Goal: Task Accomplishment & Management: Use online tool/utility

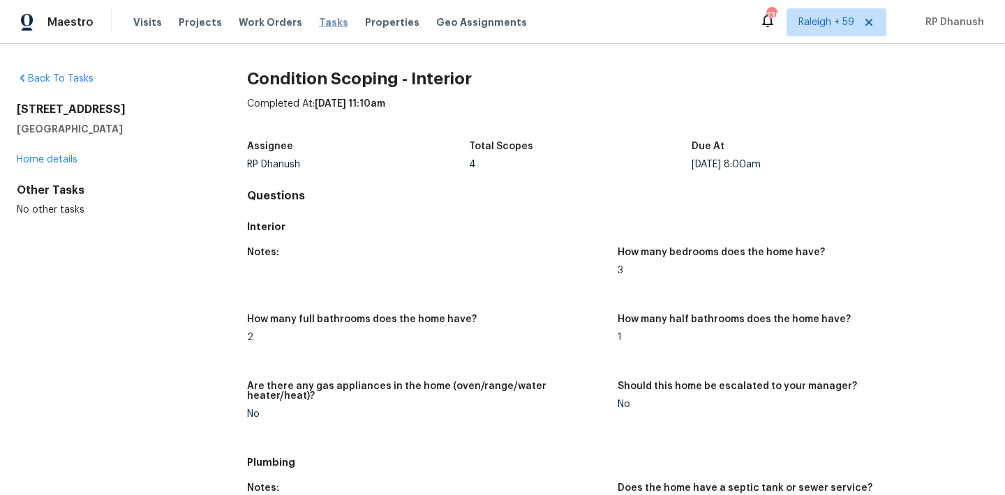
click at [319, 20] on span "Tasks" at bounding box center [333, 22] width 29 height 10
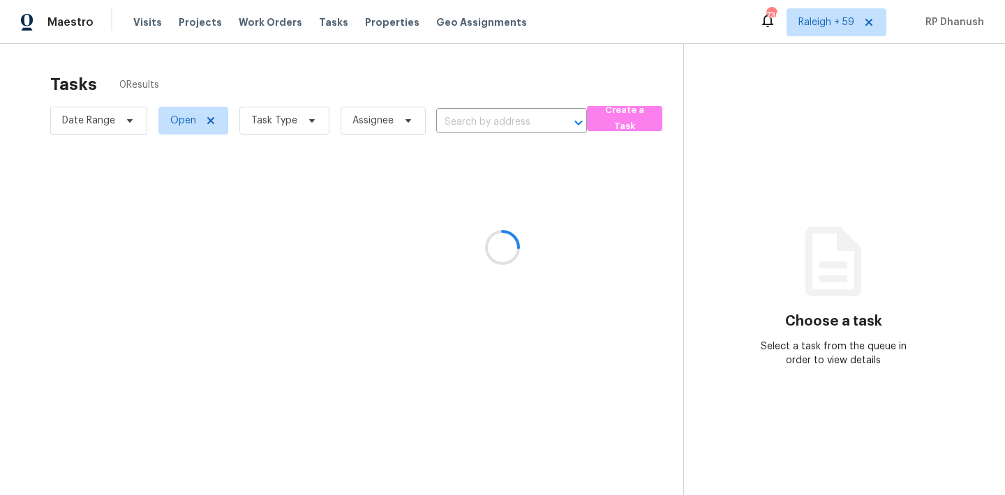
click at [306, 17] on div at bounding box center [502, 247] width 1005 height 495
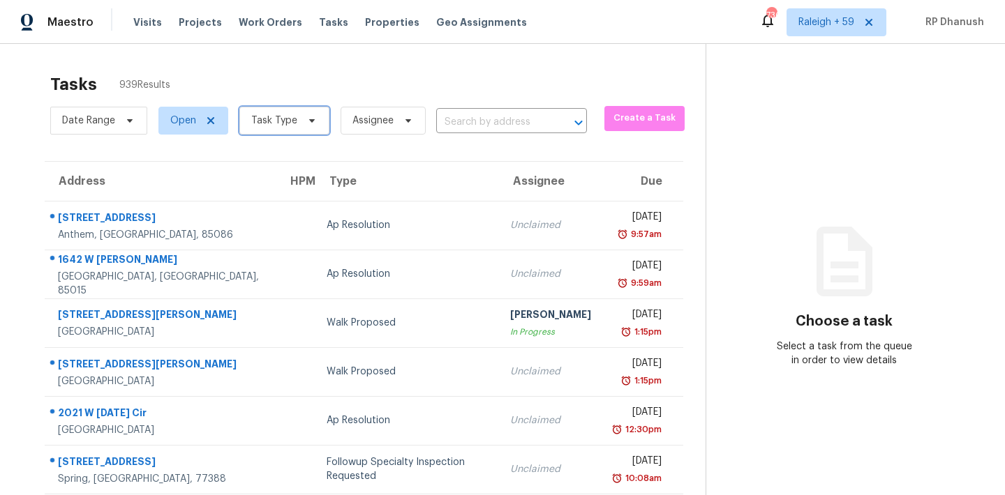
click at [302, 120] on span at bounding box center [309, 120] width 15 height 11
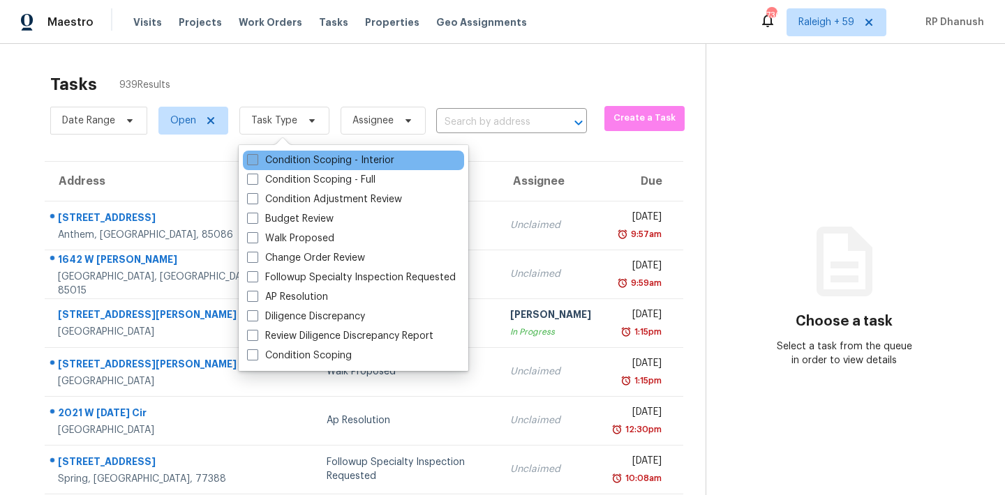
click at [295, 156] on label "Condition Scoping - Interior" at bounding box center [320, 160] width 147 height 14
click at [256, 156] on input "Condition Scoping - Interior" at bounding box center [251, 157] width 9 height 9
checkbox input "true"
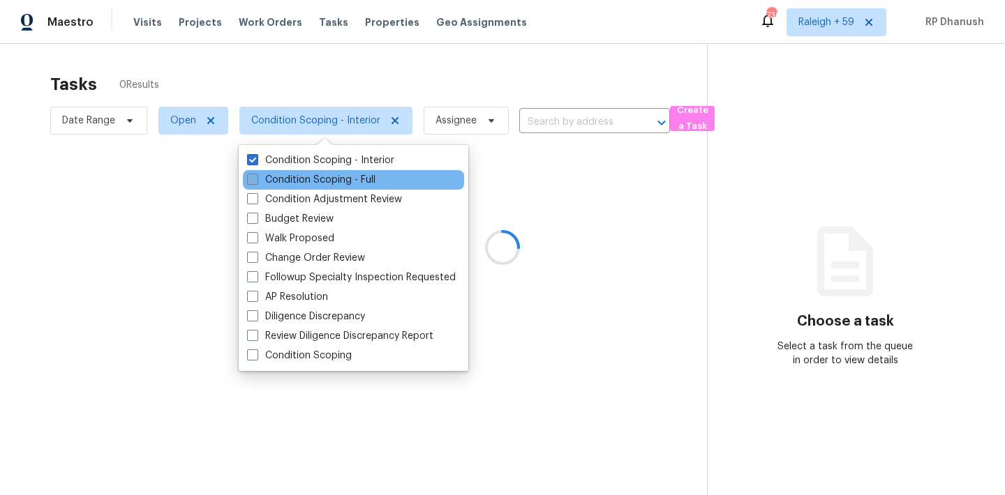
click at [295, 179] on label "Condition Scoping - Full" at bounding box center [311, 180] width 128 height 14
click at [256, 179] on input "Condition Scoping - Full" at bounding box center [251, 177] width 9 height 9
checkbox input "true"
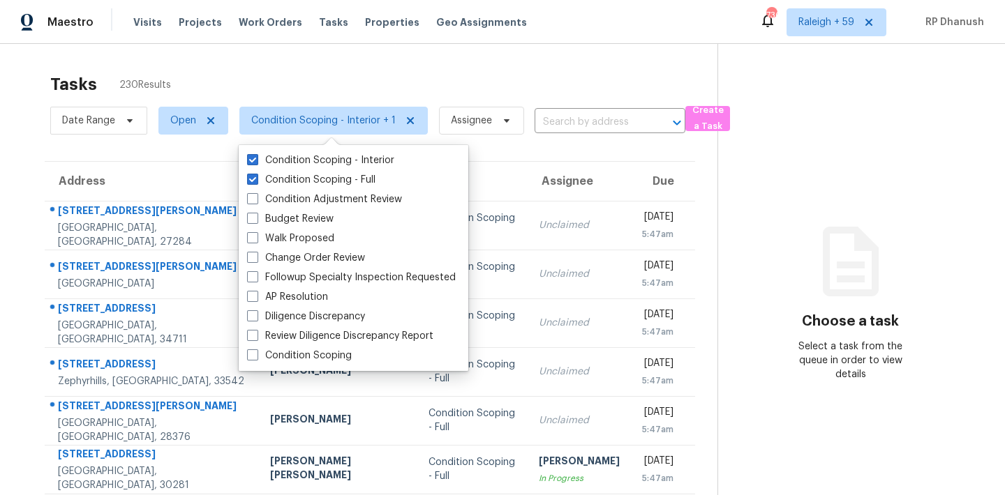
click at [411, 62] on div "Tasks 230 Results Date Range Open Condition Scoping - Interior + 1 Assignee ​ C…" at bounding box center [502, 385] width 1005 height 683
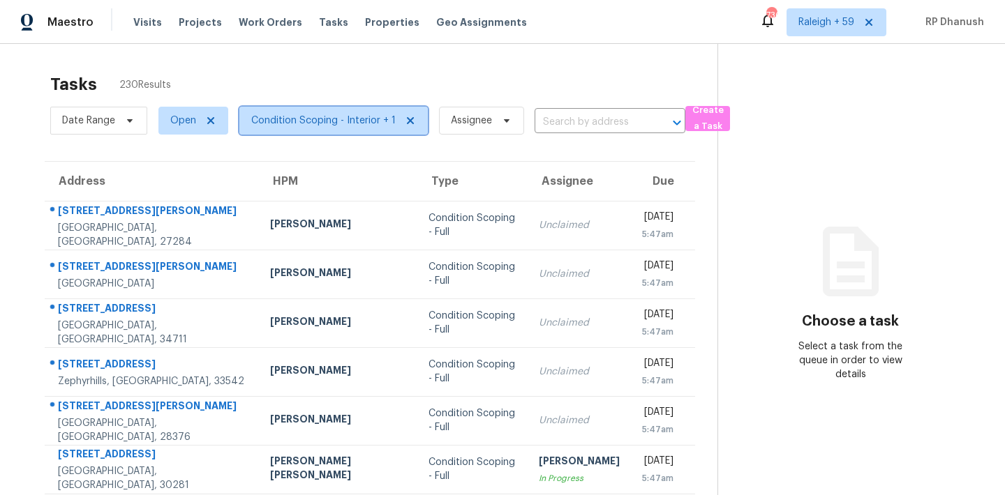
click at [355, 117] on span "Condition Scoping - Interior + 1" at bounding box center [323, 121] width 144 height 14
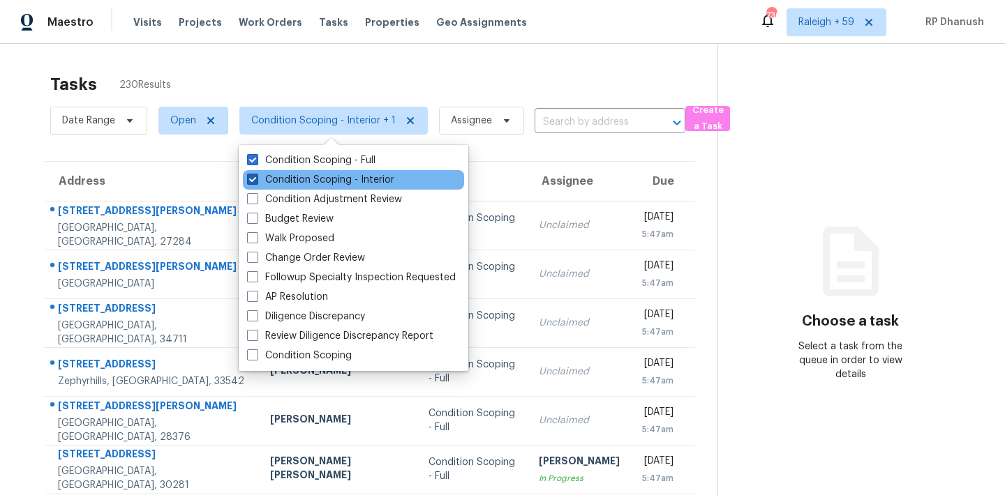
click at [326, 179] on label "Condition Scoping - Interior" at bounding box center [320, 180] width 147 height 14
click at [256, 179] on input "Condition Scoping - Interior" at bounding box center [251, 177] width 9 height 9
click at [321, 175] on label "Condition Scoping - Interior" at bounding box center [320, 180] width 147 height 14
click at [256, 175] on input "Condition Scoping - Interior" at bounding box center [251, 177] width 9 height 9
checkbox input "true"
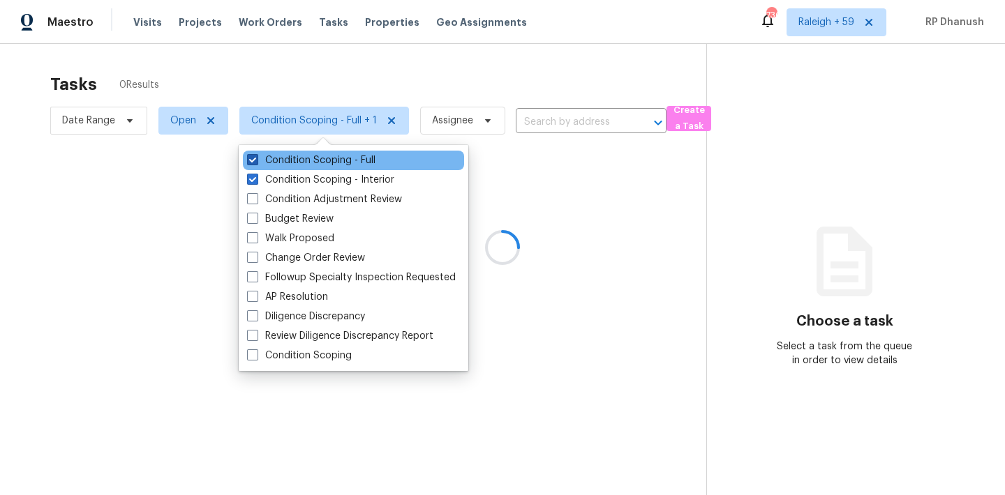
click at [321, 158] on label "Condition Scoping - Full" at bounding box center [311, 160] width 128 height 14
click at [256, 158] on input "Condition Scoping - Full" at bounding box center [251, 157] width 9 height 9
checkbox input "false"
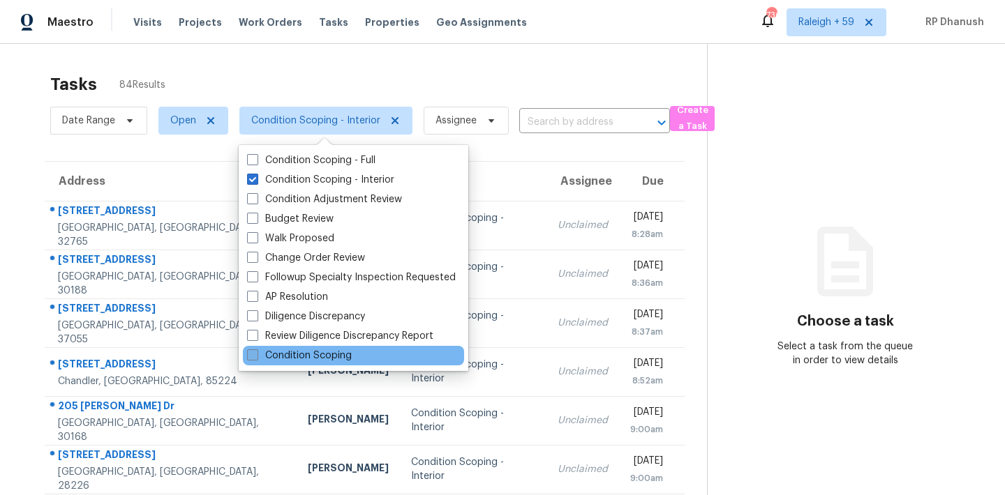
click at [305, 353] on label "Condition Scoping" at bounding box center [299, 356] width 105 height 14
click at [256, 353] on input "Condition Scoping" at bounding box center [251, 353] width 9 height 9
checkbox input "true"
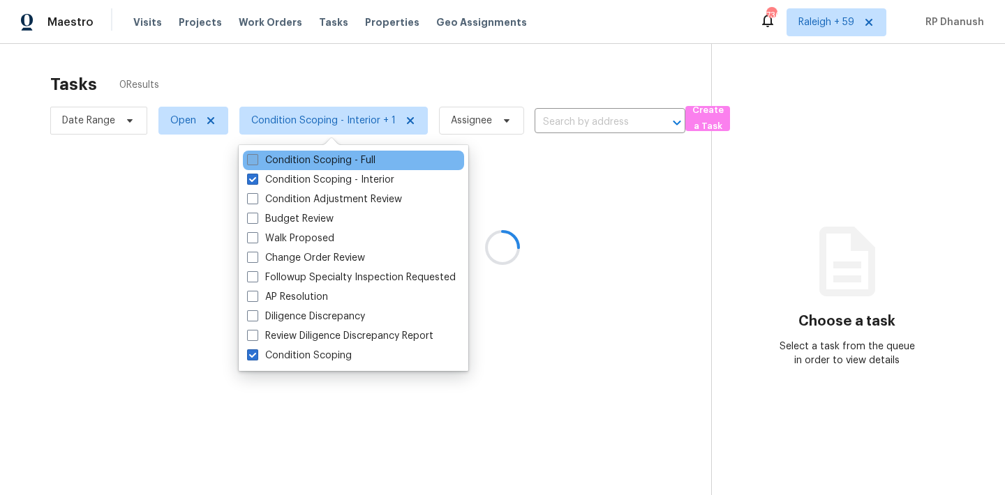
click at [310, 159] on label "Condition Scoping - Full" at bounding box center [311, 160] width 128 height 14
click at [256, 159] on input "Condition Scoping - Full" at bounding box center [251, 157] width 9 height 9
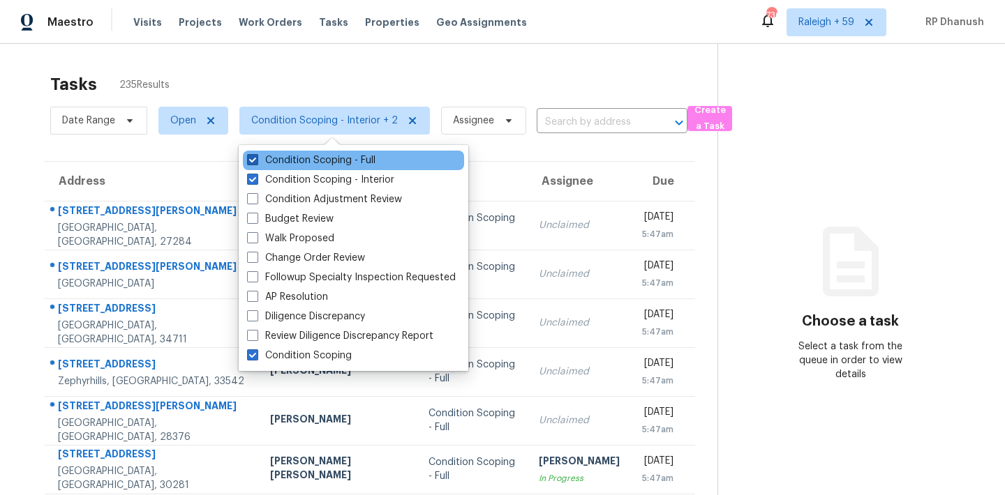
click at [310, 159] on label "Condition Scoping - Full" at bounding box center [311, 160] width 128 height 14
click at [256, 159] on input "Condition Scoping - Full" at bounding box center [251, 157] width 9 height 9
checkbox input "false"
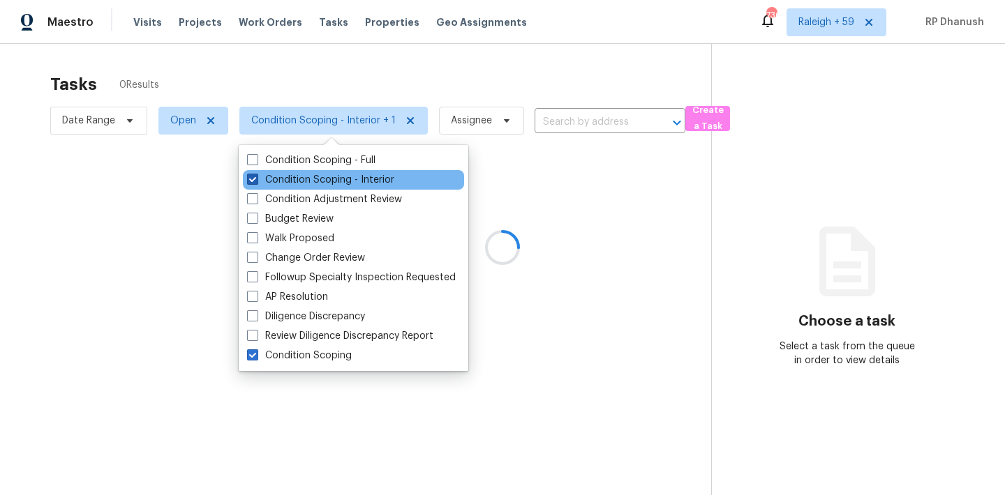
click at [306, 174] on label "Condition Scoping - Interior" at bounding box center [320, 180] width 147 height 14
click at [256, 174] on input "Condition Scoping - Interior" at bounding box center [251, 177] width 9 height 9
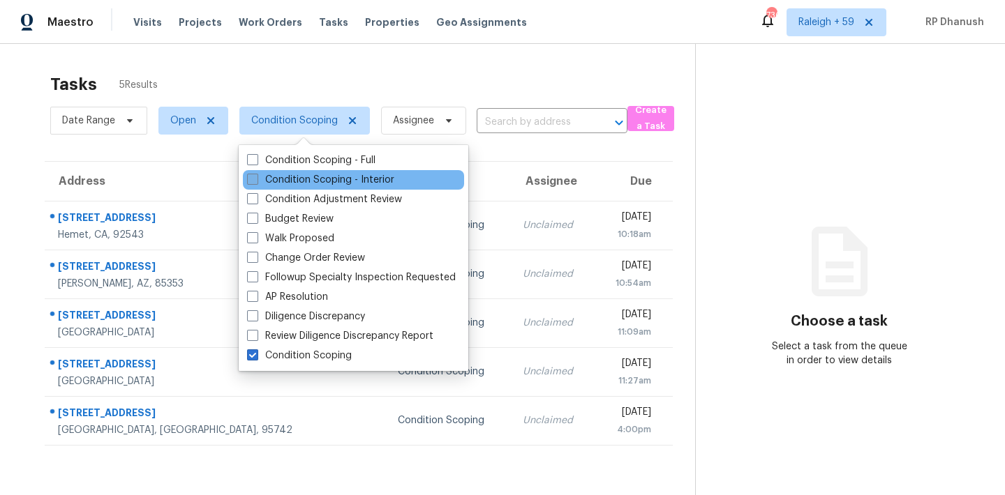
click at [267, 176] on label "Condition Scoping - Interior" at bounding box center [320, 180] width 147 height 14
click at [256, 176] on input "Condition Scoping - Interior" at bounding box center [251, 177] width 9 height 9
checkbox input "true"
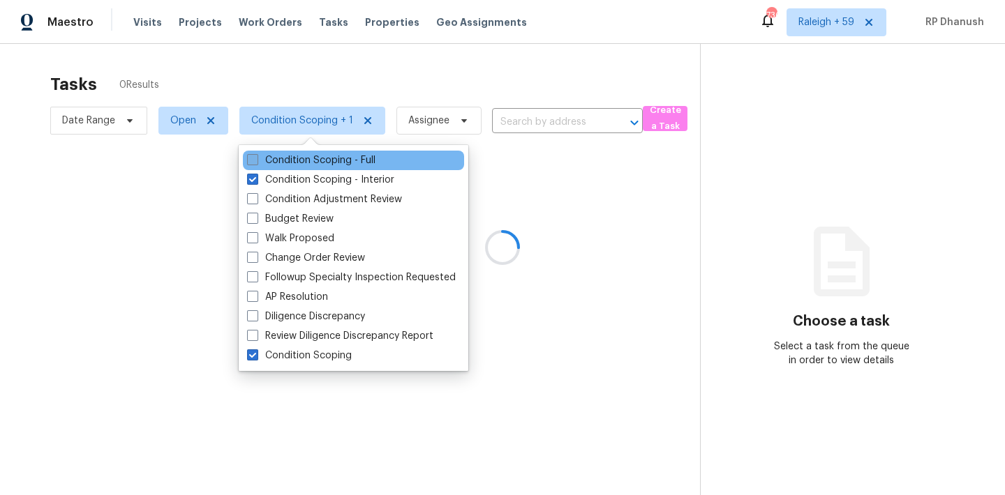
click at [267, 157] on label "Condition Scoping - Full" at bounding box center [311, 160] width 128 height 14
click at [256, 157] on input "Condition Scoping - Full" at bounding box center [251, 157] width 9 height 9
checkbox input "true"
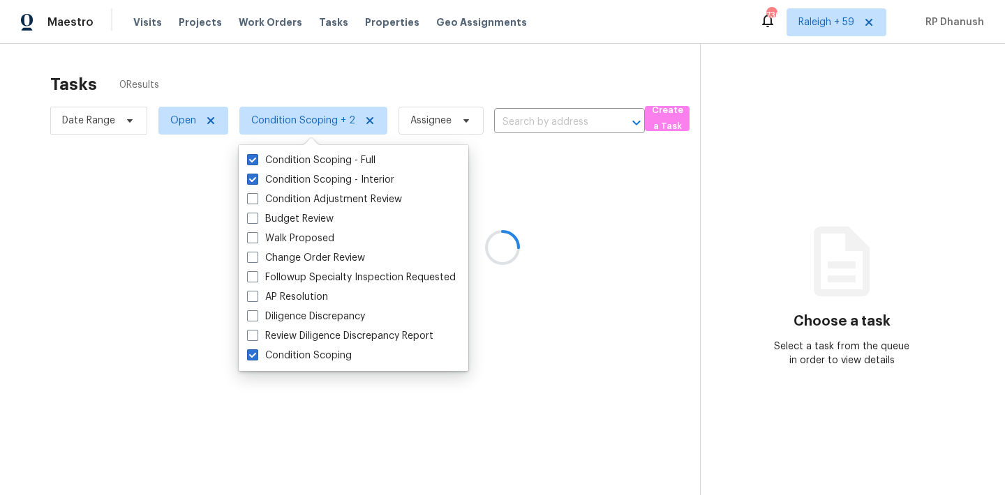
click at [179, 121] on div at bounding box center [502, 247] width 1005 height 495
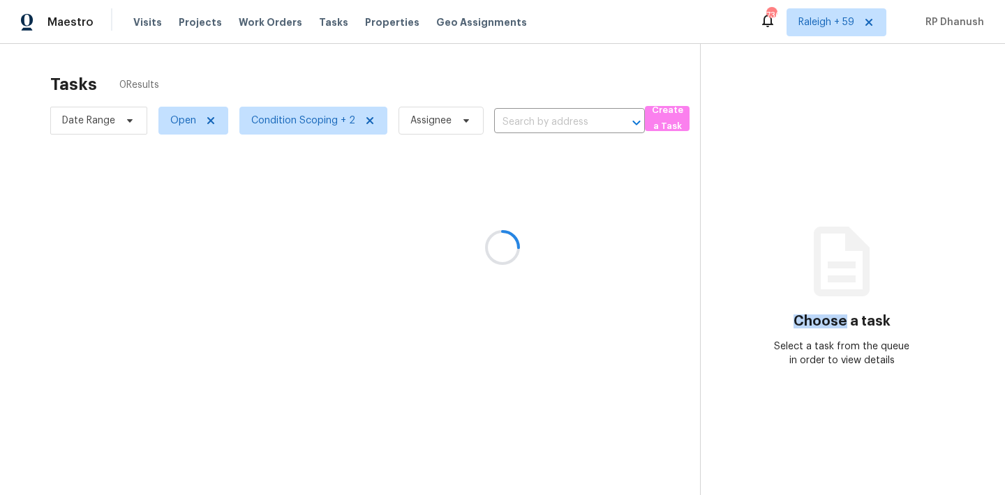
click at [179, 121] on div at bounding box center [502, 247] width 1005 height 495
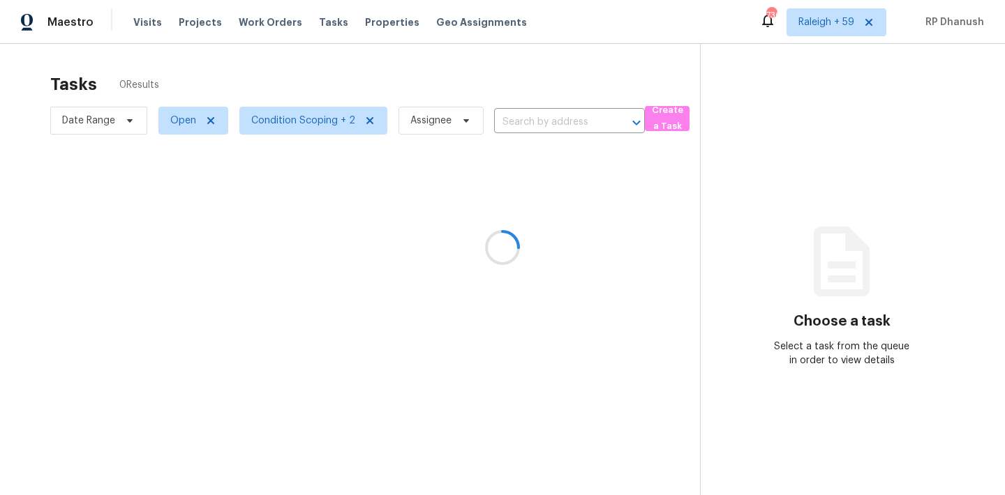
click at [179, 121] on div at bounding box center [502, 247] width 1005 height 495
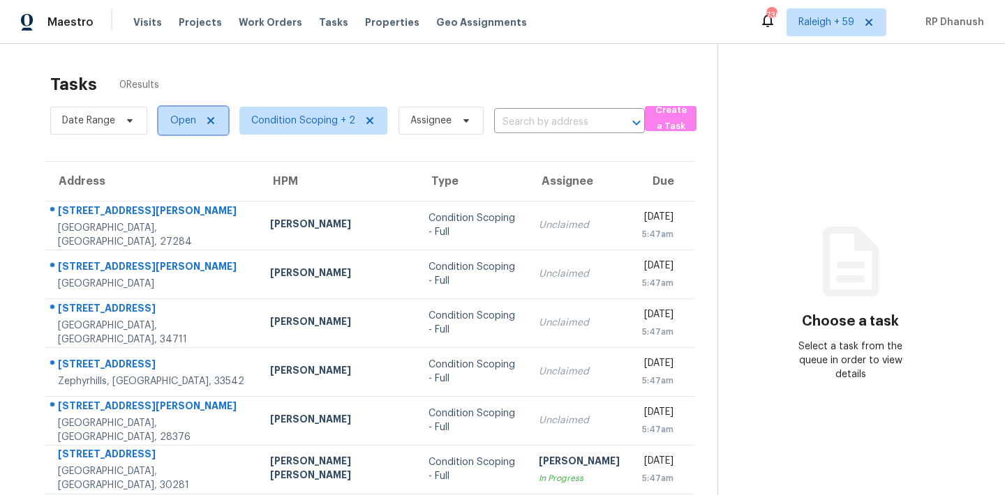
click at [179, 121] on span "Open" at bounding box center [183, 121] width 26 height 14
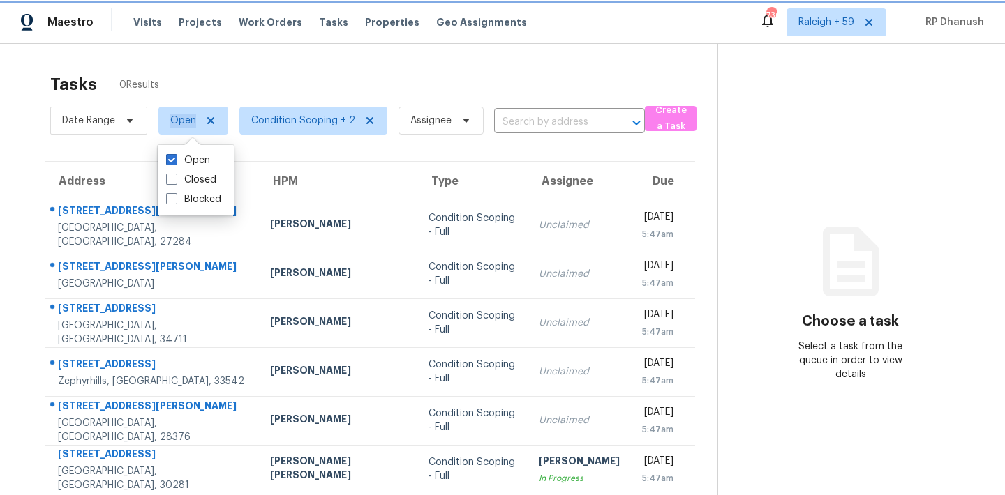
click at [179, 121] on span "Open" at bounding box center [183, 121] width 26 height 14
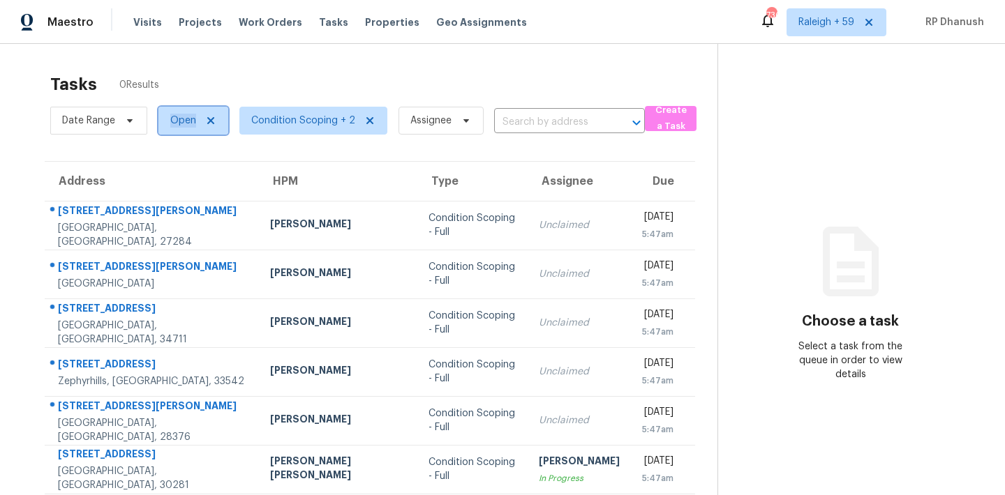
click at [179, 121] on span "Open" at bounding box center [183, 121] width 26 height 14
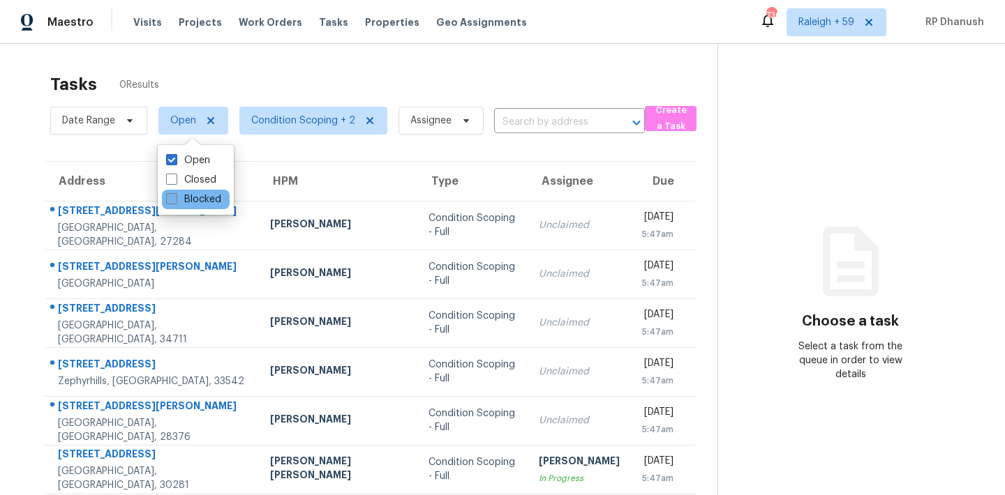
click at [193, 195] on label "Blocked" at bounding box center [193, 200] width 55 height 14
click at [175, 195] on input "Blocked" at bounding box center [170, 197] width 9 height 9
checkbox input "true"
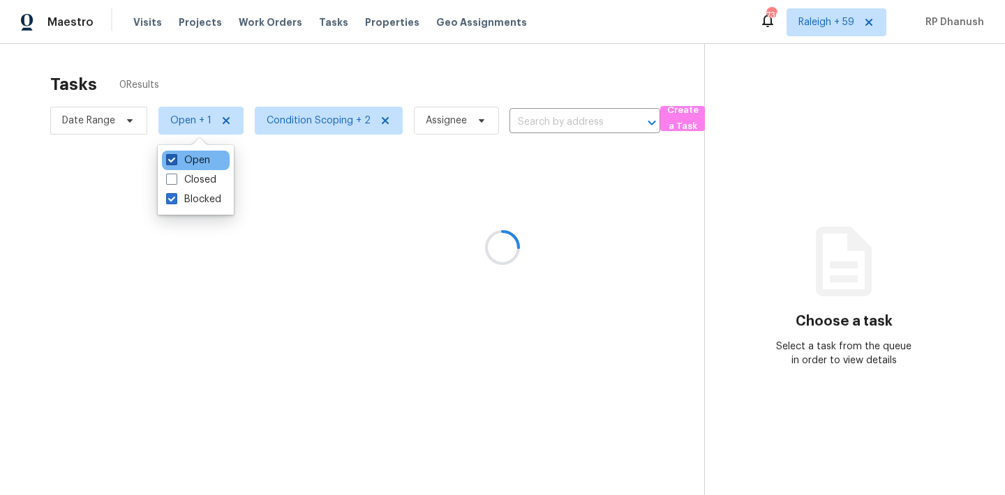
click at [193, 165] on label "Open" at bounding box center [188, 160] width 44 height 14
click at [175, 163] on input "Open" at bounding box center [170, 157] width 9 height 9
checkbox input "false"
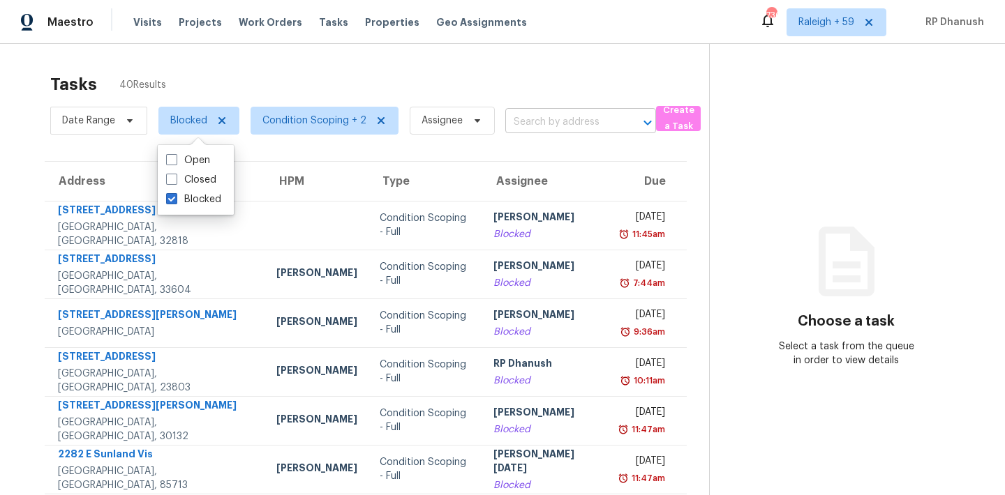
click at [562, 112] on input "text" at bounding box center [561, 123] width 112 height 22
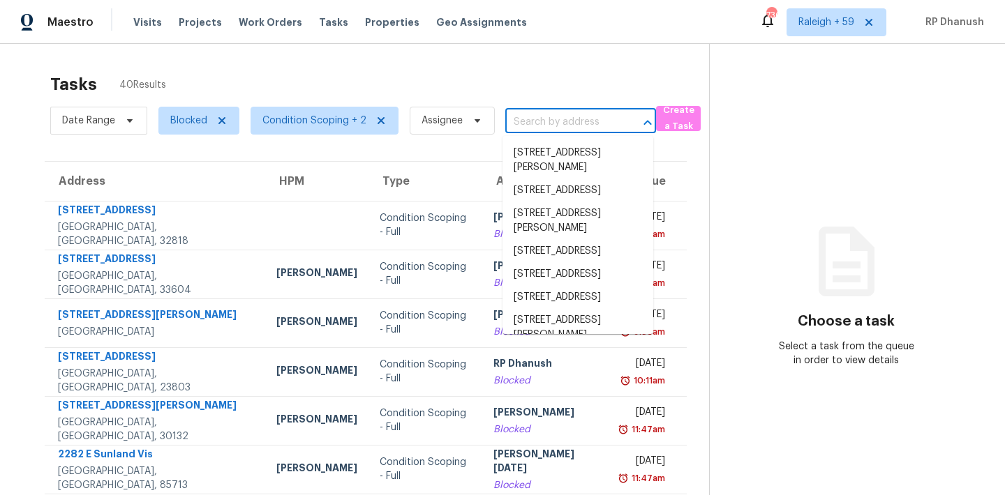
paste input "339 San Anselmo St, Locust Grove, GA, 30248"
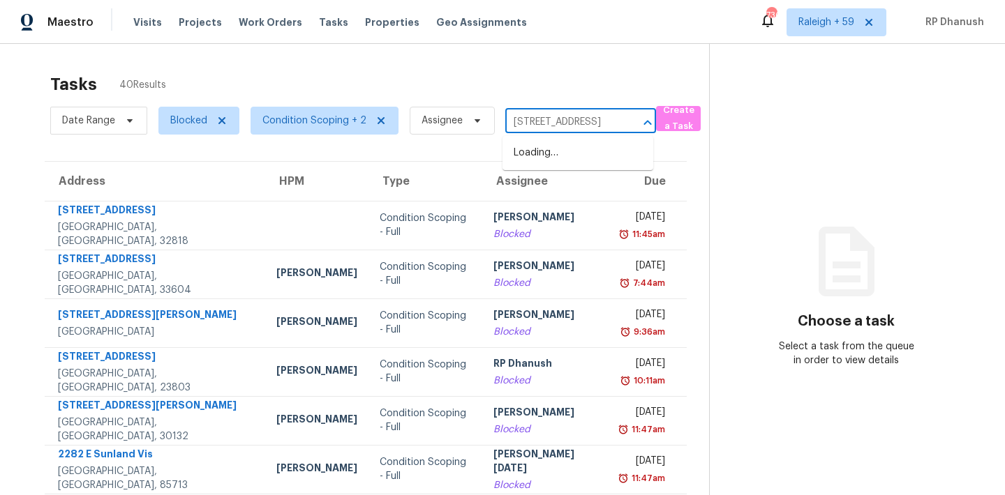
scroll to position [0, 109]
type input "339 San Anselmo St, Locust Grove, GA, 30248"
click at [562, 145] on li "339 San Anselmo St, Locust Grove, GA 30248" at bounding box center [577, 153] width 151 height 23
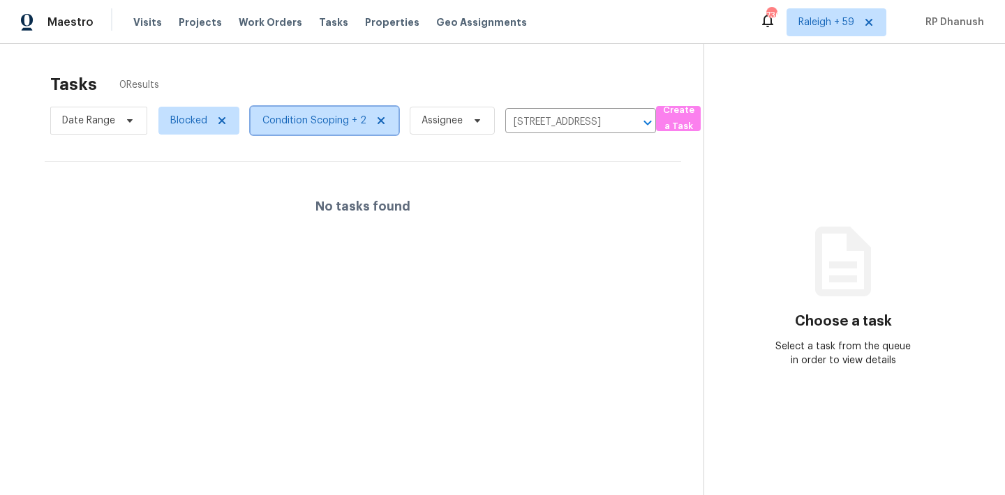
click at [326, 114] on span "Condition Scoping + 2" at bounding box center [314, 121] width 104 height 14
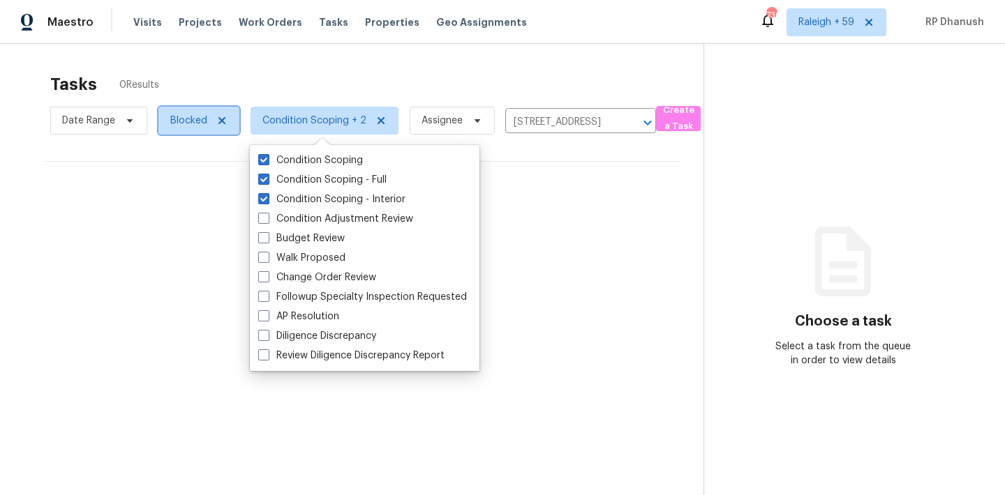
click at [196, 121] on span "Blocked" at bounding box center [188, 121] width 37 height 14
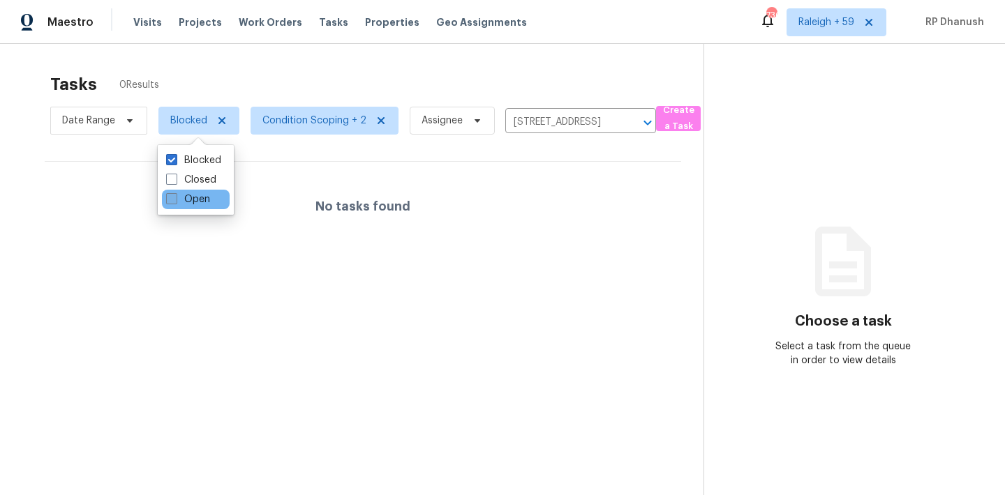
click at [193, 204] on label "Open" at bounding box center [188, 200] width 44 height 14
click at [175, 202] on input "Open" at bounding box center [170, 197] width 9 height 9
checkbox input "true"
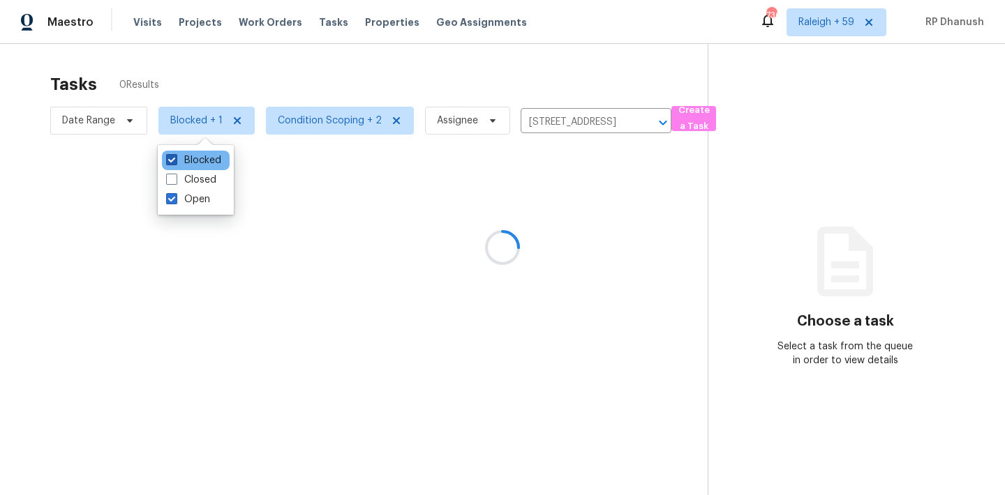
click at [195, 157] on label "Blocked" at bounding box center [193, 160] width 55 height 14
click at [175, 157] on input "Blocked" at bounding box center [170, 157] width 9 height 9
checkbox input "false"
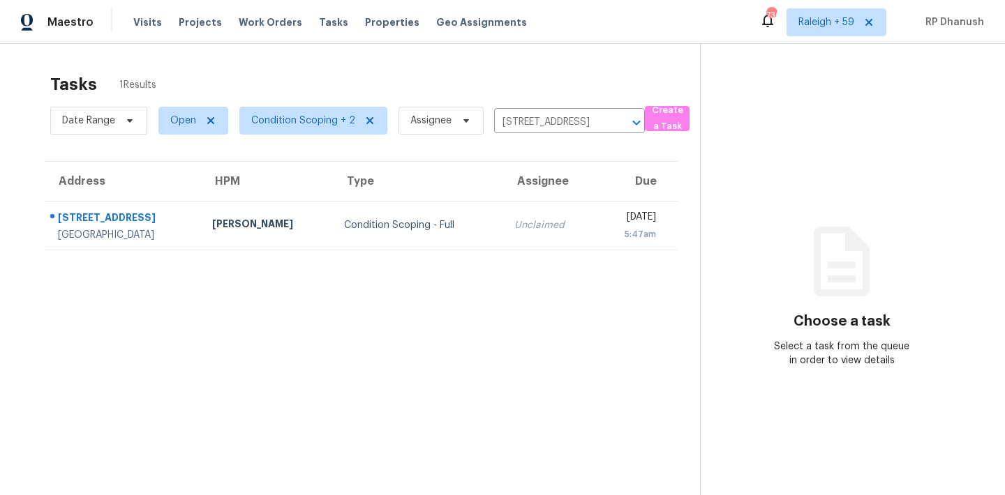
click at [524, 255] on section "Tasks 1 Results Date Range Open Condition Scoping + 2 Assignee 339 San Anselmo …" at bounding box center [360, 302] width 677 height 473
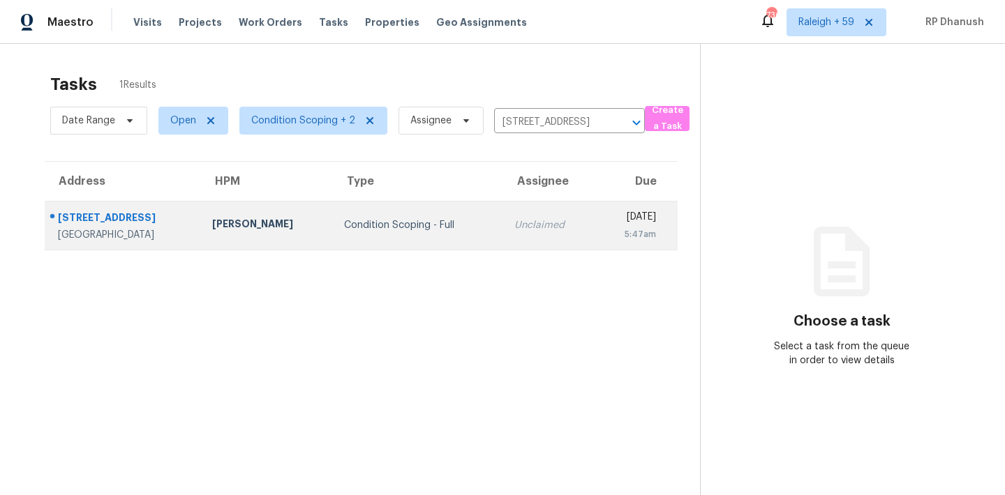
click at [532, 231] on td "Unclaimed" at bounding box center [549, 225] width 93 height 49
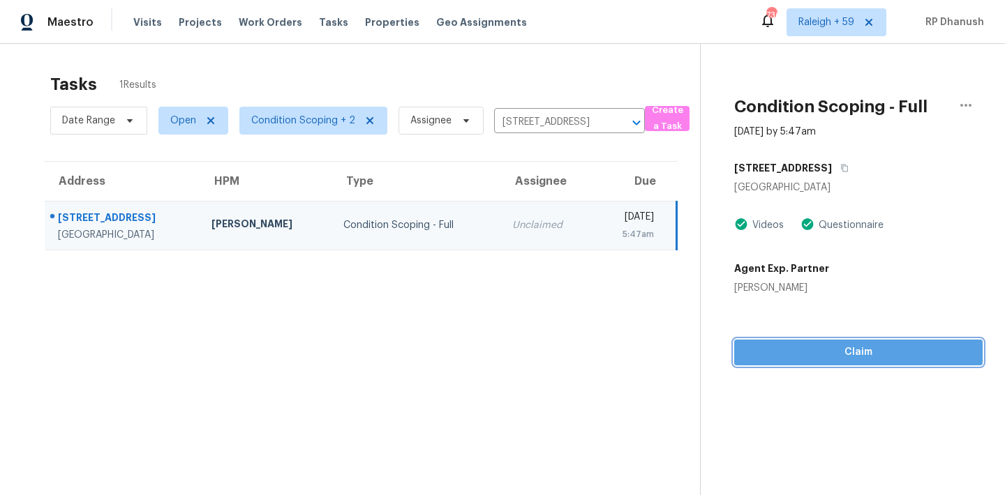
click at [774, 346] on span "Claim" at bounding box center [858, 352] width 226 height 17
click at [851, 341] on button "Start Assessment" at bounding box center [858, 353] width 248 height 26
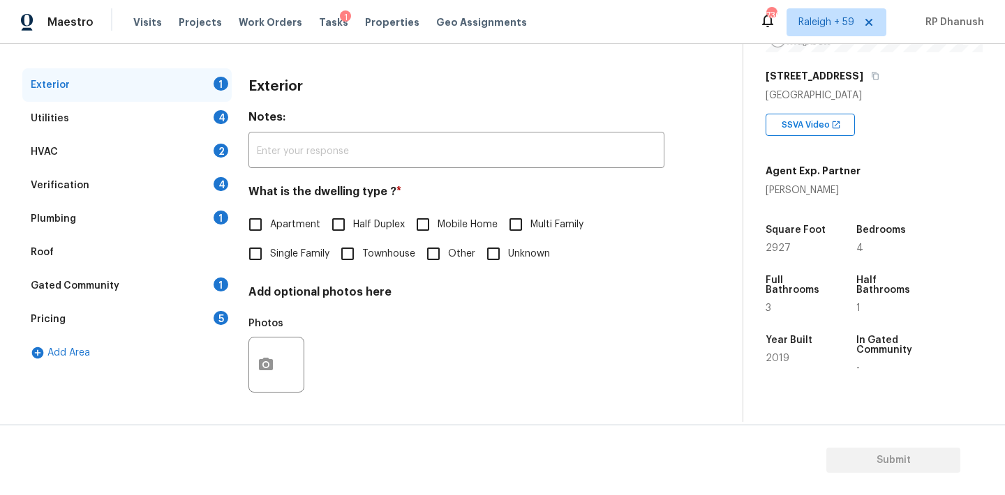
scroll to position [223, 0]
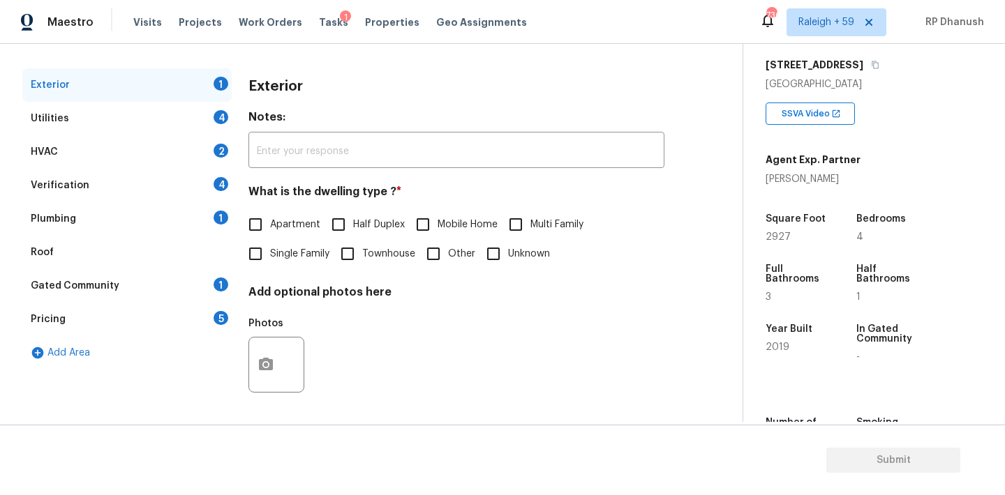
click at [288, 248] on span "Single Family" at bounding box center [299, 254] width 59 height 15
click at [270, 248] on input "Single Family" at bounding box center [255, 253] width 29 height 29
checkbox input "true"
click at [212, 107] on div "Utilities 4" at bounding box center [126, 118] width 209 height 33
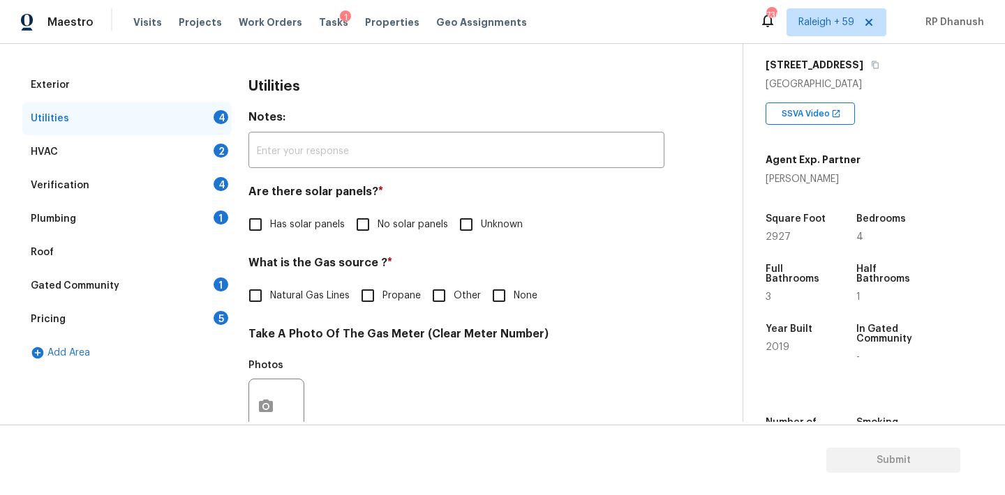
click at [356, 240] on div "Utilities Notes: ​ Are there solar panels? * Has solar panels No solar panels U…" at bounding box center [456, 432] width 416 height 728
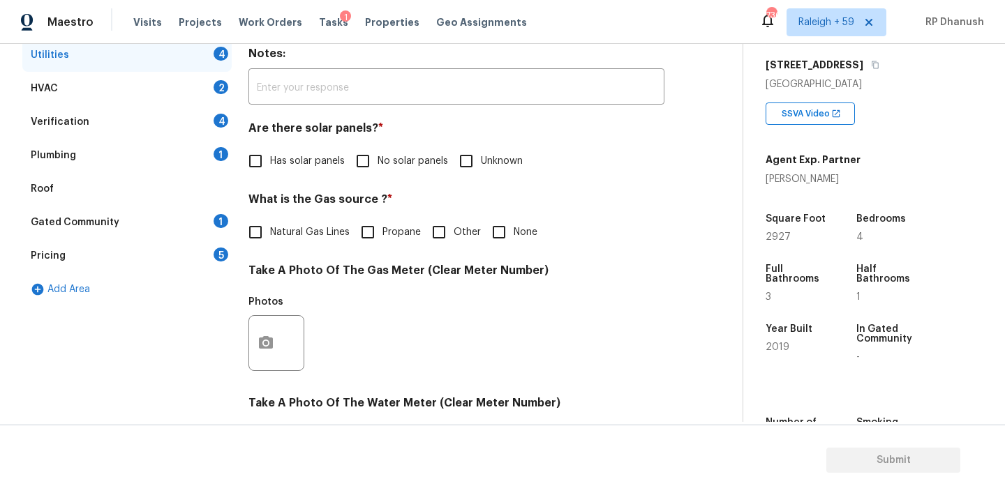
click at [367, 172] on input "No solar panels" at bounding box center [362, 161] width 29 height 29
checkbox input "true"
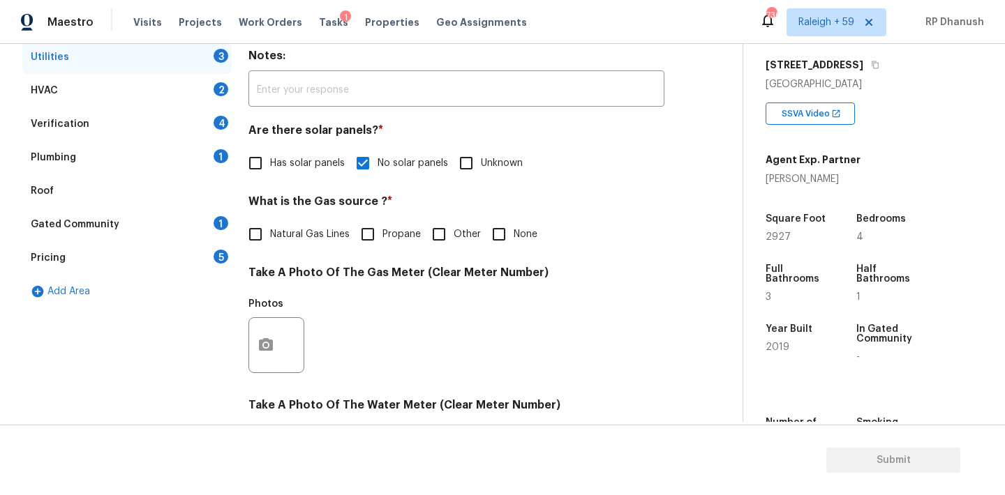
click at [216, 217] on div "1" at bounding box center [220, 223] width 15 height 14
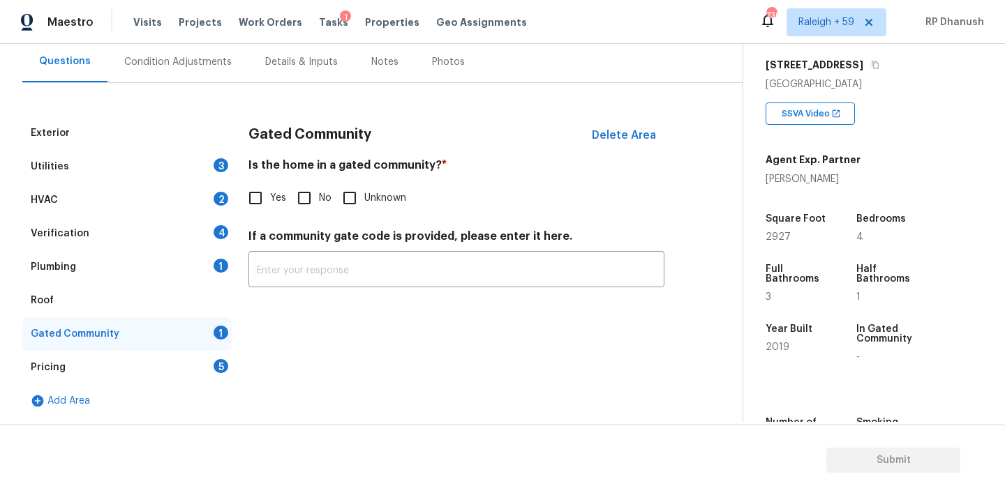
drag, startPoint x: 292, startPoint y: 188, endPoint x: 267, endPoint y: 227, distance: 46.4
click at [292, 189] on input "No" at bounding box center [304, 197] width 29 height 29
checkbox input "true"
click at [217, 57] on div "Condition Adjustments" at bounding box center [177, 62] width 107 height 14
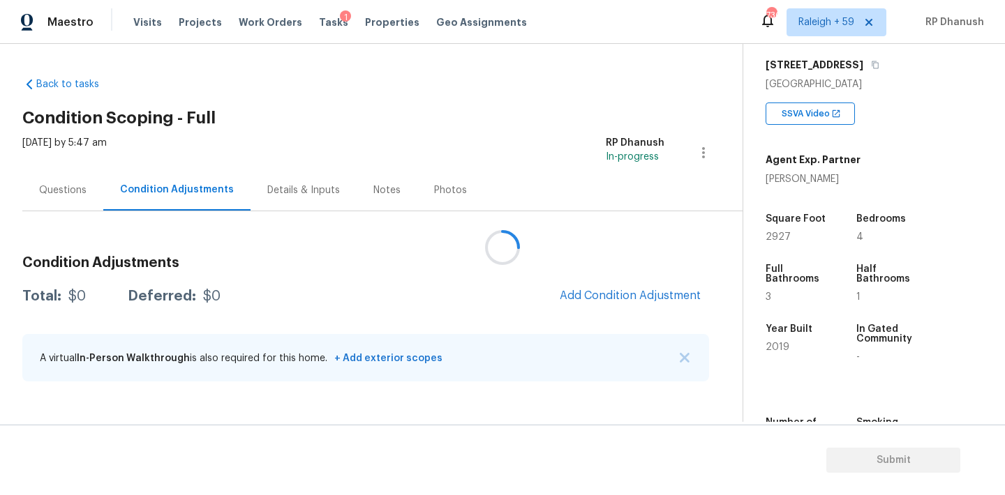
click at [570, 280] on div at bounding box center [502, 247] width 1005 height 495
click at [570, 287] on div at bounding box center [502, 247] width 1005 height 495
click at [570, 287] on button "Add Condition Adjustment" at bounding box center [630, 295] width 158 height 29
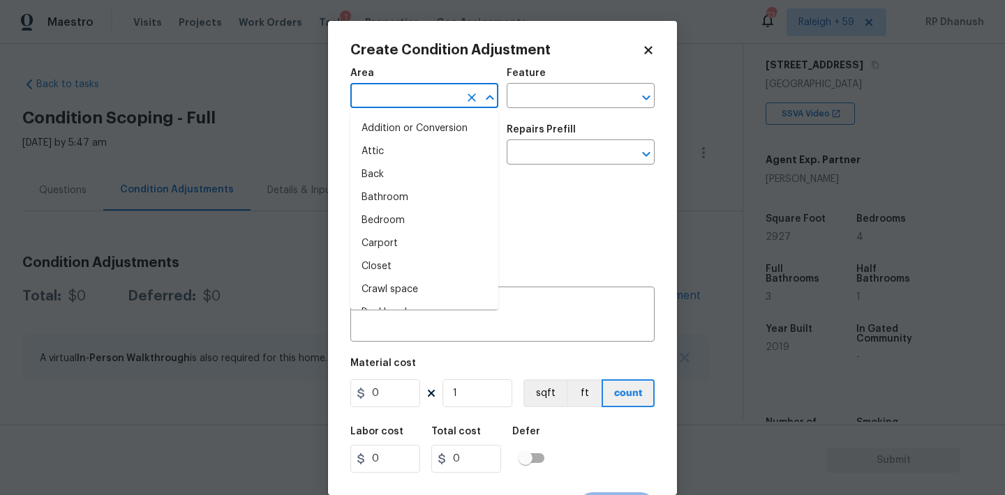
type input "e"
click at [396, 90] on input "e" at bounding box center [404, 98] width 109 height 22
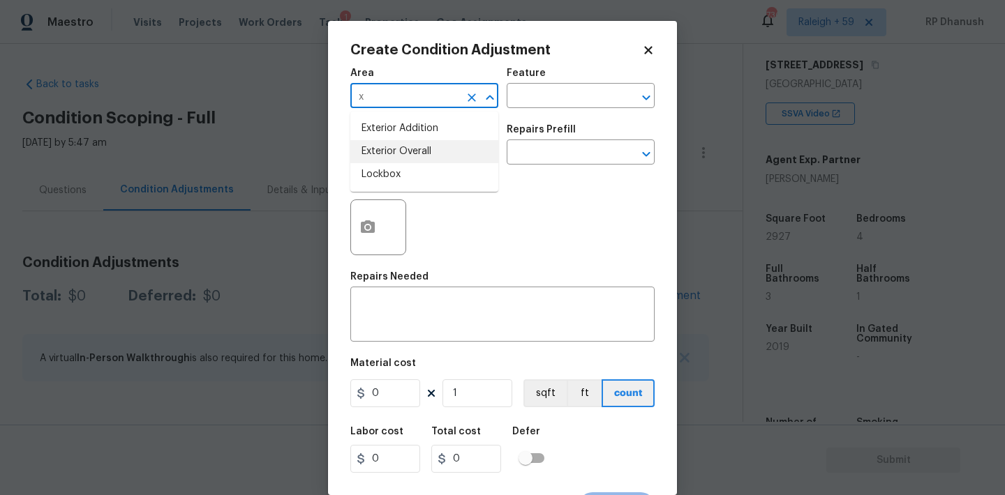
click at [368, 153] on li "Exterior Overall" at bounding box center [424, 151] width 148 height 23
type input "Exterior Overall"
click at [370, 360] on h5 "Material cost" at bounding box center [383, 364] width 66 height 10
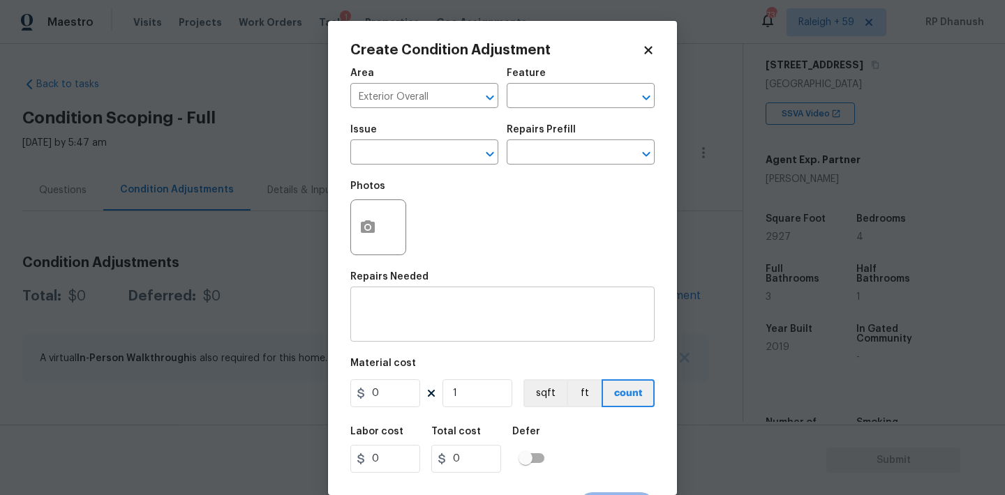
click at [372, 333] on div "x ​" at bounding box center [502, 316] width 304 height 52
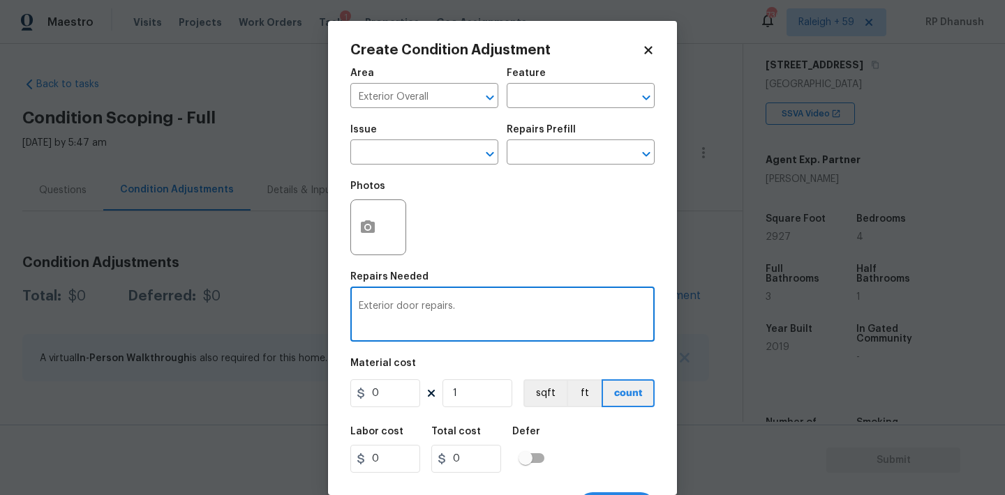
type textarea "Exterior door repairs."
click at [414, 392] on input "0" at bounding box center [385, 394] width 70 height 28
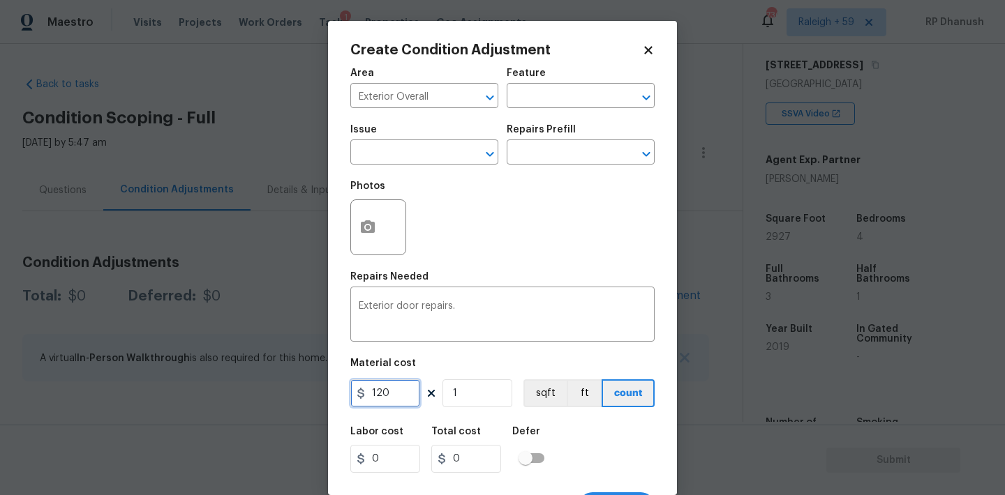
type input "120"
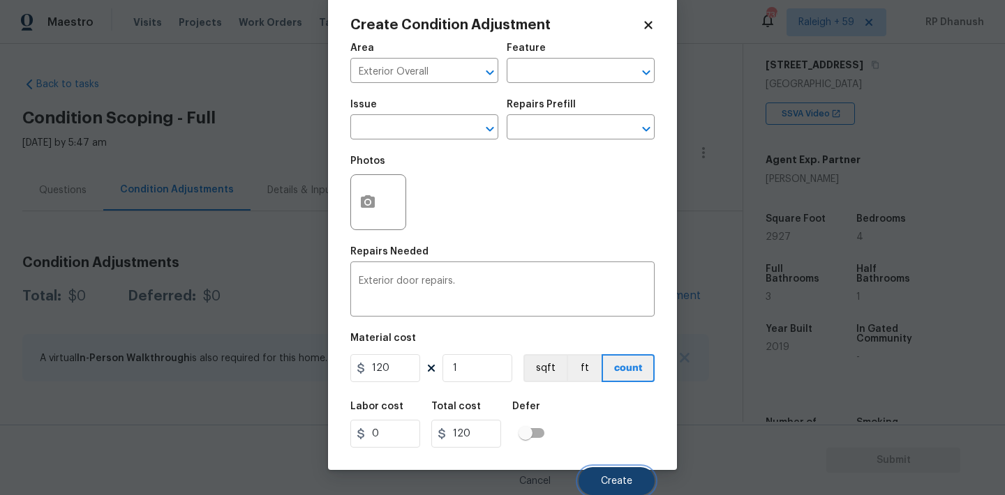
click at [615, 481] on span "Create" at bounding box center [616, 481] width 31 height 10
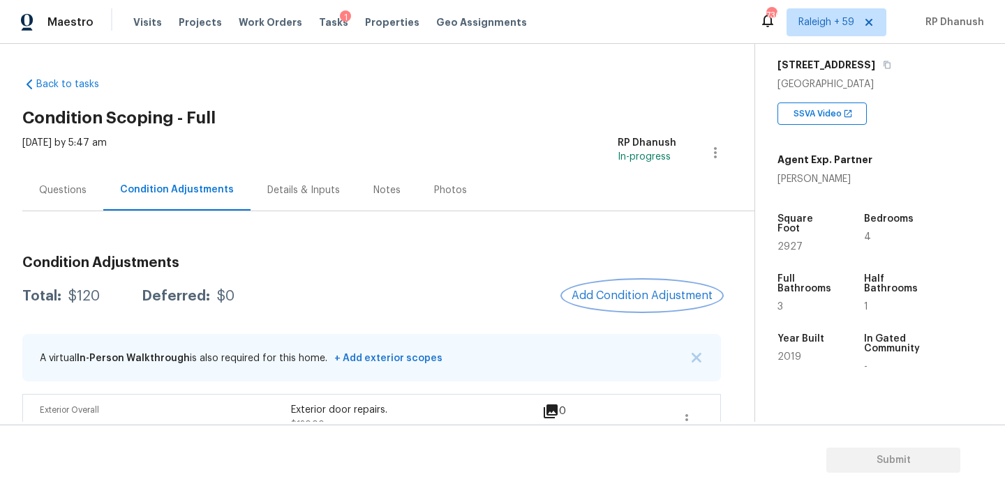
scroll to position [28, 0]
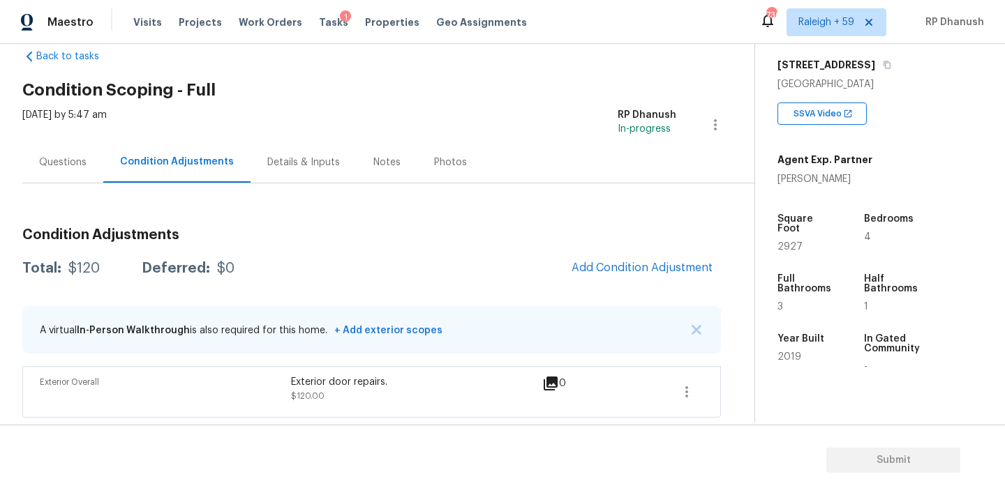
click at [701, 253] on span "Add Condition Adjustment" at bounding box center [642, 268] width 158 height 31
click at [676, 258] on button "Add Condition Adjustment" at bounding box center [642, 267] width 158 height 29
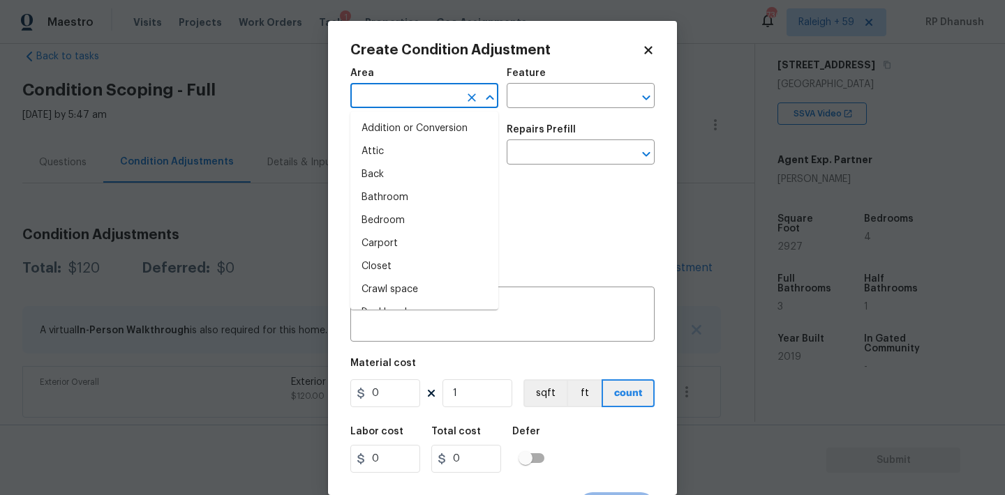
click at [425, 99] on input "text" at bounding box center [404, 98] width 109 height 22
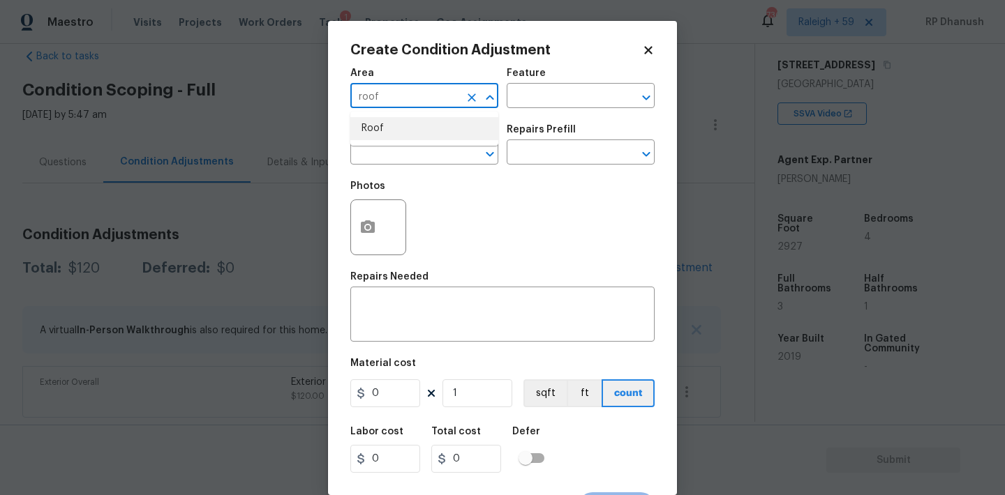
click at [421, 126] on li "Roof" at bounding box center [424, 128] width 148 height 23
type input "Roof"
click at [530, 97] on input "text" at bounding box center [560, 98] width 109 height 22
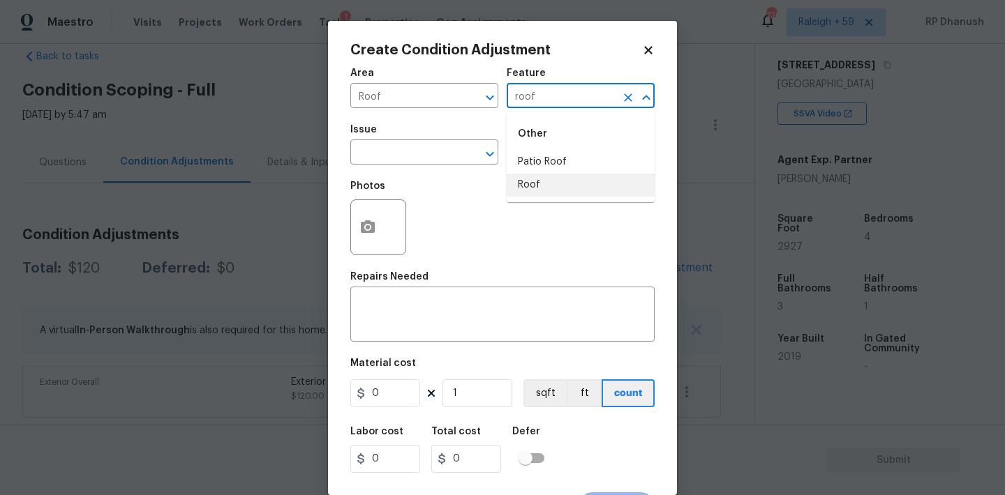
click at [520, 180] on li "Roof" at bounding box center [580, 185] width 148 height 23
type input "Roof"
click at [406, 165] on span "Issue ​" at bounding box center [424, 145] width 148 height 57
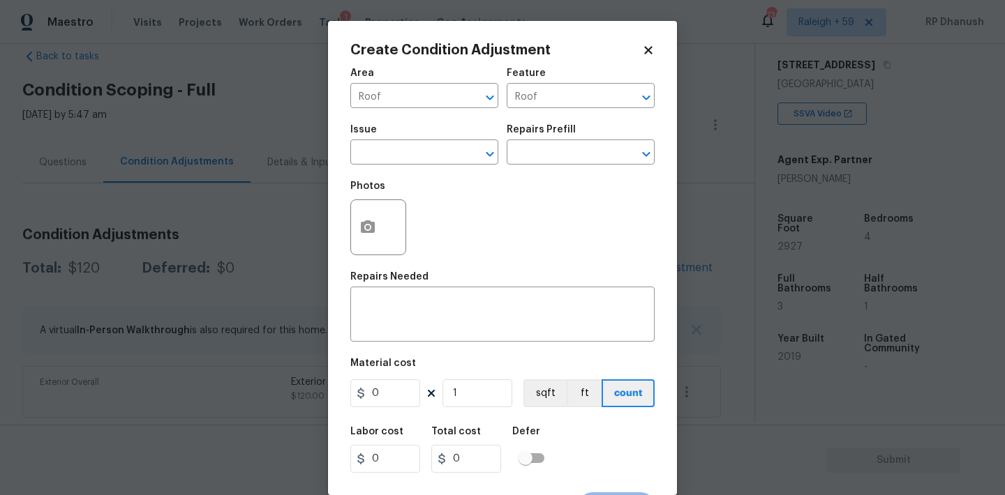
click at [406, 165] on span "Issue ​" at bounding box center [424, 145] width 148 height 57
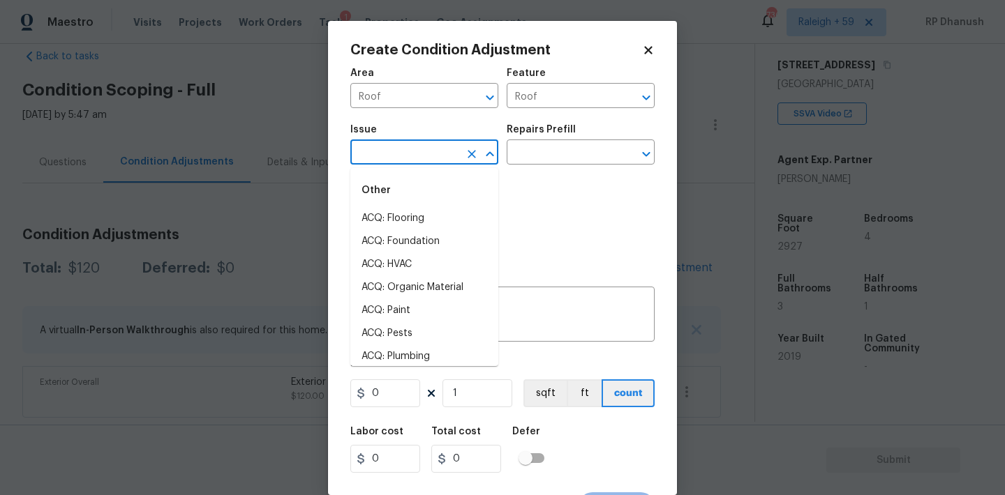
click at [407, 154] on input "text" at bounding box center [404, 154] width 109 height 22
click at [411, 221] on li "ACQ: Shingle Roof" at bounding box center [424, 218] width 148 height 23
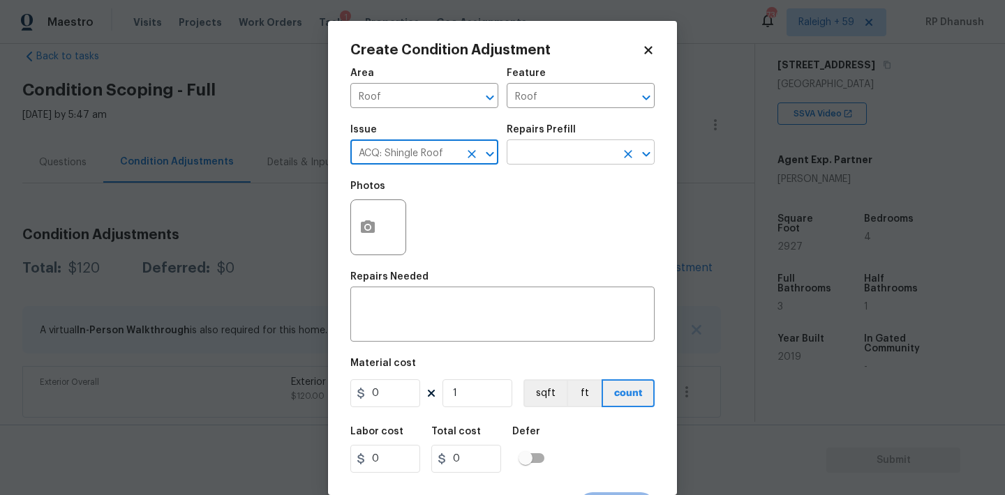
type input "ACQ: Shingle Roof"
click at [566, 153] on input "text" at bounding box center [560, 154] width 109 height 22
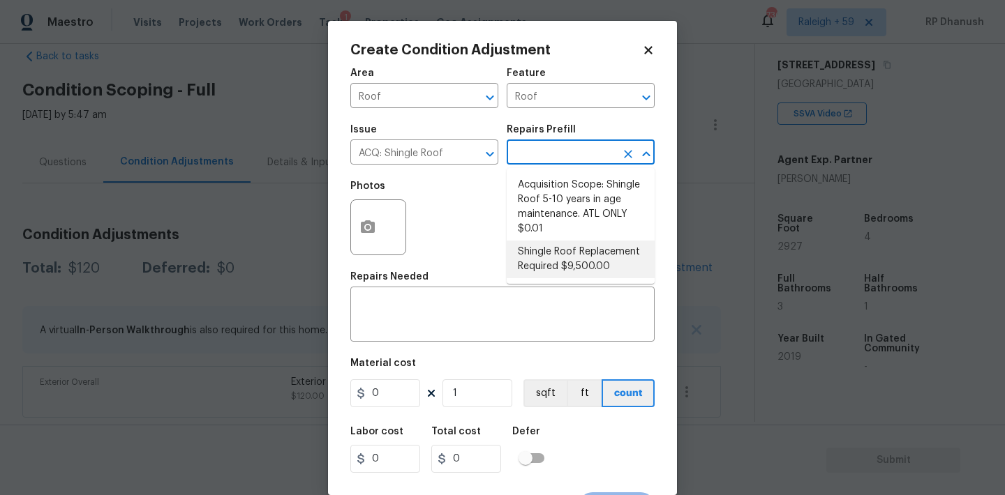
click at [576, 245] on li "Shingle Roof Replacement Required $9,500.00" at bounding box center [580, 260] width 148 height 38
type input "Acquisition"
type textarea "Acquisition Scope: Shingle Roof Replacement required."
type input "9500"
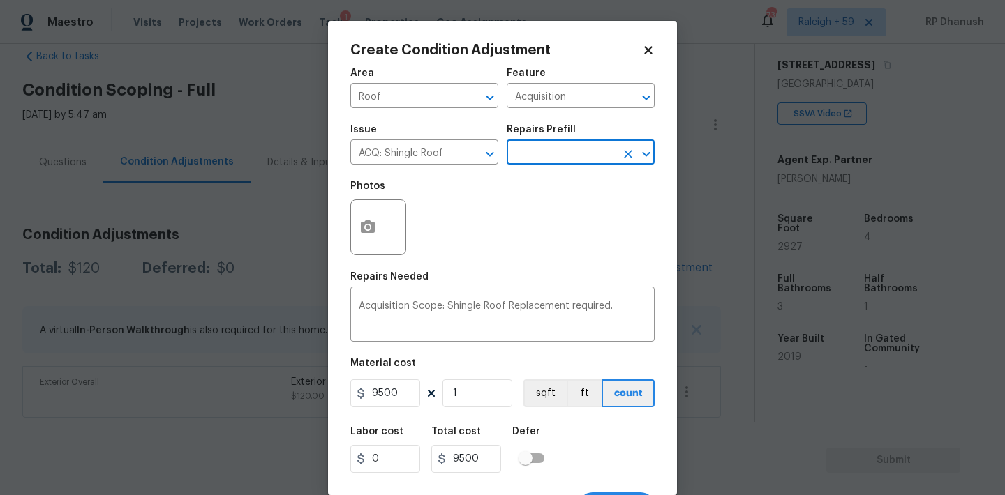
click at [566, 160] on input "text" at bounding box center [560, 154] width 109 height 22
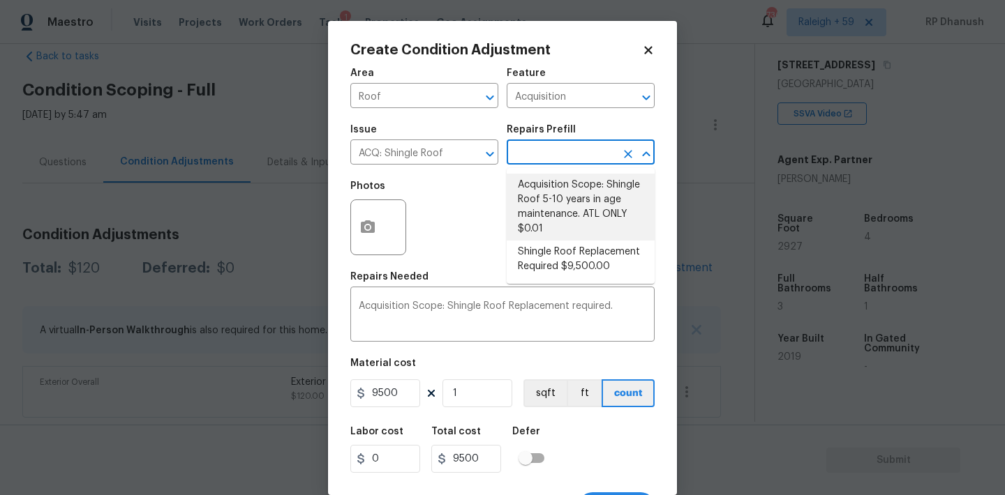
click at [569, 213] on li "Acquisition Scope: Shingle Roof 5-10 years in age maintenance. ATL ONLY $0.01" at bounding box center [580, 207] width 148 height 67
type textarea "Acquisition Scope: Shingle Roof 5-10 years in age maintenance. ATL ONLY"
type input "0.01"
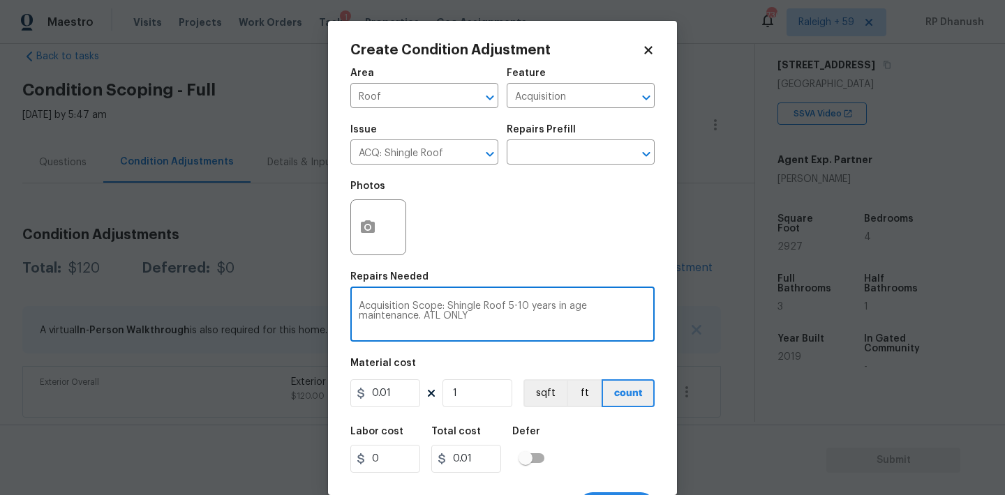
click at [510, 305] on textarea "Acquisition Scope: Shingle Roof 5-10 years in age maintenance. ATL ONLY" at bounding box center [502, 315] width 287 height 29
drag, startPoint x: 510, startPoint y: 305, endPoint x: 562, endPoint y: 305, distance: 51.6
click at [562, 305] on textarea "Acquisition Scope: Shingle Roof 5-10 years in age maintenance. ATL ONLY" at bounding box center [502, 315] width 287 height 29
click at [580, 305] on textarea "Acquisition Scope: Shingle Roof maintenance. ATL ONLY" at bounding box center [502, 315] width 287 height 29
drag, startPoint x: 580, startPoint y: 305, endPoint x: 599, endPoint y: 305, distance: 18.1
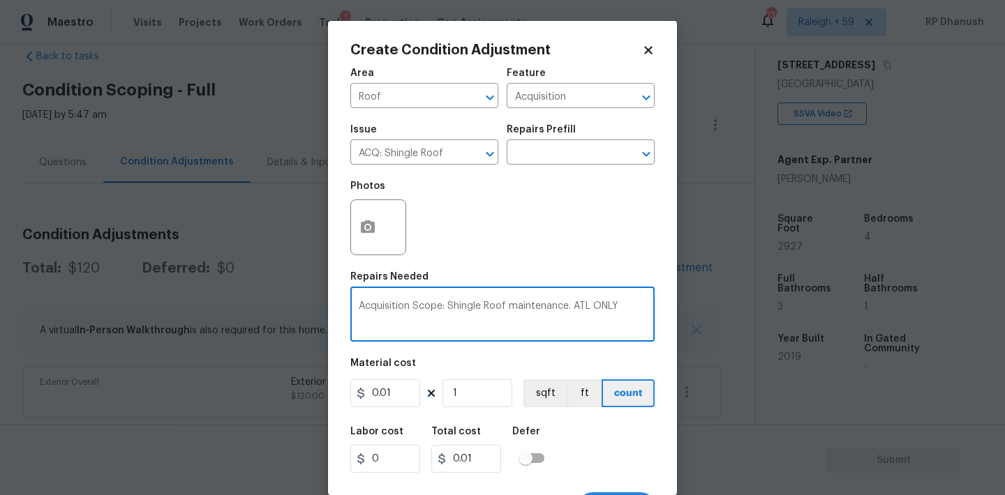
click at [599, 305] on textarea "Acquisition Scope: Shingle Roof maintenance. ATL ONLY" at bounding box center [502, 315] width 287 height 29
type textarea "Acquisition Scope: Shingle Roof maintenance."
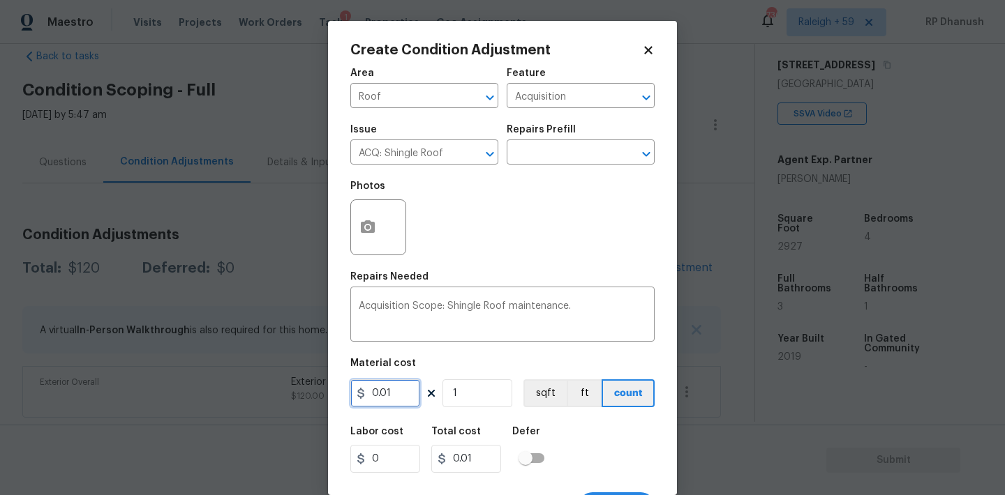
click at [400, 391] on input "0.01" at bounding box center [385, 394] width 70 height 28
type input "500"
click at [370, 223] on icon "button" at bounding box center [368, 226] width 14 height 13
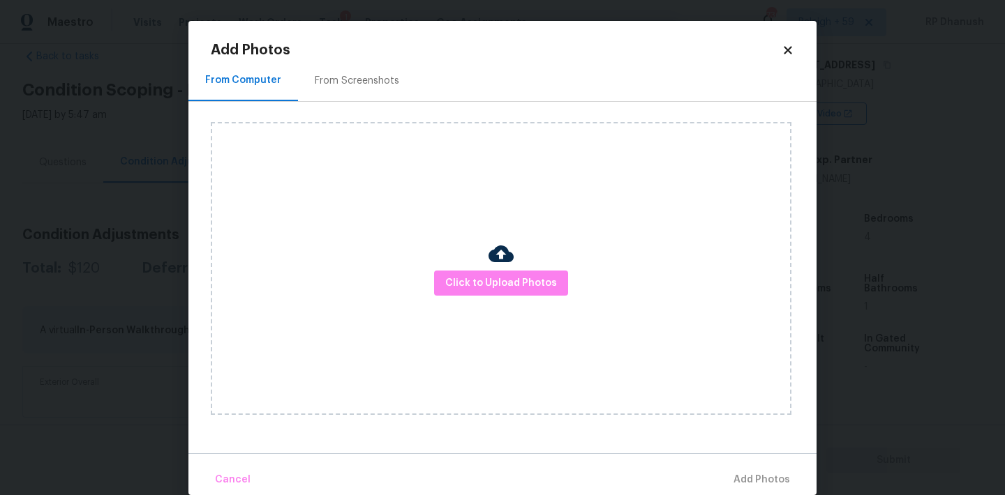
click at [503, 304] on div "Click to Upload Photos" at bounding box center [501, 268] width 580 height 293
click at [503, 271] on button "Click to Upload Photos" at bounding box center [501, 284] width 134 height 26
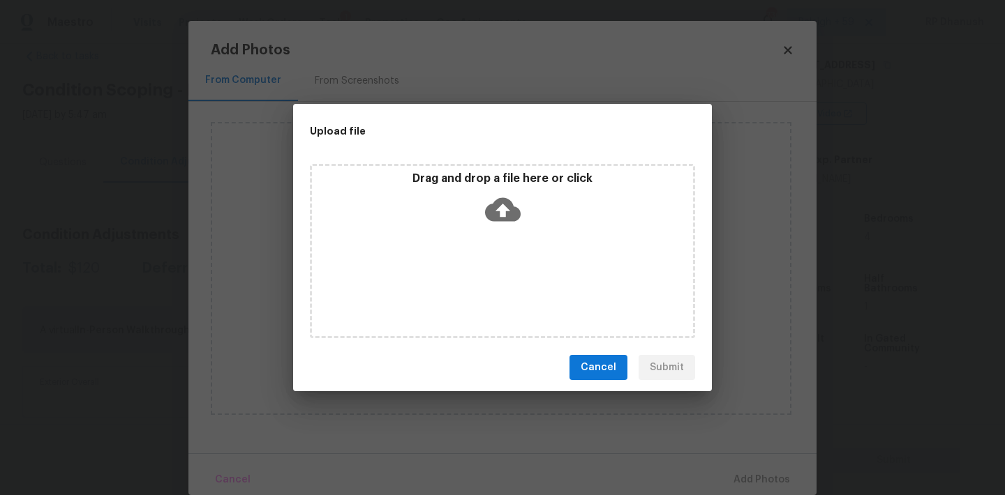
click at [503, 203] on icon at bounding box center [503, 210] width 36 height 24
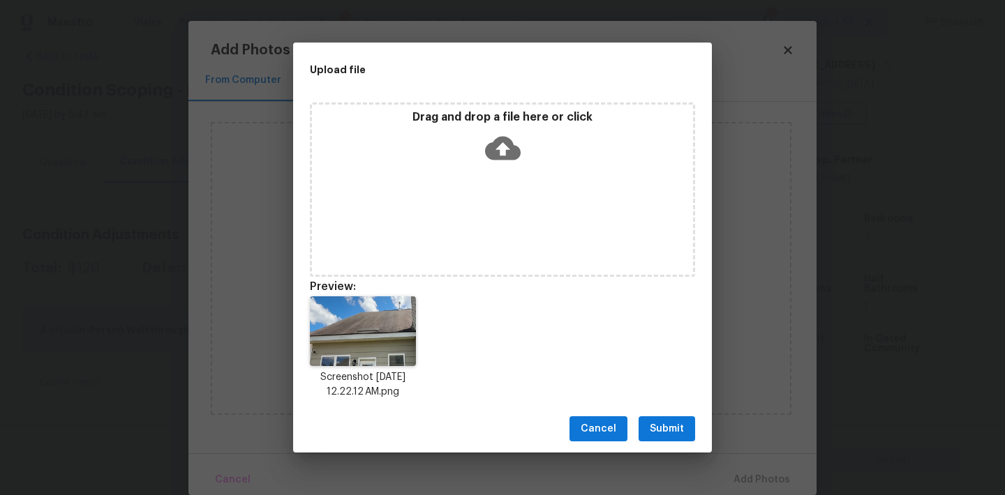
click at [677, 426] on span "Submit" at bounding box center [666, 429] width 34 height 17
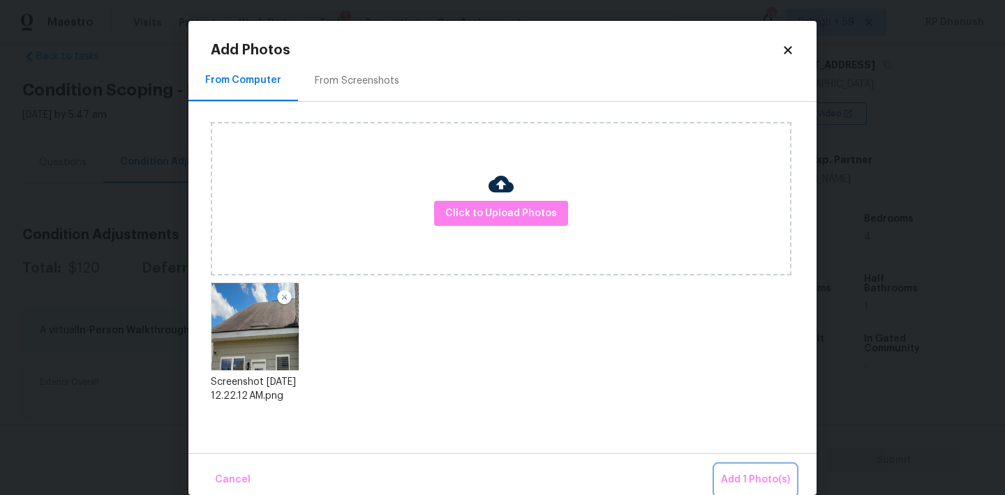
click at [763, 468] on button "Add 1 Photo(s)" at bounding box center [755, 480] width 80 height 30
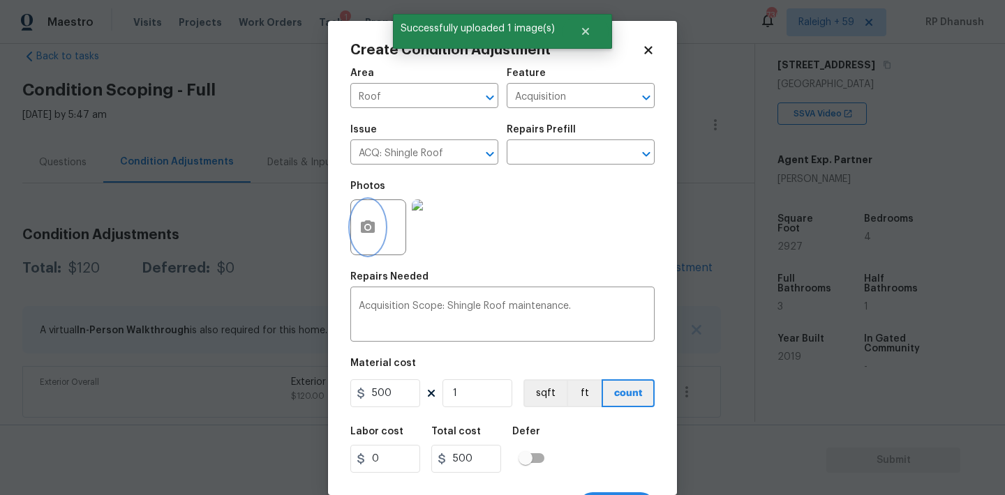
scroll to position [26, 0]
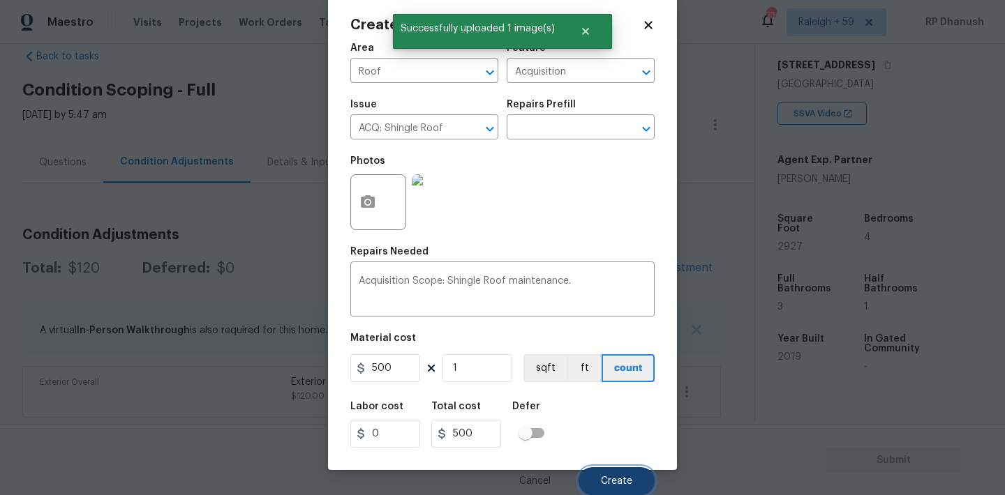
click at [617, 488] on button "Create" at bounding box center [616, 481] width 76 height 28
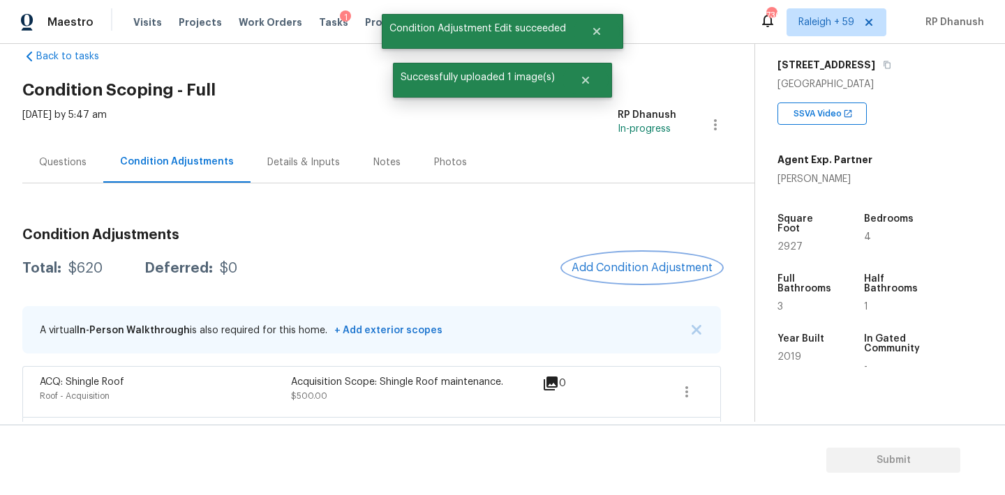
scroll to position [79, 0]
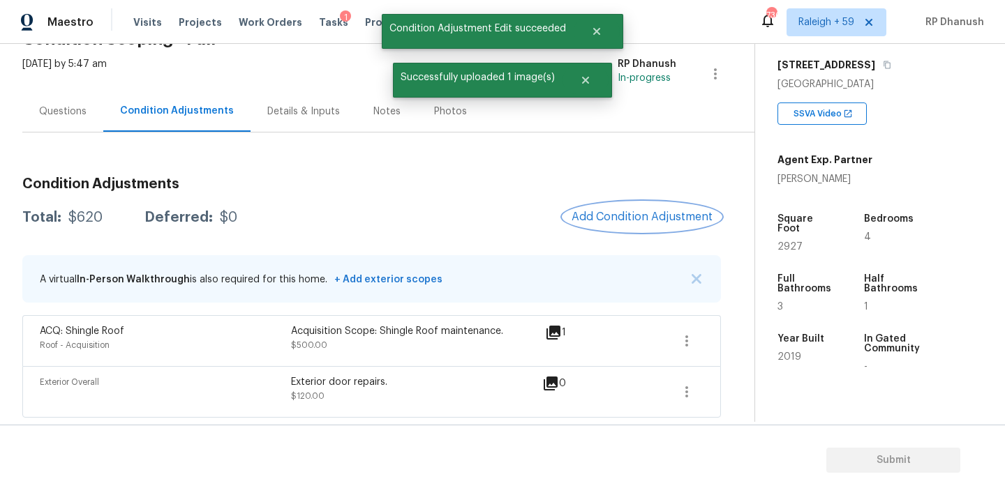
click at [633, 202] on button "Add Condition Adjustment" at bounding box center [642, 216] width 158 height 29
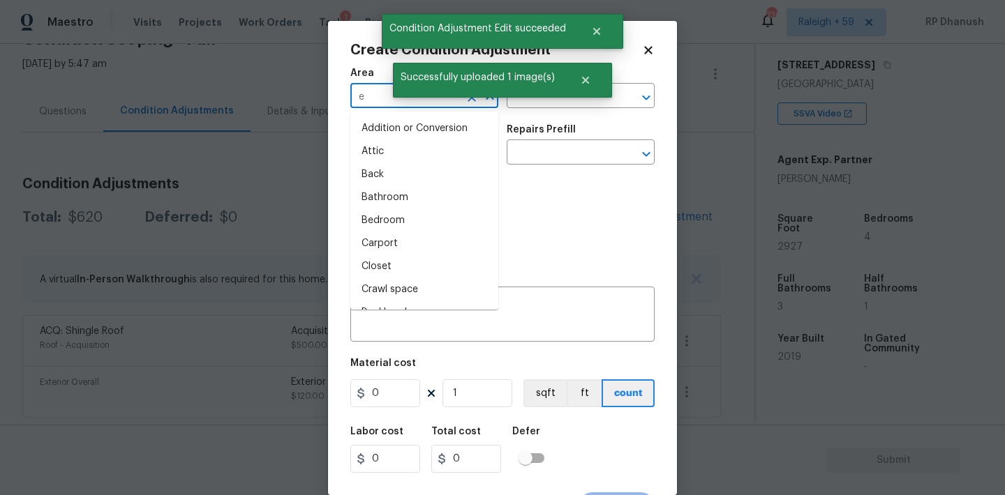
click at [378, 93] on input "e" at bounding box center [404, 98] width 109 height 22
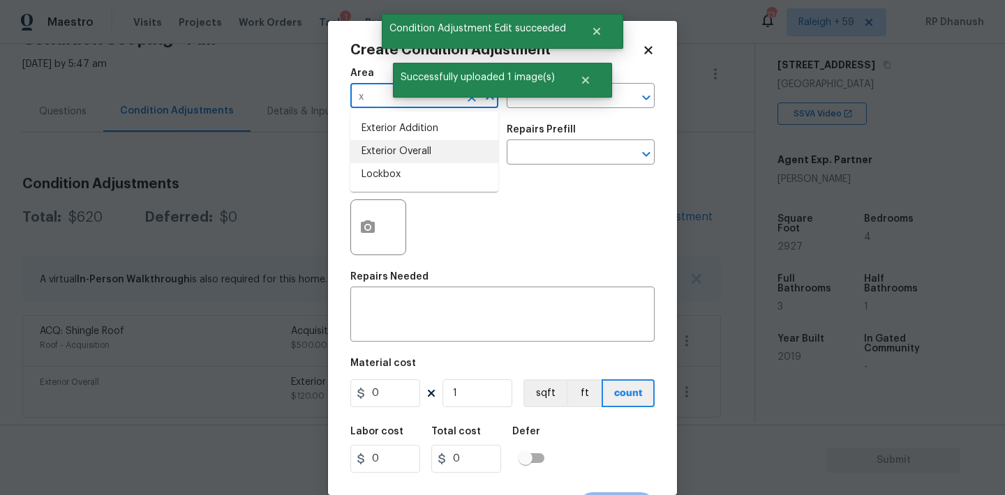
click at [381, 148] on li "Exterior Overall" at bounding box center [424, 151] width 148 height 23
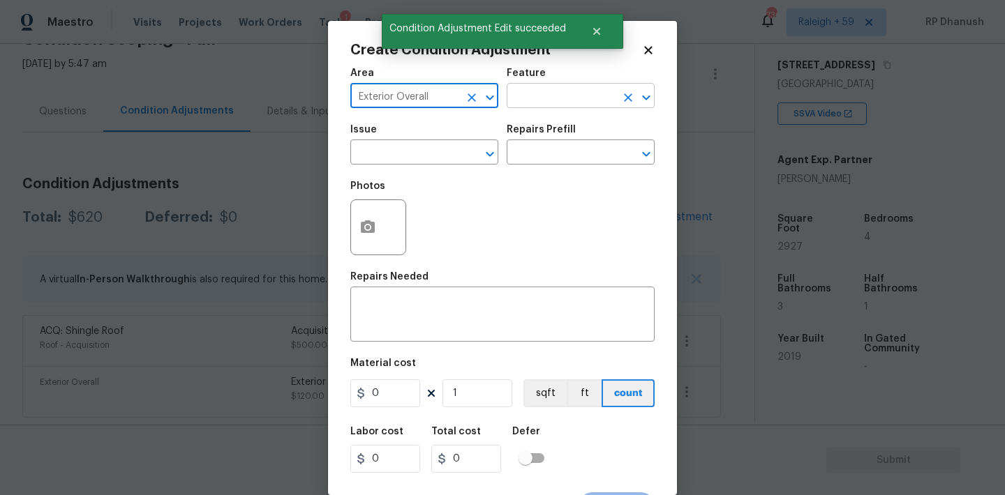
type input "Exterior Overall"
click at [536, 87] on input "text" at bounding box center [560, 98] width 109 height 22
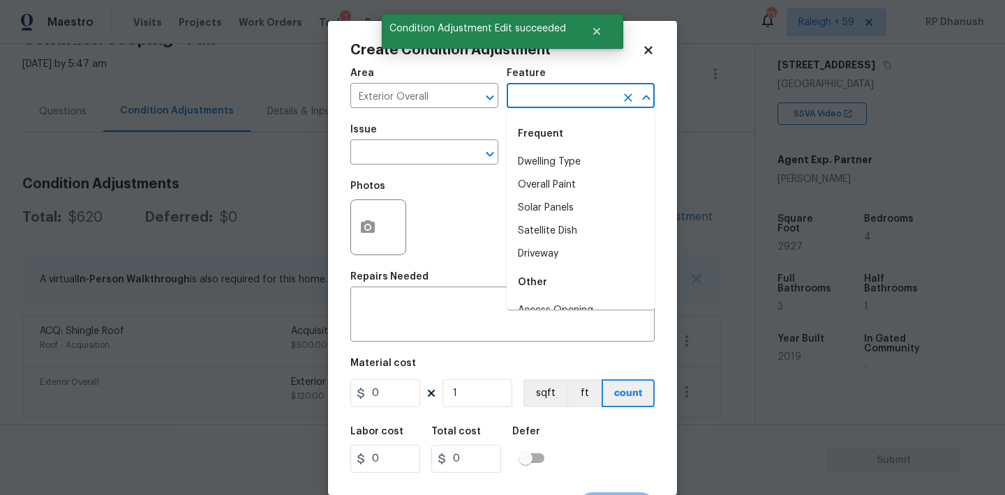
click at [543, 100] on input "text" at bounding box center [560, 98] width 109 height 22
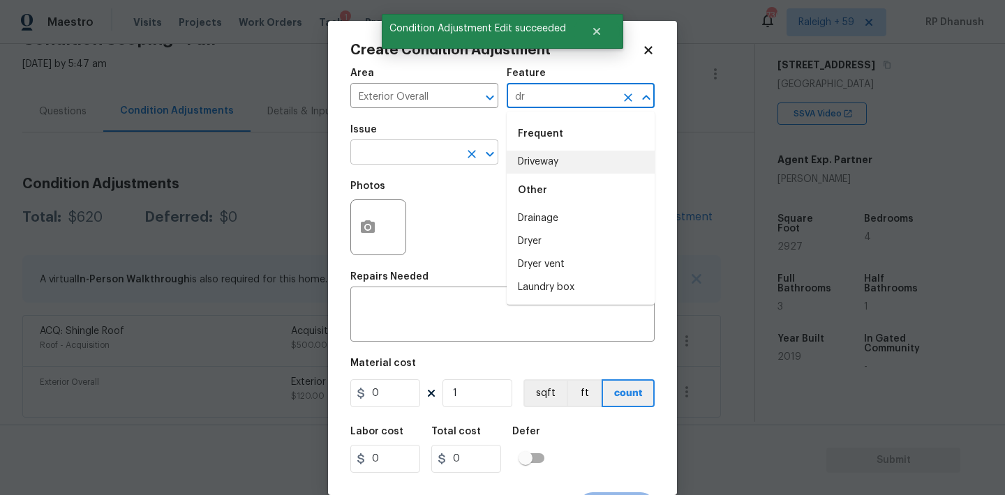
click at [523, 158] on li "Driveway" at bounding box center [580, 162] width 148 height 23
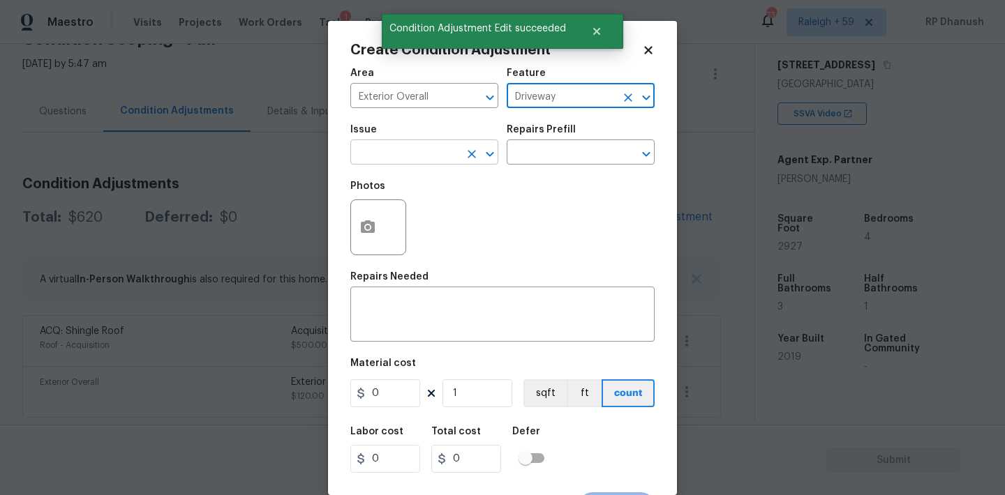
type input "Driveway"
click at [403, 158] on input "text" at bounding box center [404, 154] width 109 height 22
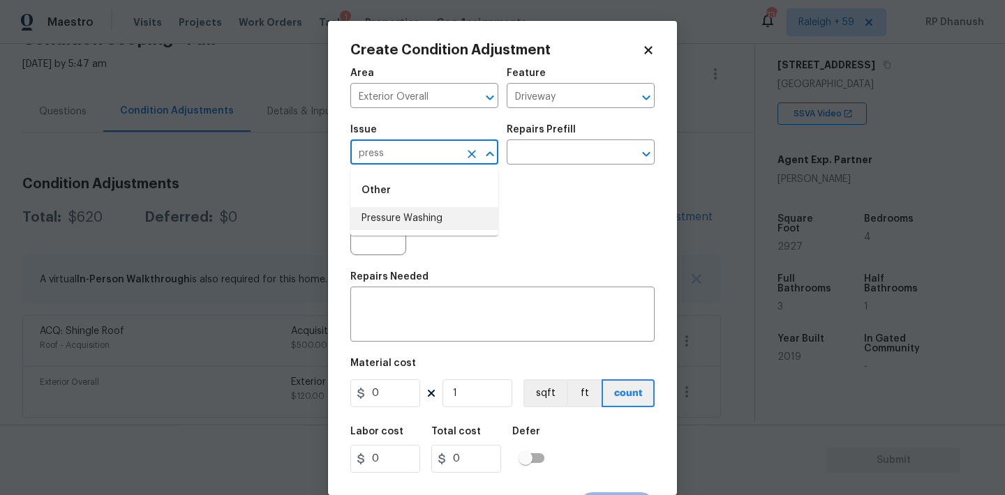
click at [391, 223] on li "Pressure Washing" at bounding box center [424, 218] width 148 height 23
type input "Pressure Washing"
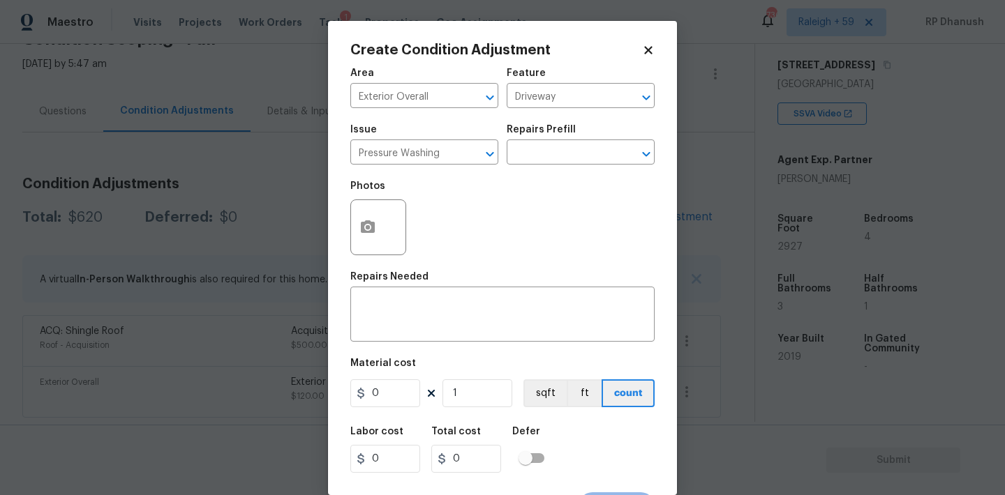
click at [468, 188] on div "Photos" at bounding box center [502, 218] width 304 height 91
click at [550, 156] on input "text" at bounding box center [560, 154] width 109 height 22
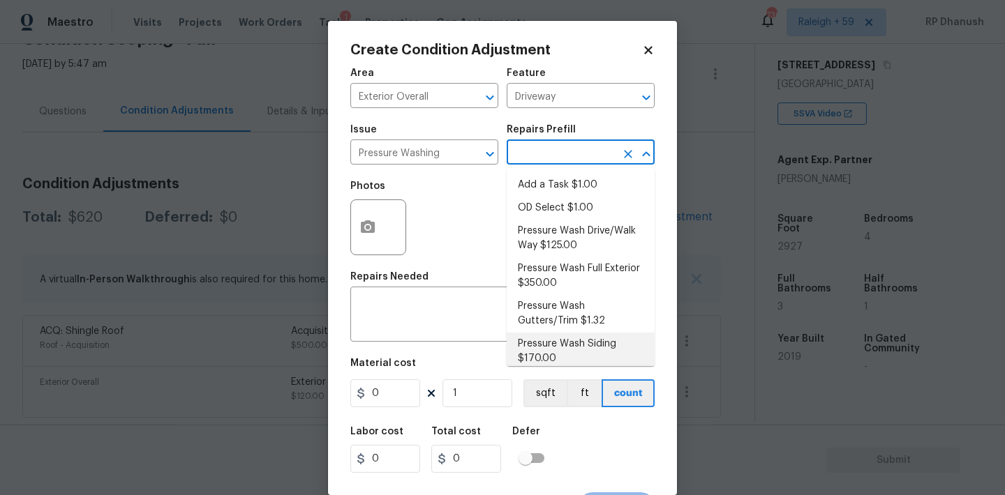
scroll to position [10, 0]
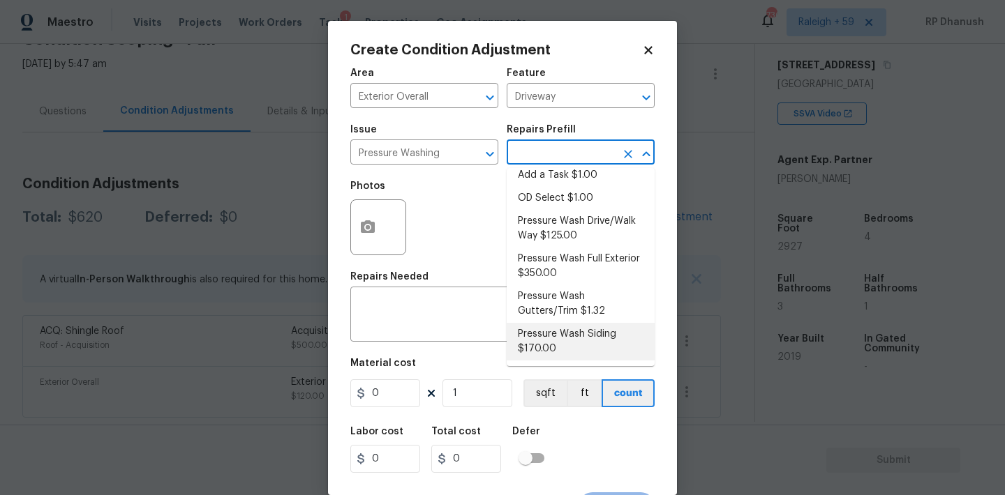
click at [552, 333] on li "Pressure Wash Siding $170.00" at bounding box center [580, 342] width 148 height 38
type input "Siding"
type textarea "Protect areas as needed for pressure washing. Pressure wash the siding on the h…"
type input "170"
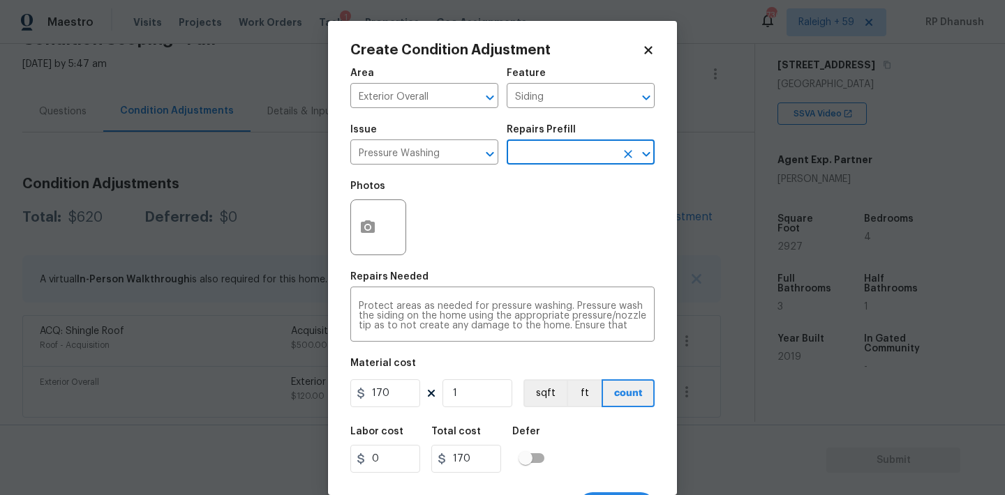
click at [406, 411] on div "Area Exterior Overall ​ Feature Siding ​ Issue Pressure Washing ​ Repairs Prefi…" at bounding box center [502, 290] width 304 height 460
click at [406, 398] on input "170" at bounding box center [385, 394] width 70 height 28
type input "200"
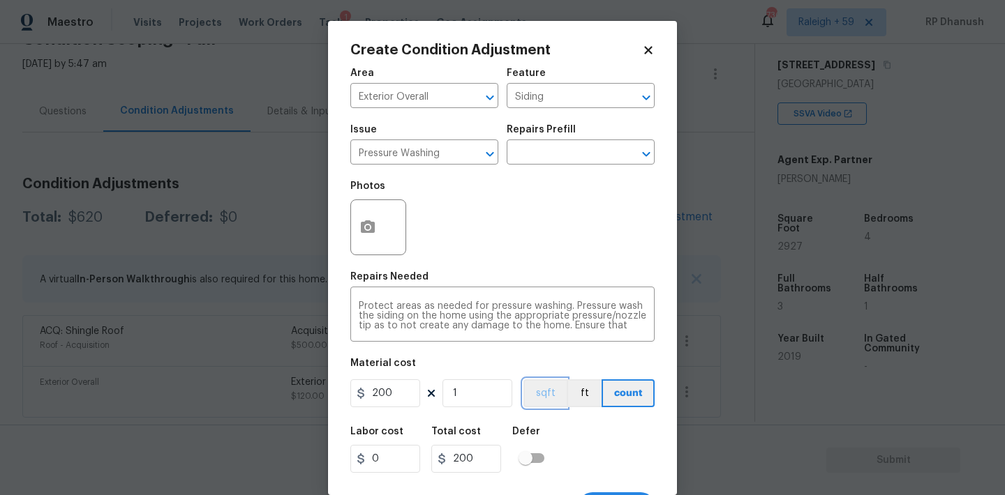
scroll to position [26, 0]
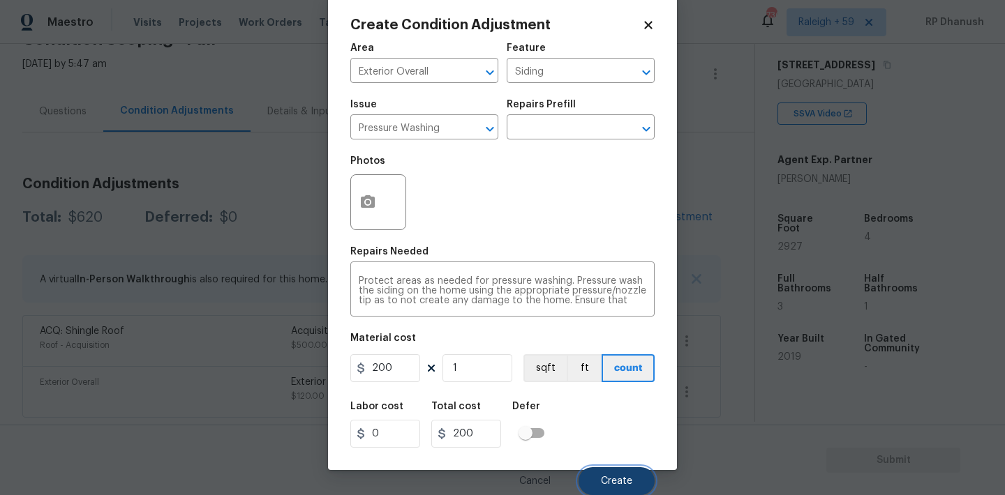
click at [614, 470] on button "Create" at bounding box center [616, 481] width 76 height 28
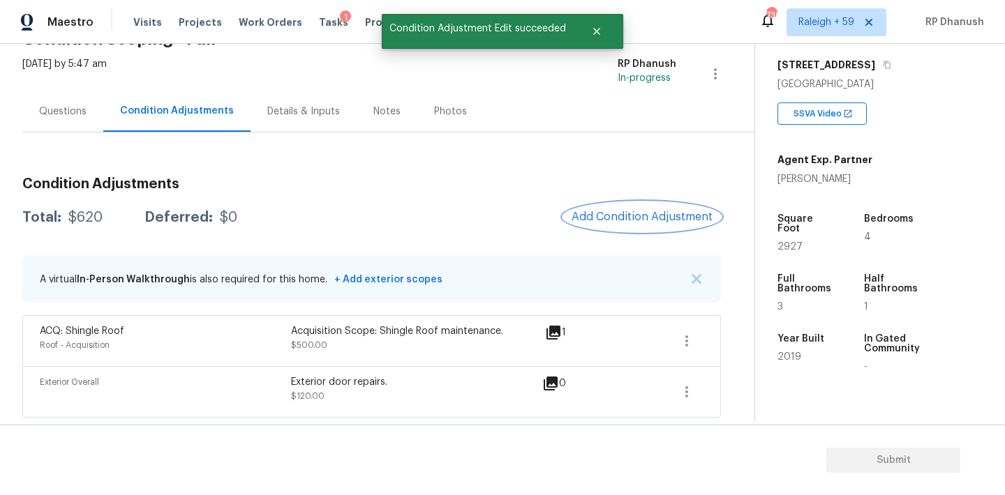
scroll to position [0, 0]
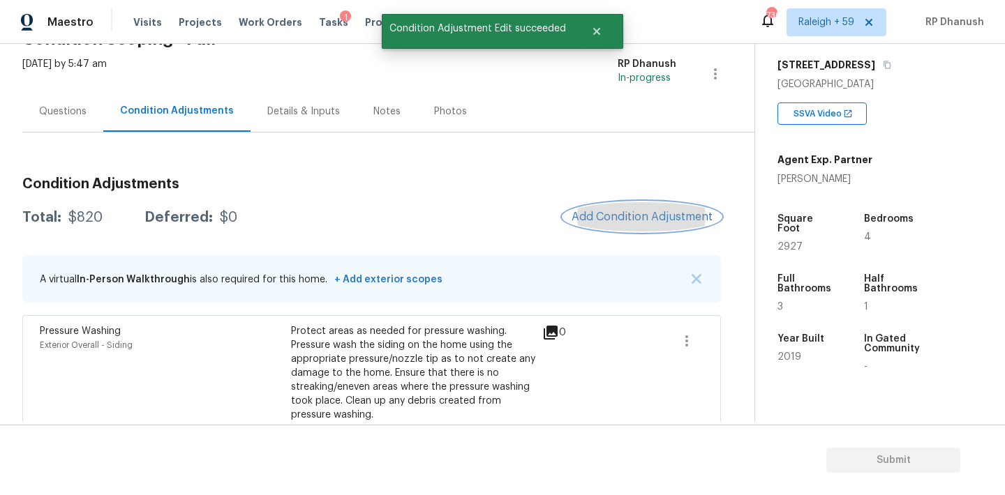
click at [655, 206] on button "Add Condition Adjustment" at bounding box center [642, 216] width 158 height 29
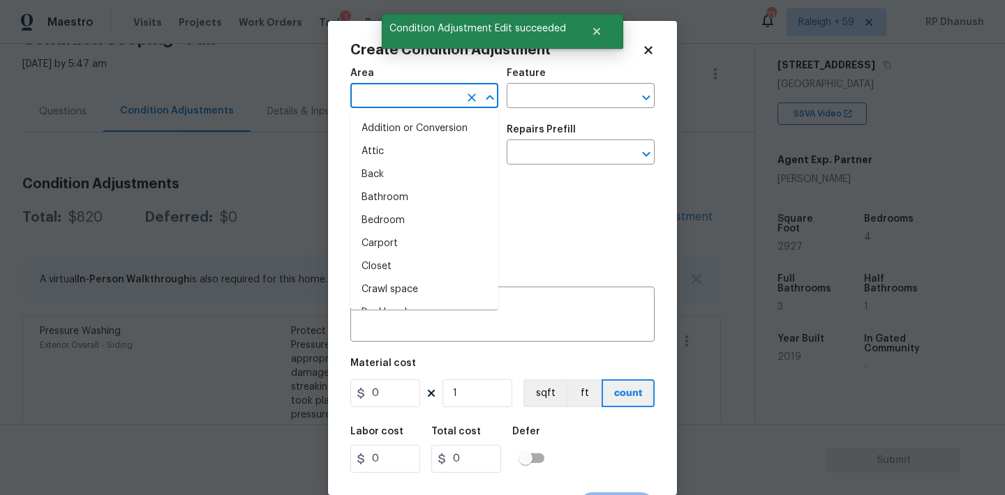
click at [419, 103] on input "text" at bounding box center [404, 98] width 109 height 22
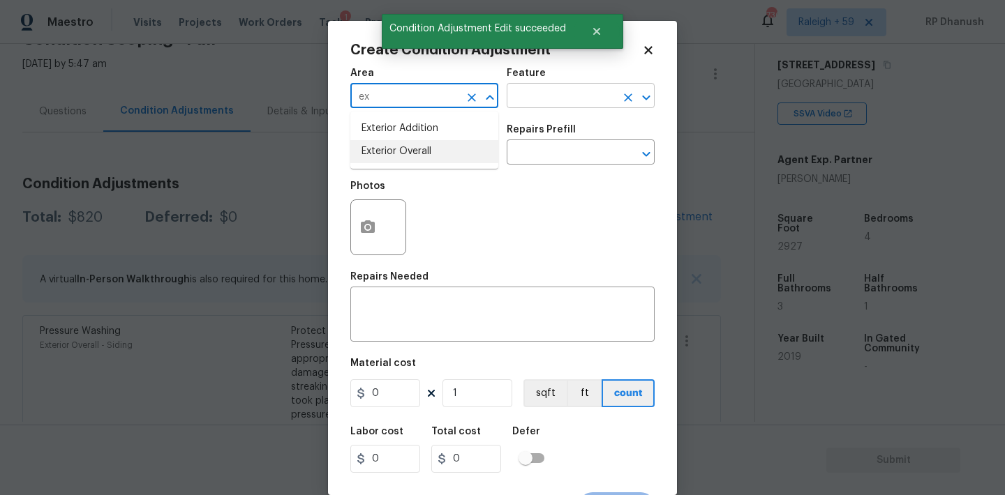
drag, startPoint x: 389, startPoint y: 156, endPoint x: 555, endPoint y: 96, distance: 176.5
click at [389, 156] on li "Exterior Overall" at bounding box center [424, 151] width 148 height 23
type input "Exterior Overall"
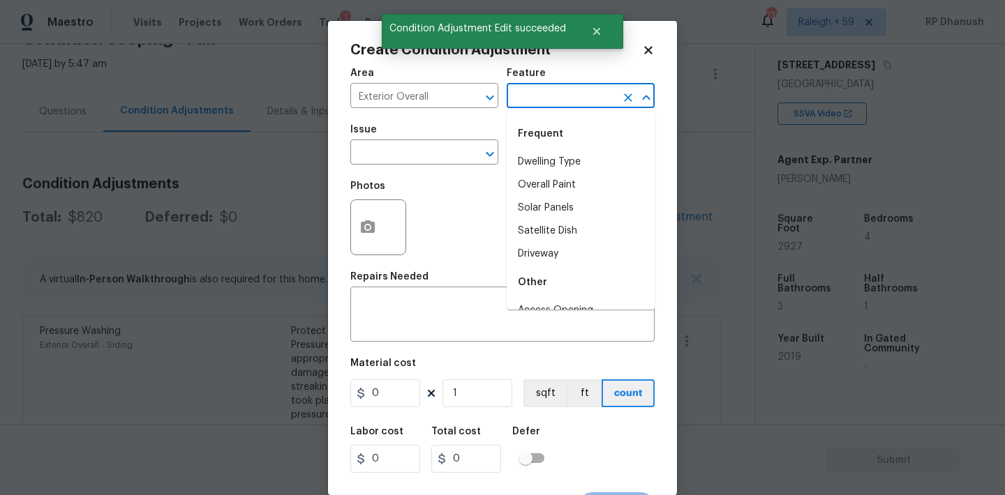
click at [555, 96] on input "text" at bounding box center [560, 98] width 109 height 22
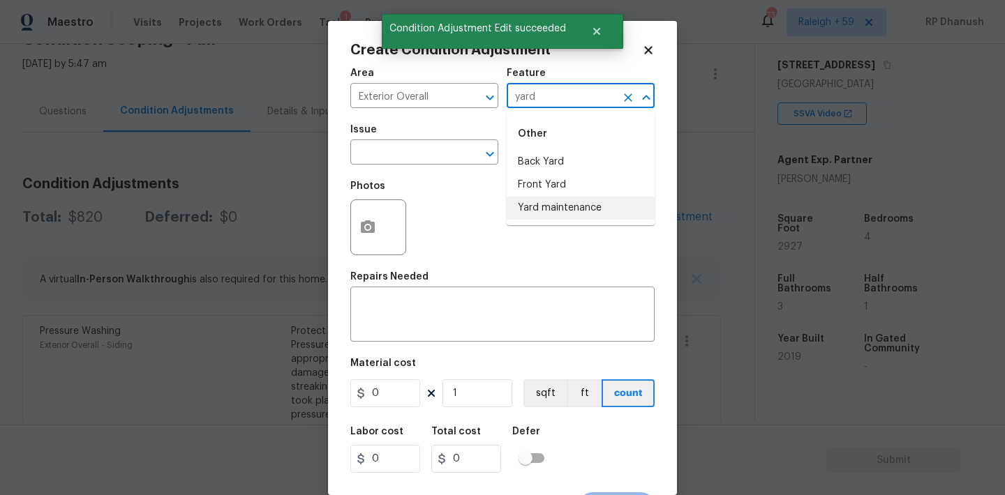
click at [543, 204] on li "Yard maintenance" at bounding box center [580, 208] width 148 height 23
type input "Yard maintenance"
click at [413, 159] on input "text" at bounding box center [404, 154] width 109 height 22
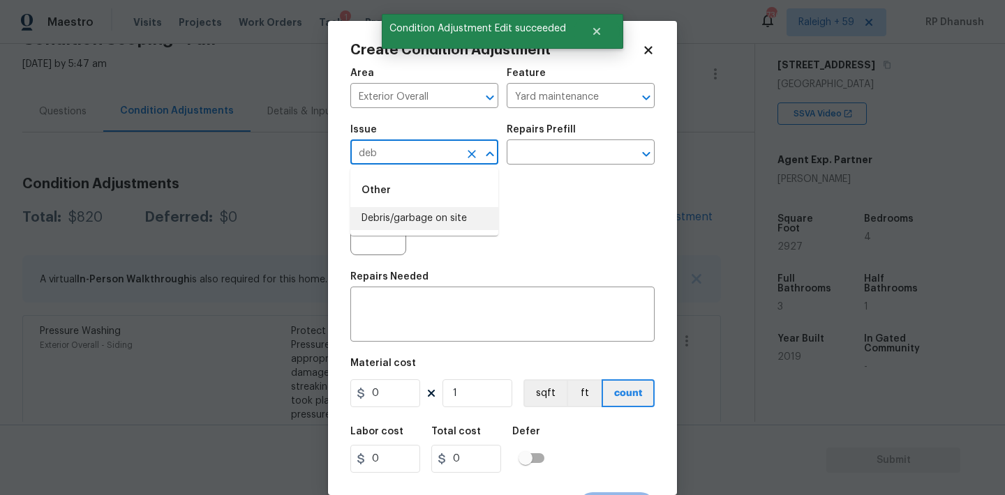
click at [412, 219] on li "Debris/garbage on site" at bounding box center [424, 218] width 148 height 23
type input "Debris/garbage on site"
click at [593, 122] on div "Issue Debris/garbage on site ​ Repairs Prefill ​" at bounding box center [502, 145] width 304 height 57
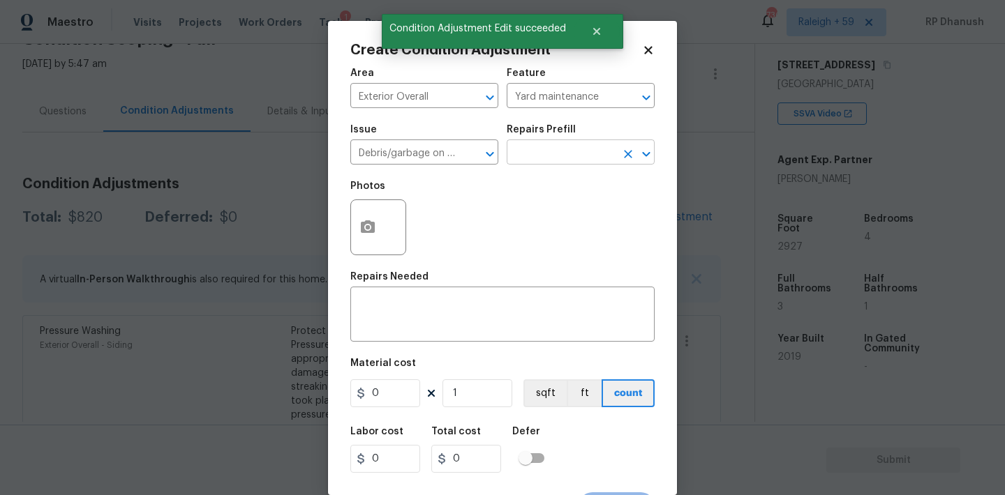
click at [578, 149] on input "text" at bounding box center [560, 154] width 109 height 22
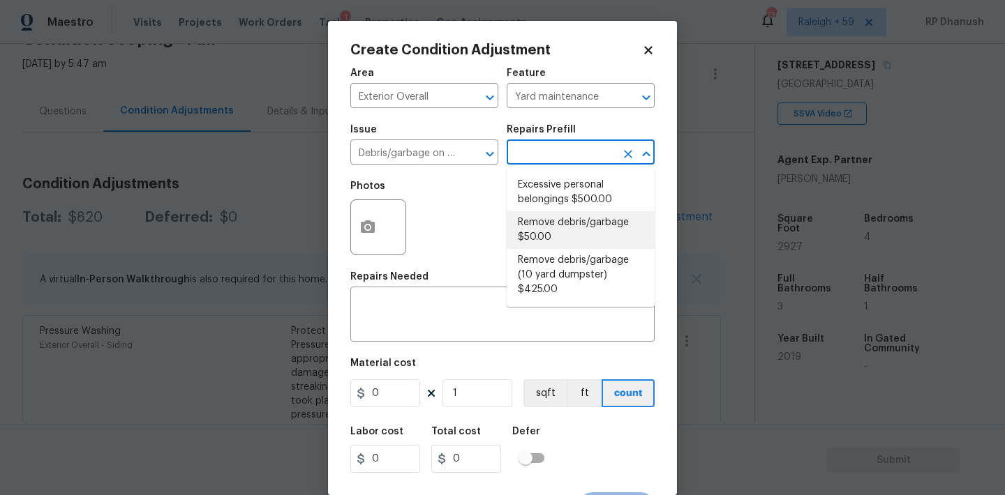
click at [542, 229] on li "Remove debris/garbage $50.00" at bounding box center [580, 230] width 148 height 38
type textarea "Remove, haul off, and properly dispose of any debris left by seller to offsite …"
type input "50"
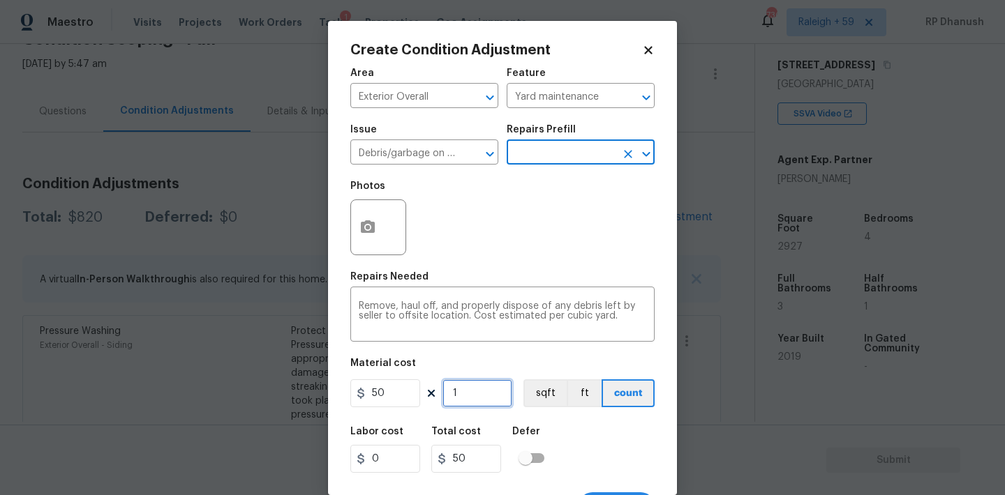
click at [483, 407] on input "1" at bounding box center [477, 394] width 70 height 28
type input "0"
type input "2"
type input "100"
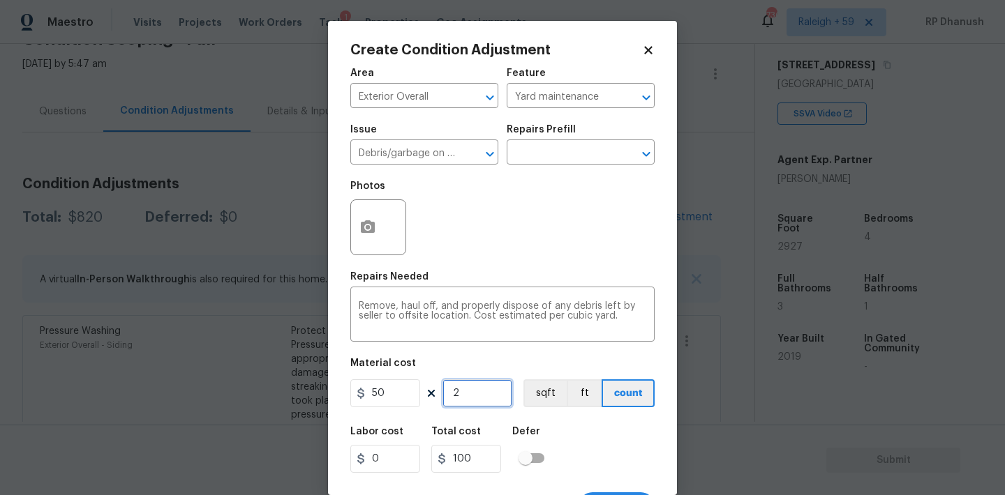
type input "2"
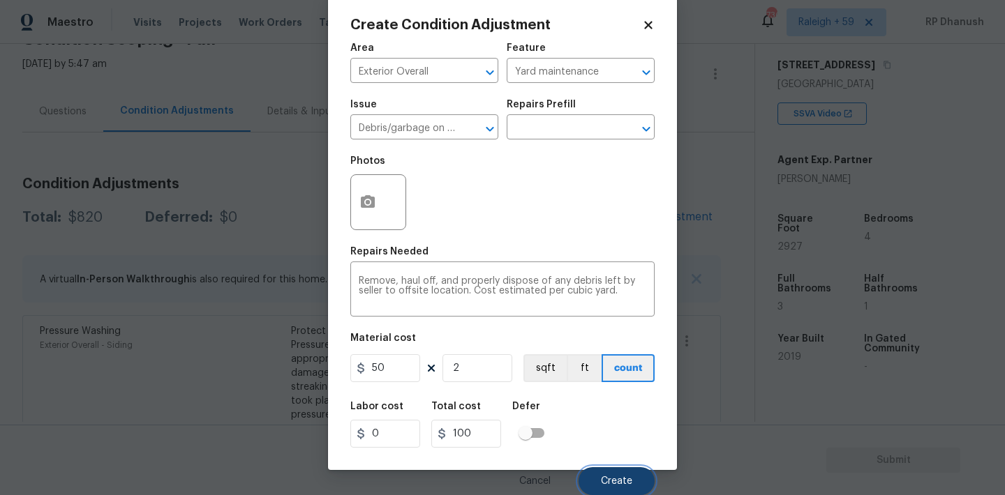
click at [610, 467] on button "Create" at bounding box center [616, 481] width 76 height 28
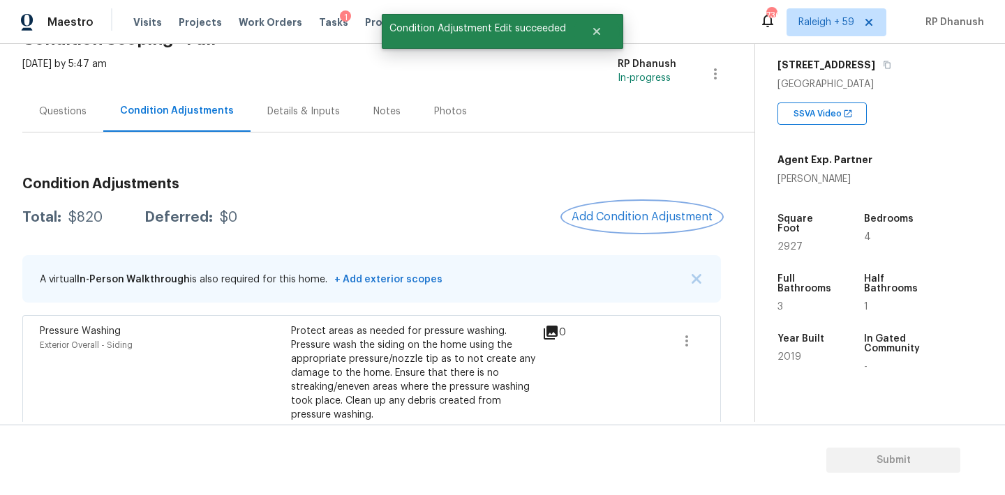
scroll to position [0, 0]
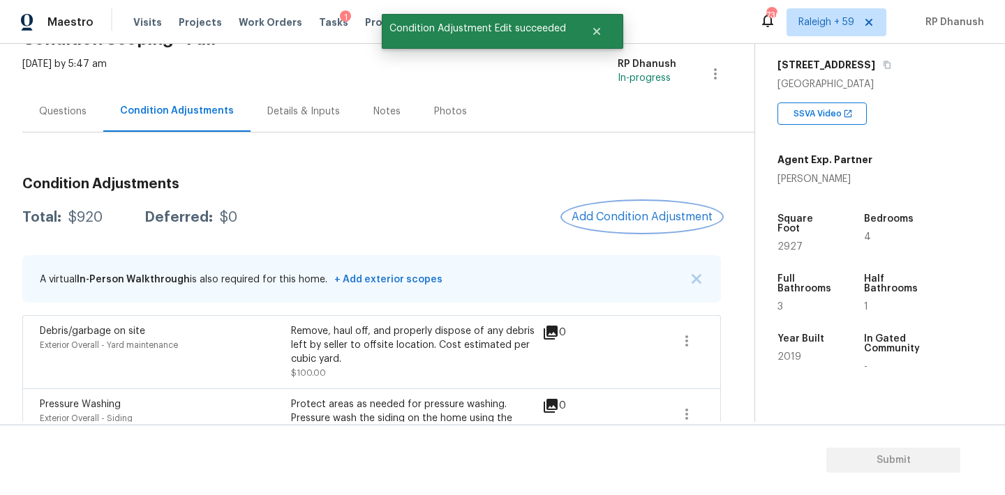
click at [629, 230] on button "Add Condition Adjustment" at bounding box center [642, 216] width 158 height 29
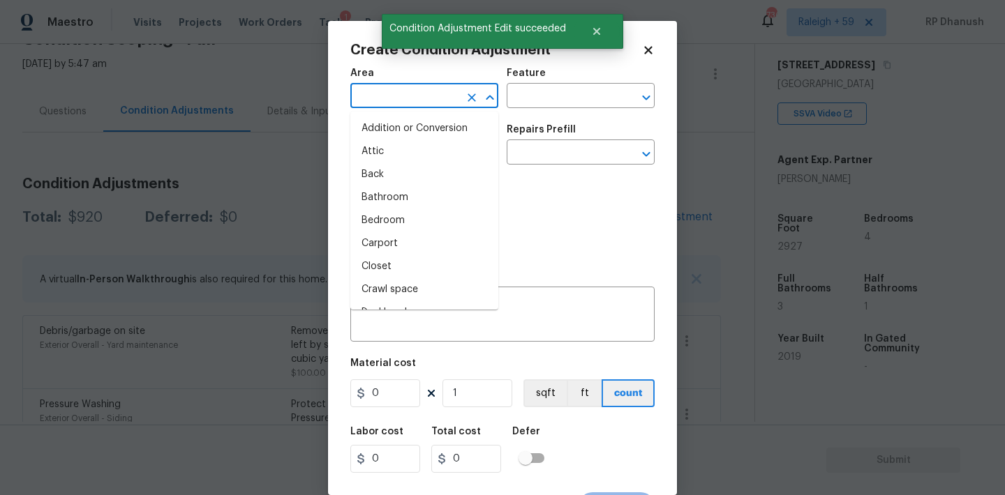
click at [396, 96] on input "text" at bounding box center [404, 98] width 109 height 22
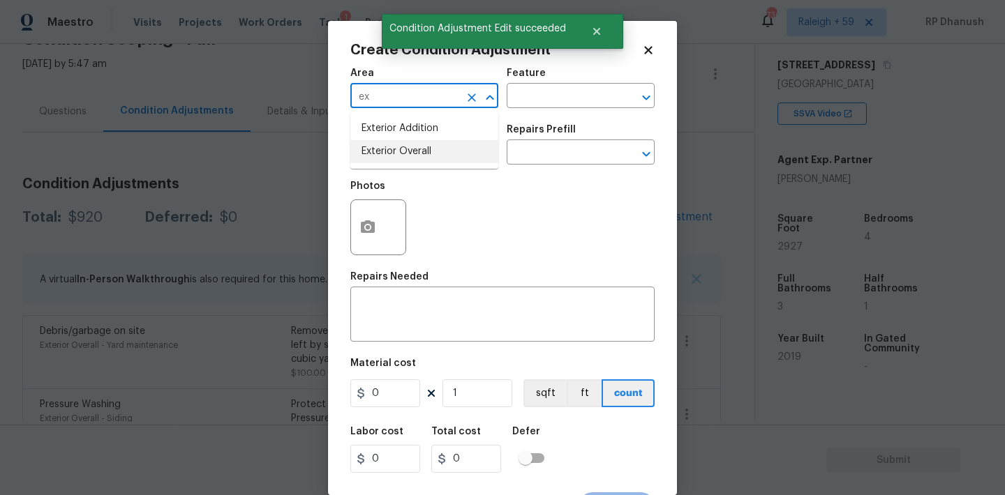
click at [395, 152] on li "Exterior Overall" at bounding box center [424, 151] width 148 height 23
type input "Exterior Overall"
click at [543, 92] on input "text" at bounding box center [560, 98] width 109 height 22
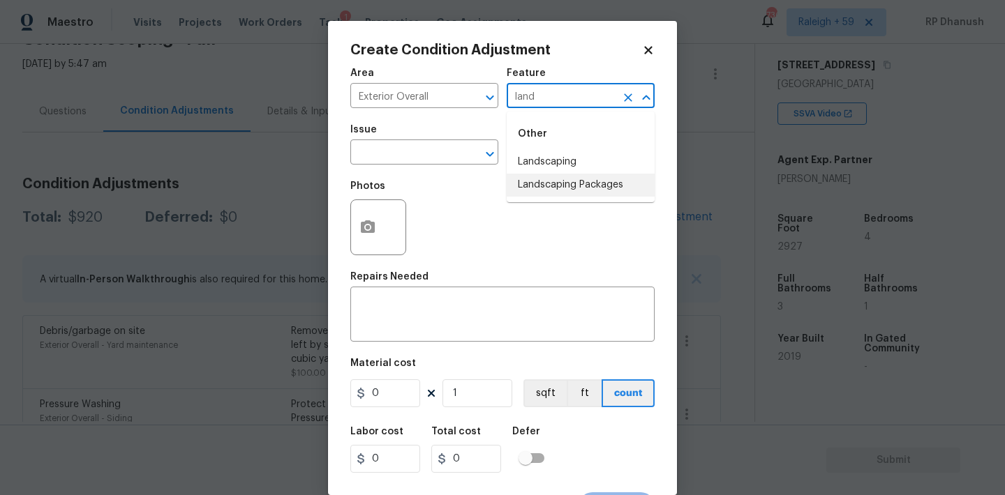
click at [536, 179] on li "Landscaping Packages" at bounding box center [580, 185] width 148 height 23
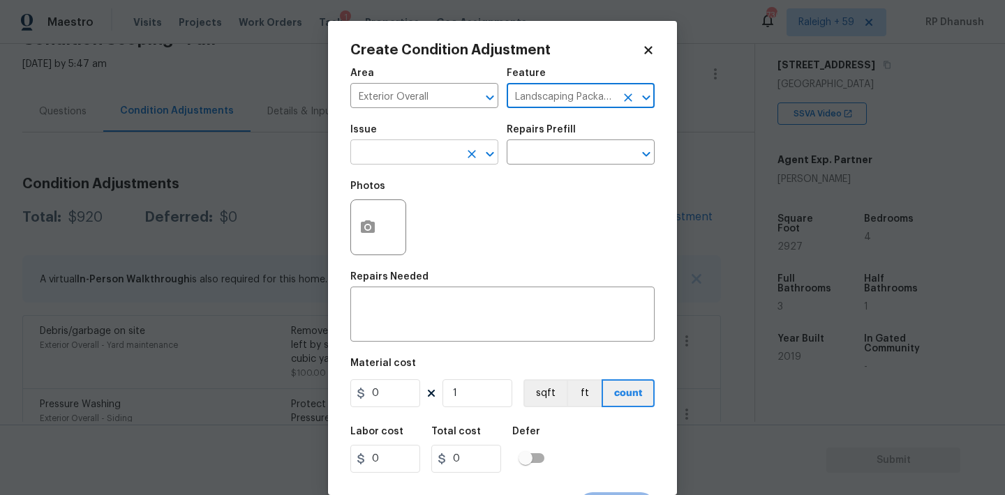
type input "Landscaping Packages"
click at [398, 154] on input "text" at bounding box center [404, 154] width 109 height 22
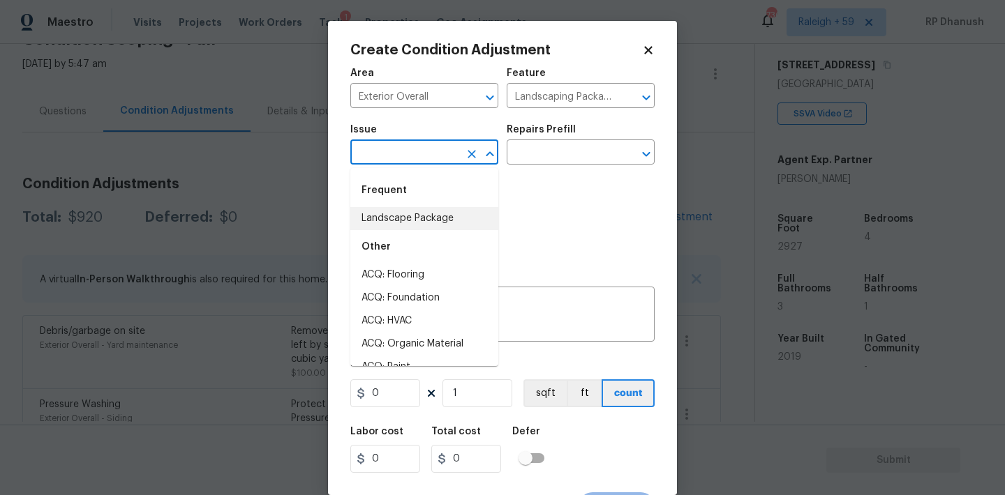
drag, startPoint x: 404, startPoint y: 219, endPoint x: 470, endPoint y: 183, distance: 75.2
click at [407, 217] on li "Landscape Package" at bounding box center [424, 218] width 148 height 23
type input "Landscape Package"
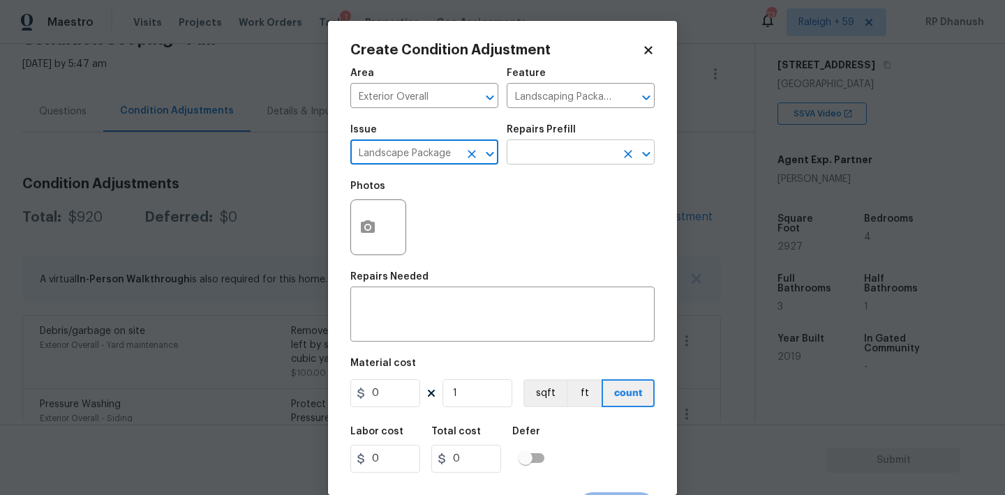
click at [571, 150] on input "text" at bounding box center [560, 154] width 109 height 22
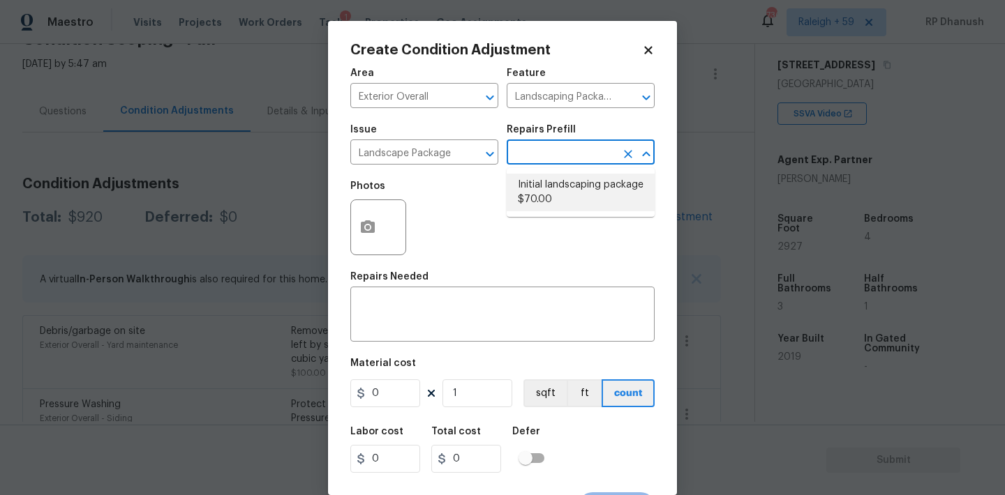
click at [557, 193] on li "Initial landscaping package $70.00" at bounding box center [580, 193] width 148 height 38
type input "Home Readiness Packages"
type textarea "Mowing of grass up to 6" in height. Mow, edge along driveways & sidewalks, trim…"
type input "70"
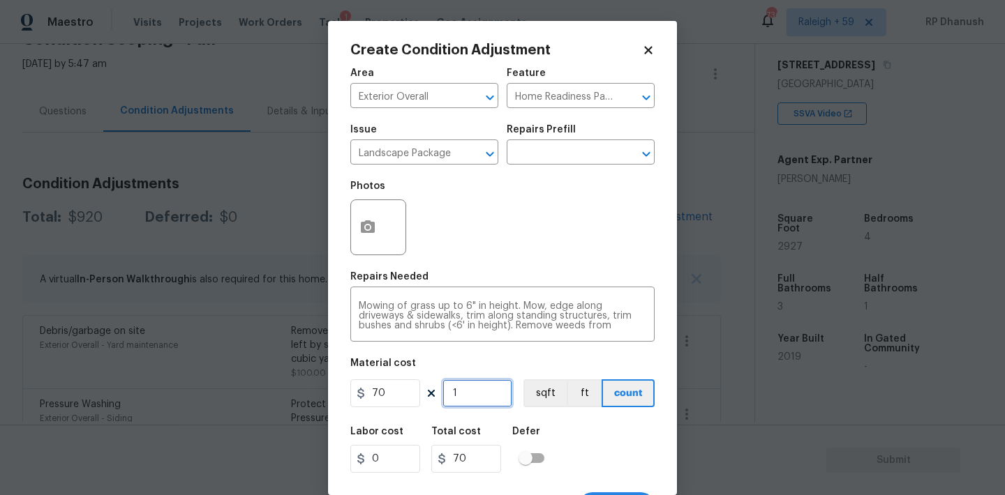
click at [463, 403] on input "1" at bounding box center [477, 394] width 70 height 28
type input "0"
type input "5"
type input "350"
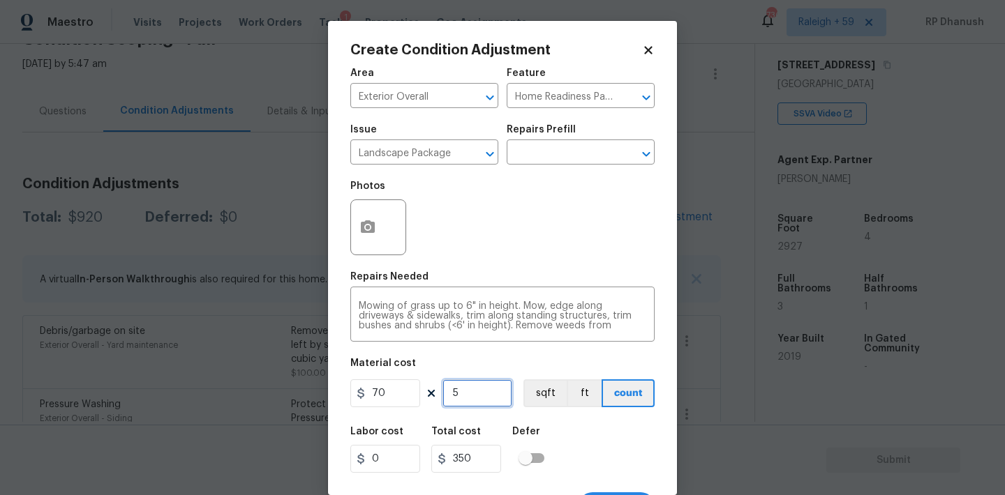
type input "5"
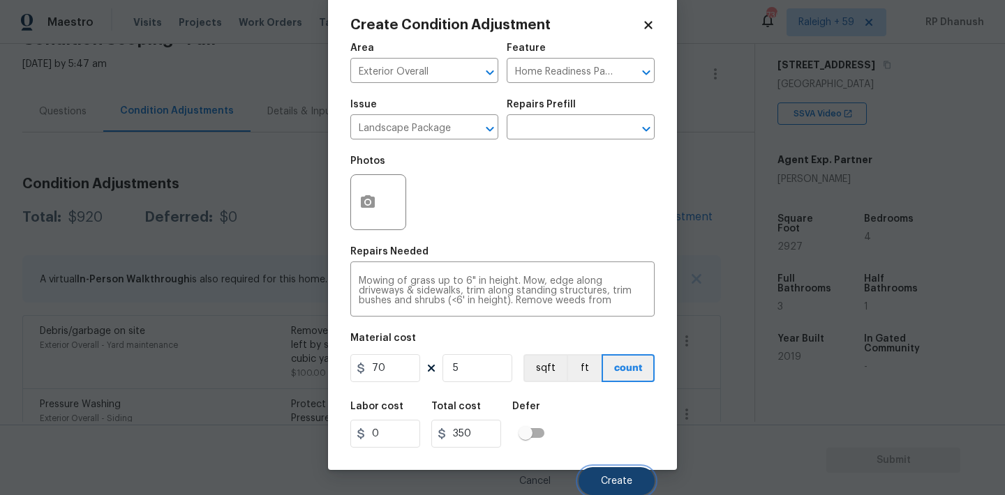
click at [631, 481] on span "Create" at bounding box center [616, 481] width 31 height 10
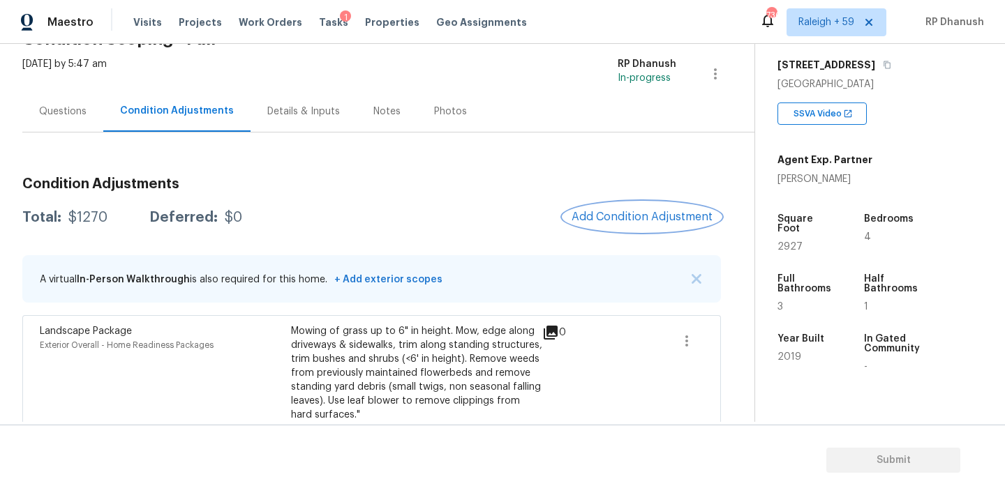
scroll to position [411, 0]
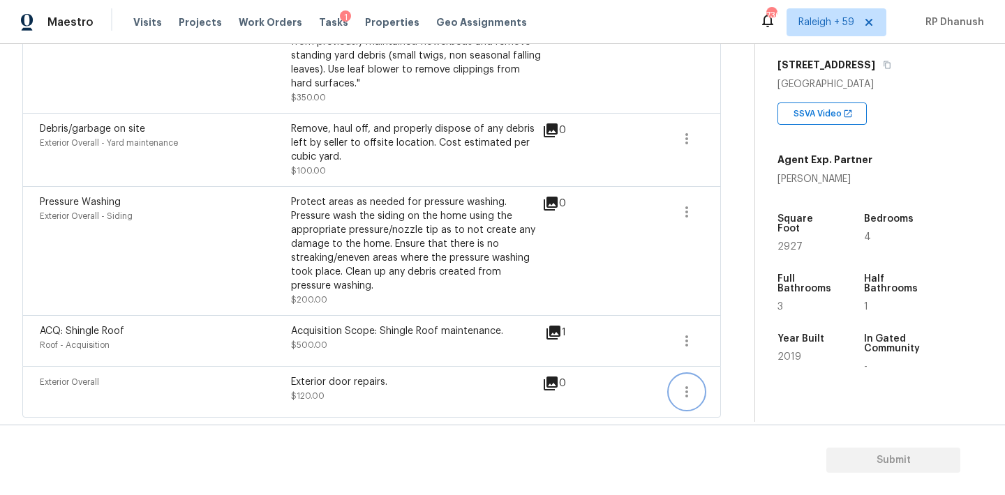
click at [691, 391] on icon "button" at bounding box center [686, 392] width 17 height 17
click at [738, 373] on div "Back to tasks Condition Scoping - Full Wed, Sep 10 2025 by 5:47 am RP Dhanush I…" at bounding box center [388, 39] width 732 height 766
click at [682, 396] on icon "button" at bounding box center [686, 392] width 17 height 17
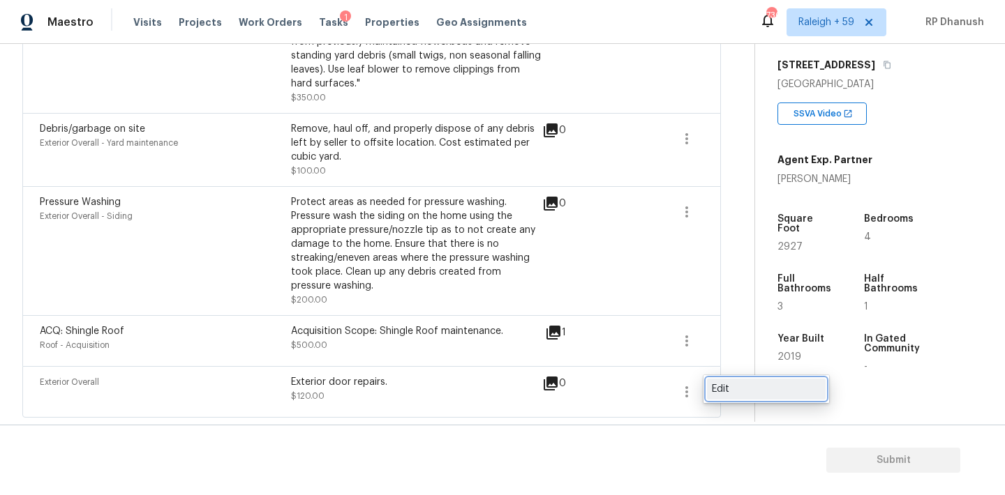
click at [732, 381] on link "Edit" at bounding box center [766, 389] width 119 height 21
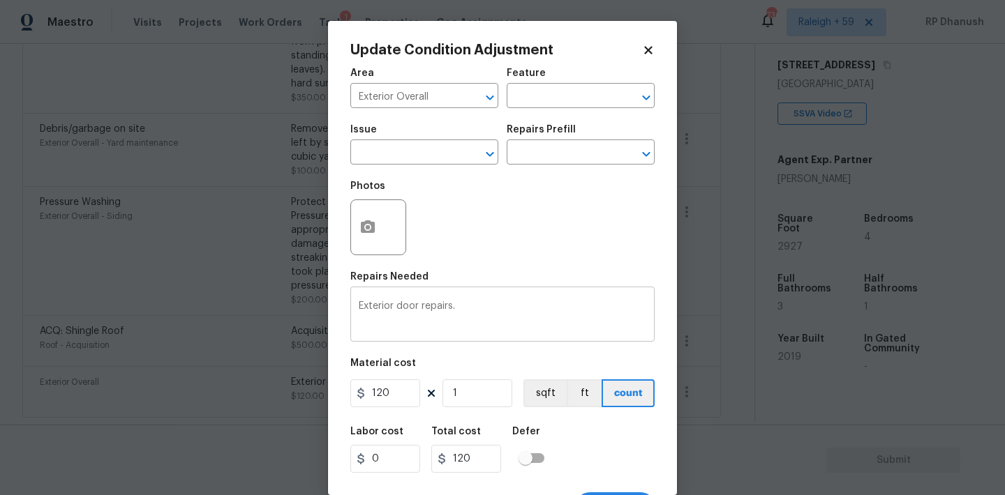
click at [368, 306] on textarea "Exterior door repairs." at bounding box center [502, 315] width 287 height 29
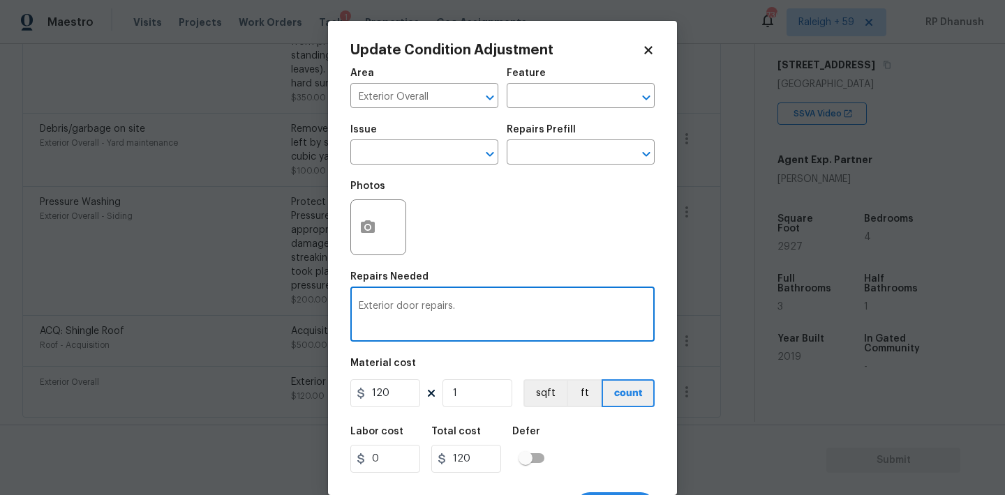
click at [368, 306] on textarea "Exterior door repairs." at bounding box center [502, 315] width 287 height 29
type textarea "Entry door repairs."
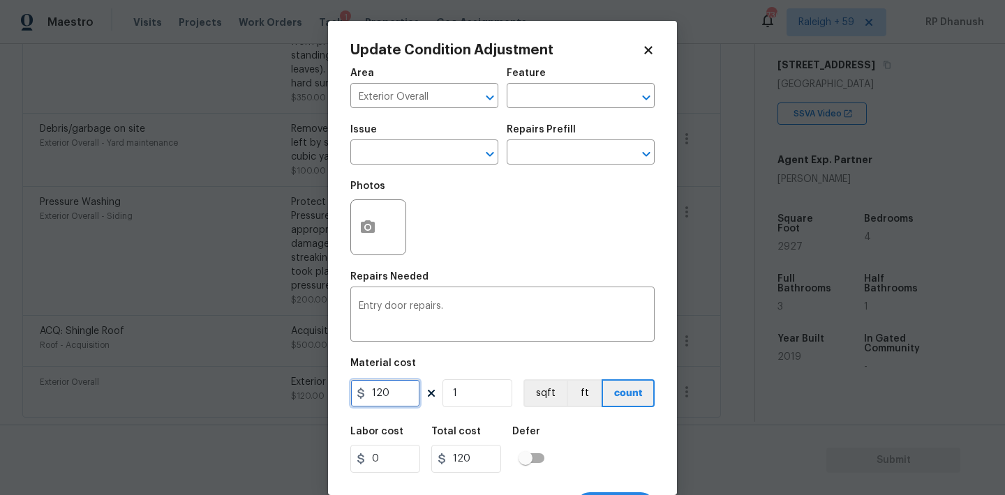
click at [380, 387] on input "120" at bounding box center [385, 394] width 70 height 28
type input "150"
click at [367, 220] on icon "button" at bounding box center [368, 226] width 14 height 13
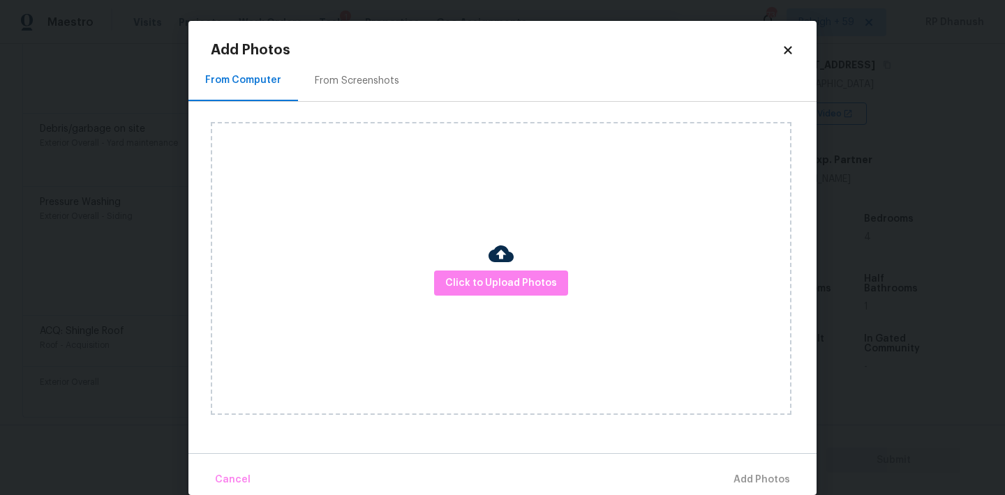
click at [516, 297] on div "Click to Upload Photos" at bounding box center [501, 268] width 580 height 293
click at [507, 279] on span "Click to Upload Photos" at bounding box center [501, 283] width 112 height 17
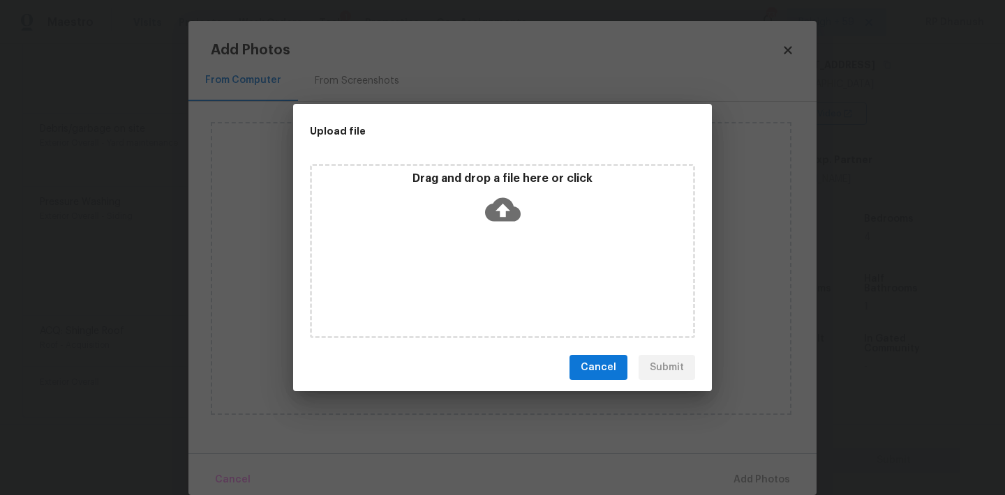
click at [505, 227] on div "Drag and drop a file here or click" at bounding box center [502, 202] width 381 height 60
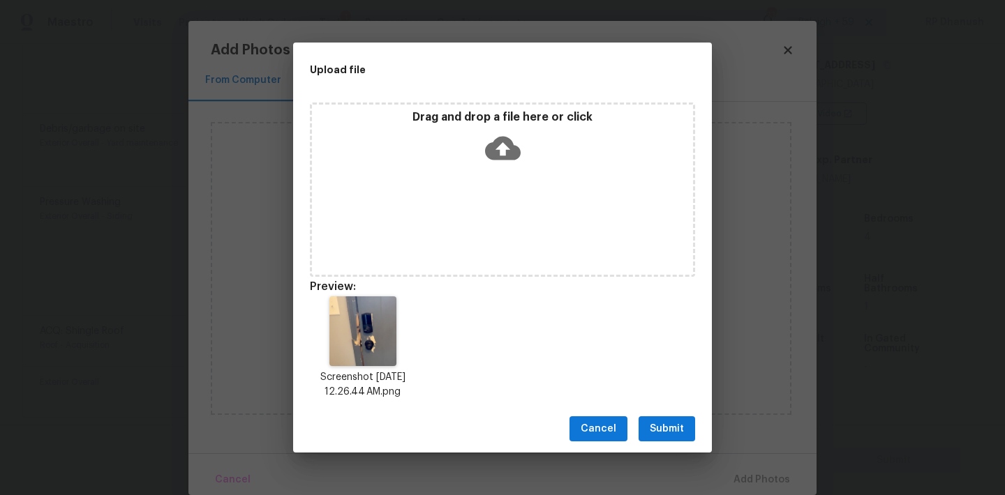
click at [661, 416] on button "Submit" at bounding box center [666, 429] width 57 height 26
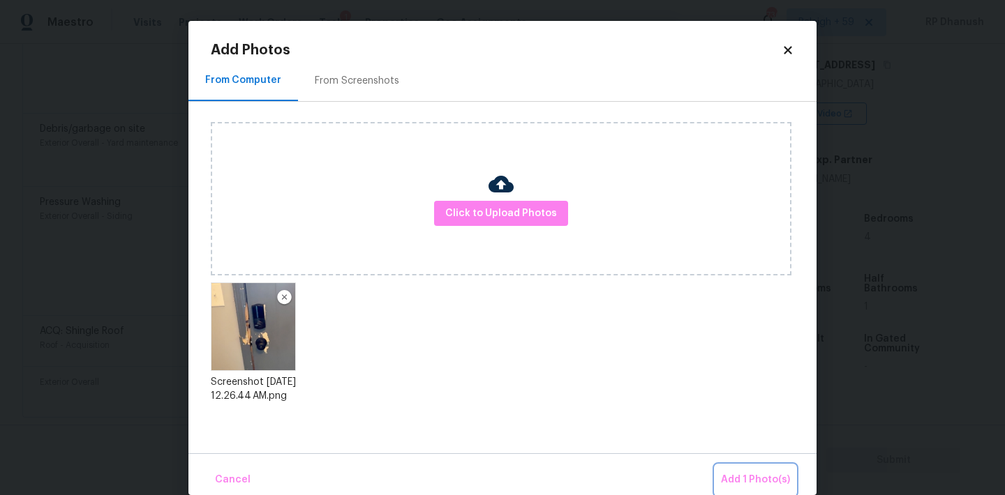
click at [728, 470] on button "Add 1 Photo(s)" at bounding box center [755, 480] width 80 height 30
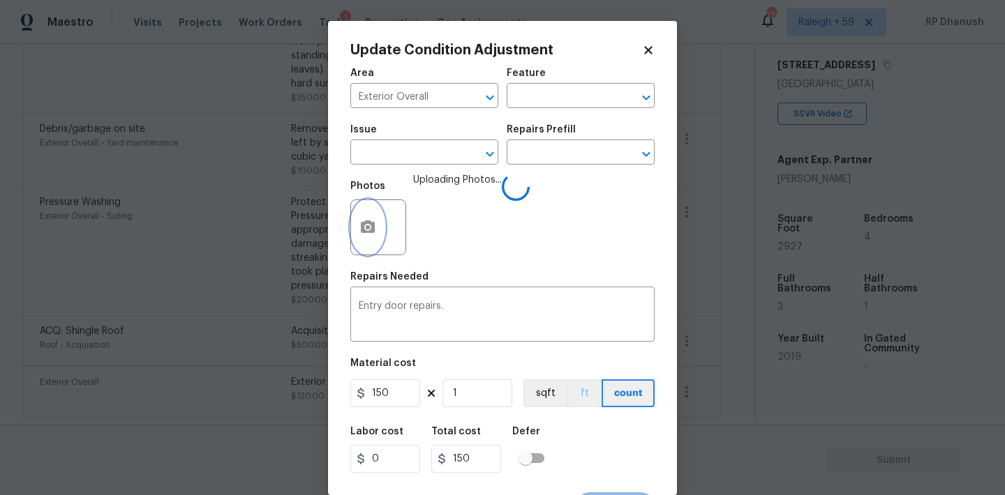
scroll to position [26, 0]
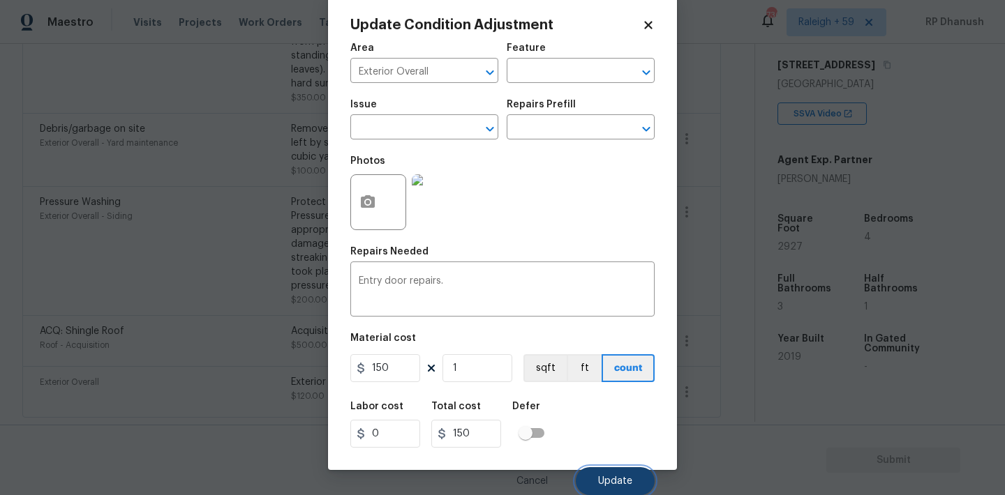
click at [599, 478] on span "Update" at bounding box center [615, 481] width 34 height 10
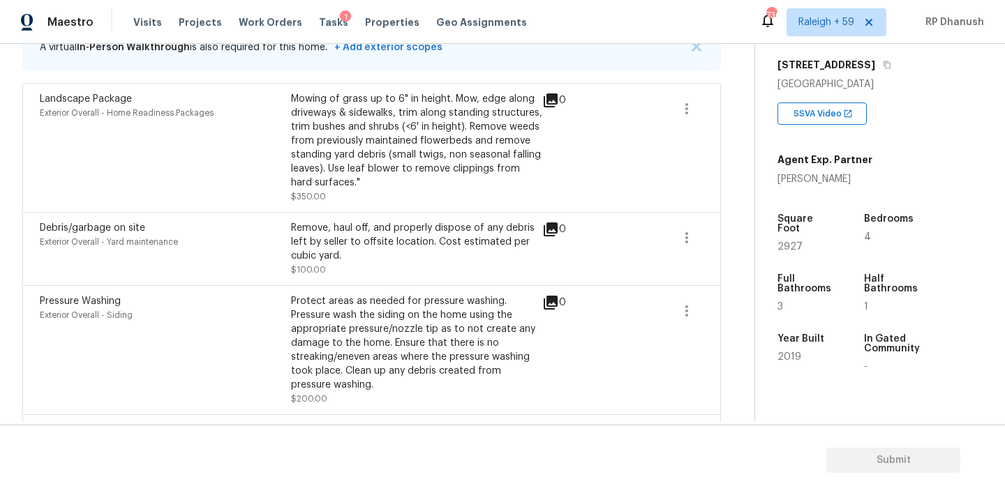
scroll to position [222, 0]
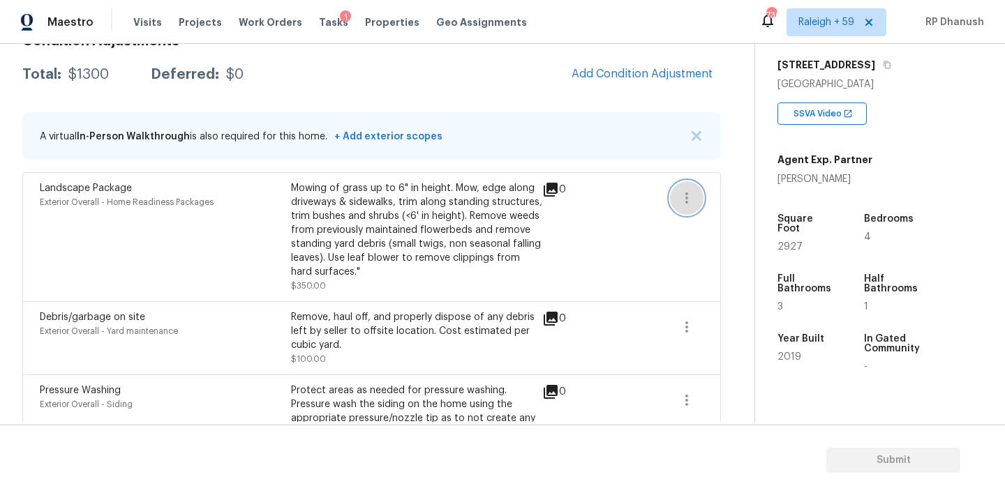
click at [682, 191] on icon "button" at bounding box center [686, 198] width 17 height 17
click at [707, 190] on link "Edit" at bounding box center [766, 195] width 119 height 21
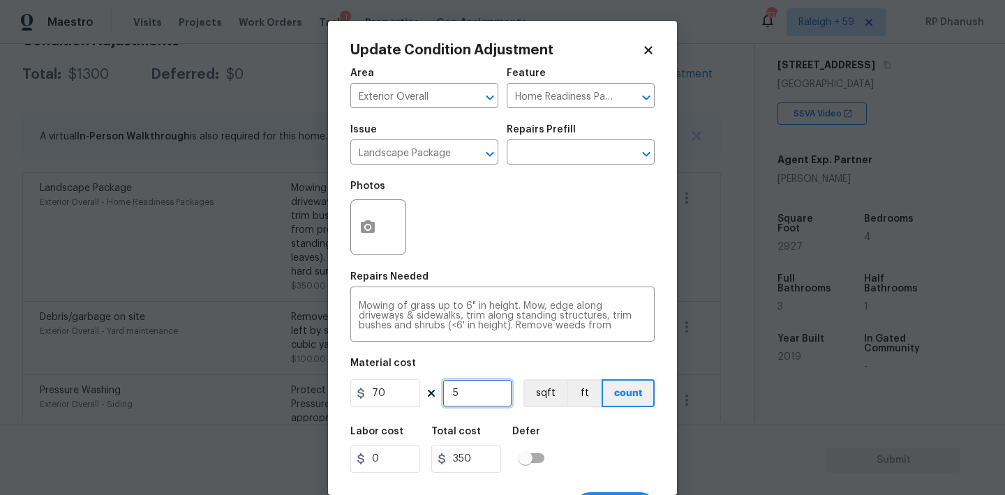
click at [499, 391] on input "5" at bounding box center [477, 394] width 70 height 28
type input "0"
type input "4"
type input "280"
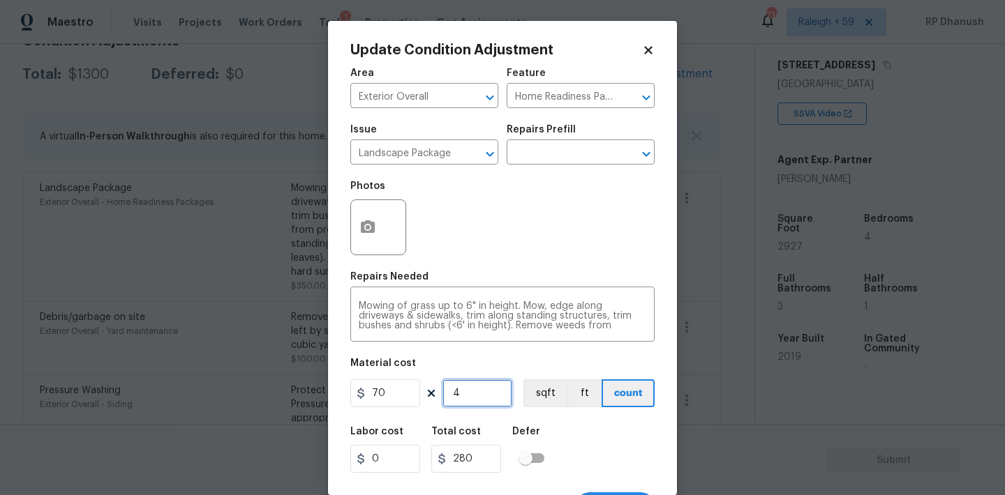
type input "4"
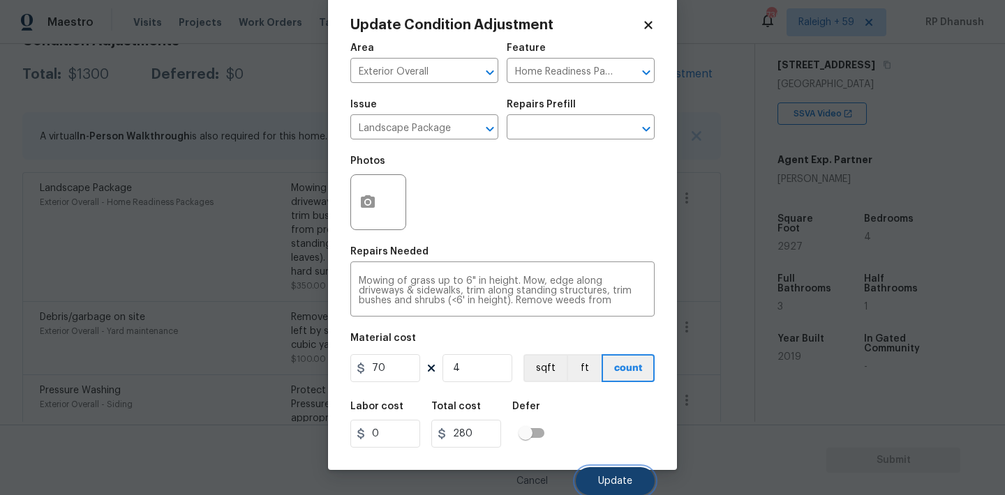
click at [619, 477] on span "Update" at bounding box center [615, 481] width 34 height 10
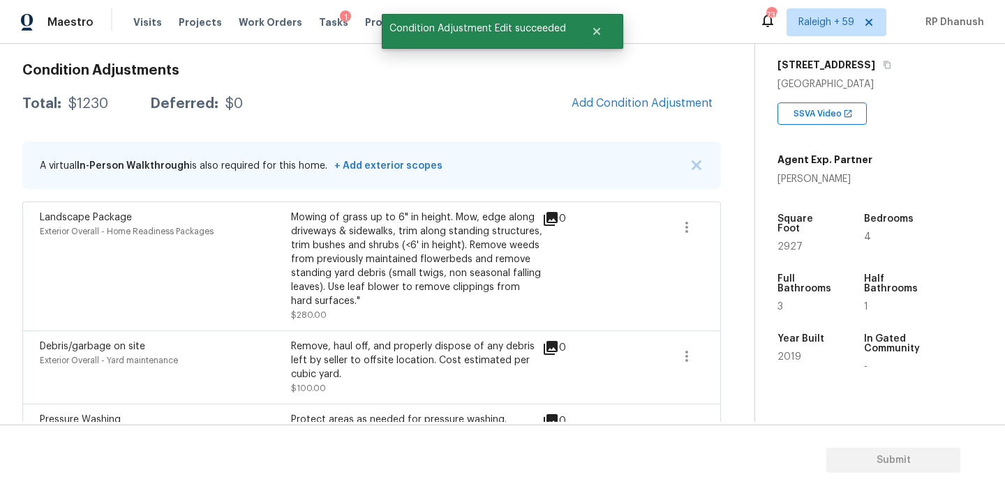
scroll to position [178, 0]
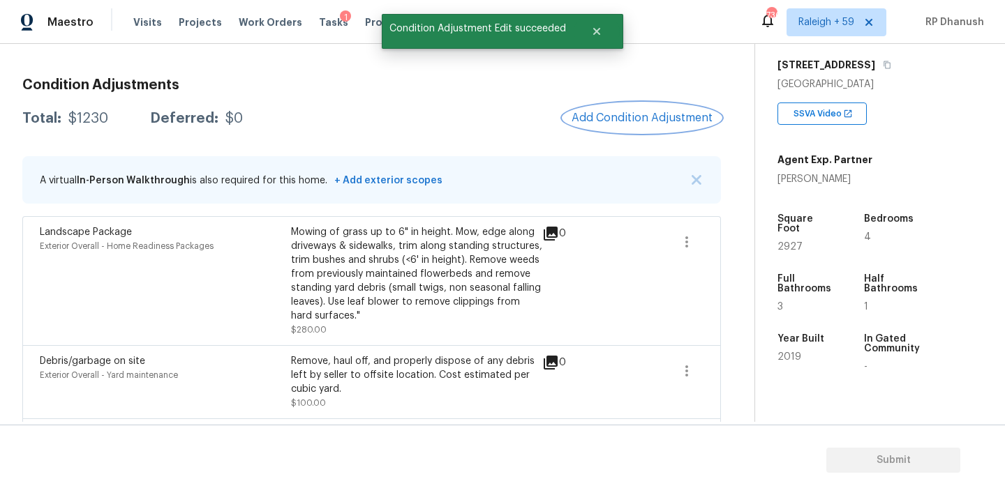
click at [663, 123] on span "Add Condition Adjustment" at bounding box center [641, 118] width 141 height 13
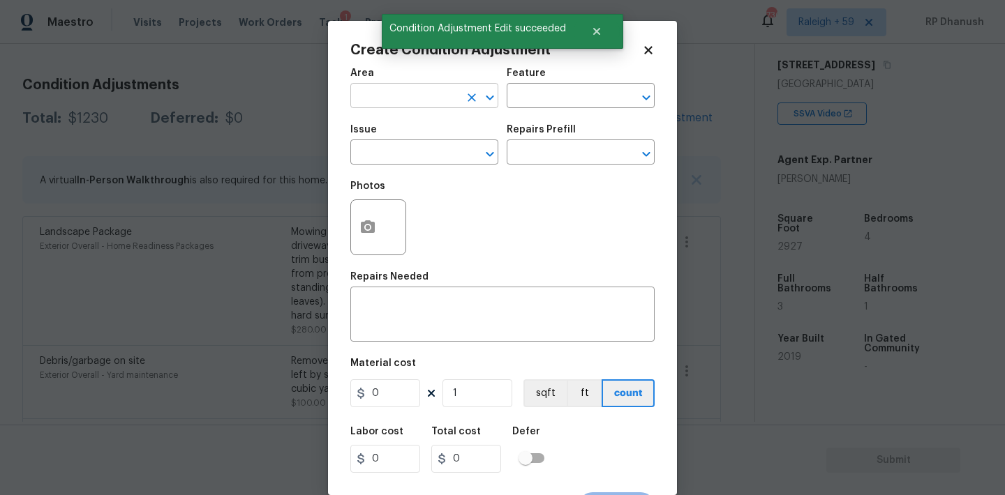
click at [445, 102] on input "text" at bounding box center [404, 98] width 109 height 22
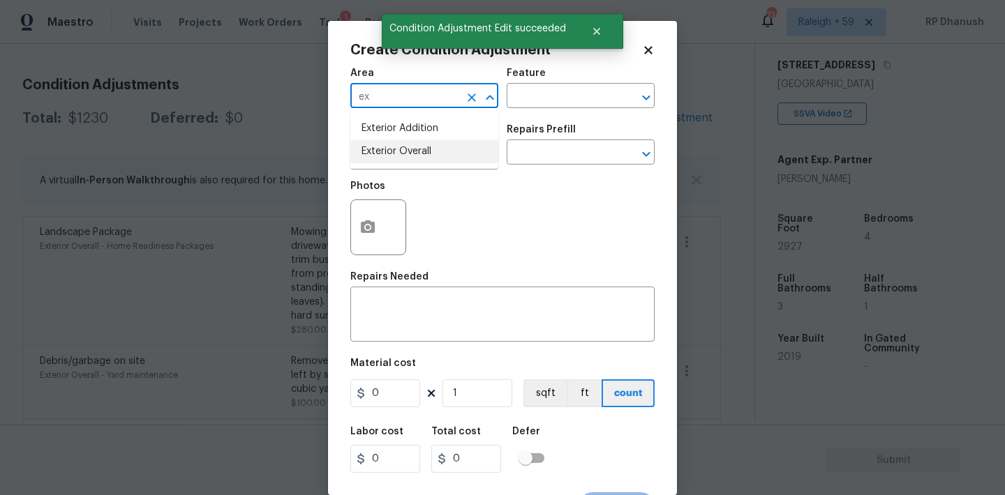
click at [405, 154] on li "Exterior Overall" at bounding box center [424, 151] width 148 height 23
type input "Exterior Overall"
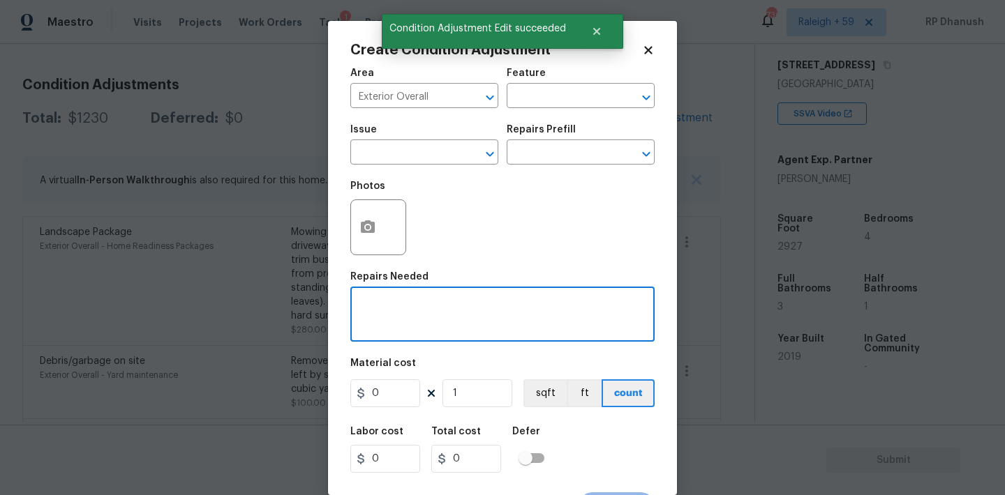
click at [395, 329] on textarea at bounding box center [502, 315] width 287 height 29
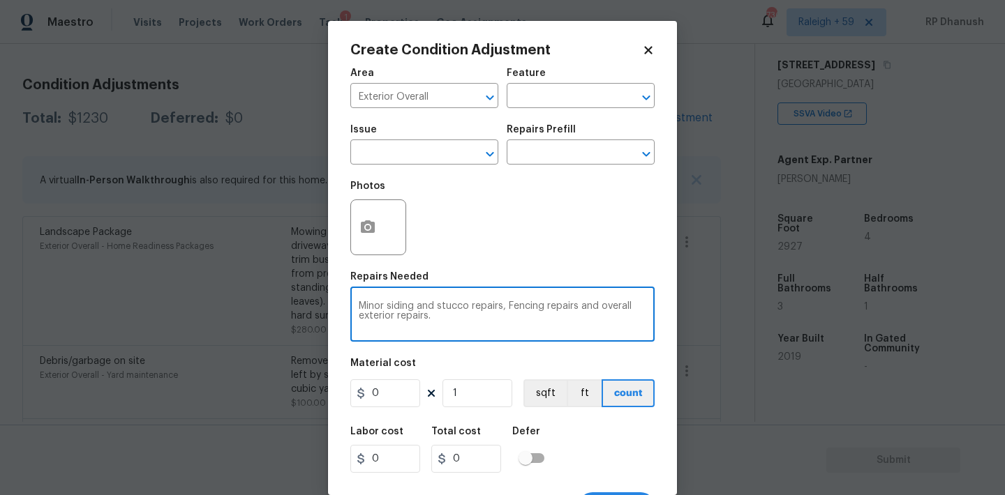
type textarea "Minor siding and stucco repairs, Fencing repairs and overall exterior repairs."
click at [396, 400] on input "0" at bounding box center [385, 394] width 70 height 28
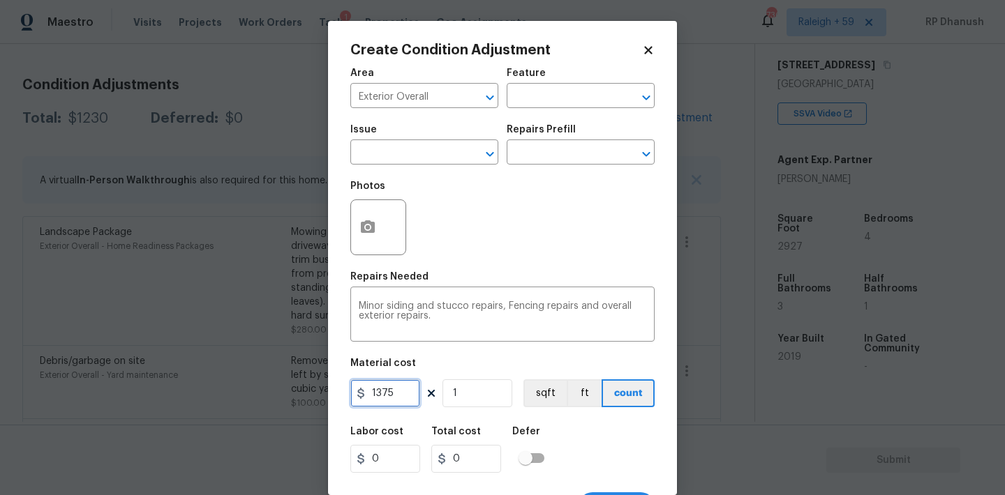
type input "1375"
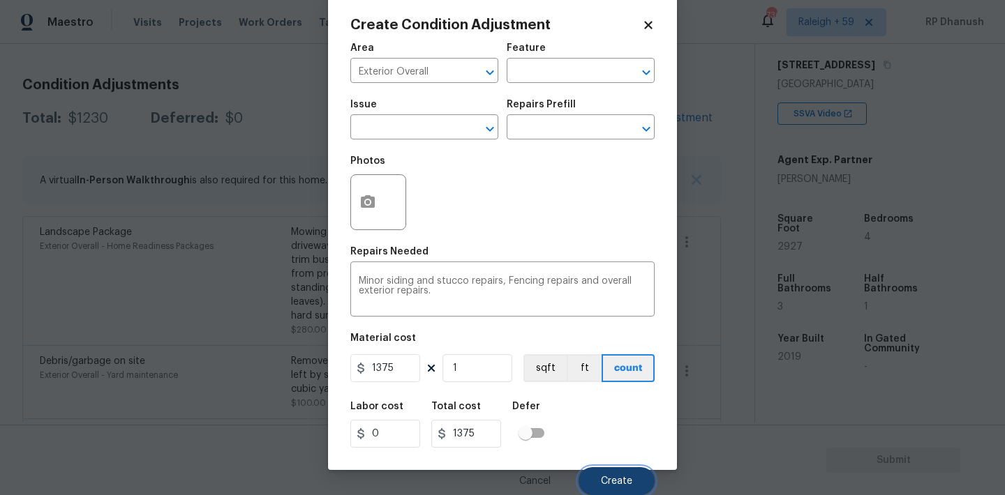
click at [603, 474] on button "Create" at bounding box center [616, 481] width 76 height 28
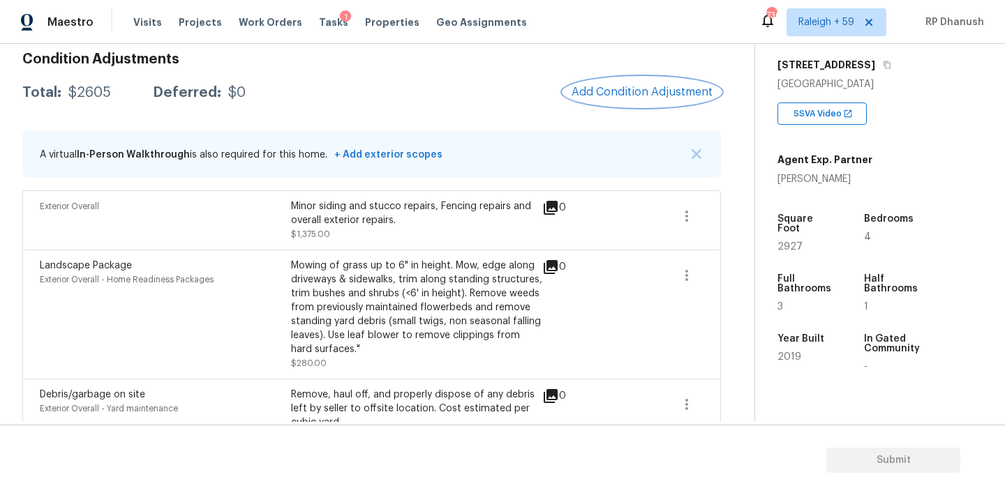
scroll to position [188, 0]
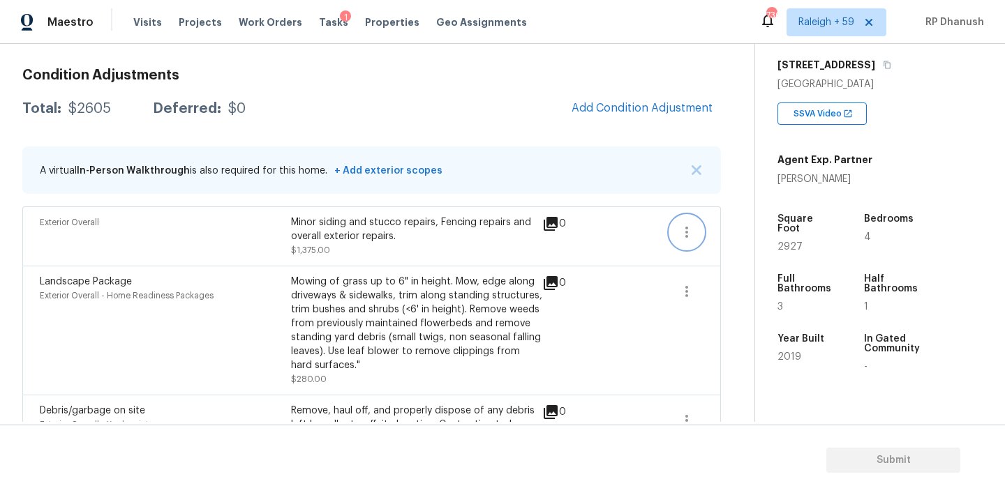
click at [694, 230] on button "button" at bounding box center [686, 232] width 33 height 33
click at [721, 225] on div "Edit" at bounding box center [766, 230] width 109 height 14
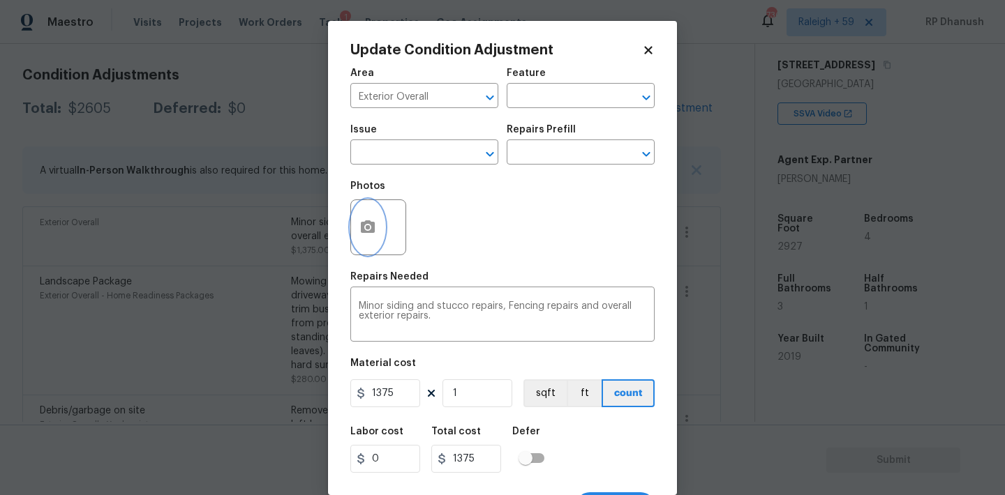
click at [354, 237] on button "button" at bounding box center [367, 227] width 33 height 54
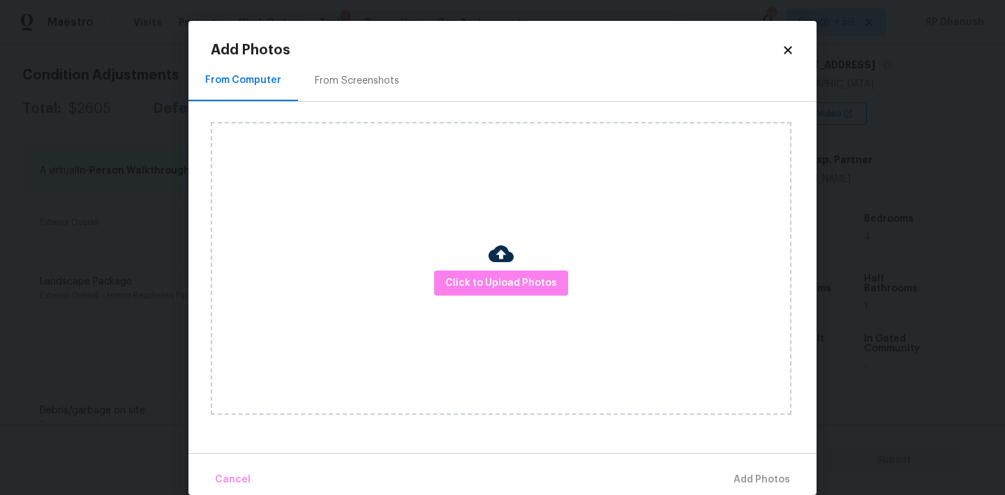
click at [375, 122] on div "Click to Upload Photos" at bounding box center [501, 268] width 580 height 293
click at [373, 83] on div "From Screenshots" at bounding box center [357, 81] width 84 height 14
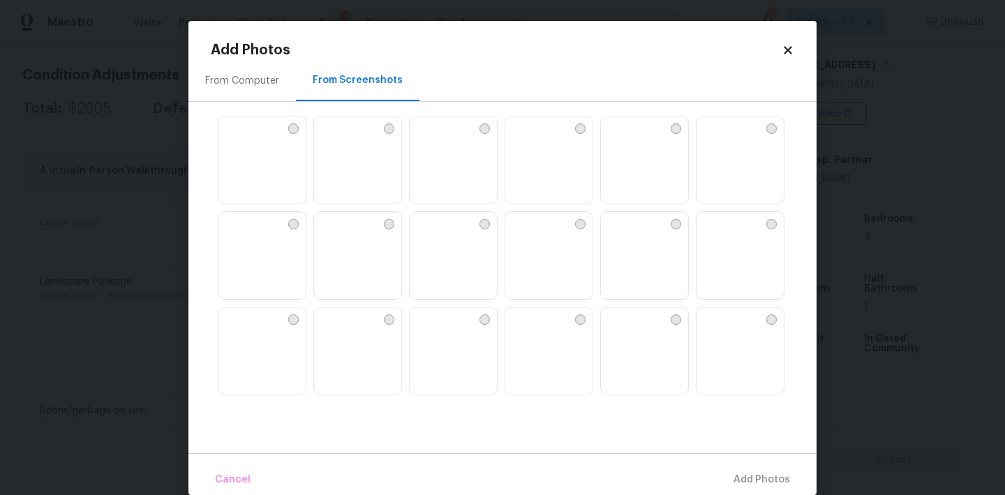
click at [353, 169] on img at bounding box center [357, 161] width 87 height 89
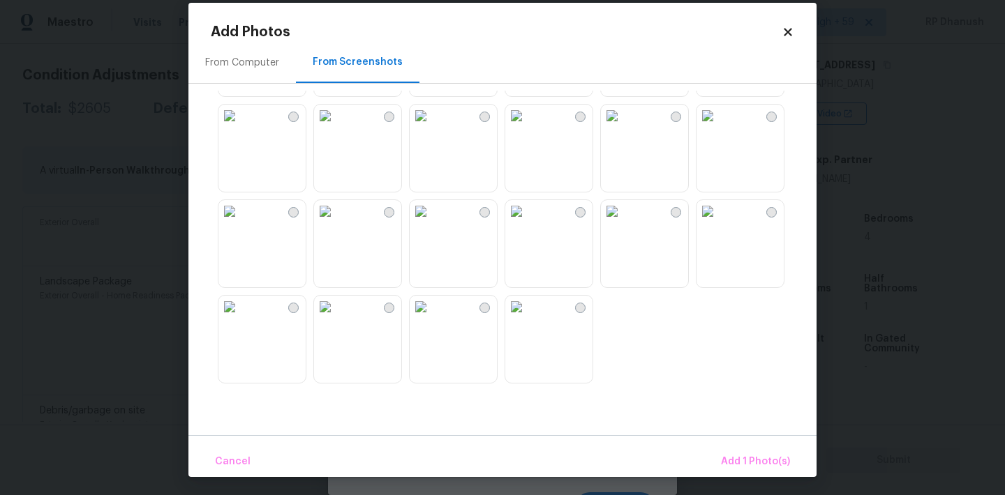
scroll to position [21, 0]
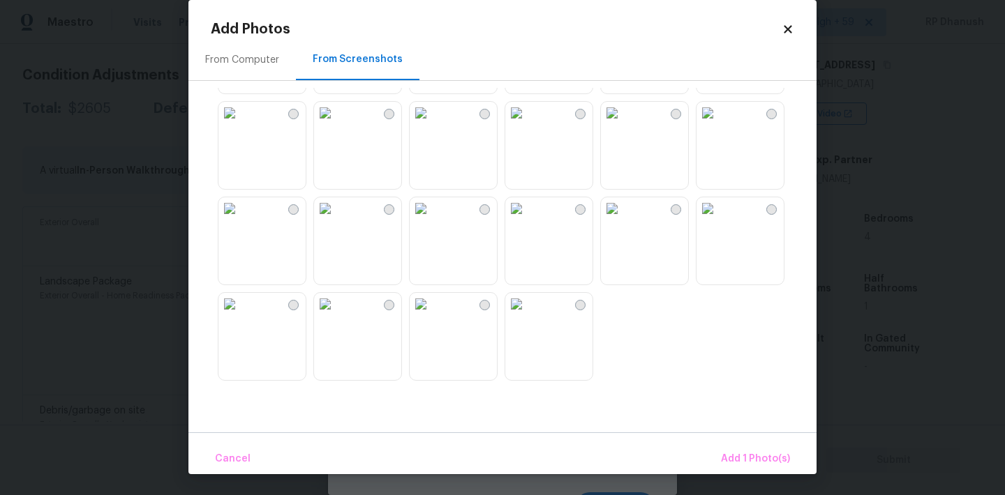
click at [719, 124] on img at bounding box center [707, 113] width 22 height 22
drag, startPoint x: 751, startPoint y: 454, endPoint x: 576, endPoint y: 303, distance: 232.0
click at [576, 303] on div "Add Photos From Computer From Screenshots Cancel Add 2 Photo(s)" at bounding box center [502, 248] width 583 height 452
click at [763, 465] on span "Add 2 Photo(s)" at bounding box center [754, 459] width 71 height 17
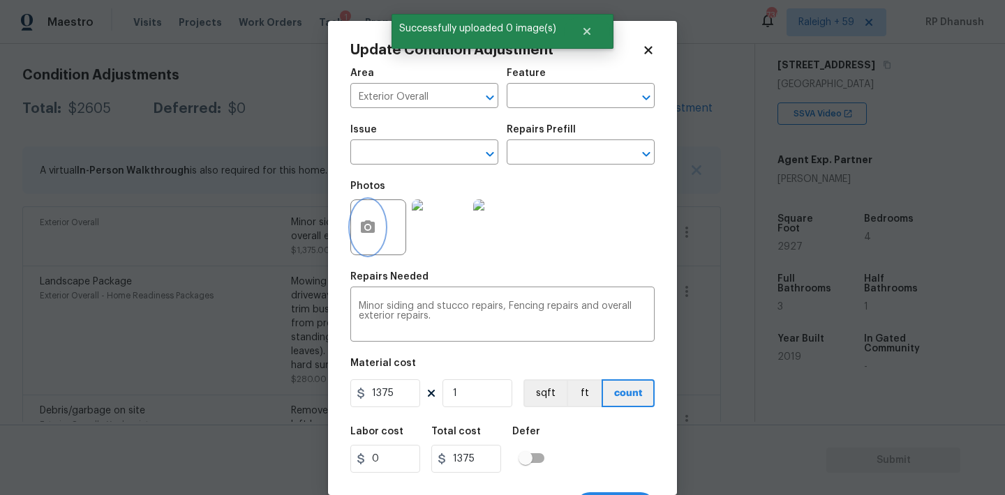
scroll to position [26, 0]
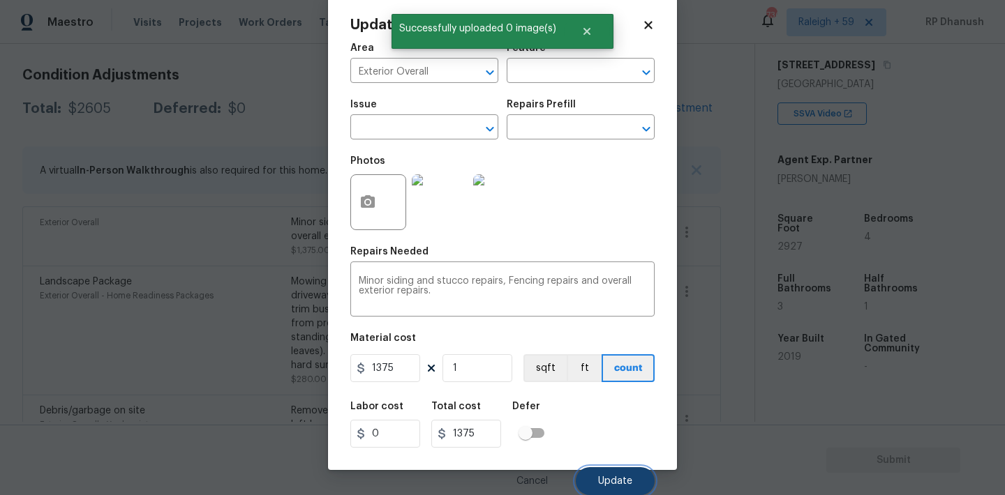
click at [642, 477] on button "Update" at bounding box center [615, 481] width 79 height 28
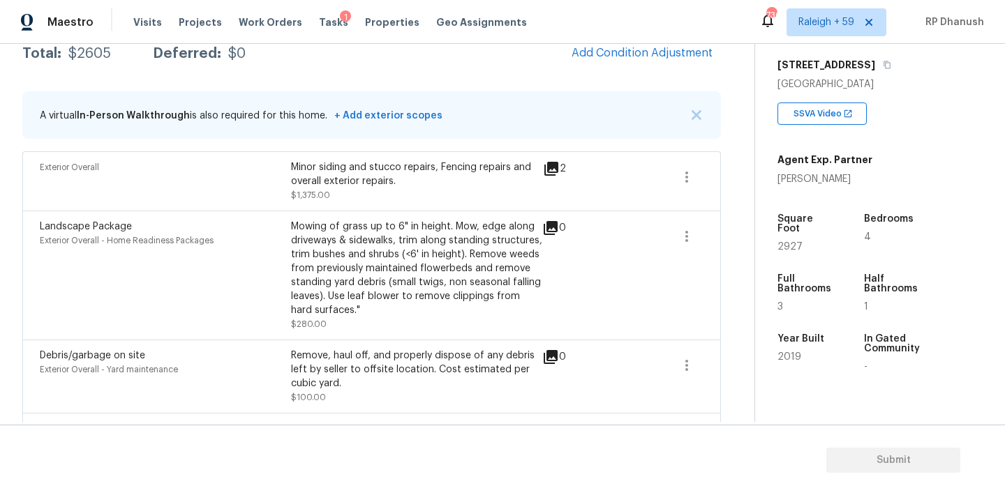
scroll to position [213, 0]
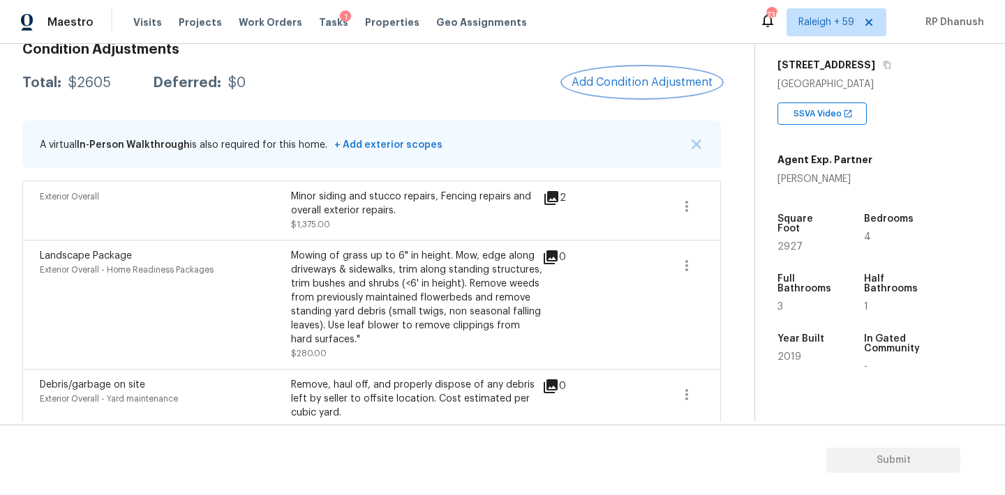
click at [643, 84] on span "Add Condition Adjustment" at bounding box center [641, 82] width 141 height 13
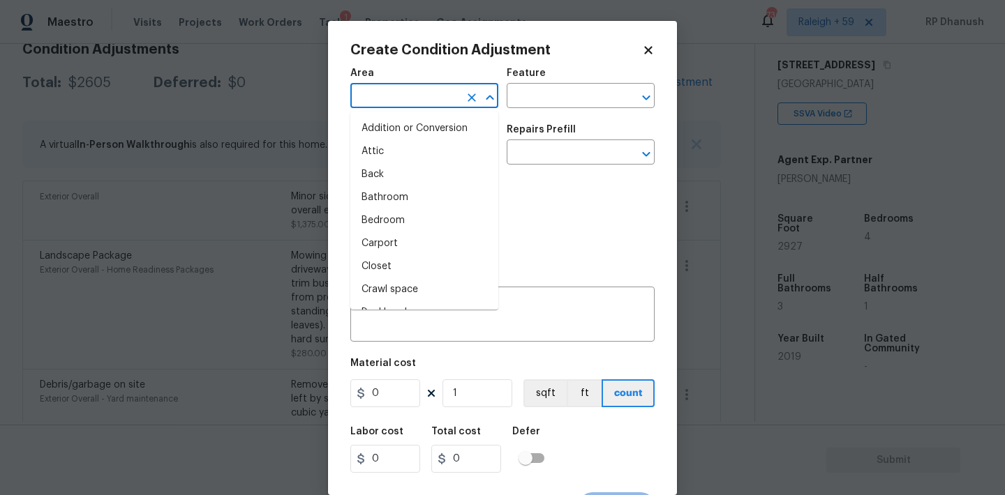
click at [370, 100] on input "text" at bounding box center [404, 98] width 109 height 22
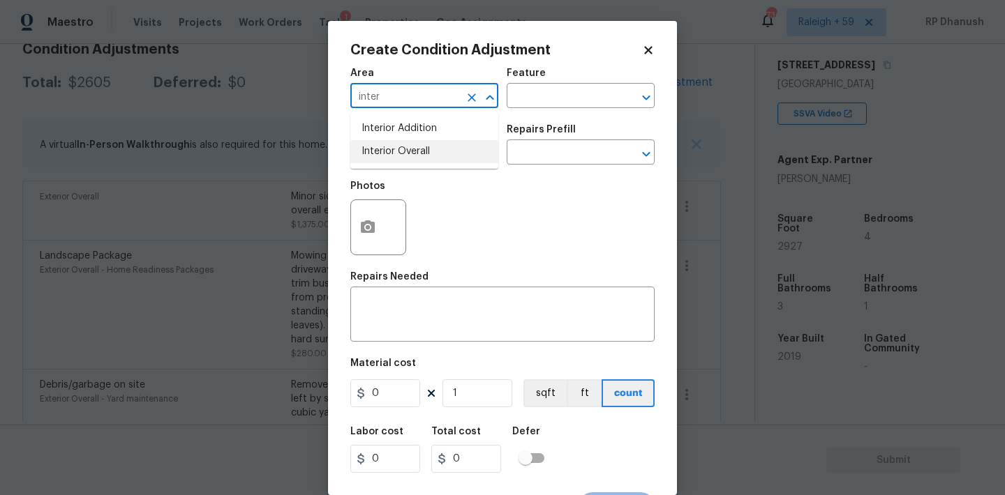
drag, startPoint x: 425, startPoint y: 153, endPoint x: 532, endPoint y: 114, distance: 114.3
click at [424, 153] on li "Interior Overall" at bounding box center [424, 151] width 148 height 23
type input "Interior Overall"
click at [545, 103] on input "text" at bounding box center [560, 98] width 109 height 22
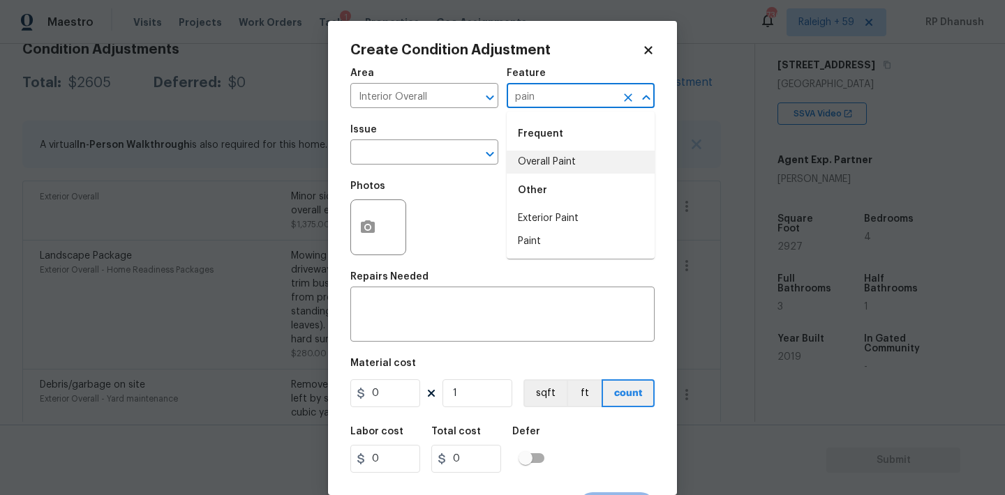
click at [550, 153] on li "Overall Paint" at bounding box center [580, 162] width 148 height 23
type input "Overall Paint"
click at [407, 151] on input "text" at bounding box center [404, 154] width 109 height 22
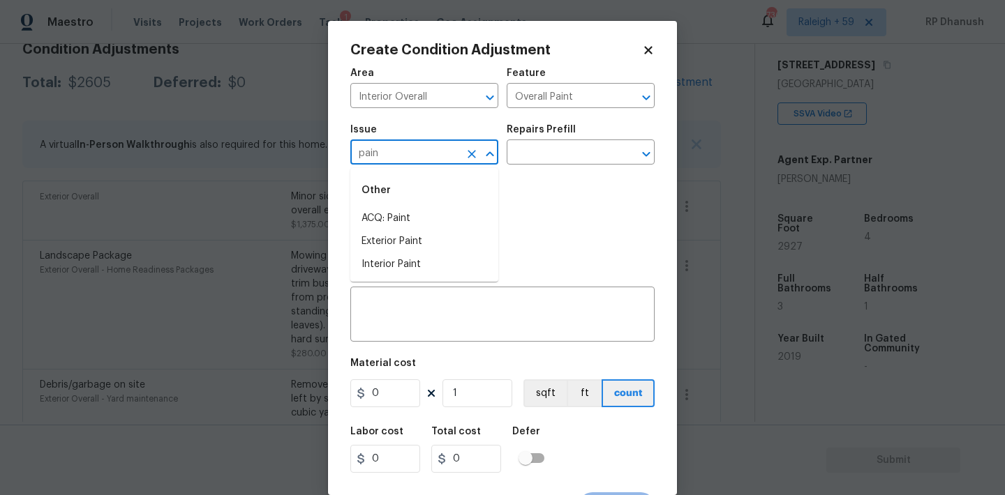
click at [401, 208] on li "ACQ: Paint" at bounding box center [424, 218] width 148 height 23
type input "ACQ: Paint"
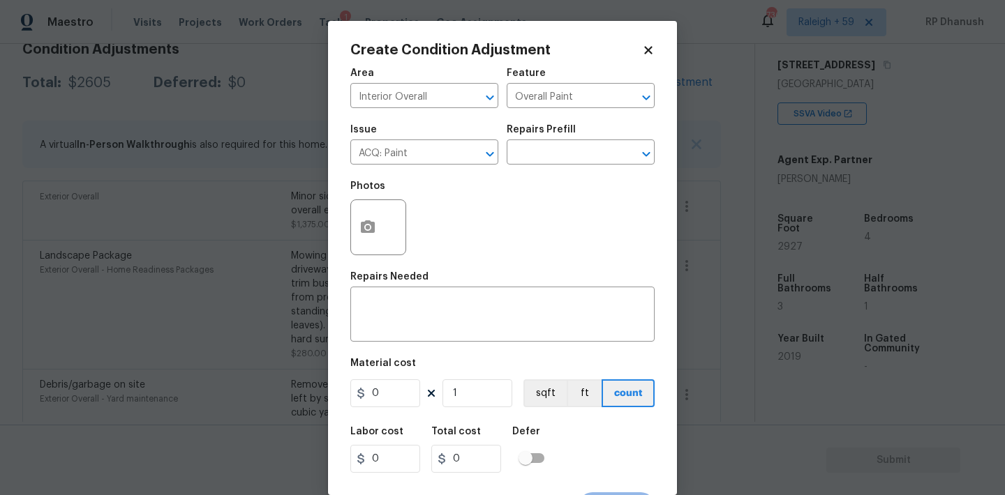
click at [599, 136] on div "Repairs Prefill" at bounding box center [580, 134] width 148 height 18
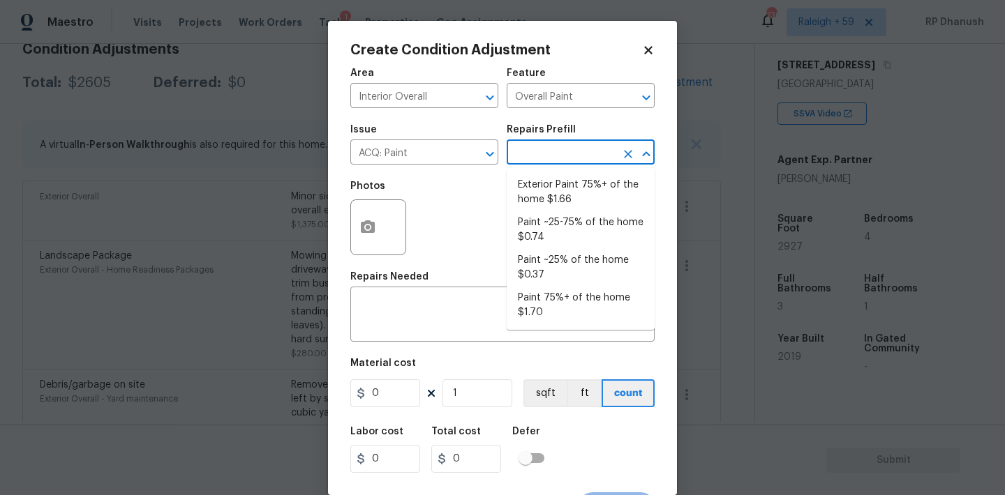
click at [589, 151] on input "text" at bounding box center [560, 154] width 109 height 22
click at [569, 225] on li "Paint ~25-75% of the home $0.74" at bounding box center [580, 230] width 148 height 38
type input "Acquisition"
type textarea "Acquisition Scope: ~25 - 75% of the home needs interior paint"
type input "0.74"
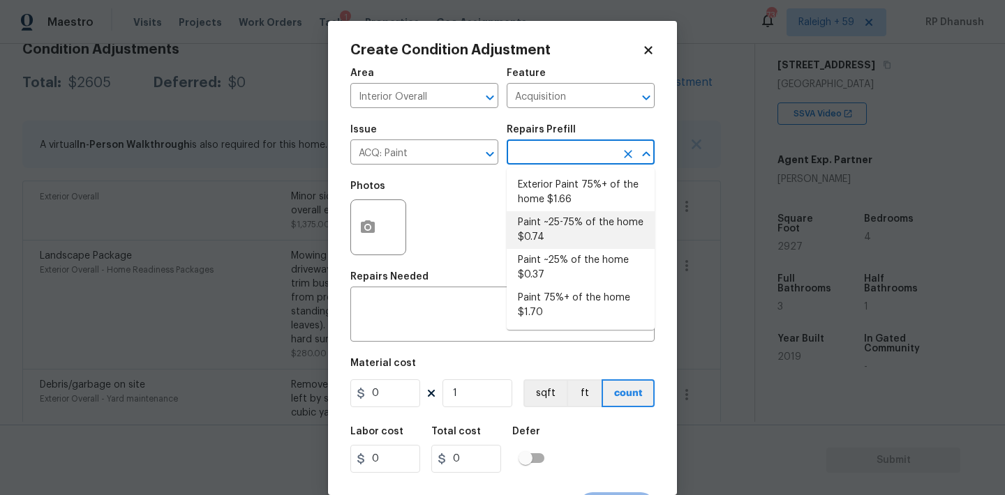
type input "0.74"
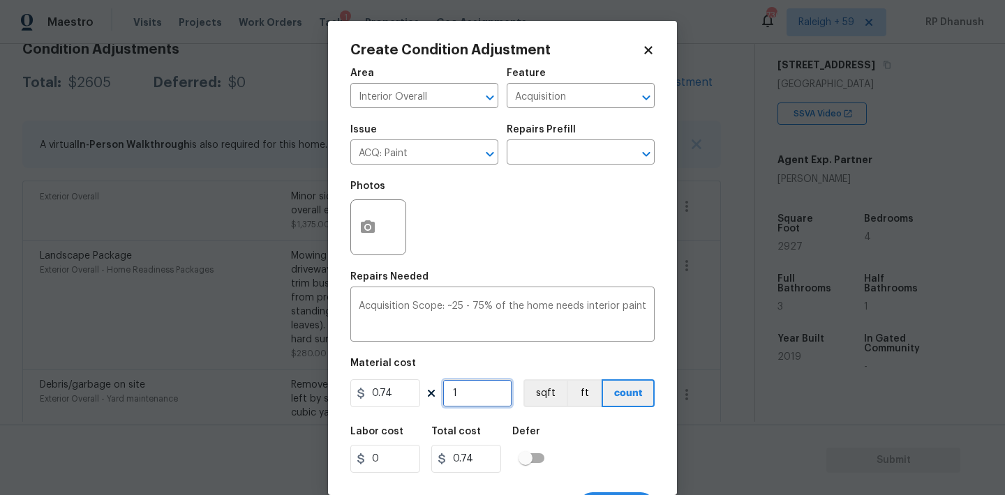
click at [491, 389] on input "1" at bounding box center [477, 394] width 70 height 28
type input "0"
type input "2"
type input "1.48"
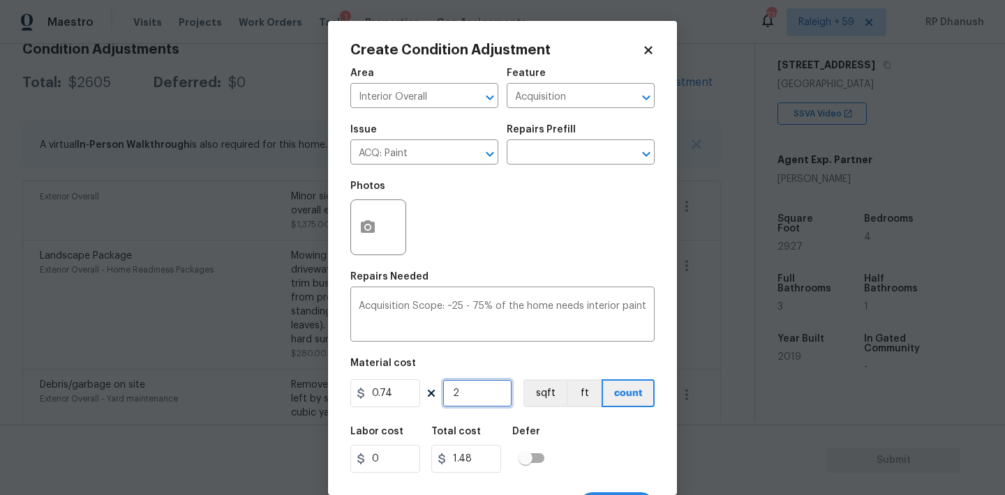
type input "29"
type input "21.46"
type input "292"
type input "216.08"
type input "2927"
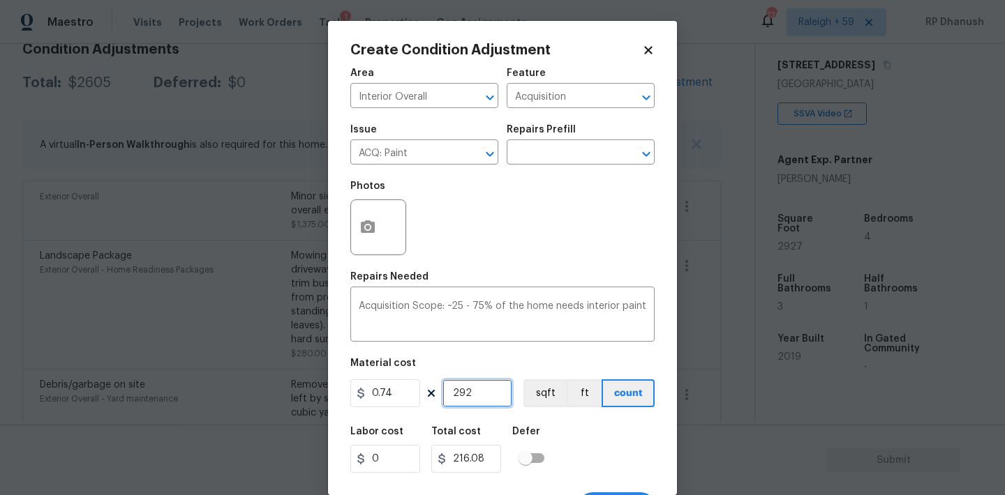
type input "2165.98"
type input "2927"
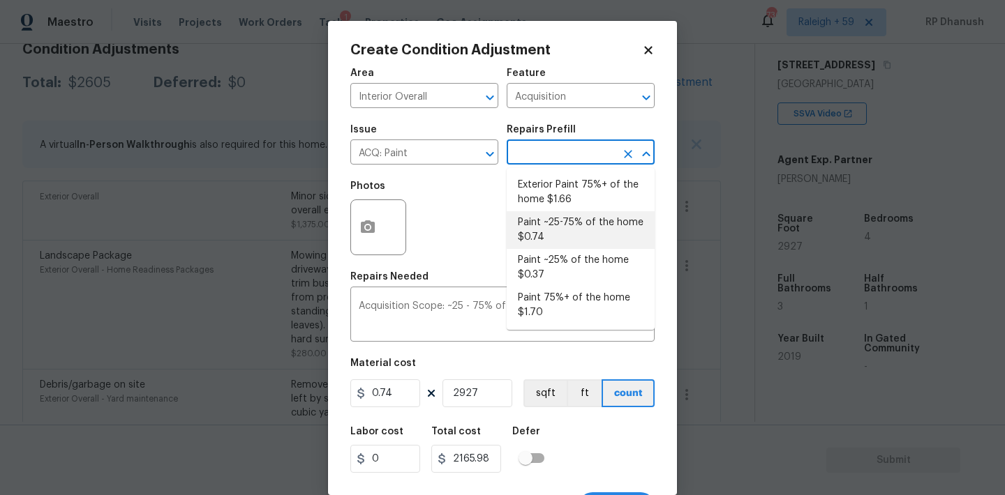
click at [556, 163] on input "text" at bounding box center [560, 154] width 109 height 22
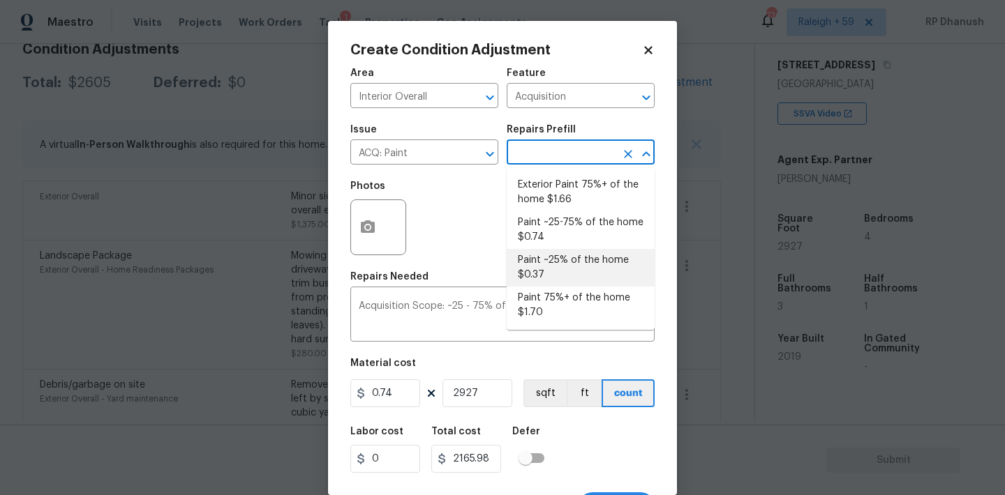
click at [546, 257] on li "Paint ~25% of the home $0.37" at bounding box center [580, 268] width 148 height 38
type textarea "Acquisition Scope: ~25% of the home needs interior paint"
type input "0.37"
type input "1082.99"
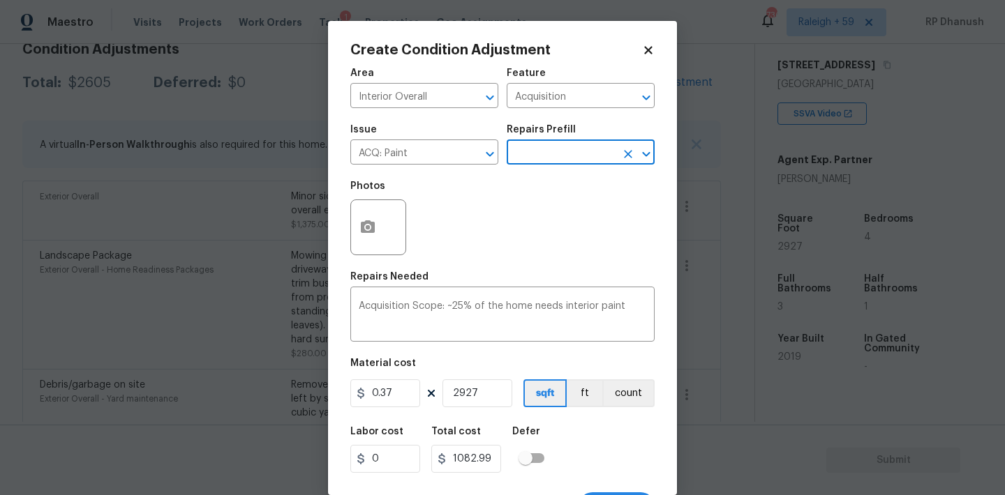
scroll to position [26, 0]
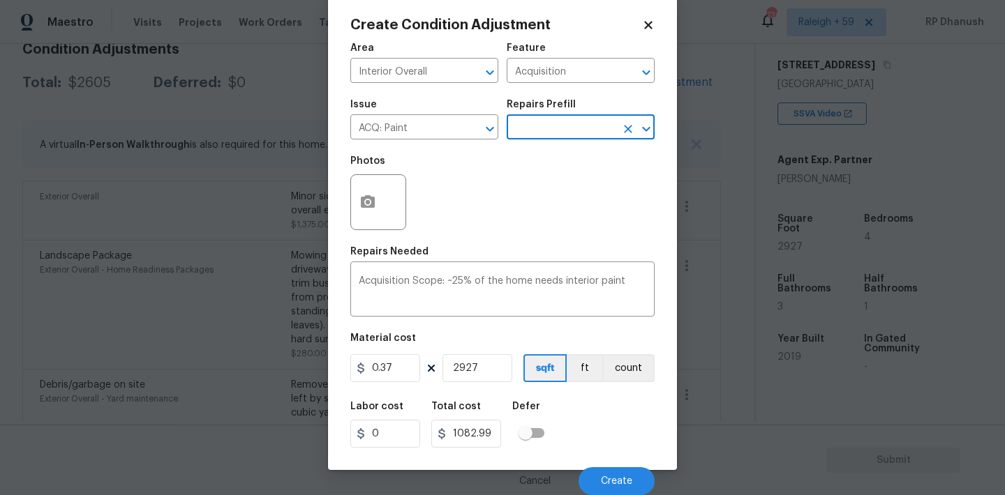
click at [593, 465] on div "Cancel Create" at bounding box center [502, 475] width 304 height 39
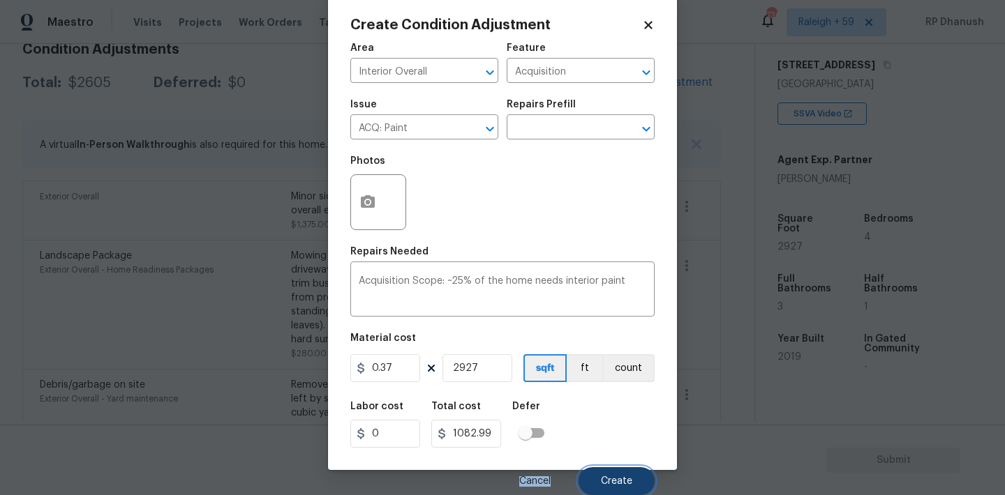
click at [598, 472] on button "Create" at bounding box center [616, 481] width 76 height 28
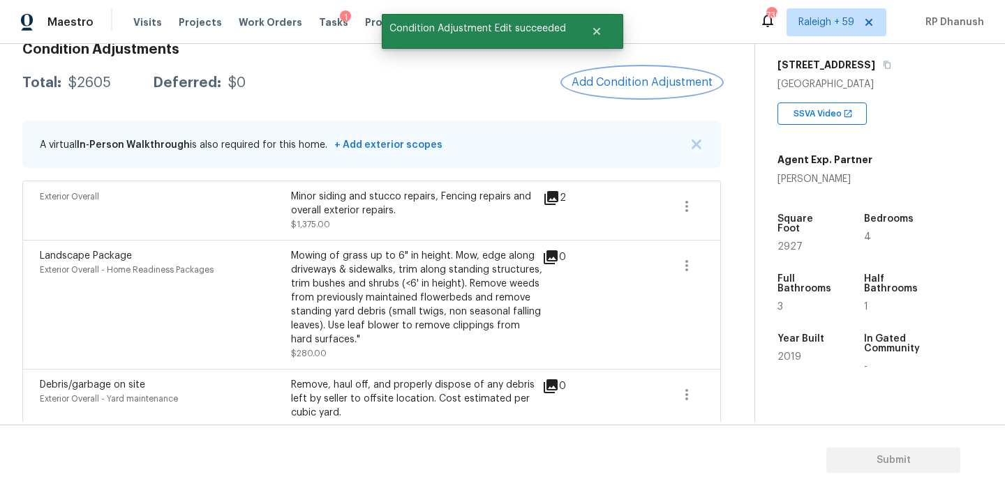
scroll to position [0, 0]
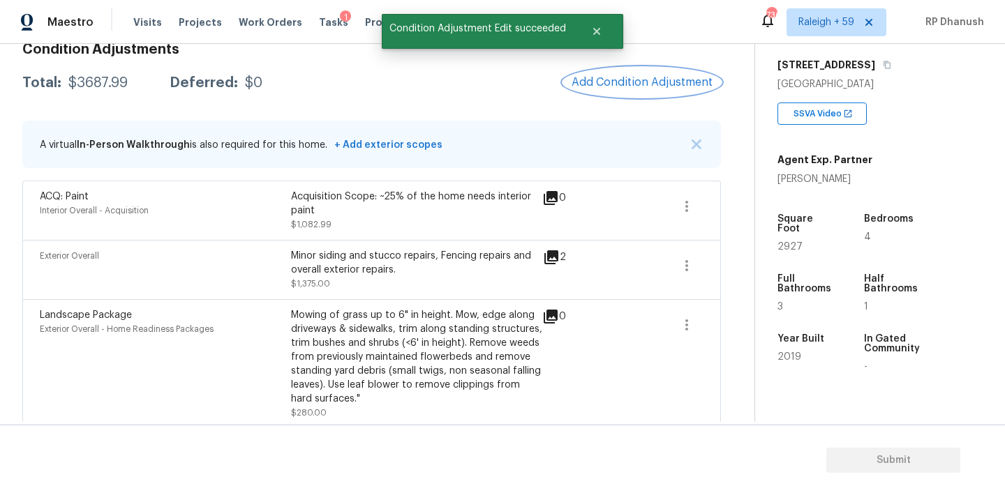
click at [658, 90] on button "Add Condition Adjustment" at bounding box center [642, 82] width 158 height 29
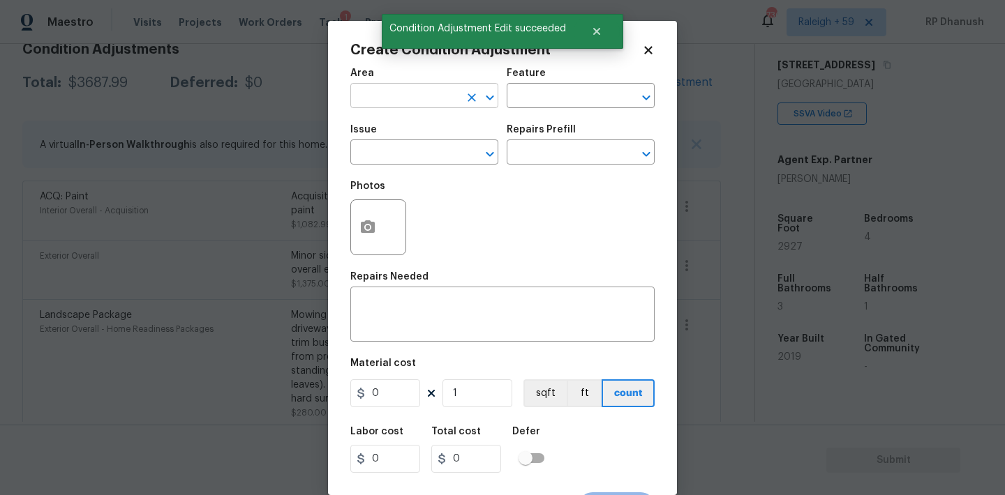
click at [433, 108] on input "text" at bounding box center [404, 98] width 109 height 22
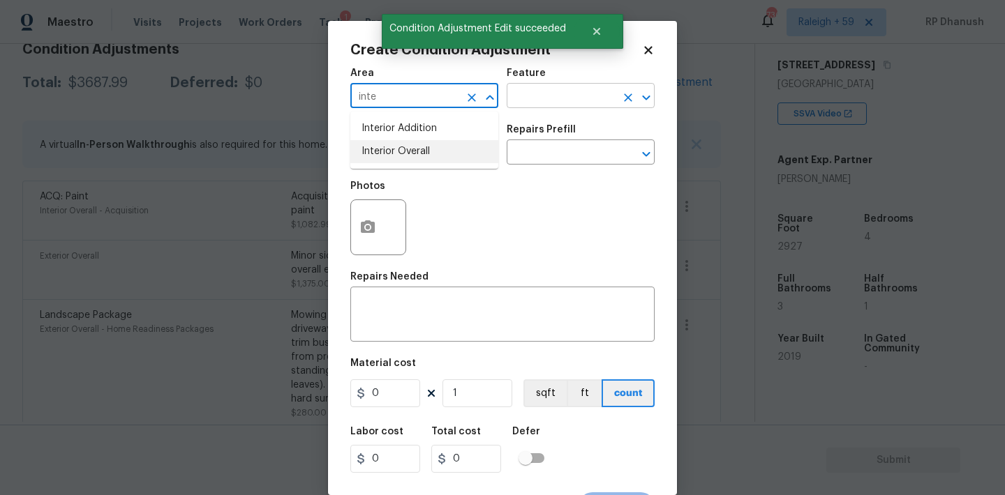
drag, startPoint x: 428, startPoint y: 155, endPoint x: 506, endPoint y: 104, distance: 93.3
click at [428, 155] on li "Interior Overall" at bounding box center [424, 151] width 148 height 23
type input "Interior Overall"
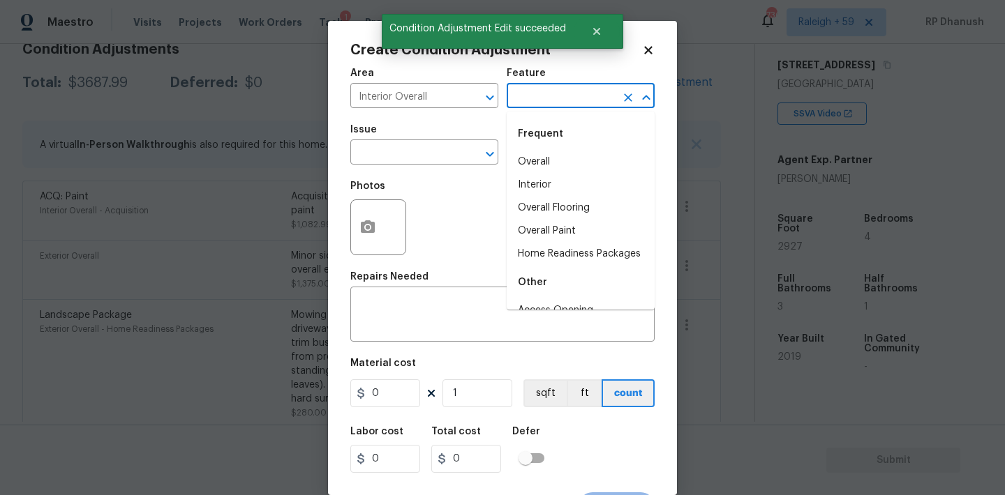
click at [550, 93] on input "text" at bounding box center [560, 98] width 109 height 22
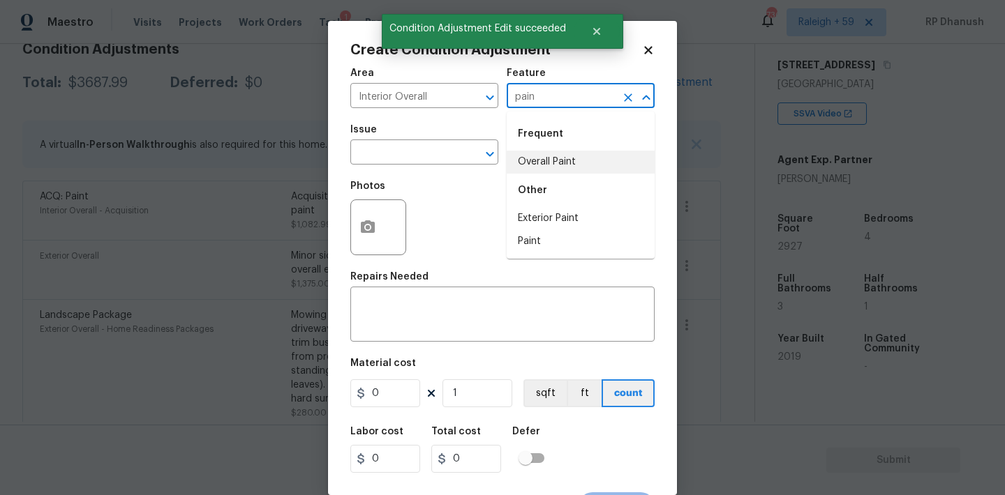
click at [539, 156] on li "Overall Paint" at bounding box center [580, 162] width 148 height 23
type input "Overall Paint"
click at [405, 156] on input "text" at bounding box center [404, 154] width 109 height 22
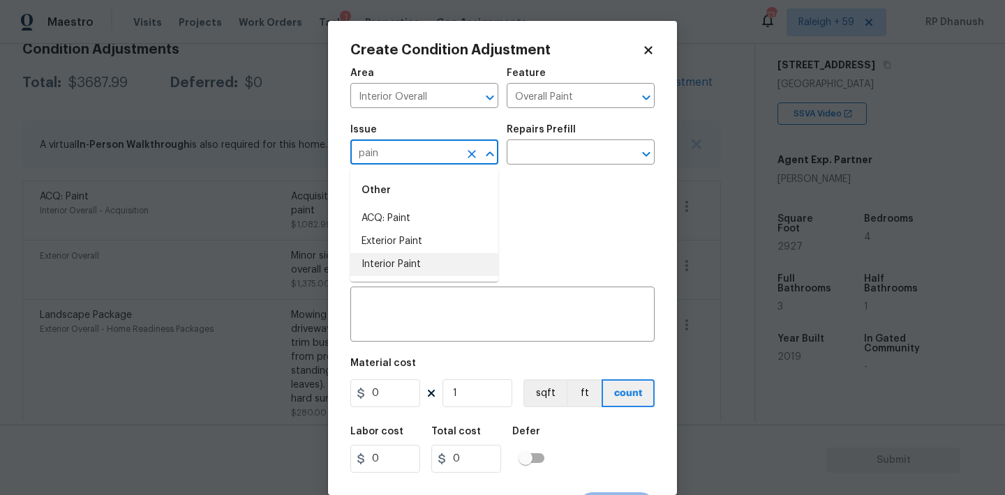
click at [386, 271] on li "Interior Paint" at bounding box center [424, 264] width 148 height 23
type input "Interior Paint"
click at [557, 143] on input "text" at bounding box center [560, 154] width 109 height 22
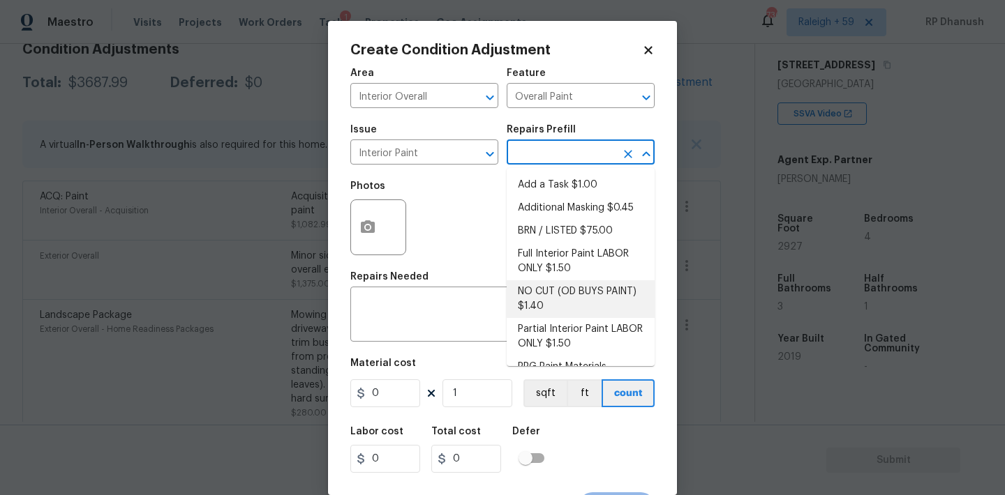
scroll to position [56, 0]
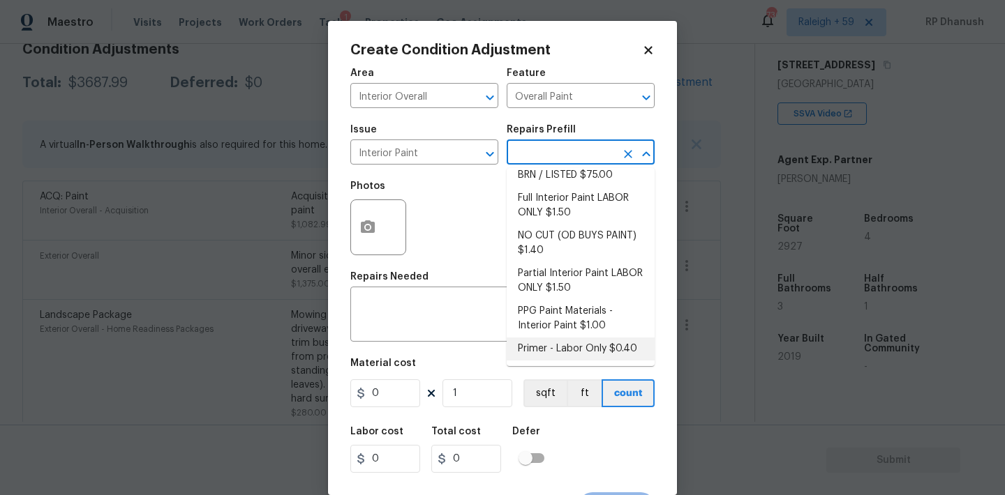
click at [548, 349] on li "Primer - Labor Only $0.40" at bounding box center [580, 349] width 148 height 23
type textarea "Interior primer - PRIMER PROVIDED BY OPENDOOR - All nails, screws, drywall anch…"
type input "0.4"
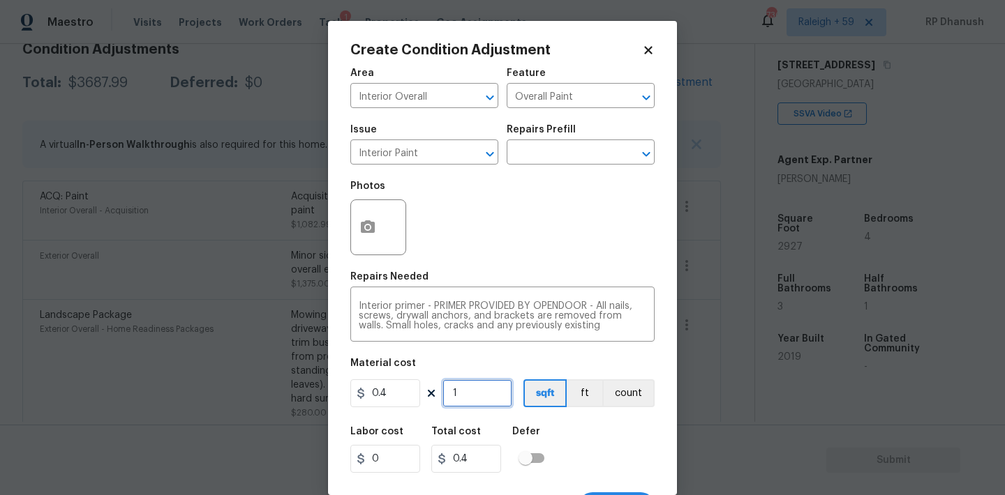
click at [483, 404] on input "1" at bounding box center [477, 394] width 70 height 28
type input "0"
type input "5"
type input "2"
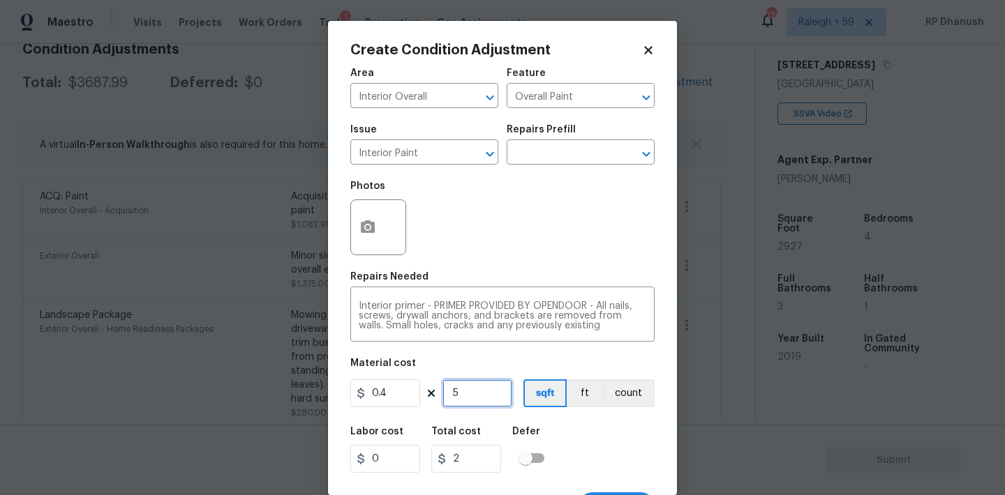
type input "50"
type input "20"
type input "500"
type input "200"
type input "500"
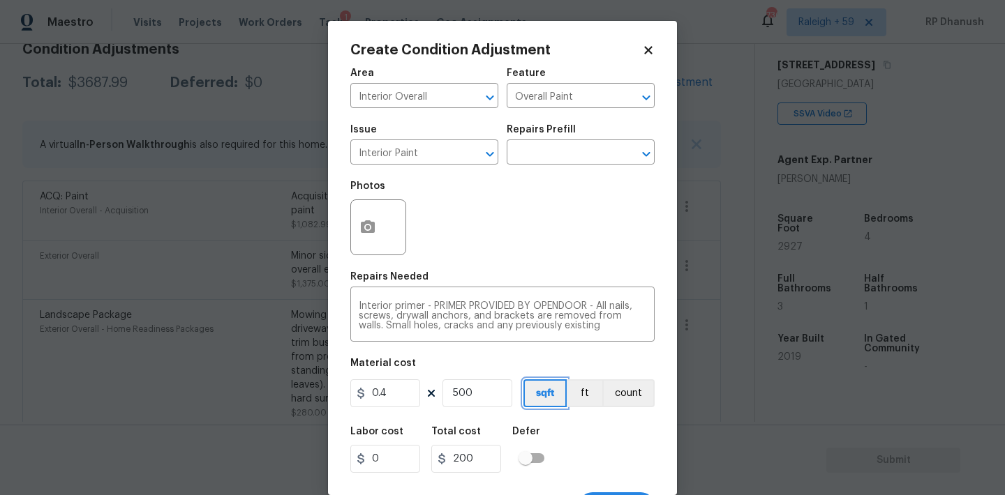
scroll to position [26, 0]
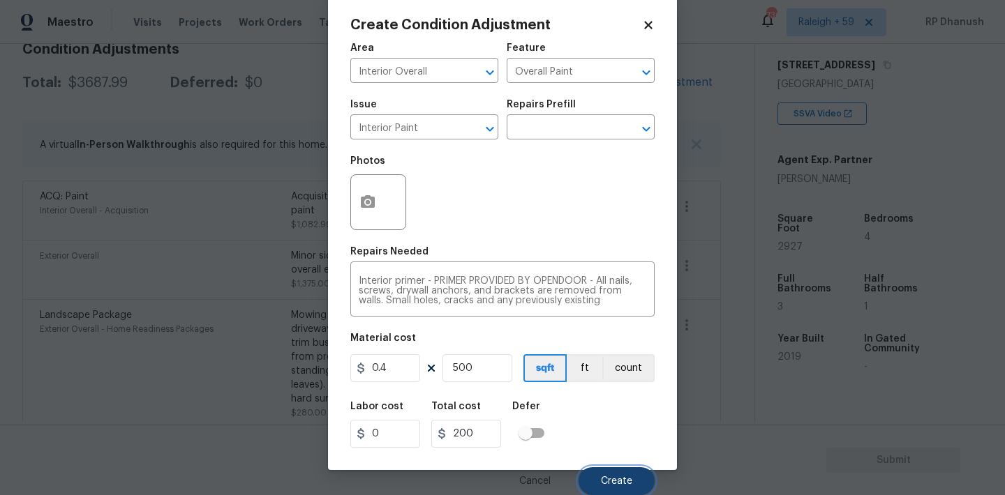
click at [594, 470] on button "Create" at bounding box center [616, 481] width 76 height 28
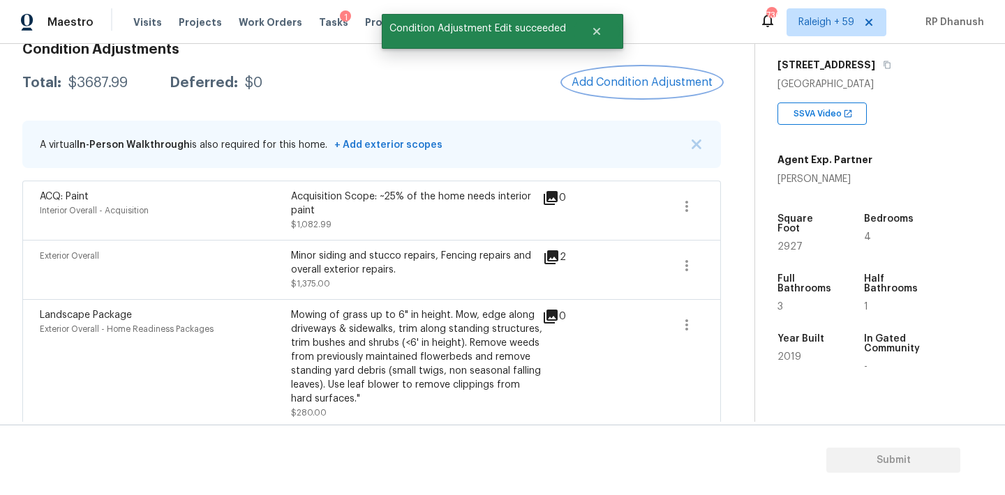
scroll to position [0, 0]
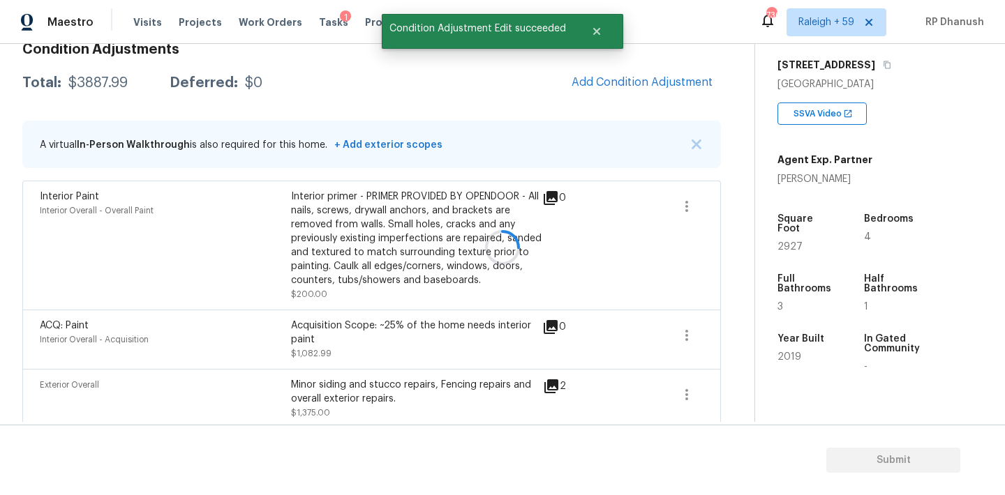
click at [661, 82] on div at bounding box center [502, 247] width 1005 height 495
click at [661, 82] on span "Add Condition Adjustment" at bounding box center [641, 82] width 141 height 13
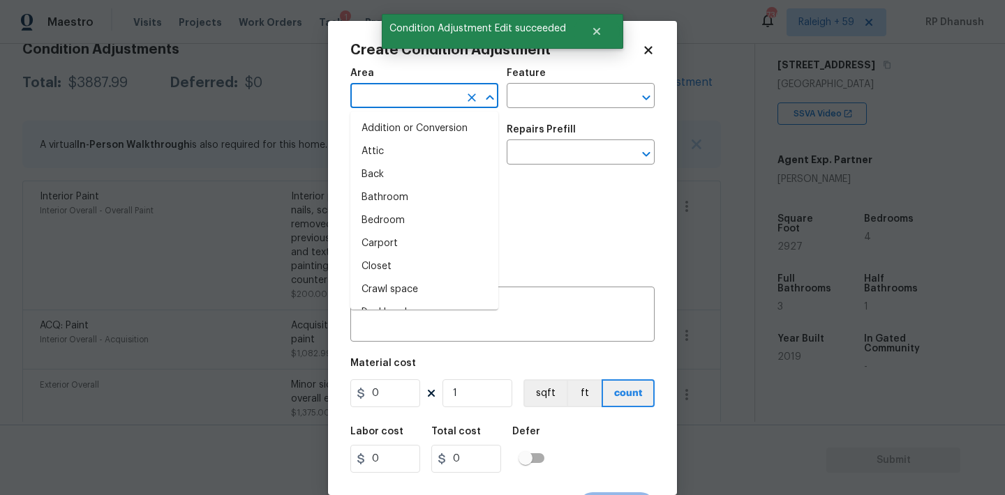
click at [444, 93] on input "text" at bounding box center [404, 98] width 109 height 22
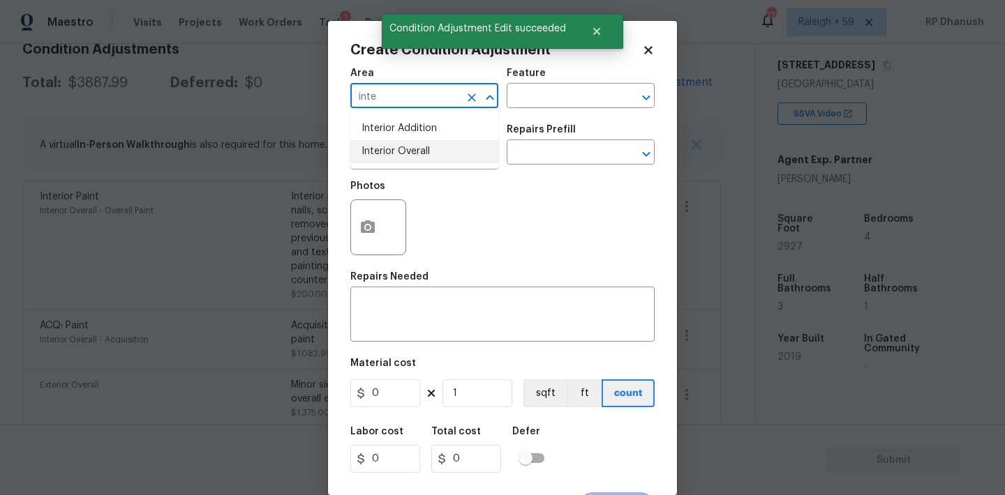
click at [434, 160] on li "Interior Overall" at bounding box center [424, 151] width 148 height 23
type input "Interior Overall"
click at [520, 112] on div "Area Interior Overall ​ Feature ​" at bounding box center [502, 88] width 304 height 57
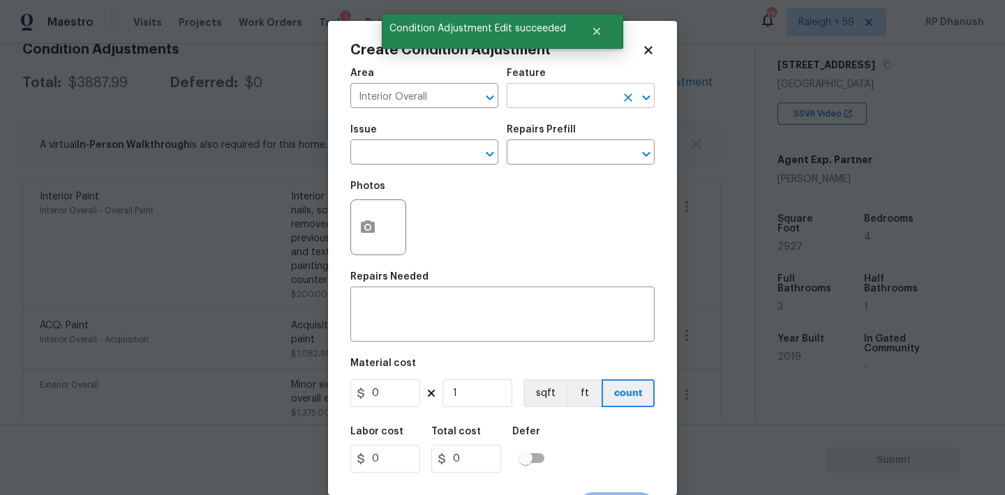
click at [534, 103] on input "text" at bounding box center [560, 98] width 109 height 22
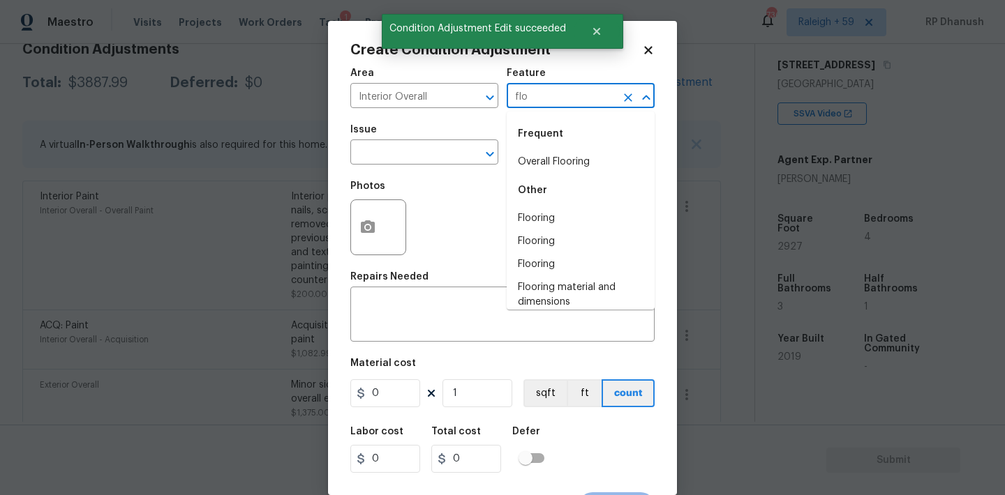
click at [529, 149] on div "Frequent" at bounding box center [580, 133] width 148 height 33
click at [541, 157] on li "Overall Flooring" at bounding box center [580, 162] width 148 height 23
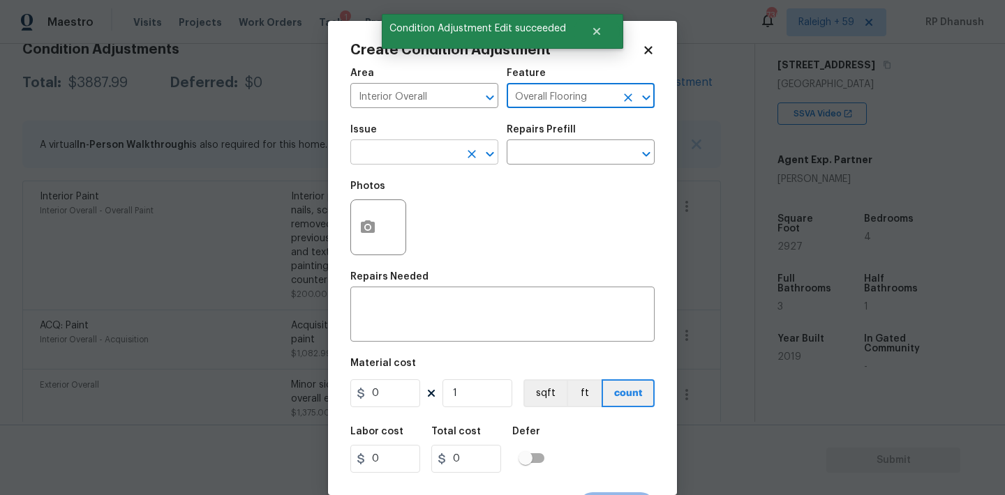
type input "Overall Flooring"
click at [401, 157] on input "text" at bounding box center [404, 154] width 109 height 22
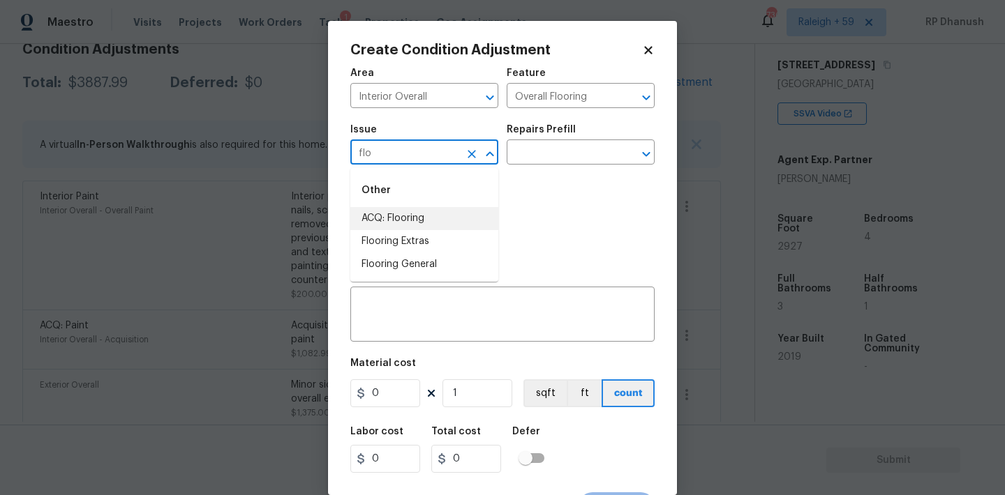
click at [388, 213] on li "ACQ: Flooring" at bounding box center [424, 218] width 148 height 23
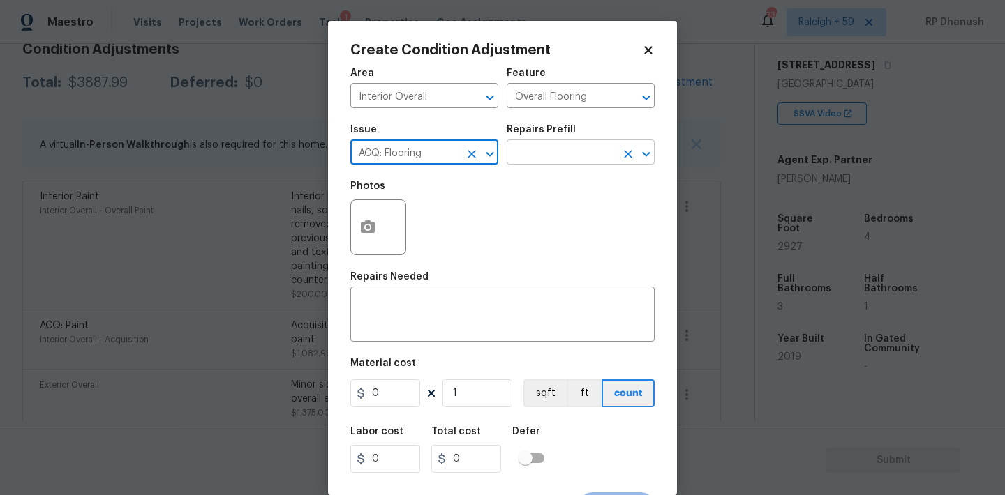
type input "ACQ: Flooring"
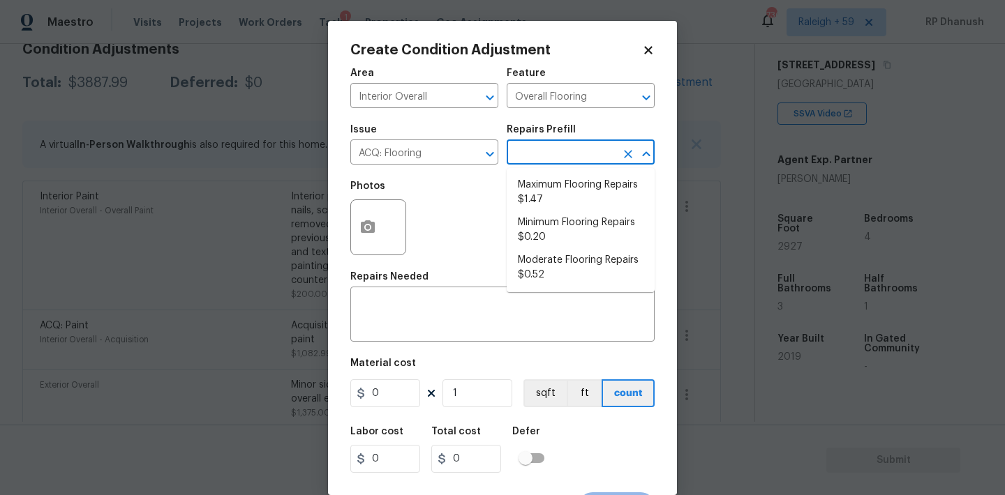
click at [519, 157] on input "text" at bounding box center [560, 154] width 109 height 22
drag, startPoint x: 569, startPoint y: 268, endPoint x: 488, endPoint y: 374, distance: 133.0
click at [564, 273] on li "Moderate Flooring Repairs $0.52" at bounding box center [580, 268] width 148 height 38
type input "Acquisition"
type textarea "Acquisition Scope: Moderate flooring repairs"
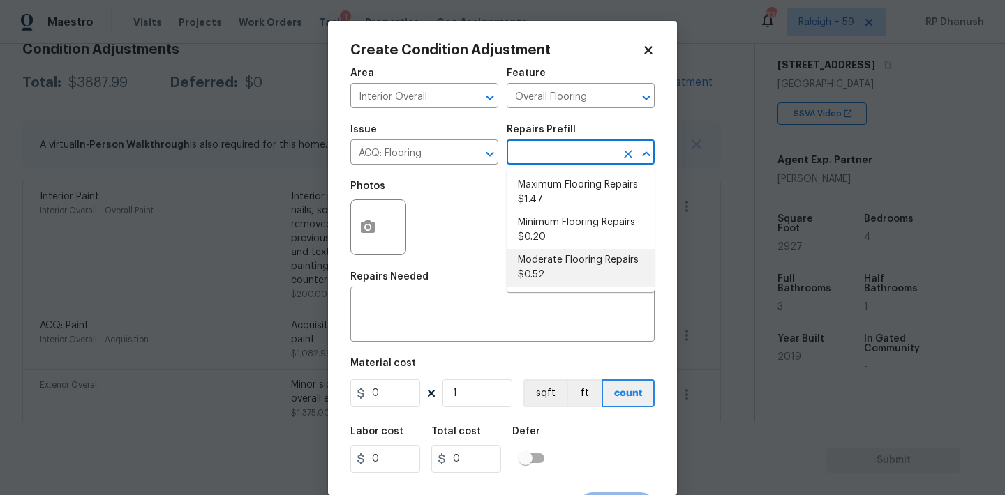
type input "0.52"
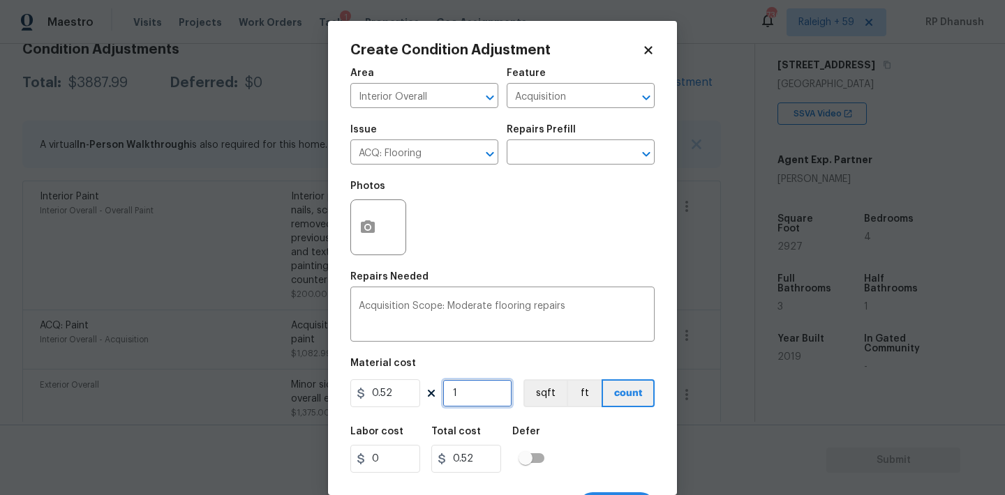
click at [487, 392] on input "1" at bounding box center [477, 394] width 70 height 28
type input "0"
type input "2"
type input "1.04"
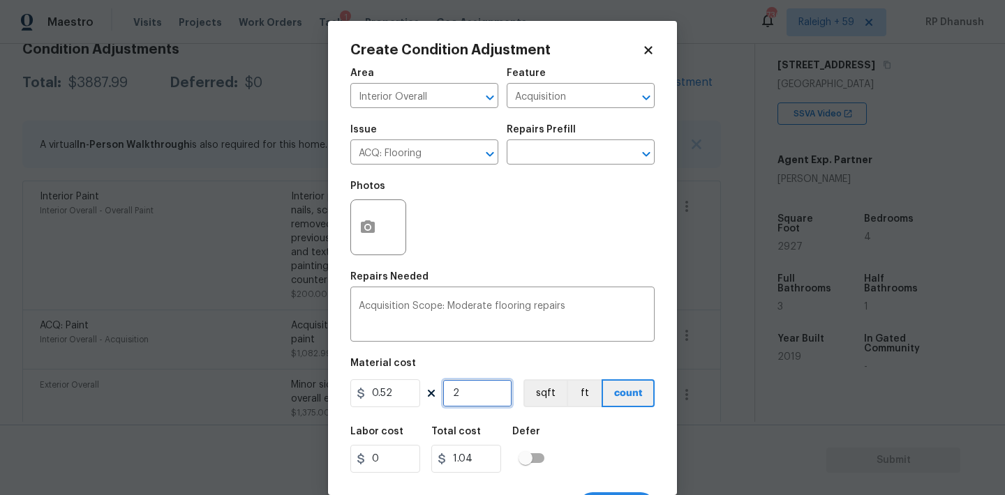
type input "29"
type input "15.08"
type input "292"
type input "151.84"
type input "2927"
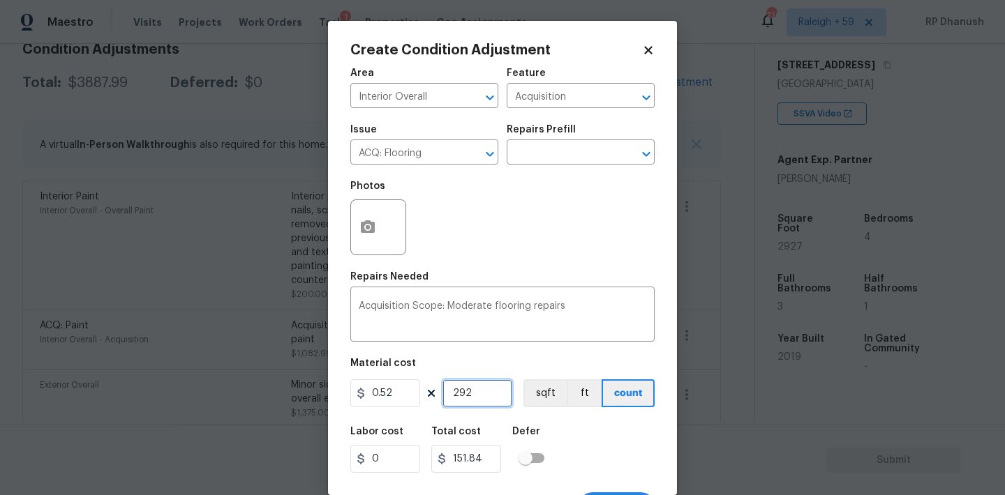
type input "1522.04"
type input "2927"
click at [500, 377] on div "Material cost" at bounding box center [502, 368] width 304 height 18
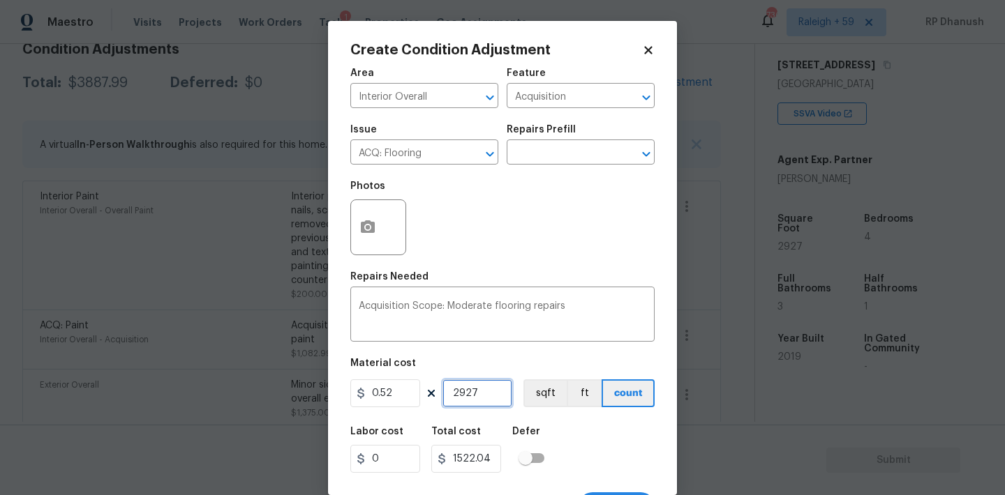
click at [488, 392] on input "2927" at bounding box center [477, 394] width 70 height 28
click at [366, 232] on icon "button" at bounding box center [368, 226] width 14 height 13
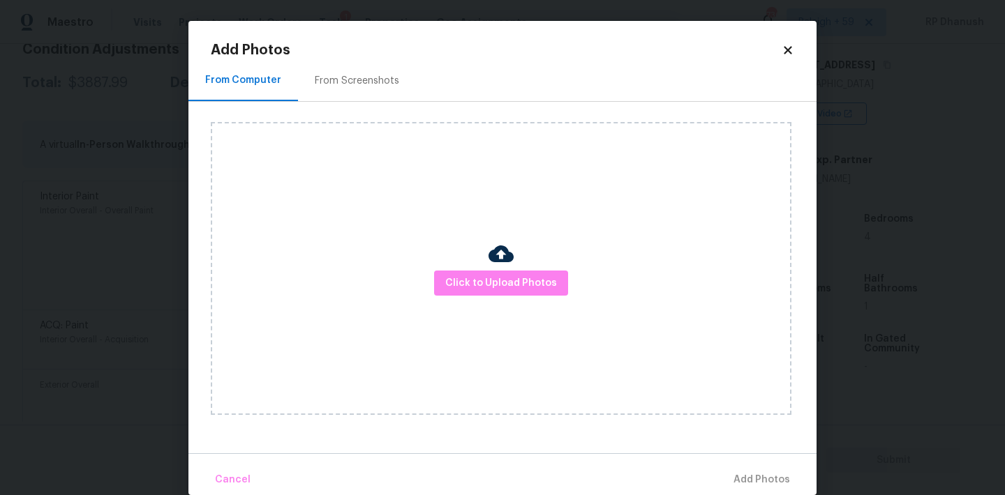
click at [371, 90] on div "From Screenshots" at bounding box center [357, 80] width 118 height 41
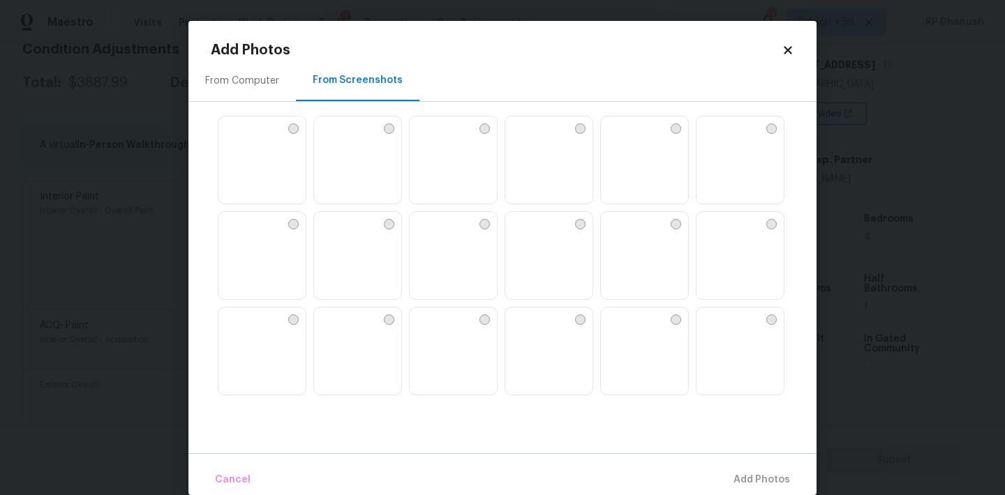
click at [336, 330] on img at bounding box center [325, 319] width 22 height 22
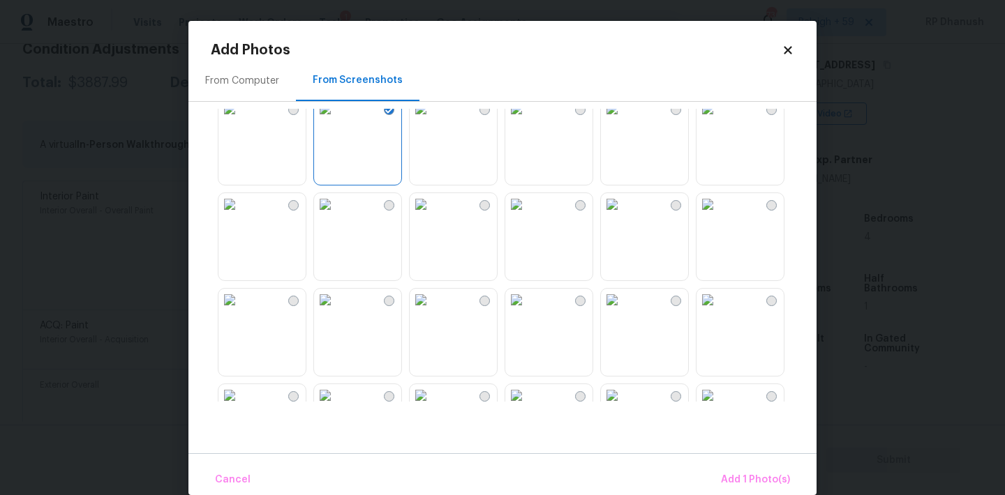
scroll to position [269, 0]
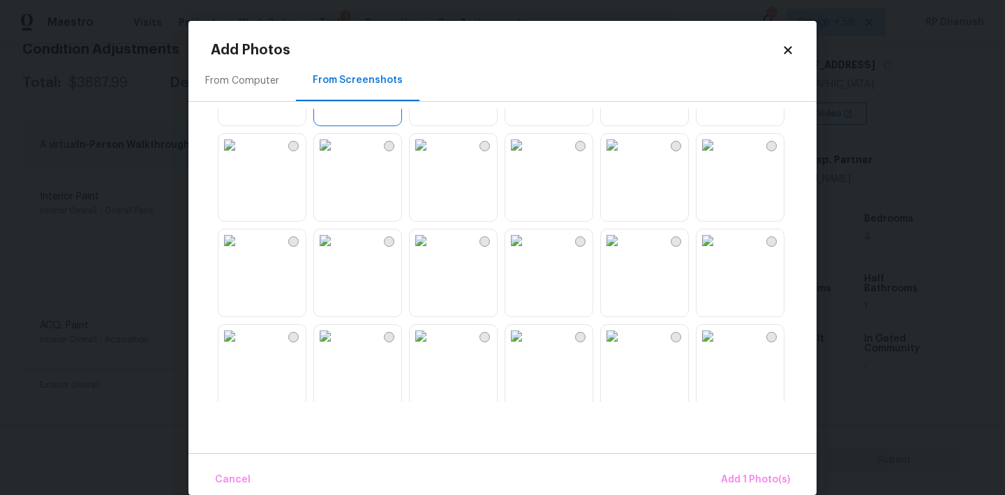
click at [623, 252] on img at bounding box center [612, 241] width 22 height 22
click at [719, 252] on img at bounding box center [707, 241] width 22 height 22
click at [623, 156] on img at bounding box center [612, 145] width 22 height 22
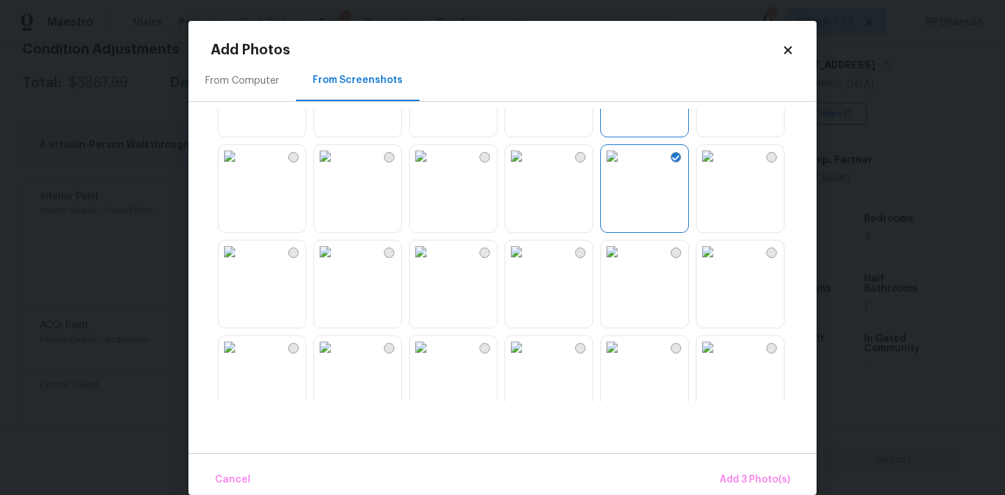
scroll to position [466, 0]
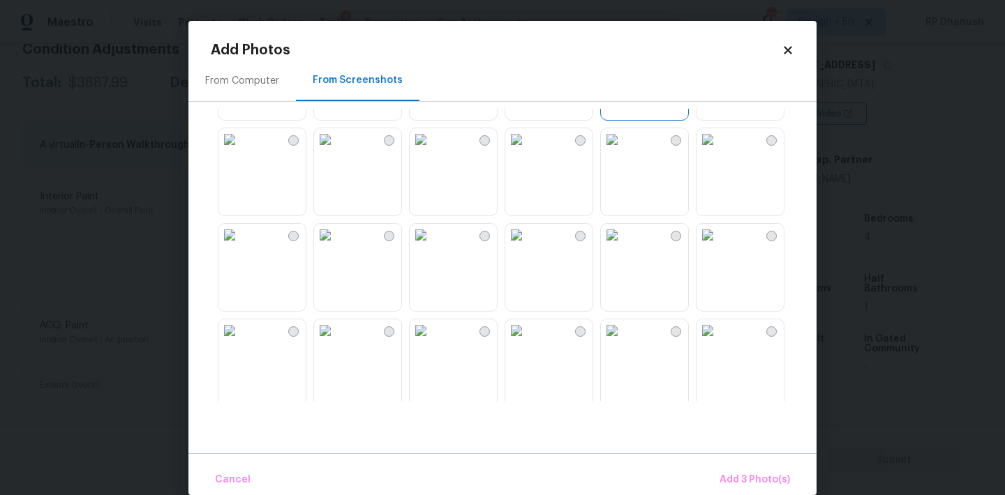
click at [241, 246] on img at bounding box center [229, 235] width 22 height 22
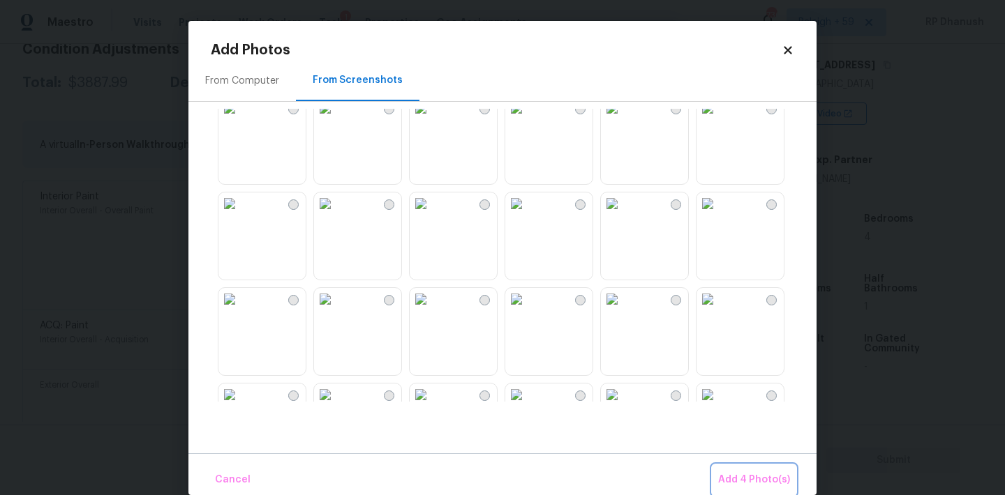
click at [768, 479] on span "Add 4 Photo(s)" at bounding box center [754, 480] width 72 height 17
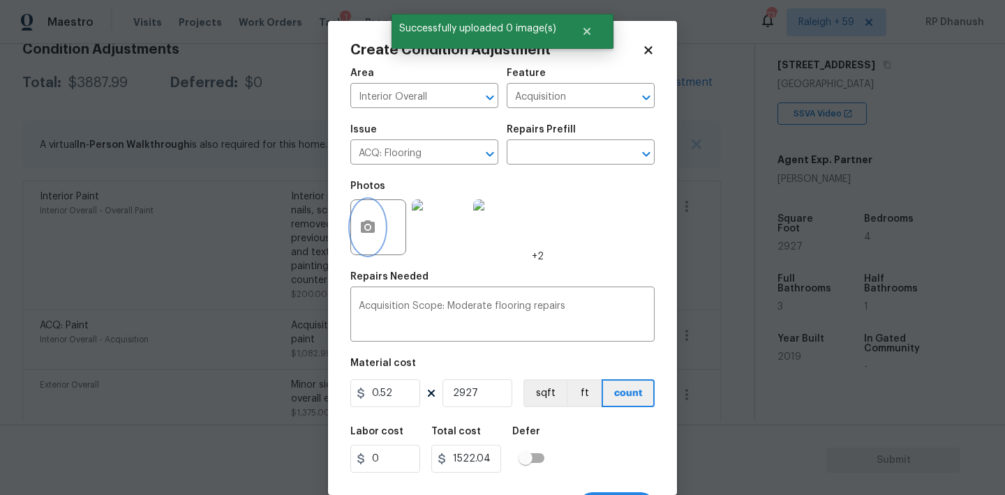
scroll to position [26, 0]
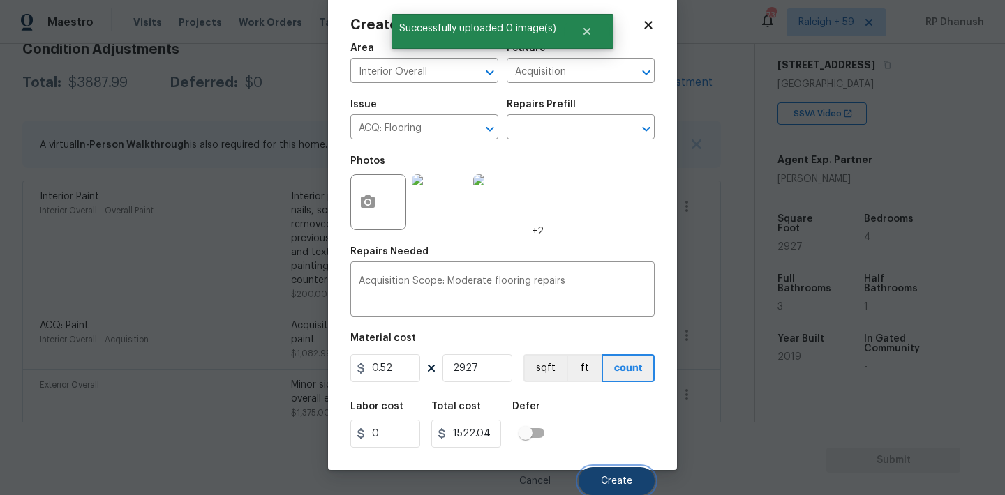
click at [590, 476] on button "Create" at bounding box center [616, 481] width 76 height 28
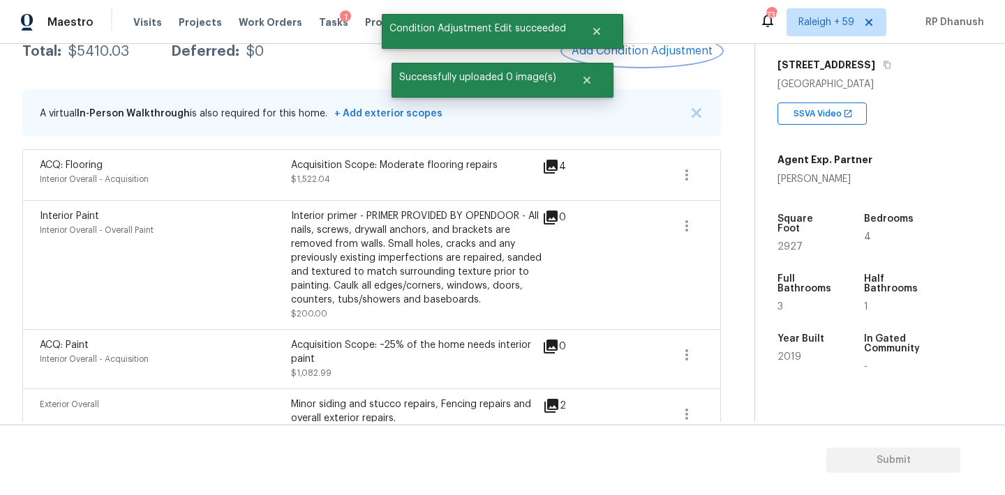
scroll to position [0, 0]
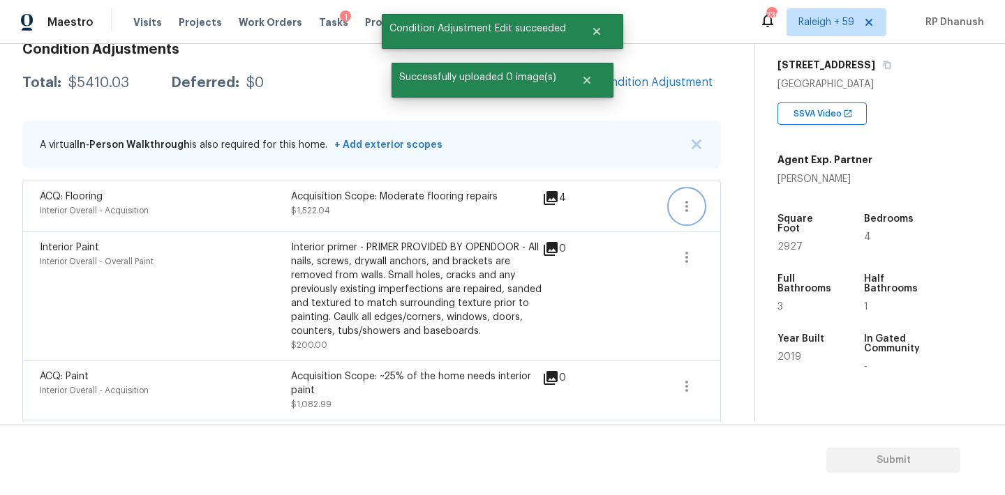
click at [683, 206] on icon "button" at bounding box center [686, 206] width 17 height 17
click at [724, 203] on div "Edit" at bounding box center [766, 204] width 109 height 14
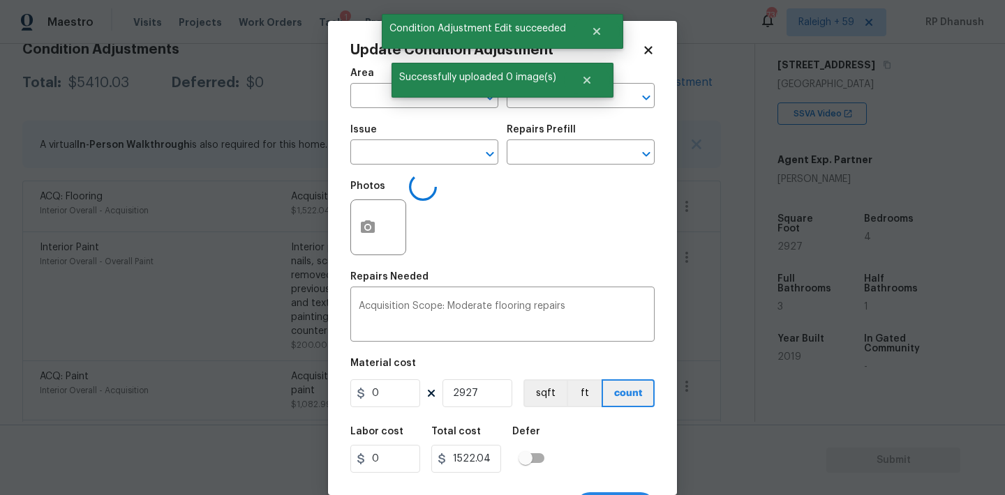
type input "Interior Overall"
type input "Acquisition"
type input "ACQ: Flooring"
type input "0.52"
click at [532, 156] on input "text" at bounding box center [560, 154] width 109 height 22
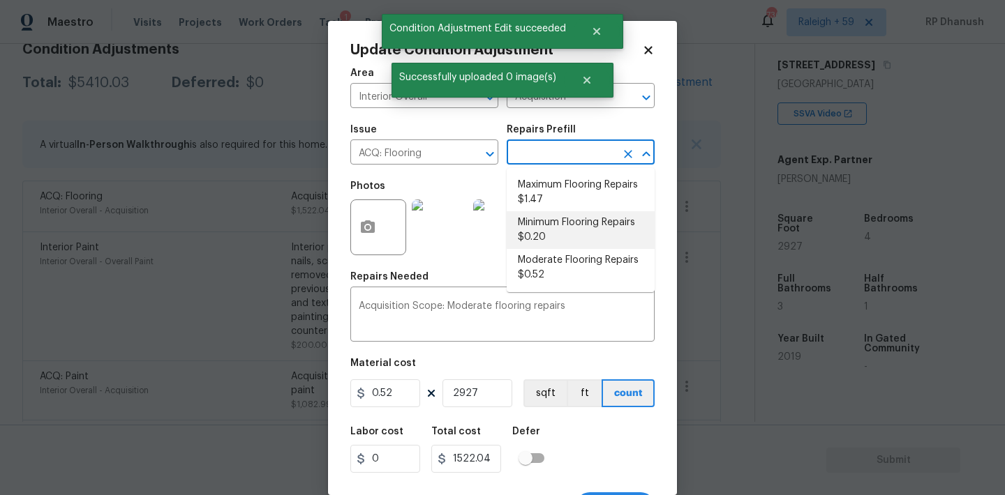
click at [561, 223] on li "Minimum Flooring Repairs $0.20" at bounding box center [580, 230] width 148 height 38
type textarea "Acquisition Scope: Minimum flooring repairs"
type input "0.2"
type input "585.4"
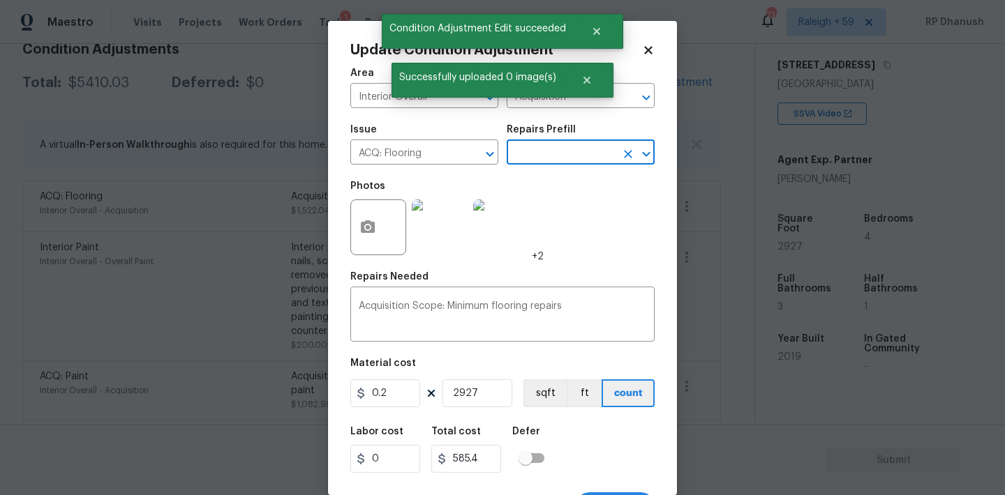
scroll to position [26, 0]
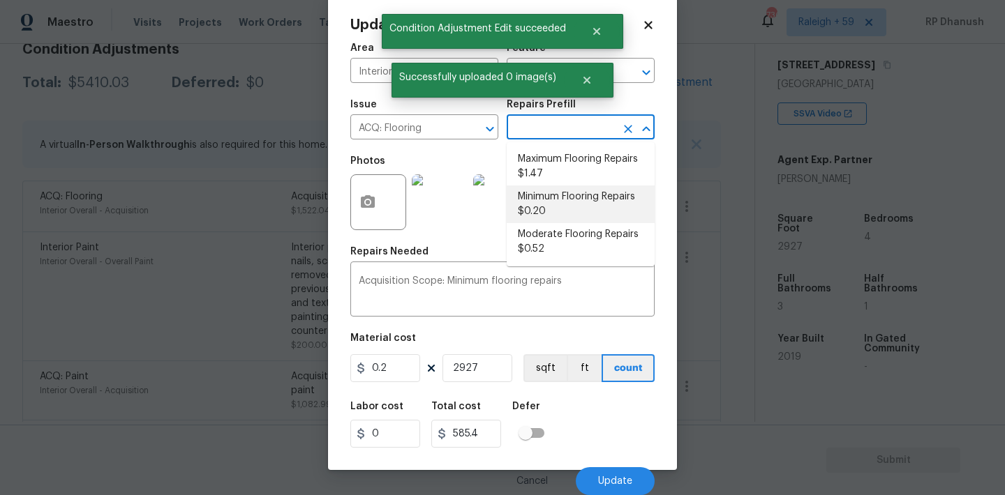
click at [563, 130] on input "text" at bounding box center [560, 129] width 109 height 22
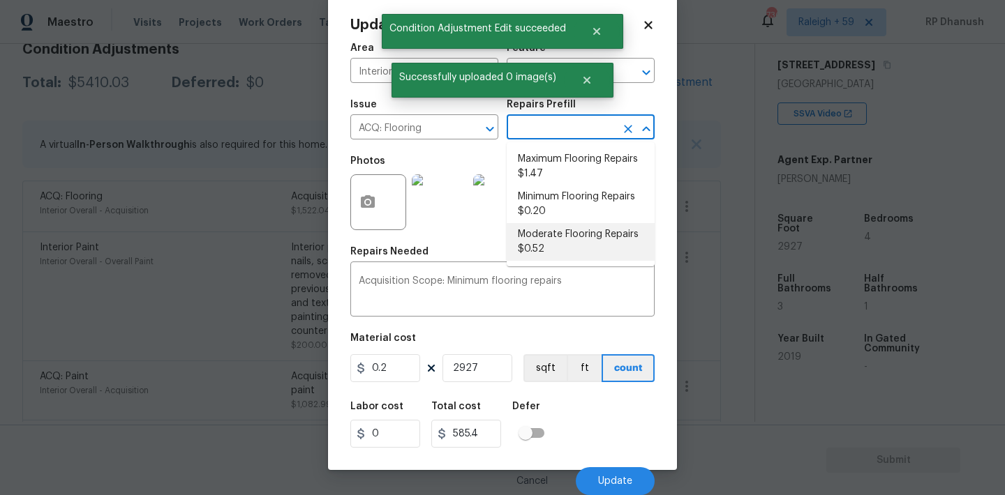
click at [555, 246] on li "Moderate Flooring Repairs $0.52" at bounding box center [580, 242] width 148 height 38
type textarea "Acquisition Scope: Moderate flooring repairs"
type input "0.52"
type input "1522.04"
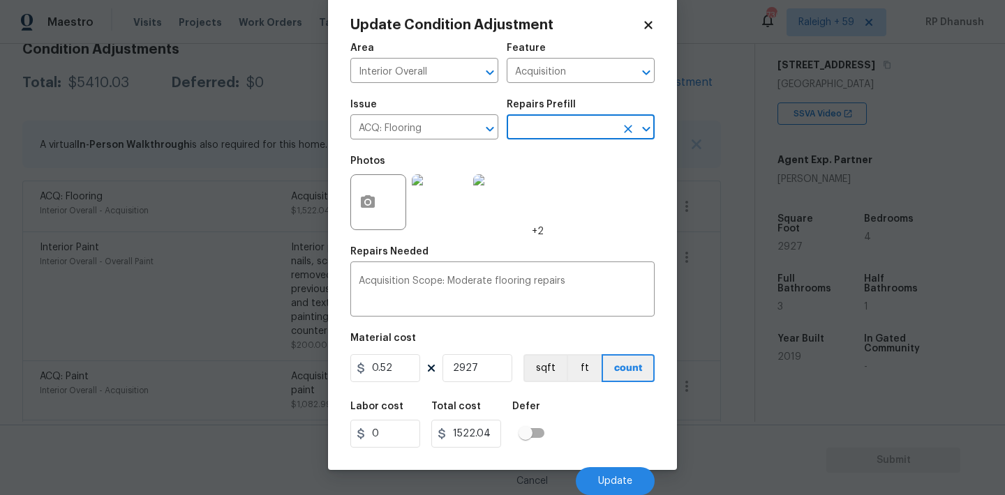
click at [568, 136] on input "text" at bounding box center [560, 129] width 109 height 22
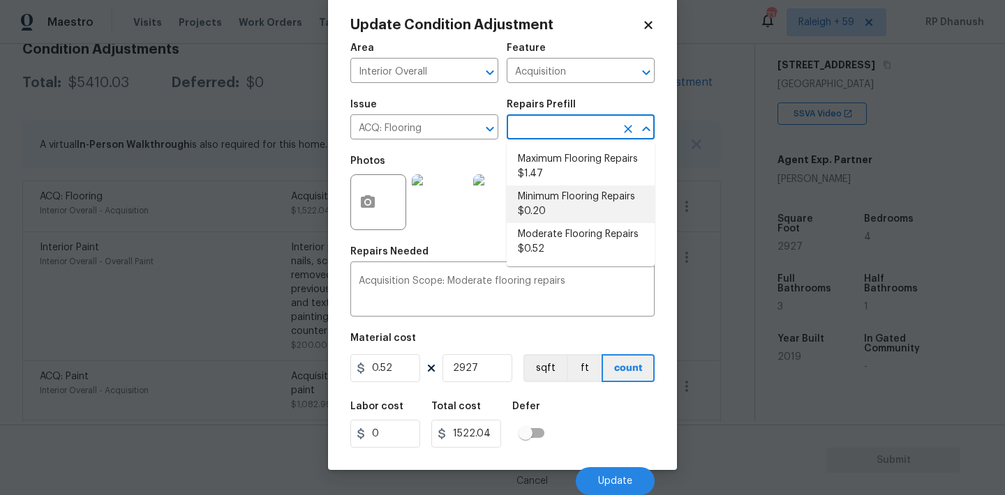
click at [543, 202] on li "Minimum Flooring Repairs $0.20" at bounding box center [580, 205] width 148 height 38
type textarea "Acquisition Scope: Minimum flooring repairs"
type input "0.2"
type input "585.4"
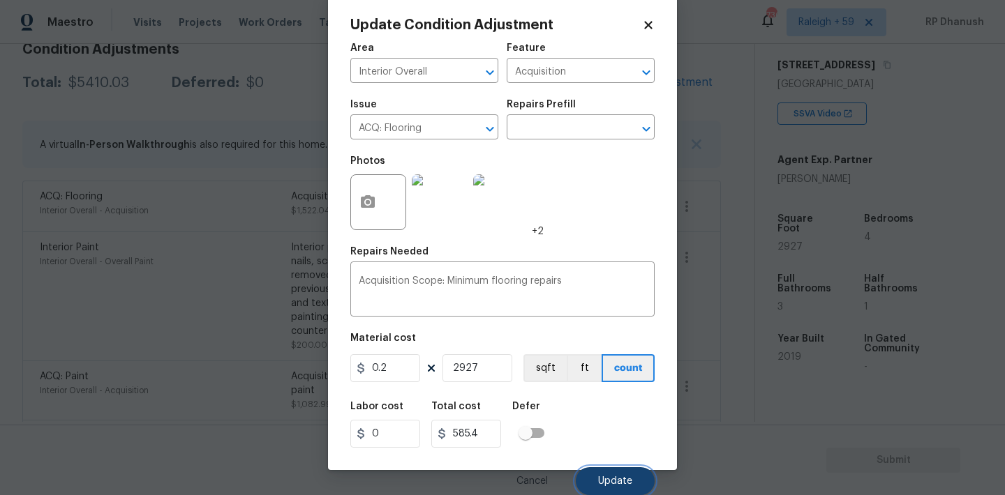
click at [590, 480] on button "Update" at bounding box center [615, 481] width 79 height 28
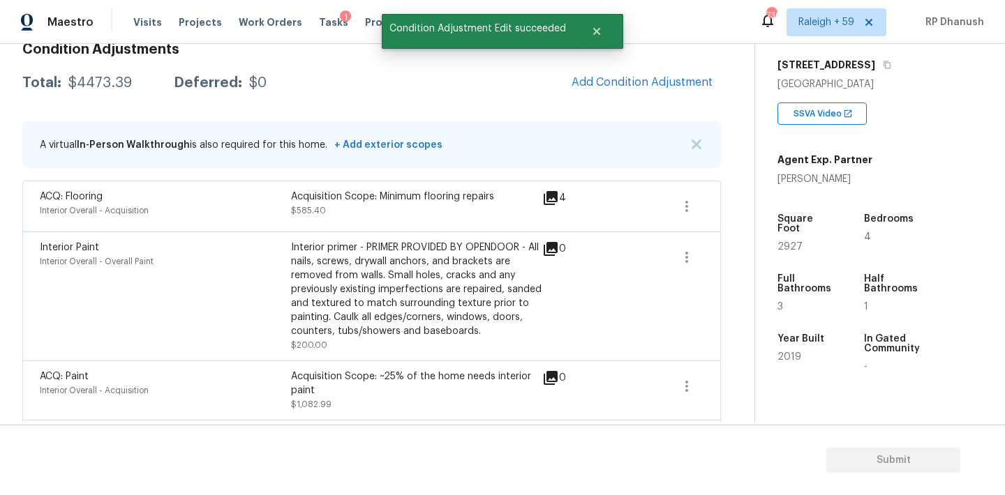
scroll to position [0, 0]
click at [656, 76] on span "Add Condition Adjustment" at bounding box center [641, 82] width 141 height 13
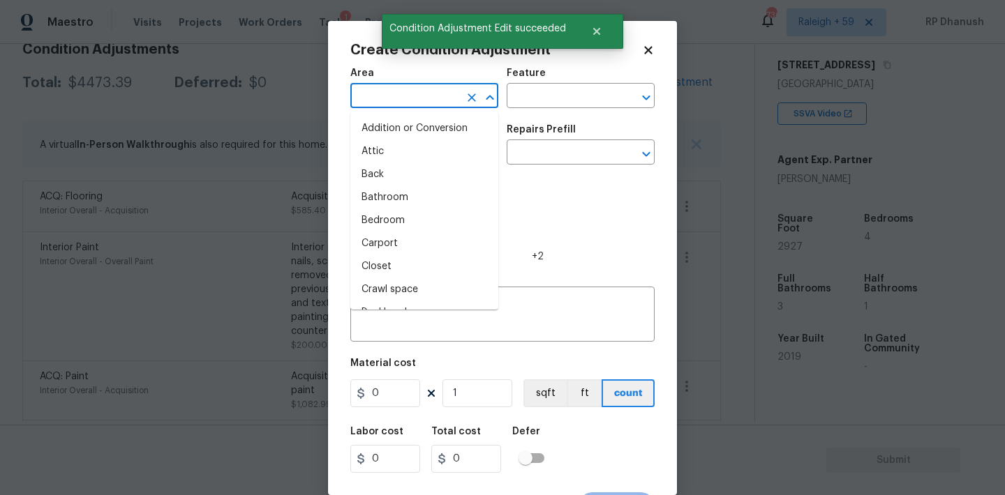
click at [408, 103] on input "text" at bounding box center [404, 98] width 109 height 22
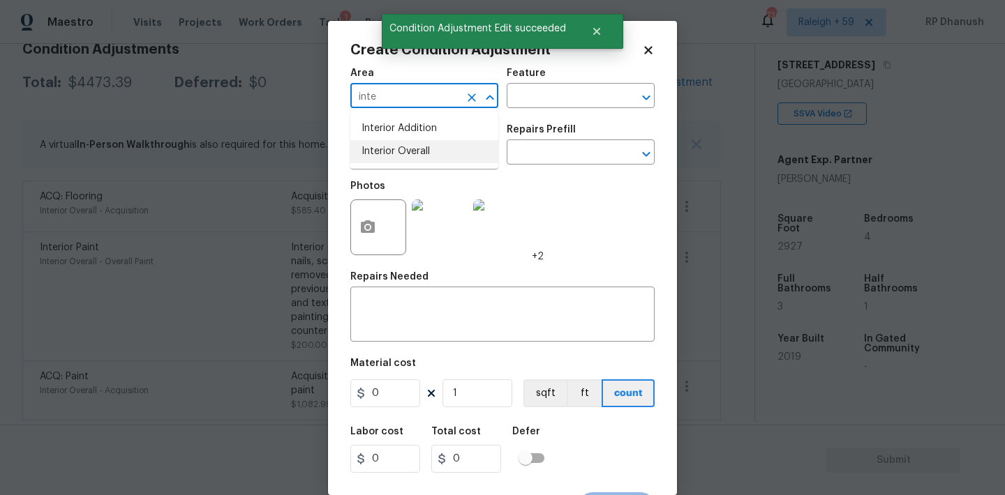
click at [404, 158] on li "Interior Overall" at bounding box center [424, 151] width 148 height 23
type input "Interior Overall"
click at [393, 321] on textarea at bounding box center [502, 315] width 287 height 29
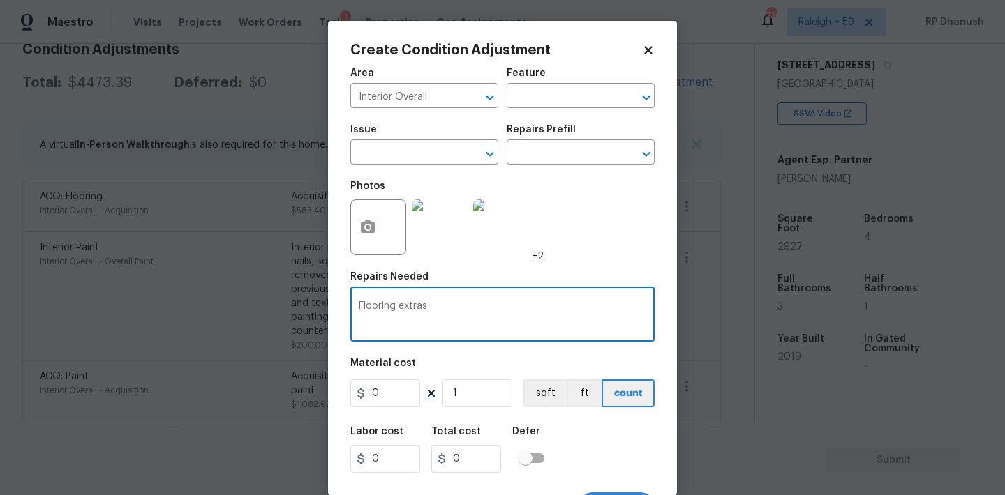
type textarea "Flooring extras"
click at [395, 400] on input "0" at bounding box center [385, 394] width 70 height 28
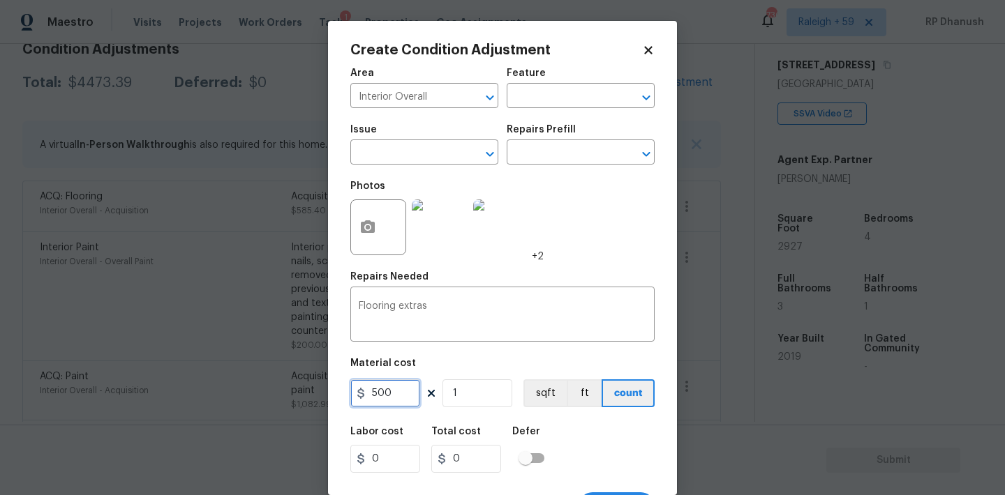
type input "500"
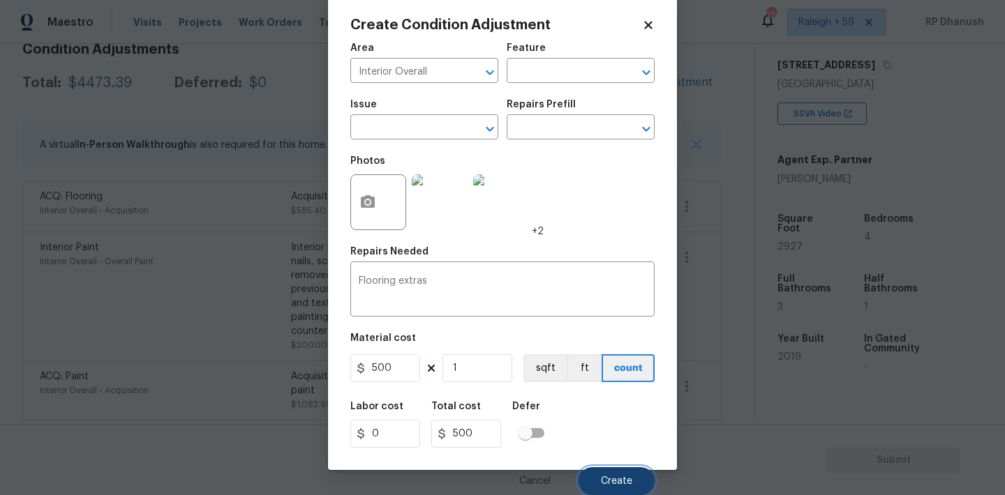
click at [610, 472] on button "Create" at bounding box center [616, 481] width 76 height 28
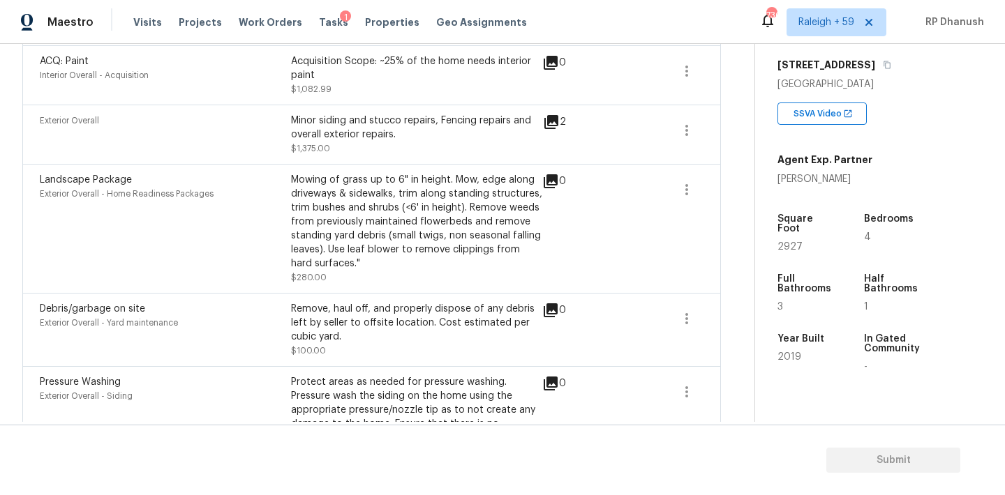
scroll to position [762, 0]
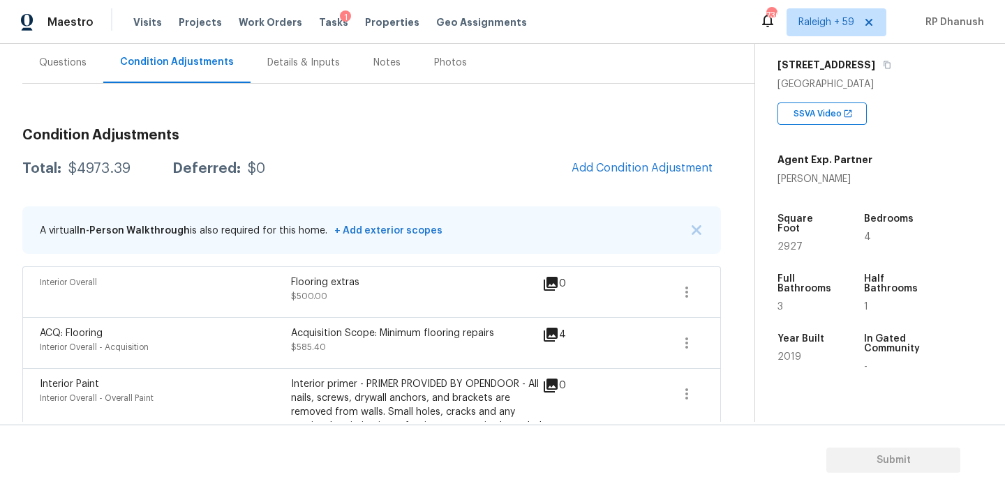
click at [73, 73] on div "Questions" at bounding box center [62, 62] width 81 height 41
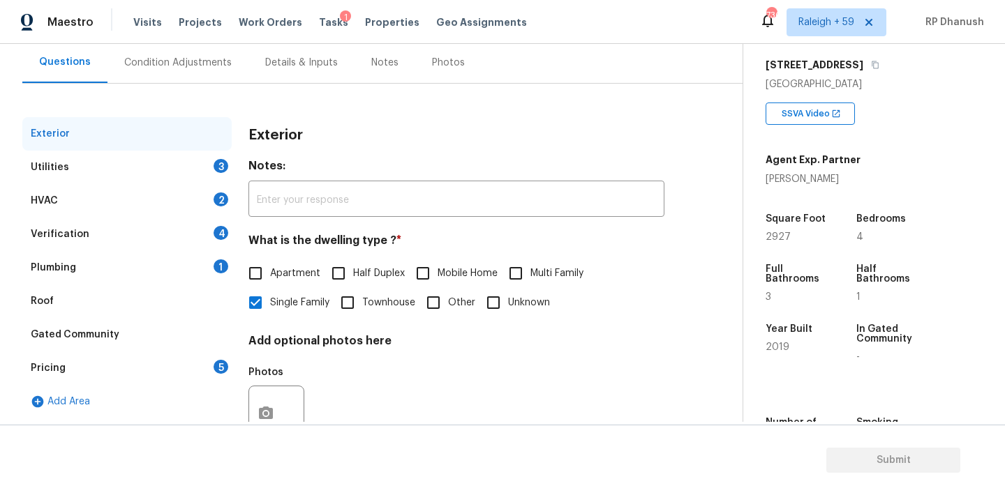
scroll to position [127, 0]
click at [73, 125] on div "Exterior" at bounding box center [126, 134] width 209 height 33
click at [225, 182] on div "Utilities 3" at bounding box center [126, 167] width 209 height 33
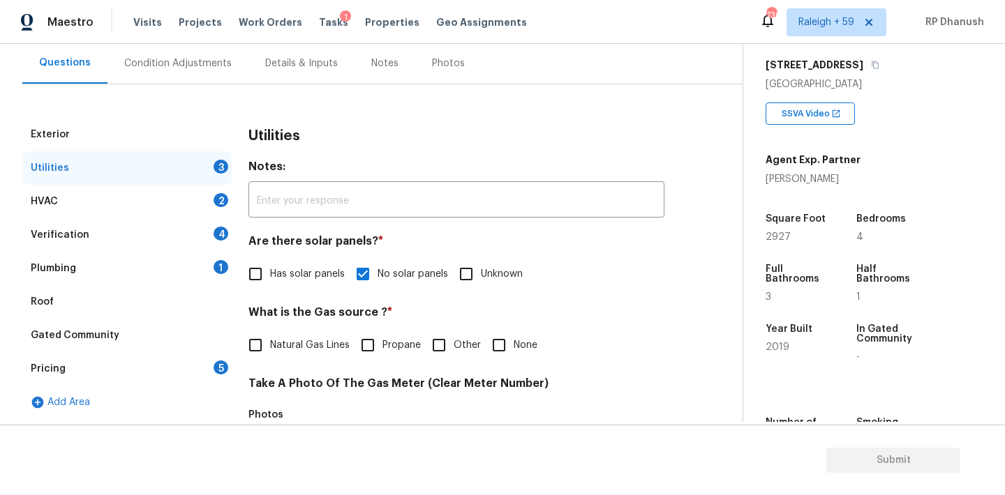
scroll to position [270, 0]
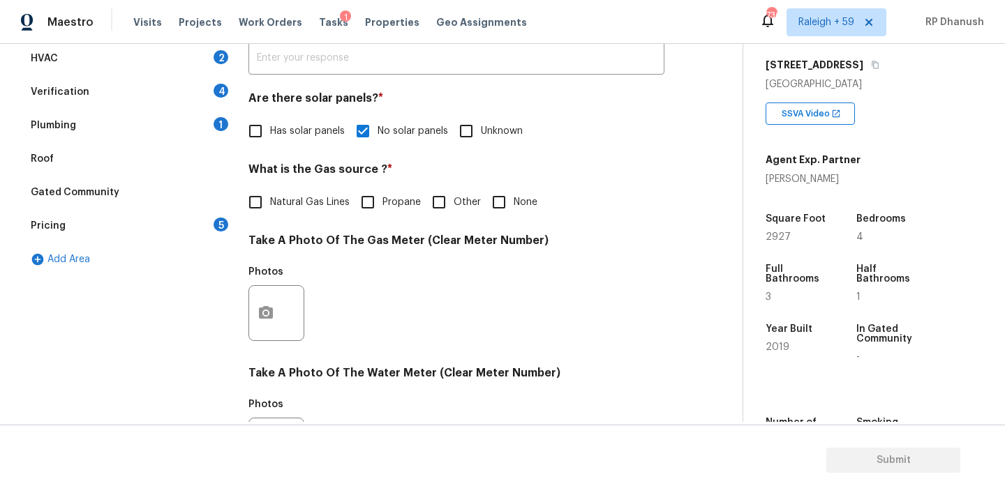
click at [316, 200] on span "Natural Gas Lines" at bounding box center [310, 202] width 80 height 15
click at [270, 200] on input "Natural Gas Lines" at bounding box center [255, 202] width 29 height 29
checkbox input "true"
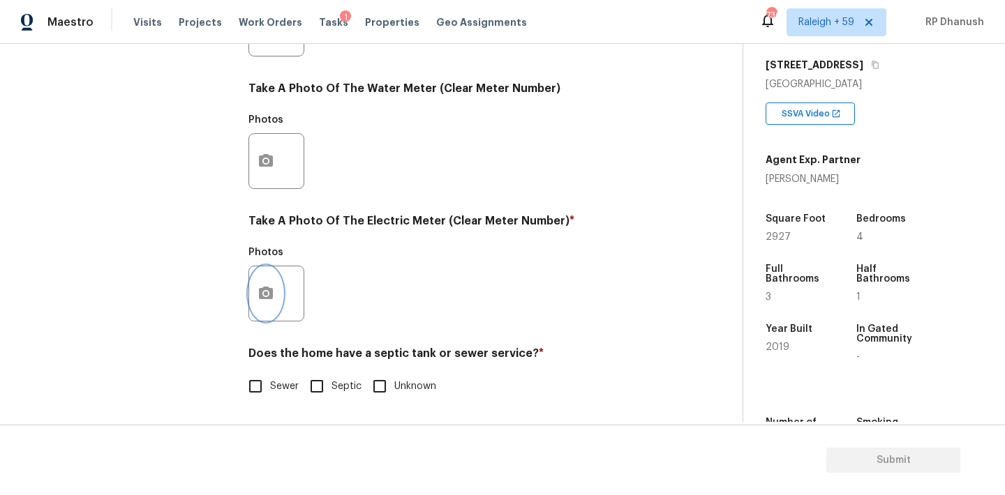
click at [267, 280] on button "button" at bounding box center [265, 293] width 33 height 54
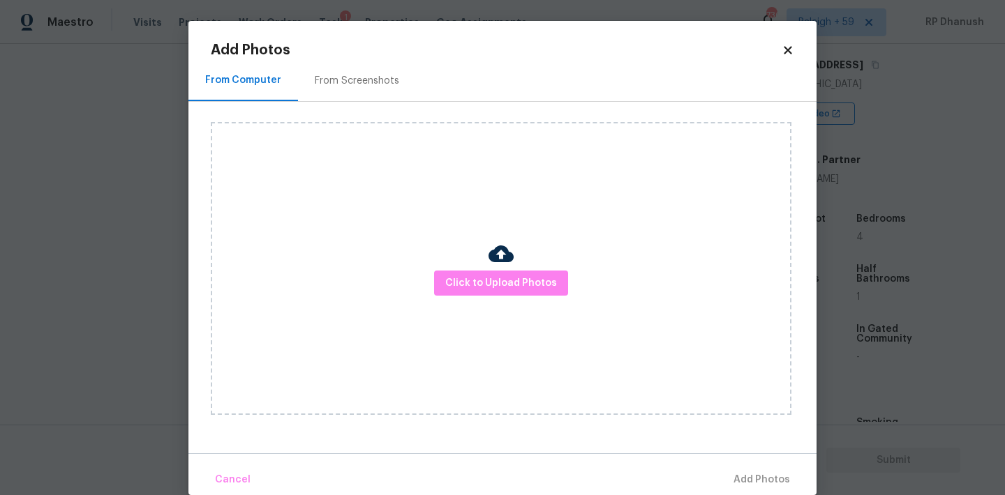
click at [373, 60] on div "From Screenshots" at bounding box center [357, 80] width 118 height 41
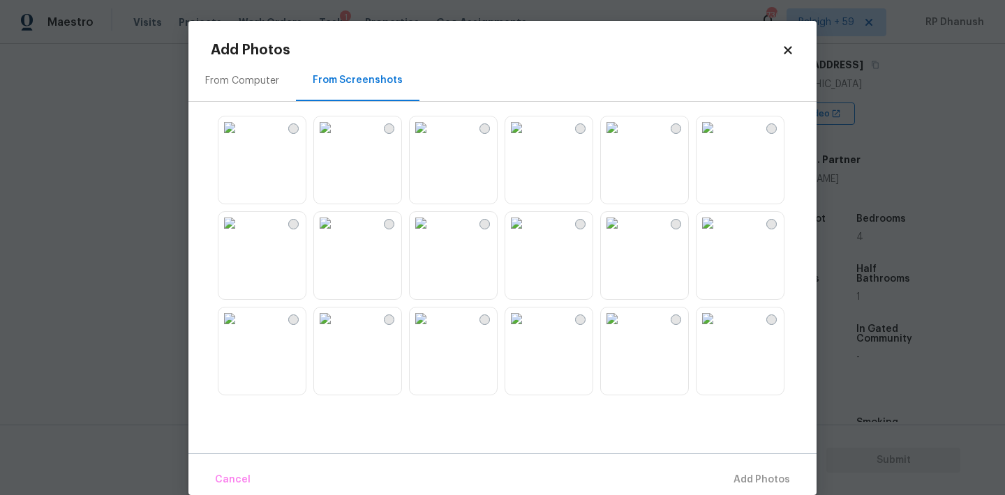
click at [527, 139] on img at bounding box center [516, 128] width 22 height 22
click at [739, 477] on span "Add 1 Photo(s)" at bounding box center [755, 480] width 69 height 17
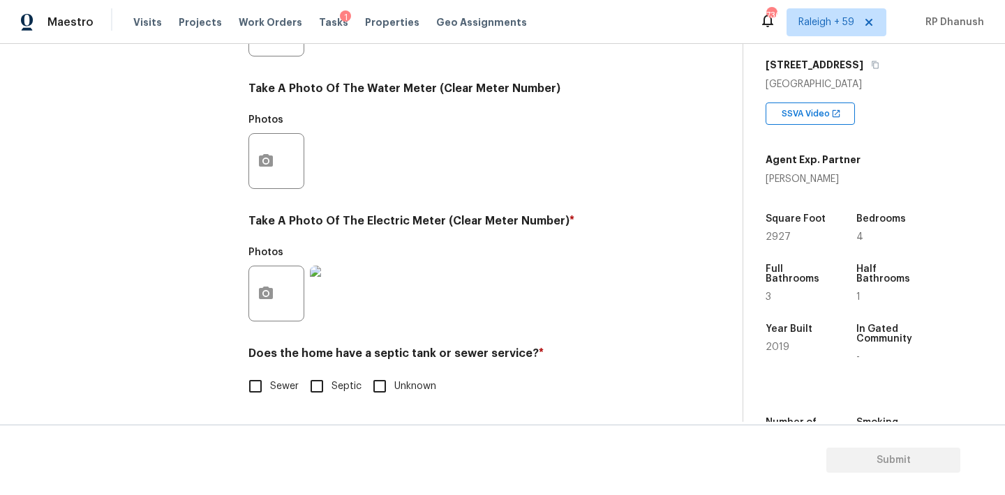
click at [264, 388] on input "Sewer" at bounding box center [255, 386] width 29 height 29
checkbox input "true"
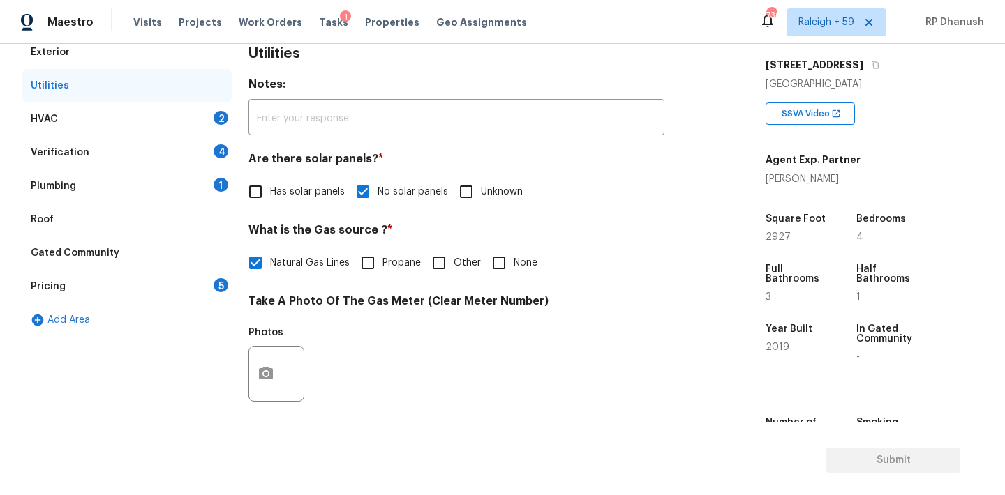
scroll to position [210, 0]
click at [206, 118] on div "HVAC 2" at bounding box center [126, 118] width 209 height 33
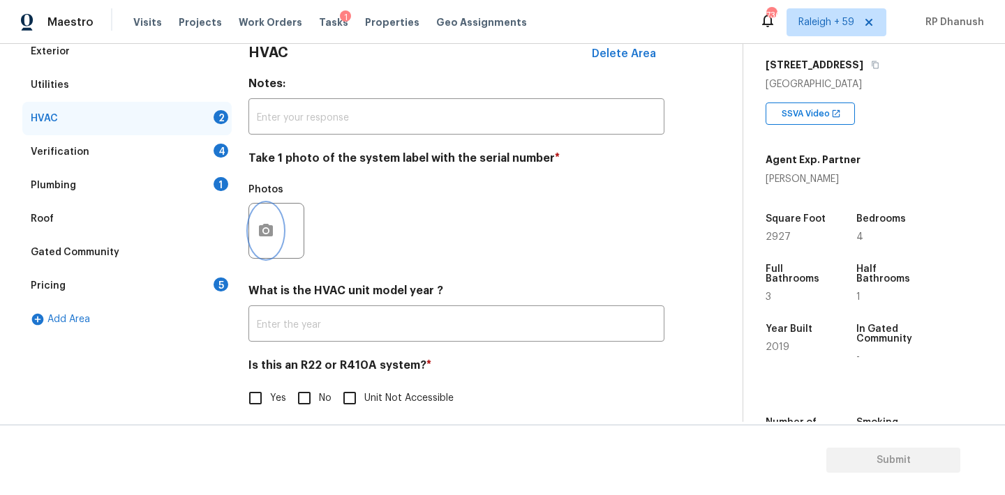
click at [257, 230] on icon "button" at bounding box center [265, 231] width 17 height 17
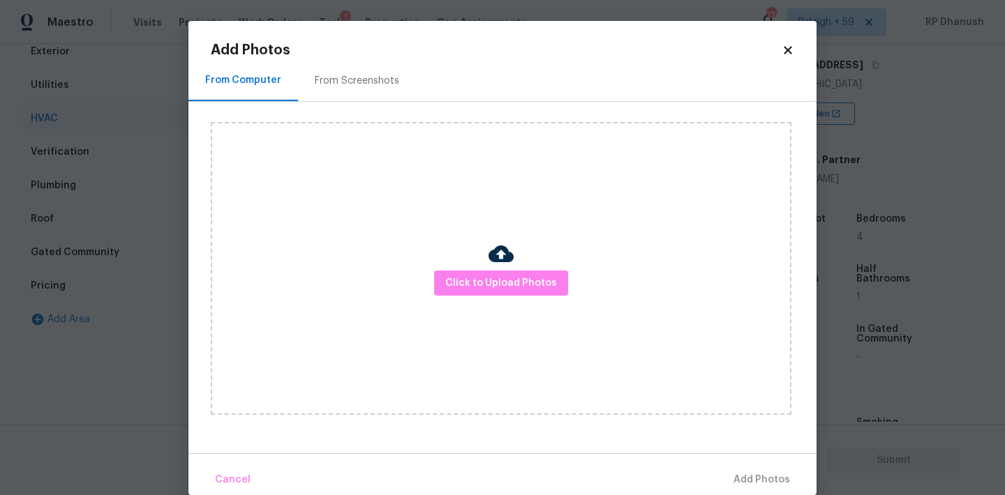
click at [320, 93] on div "From Screenshots" at bounding box center [357, 80] width 118 height 41
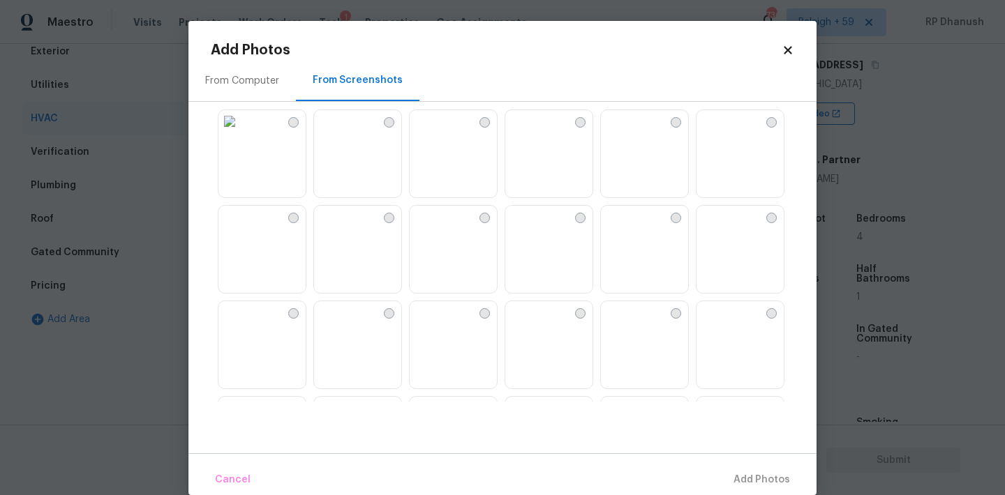
scroll to position [7, 0]
click at [527, 132] on img at bounding box center [516, 121] width 22 height 22
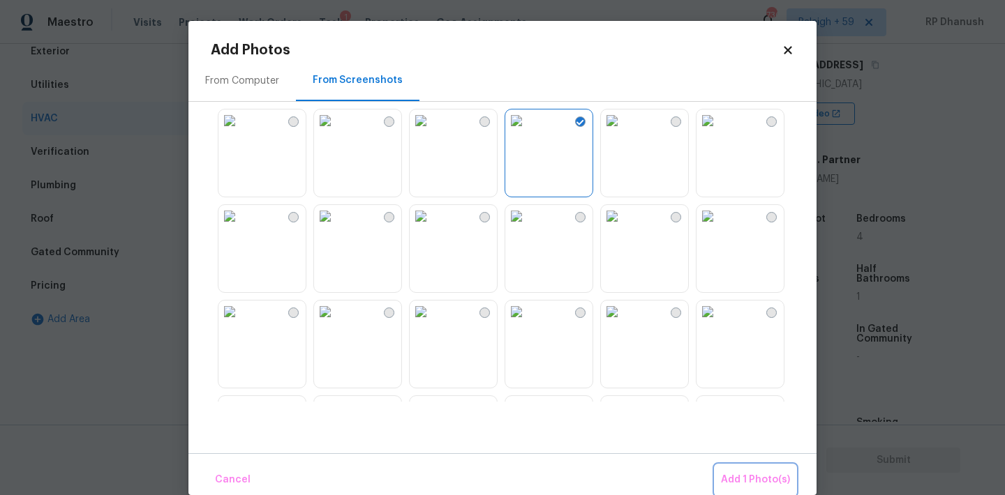
click at [736, 470] on button "Add 1 Photo(s)" at bounding box center [755, 480] width 80 height 30
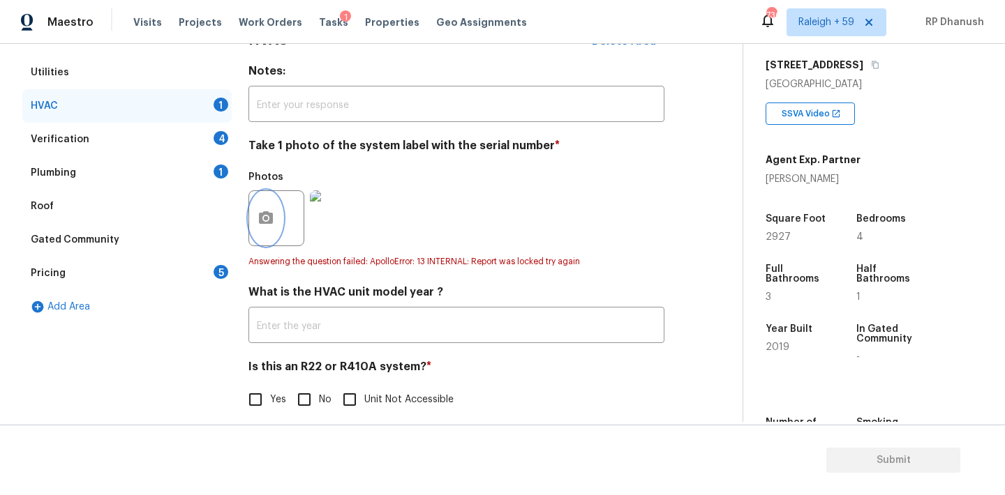
scroll to position [236, 0]
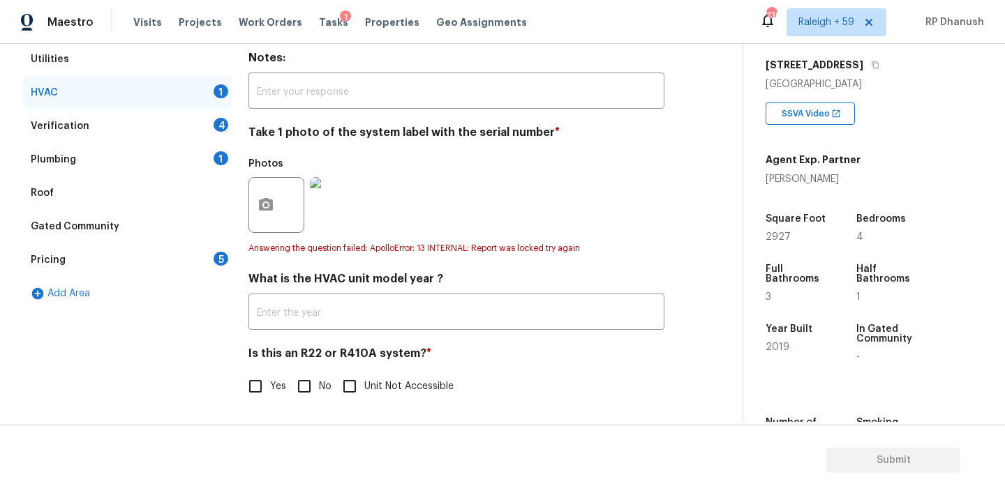
click at [303, 386] on input "No" at bounding box center [304, 386] width 29 height 29
checkbox input "true"
click at [220, 154] on div "1" at bounding box center [220, 158] width 15 height 14
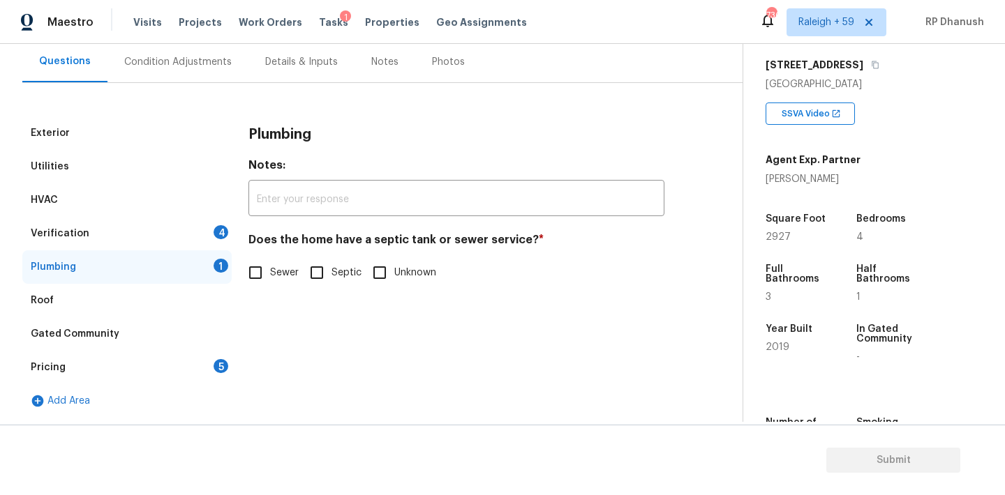
click at [283, 273] on span "Sewer" at bounding box center [284, 273] width 29 height 15
click at [270, 273] on input "Sewer" at bounding box center [255, 272] width 29 height 29
checkbox input "true"
click at [190, 373] on div "Pricing 5" at bounding box center [126, 367] width 209 height 33
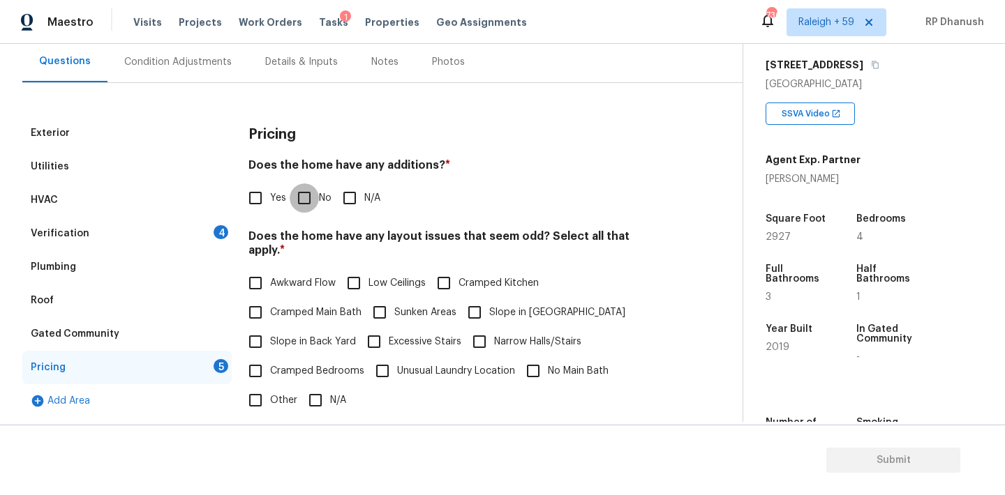
click at [299, 206] on input "No" at bounding box center [304, 197] width 29 height 29
checkbox input "true"
click at [276, 335] on span "Slope in Back Yard" at bounding box center [313, 342] width 86 height 15
click at [270, 327] on input "Slope in Back Yard" at bounding box center [255, 341] width 29 height 29
checkbox input "true"
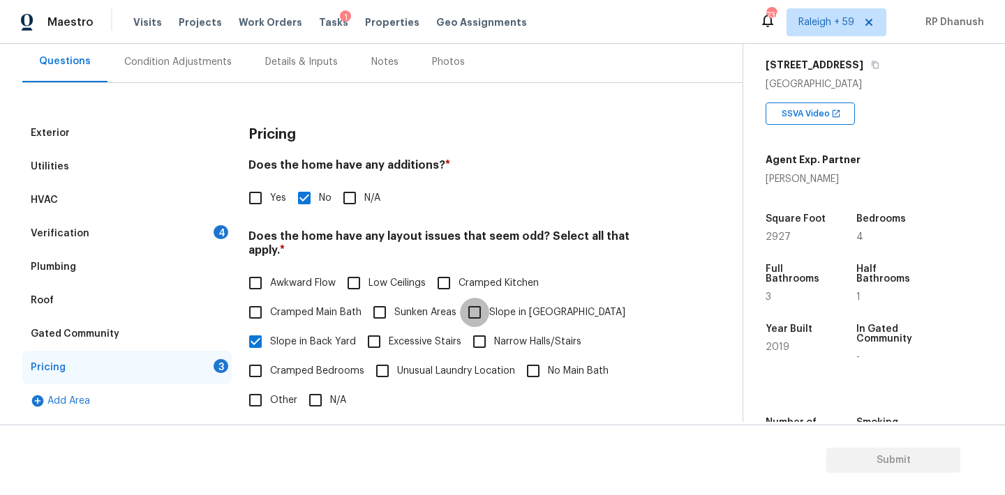
click at [476, 298] on input "Slope in Front Yard" at bounding box center [474, 312] width 29 height 29
checkbox input "true"
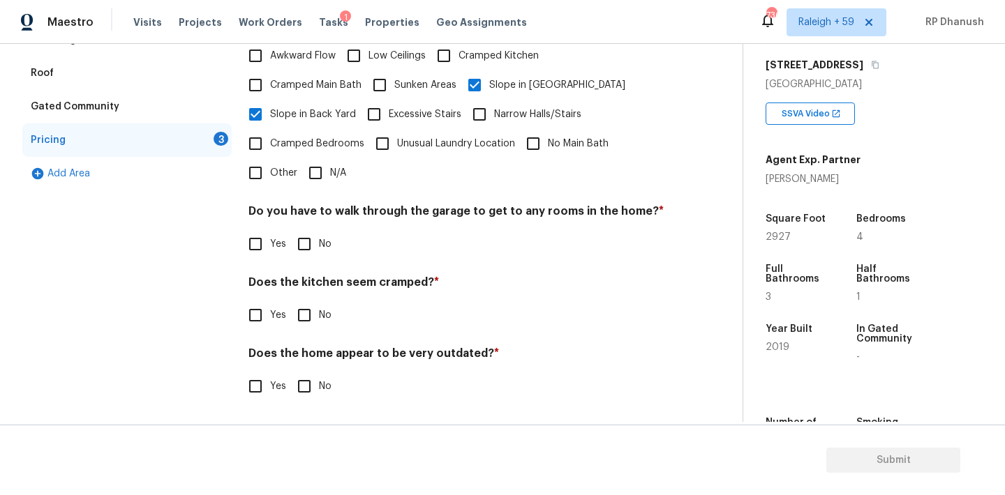
scroll to position [342, 0]
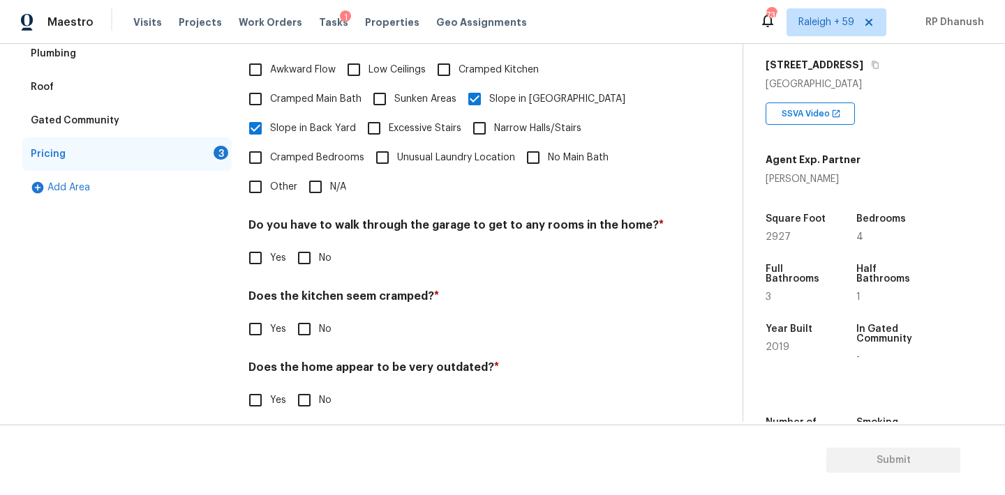
click at [315, 243] on input "No" at bounding box center [304, 257] width 29 height 29
checkbox input "true"
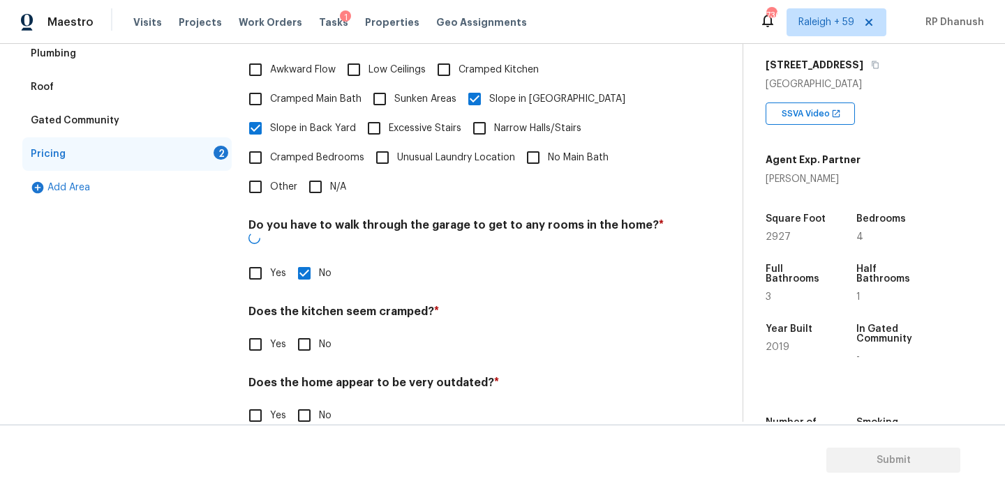
click at [312, 330] on input "No" at bounding box center [304, 344] width 29 height 29
checkbox input "true"
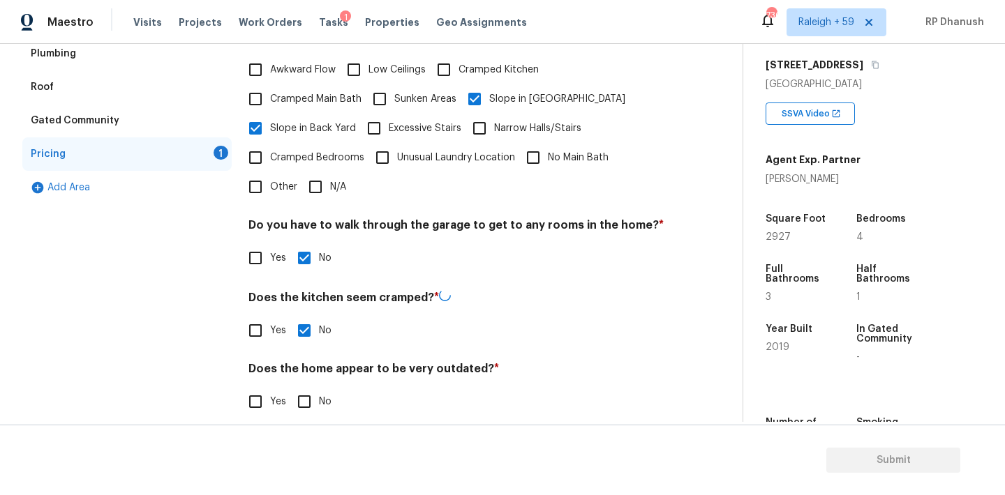
click at [298, 404] on div "Pricing Does the home have any additions? * Yes No N/A Does the home have any l…" at bounding box center [456, 168] width 416 height 530
click at [301, 392] on input "No" at bounding box center [304, 400] width 29 height 29
checkbox input "true"
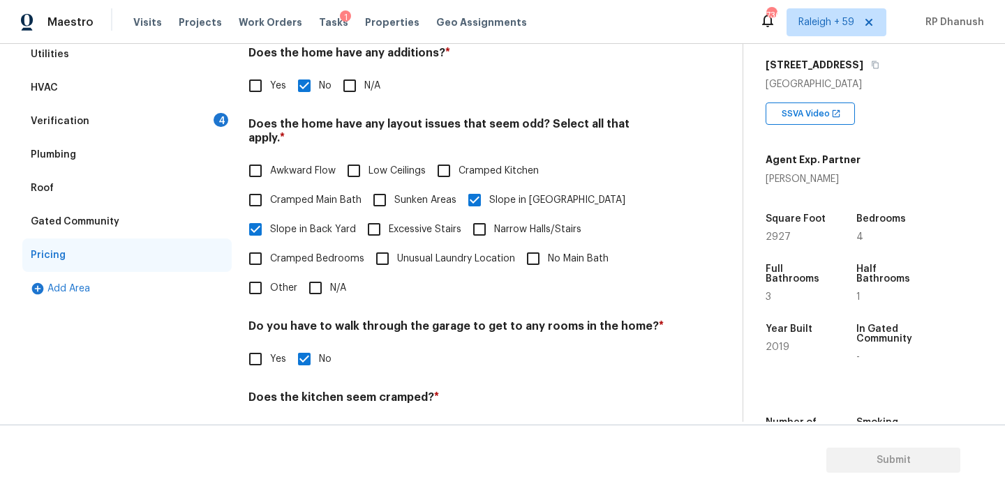
click at [219, 113] on div "4" at bounding box center [220, 120] width 15 height 14
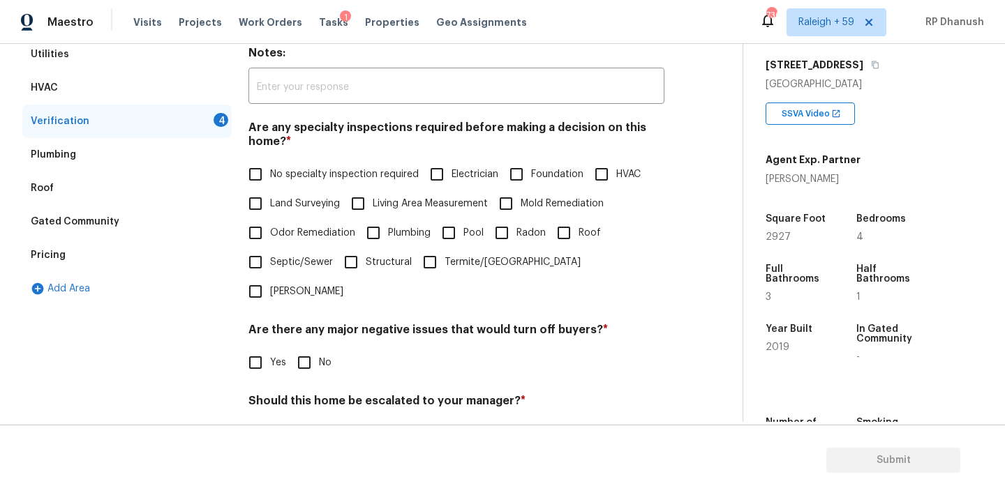
scroll to position [303, 0]
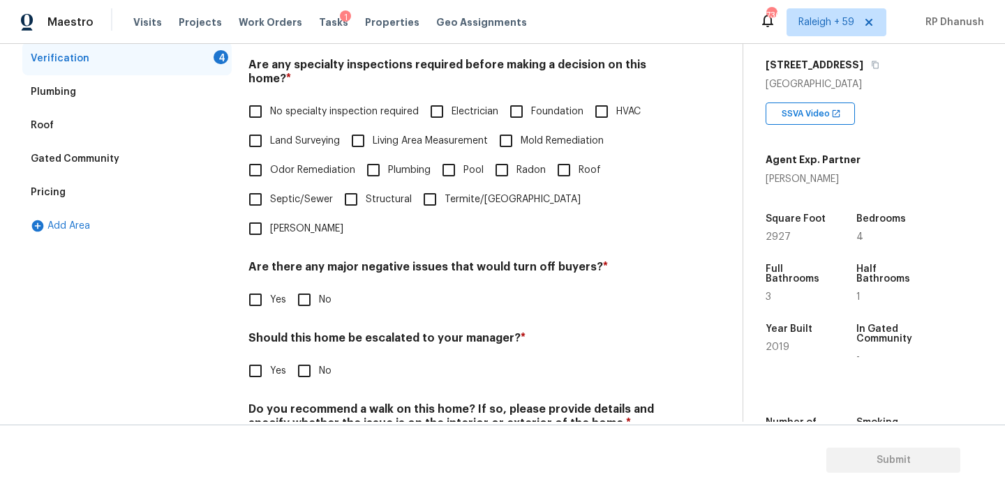
click at [260, 93] on div "Are any specialty inspections required before making a decision on this home? *…" at bounding box center [456, 151] width 416 height 186
drag, startPoint x: 260, startPoint y: 115, endPoint x: 276, endPoint y: 172, distance: 58.9
click at [260, 114] on input "No specialty inspection required" at bounding box center [255, 111] width 29 height 29
checkbox input "true"
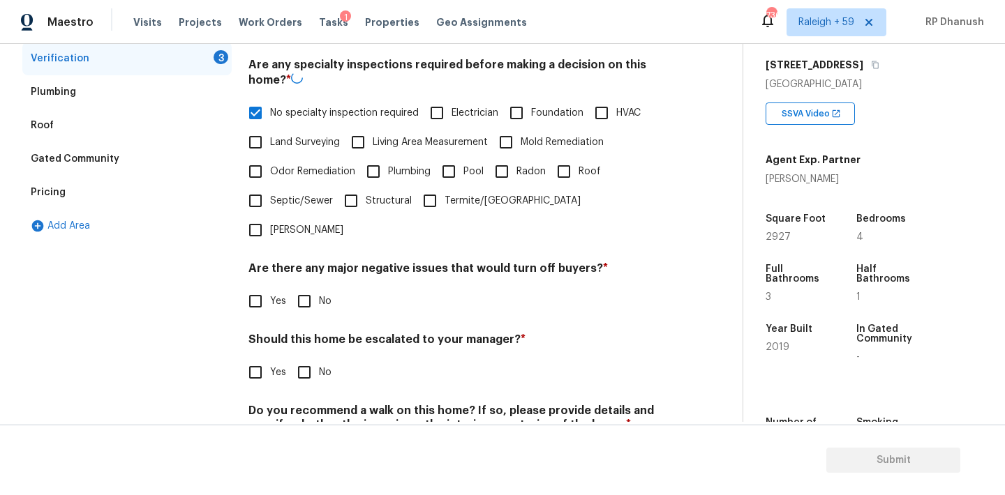
click at [291, 262] on h4 "Are there any major negative issues that would turn off buyers? *" at bounding box center [456, 272] width 416 height 20
click at [291, 287] on input "No" at bounding box center [304, 301] width 29 height 29
checkbox input "true"
click at [305, 358] on input "No" at bounding box center [304, 372] width 29 height 29
checkbox input "true"
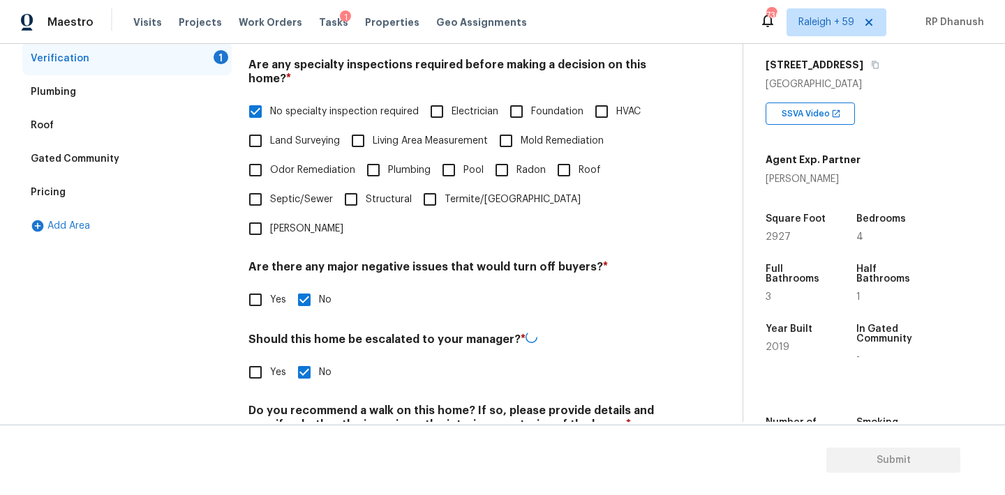
click at [305, 432] on section "Submit" at bounding box center [502, 460] width 1005 height 71
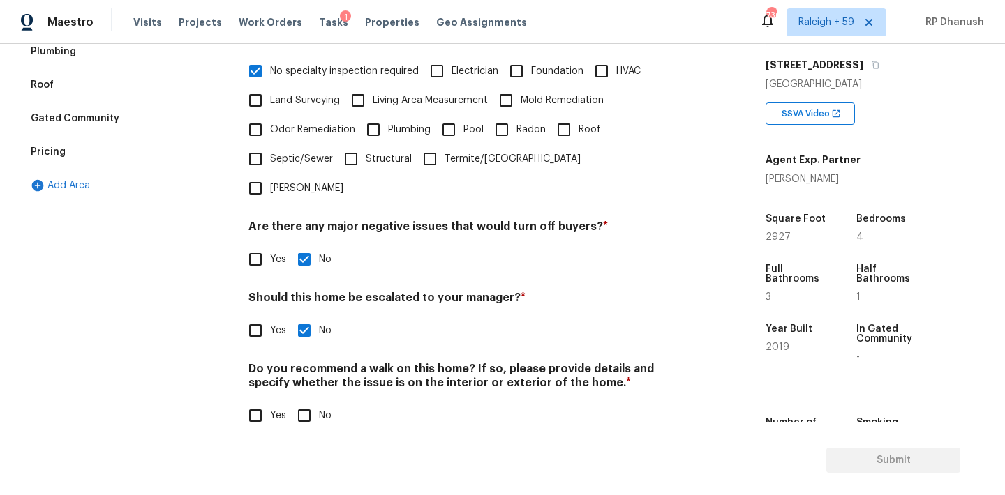
click at [296, 401] on input "No" at bounding box center [304, 415] width 29 height 29
checkbox input "true"
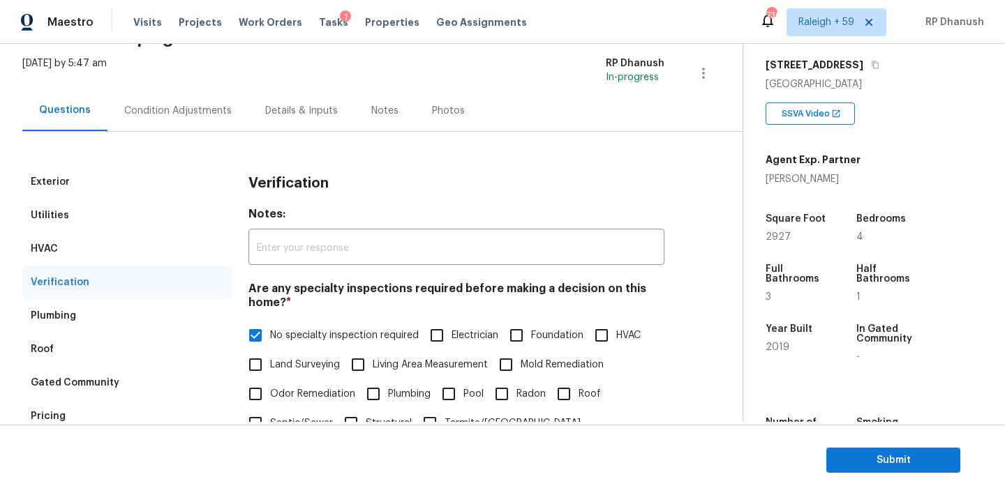
scroll to position [68, 0]
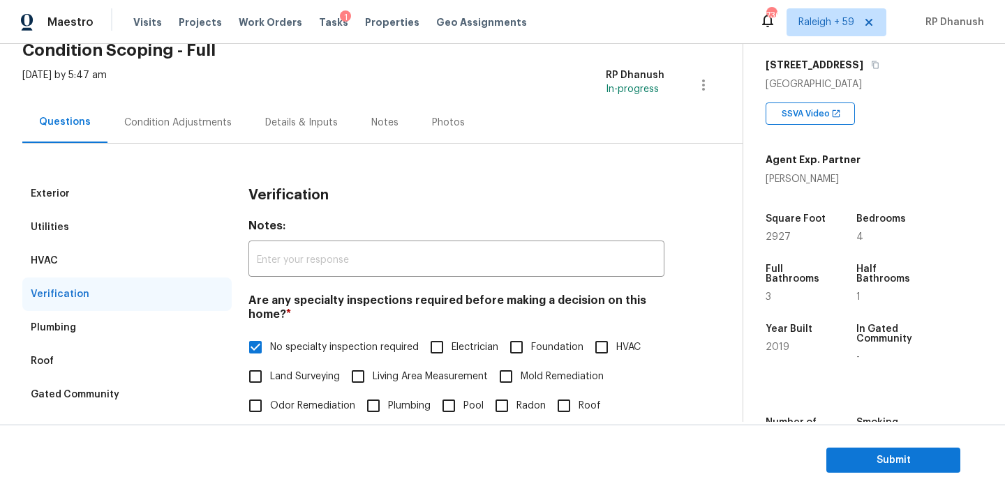
click at [188, 126] on div "Condition Adjustments" at bounding box center [177, 123] width 107 height 14
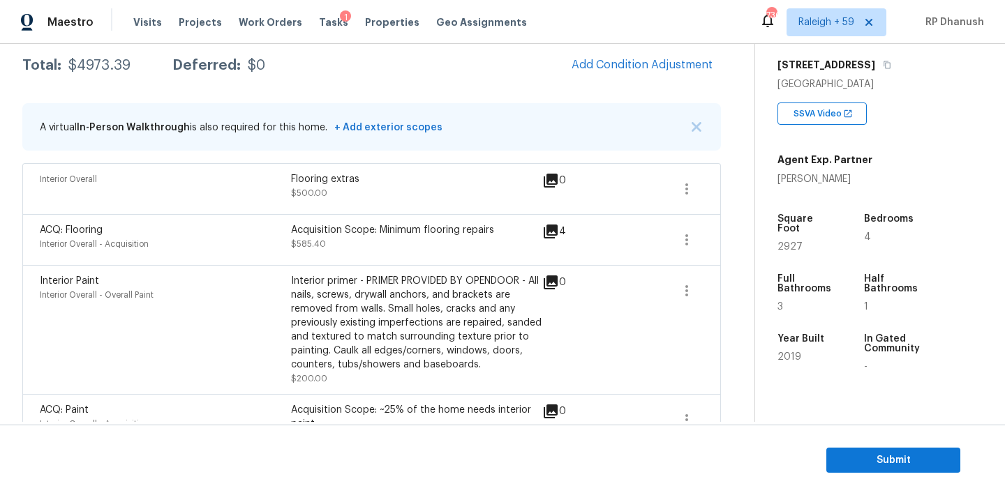
scroll to position [229, 0]
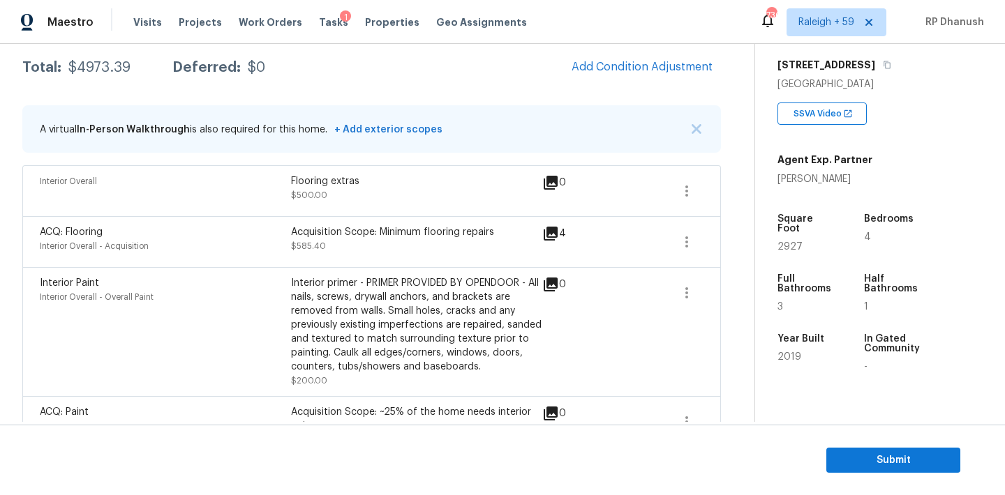
click at [107, 66] on div "$4973.39" at bounding box center [99, 68] width 62 height 14
copy div "$4973.39"
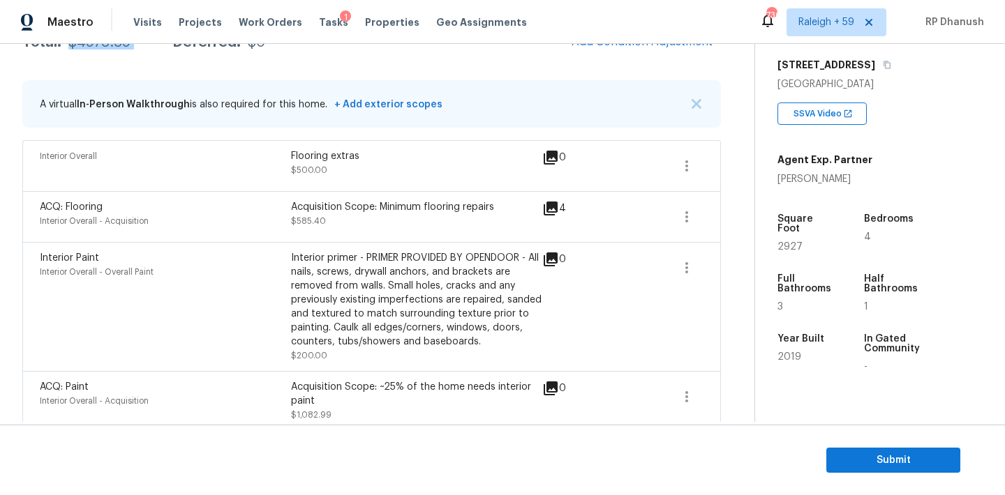
scroll to position [188, 0]
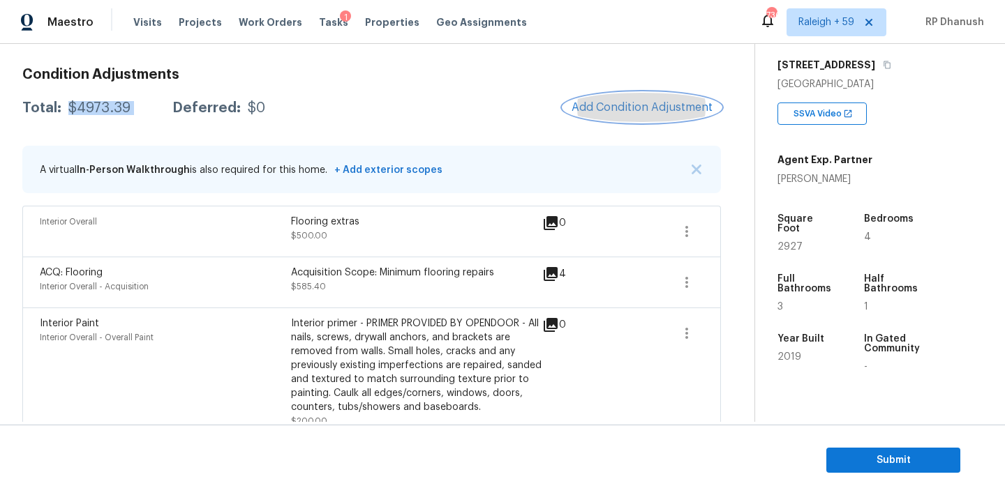
click at [633, 117] on button "Add Condition Adjustment" at bounding box center [642, 107] width 158 height 29
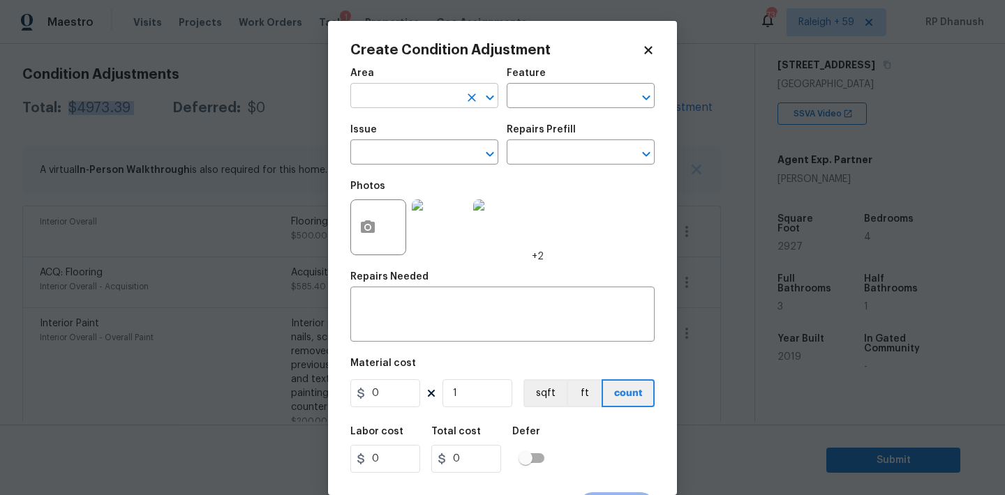
click at [390, 100] on input "text" at bounding box center [404, 98] width 109 height 22
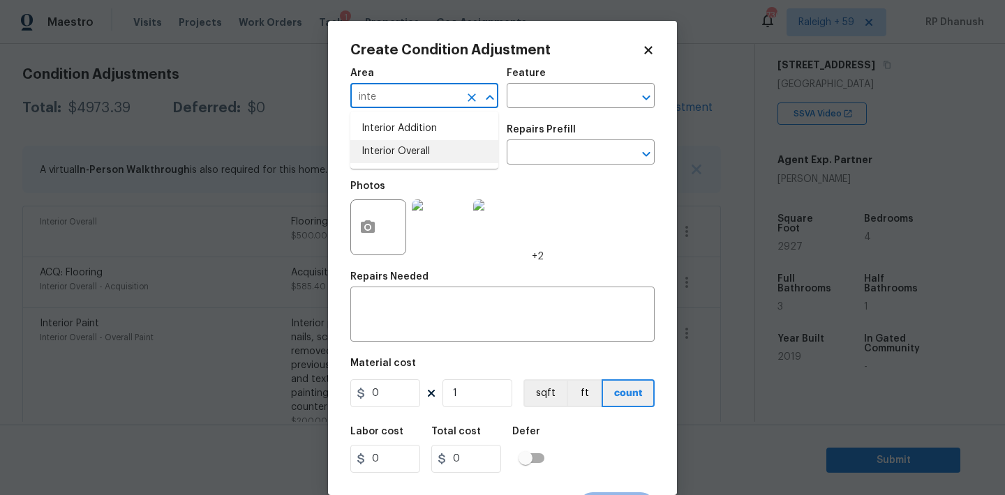
click at [384, 146] on li "Interior Overall" at bounding box center [424, 151] width 148 height 23
type input "Interior Overall"
click at [527, 102] on input "text" at bounding box center [560, 98] width 109 height 22
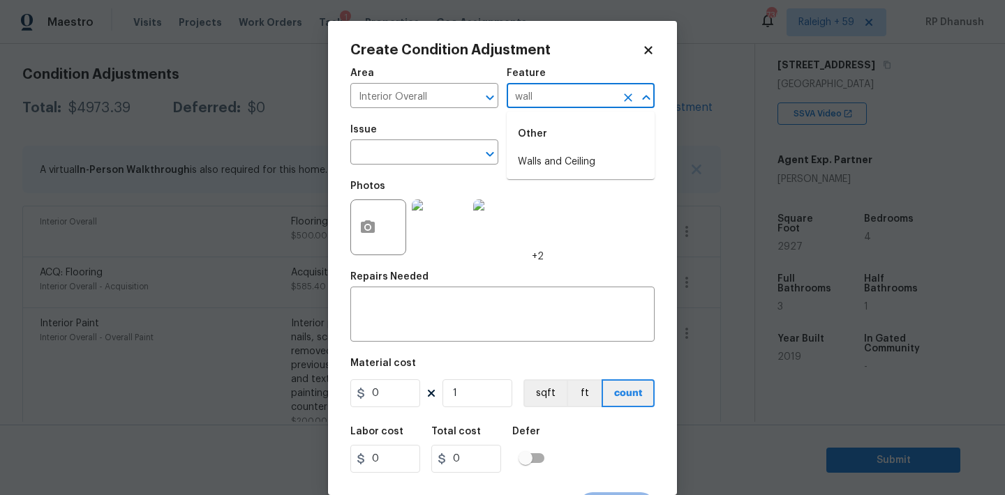
click at [541, 148] on div "Other" at bounding box center [580, 133] width 148 height 33
click at [532, 159] on li "Walls and Ceiling" at bounding box center [580, 162] width 148 height 23
type input "Walls and Ceiling"
click at [415, 159] on input "text" at bounding box center [404, 154] width 109 height 22
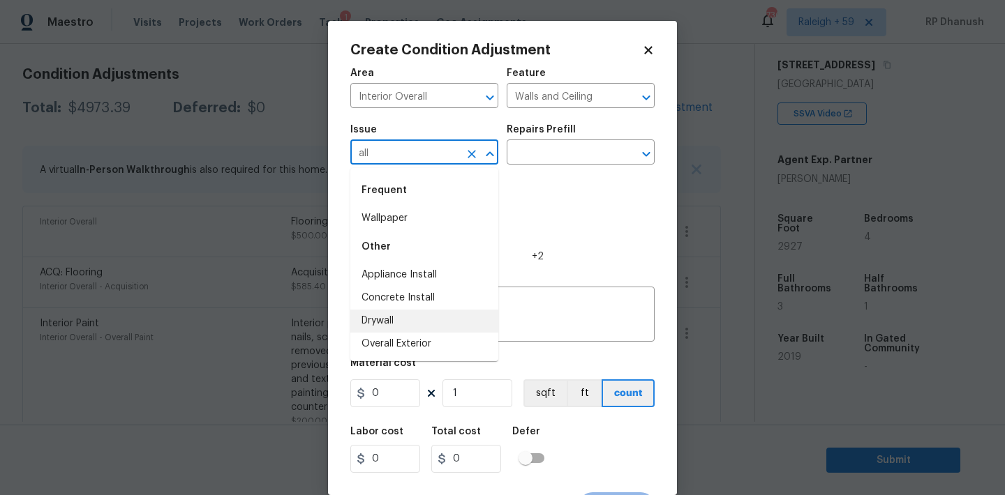
click at [390, 315] on li "Drywall" at bounding box center [424, 321] width 148 height 23
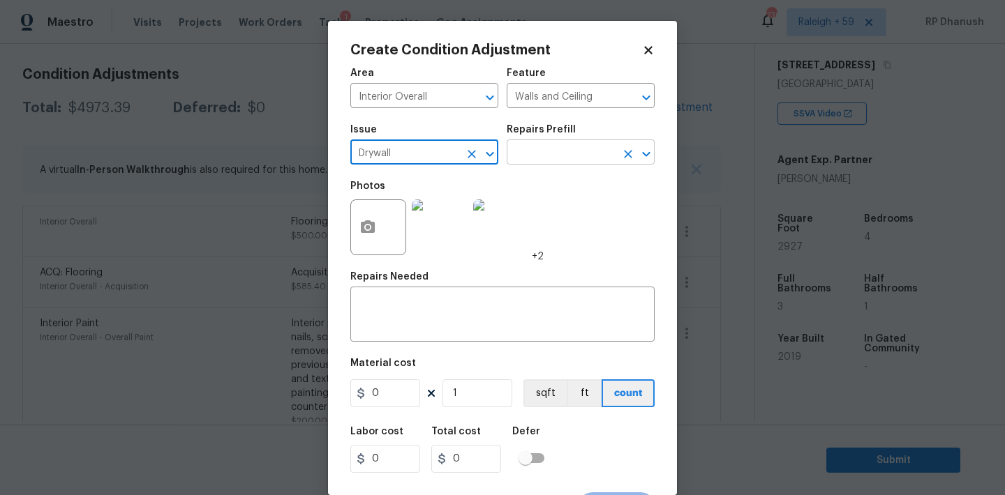
type input "Drywall"
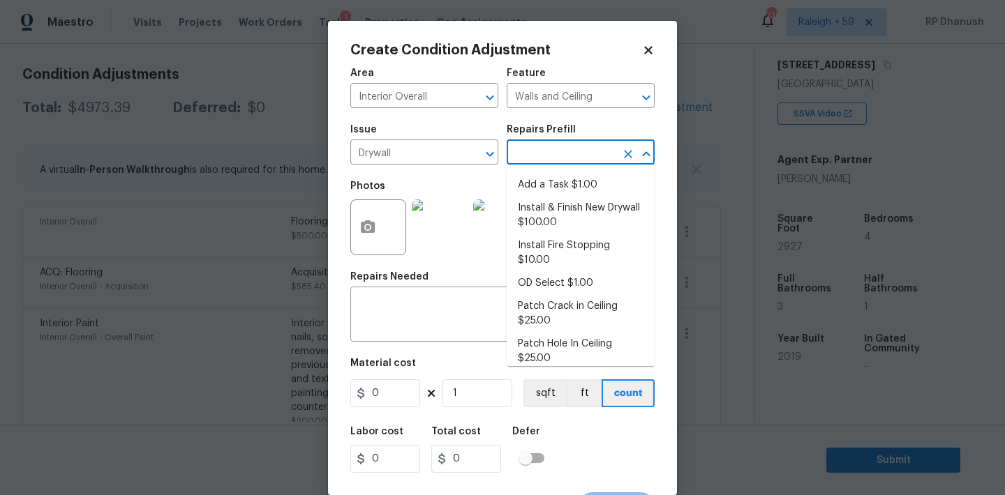
click at [569, 149] on input "text" at bounding box center [560, 154] width 109 height 22
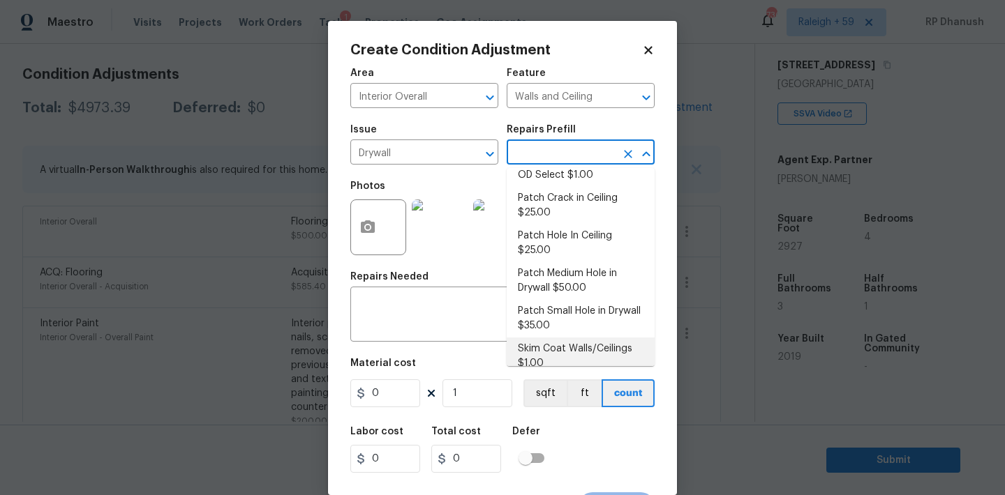
click at [550, 338] on li "Skim Coat Walls/Ceilings $1.00" at bounding box center [580, 357] width 148 height 38
type textarea "Prep/scrape all loose material from the damaged area; prime if needed. Skim coa…"
type input "1"
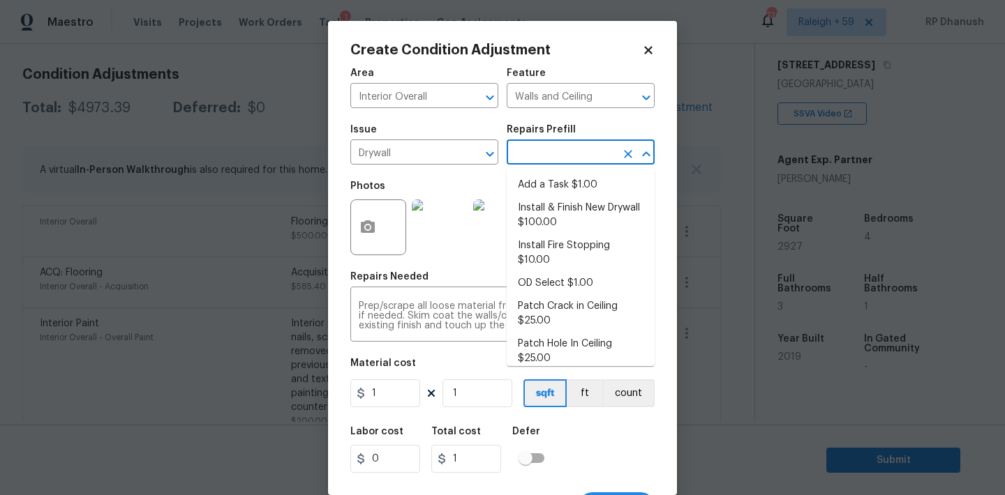
click at [593, 150] on input "text" at bounding box center [560, 154] width 109 height 22
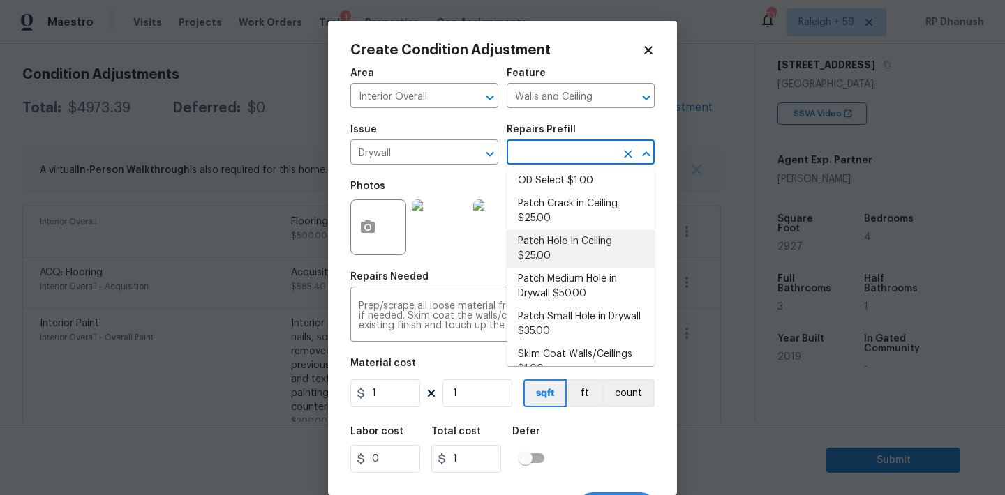
scroll to position [0, 0]
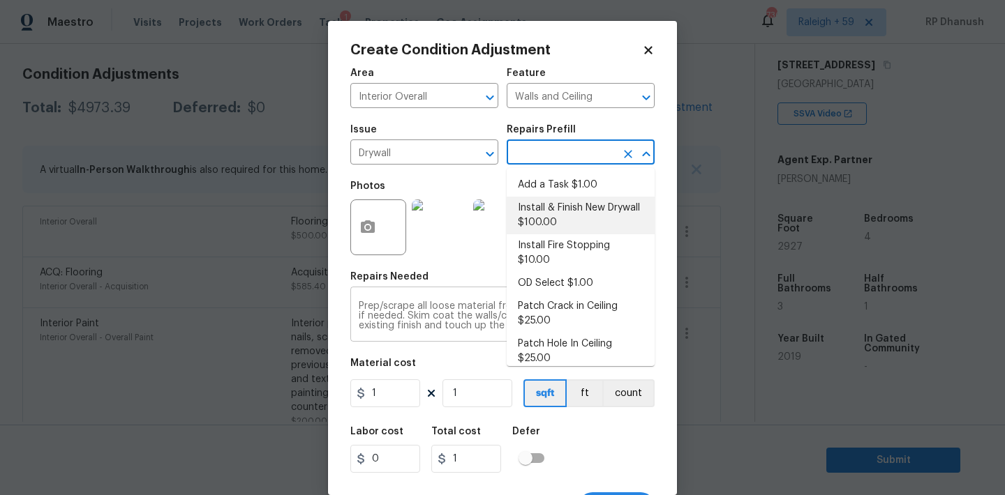
click at [564, 223] on li "Install & Finish New Drywall $100.00" at bounding box center [580, 216] width 148 height 38
type textarea "Remove the existing damaged drywall and replace with new. Ensure that the new d…"
type input "100"
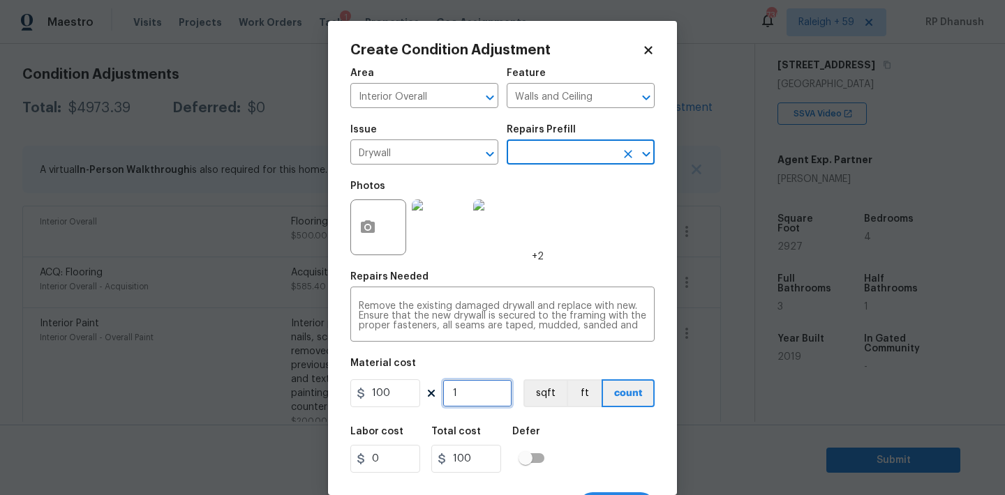
click at [472, 393] on input "1" at bounding box center [477, 394] width 70 height 28
type input "0"
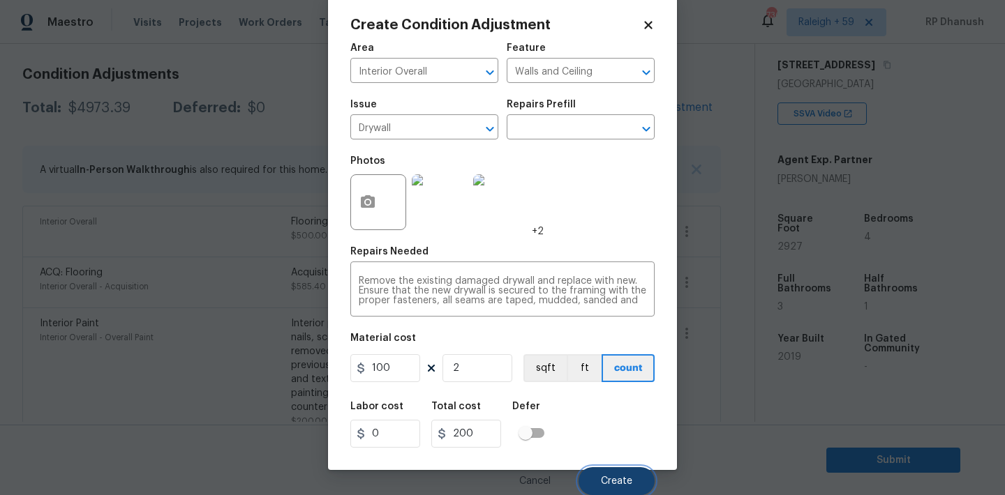
click at [601, 473] on button "Create" at bounding box center [616, 481] width 76 height 28
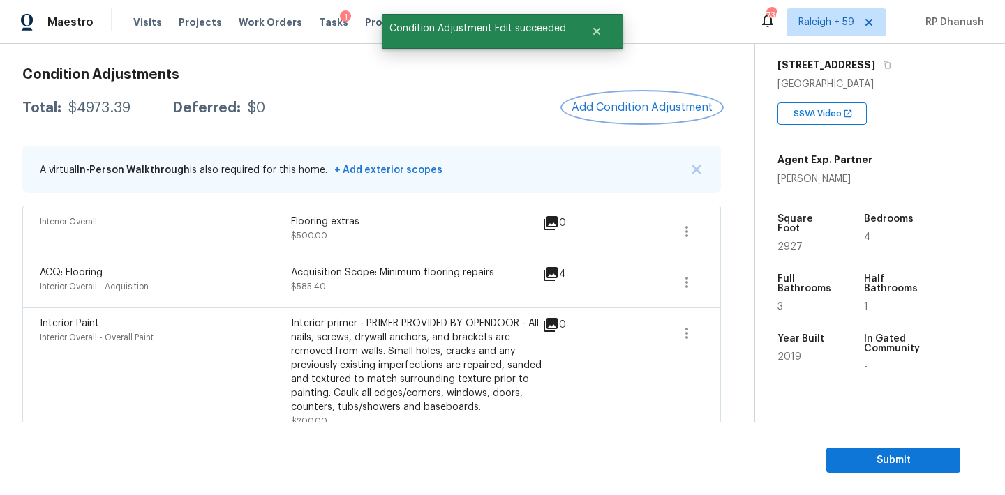
scroll to position [0, 0]
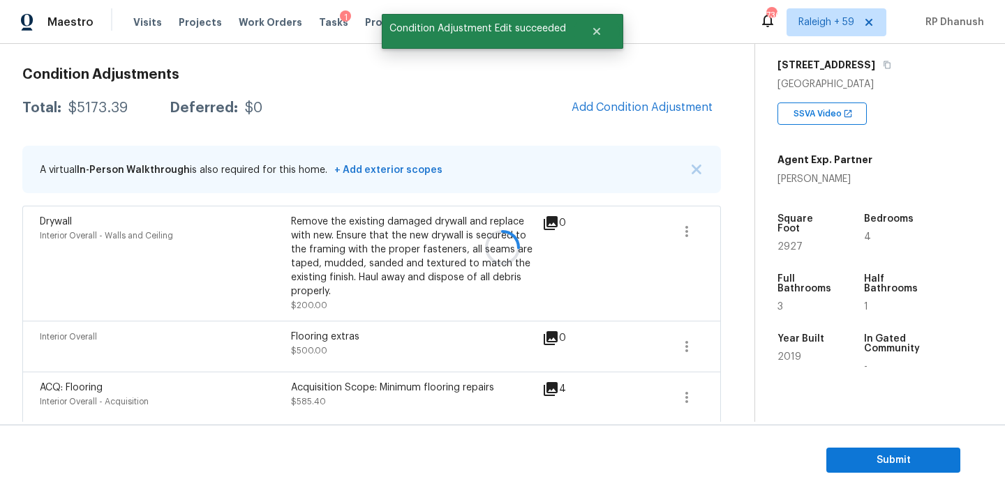
click at [115, 106] on div at bounding box center [502, 247] width 1005 height 495
click at [115, 106] on div "$5173.39" at bounding box center [97, 108] width 59 height 14
copy div "$5173.39"
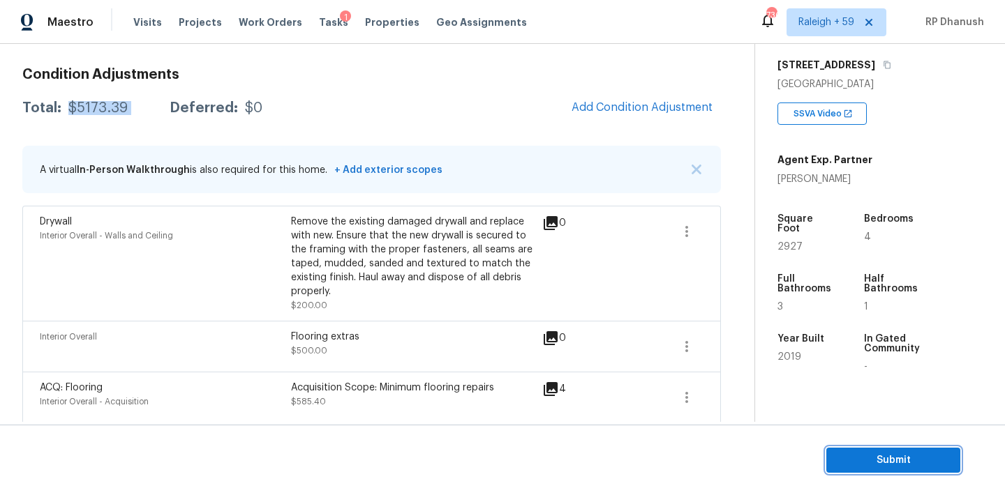
click at [859, 453] on span "Submit" at bounding box center [893, 460] width 112 height 17
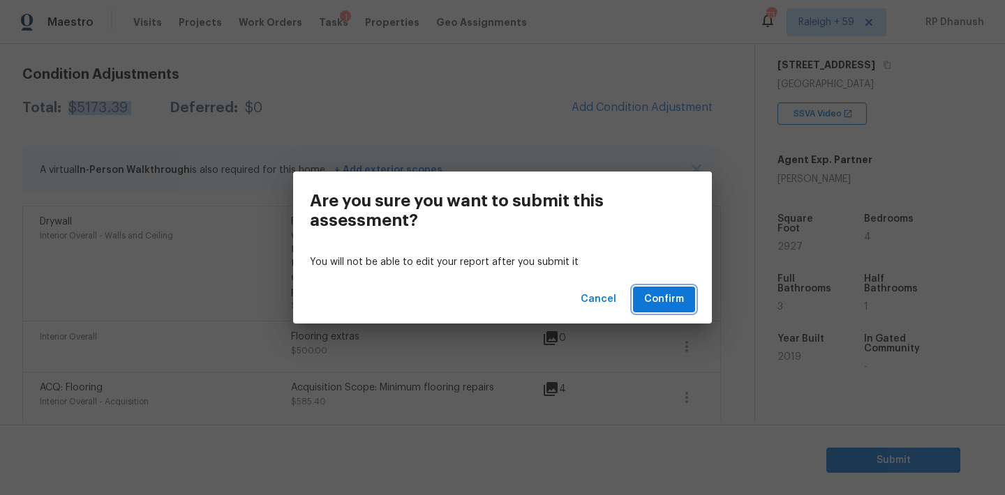
click at [684, 291] on button "Confirm" at bounding box center [664, 300] width 62 height 26
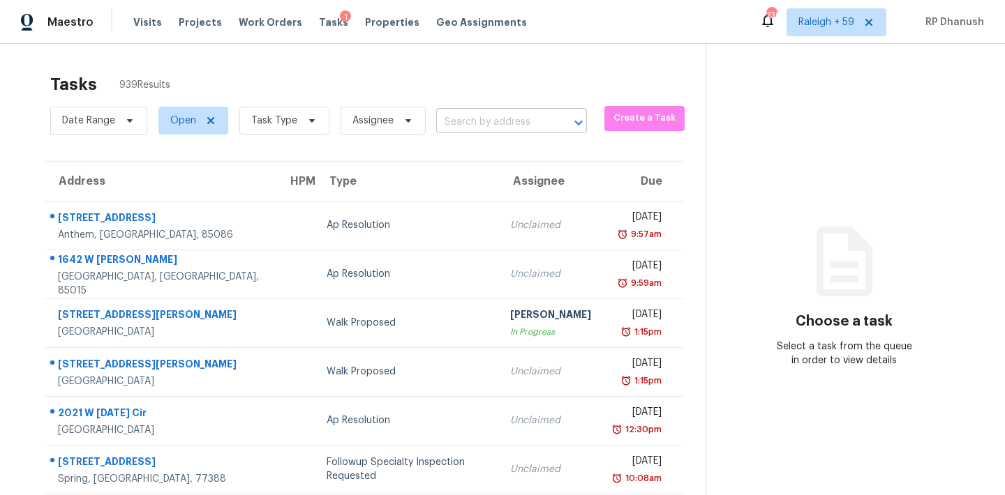
click at [464, 126] on input "text" at bounding box center [492, 123] width 112 height 22
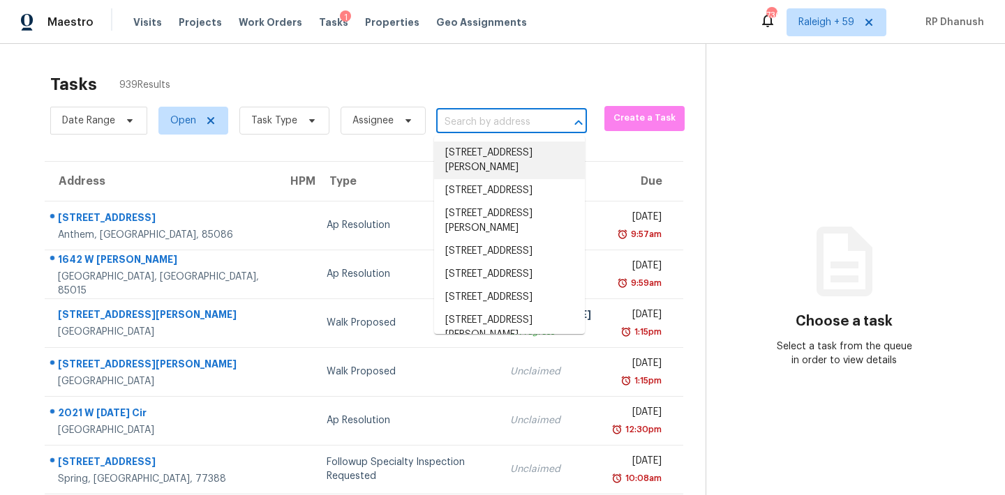
click at [504, 114] on input "text" at bounding box center [492, 123] width 112 height 22
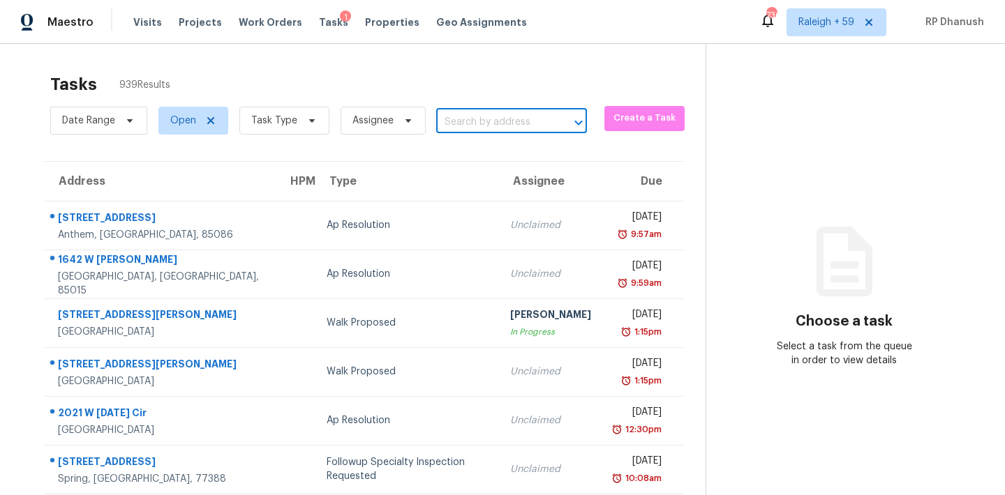
paste input "421 N 5th Ave, Winder, GA, 30680"
click at [505, 149] on li "421 N 5th Ave, Winder, GA 30680" at bounding box center [509, 153] width 151 height 23
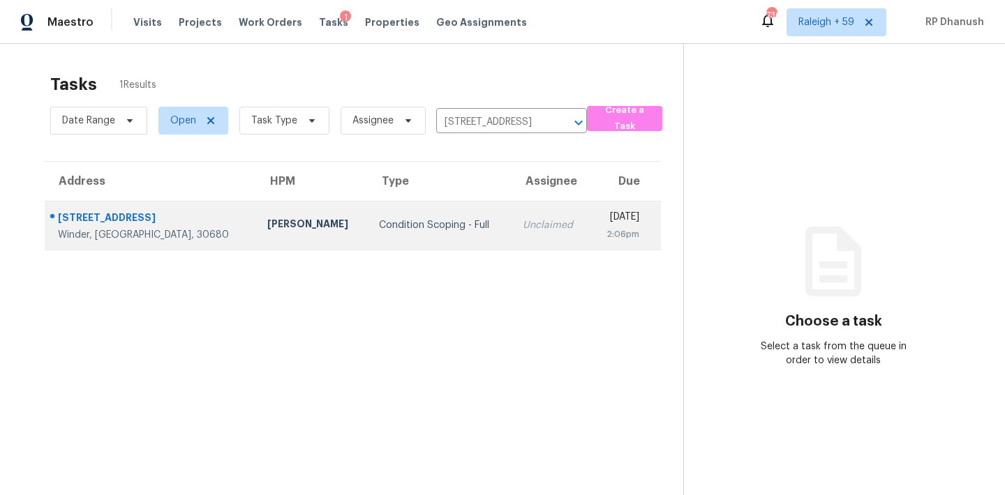
click at [601, 217] on div "Wed, Sep 10th 2025" at bounding box center [620, 218] width 38 height 17
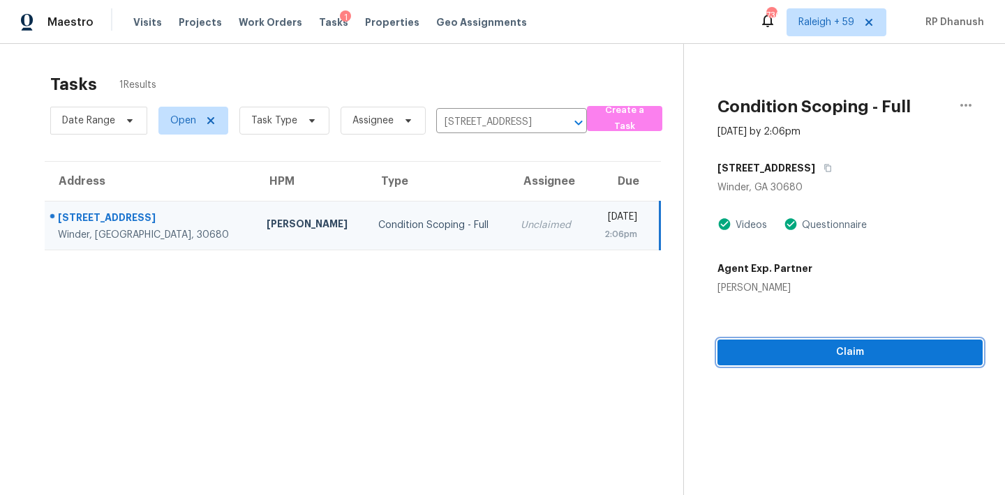
click at [725, 350] on button "Claim" at bounding box center [849, 353] width 265 height 26
click at [776, 359] on span "Start Assessment" at bounding box center [849, 352] width 243 height 17
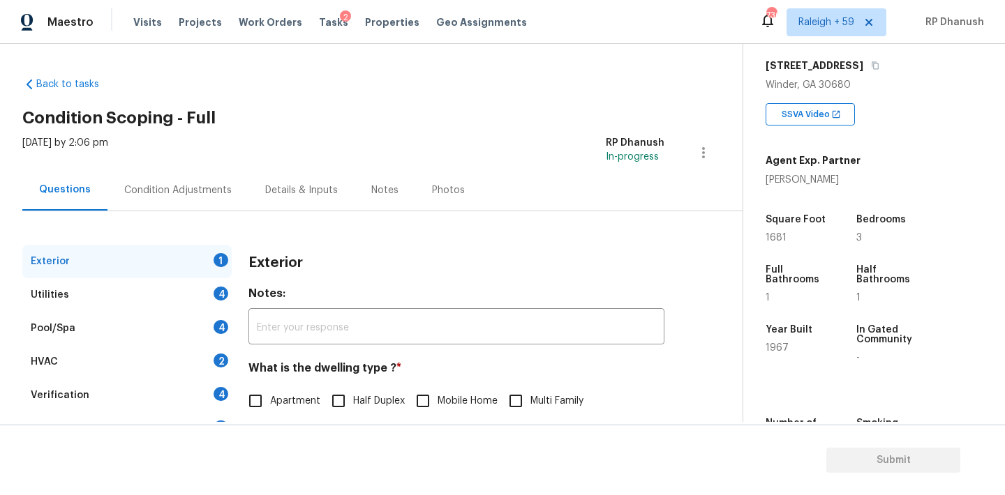
scroll to position [81, 0]
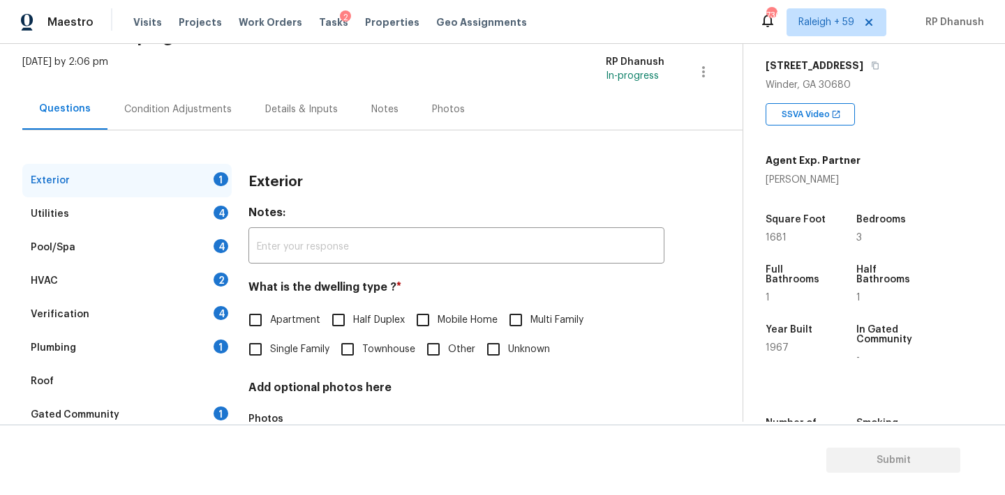
click at [297, 354] on span "Single Family" at bounding box center [299, 350] width 59 height 15
click at [270, 354] on input "Single Family" at bounding box center [255, 349] width 29 height 29
click at [213, 213] on div "4" at bounding box center [220, 212] width 15 height 14
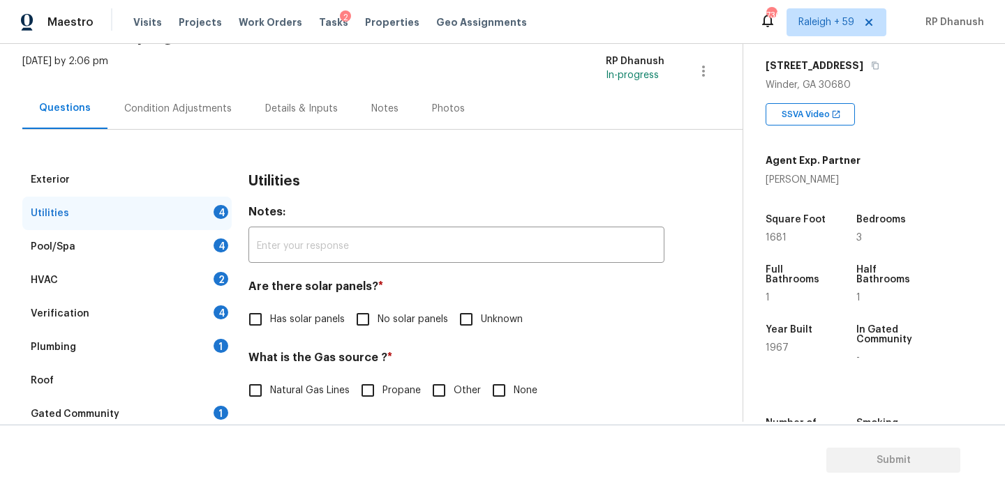
scroll to position [186, 0]
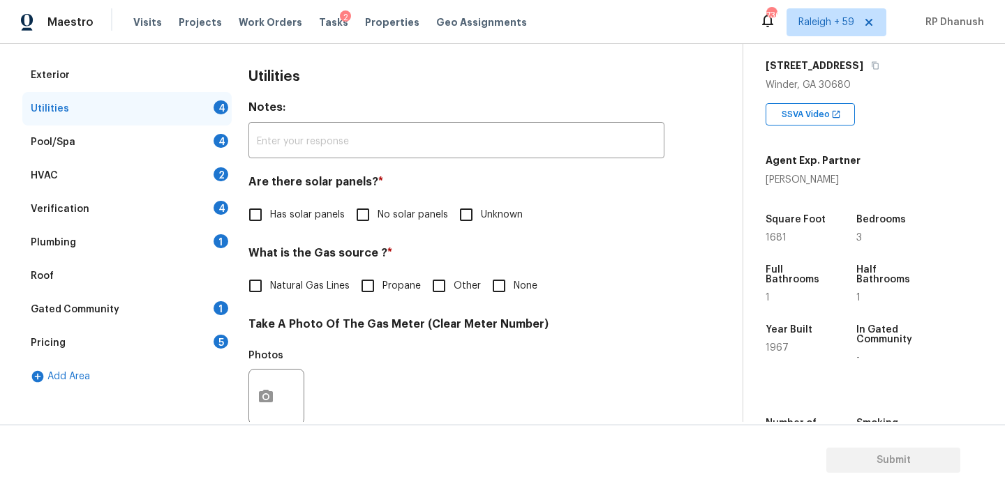
click at [370, 225] on input "No solar panels" at bounding box center [362, 214] width 29 height 29
click at [141, 344] on div "Pricing 5" at bounding box center [126, 342] width 209 height 33
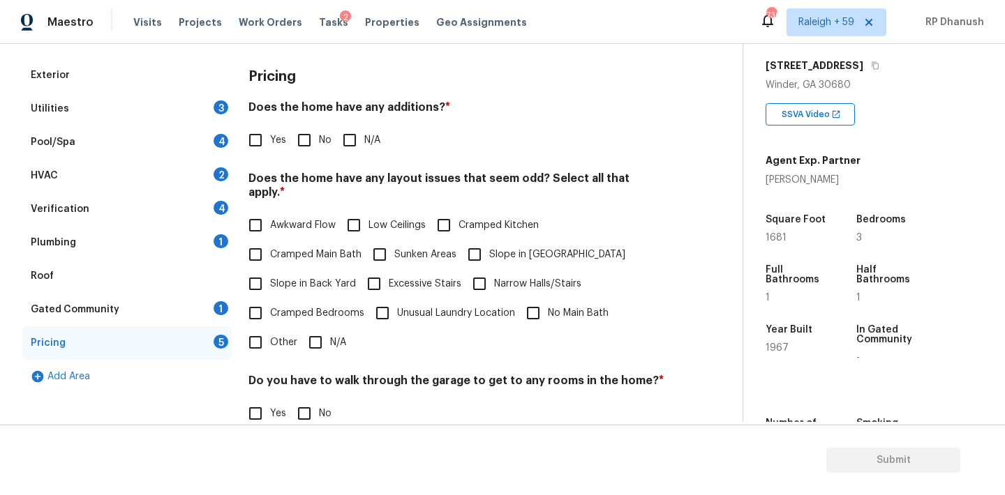
click at [308, 147] on input "No" at bounding box center [304, 140] width 29 height 29
click at [200, 303] on div "Gated Community 1" at bounding box center [126, 309] width 209 height 33
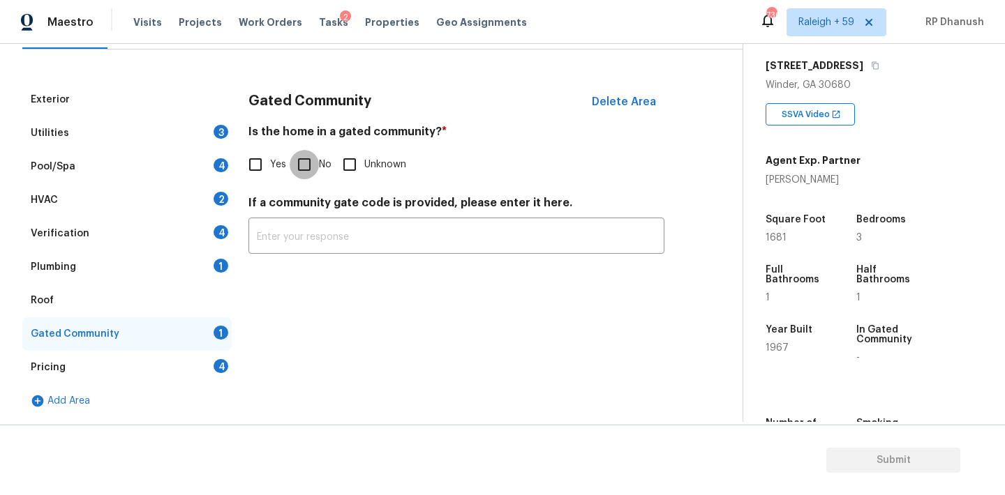
click at [316, 161] on input "No" at bounding box center [304, 164] width 29 height 29
click at [209, 257] on div "Plumbing 1" at bounding box center [126, 266] width 209 height 33
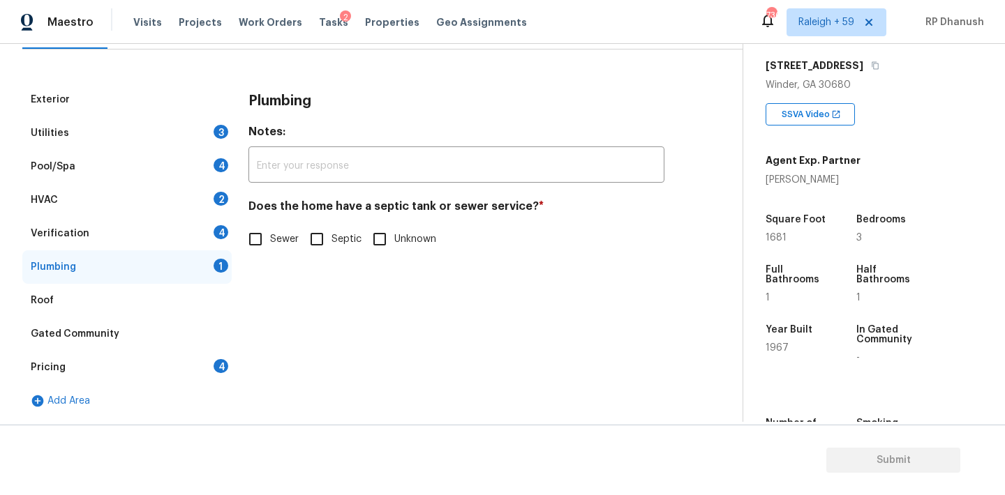
click at [242, 242] on input "Sewer" at bounding box center [255, 239] width 29 height 29
click at [215, 231] on div "4" at bounding box center [220, 232] width 15 height 14
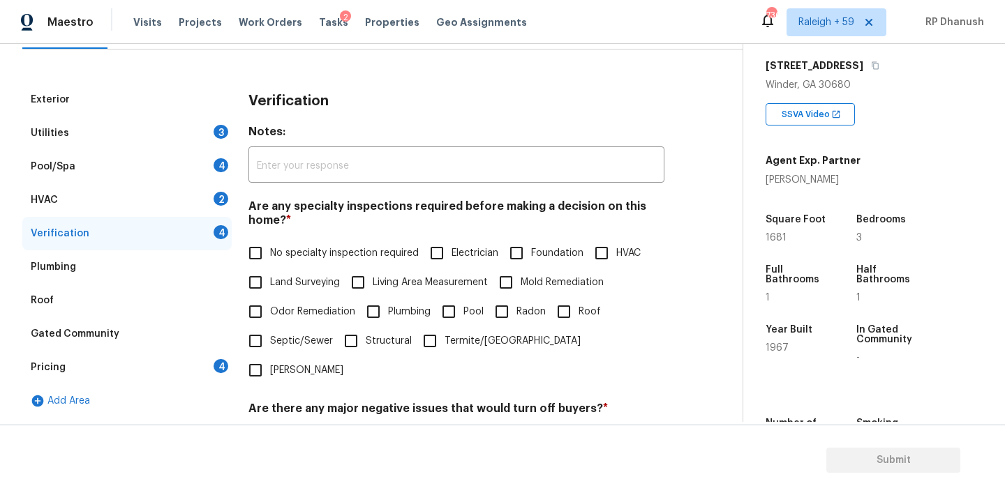
click at [276, 250] on span "No specialty inspection required" at bounding box center [344, 253] width 149 height 15
click at [270, 250] on input "No specialty inspection required" at bounding box center [255, 253] width 29 height 29
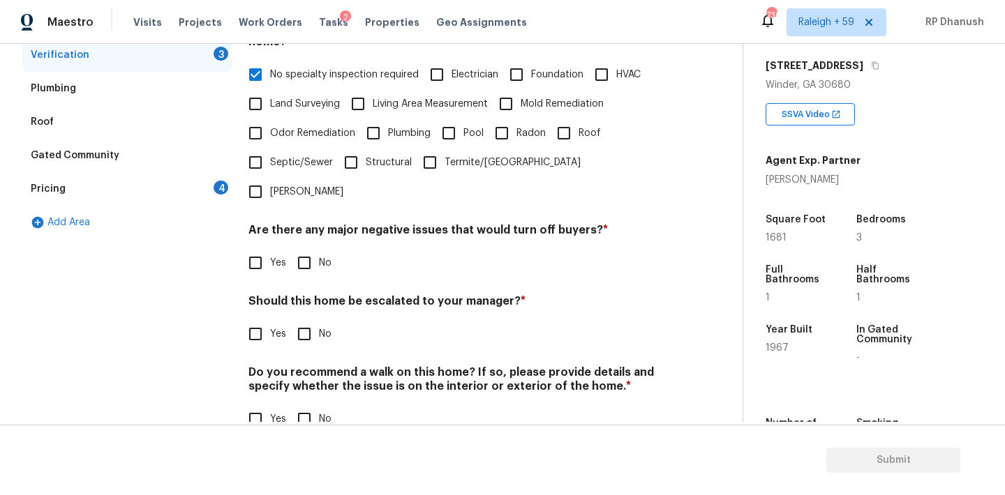
scroll to position [344, 0]
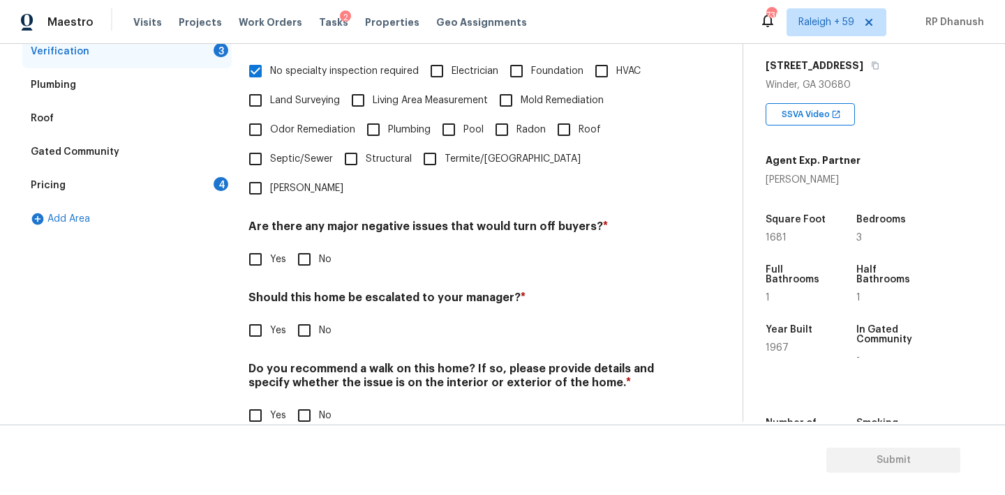
drag, startPoint x: 303, startPoint y: 225, endPoint x: 303, endPoint y: 248, distance: 22.3
click at [303, 245] on input "No" at bounding box center [304, 259] width 29 height 29
click at [303, 317] on input "No" at bounding box center [304, 331] width 29 height 29
click at [303, 403] on input "No" at bounding box center [304, 417] width 29 height 29
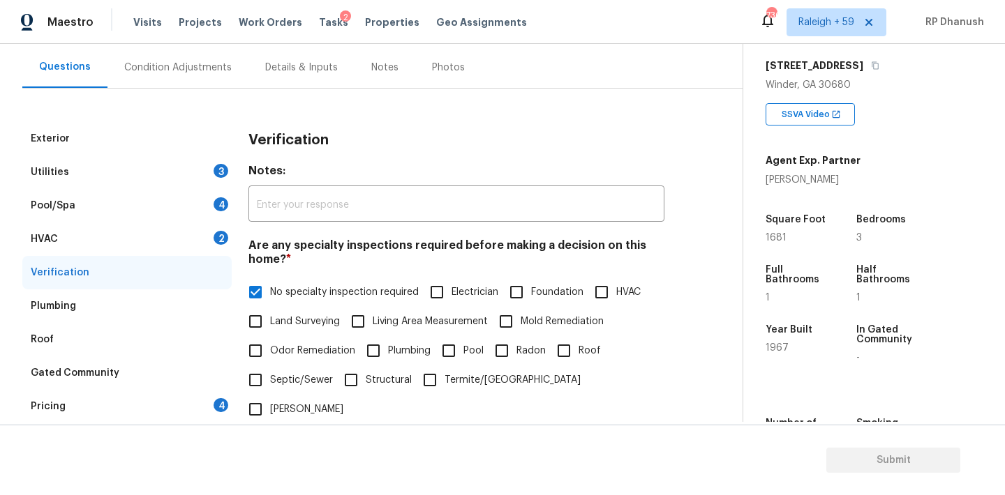
scroll to position [73, 0]
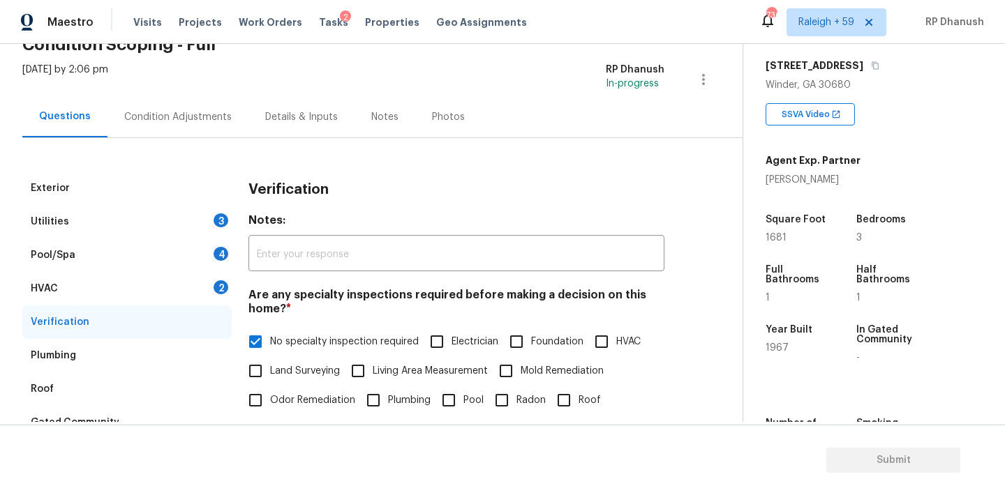
click at [209, 233] on div "Utilities 3" at bounding box center [126, 221] width 209 height 33
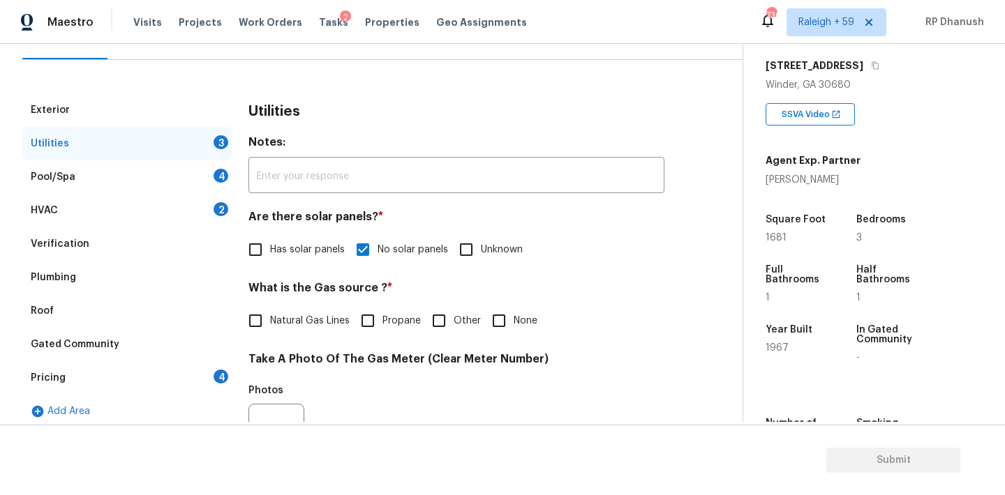
scroll to position [195, 0]
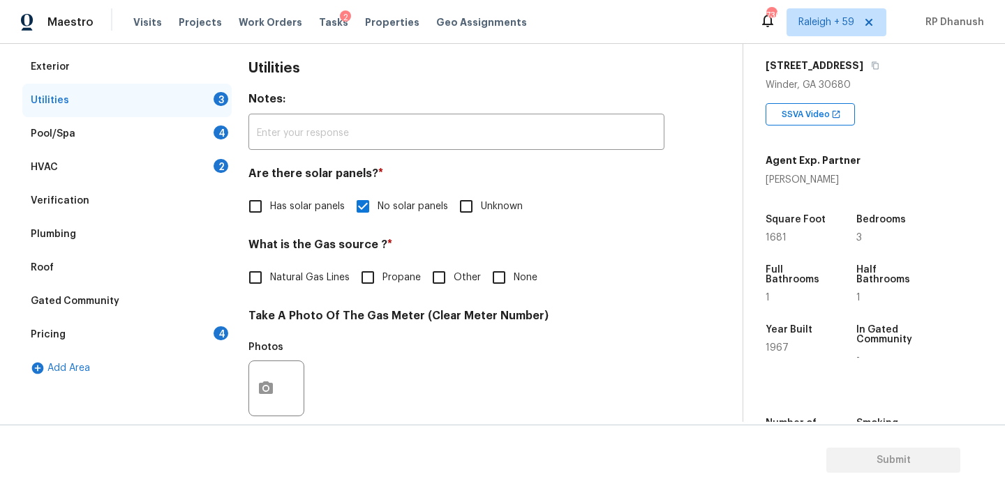
click at [611, 222] on div "Utilities Notes: ​ Are there solar panels? * Has solar panels No solar panels U…" at bounding box center [456, 414] width 416 height 728
click at [489, 283] on input "None" at bounding box center [498, 277] width 29 height 29
click at [504, 272] on input "None" at bounding box center [498, 277] width 29 height 29
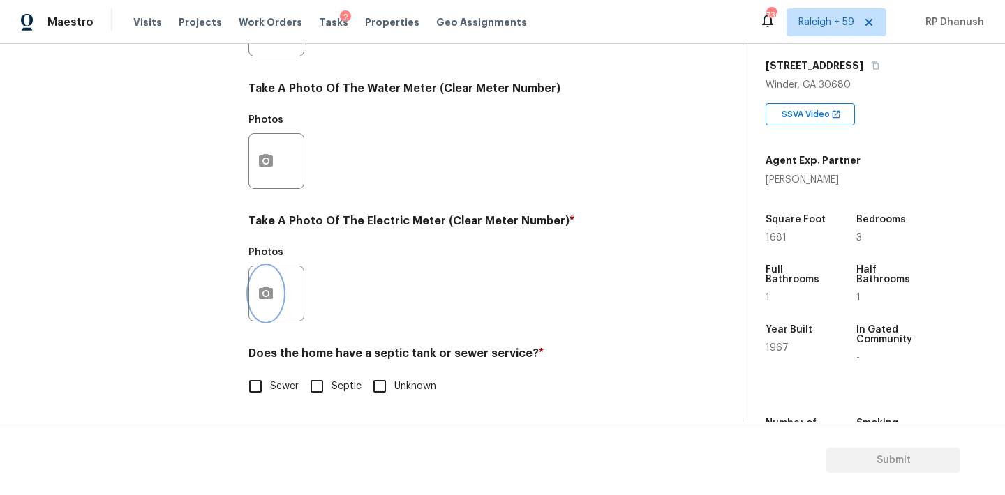
click at [278, 282] on button "button" at bounding box center [265, 293] width 33 height 54
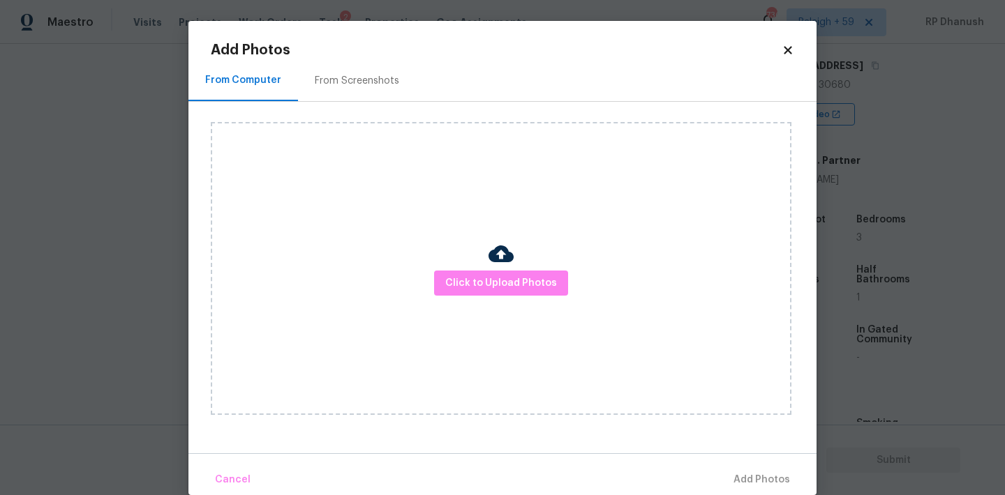
click at [342, 80] on div "From Screenshots" at bounding box center [357, 81] width 84 height 14
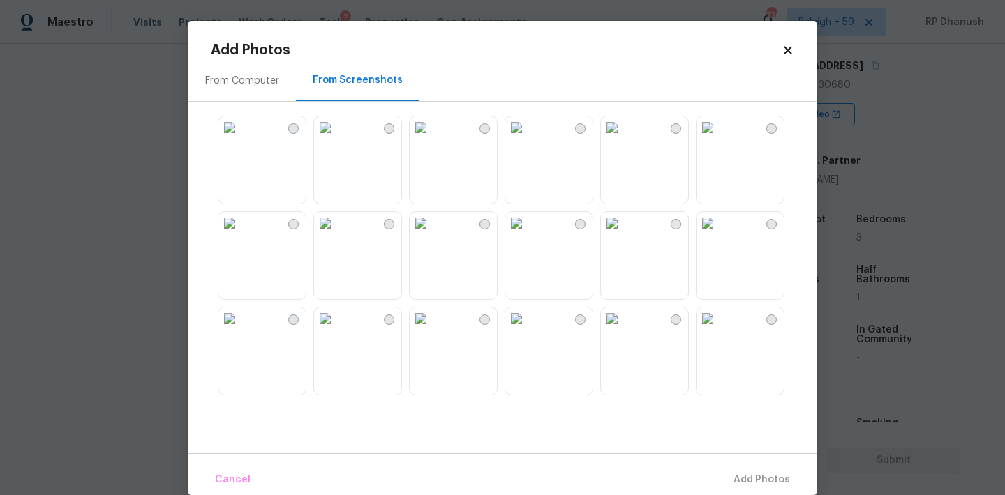
click at [241, 137] on img at bounding box center [229, 128] width 22 height 22
click at [755, 491] on button "Add 1 Photo(s)" at bounding box center [755, 480] width 80 height 30
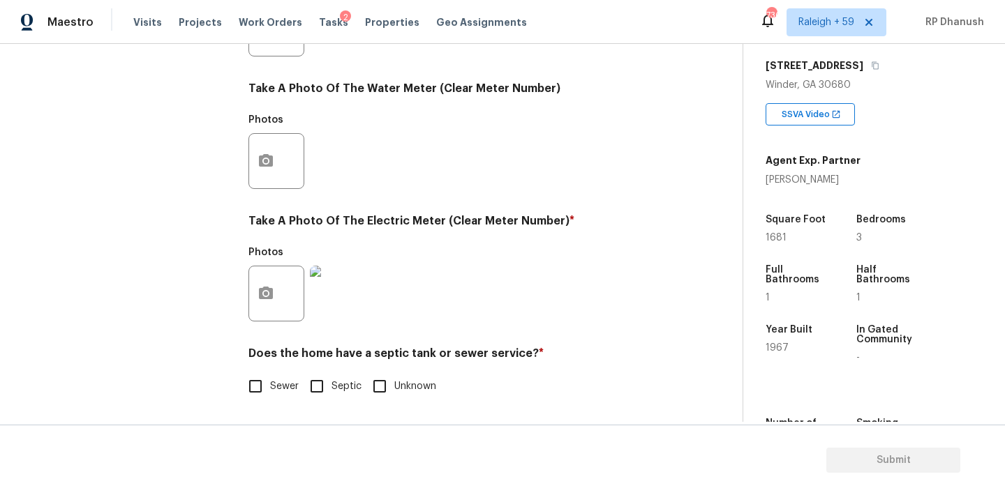
click at [276, 383] on span "Sewer" at bounding box center [284, 387] width 29 height 15
click at [270, 383] on input "Sewer" at bounding box center [255, 386] width 29 height 29
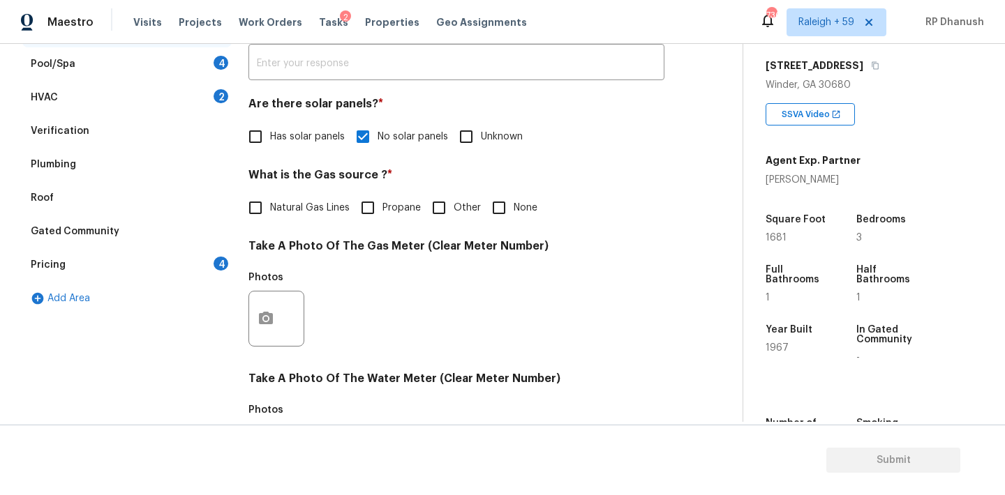
scroll to position [254, 0]
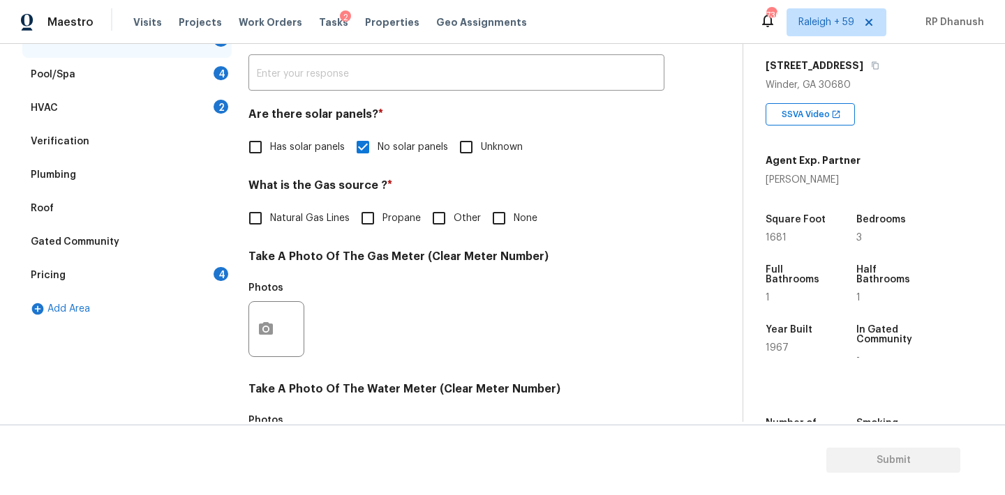
click at [211, 274] on div "Pricing 4" at bounding box center [126, 275] width 209 height 33
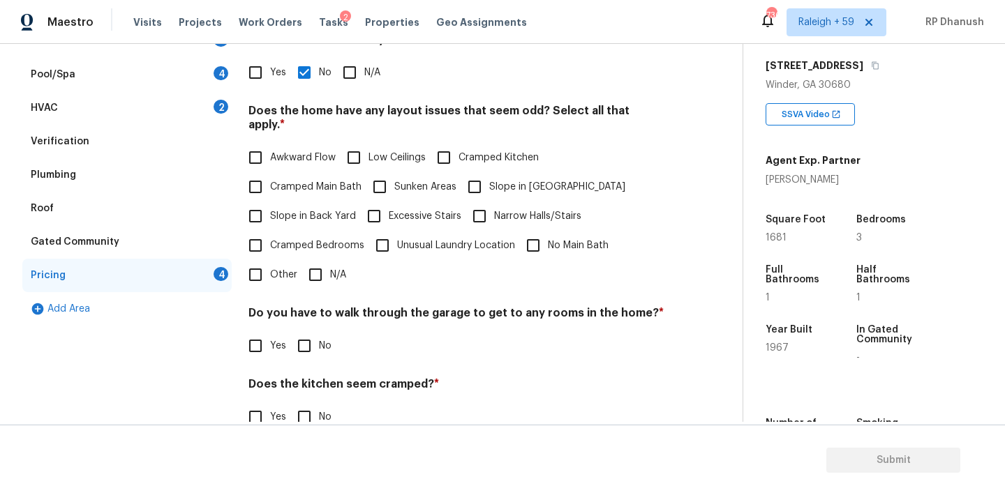
click at [270, 202] on label "Slope in Back Yard" at bounding box center [298, 216] width 115 height 29
click at [270, 202] on input "Slope in Back Yard" at bounding box center [255, 216] width 29 height 29
click at [471, 176] on input "Slope in Front Yard" at bounding box center [474, 188] width 29 height 29
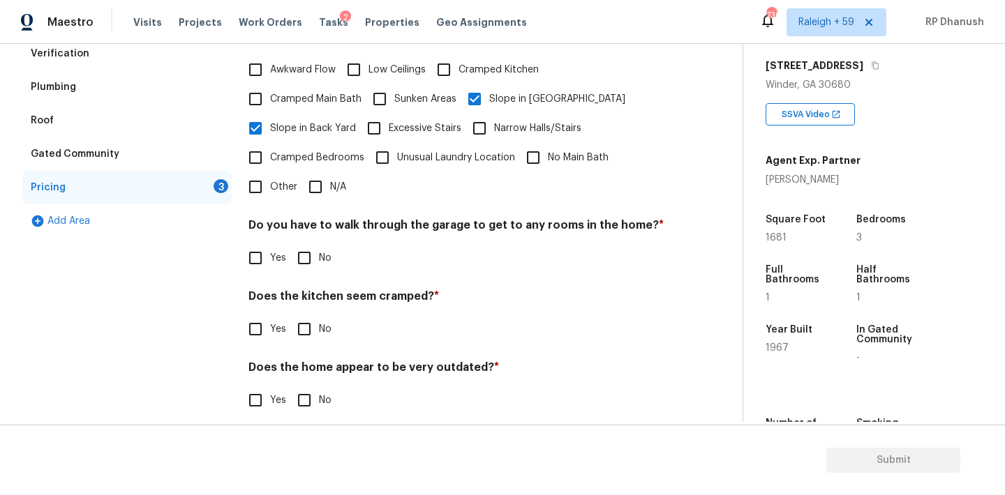
click at [304, 243] on input "No" at bounding box center [304, 257] width 29 height 29
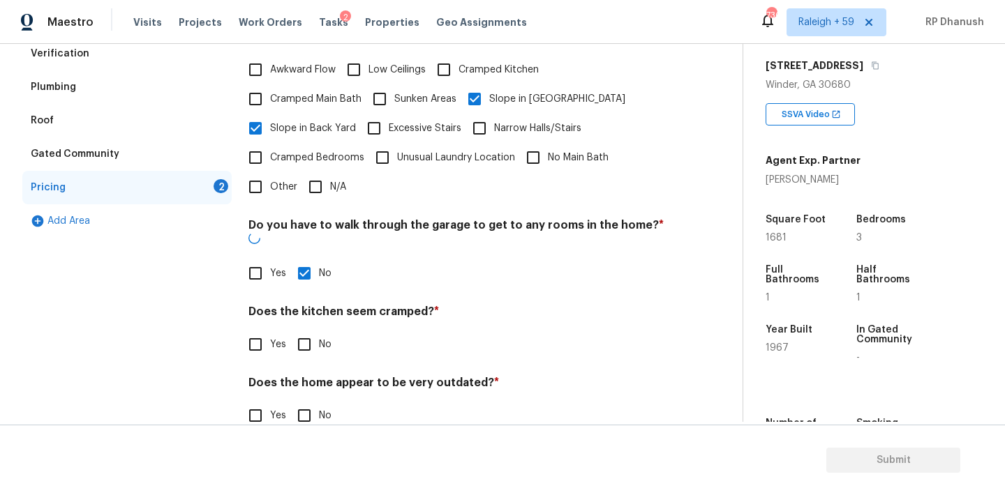
click at [304, 305] on div "Does the kitchen seem cramped? * Yes No" at bounding box center [456, 332] width 416 height 54
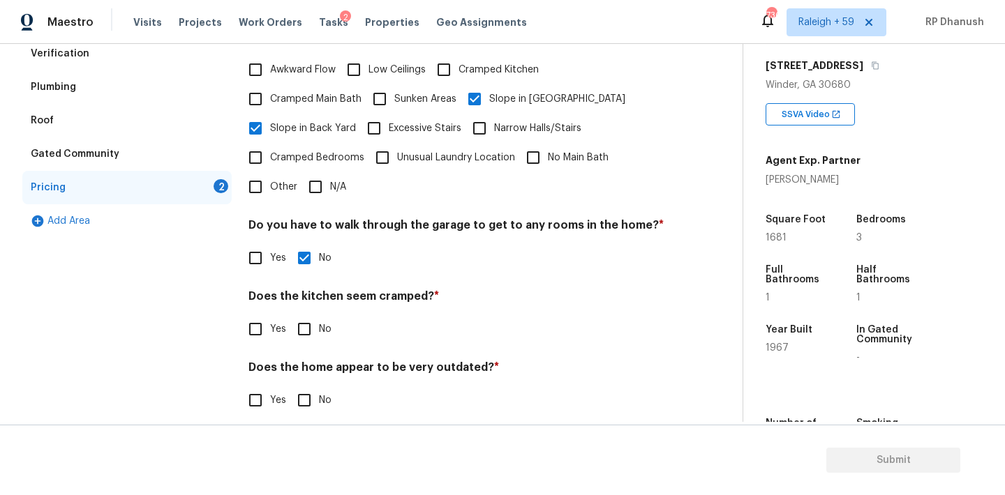
click at [304, 336] on div "Pricing Does the home have any additions? * Yes No N/A Does the home have any l…" at bounding box center [456, 167] width 416 height 529
click at [304, 319] on input "No" at bounding box center [304, 329] width 29 height 29
click at [299, 401] on input "No" at bounding box center [304, 401] width 29 height 29
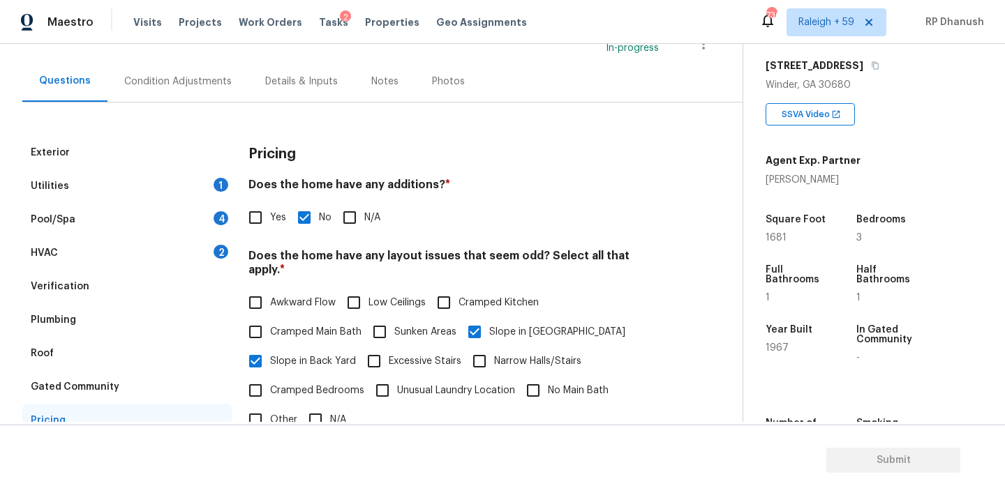
scroll to position [102, 0]
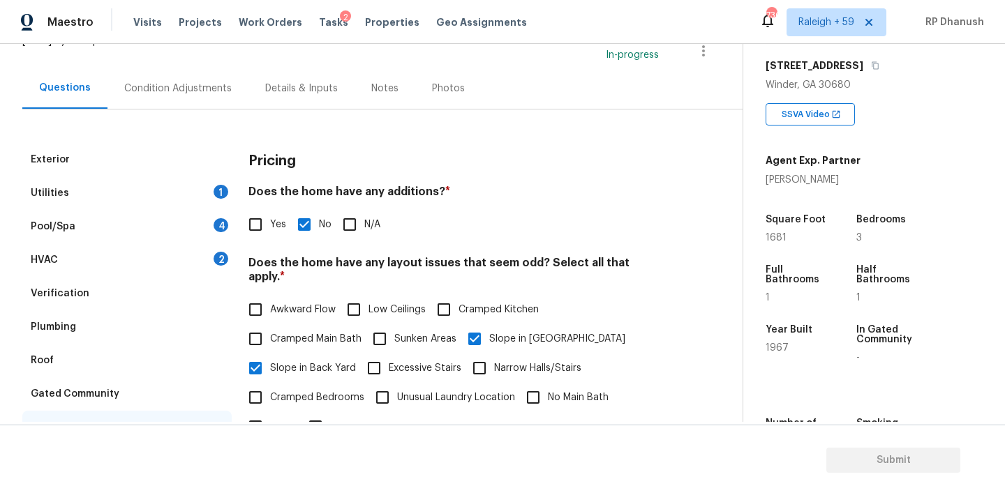
click at [202, 256] on div "HVAC 2" at bounding box center [126, 259] width 209 height 33
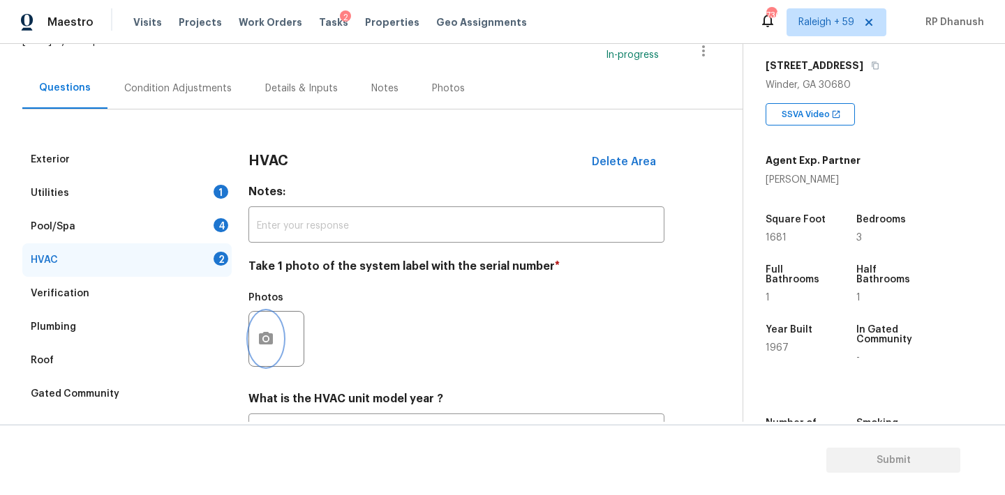
click at [274, 329] on button "button" at bounding box center [265, 339] width 33 height 54
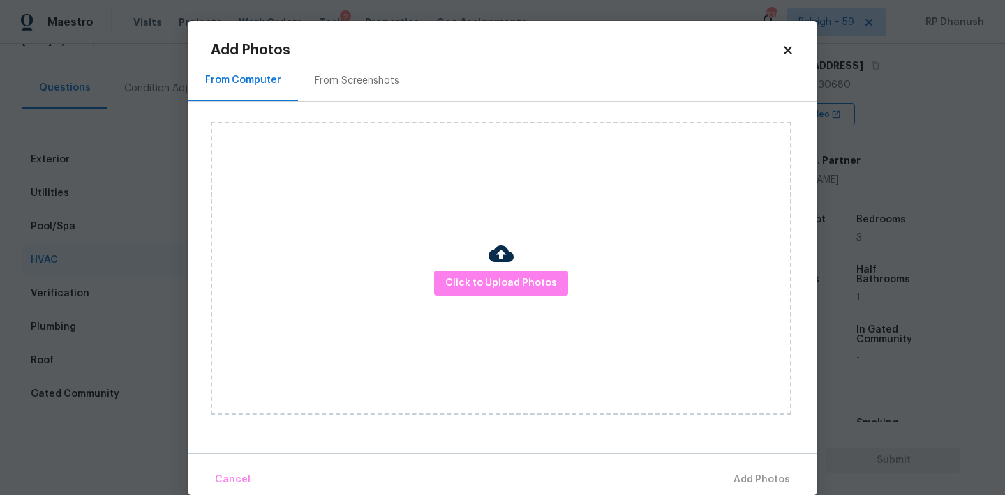
drag, startPoint x: 354, startPoint y: 70, endPoint x: 402, endPoint y: 61, distance: 49.0
click at [354, 70] on div "From Screenshots" at bounding box center [357, 80] width 118 height 41
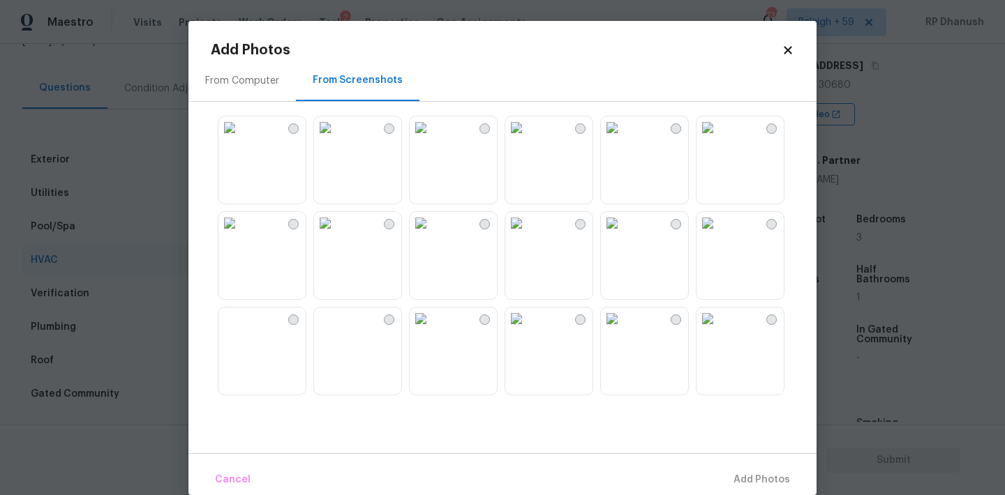
click at [241, 139] on img at bounding box center [229, 128] width 22 height 22
click at [800, 487] on div "Cancel Add 1 Photo(s)" at bounding box center [502, 474] width 628 height 42
click at [755, 486] on span "Add 1 Photo(s)" at bounding box center [755, 480] width 69 height 17
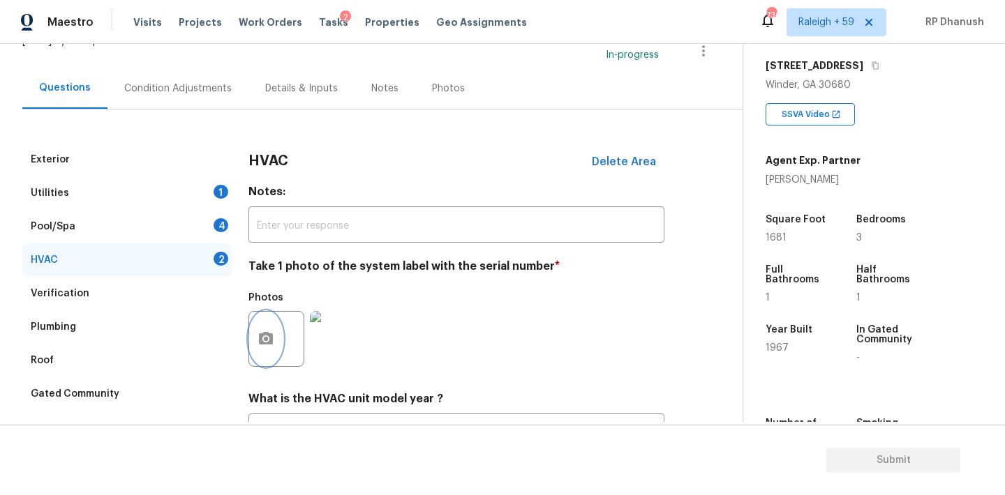
scroll to position [223, 0]
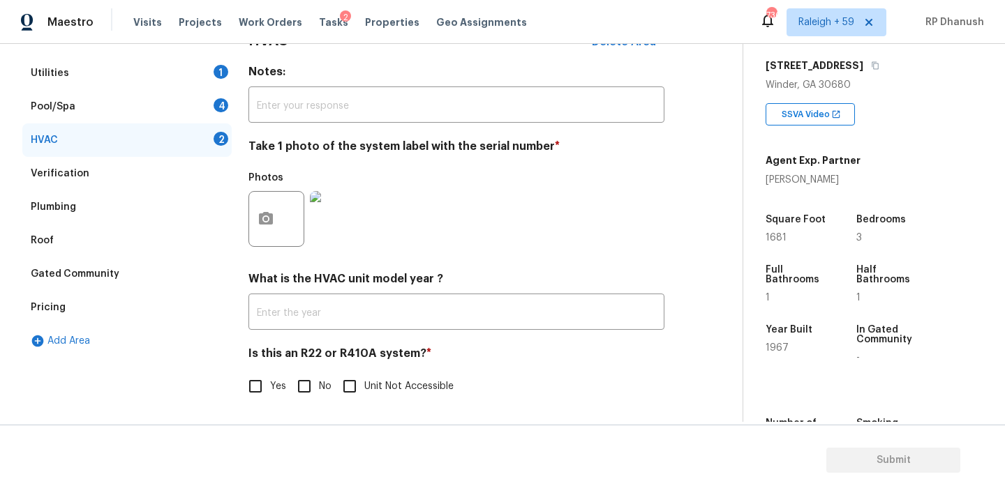
click at [298, 384] on input "No" at bounding box center [304, 386] width 29 height 29
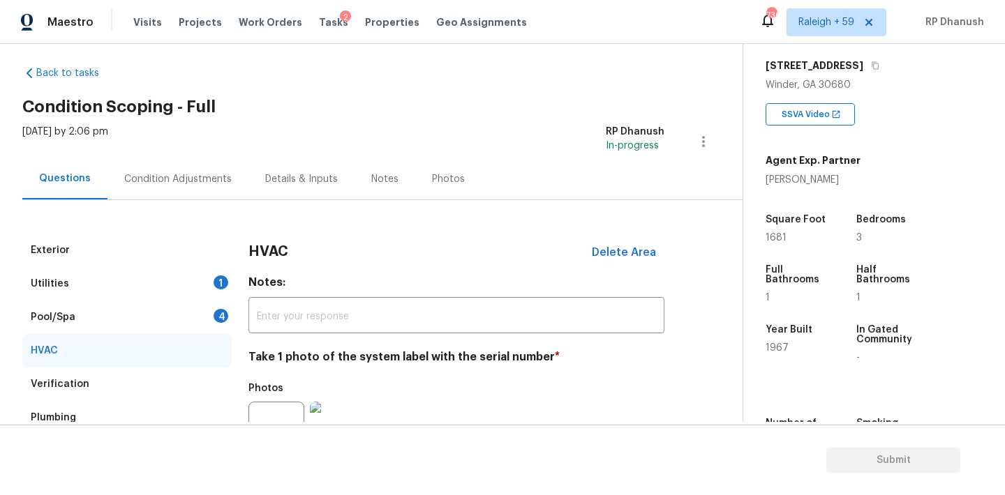
click at [174, 286] on div "Utilities 1" at bounding box center [126, 283] width 209 height 33
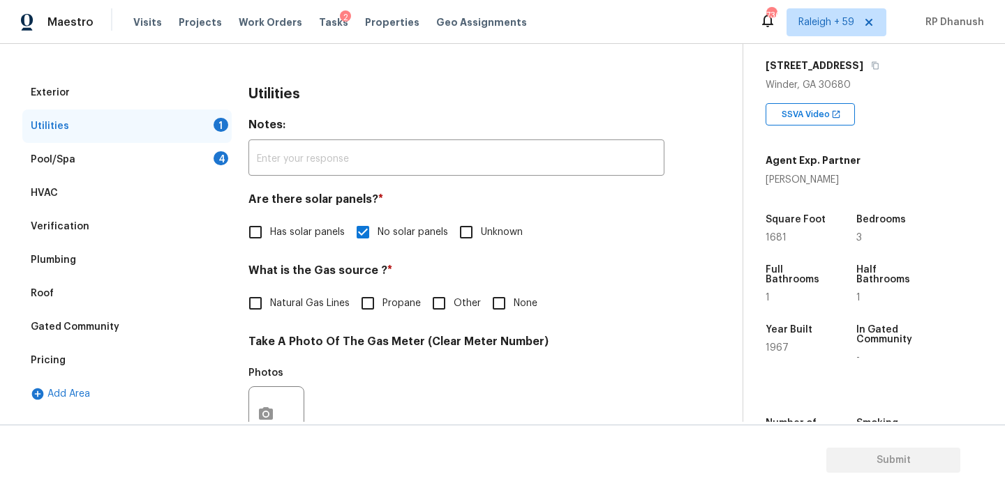
scroll to position [321, 0]
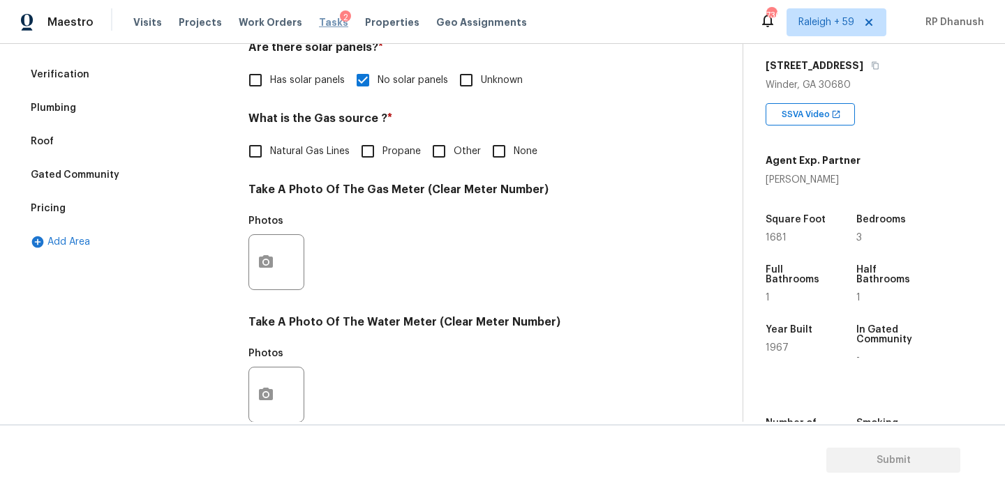
click at [324, 21] on span "Tasks" at bounding box center [333, 22] width 29 height 10
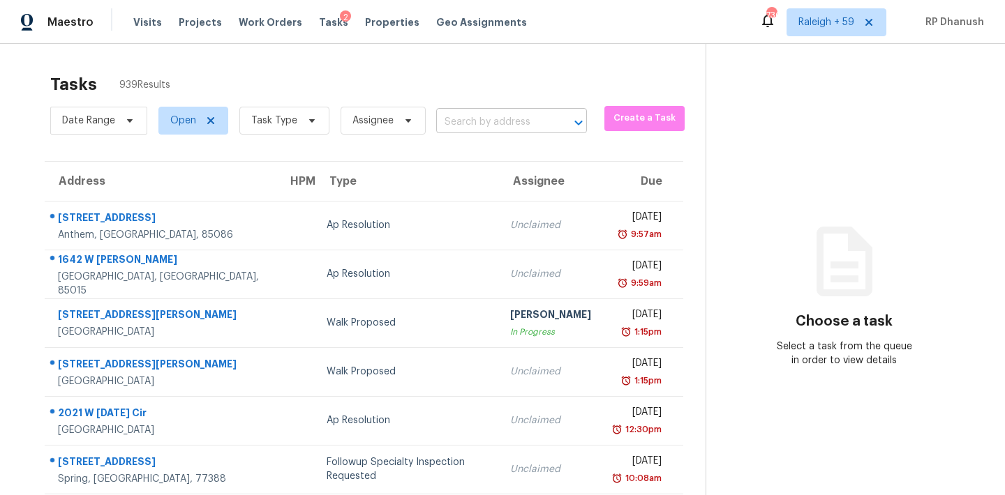
click at [470, 118] on input "text" at bounding box center [492, 123] width 112 height 22
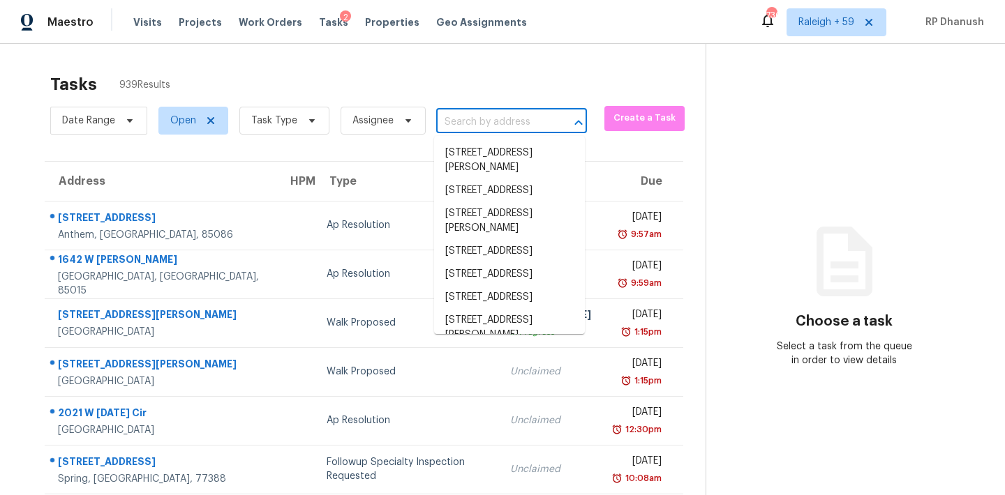
paste input "4567 51st St N, Saint Petersburg, FL 33709"
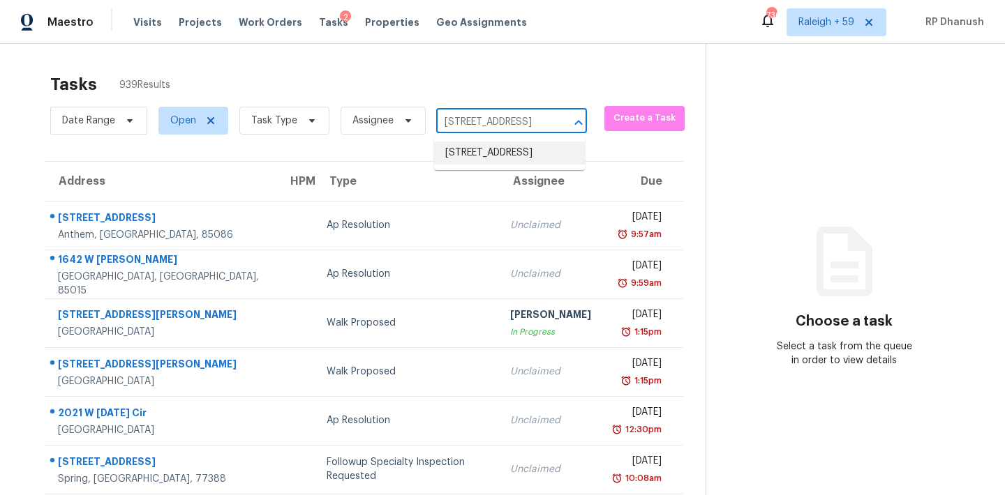
click at [513, 151] on li "4567 51st St N, Saint Petersburg, FL 33709" at bounding box center [509, 153] width 151 height 23
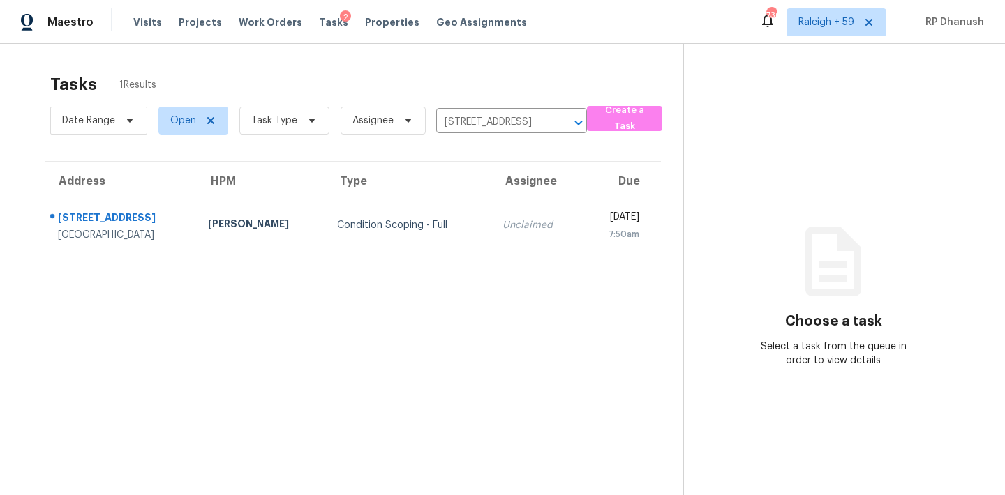
click at [582, 201] on td "Wed, Sep 10th 2025 7:50am" at bounding box center [622, 225] width 80 height 49
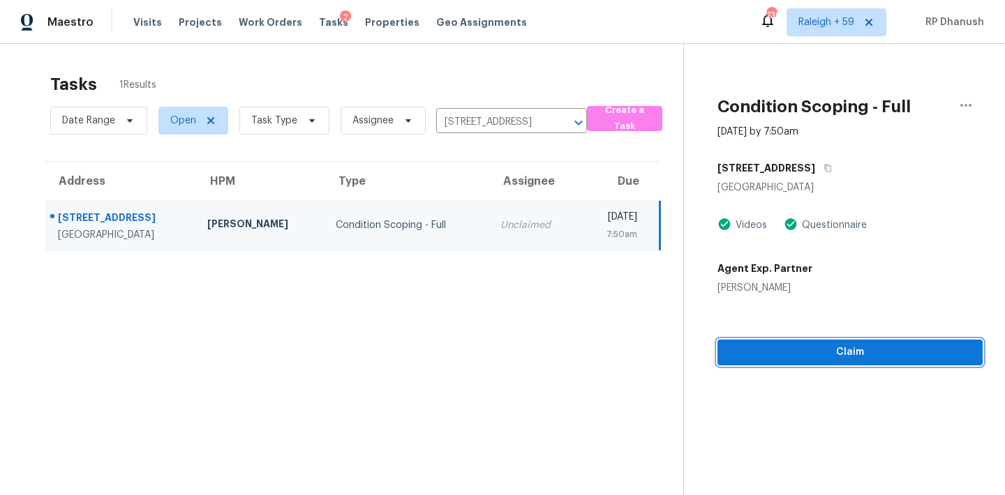
click at [770, 365] on button "Claim" at bounding box center [849, 353] width 265 height 26
click at [754, 357] on span "Start Assessment" at bounding box center [849, 352] width 243 height 17
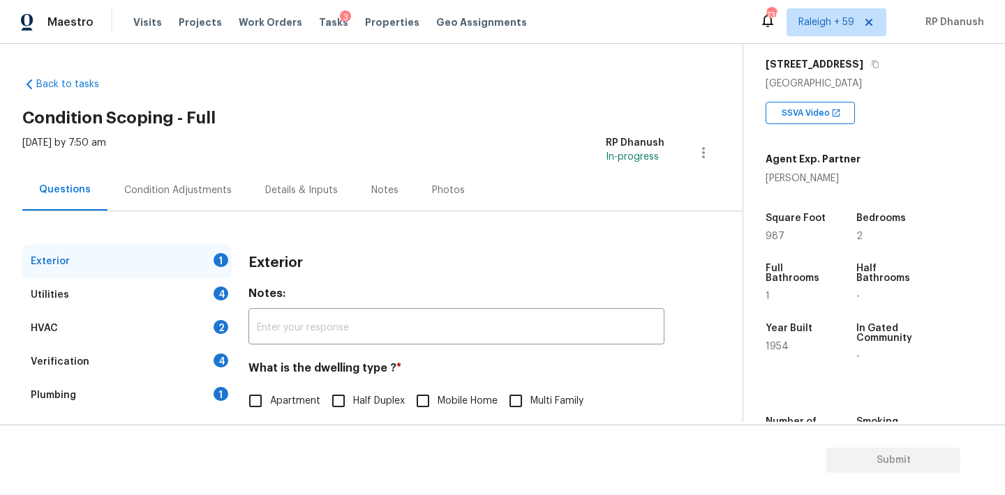
scroll to position [176, 0]
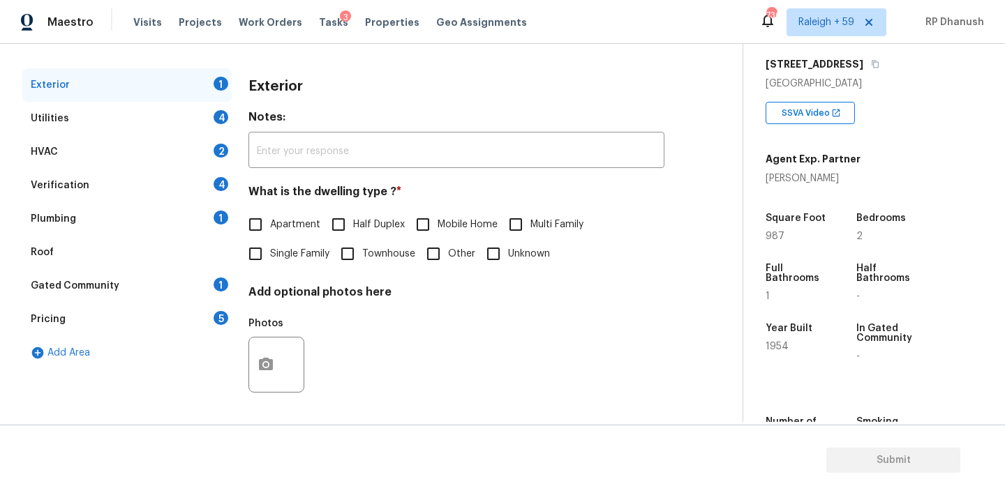
click at [262, 246] on input "Single Family" at bounding box center [255, 253] width 29 height 29
click at [223, 121] on div "4" at bounding box center [220, 117] width 15 height 14
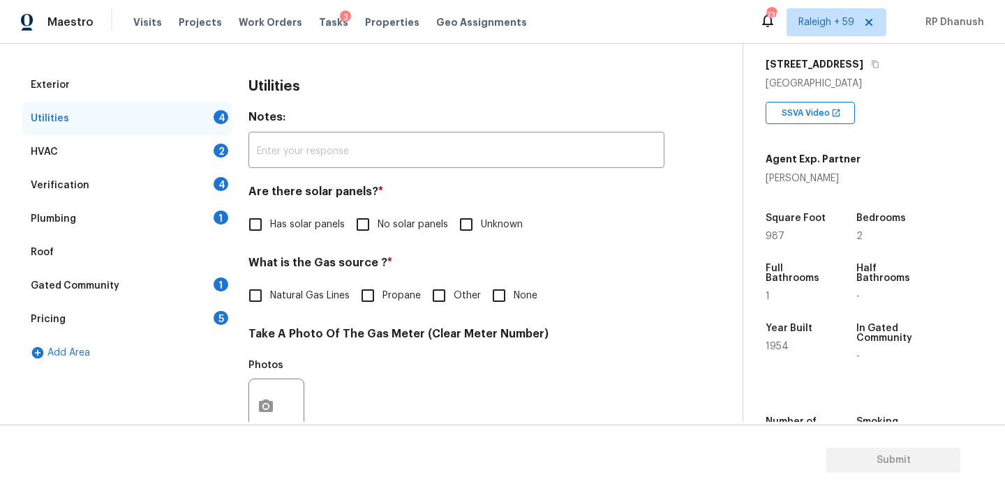
scroll to position [303, 0]
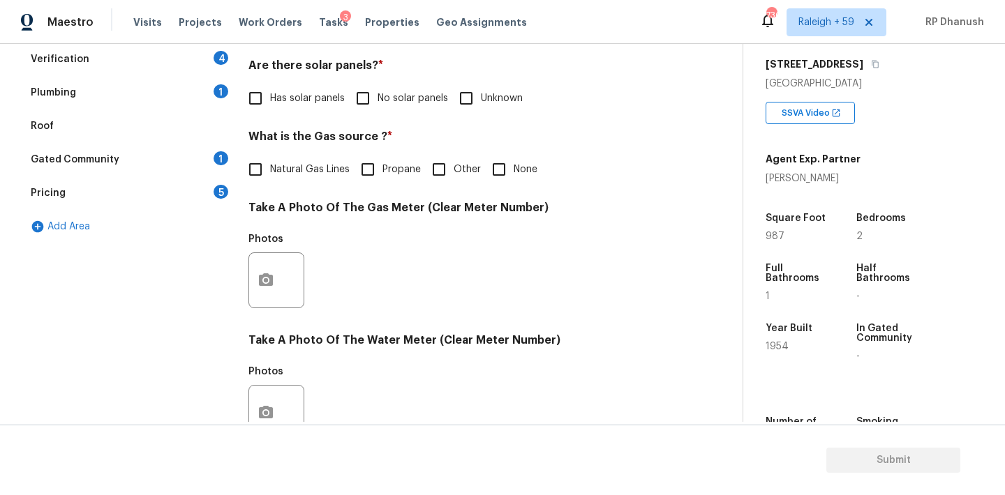
click at [363, 94] on input "No solar panels" at bounding box center [362, 98] width 29 height 29
click at [220, 158] on div "1" at bounding box center [220, 158] width 15 height 14
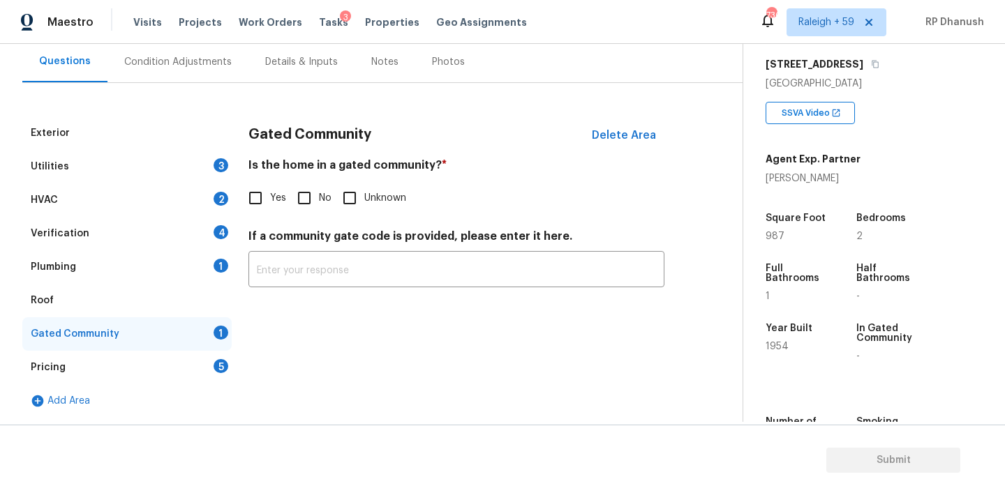
click at [299, 195] on input "No" at bounding box center [304, 197] width 29 height 29
click at [206, 216] on div "HVAC 2" at bounding box center [126, 199] width 209 height 33
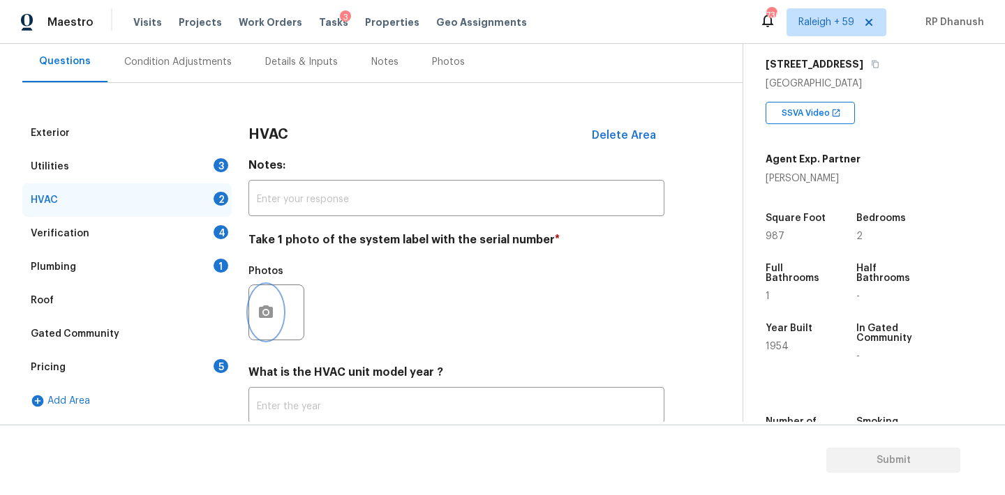
click at [274, 311] on button "button" at bounding box center [265, 312] width 33 height 54
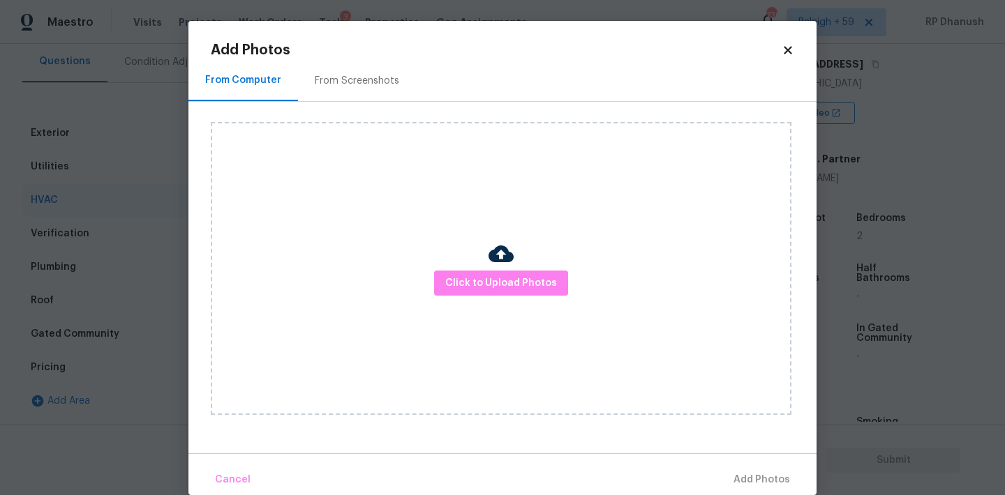
click at [361, 86] on div "From Screenshots" at bounding box center [357, 81] width 84 height 14
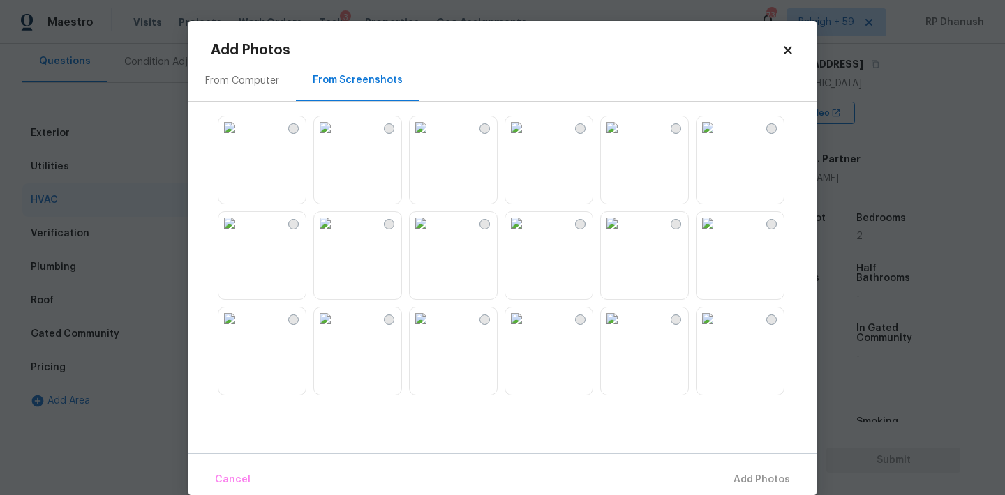
click at [527, 234] on img at bounding box center [516, 223] width 22 height 22
click at [734, 477] on span "Add 1 Photo(s)" at bounding box center [755, 480] width 69 height 17
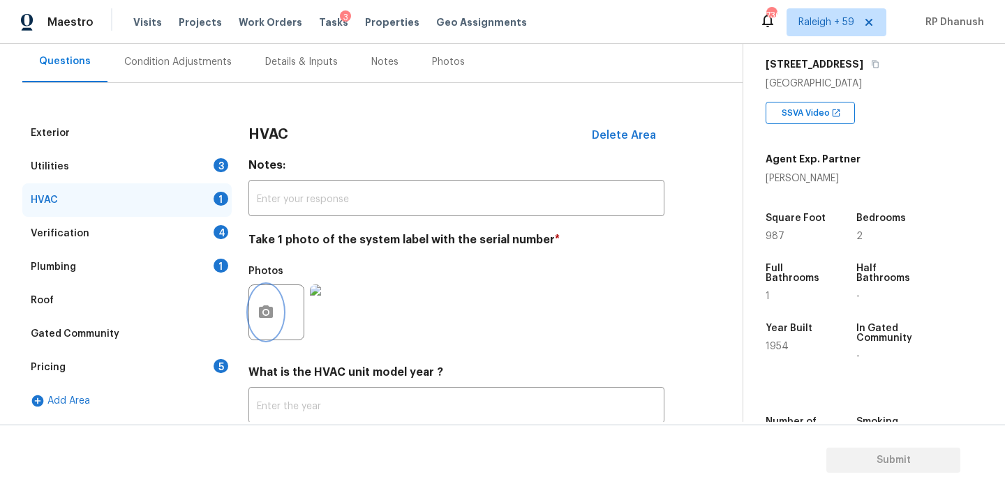
scroll to position [223, 0]
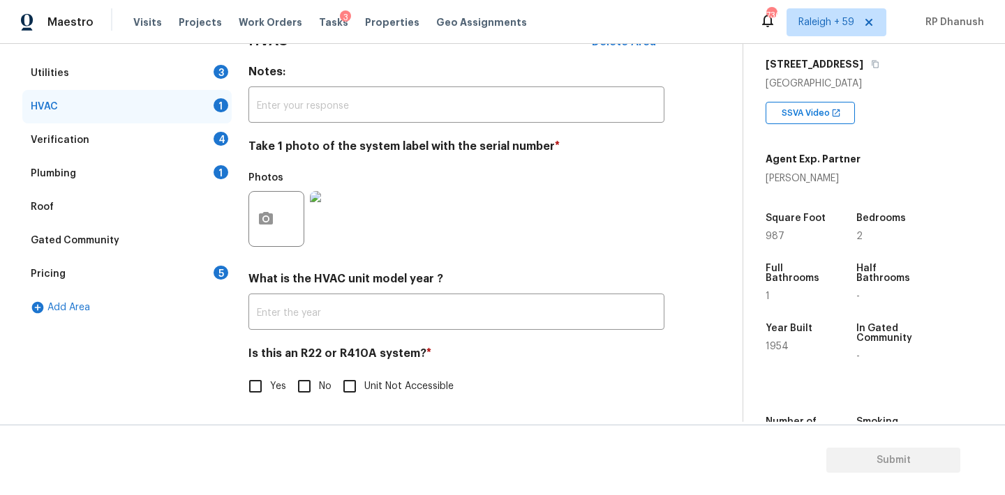
click at [219, 262] on div "Pricing 5" at bounding box center [126, 273] width 209 height 33
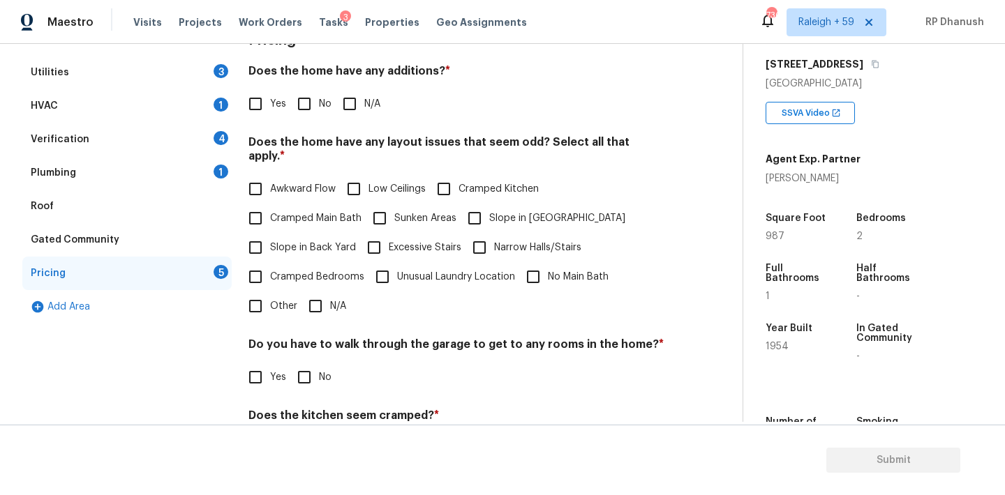
click at [296, 118] on input "No" at bounding box center [304, 103] width 29 height 29
click at [264, 233] on input "Slope in Back Yard" at bounding box center [255, 247] width 29 height 29
click at [458, 220] on div "Awkward Flow Low Ceilings Cramped Kitchen Cramped Main Bath Sunken Areas Slope …" at bounding box center [456, 249] width 416 height 147
drag, startPoint x: 472, startPoint y: 204, endPoint x: 440, endPoint y: 227, distance: 39.1
click at [467, 206] on input "Slope in Front Yard" at bounding box center [474, 218] width 29 height 29
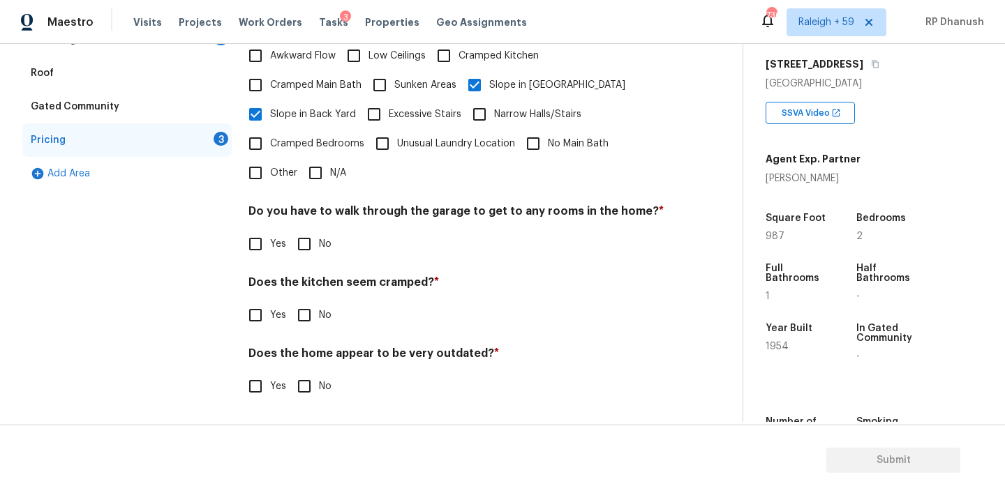
scroll to position [342, 0]
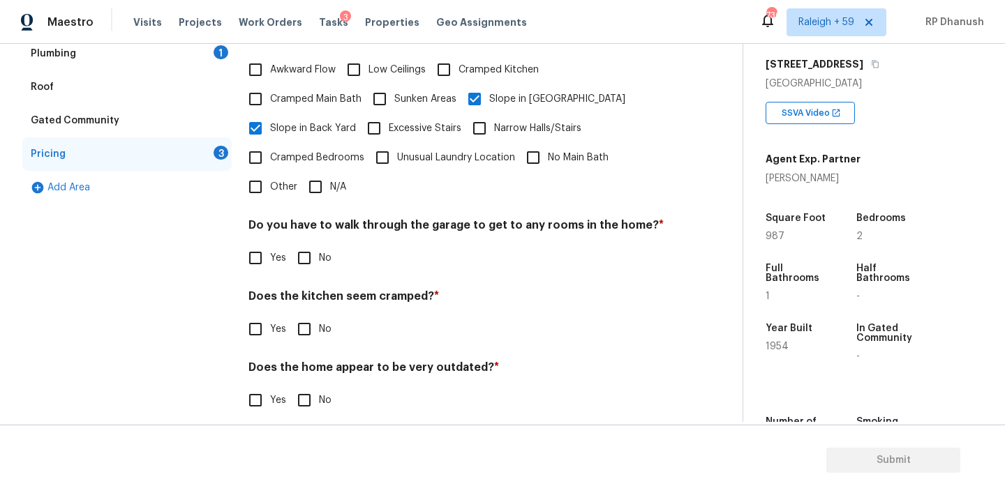
click at [317, 243] on input "No" at bounding box center [304, 257] width 29 height 29
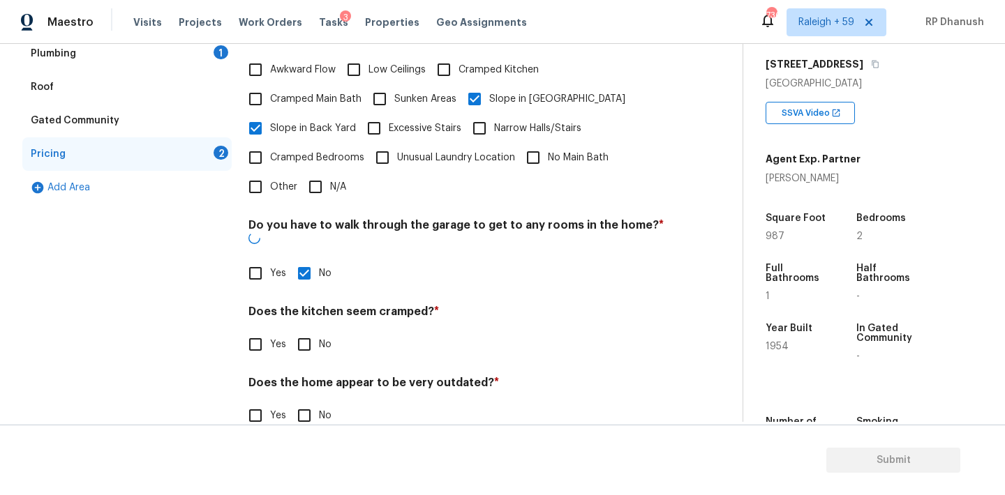
click at [315, 330] on input "No" at bounding box center [304, 344] width 29 height 29
click at [315, 377] on h4 "Does the home appear to be very outdated? *" at bounding box center [456, 387] width 416 height 20
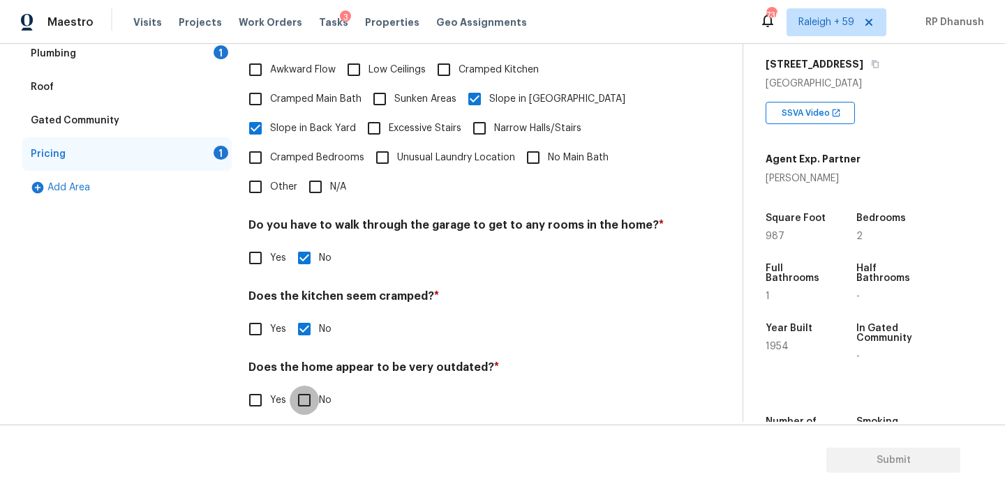
click at [310, 394] on input "No" at bounding box center [304, 400] width 29 height 29
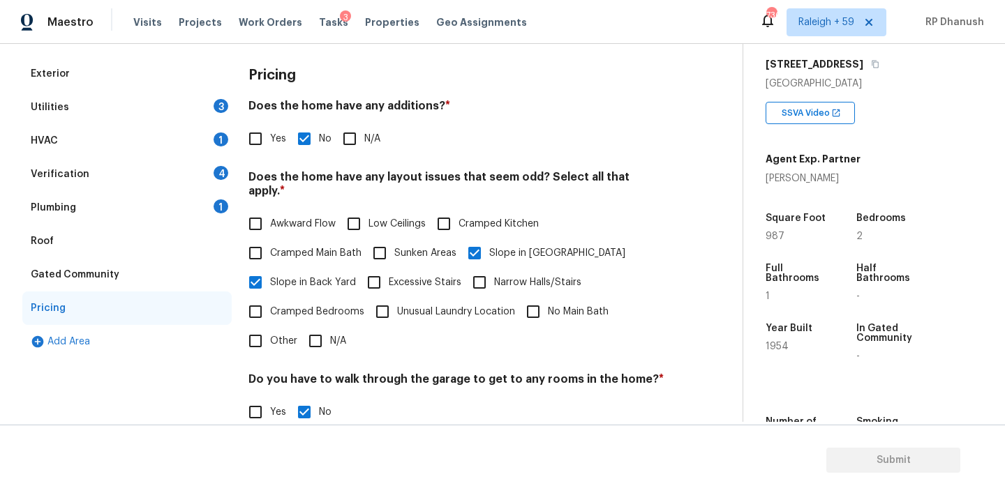
click at [195, 208] on div "Plumbing 1" at bounding box center [126, 207] width 209 height 33
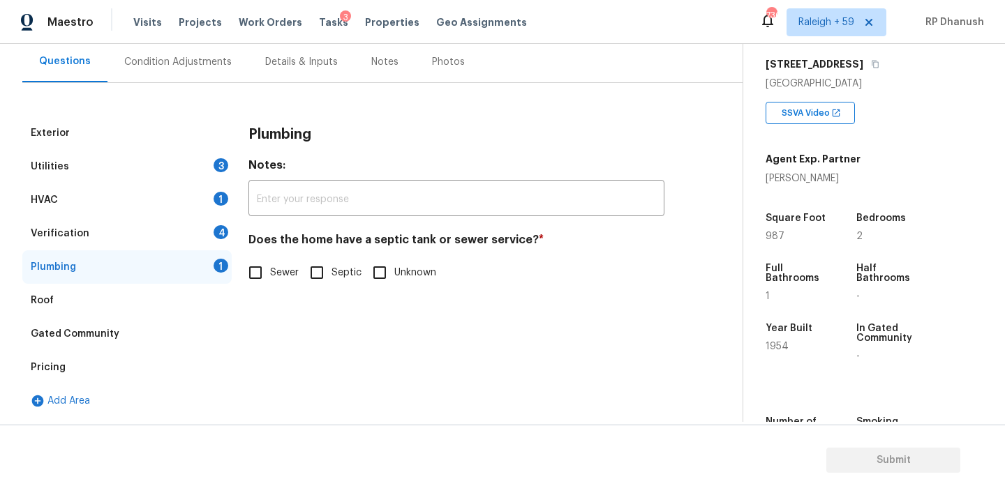
click at [268, 281] on input "Sewer" at bounding box center [255, 272] width 29 height 29
click at [217, 200] on div "1" at bounding box center [220, 199] width 15 height 14
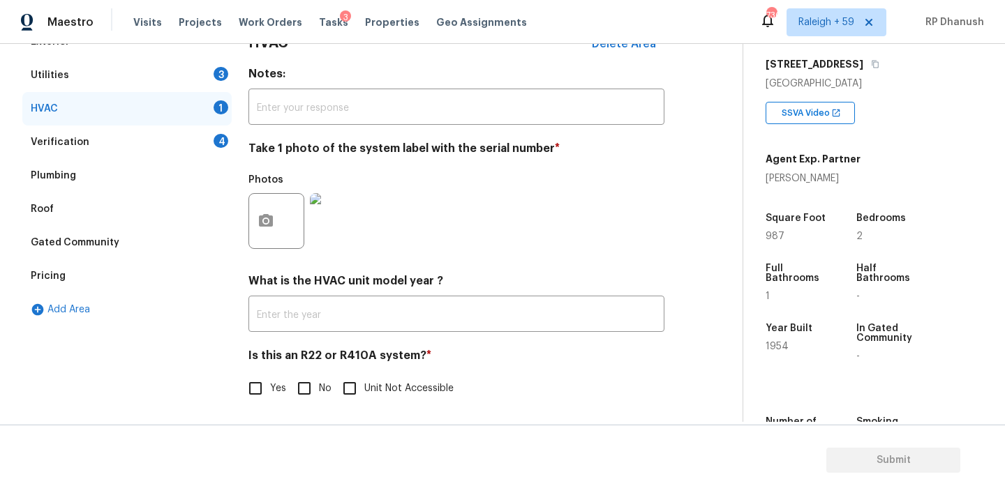
scroll to position [223, 0]
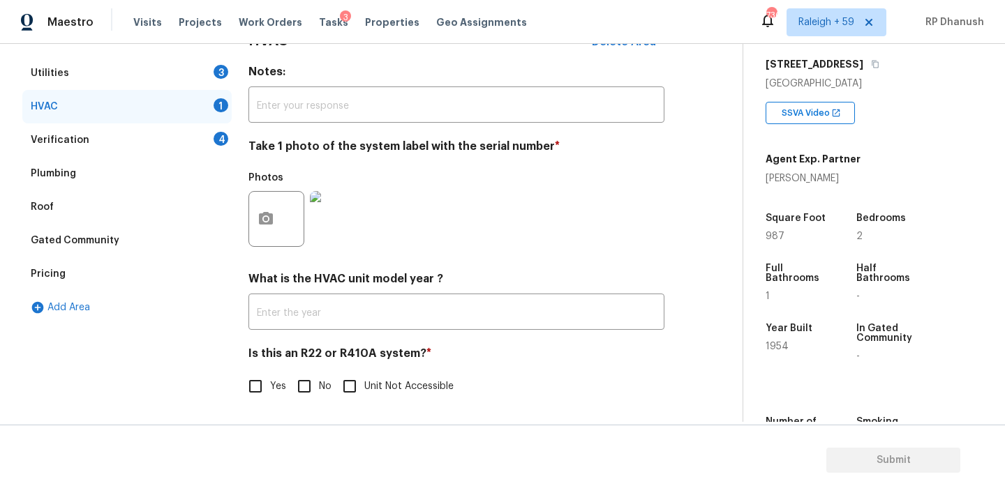
click at [301, 384] on input "No" at bounding box center [304, 386] width 29 height 29
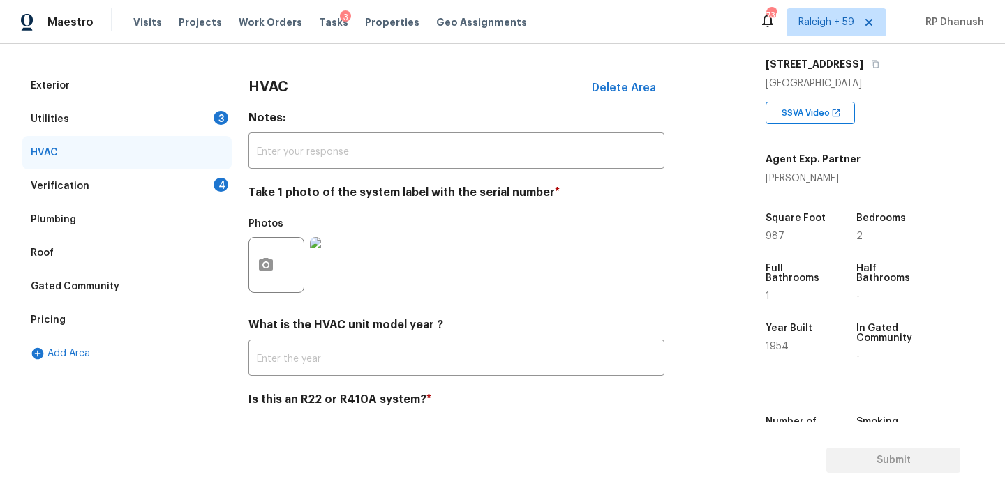
scroll to position [151, 0]
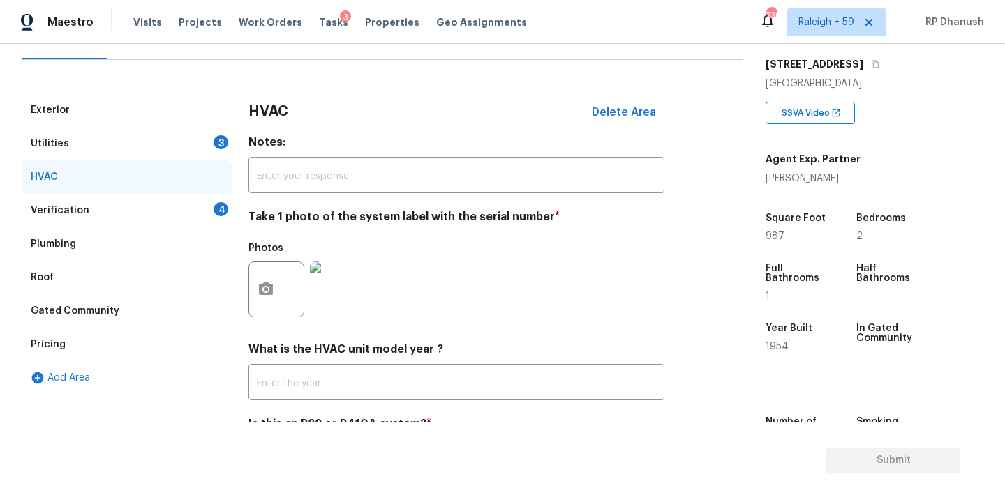
click at [190, 140] on div "Utilities 3" at bounding box center [126, 143] width 209 height 33
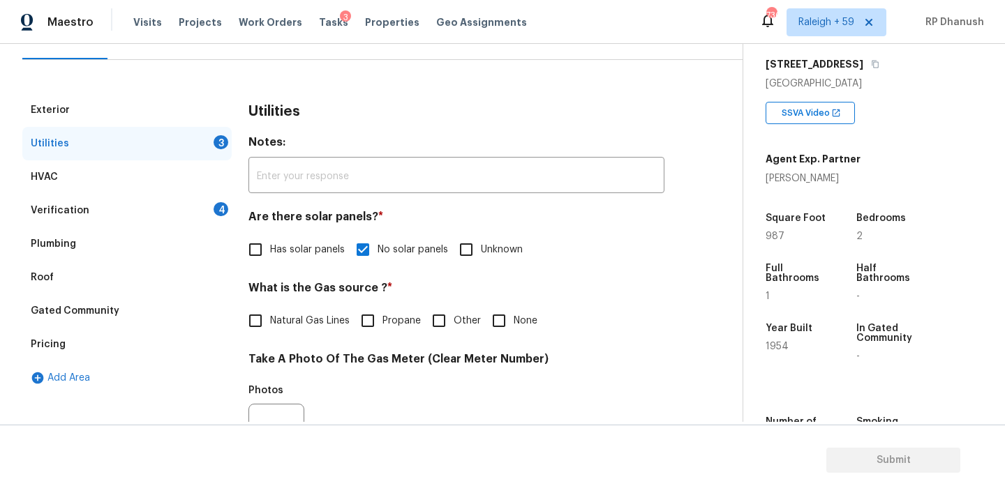
scroll to position [306, 0]
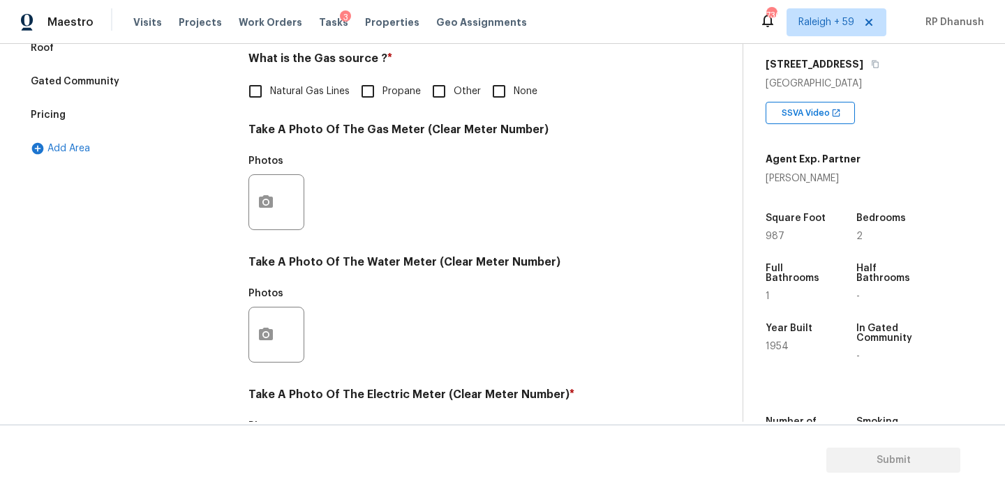
click at [513, 98] on span "None" at bounding box center [525, 91] width 24 height 15
click at [513, 98] on input "None" at bounding box center [498, 91] width 29 height 29
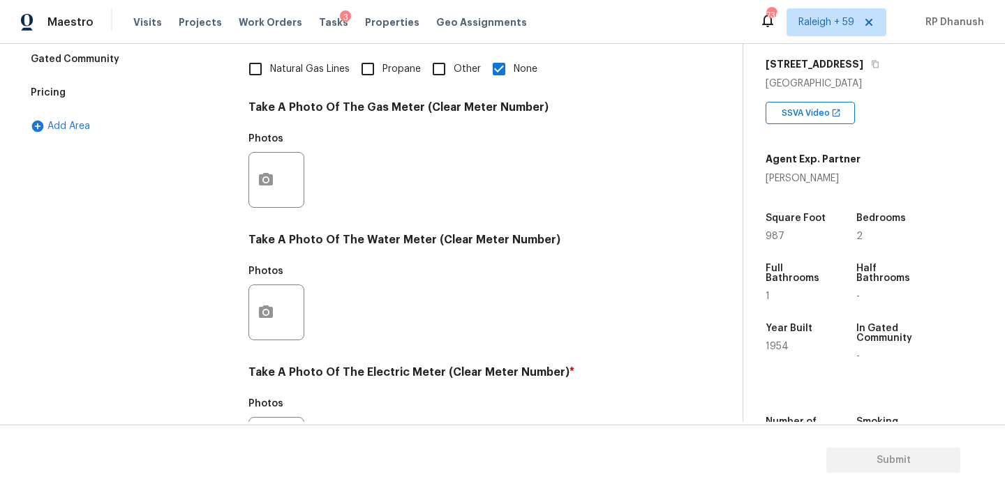
scroll to position [555, 0]
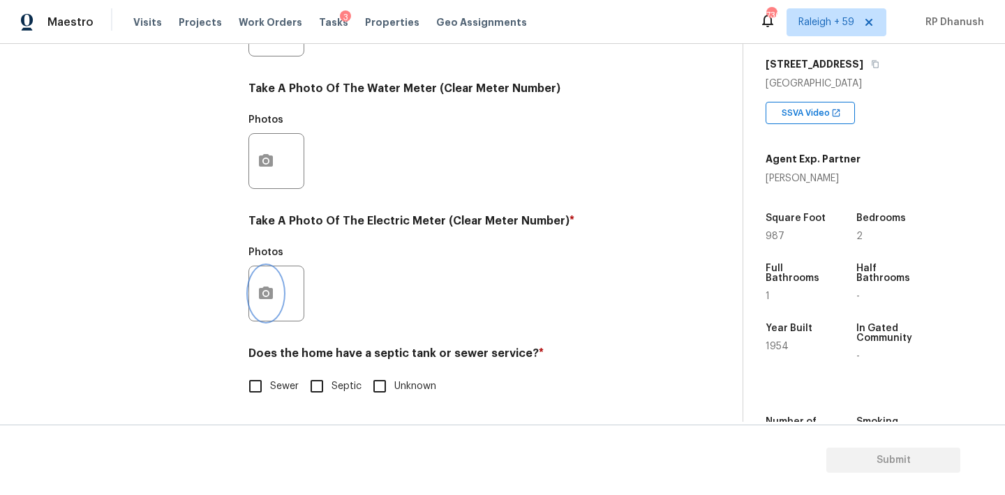
click at [267, 309] on button "button" at bounding box center [265, 293] width 33 height 54
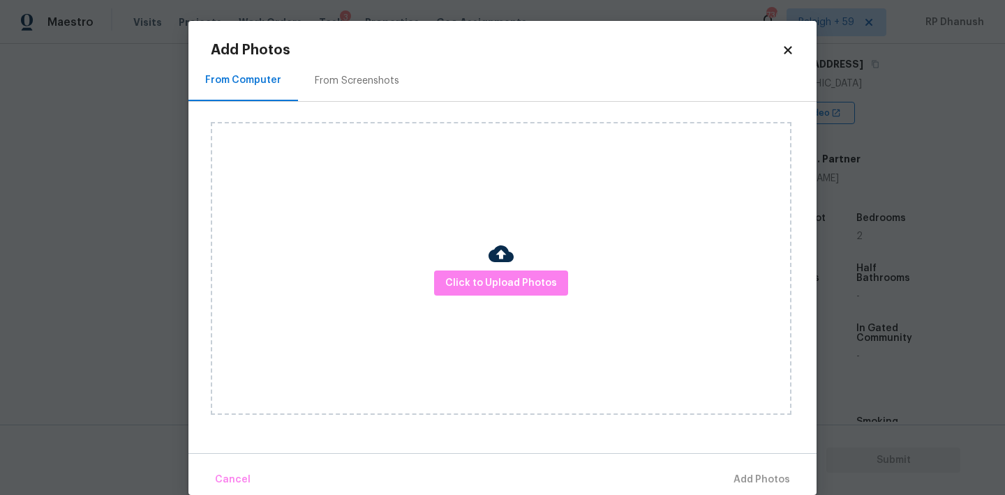
click at [352, 77] on div "From Screenshots" at bounding box center [357, 81] width 84 height 14
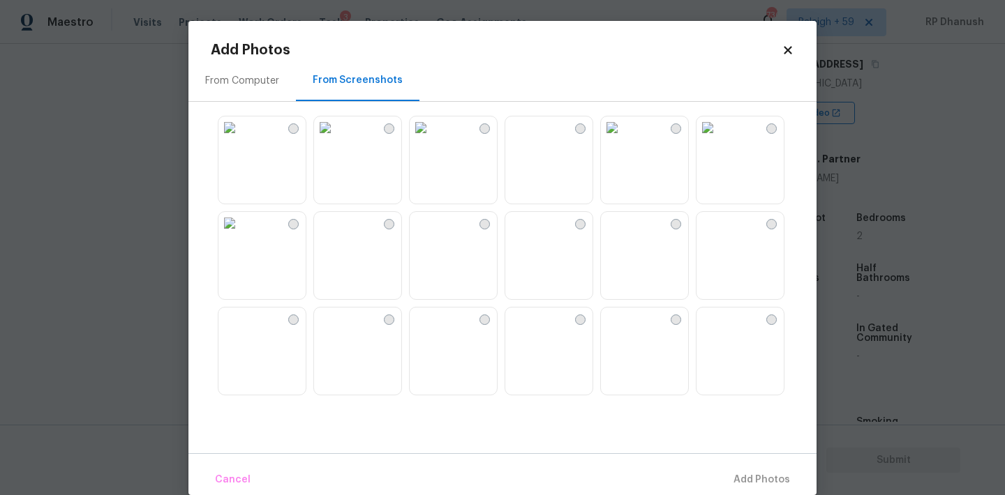
click at [527, 139] on img at bounding box center [516, 128] width 22 height 22
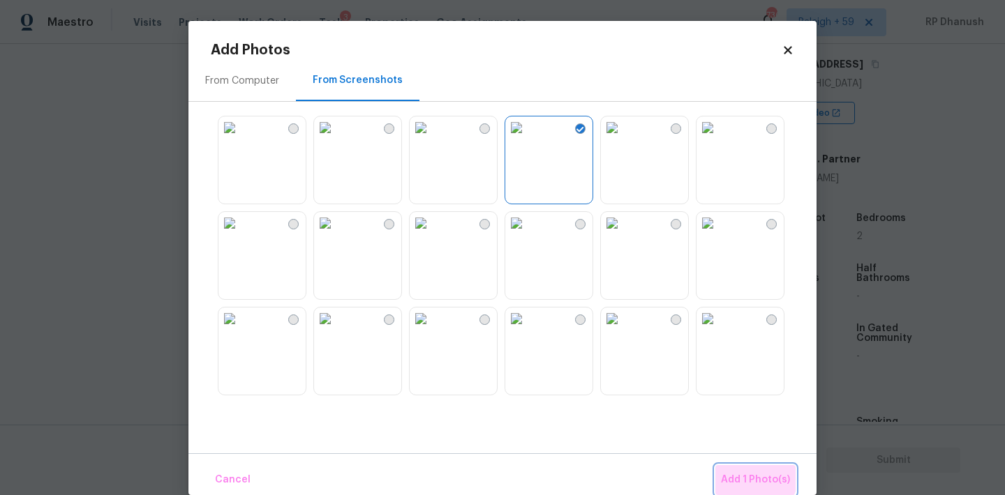
click at [735, 468] on button "Add 1 Photo(s)" at bounding box center [755, 480] width 80 height 30
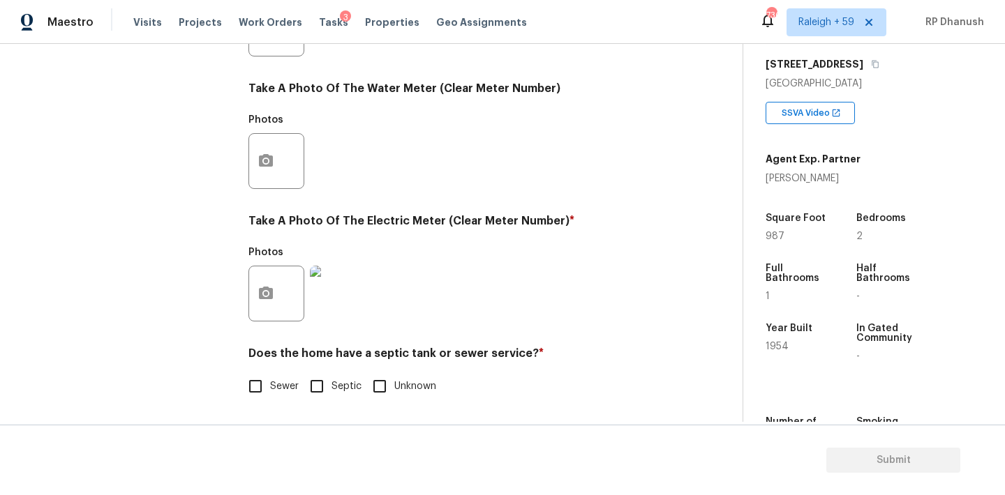
click at [285, 383] on span "Sewer" at bounding box center [284, 387] width 29 height 15
click at [270, 383] on input "Sewer" at bounding box center [255, 386] width 29 height 29
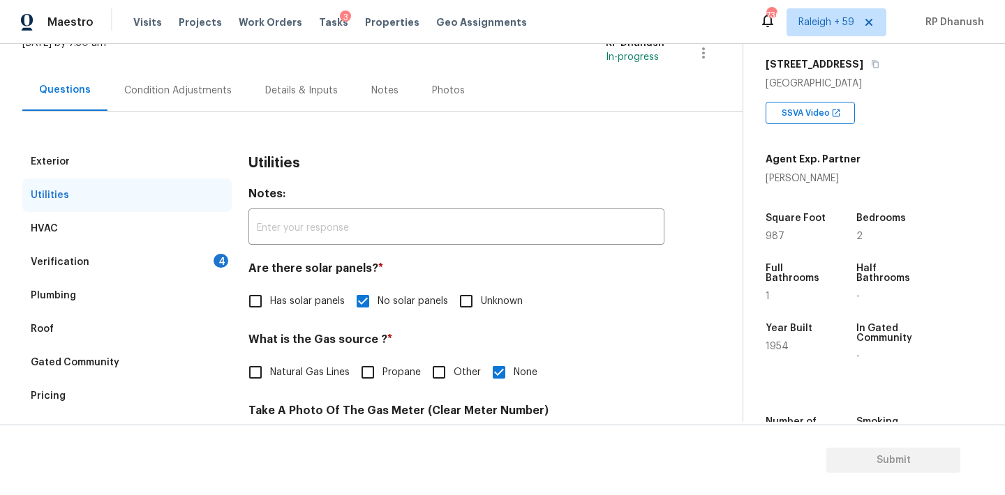
scroll to position [98, 0]
click at [185, 249] on div "Verification 4" at bounding box center [126, 263] width 209 height 33
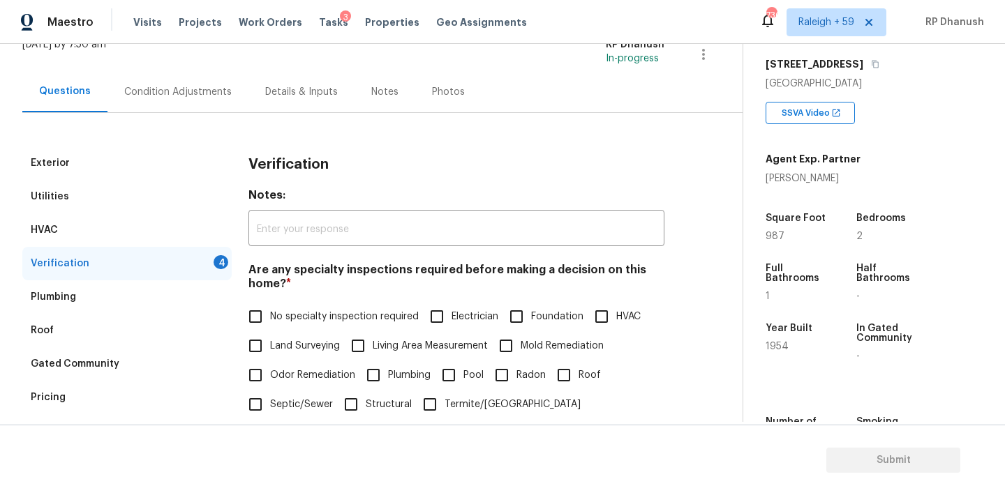
scroll to position [213, 0]
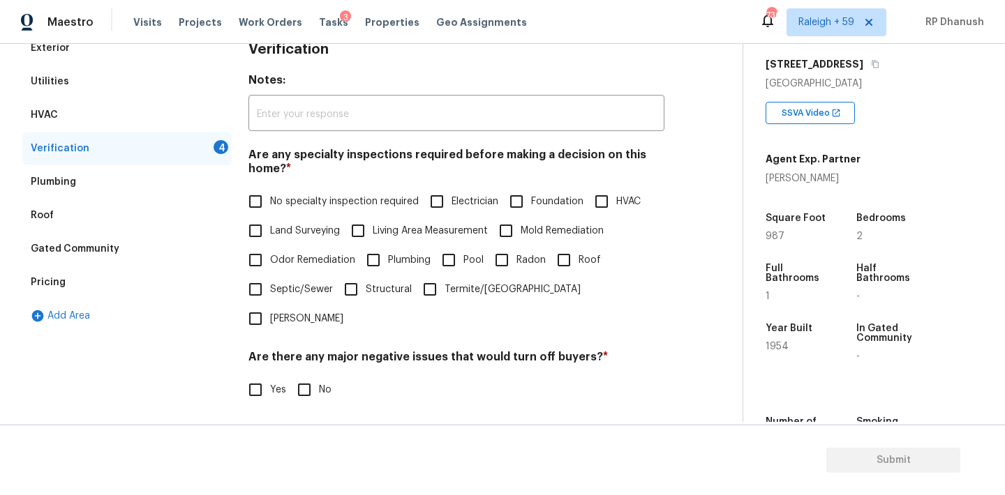
click at [280, 206] on span "No specialty inspection required" at bounding box center [344, 202] width 149 height 15
click at [270, 206] on input "No specialty inspection required" at bounding box center [255, 201] width 29 height 29
click at [304, 375] on input "No" at bounding box center [304, 389] width 29 height 29
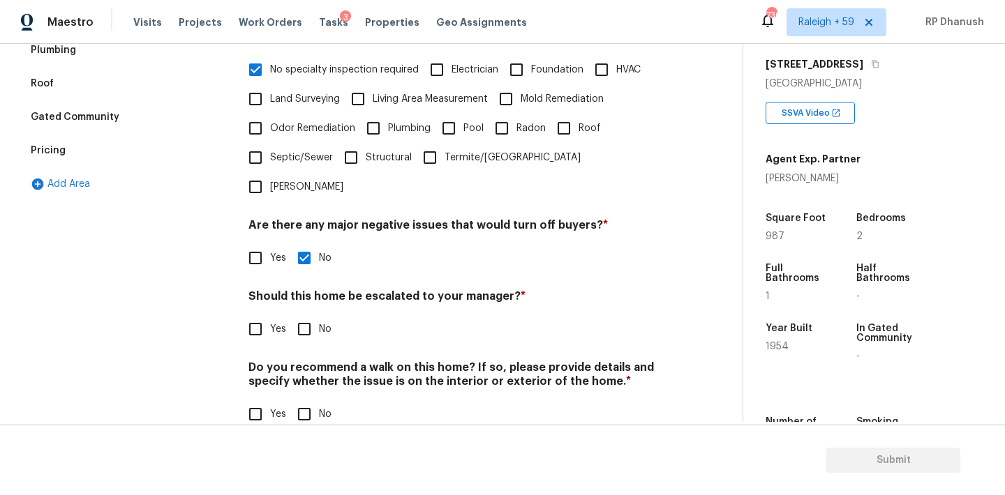
scroll to position [344, 0]
click at [302, 291] on div "Should this home be escalated to your manager? * Yes No" at bounding box center [456, 318] width 416 height 54
drag, startPoint x: 303, startPoint y: 383, endPoint x: 303, endPoint y: 331, distance: 51.6
click at [303, 401] on input "No" at bounding box center [304, 415] width 29 height 29
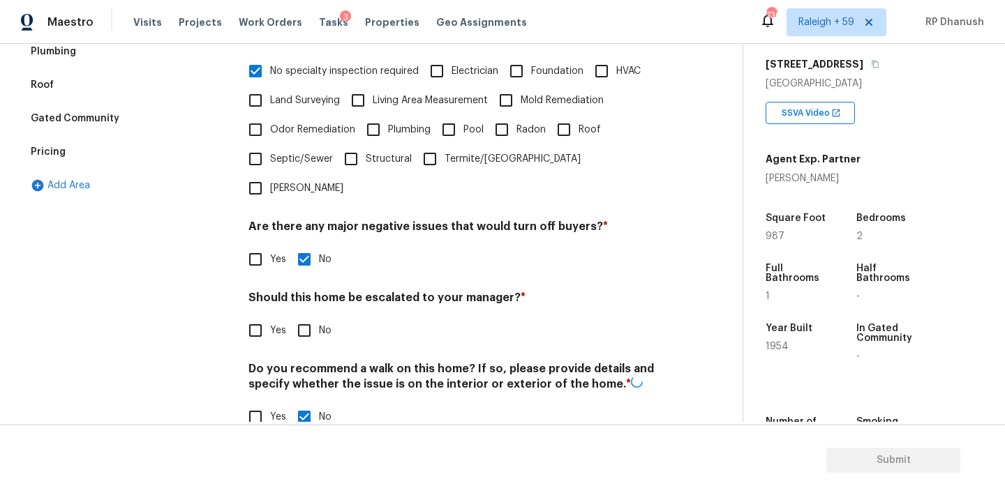
click at [303, 316] on input "No" at bounding box center [304, 330] width 29 height 29
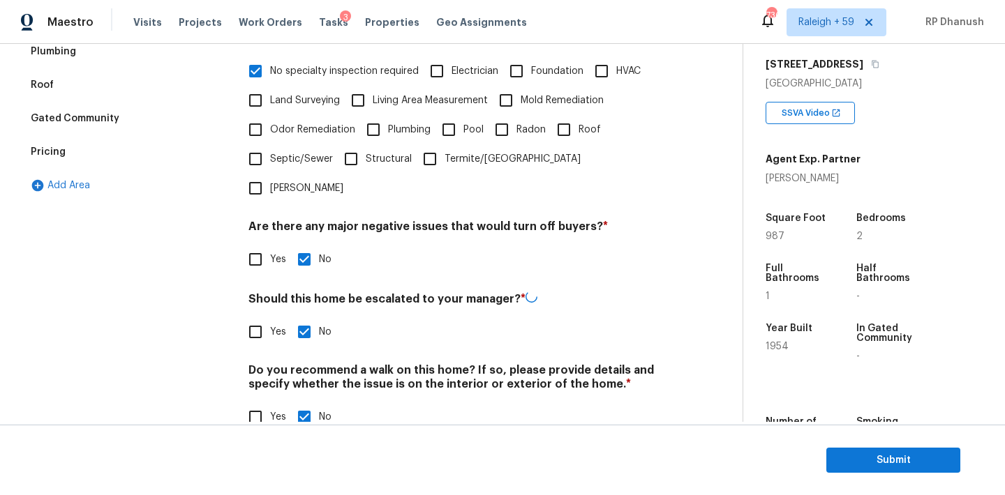
click at [303, 317] on input "No" at bounding box center [304, 331] width 29 height 29
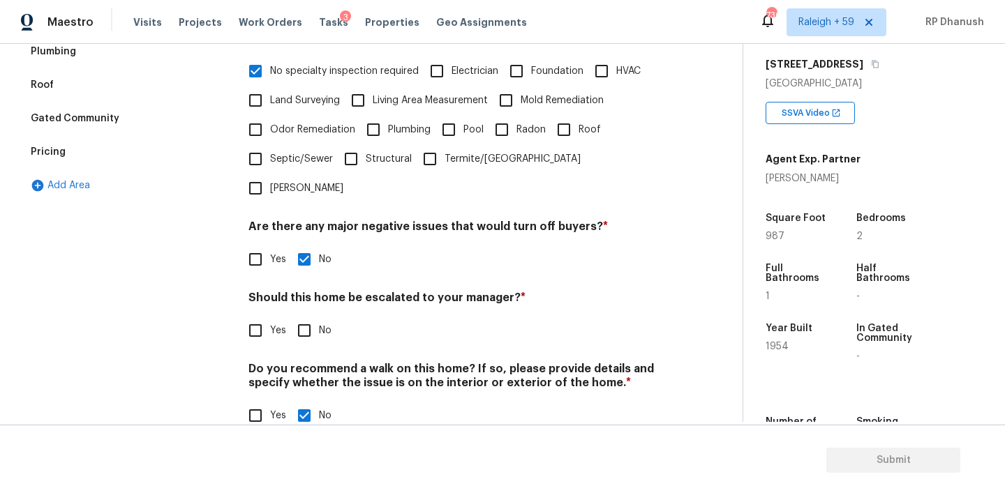
click at [303, 316] on input "No" at bounding box center [304, 330] width 29 height 29
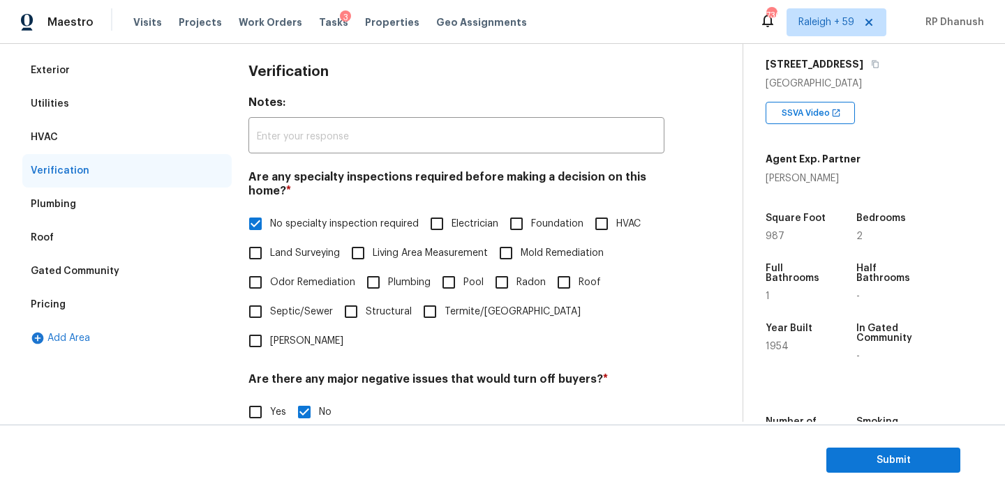
scroll to position [140, 0]
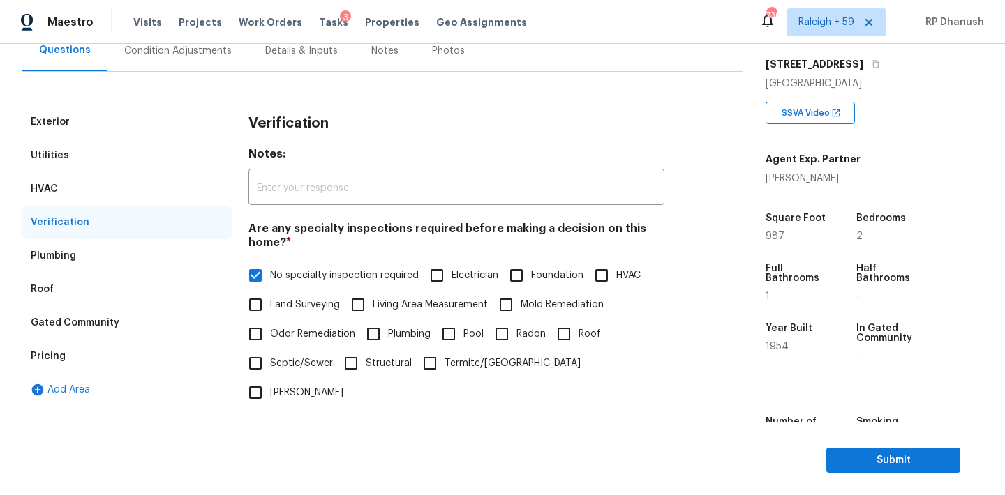
click at [194, 73] on div "Exterior Utilities HVAC Verification Plumbing Roof Gated Community Pricing Add …" at bounding box center [365, 362] width 686 height 580
click at [189, 66] on div "Condition Adjustments" at bounding box center [177, 50] width 141 height 41
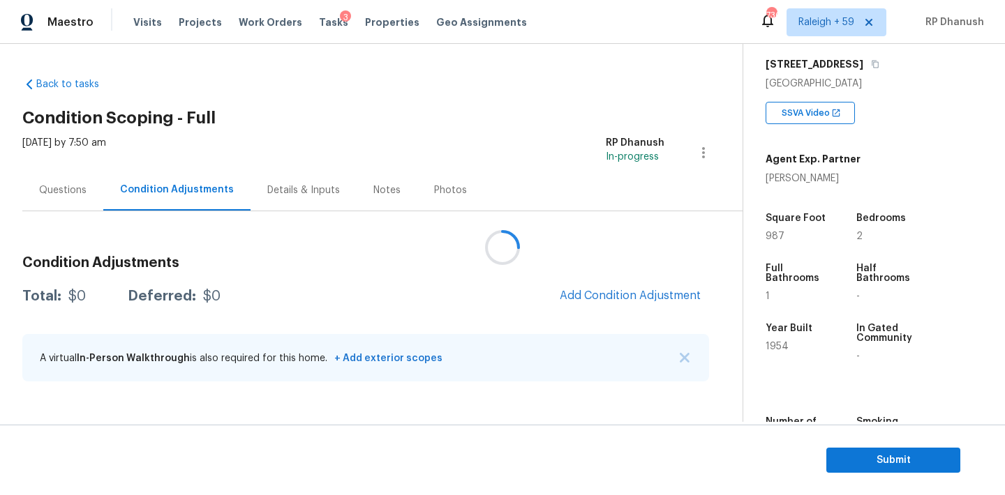
click at [613, 301] on div at bounding box center [502, 247] width 1005 height 495
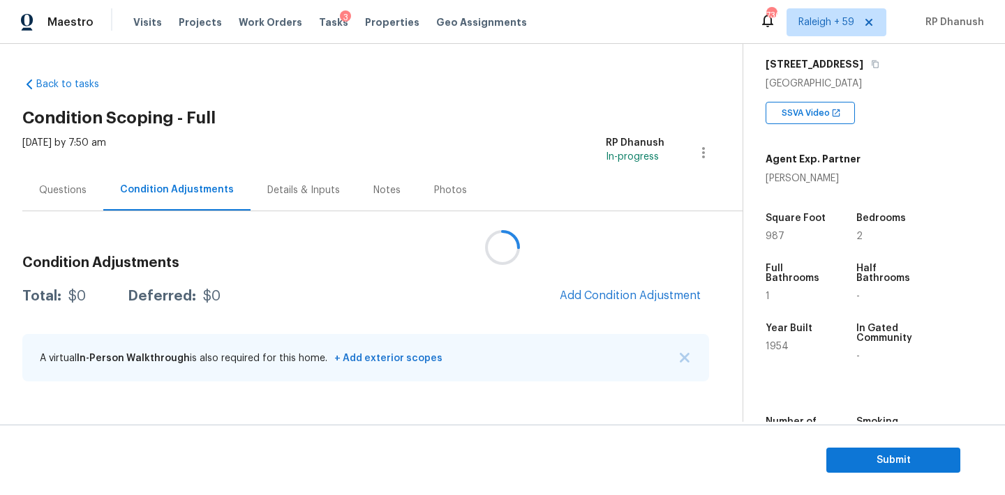
click at [613, 301] on div at bounding box center [502, 247] width 1005 height 495
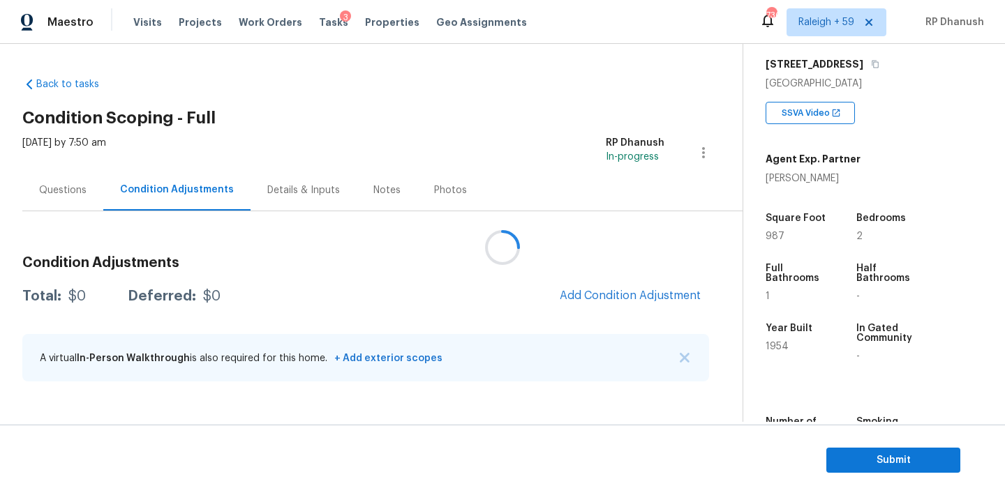
click at [613, 299] on div at bounding box center [502, 247] width 1005 height 495
click at [615, 299] on div at bounding box center [502, 247] width 1005 height 495
click at [615, 296] on div at bounding box center [502, 247] width 1005 height 495
click at [619, 266] on h3 "Condition Adjustments" at bounding box center [365, 263] width 686 height 14
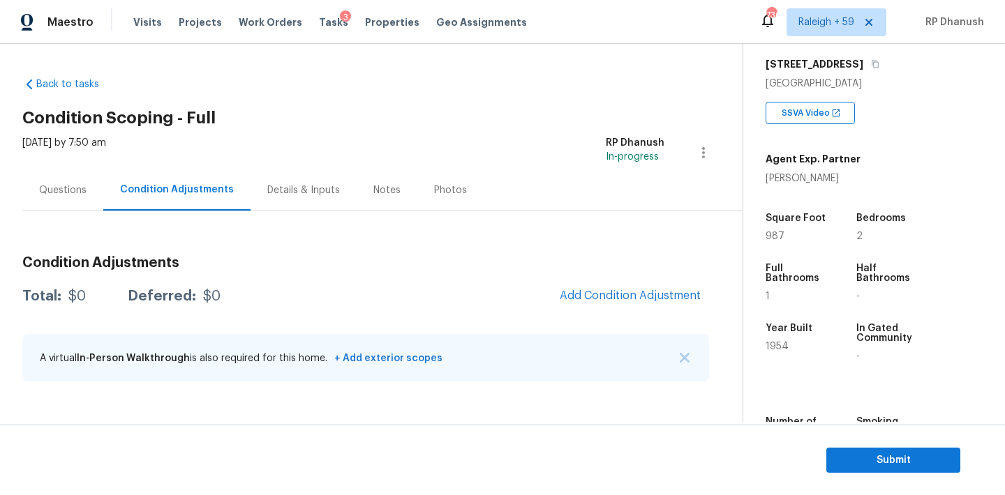
click at [619, 266] on h3 "Condition Adjustments" at bounding box center [365, 263] width 686 height 14
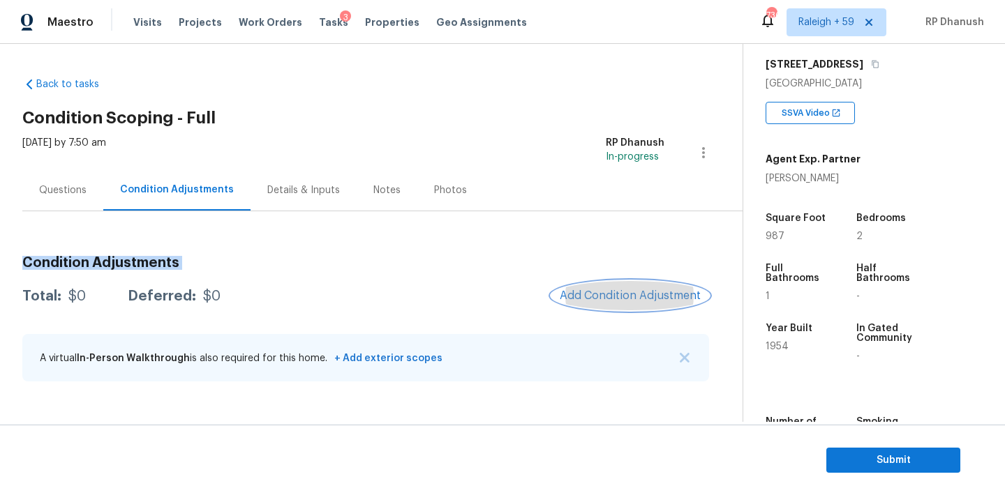
click at [619, 306] on button "Add Condition Adjustment" at bounding box center [630, 295] width 158 height 29
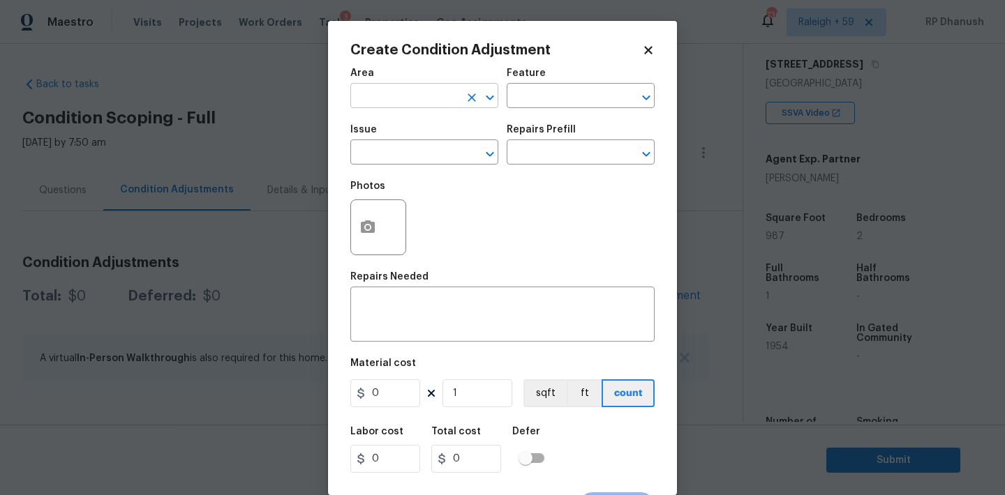
click at [418, 92] on input "text" at bounding box center [404, 98] width 109 height 22
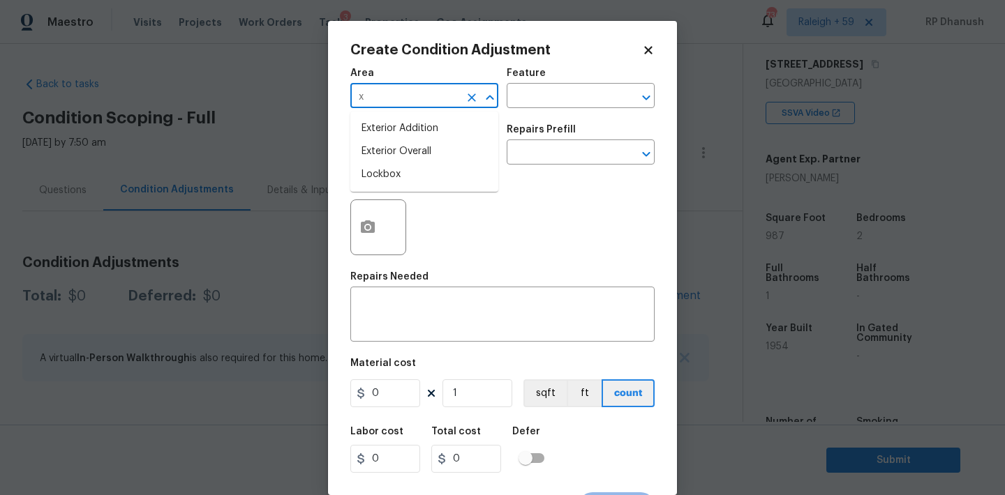
drag, startPoint x: 403, startPoint y: 153, endPoint x: 419, endPoint y: 146, distance: 17.2
click at [403, 153] on li "Exterior Overall" at bounding box center [424, 151] width 148 height 23
click at [527, 93] on input "text" at bounding box center [560, 98] width 109 height 22
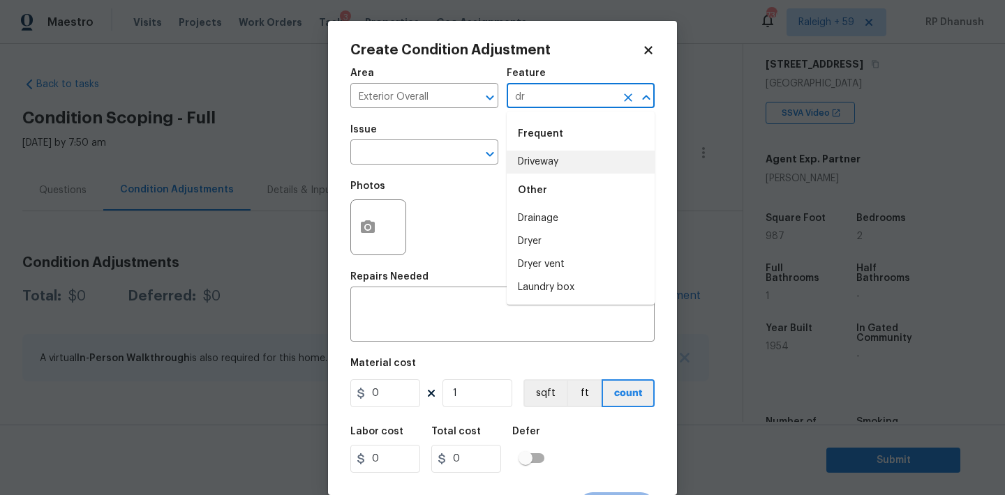
click at [537, 153] on li "Driveway" at bounding box center [580, 162] width 148 height 23
click at [418, 151] on input "text" at bounding box center [404, 154] width 109 height 22
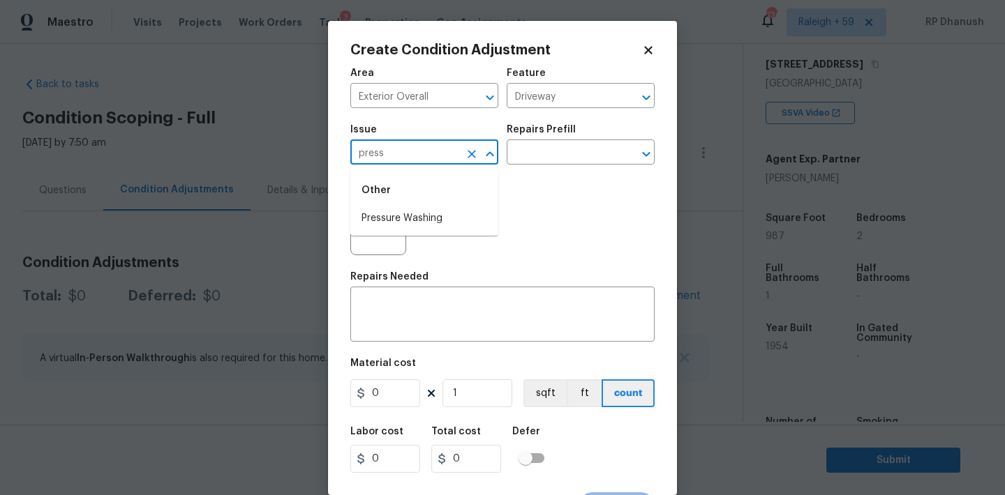
drag, startPoint x: 405, startPoint y: 216, endPoint x: 547, endPoint y: 168, distance: 150.0
click at [405, 216] on li "Pressure Washing" at bounding box center [424, 218] width 148 height 23
click at [547, 168] on div "Issue Pressure Washing ​ Repairs Prefill ​" at bounding box center [502, 145] width 304 height 57
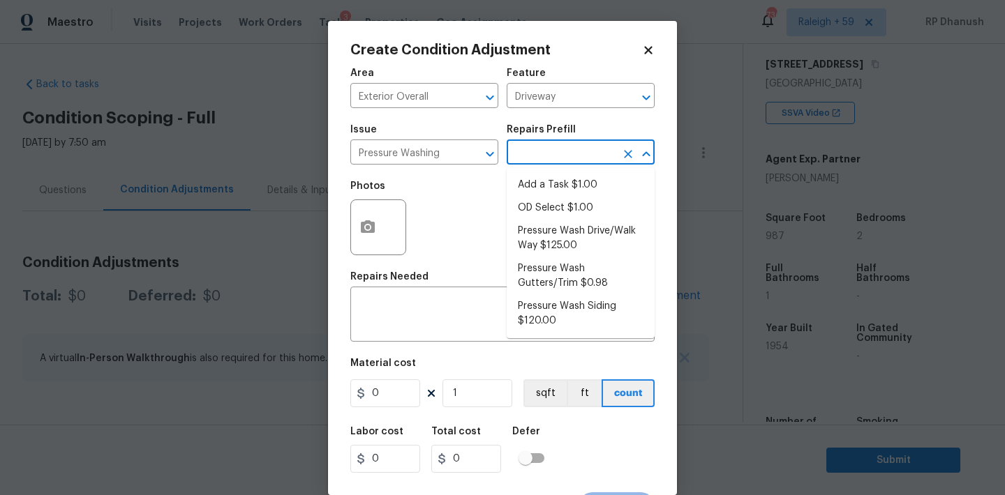
click at [548, 144] on input "text" at bounding box center [560, 154] width 109 height 22
click at [523, 301] on li "Pressure Wash Siding $120.00" at bounding box center [580, 314] width 148 height 38
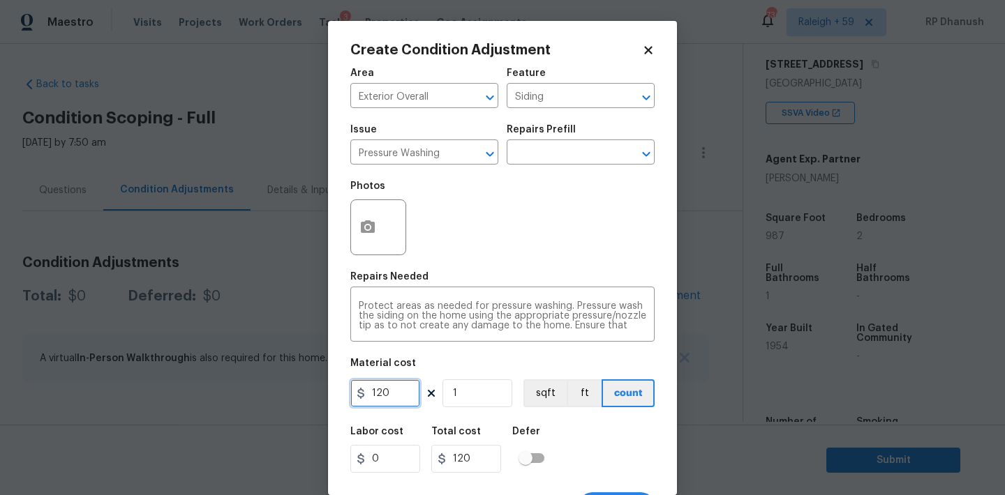
click at [373, 407] on input "120" at bounding box center [385, 394] width 70 height 28
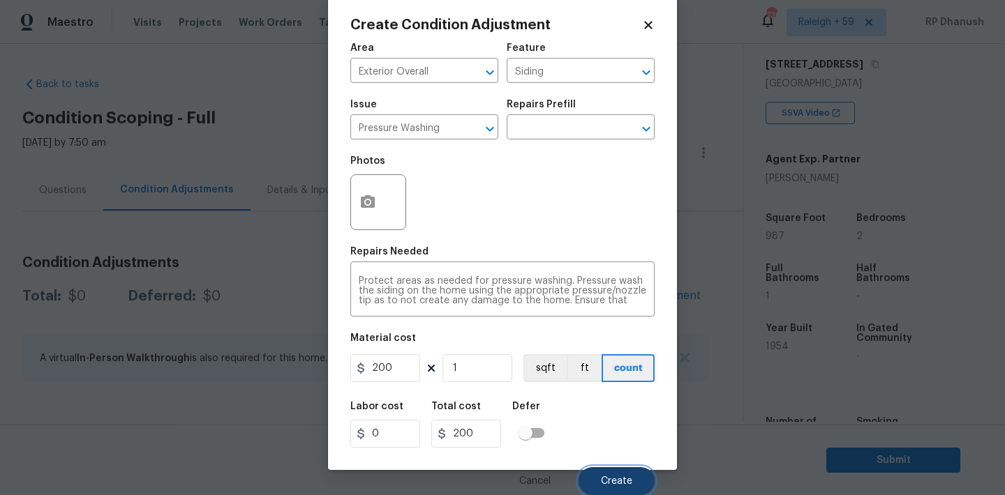
click at [604, 480] on span "Create" at bounding box center [616, 481] width 31 height 10
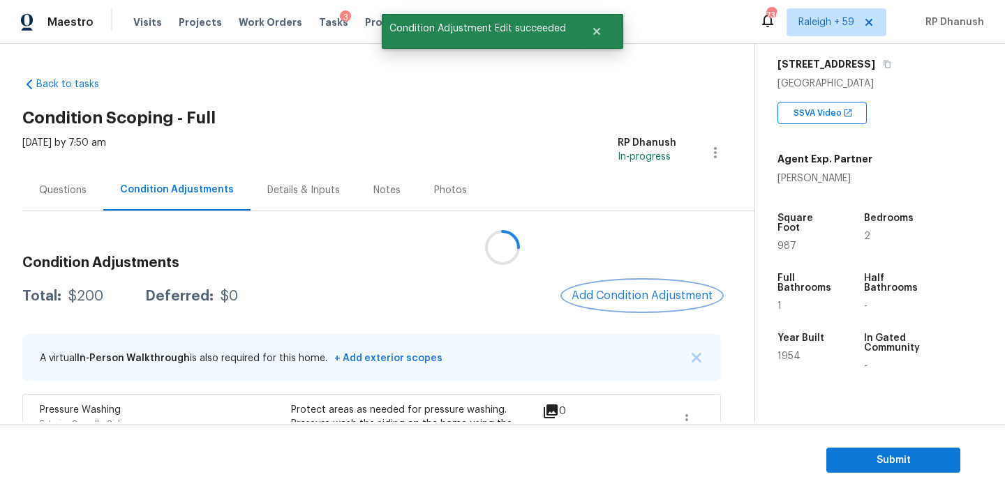
scroll to position [0, 0]
click at [613, 299] on span "Add Condition Adjustment" at bounding box center [641, 296] width 141 height 13
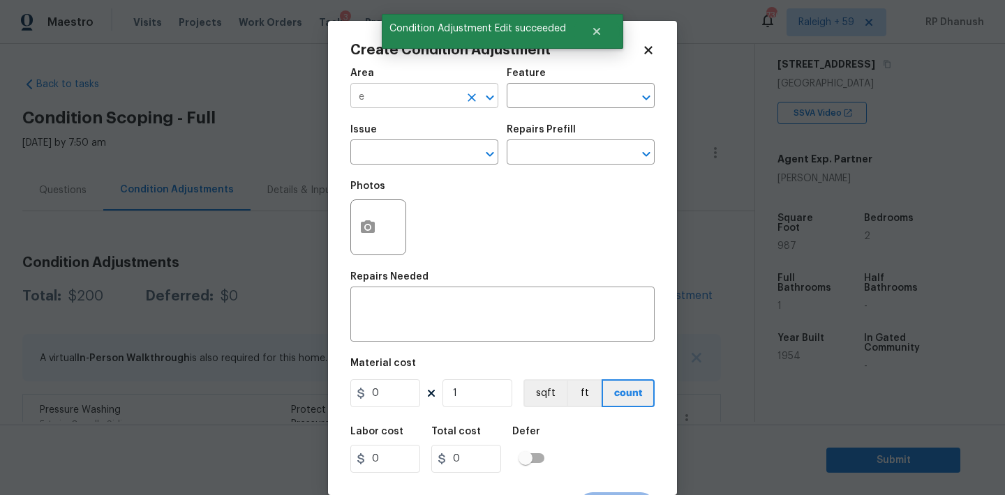
click at [456, 98] on input "e" at bounding box center [404, 98] width 109 height 22
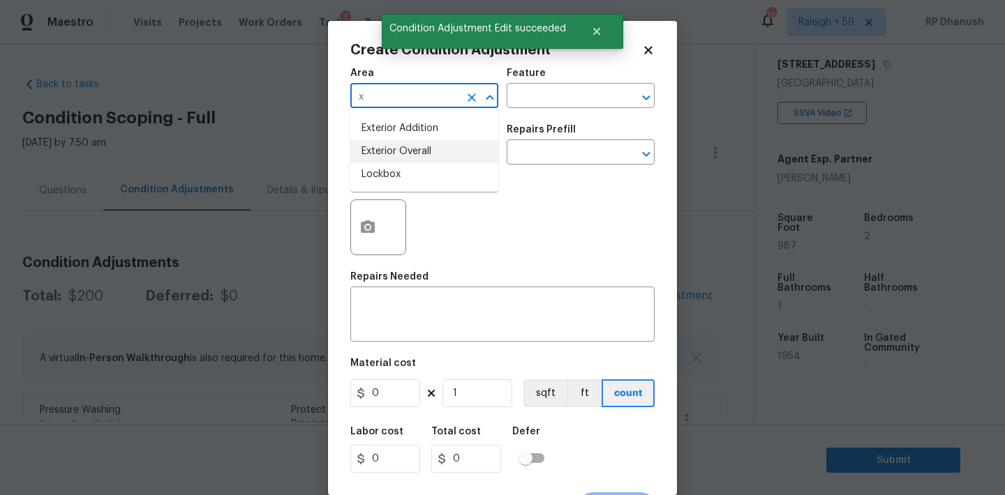
click at [421, 147] on li "Exterior Overall" at bounding box center [424, 151] width 148 height 23
click at [545, 104] on input "text" at bounding box center [560, 98] width 109 height 22
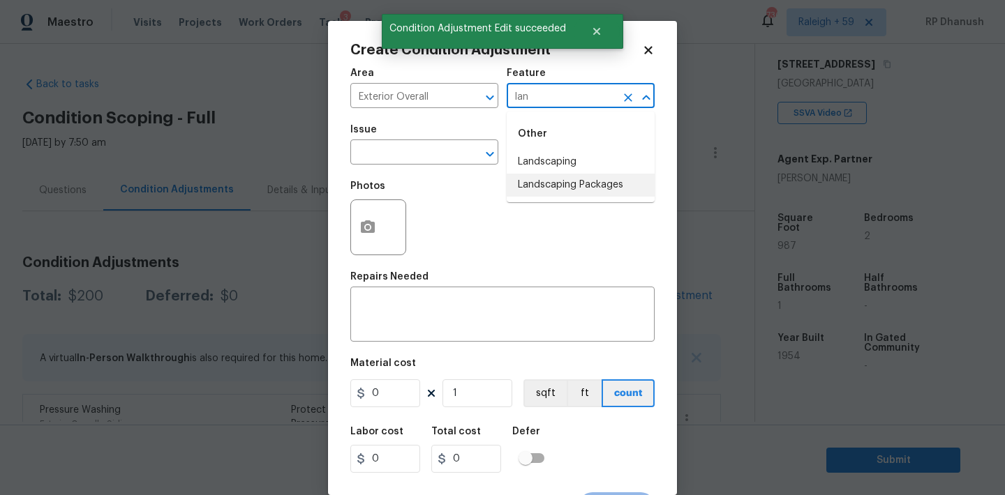
click at [542, 182] on li "Landscaping Packages" at bounding box center [580, 185] width 148 height 23
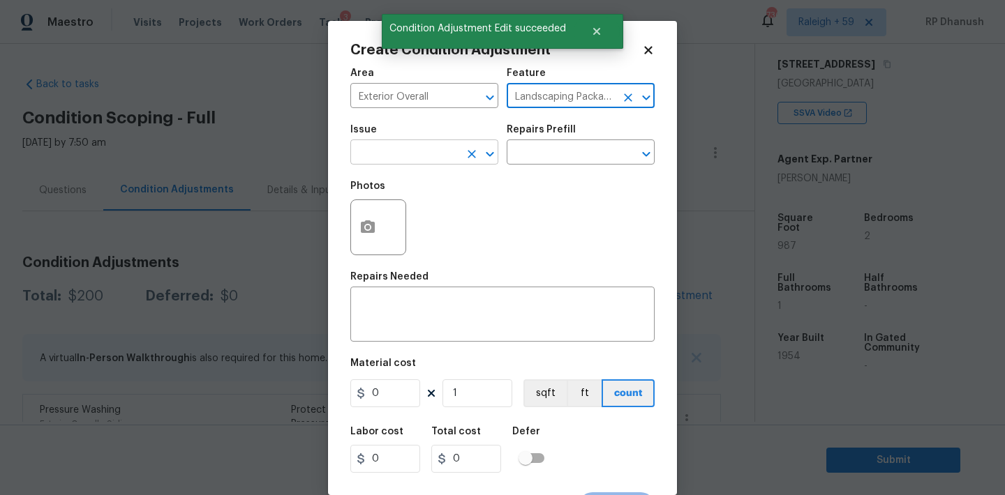
click at [420, 151] on input "text" at bounding box center [404, 154] width 109 height 22
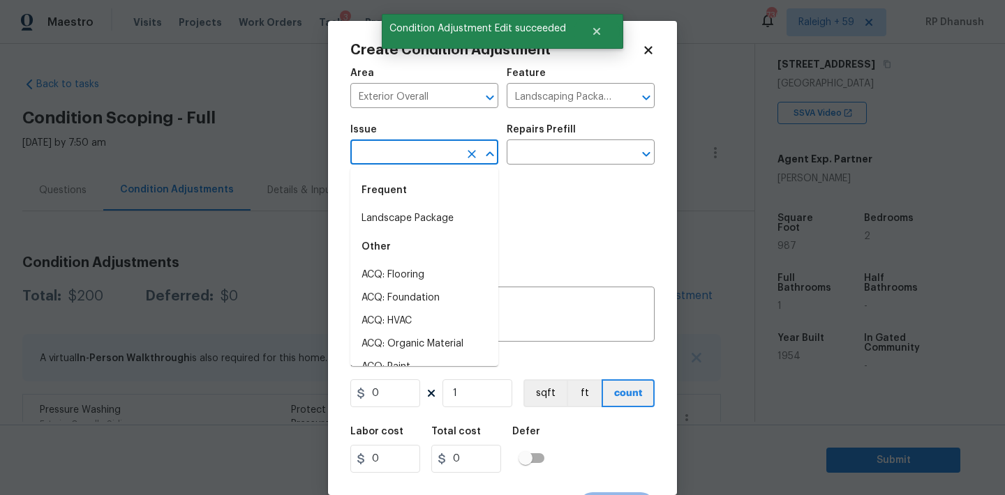
click at [403, 216] on li "Landscape Package" at bounding box center [424, 218] width 148 height 23
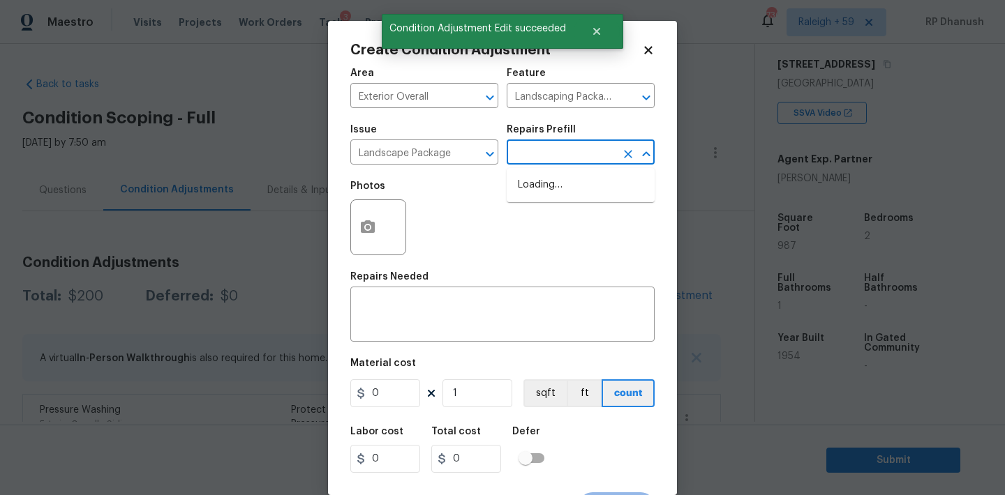
click at [541, 159] on input "text" at bounding box center [560, 154] width 109 height 22
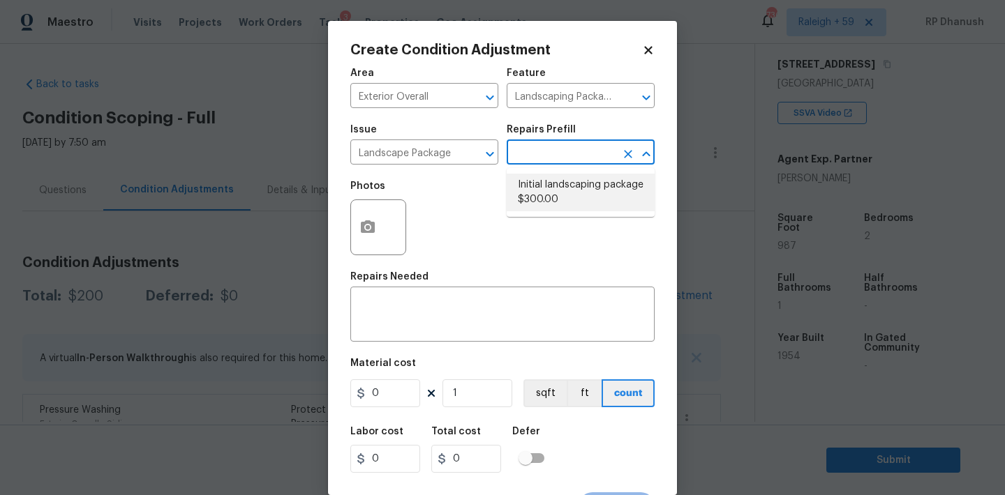
click at [545, 192] on li "Initial landscaping package $300.00" at bounding box center [580, 193] width 148 height 38
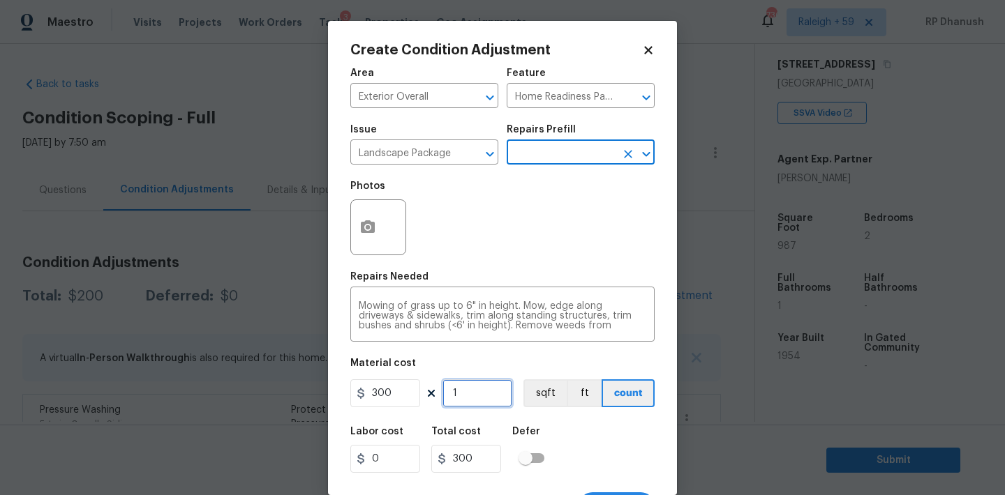
click at [471, 395] on input "1" at bounding box center [477, 394] width 70 height 28
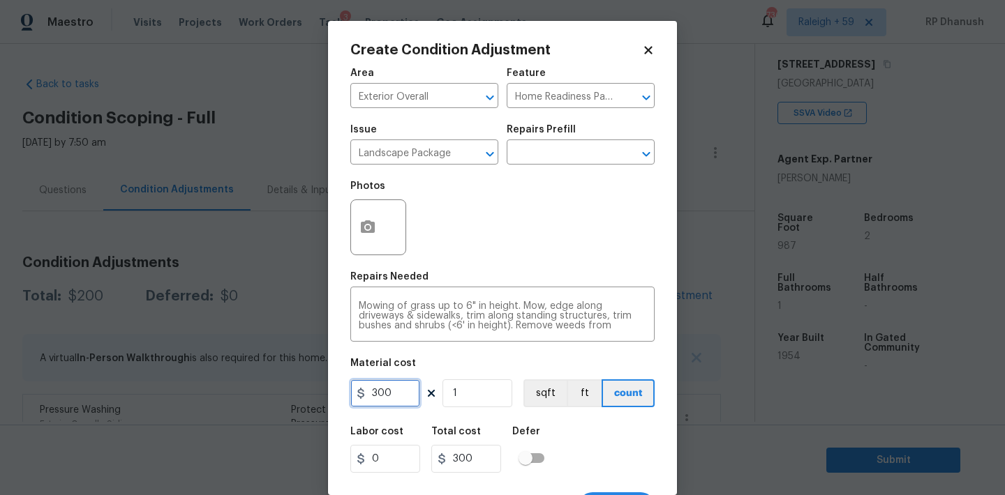
click at [388, 389] on input "300" at bounding box center [385, 394] width 70 height 28
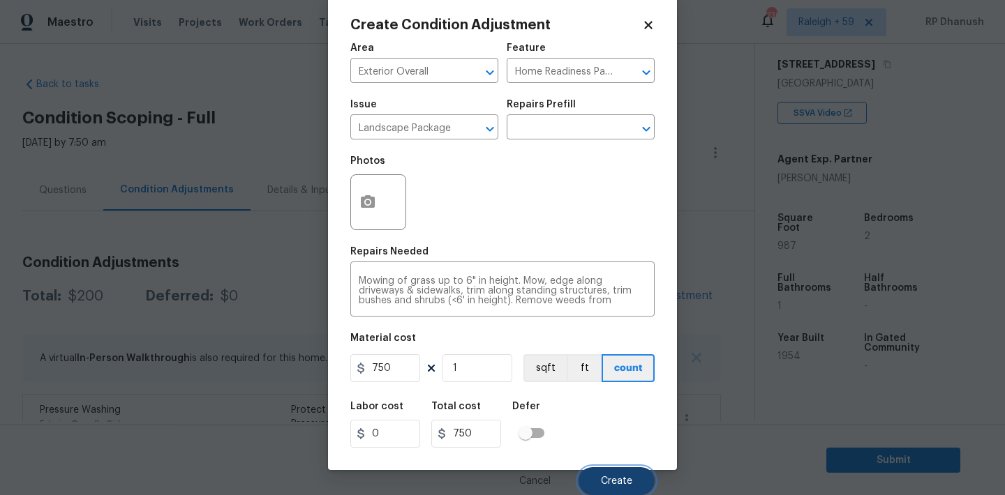
click at [591, 482] on button "Create" at bounding box center [616, 481] width 76 height 28
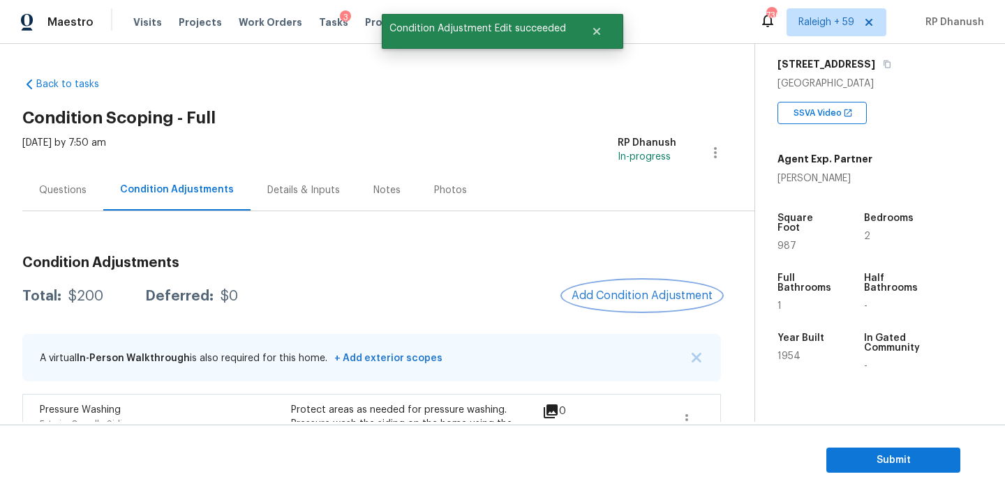
scroll to position [0, 0]
click at [619, 303] on button "Add Condition Adjustment" at bounding box center [642, 295] width 158 height 29
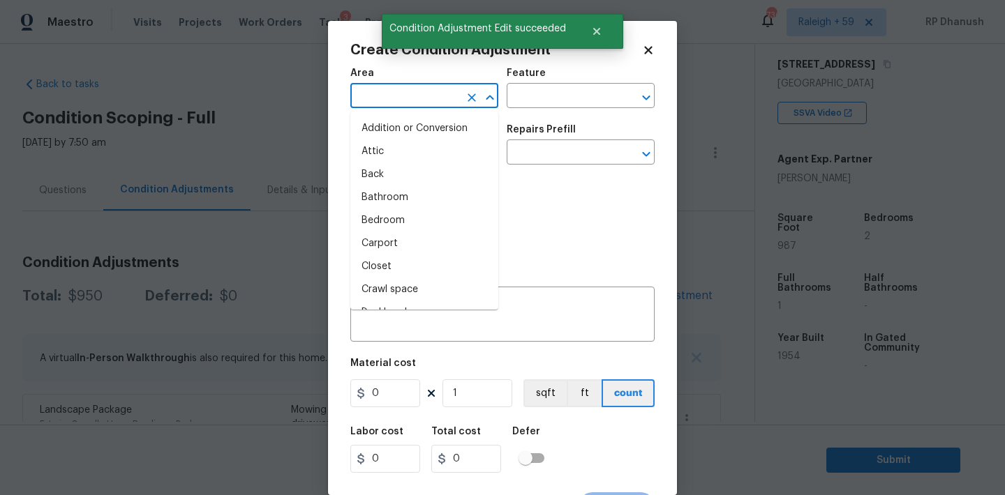
click at [407, 100] on input "text" at bounding box center [404, 98] width 109 height 22
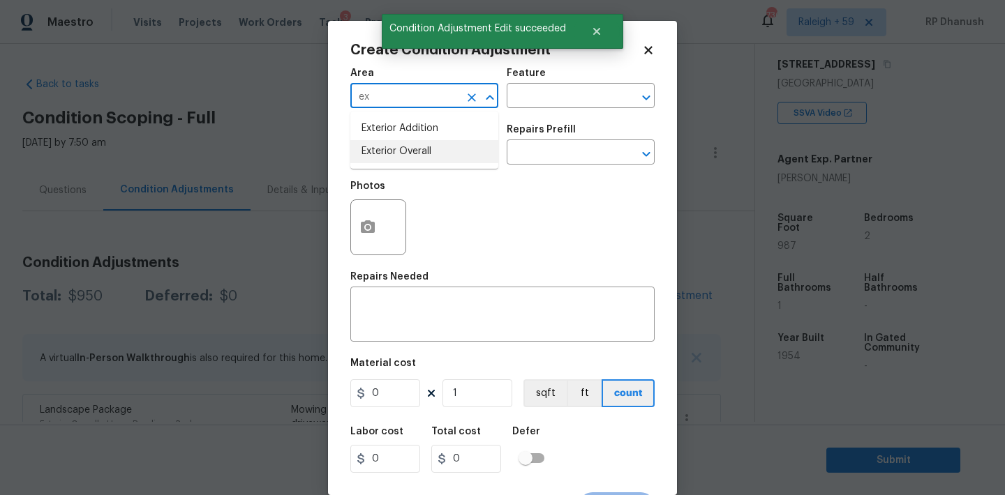
click at [384, 146] on li "Exterior Overall" at bounding box center [424, 151] width 148 height 23
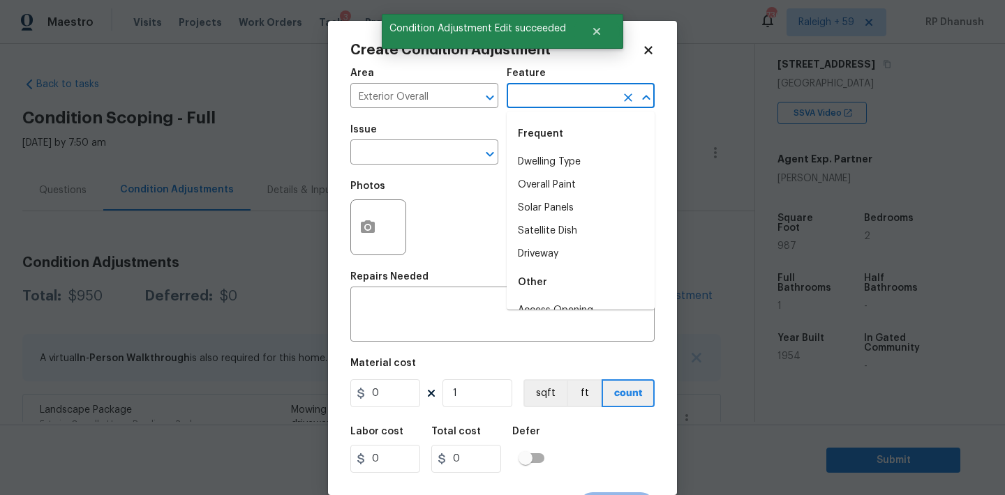
click at [554, 90] on input "text" at bounding box center [560, 98] width 109 height 22
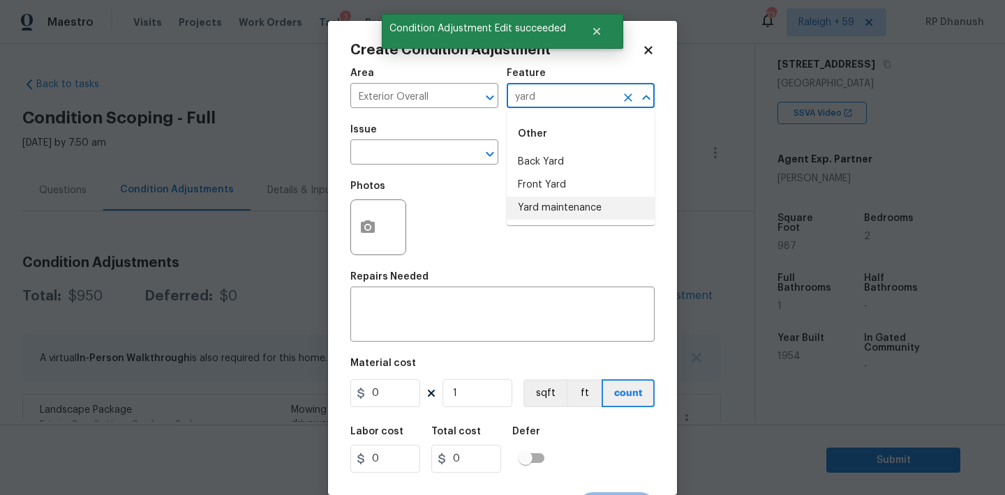
click at [534, 202] on li "Yard maintenance" at bounding box center [580, 208] width 148 height 23
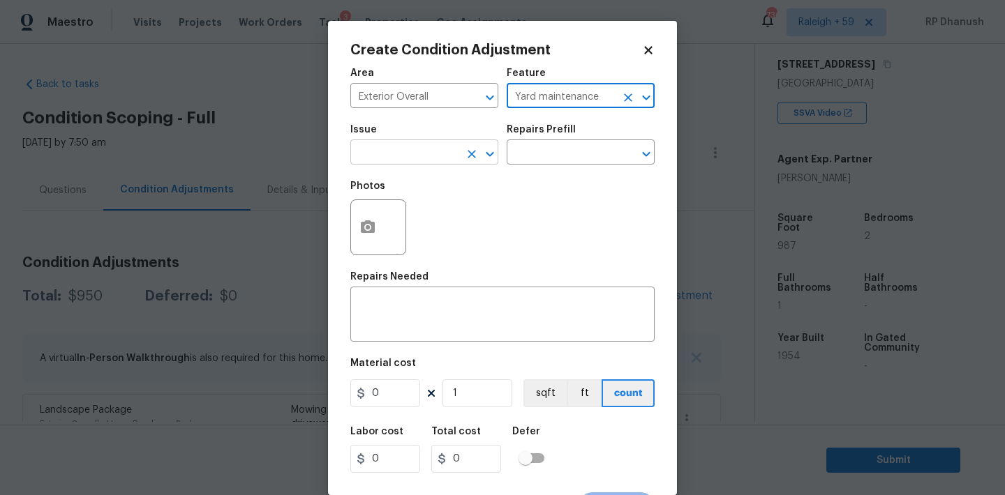
click at [435, 143] on input "text" at bounding box center [404, 154] width 109 height 22
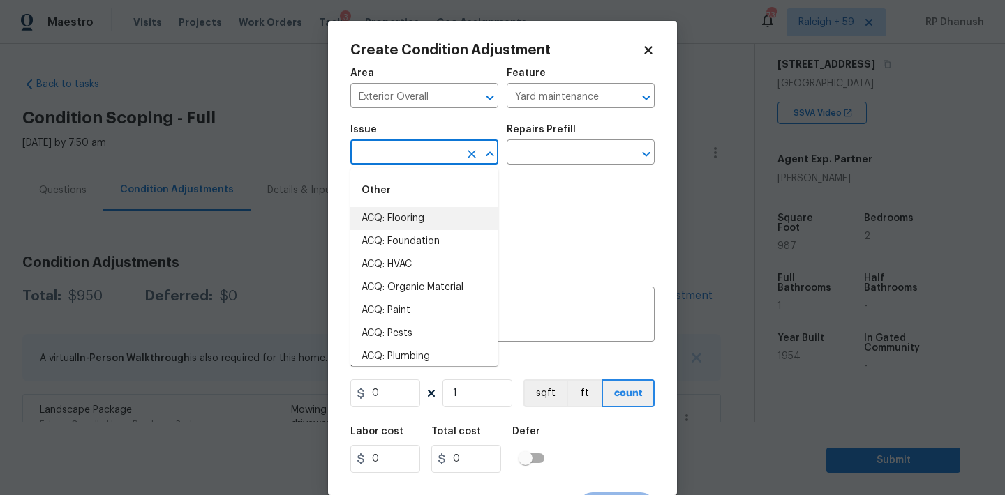
click at [446, 149] on input "text" at bounding box center [404, 154] width 109 height 22
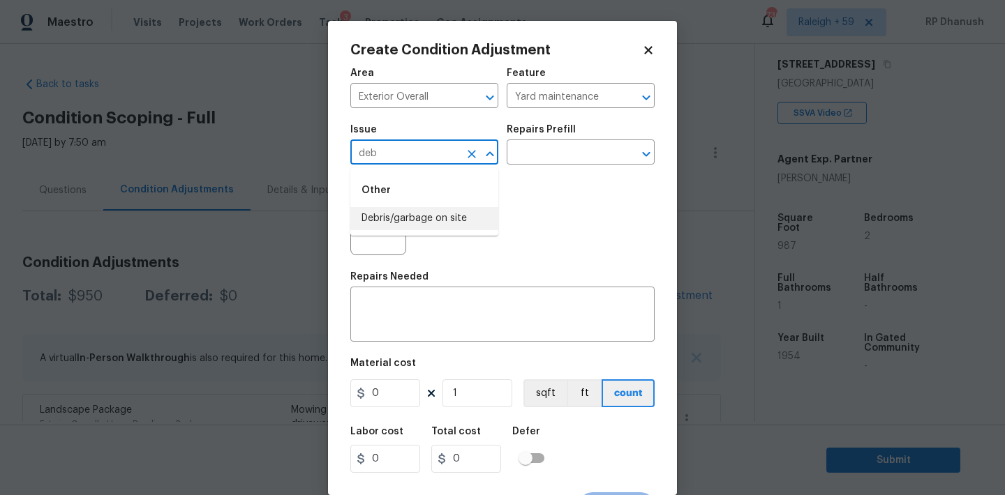
click at [421, 209] on li "Debris/garbage on site" at bounding box center [424, 218] width 148 height 23
click at [538, 160] on input "text" at bounding box center [560, 154] width 109 height 22
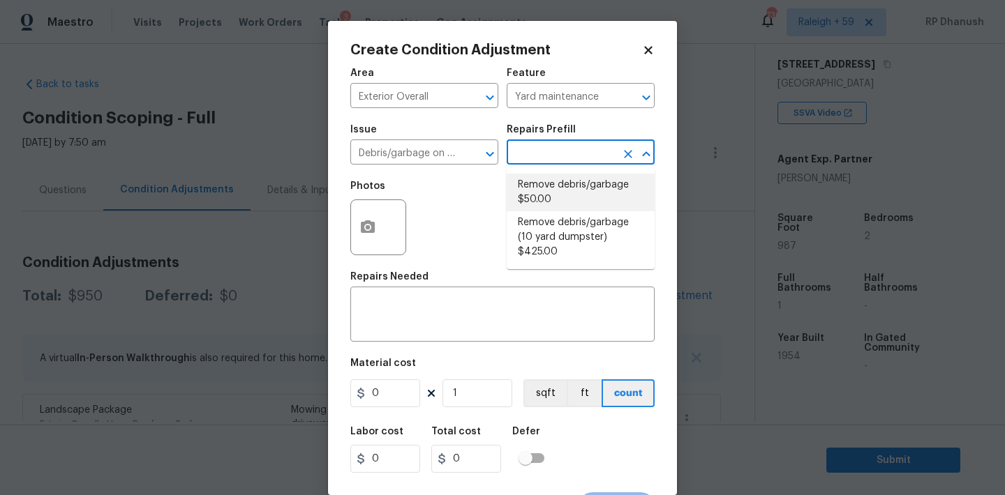
click at [546, 186] on li "Remove debris/garbage $50.00" at bounding box center [580, 193] width 148 height 38
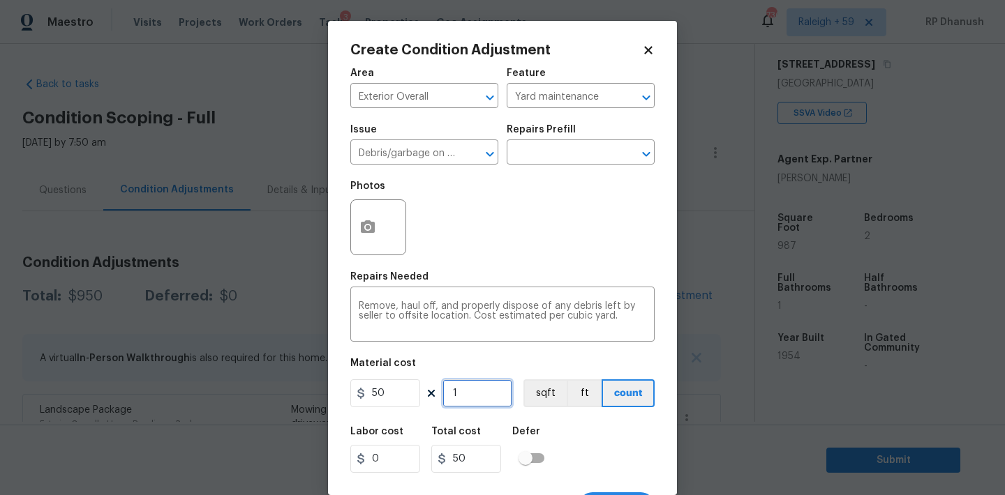
click at [477, 402] on input "1" at bounding box center [477, 394] width 70 height 28
click at [618, 322] on textarea "Remove, haul off, and properly dispose of any debris left by seller to offsite …" at bounding box center [502, 315] width 287 height 29
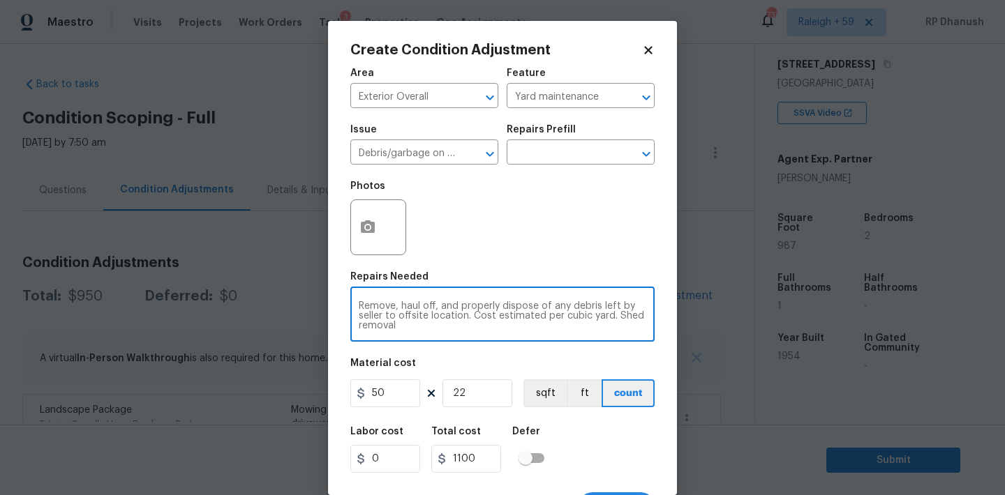
click at [618, 320] on textarea "Remove, haul off, and properly dispose of any debris left by seller to offsite …" at bounding box center [502, 315] width 287 height 29
drag, startPoint x: 618, startPoint y: 317, endPoint x: 594, endPoint y: 362, distance: 50.6
click at [594, 362] on div "Area Exterior Overall ​ Feature Yard maintenance ​ Issue Debris/garbage on site…" at bounding box center [502, 290] width 304 height 460
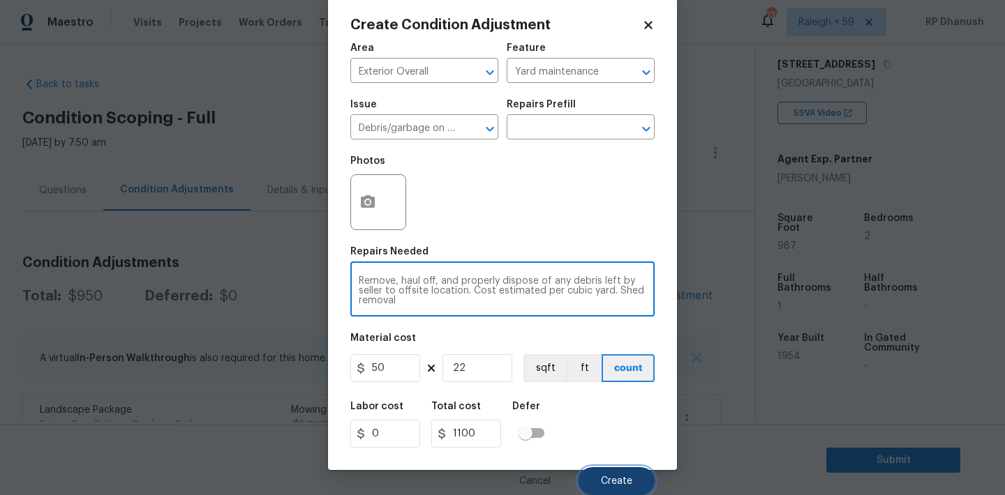
click at [605, 474] on button "Create" at bounding box center [616, 481] width 76 height 28
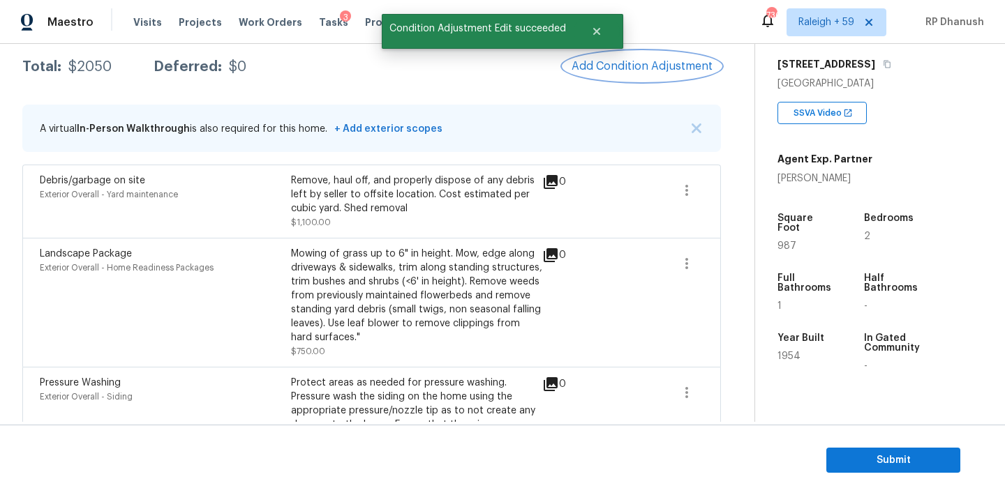
scroll to position [216, 0]
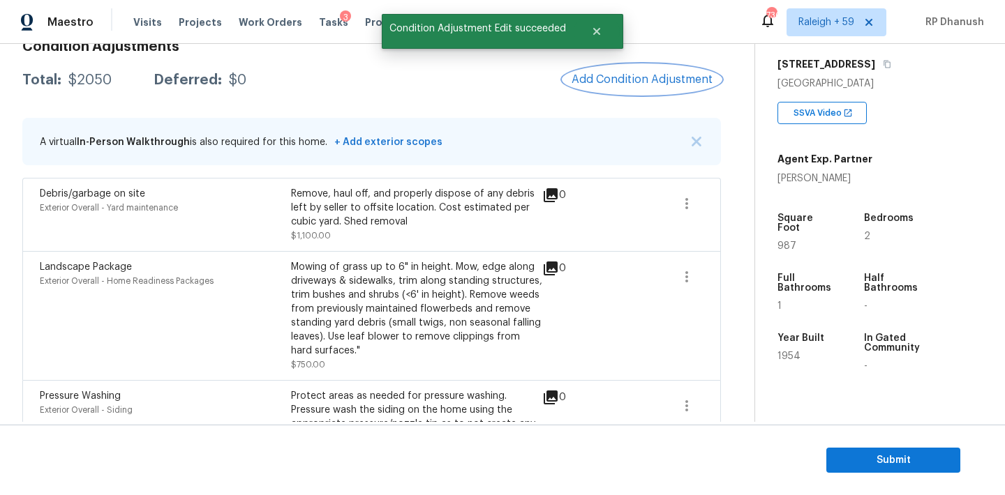
click at [654, 87] on button "Add Condition Adjustment" at bounding box center [642, 79] width 158 height 29
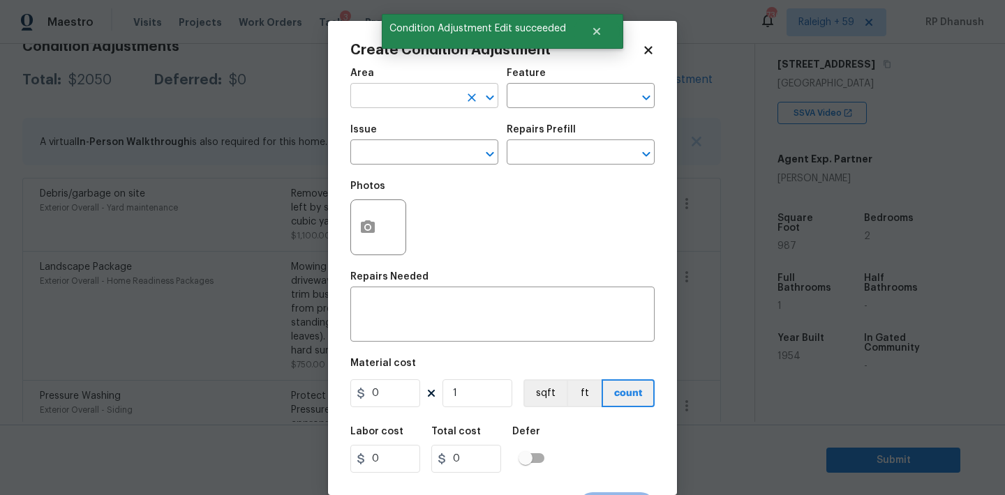
click at [411, 107] on input "text" at bounding box center [404, 98] width 109 height 22
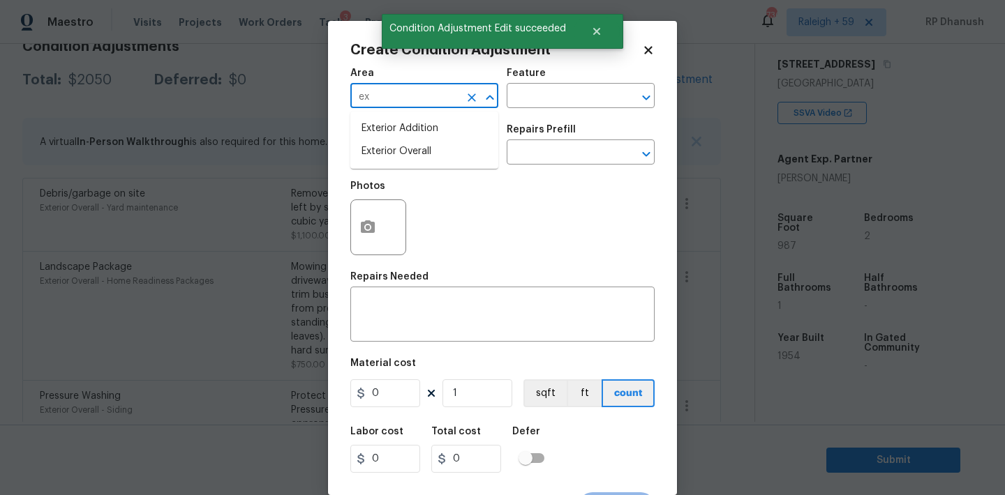
click at [391, 158] on li "Exterior Overall" at bounding box center [424, 151] width 148 height 23
click at [386, 290] on div "x ​" at bounding box center [502, 316] width 304 height 52
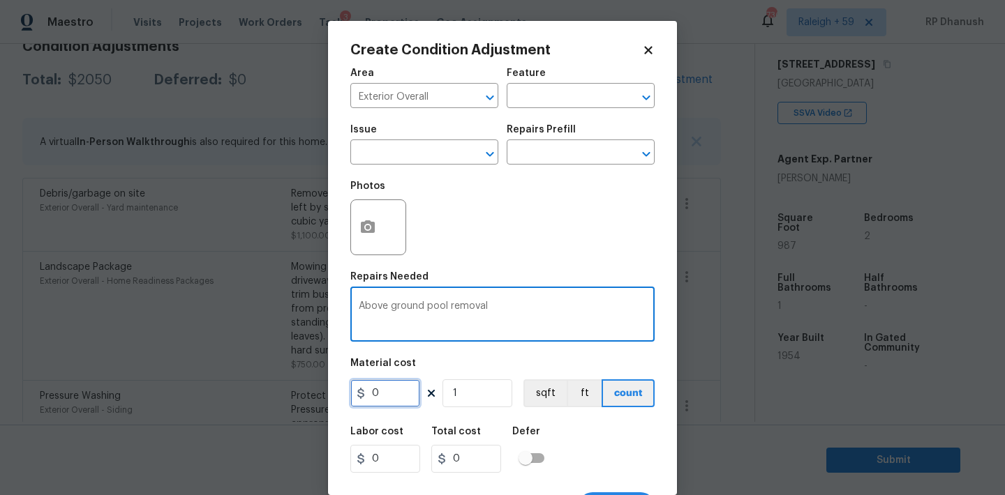
click at [393, 383] on input "0" at bounding box center [385, 394] width 70 height 28
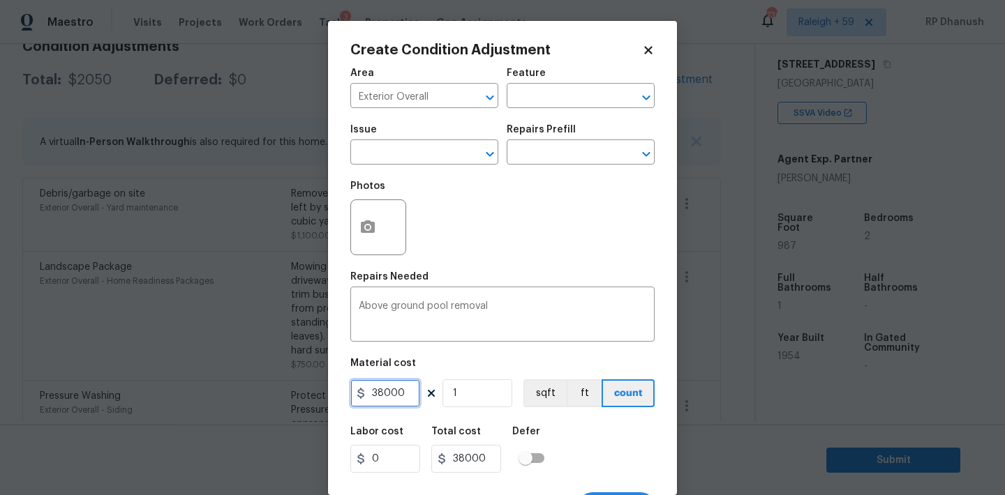
click at [393, 383] on input "38000" at bounding box center [385, 394] width 70 height 28
click at [369, 251] on button "button" at bounding box center [367, 227] width 33 height 54
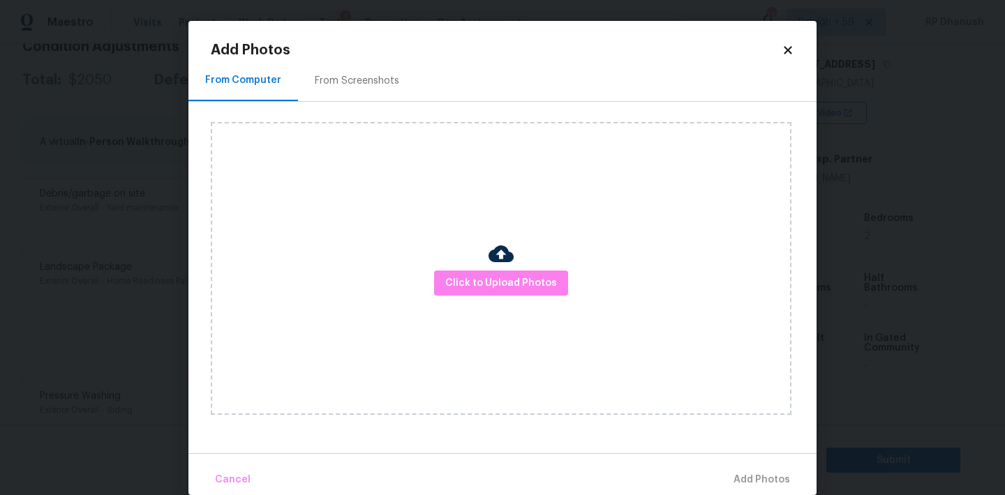
click at [335, 51] on h2 "Add Photos" at bounding box center [496, 50] width 571 height 14
click at [335, 73] on div "From Screenshots" at bounding box center [357, 80] width 118 height 41
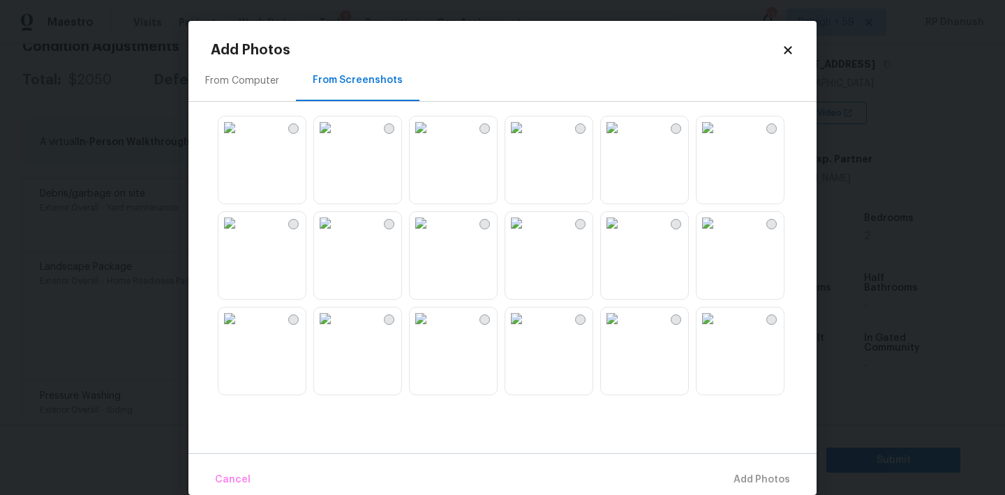
click at [241, 139] on img at bounding box center [229, 128] width 22 height 22
click at [336, 234] on img at bounding box center [325, 223] width 22 height 22
click at [432, 241] on img at bounding box center [421, 229] width 22 height 22
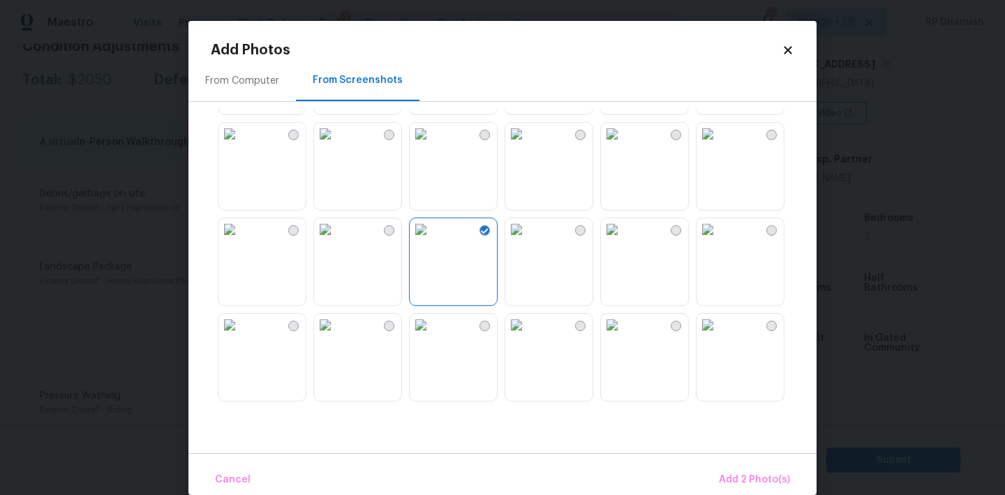
click at [432, 241] on img at bounding box center [421, 229] width 22 height 22
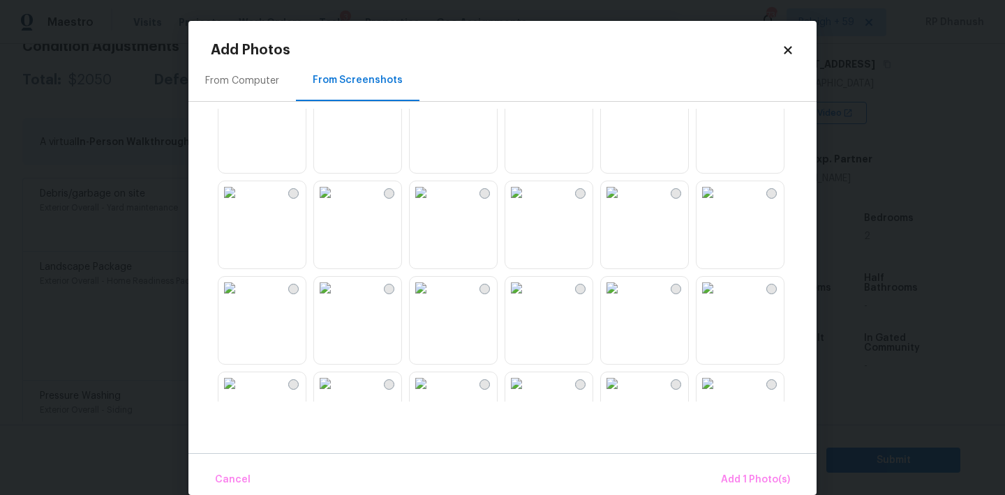
scroll to position [940, 0]
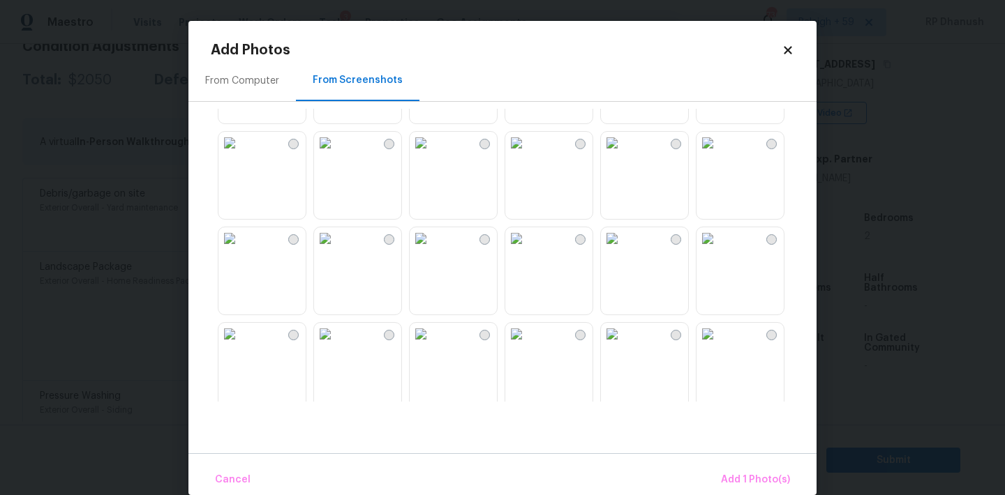
click at [336, 250] on img at bounding box center [325, 238] width 22 height 22
click at [732, 472] on span "Add 2 Photo(s)" at bounding box center [754, 480] width 71 height 17
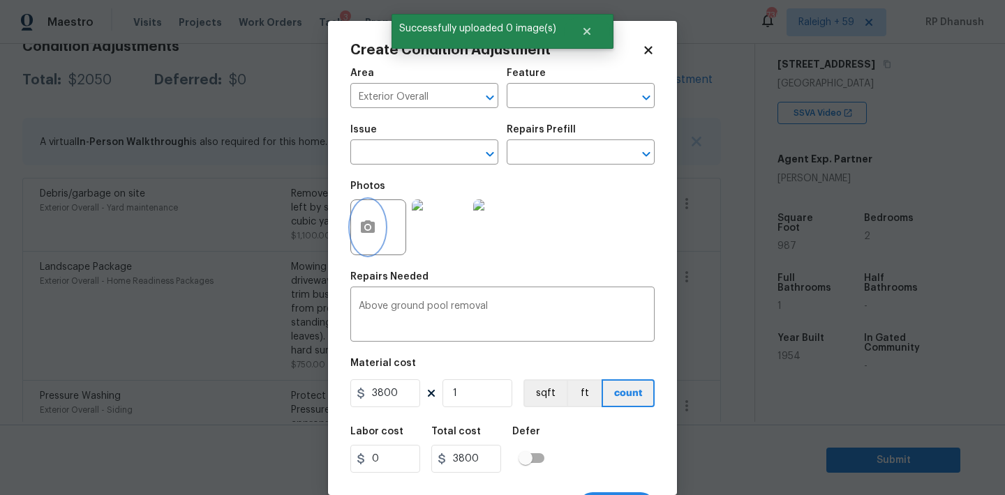
scroll to position [26, 0]
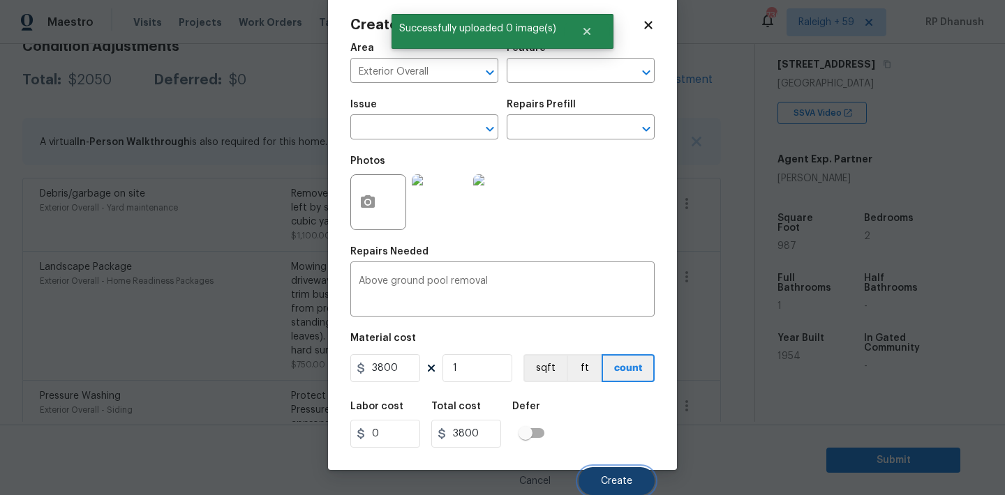
click at [615, 472] on button "Create" at bounding box center [616, 481] width 76 height 28
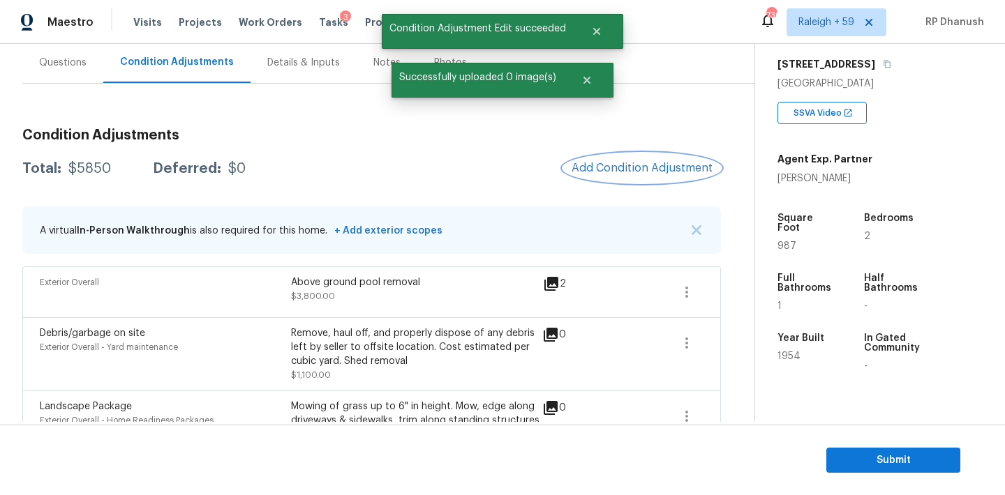
scroll to position [127, 0]
click at [653, 170] on span "Add Condition Adjustment" at bounding box center [641, 169] width 141 height 13
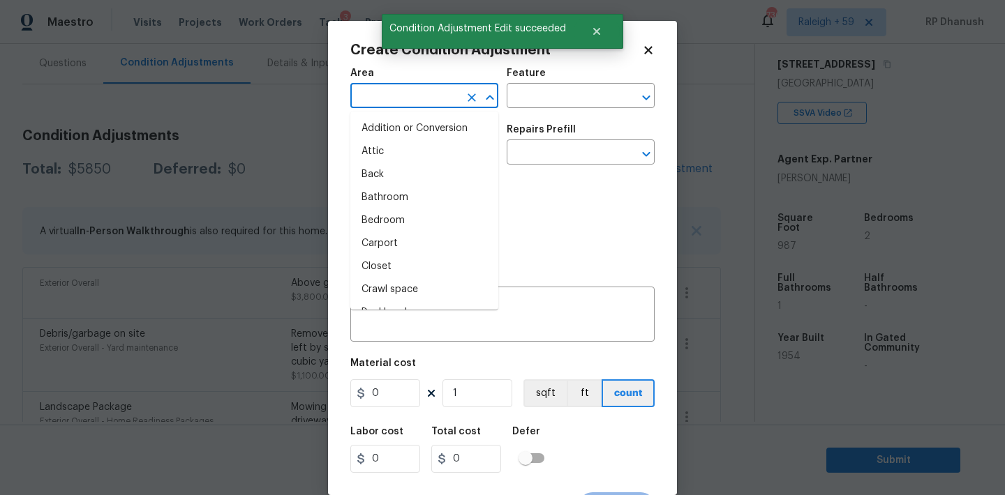
click at [378, 107] on input "text" at bounding box center [404, 98] width 109 height 22
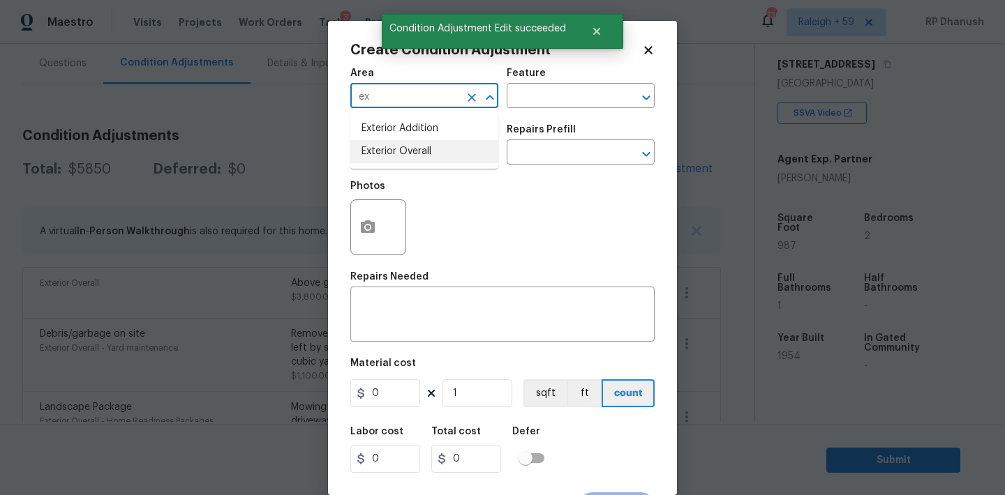
click at [370, 159] on li "Exterior Overall" at bounding box center [424, 151] width 148 height 23
click at [535, 105] on input "text" at bounding box center [560, 98] width 109 height 22
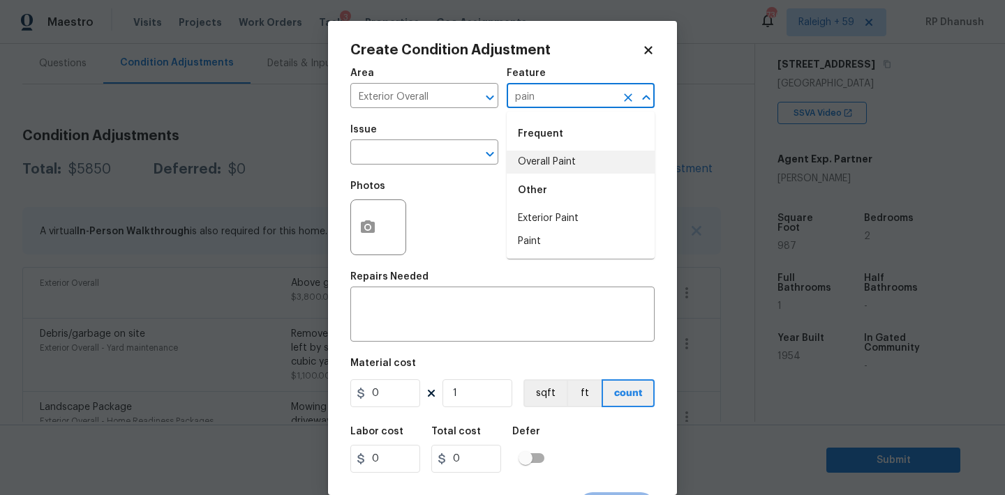
click at [534, 160] on li "Overall Paint" at bounding box center [580, 162] width 148 height 23
click at [410, 157] on input "text" at bounding box center [404, 154] width 109 height 22
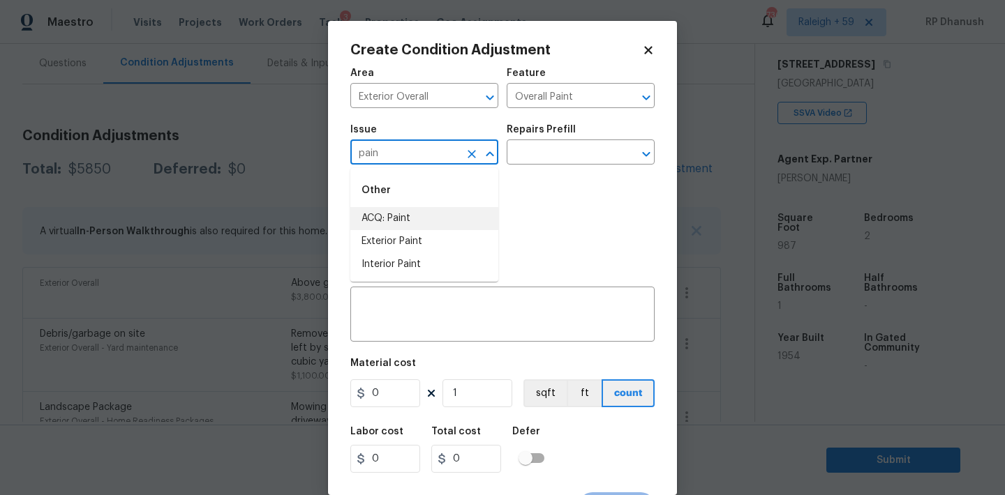
click at [397, 221] on li "ACQ: Paint" at bounding box center [424, 218] width 148 height 23
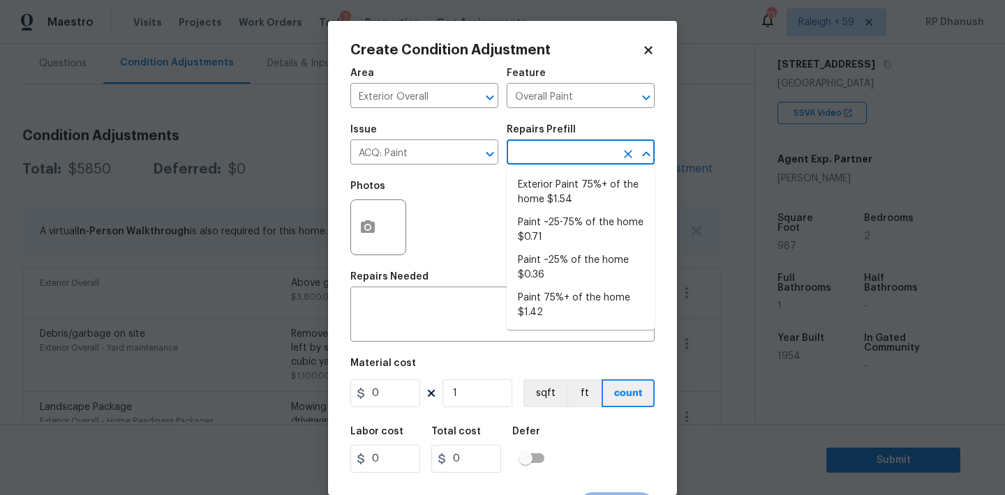
click at [546, 145] on input "text" at bounding box center [560, 154] width 109 height 22
click at [550, 182] on li "Exterior Paint 75%+ of the home $1.54" at bounding box center [580, 193] width 148 height 38
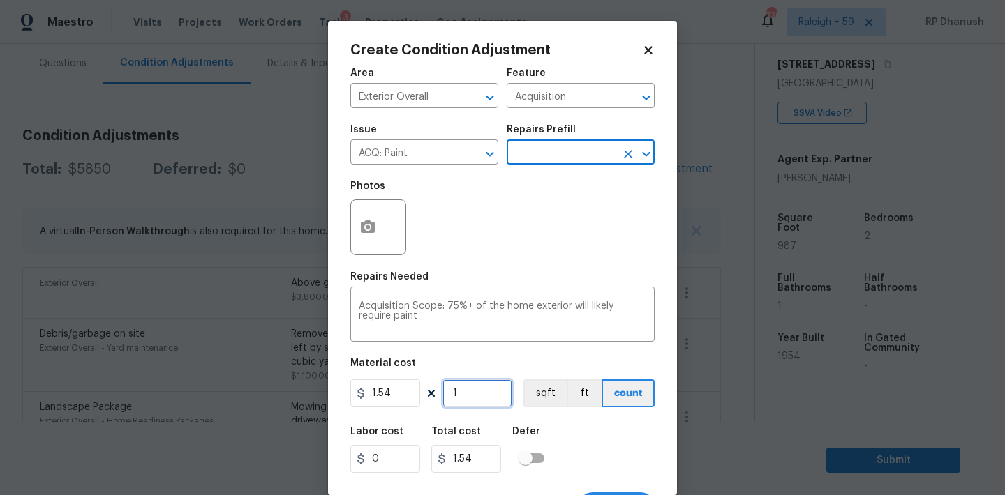
click at [470, 407] on input "1" at bounding box center [477, 394] width 70 height 28
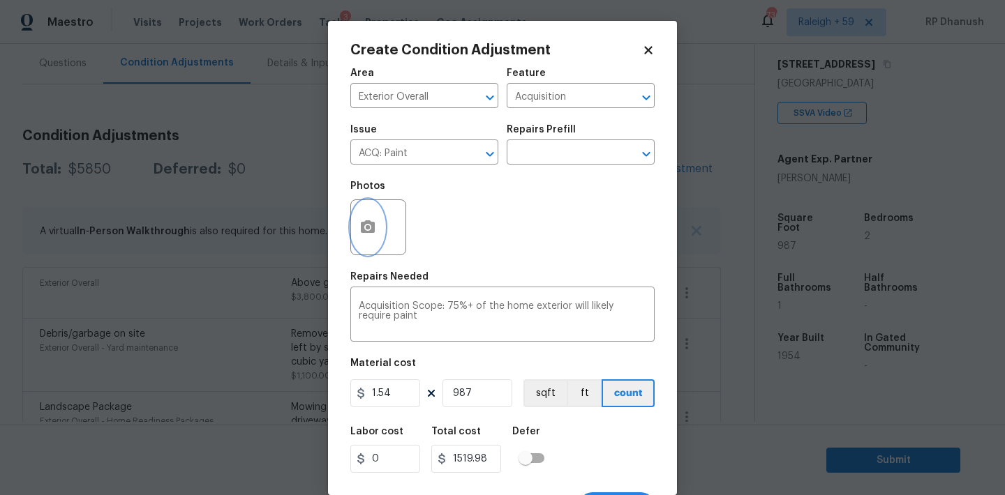
click at [361, 233] on icon "button" at bounding box center [368, 226] width 14 height 13
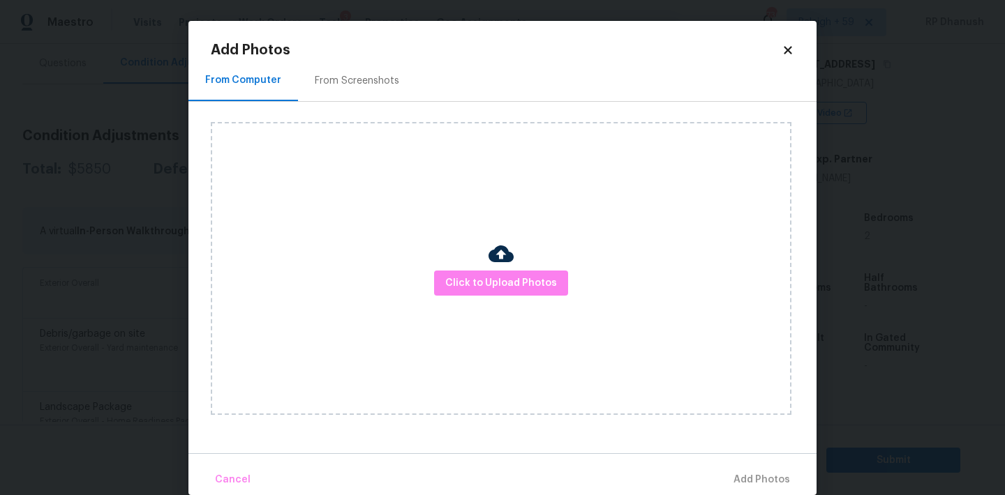
click at [374, 93] on div "From Screenshots" at bounding box center [357, 80] width 118 height 41
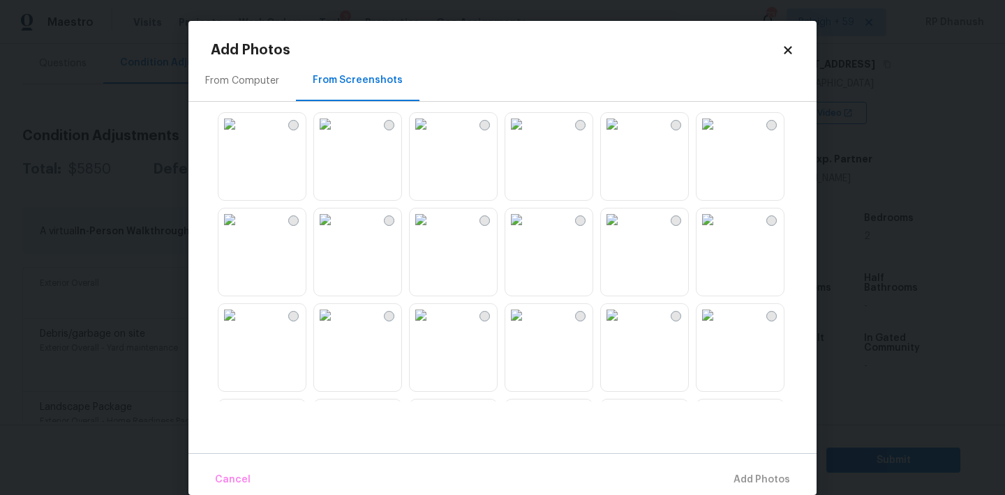
scroll to position [320, 0]
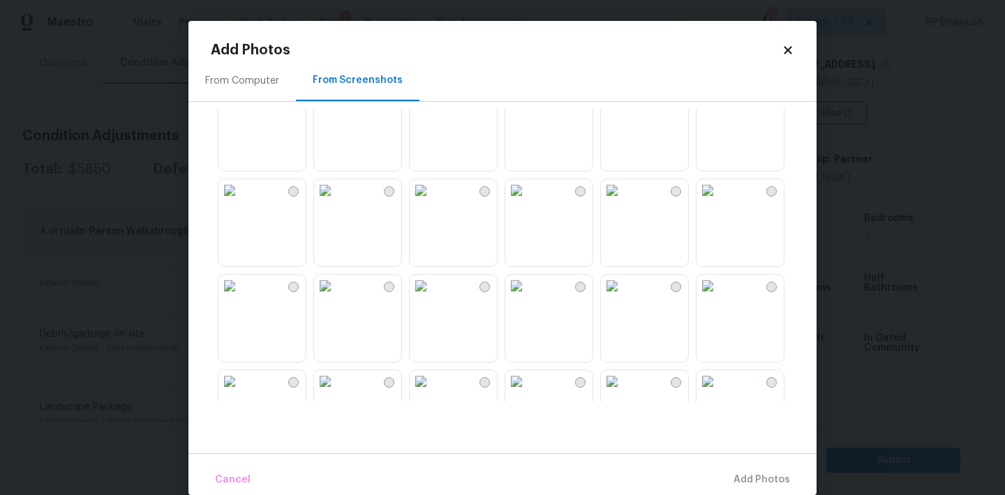
click at [623, 297] on img at bounding box center [612, 286] width 22 height 22
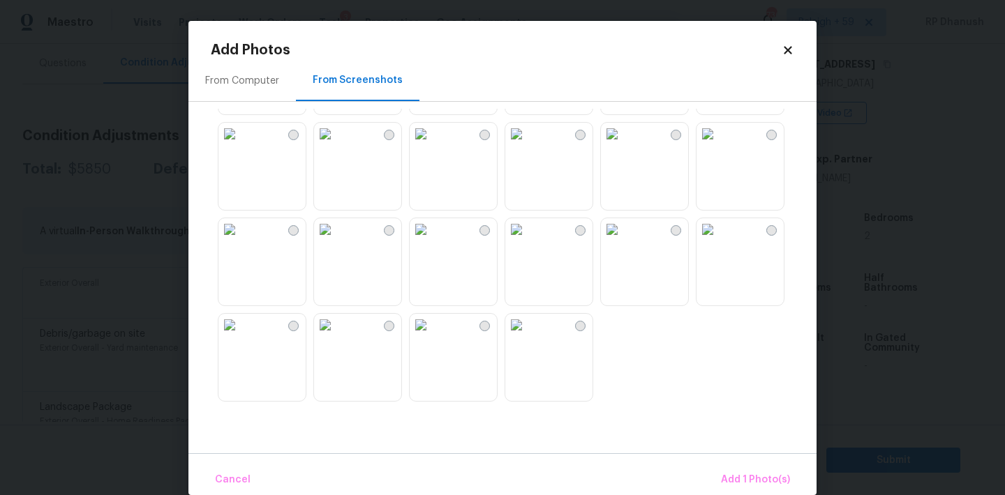
scroll to position [21, 0]
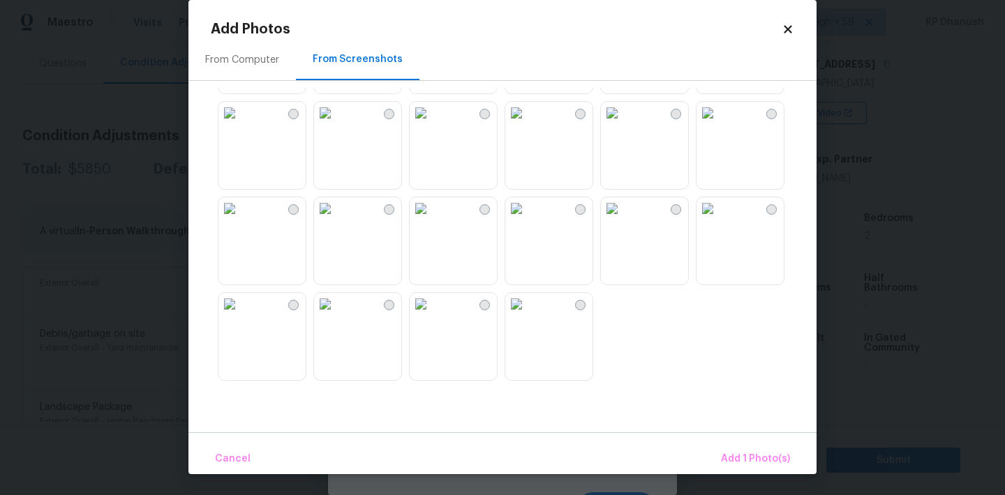
click at [618, 220] on img at bounding box center [612, 208] width 22 height 22
click at [753, 467] on span "Add 2 Photo(s)" at bounding box center [754, 459] width 71 height 17
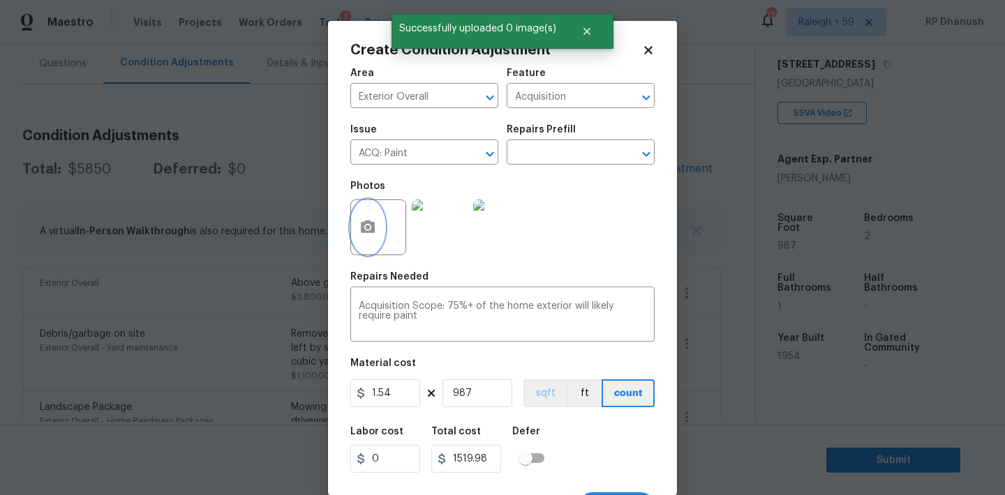
scroll to position [26, 0]
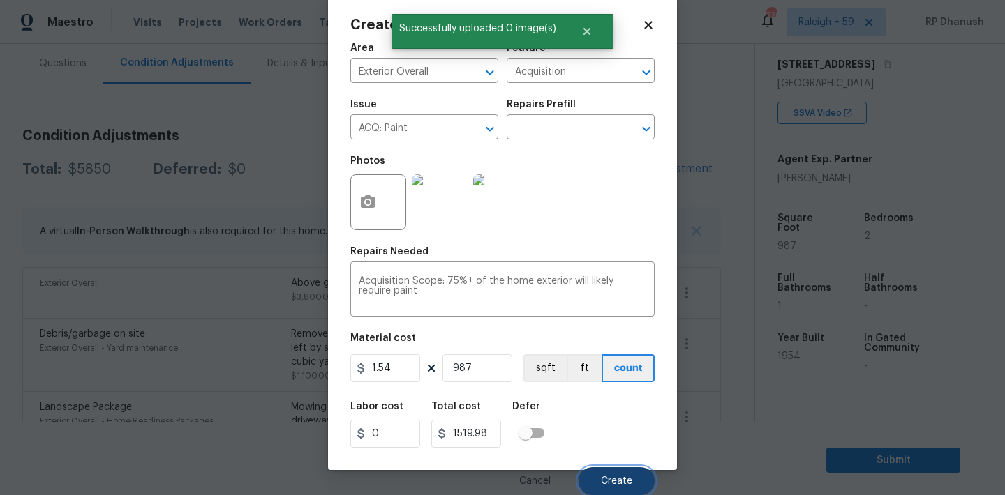
click at [631, 480] on span "Create" at bounding box center [616, 481] width 31 height 10
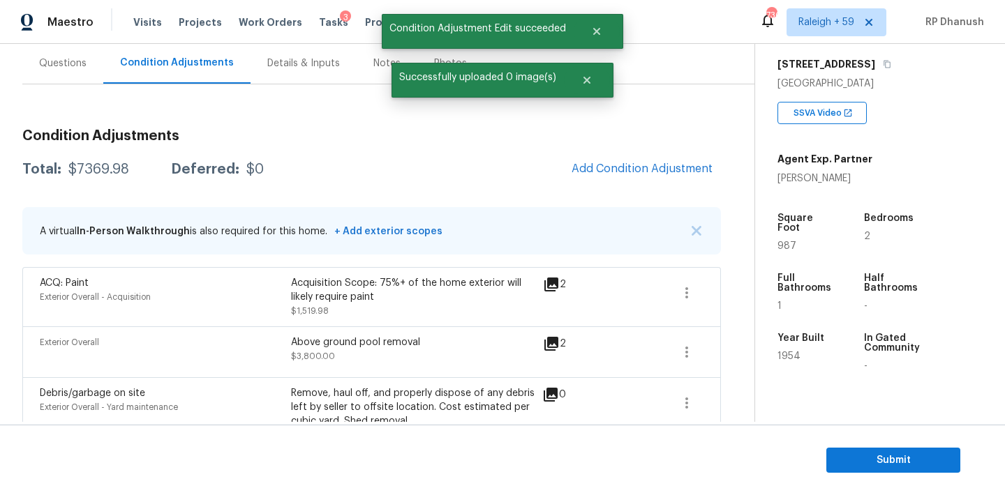
scroll to position [0, 0]
click at [672, 187] on div "Condition Adjustments Total: $7369.98 Deferred: $0 Add Condition Adjustment A v…" at bounding box center [371, 414] width 698 height 592
click at [665, 171] on span "Add Condition Adjustment" at bounding box center [641, 169] width 141 height 13
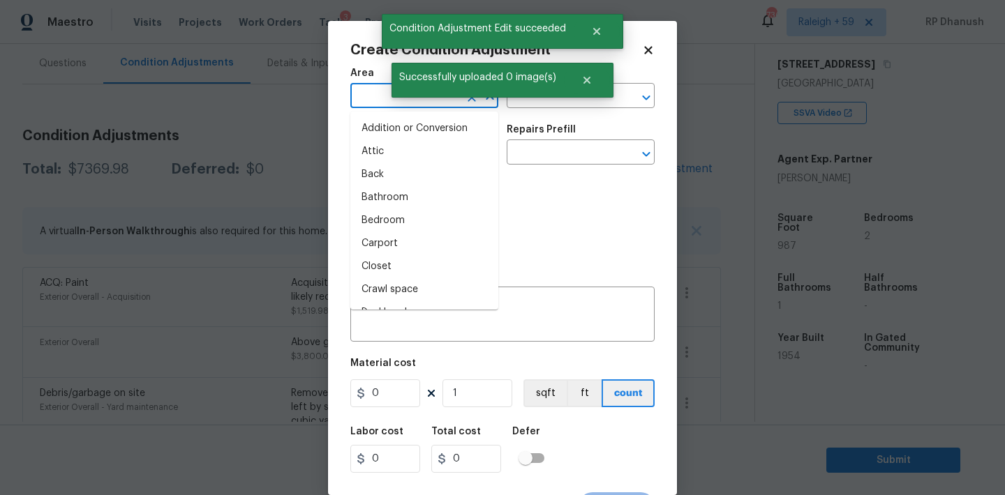
click at [380, 103] on input "text" at bounding box center [404, 98] width 109 height 22
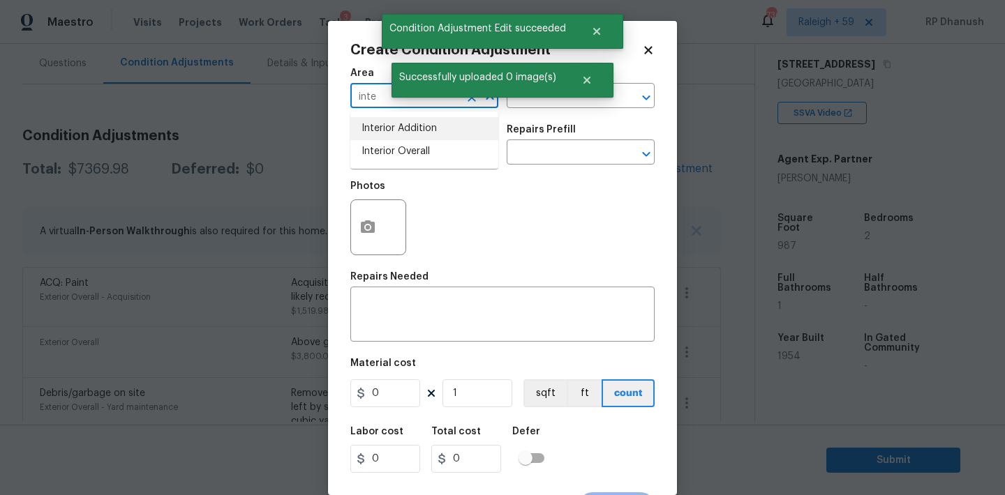
click at [386, 151] on li "Interior Overall" at bounding box center [424, 151] width 148 height 23
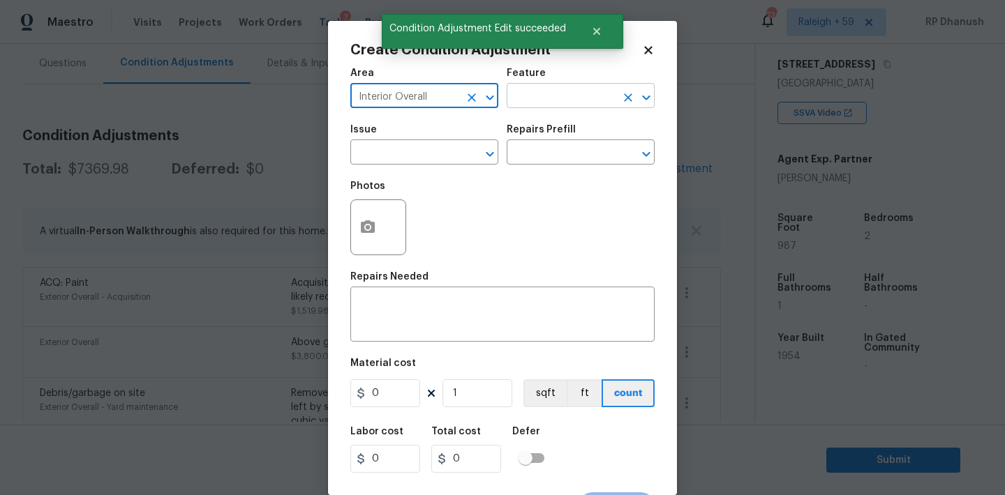
click at [540, 103] on input "text" at bounding box center [560, 98] width 109 height 22
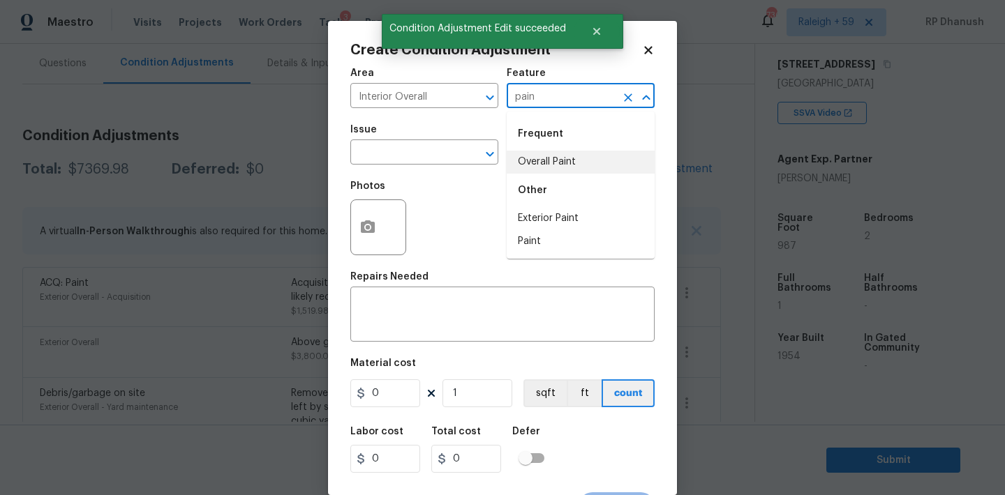
click at [527, 165] on li "Overall Paint" at bounding box center [580, 162] width 148 height 23
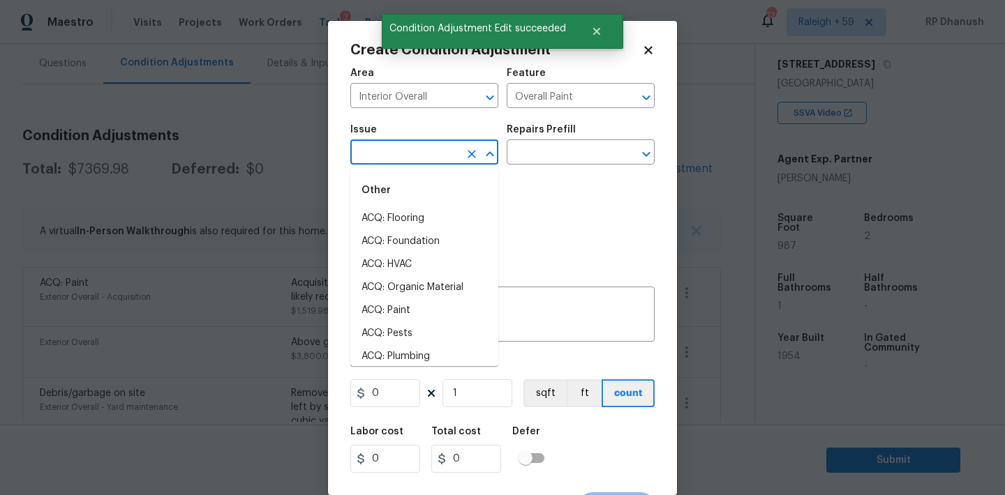
click at [405, 158] on input "text" at bounding box center [404, 154] width 109 height 22
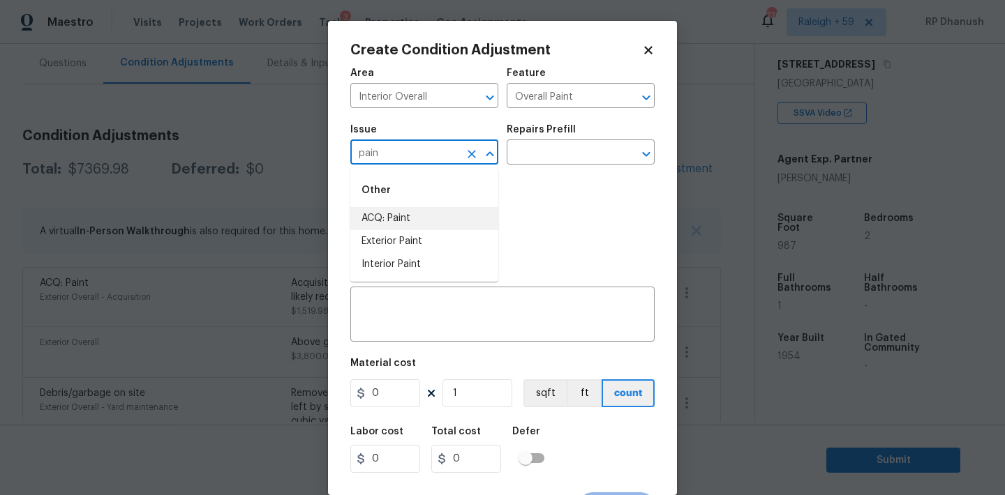
click at [393, 214] on li "ACQ: Paint" at bounding box center [424, 218] width 148 height 23
click at [550, 165] on div "Issue ACQ: Paint ​ Repairs Prefill ​" at bounding box center [502, 145] width 304 height 57
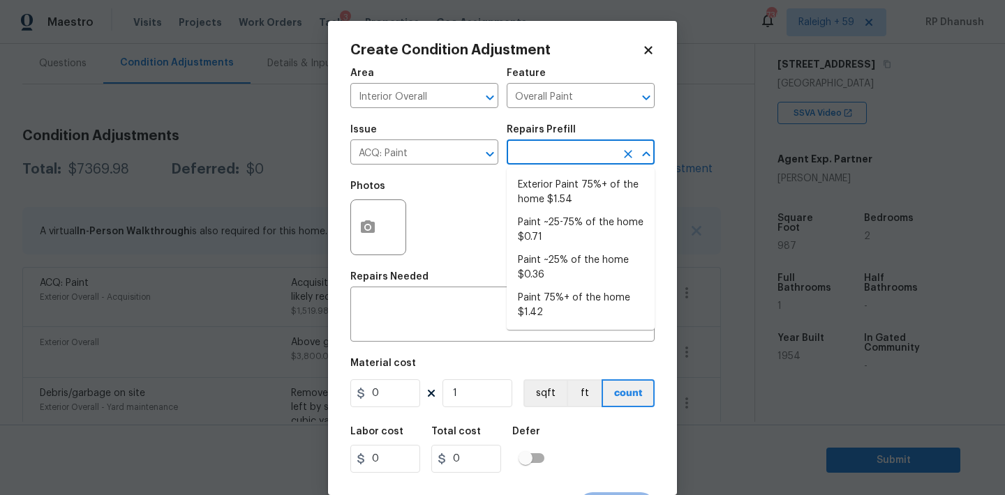
click at [555, 156] on input "text" at bounding box center [560, 154] width 109 height 22
drag, startPoint x: 541, startPoint y: 223, endPoint x: 500, endPoint y: 359, distance: 142.6
click at [541, 229] on li "Paint ~25-75% of the home $0.71" at bounding box center [580, 230] width 148 height 38
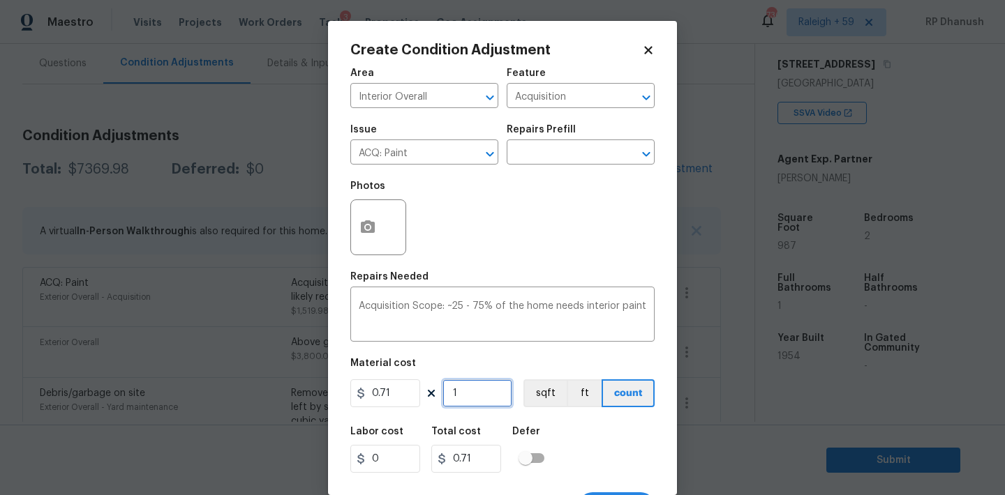
click at [480, 394] on input "1" at bounding box center [477, 394] width 70 height 28
click at [476, 404] on input "987" at bounding box center [477, 394] width 70 height 28
click at [360, 236] on button "button" at bounding box center [367, 227] width 33 height 54
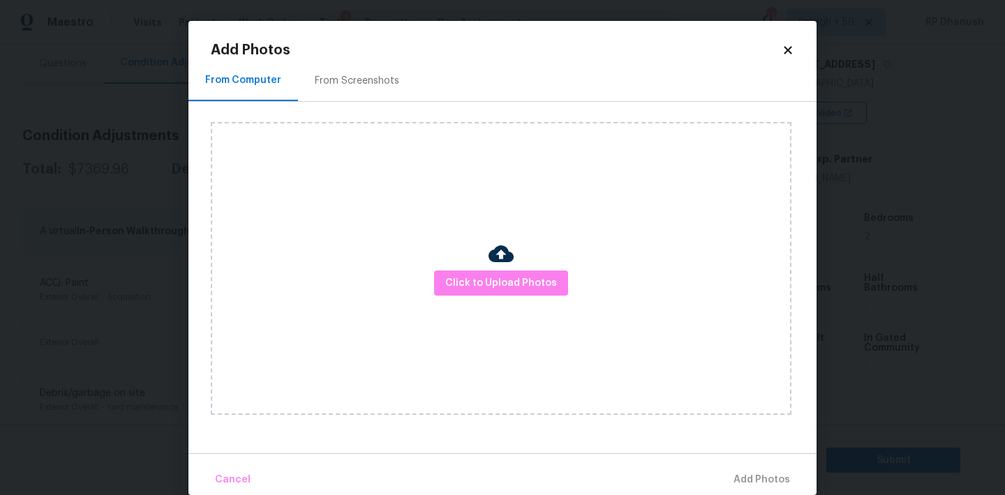
click at [380, 94] on div "From Screenshots" at bounding box center [357, 80] width 118 height 41
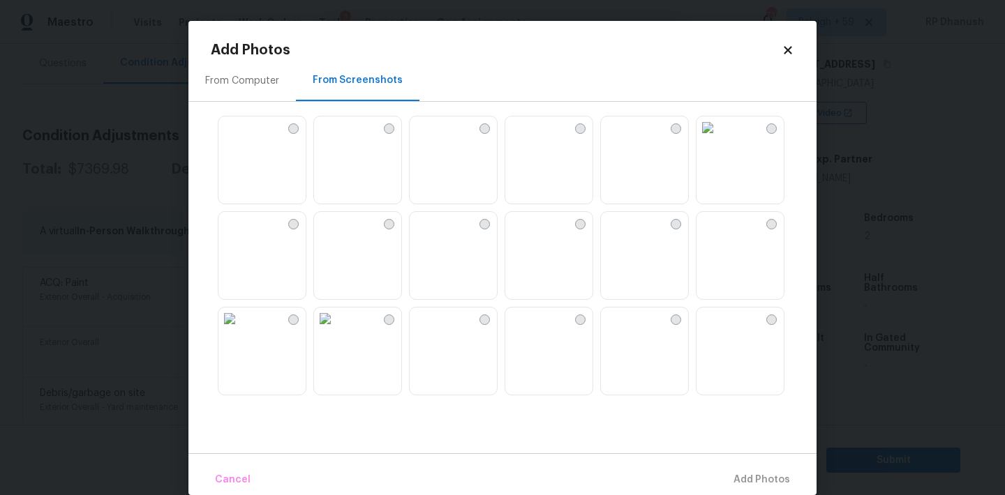
click at [432, 139] on img at bounding box center [421, 128] width 22 height 22
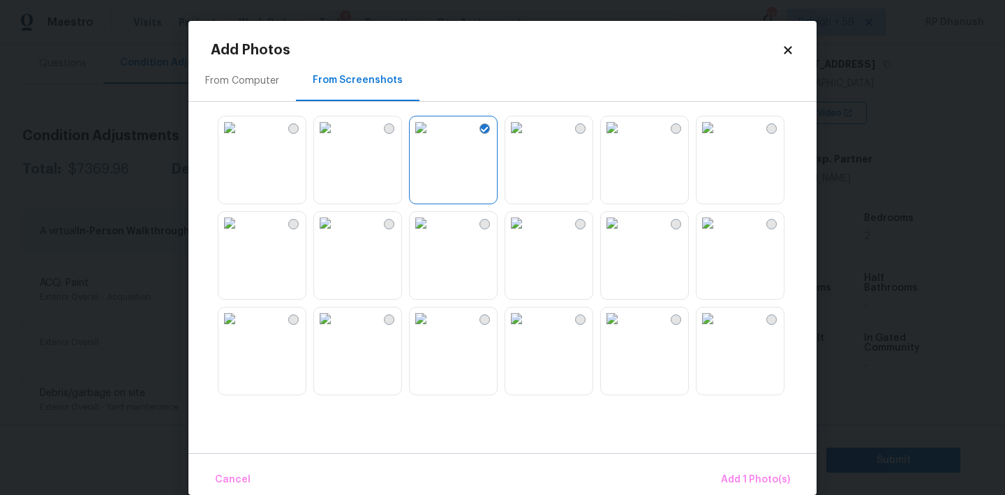
click at [623, 139] on img at bounding box center [612, 128] width 22 height 22
click at [623, 330] on img at bounding box center [612, 319] width 22 height 22
click at [527, 330] on img at bounding box center [516, 319] width 22 height 22
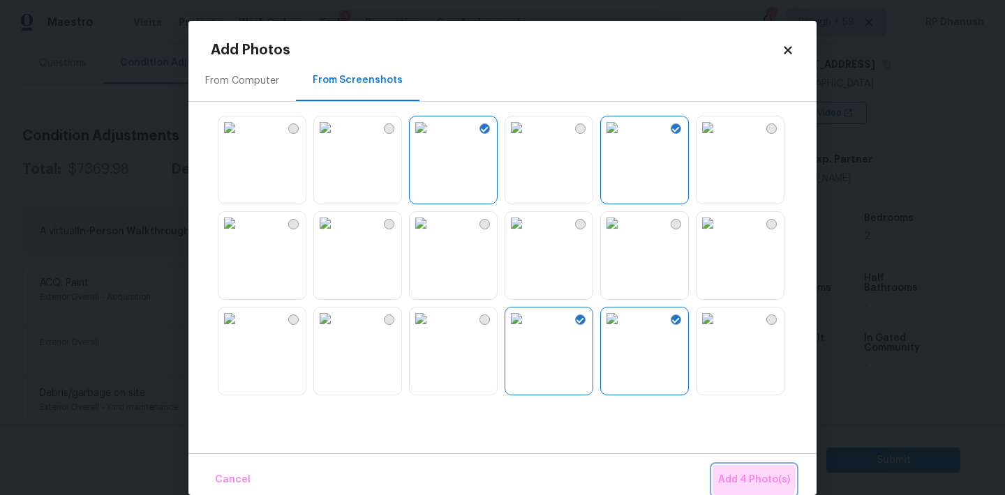
click at [728, 470] on button "Add 4 Photo(s)" at bounding box center [753, 480] width 83 height 30
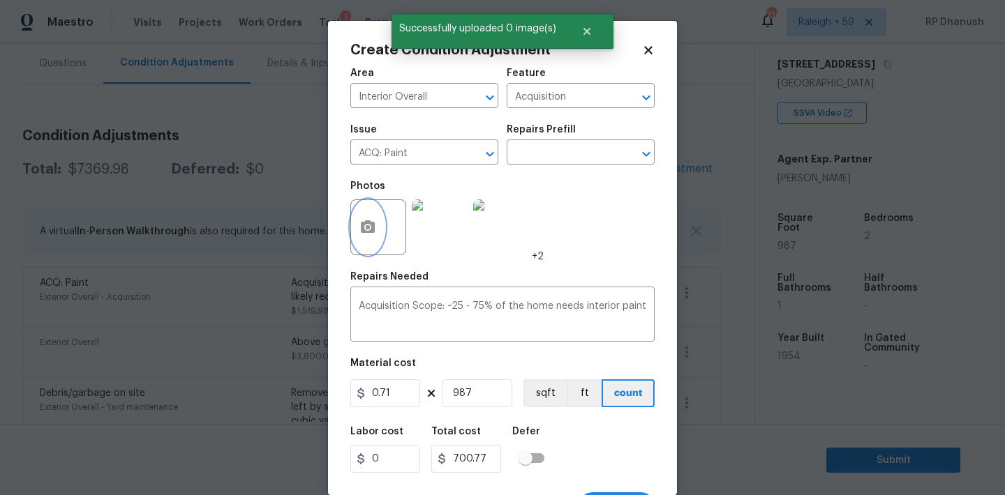
scroll to position [26, 0]
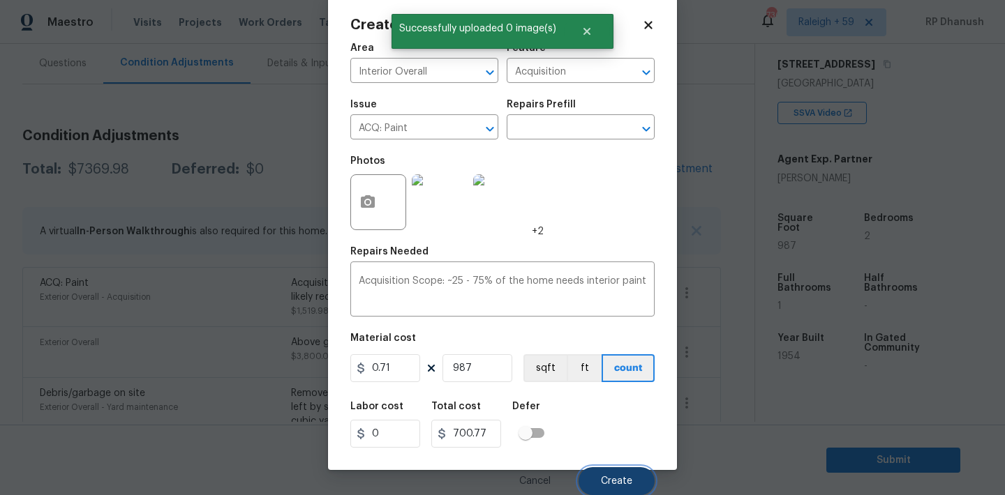
click at [599, 482] on button "Create" at bounding box center [616, 481] width 76 height 28
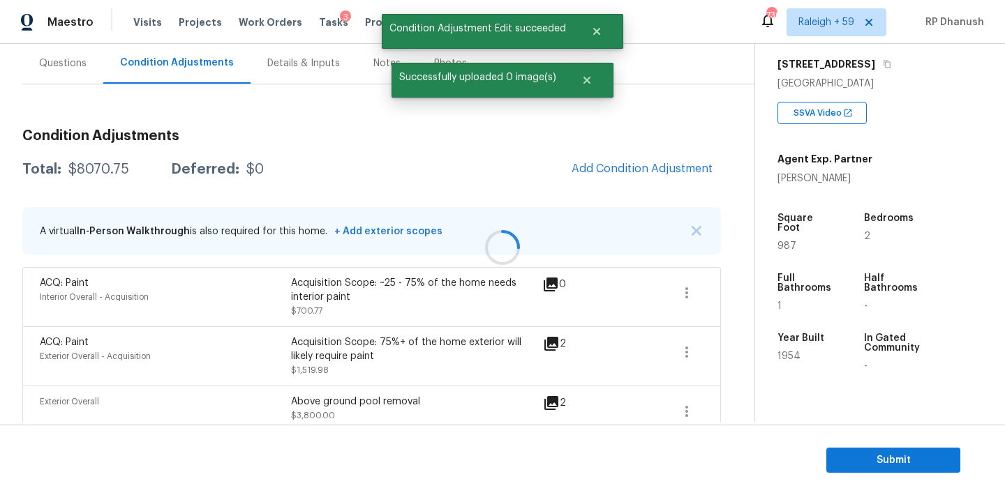
scroll to position [0, 0]
click at [679, 188] on div at bounding box center [502, 247] width 1005 height 495
click at [677, 177] on button "Add Condition Adjustment" at bounding box center [642, 168] width 158 height 29
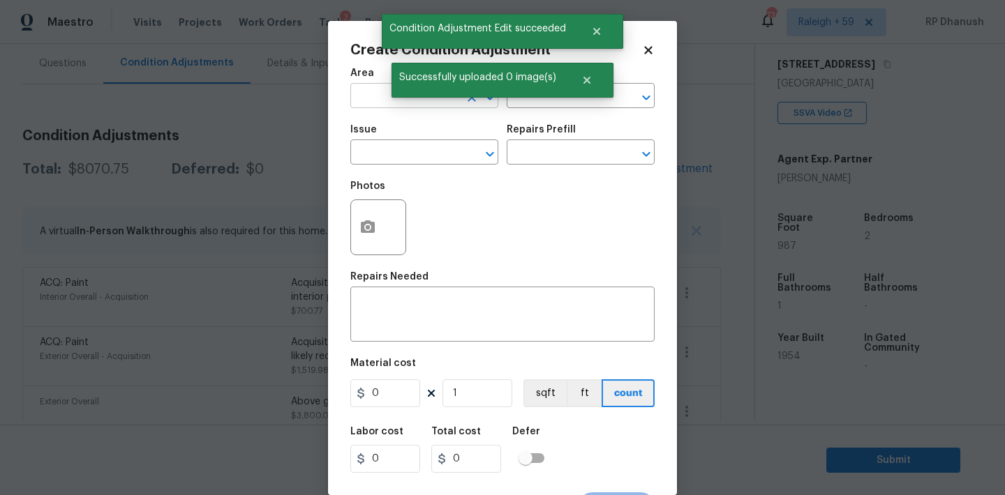
click at [379, 100] on input "text" at bounding box center [404, 98] width 109 height 22
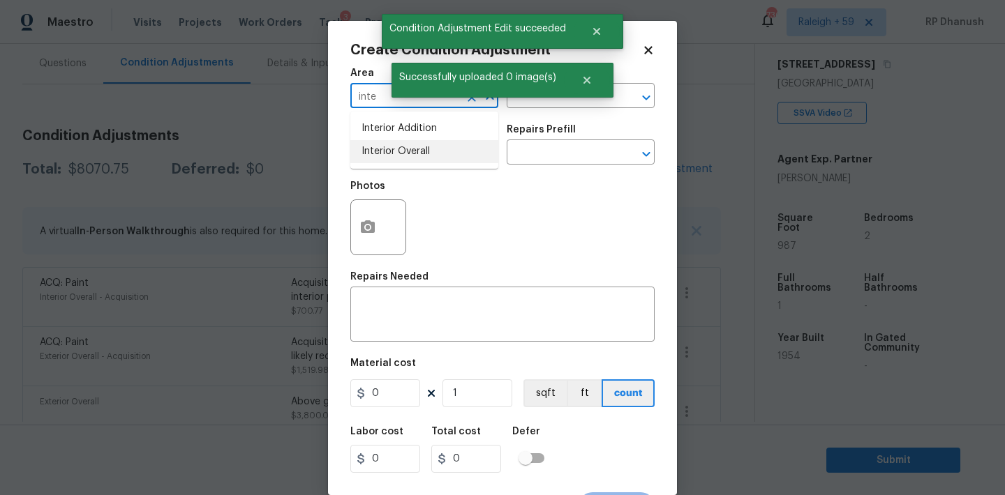
click at [377, 140] on li "Interior Overall" at bounding box center [424, 151] width 148 height 23
click at [539, 99] on input "text" at bounding box center [560, 98] width 109 height 22
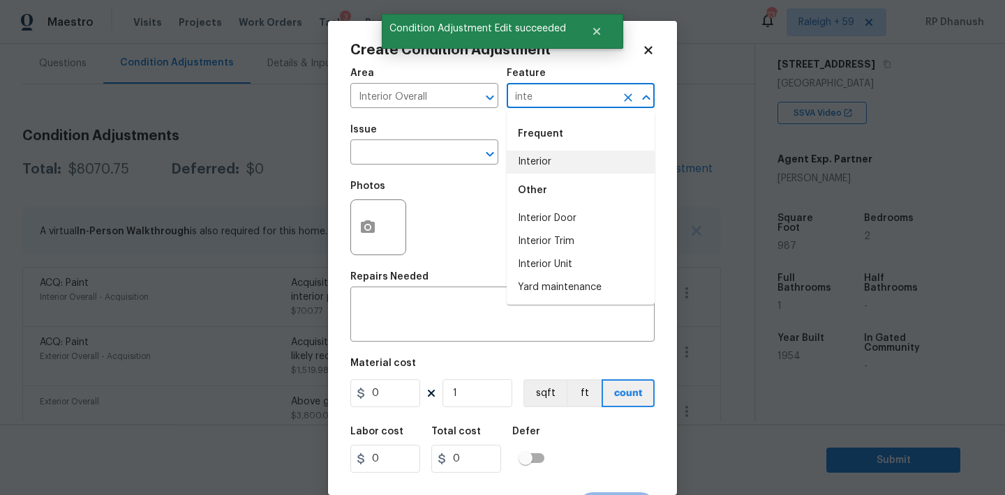
click at [538, 166] on li "Interior" at bounding box center [580, 162] width 148 height 23
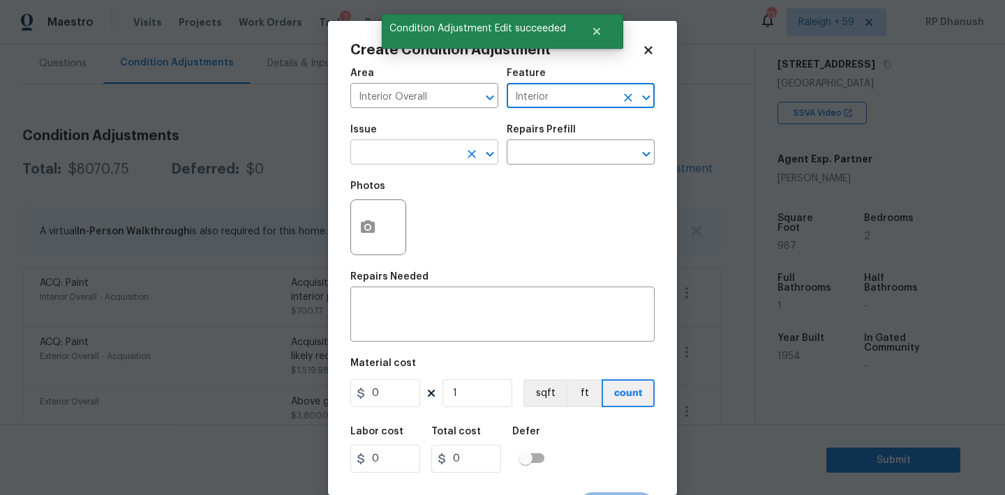
click at [490, 157] on icon "Open" at bounding box center [489, 154] width 17 height 17
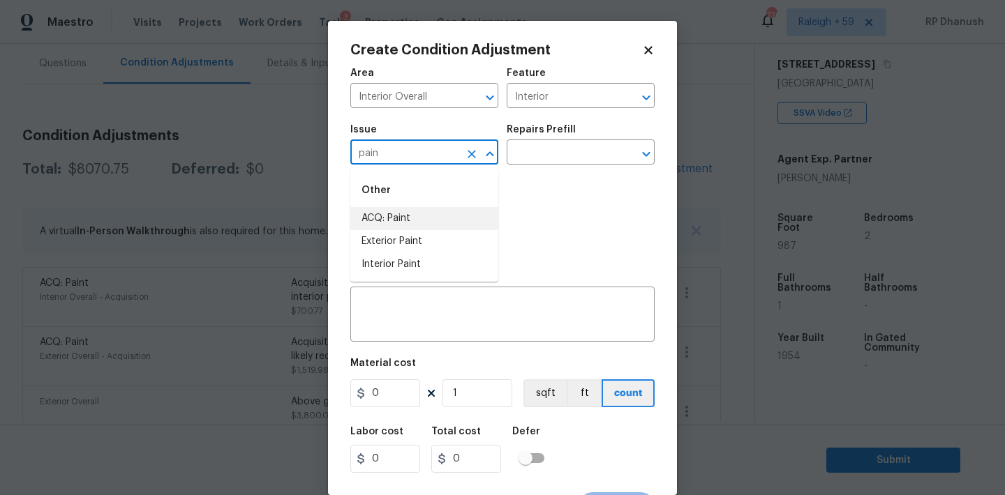
click at [468, 216] on li "ACQ: Paint" at bounding box center [424, 218] width 148 height 23
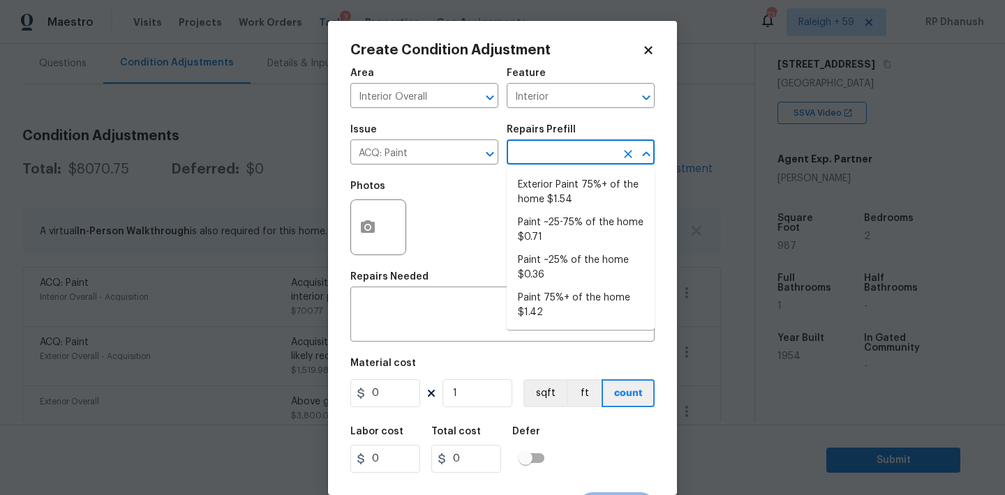
click at [545, 160] on input "text" at bounding box center [560, 154] width 109 height 22
click at [472, 154] on icon "Clear" at bounding box center [471, 154] width 8 height 8
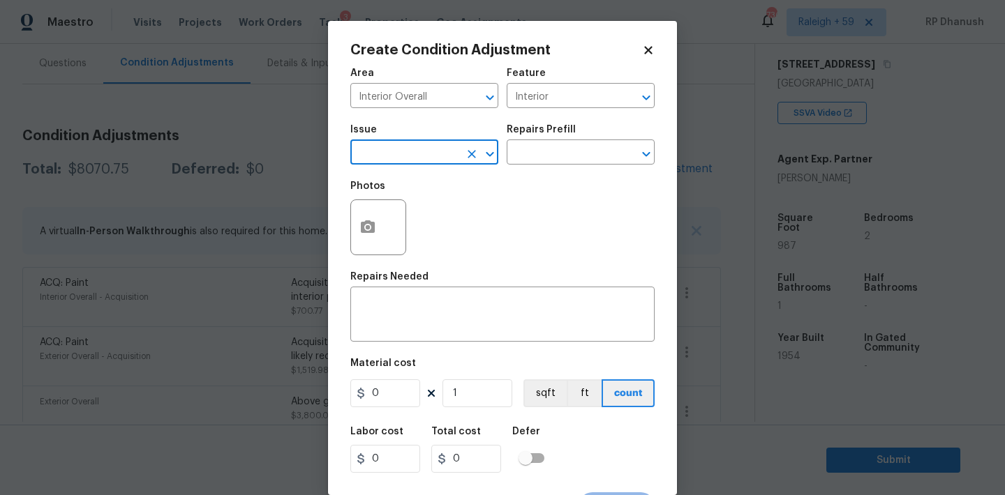
click at [413, 154] on input "text" at bounding box center [404, 154] width 109 height 22
click at [384, 262] on li "Interior Paint" at bounding box center [424, 264] width 148 height 23
click at [568, 126] on h5 "Repairs Prefill" at bounding box center [540, 130] width 69 height 10
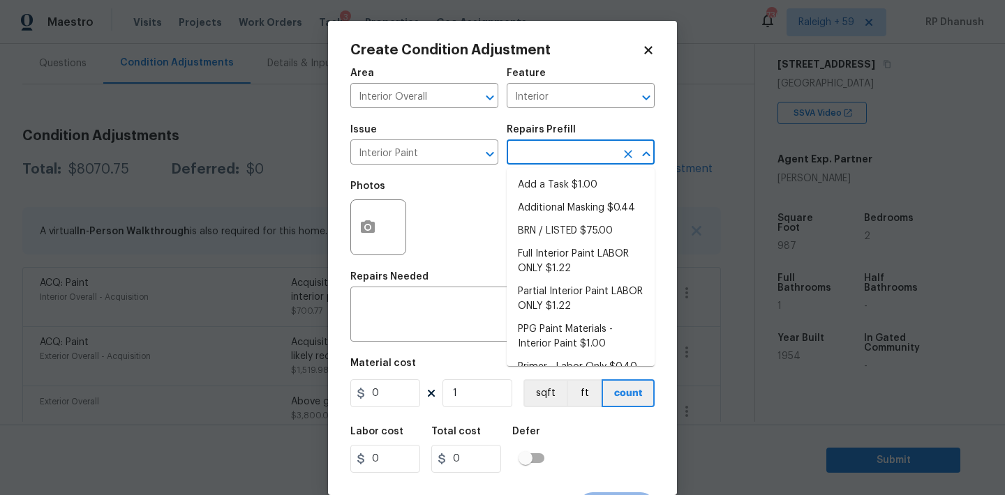
click at [559, 151] on input "text" at bounding box center [560, 154] width 109 height 22
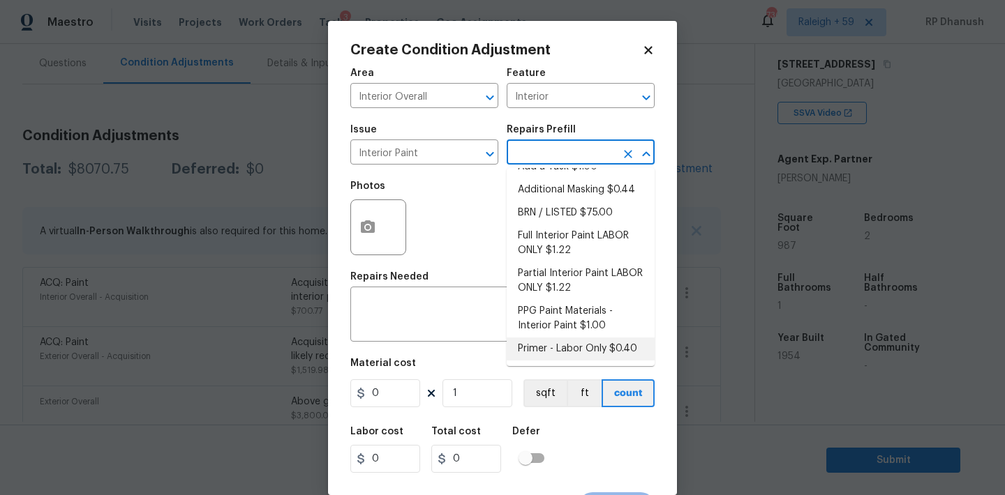
click at [533, 340] on li "Primer - Labor Only $0.40" at bounding box center [580, 349] width 148 height 23
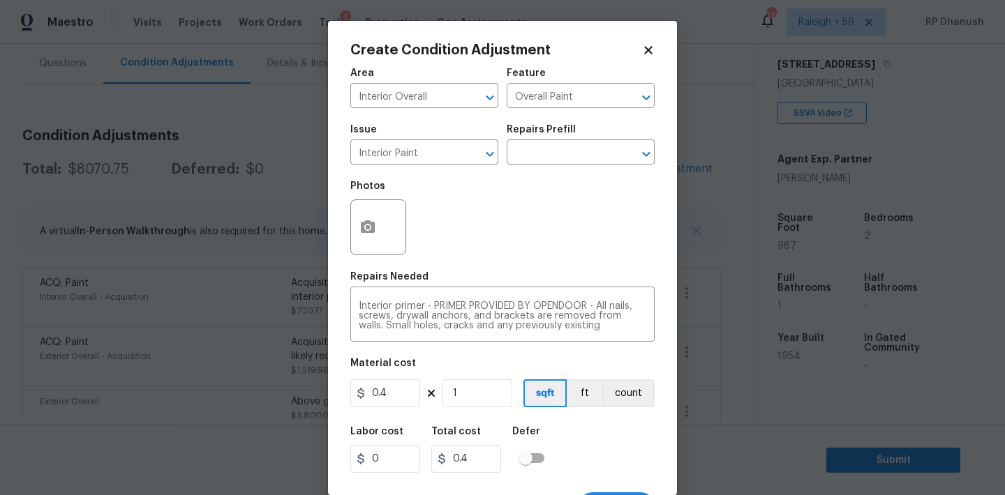
click at [452, 418] on div "Area Interior Overall ​ Feature Overall Paint ​ Issue Interior Paint ​ Repairs …" at bounding box center [502, 290] width 304 height 460
click at [468, 403] on input "1" at bounding box center [477, 394] width 70 height 28
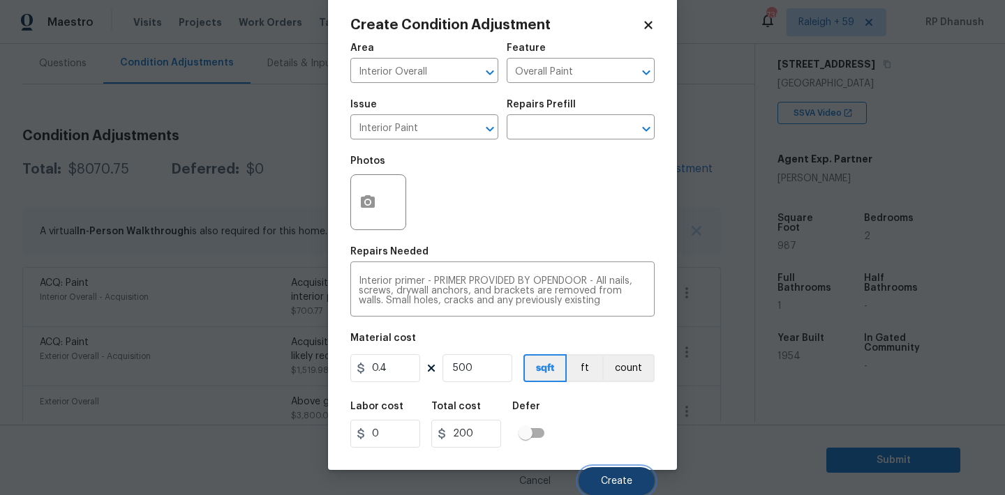
click at [614, 476] on span "Create" at bounding box center [616, 481] width 31 height 10
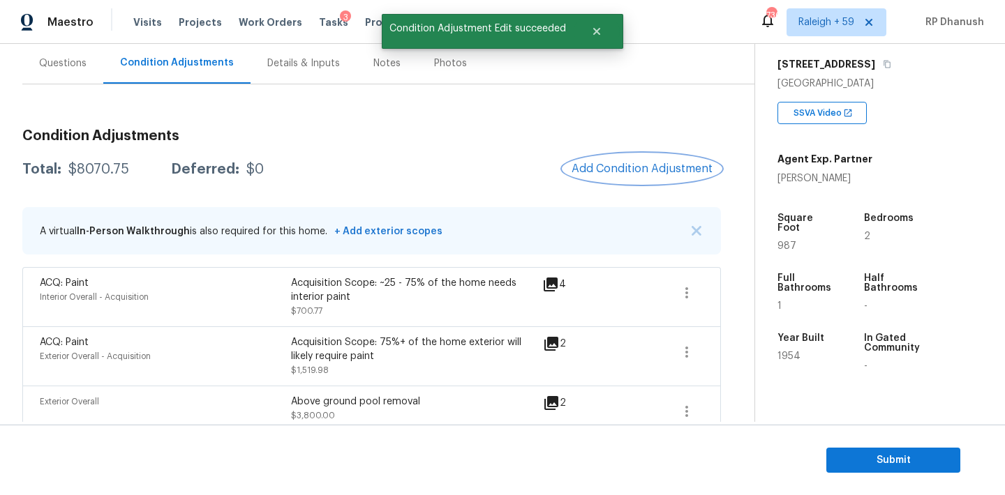
scroll to position [0, 0]
click at [675, 179] on div "Condition Adjustments Total: $8070.75 Deferred: $0 Add Condition Adjustment A v…" at bounding box center [371, 443] width 698 height 651
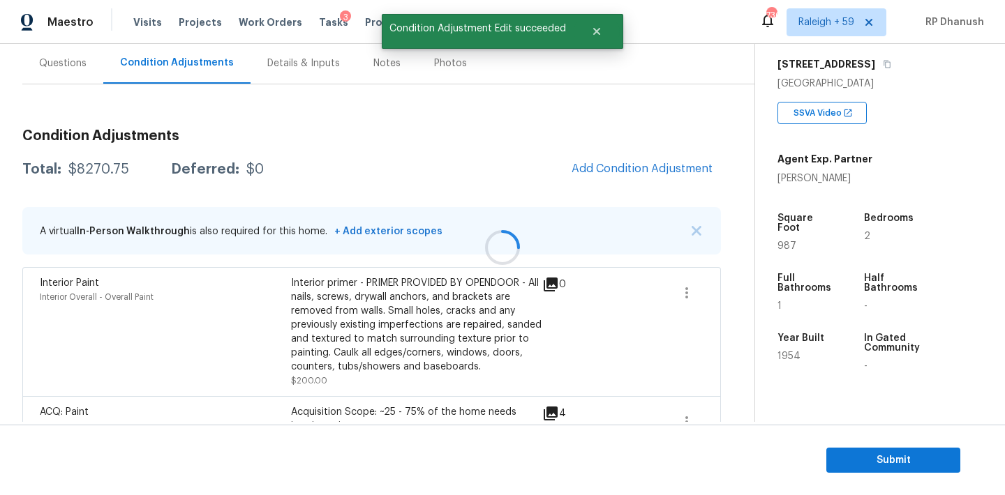
click at [675, 179] on div at bounding box center [502, 247] width 1005 height 495
click at [635, 158] on button "Add Condition Adjustment" at bounding box center [642, 168] width 158 height 29
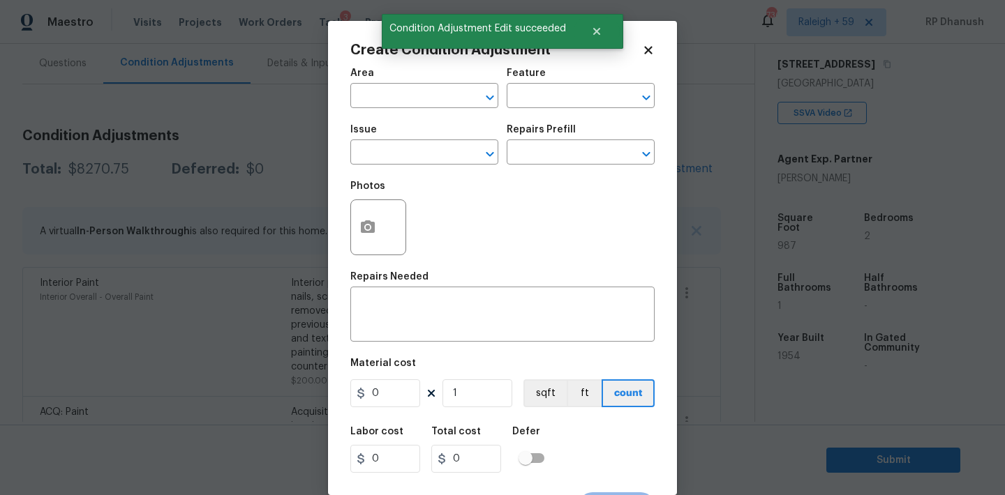
click at [428, 78] on div "Area" at bounding box center [424, 77] width 148 height 18
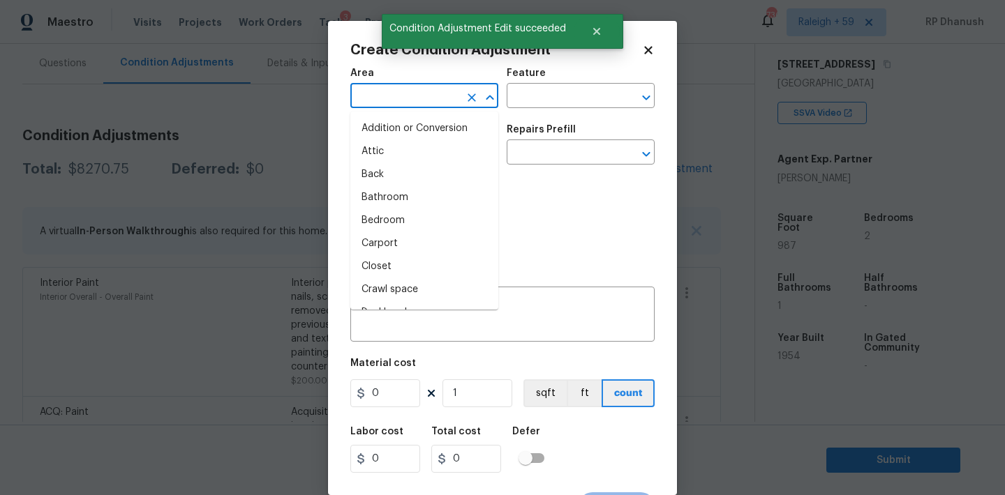
click at [429, 96] on input "text" at bounding box center [404, 98] width 109 height 22
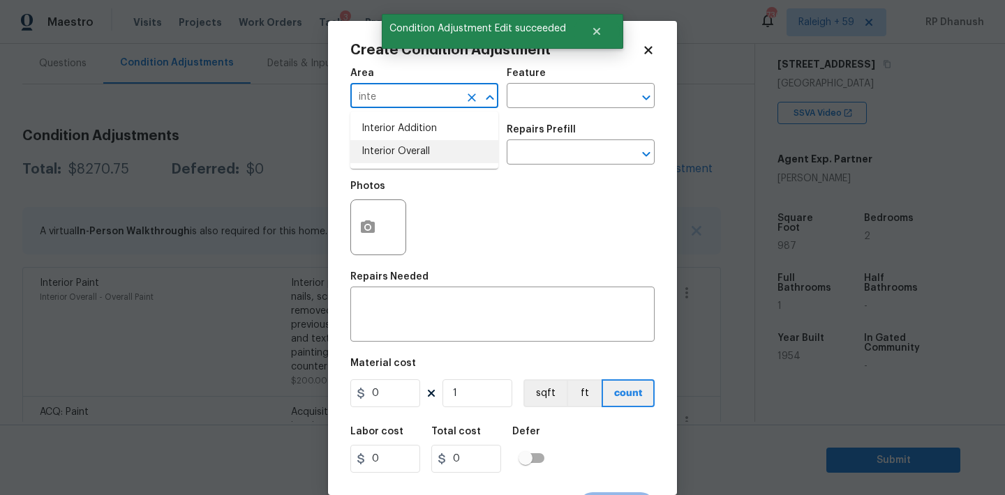
drag, startPoint x: 405, startPoint y: 153, endPoint x: 563, endPoint y: 125, distance: 160.1
click at [405, 153] on li "Interior Overall" at bounding box center [424, 151] width 148 height 23
click at [571, 125] on div "Repairs Prefill" at bounding box center [580, 134] width 148 height 18
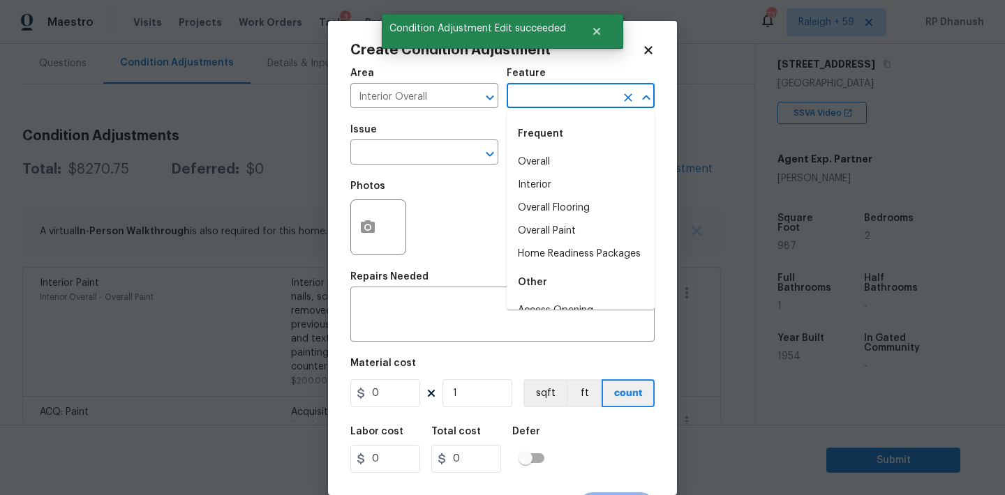
click at [571, 94] on input "text" at bounding box center [560, 98] width 109 height 22
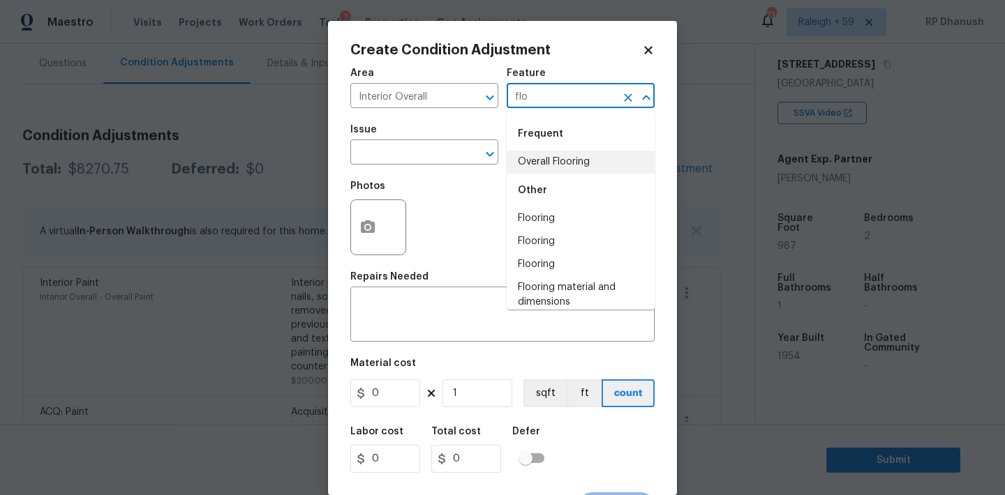
click at [557, 151] on li "Overall Flooring" at bounding box center [580, 162] width 148 height 23
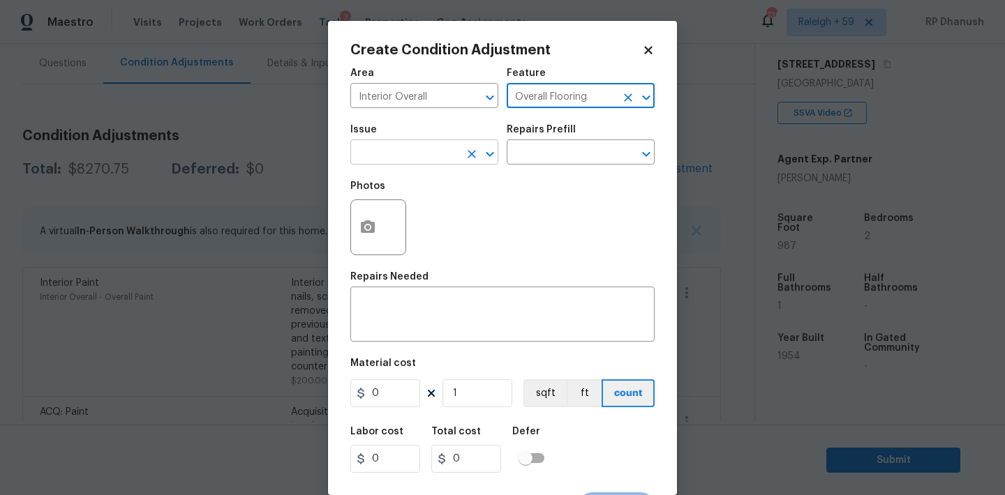
click at [424, 160] on input "text" at bounding box center [404, 154] width 109 height 22
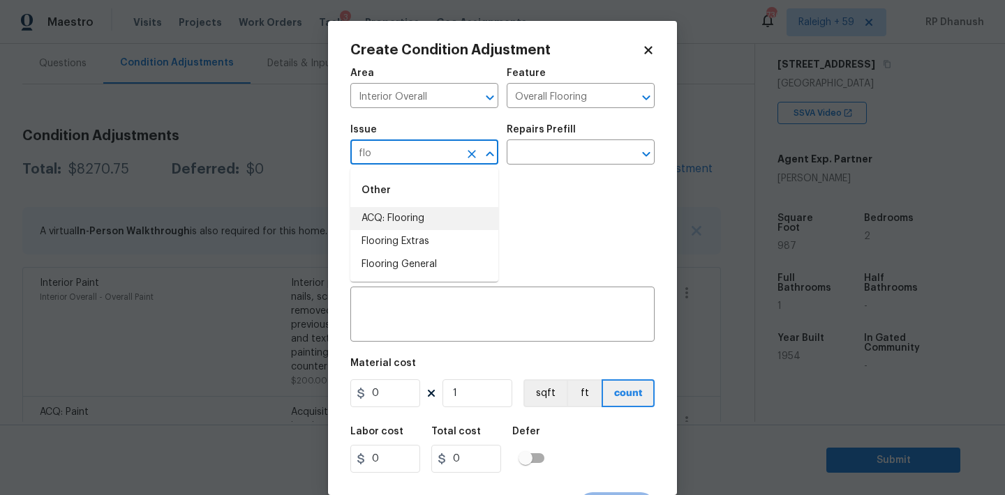
click at [407, 211] on li "ACQ: Flooring" at bounding box center [424, 218] width 148 height 23
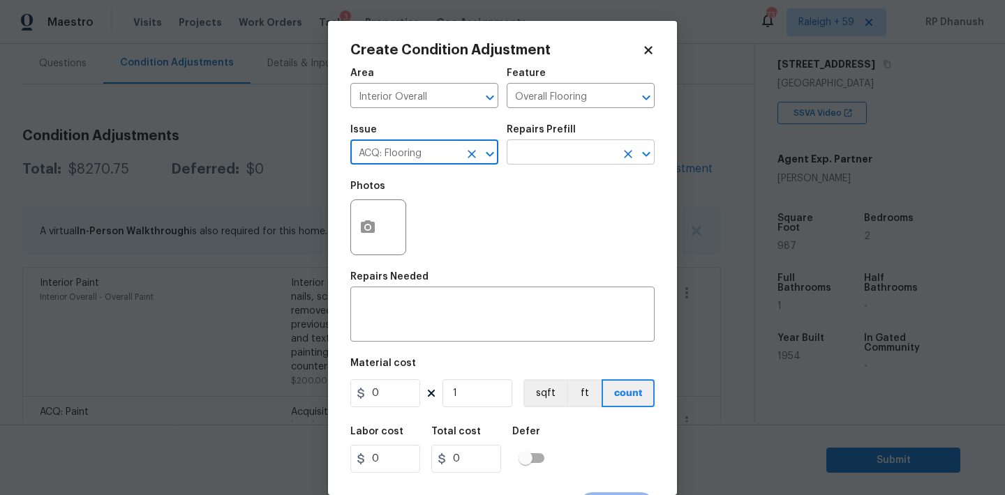
click at [617, 156] on div "​" at bounding box center [580, 154] width 148 height 22
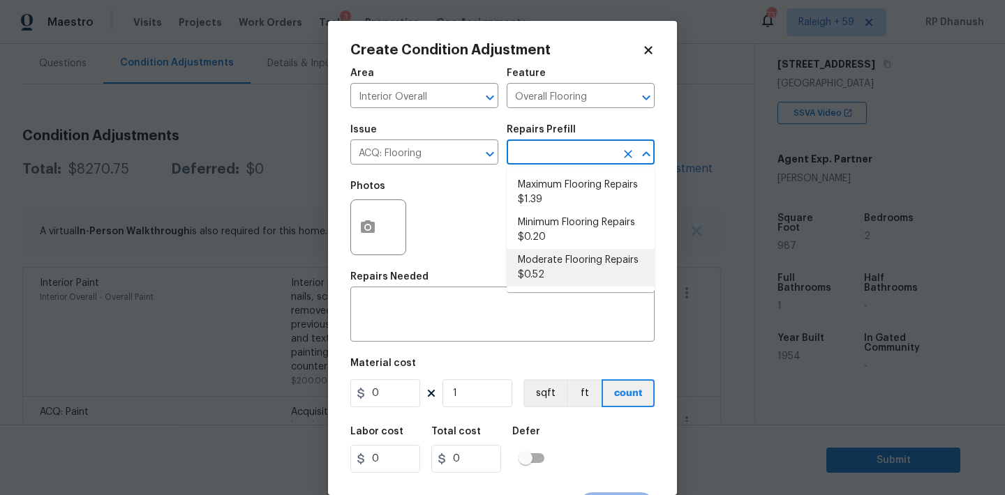
drag, startPoint x: 541, startPoint y: 255, endPoint x: 485, endPoint y: 377, distance: 134.5
click at [535, 269] on li "Moderate Flooring Repairs $0.52" at bounding box center [580, 268] width 148 height 38
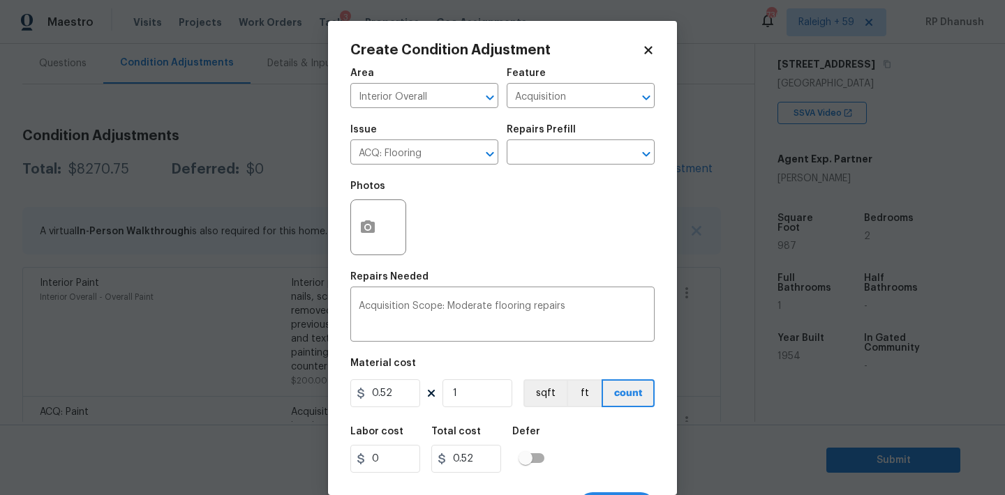
click at [485, 379] on figure "Material cost 0.52 1 sqft ft count" at bounding box center [502, 385] width 304 height 52
click at [467, 408] on figure "Material cost 0.52 1 sqft ft count" at bounding box center [502, 385] width 304 height 52
click at [476, 401] on input "1" at bounding box center [477, 394] width 70 height 28
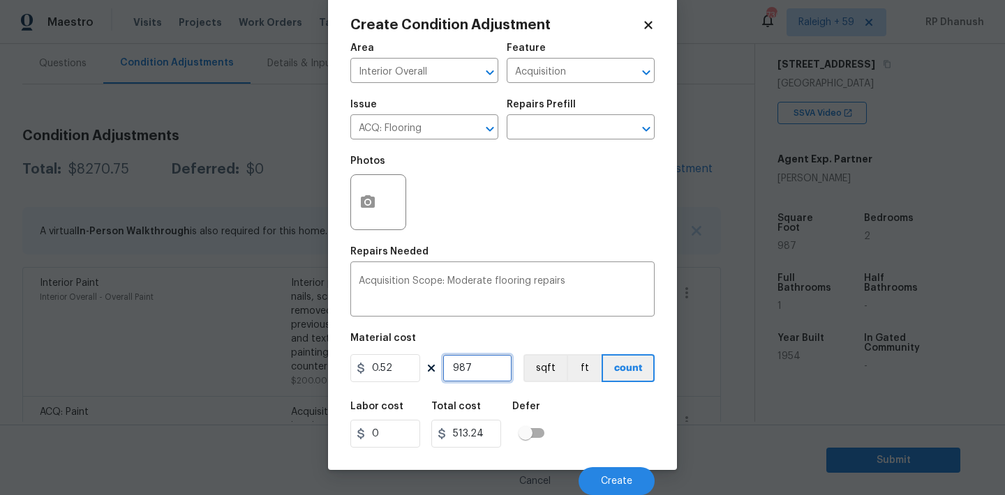
click at [465, 363] on input "987" at bounding box center [477, 368] width 70 height 28
click at [367, 206] on icon "button" at bounding box center [368, 201] width 14 height 13
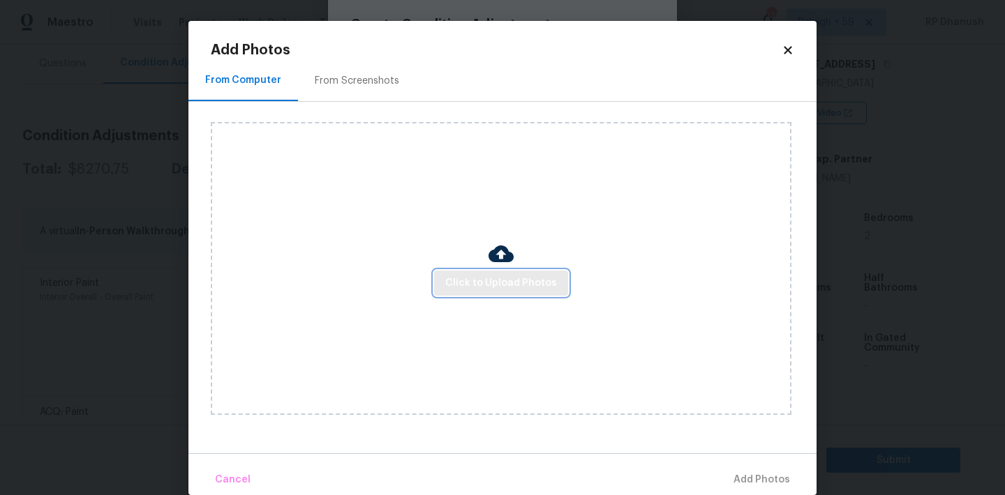
click at [511, 288] on span "Click to Upload Photos" at bounding box center [501, 283] width 112 height 17
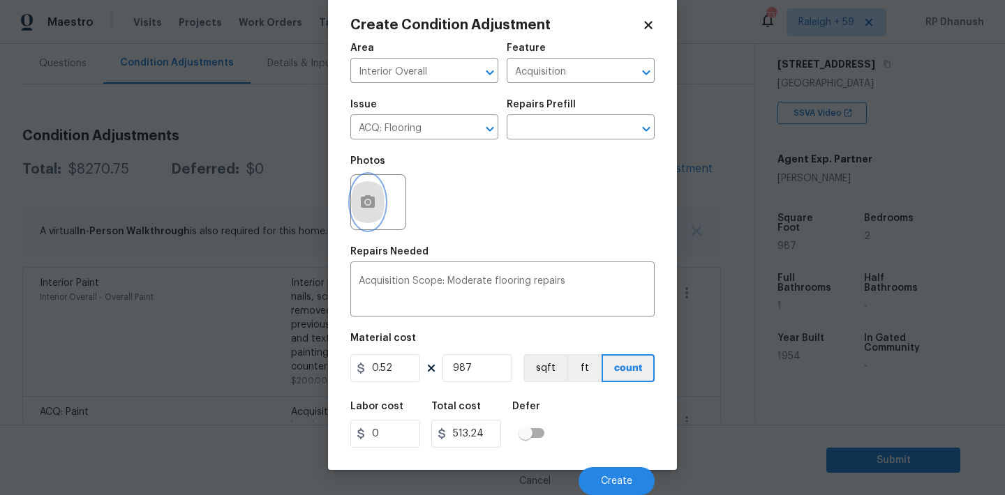
click at [363, 193] on button "button" at bounding box center [367, 202] width 33 height 54
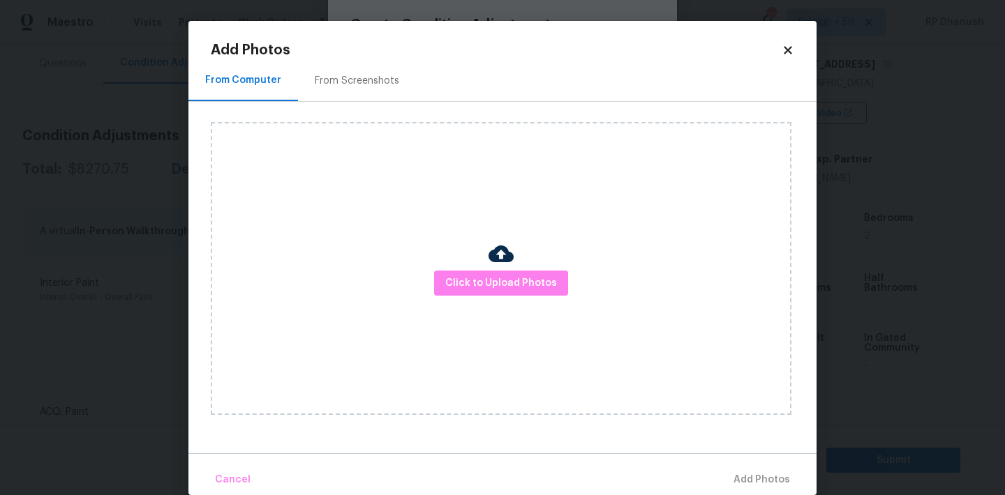
click at [363, 98] on div "From Screenshots" at bounding box center [357, 80] width 118 height 41
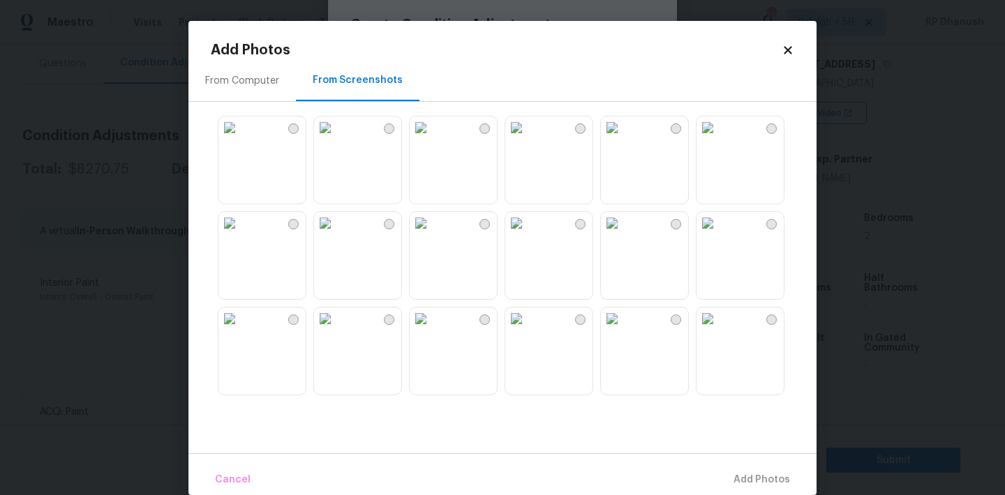
click at [432, 139] on img at bounding box center [421, 128] width 22 height 22
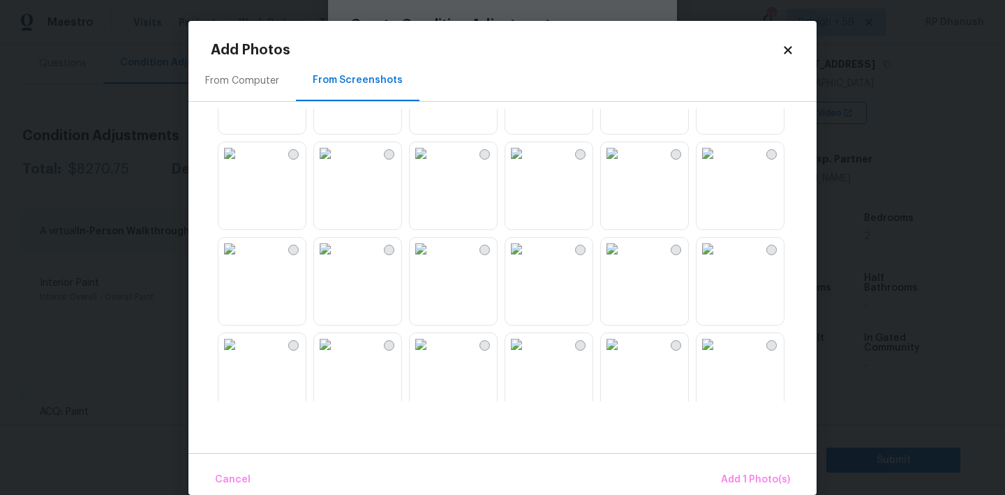
scroll to position [267, 0]
click at [241, 158] on img at bounding box center [229, 147] width 22 height 22
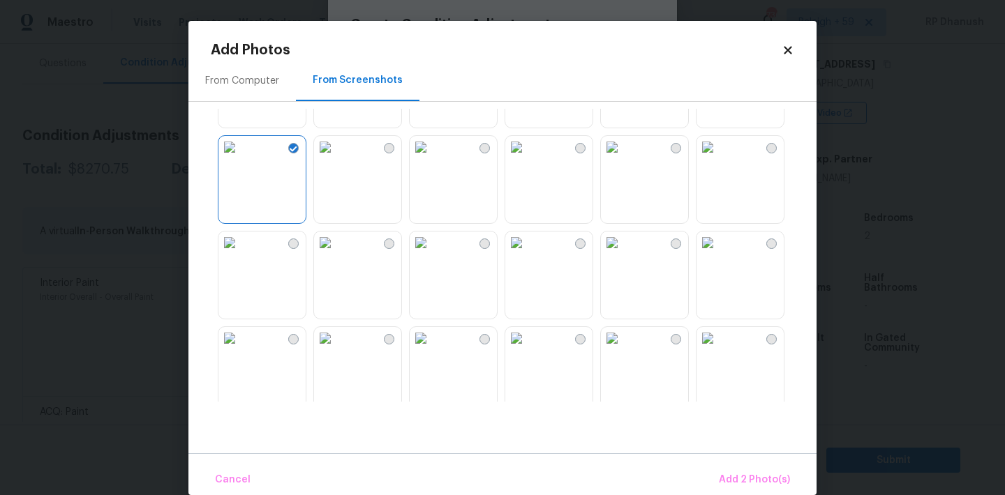
click at [336, 158] on img at bounding box center [325, 147] width 22 height 22
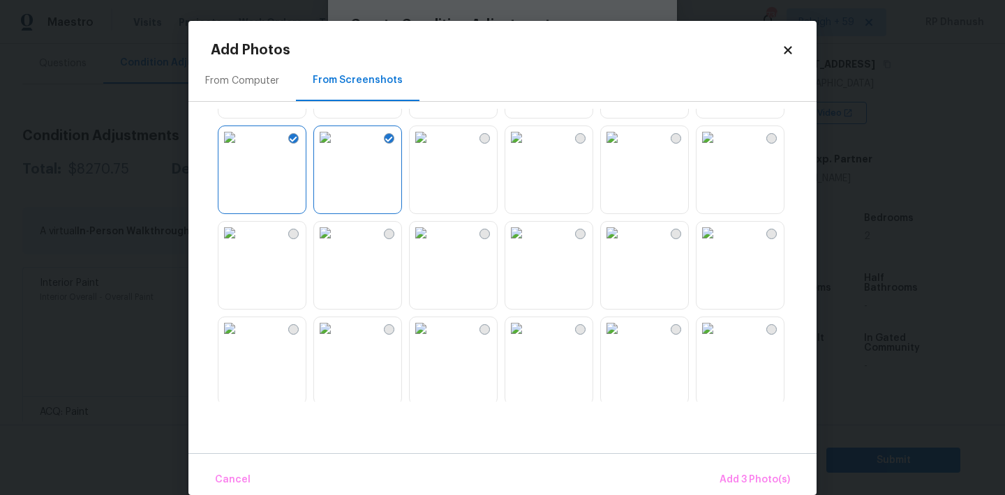
click at [719, 149] on img at bounding box center [707, 137] width 22 height 22
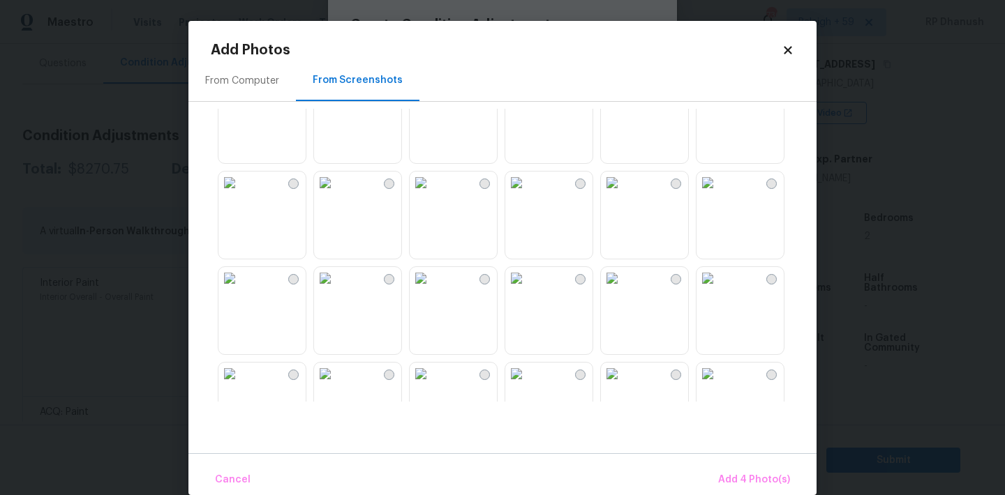
click at [623, 290] on img at bounding box center [612, 278] width 22 height 22
drag, startPoint x: 646, startPoint y: 304, endPoint x: 710, endPoint y: 417, distance: 130.0
click at [623, 290] on img at bounding box center [612, 278] width 22 height 22
click at [723, 472] on span "Add 5 Photo(s)" at bounding box center [754, 480] width 70 height 17
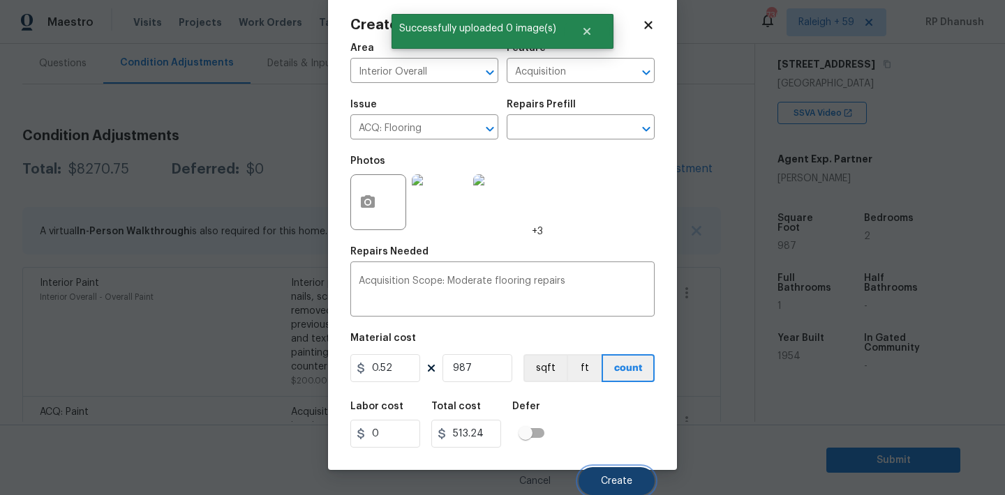
click at [606, 481] on span "Create" at bounding box center [616, 481] width 31 height 10
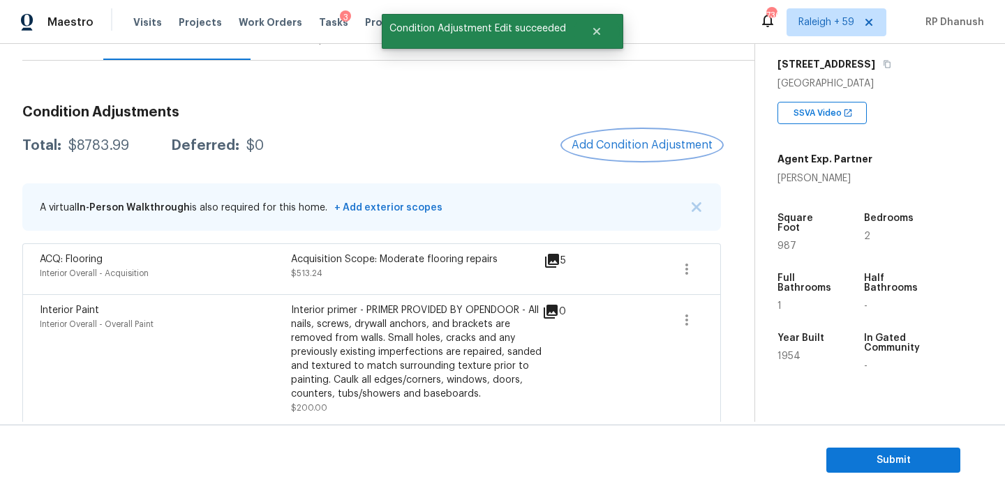
scroll to position [105, 0]
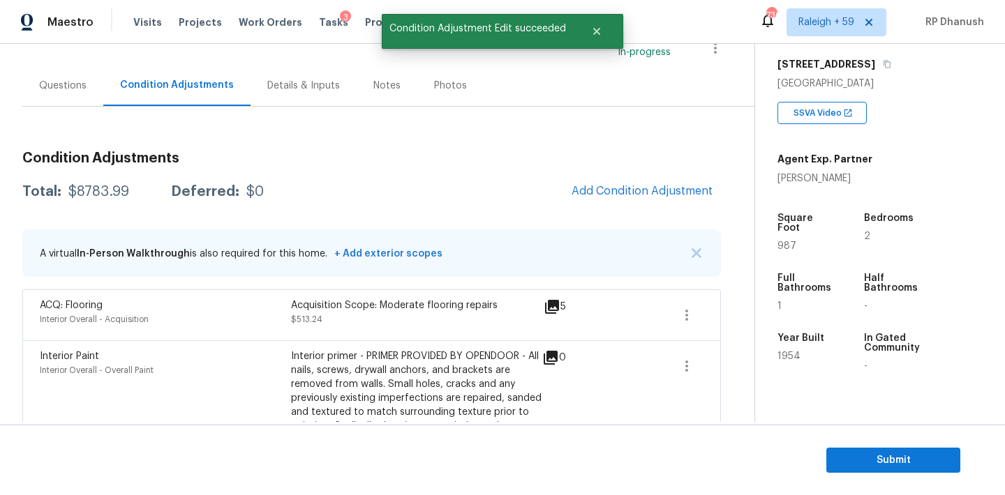
click at [640, 195] on span "Add Condition Adjustment" at bounding box center [641, 191] width 141 height 13
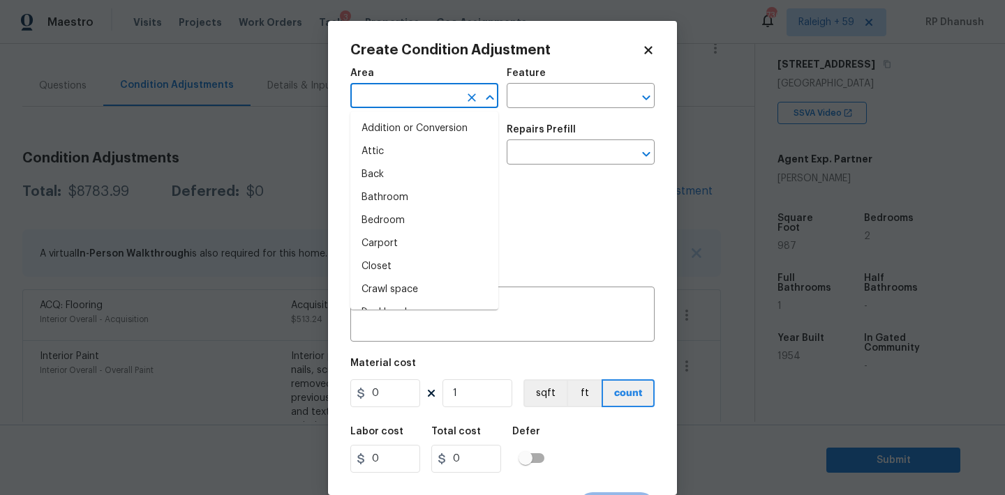
click at [433, 100] on input "text" at bounding box center [404, 98] width 109 height 22
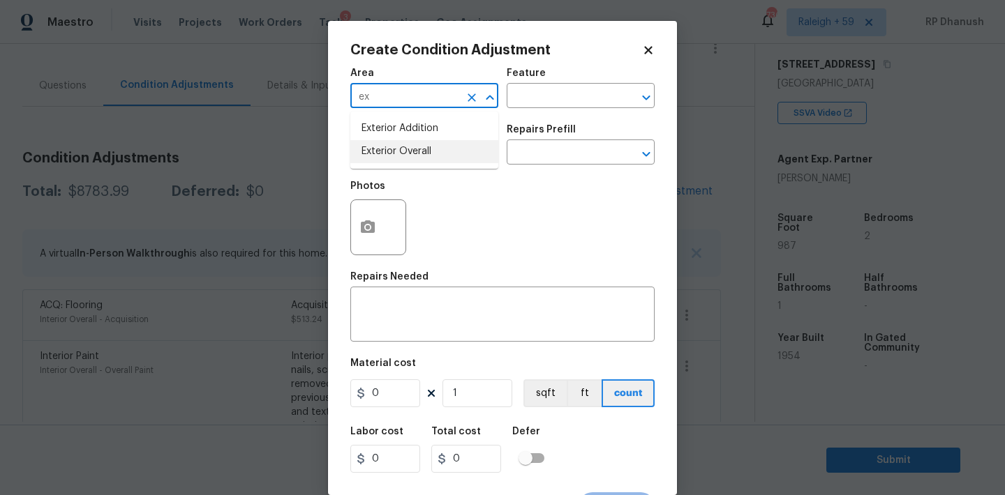
click at [404, 149] on li "Exterior Overall" at bounding box center [424, 151] width 148 height 23
click at [404, 327] on textarea at bounding box center [502, 315] width 287 height 29
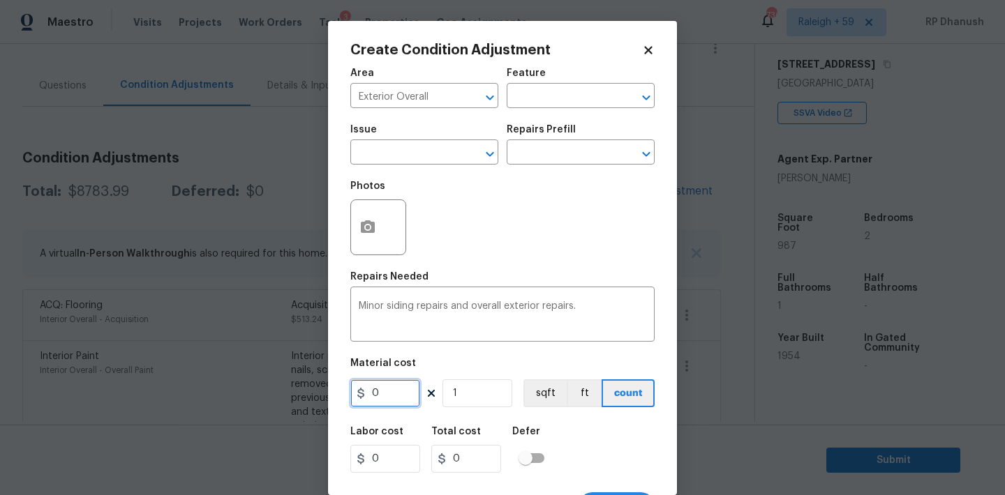
click at [395, 393] on input "0" at bounding box center [385, 394] width 70 height 28
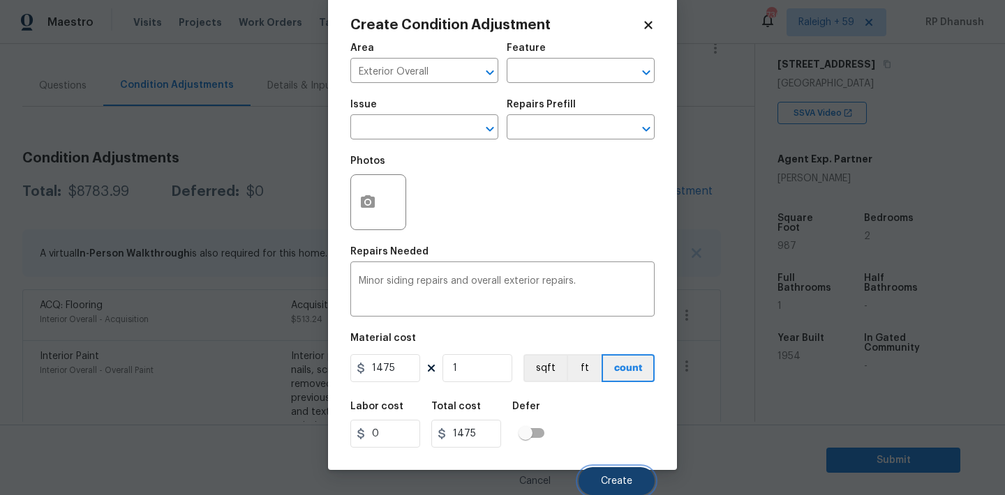
click at [610, 483] on span "Create" at bounding box center [616, 481] width 31 height 10
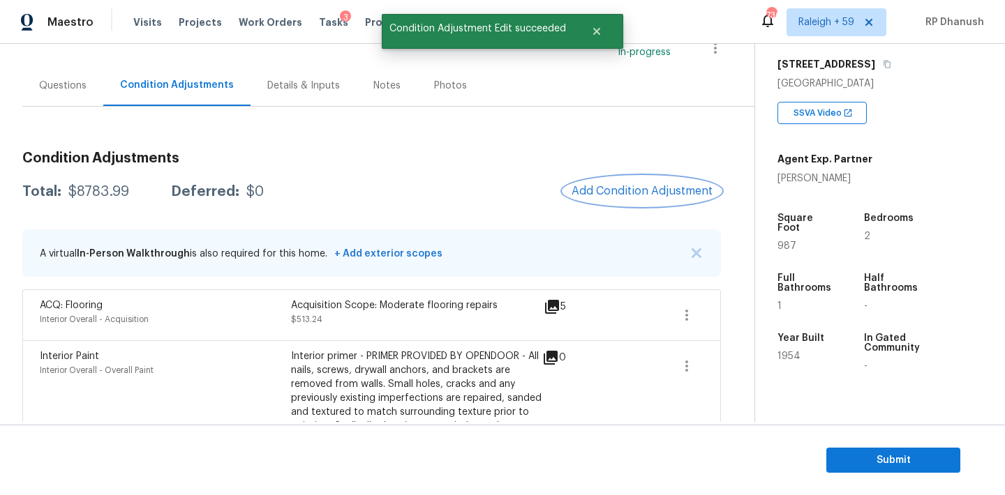
scroll to position [0, 0]
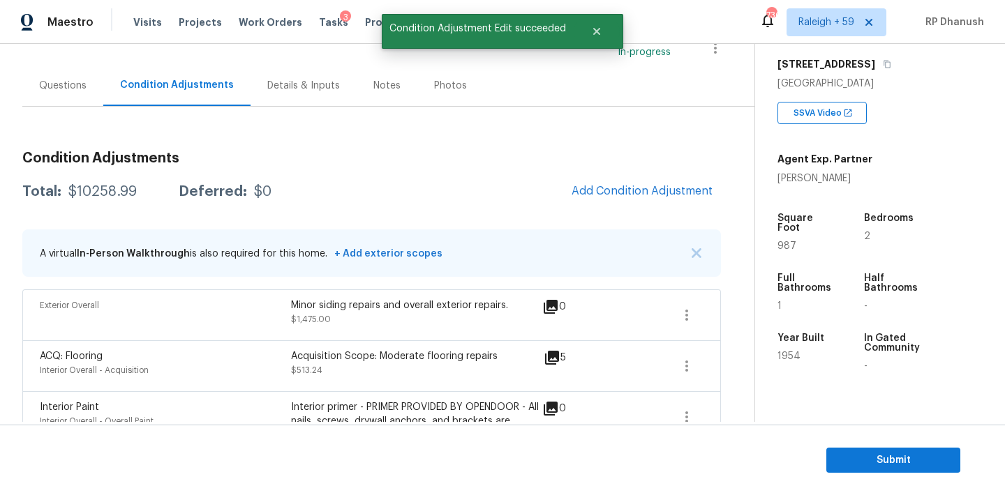
click at [617, 194] on span "Add Condition Adjustment" at bounding box center [641, 191] width 141 height 13
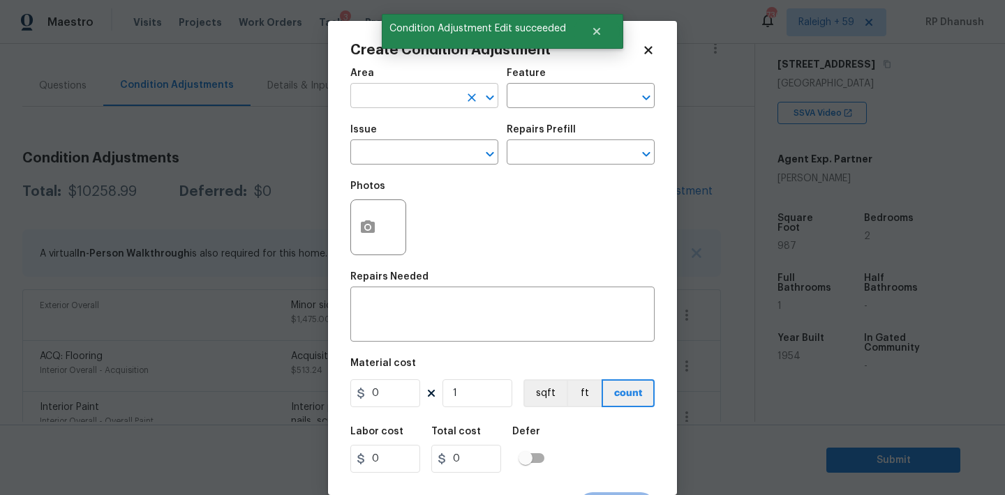
click at [368, 105] on input "text" at bounding box center [404, 98] width 109 height 22
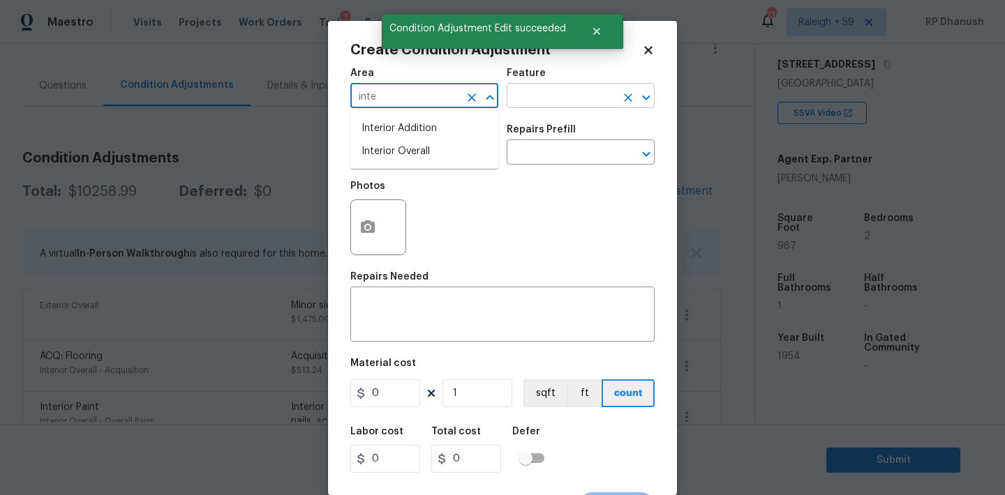
drag, startPoint x: 379, startPoint y: 146, endPoint x: 510, endPoint y: 89, distance: 143.1
click at [379, 146] on li "Interior Overall" at bounding box center [424, 151] width 148 height 23
click at [555, 85] on div "Feature" at bounding box center [580, 77] width 148 height 18
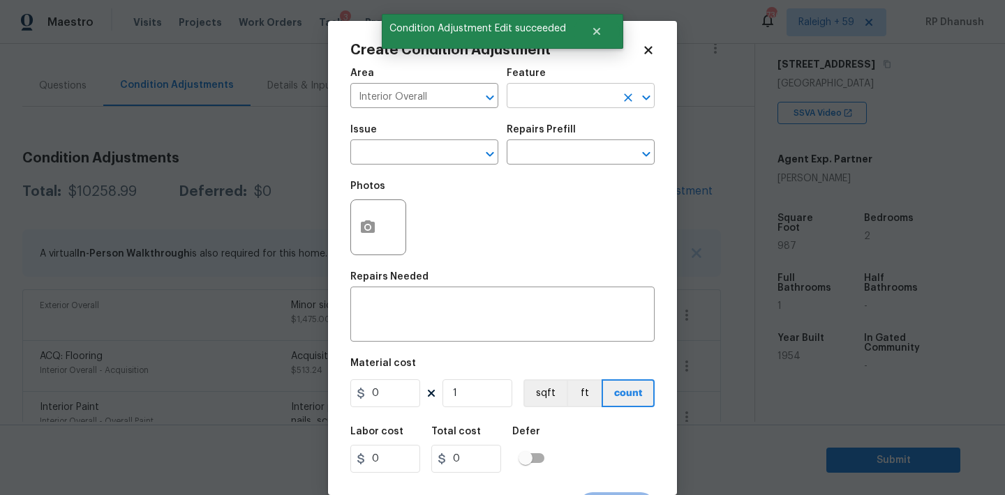
click at [555, 88] on input "text" at bounding box center [560, 98] width 109 height 22
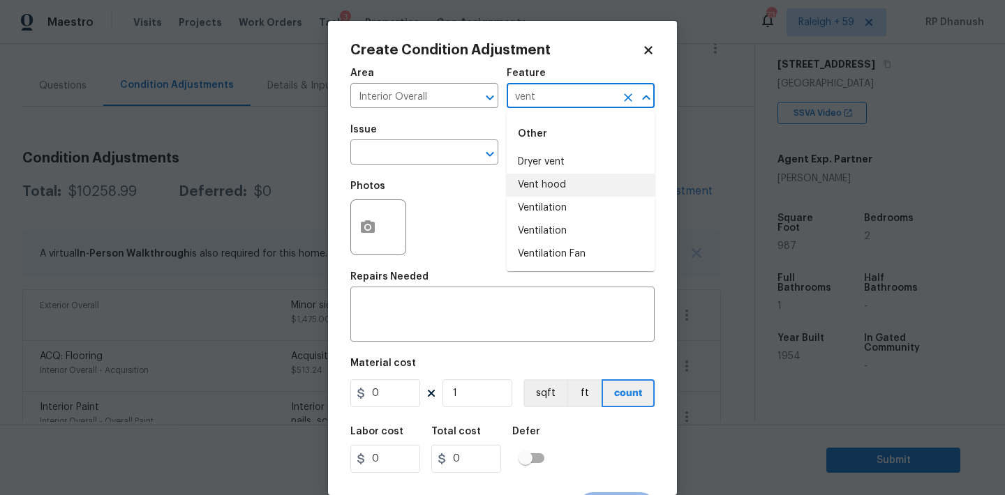
click at [543, 190] on li "Vent hood" at bounding box center [580, 185] width 148 height 23
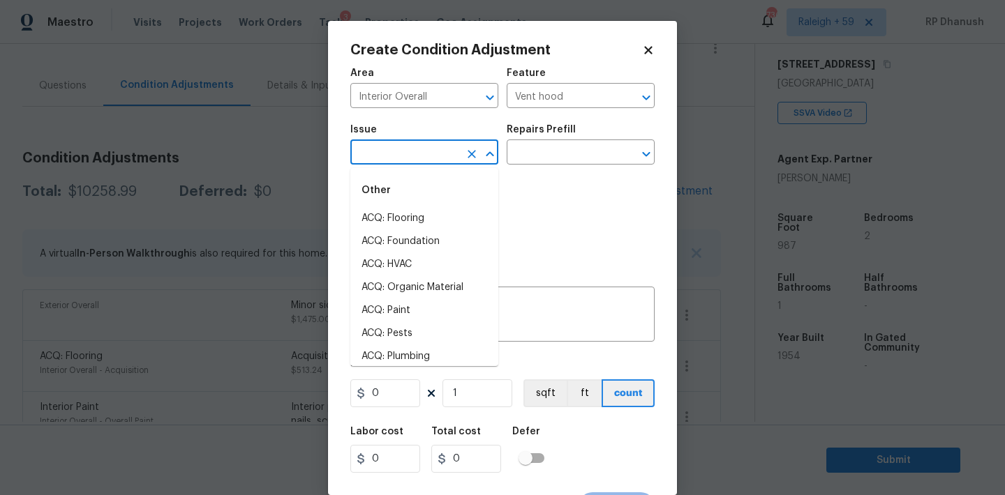
click at [402, 151] on input "text" at bounding box center [404, 154] width 109 height 22
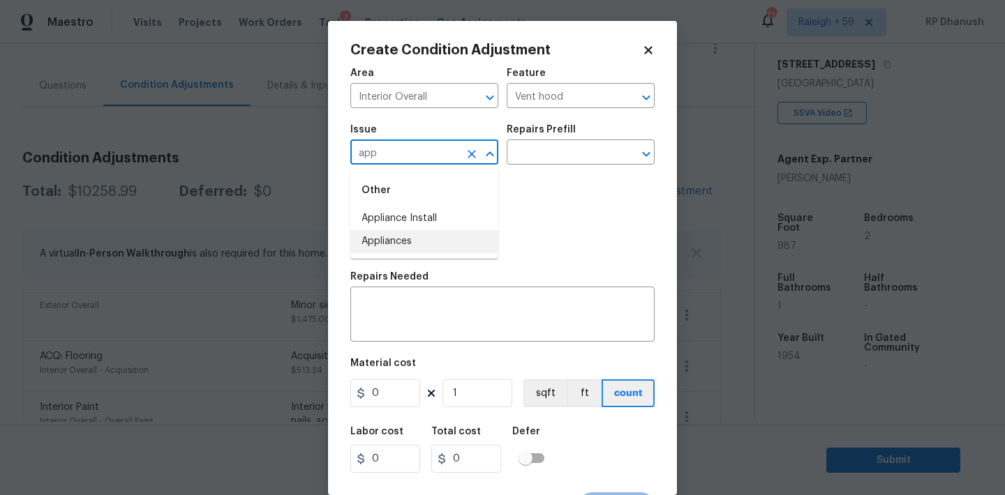
click at [379, 242] on li "Appliances" at bounding box center [424, 241] width 148 height 23
click at [566, 153] on input "text" at bounding box center [560, 154] width 109 height 22
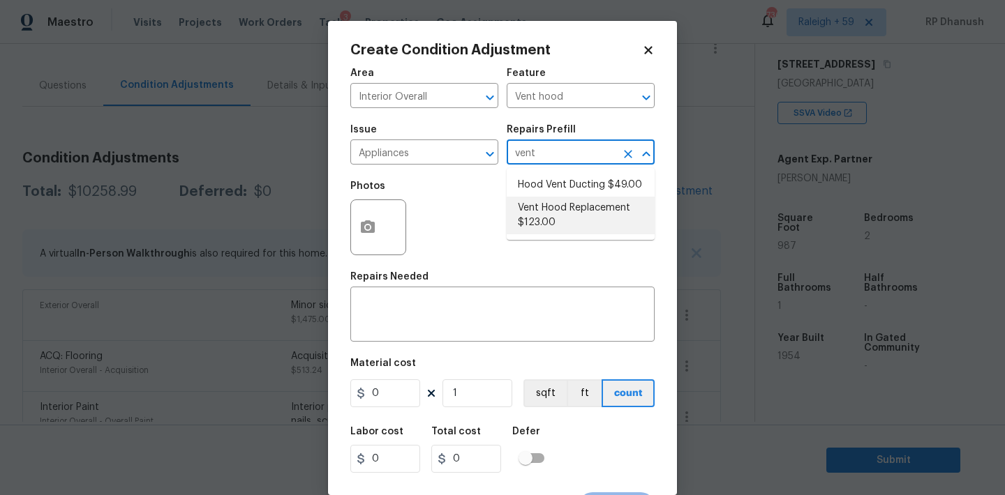
click at [557, 211] on li "Vent Hood Replacement $123.00" at bounding box center [580, 216] width 148 height 38
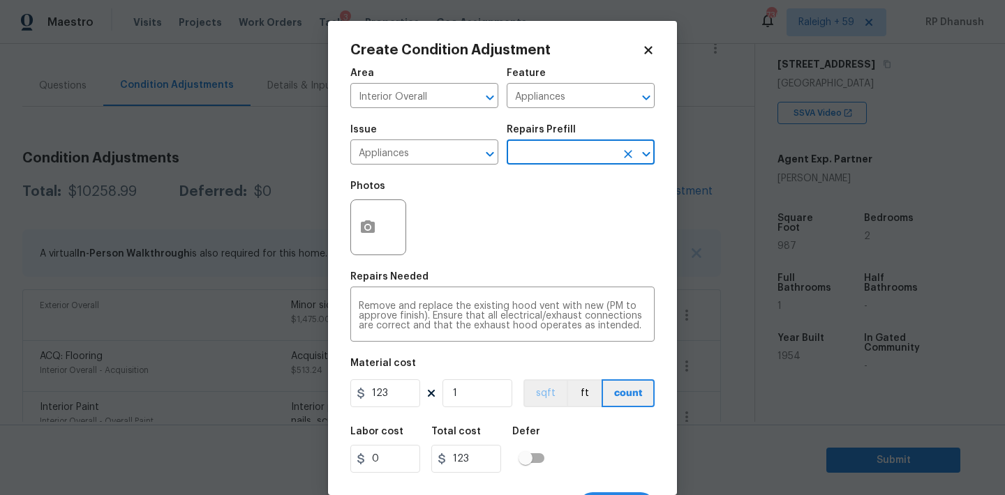
scroll to position [26, 0]
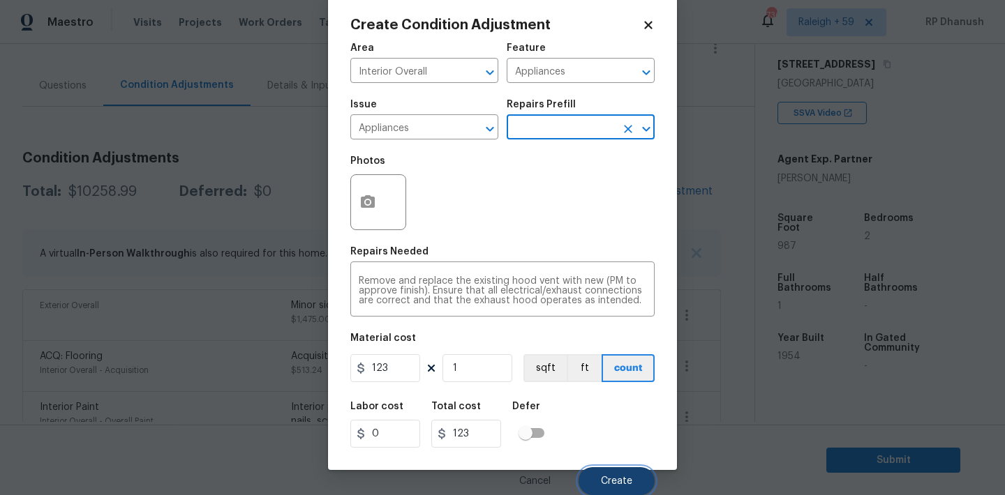
click at [595, 478] on button "Create" at bounding box center [616, 481] width 76 height 28
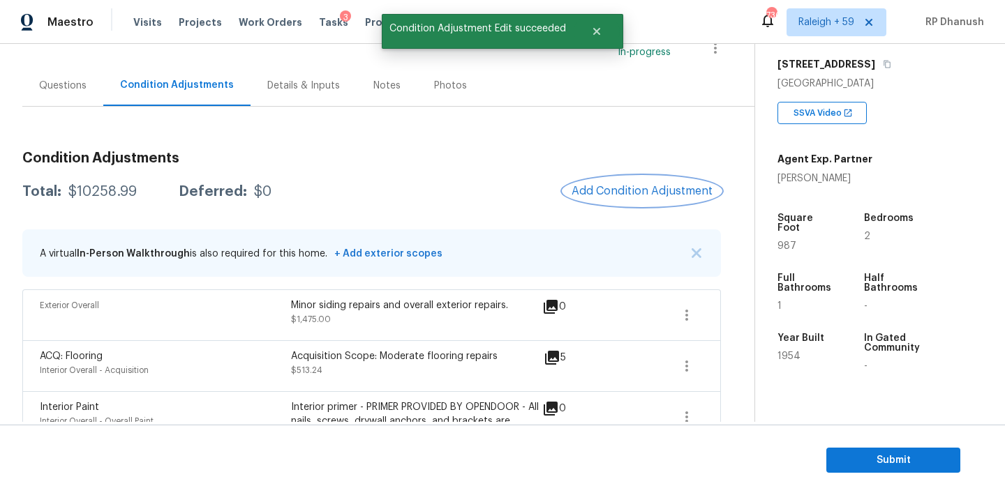
scroll to position [0, 0]
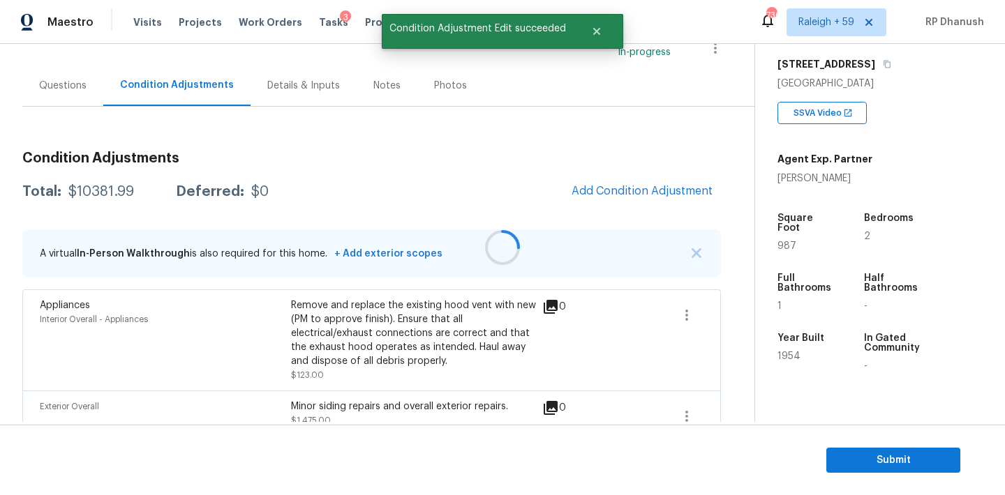
click at [649, 181] on div at bounding box center [502, 247] width 1005 height 495
click at [649, 181] on button "Add Condition Adjustment" at bounding box center [642, 190] width 158 height 29
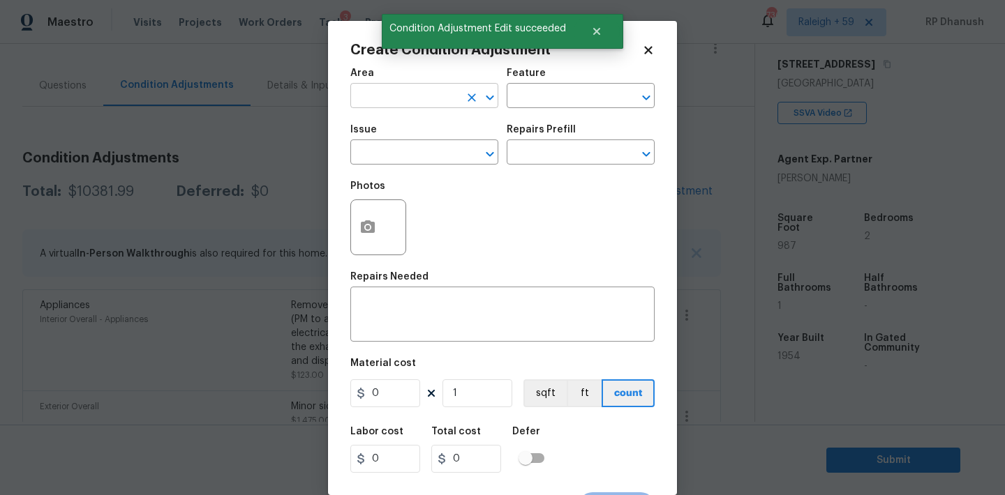
click at [464, 100] on button "Clear" at bounding box center [472, 98] width 20 height 20
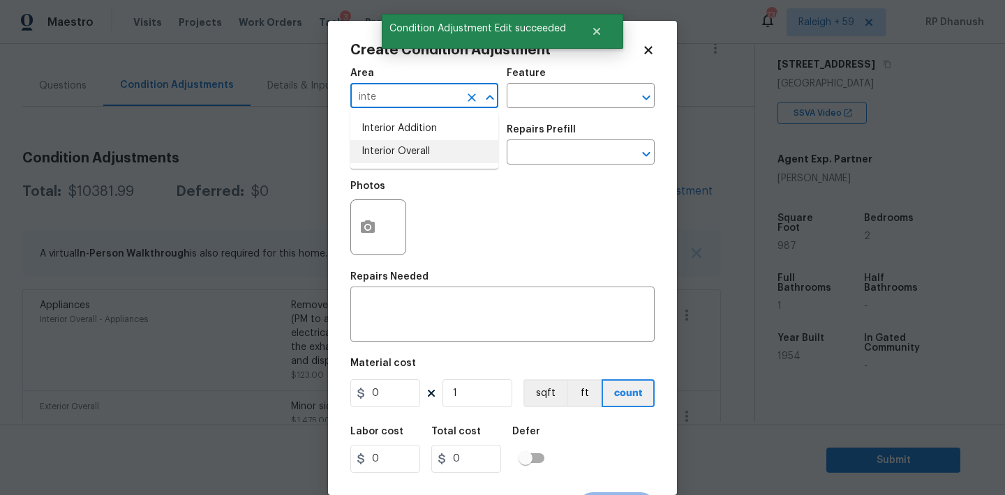
click at [443, 146] on li "Interior Overall" at bounding box center [424, 151] width 148 height 23
click at [421, 338] on div "x ​" at bounding box center [502, 316] width 304 height 52
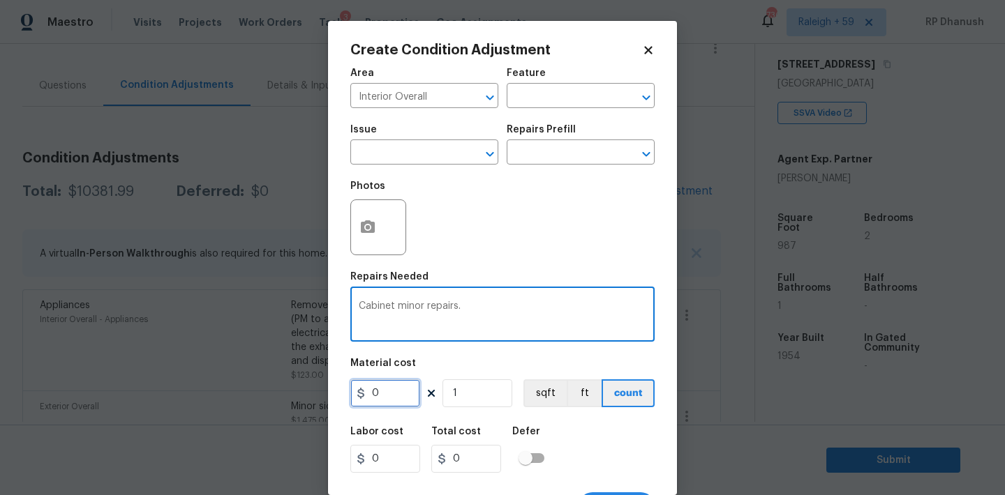
click at [402, 393] on input "0" at bounding box center [385, 394] width 70 height 28
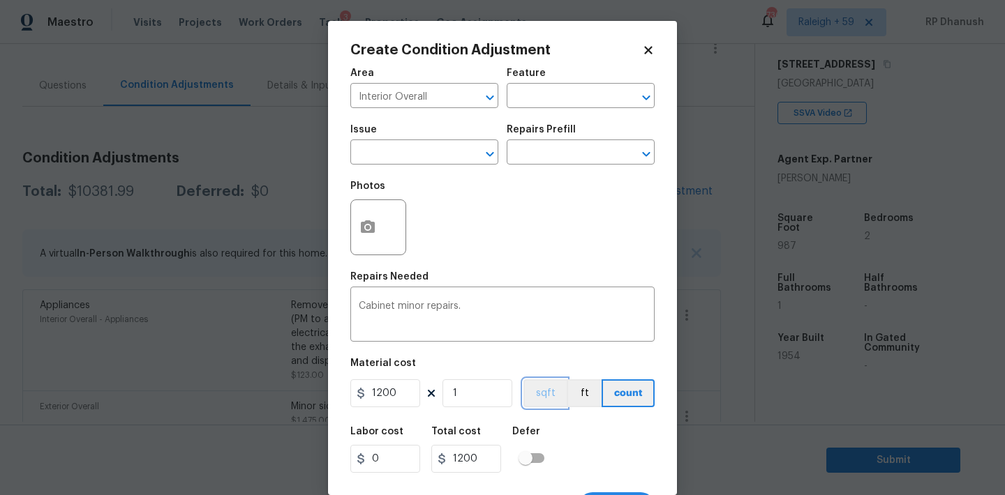
scroll to position [26, 0]
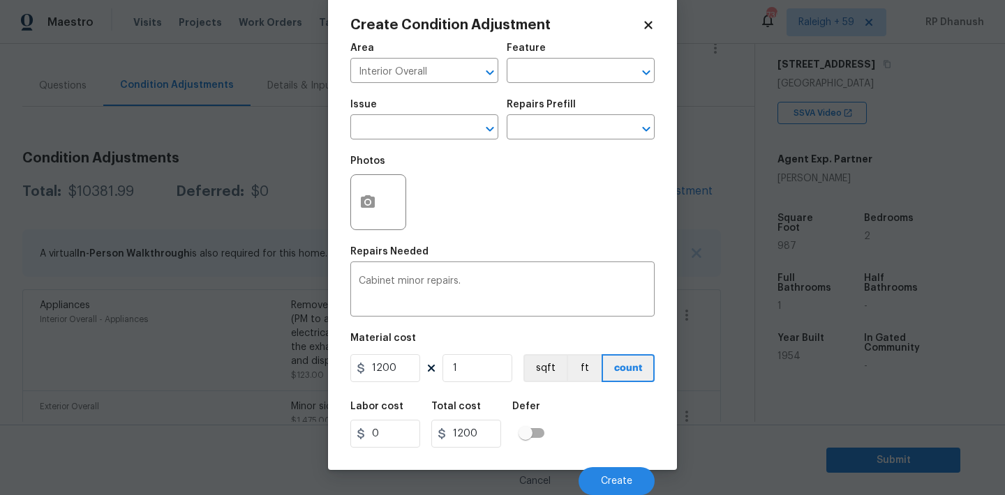
click at [600, 458] on div "Cancel Create" at bounding box center [502, 475] width 304 height 39
click at [596, 465] on div "Cancel Create" at bounding box center [502, 475] width 304 height 39
click at [635, 477] on button "Create" at bounding box center [616, 481] width 76 height 28
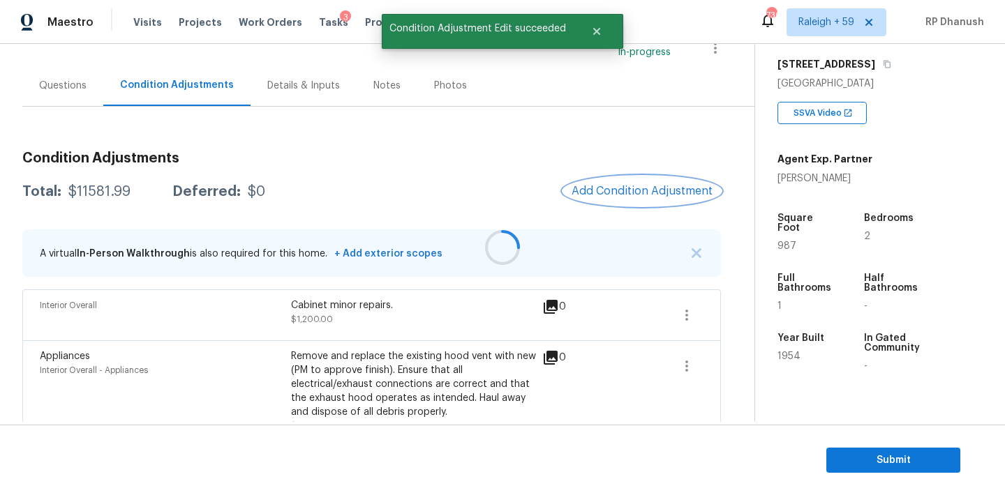
scroll to position [0, 0]
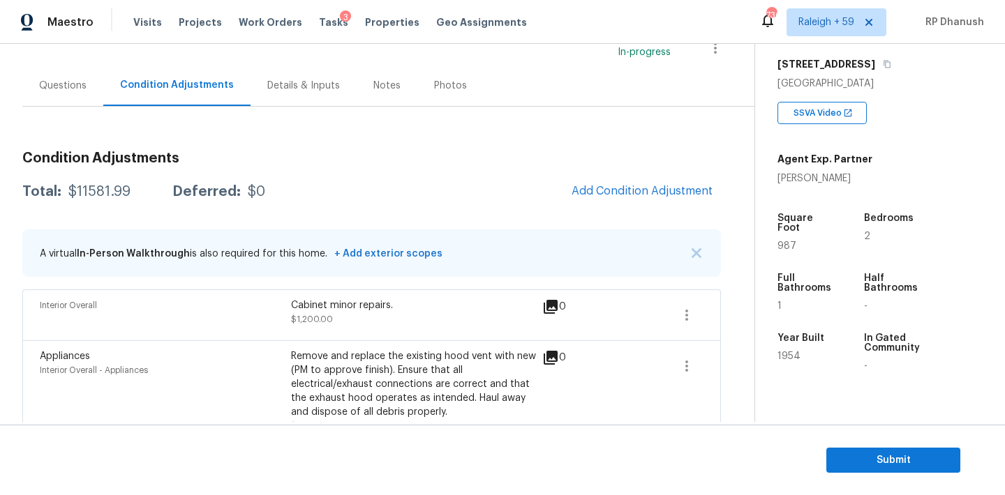
click at [71, 91] on div "Questions" at bounding box center [62, 86] width 47 height 14
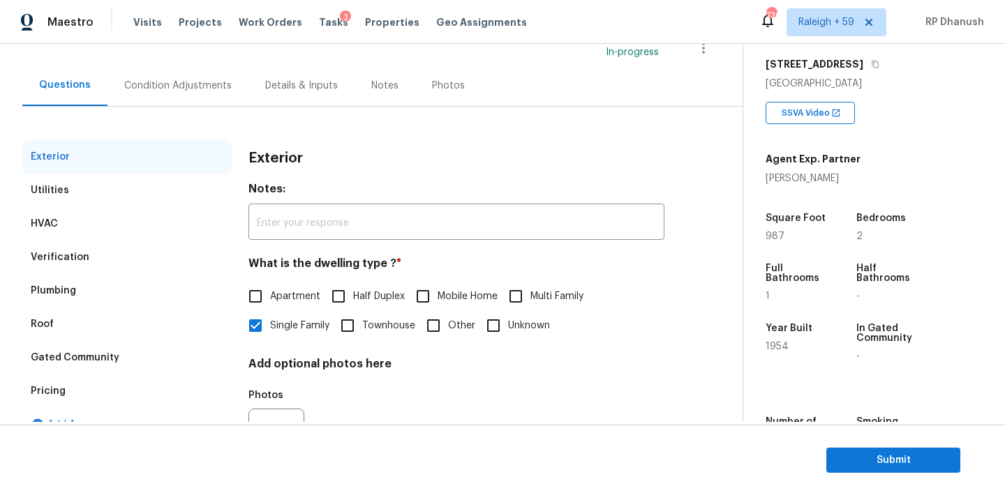
click at [87, 243] on div "Verification" at bounding box center [126, 257] width 209 height 33
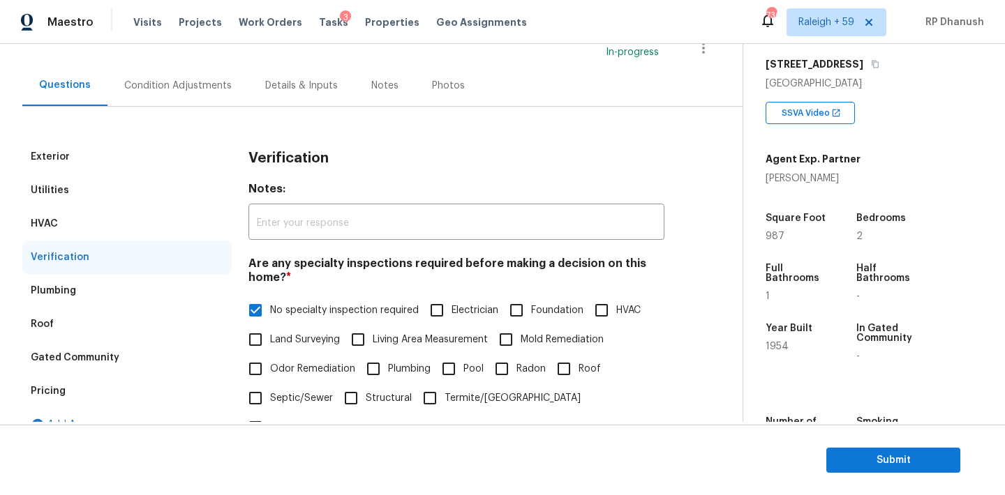
click at [42, 392] on div "Pricing" at bounding box center [48, 391] width 35 height 14
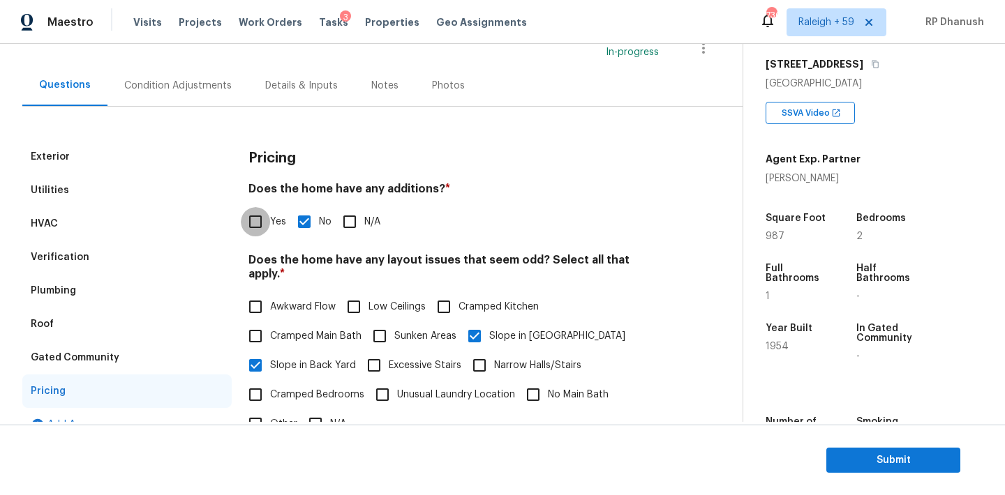
click at [259, 224] on input "Yes" at bounding box center [255, 221] width 29 height 29
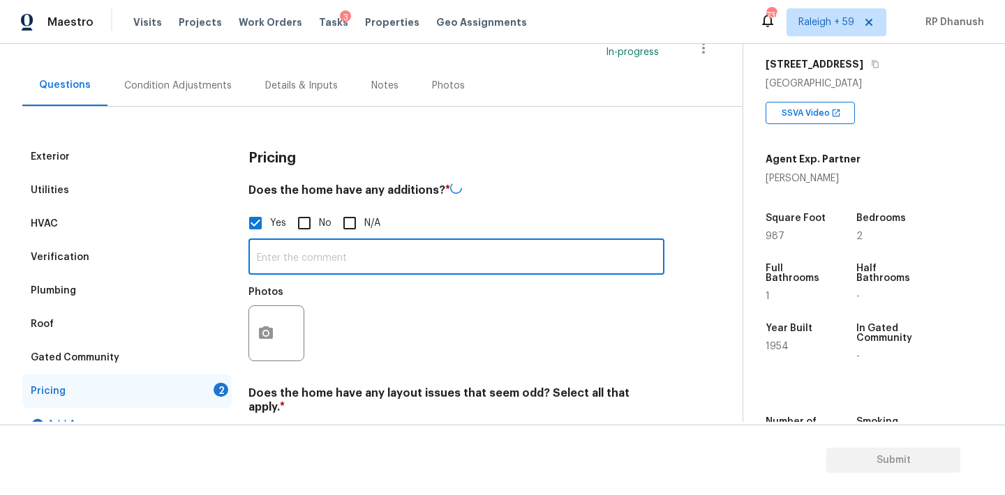
click at [276, 253] on input "text" at bounding box center [456, 258] width 416 height 33
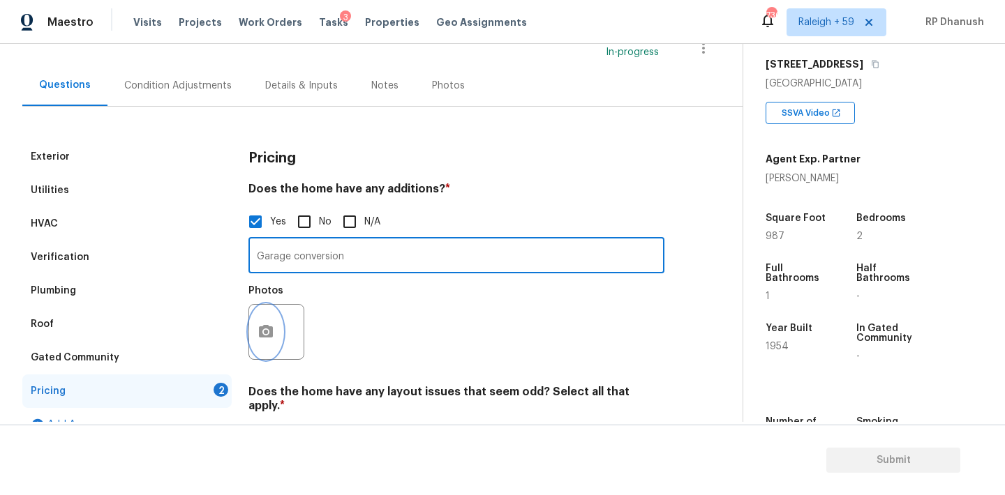
click at [268, 320] on button "button" at bounding box center [265, 332] width 33 height 54
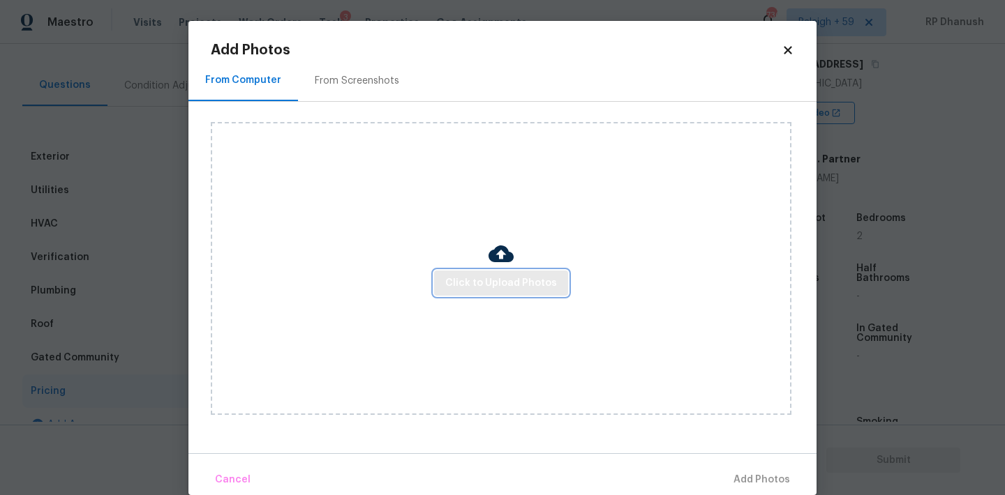
click at [454, 284] on span "Click to Upload Photos" at bounding box center [501, 283] width 112 height 17
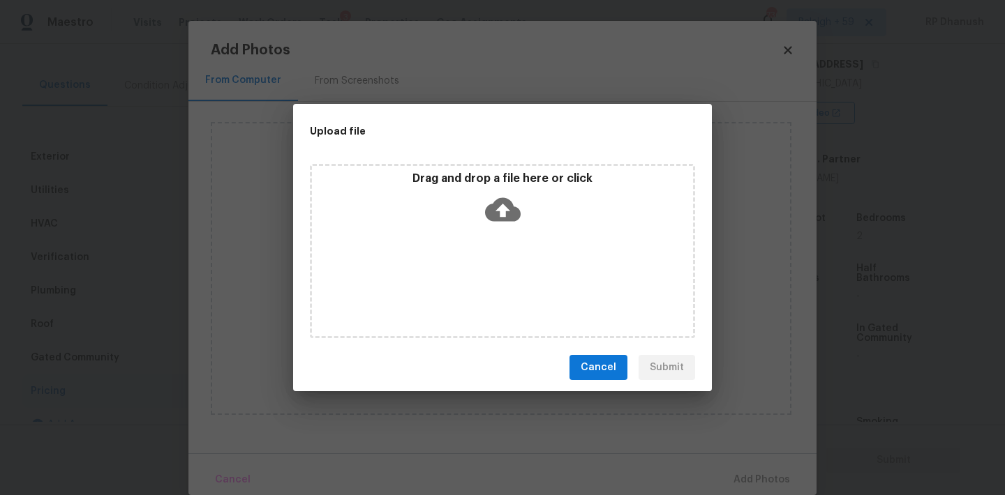
click at [479, 220] on div "Drag and drop a file here or click" at bounding box center [502, 202] width 381 height 60
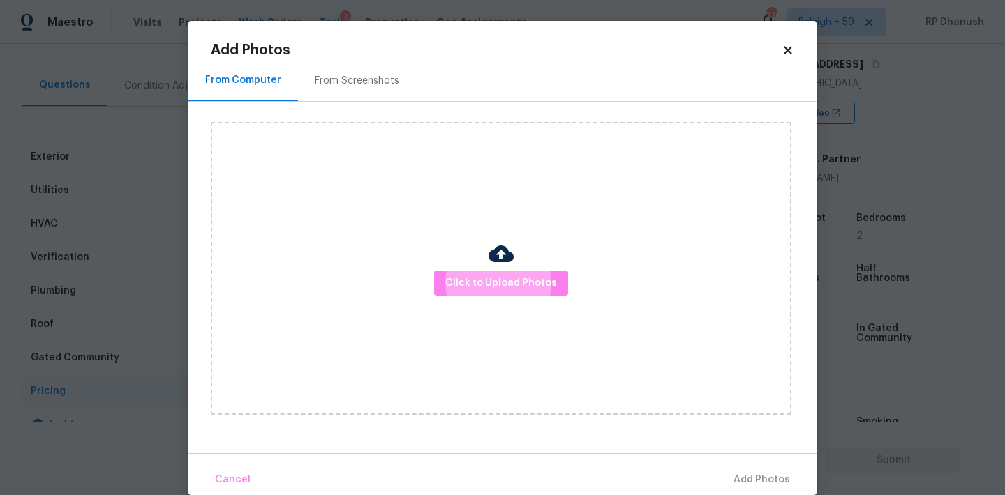
click at [515, 247] on div "Click to Upload Photos" at bounding box center [501, 268] width 580 height 293
click at [499, 276] on span "Click to Upload Photos" at bounding box center [501, 283] width 112 height 17
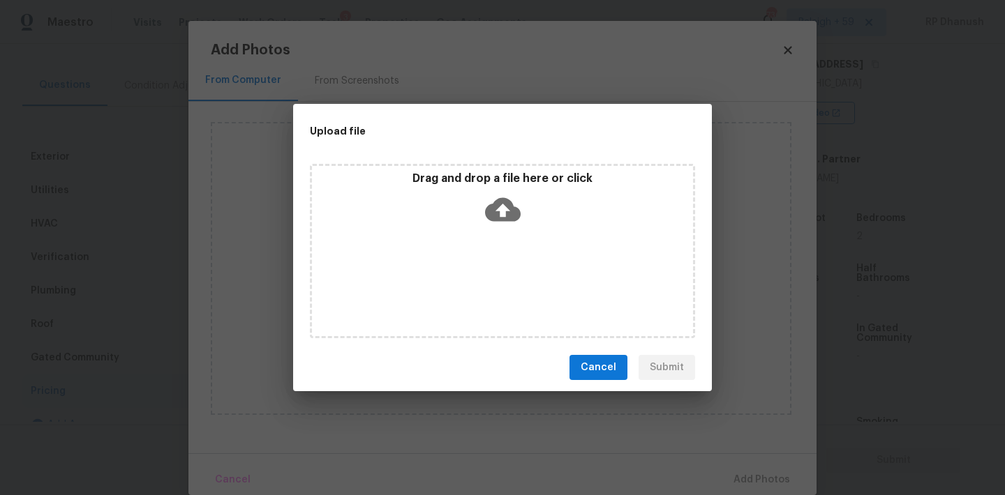
click at [494, 250] on div "Drag and drop a file here or click" at bounding box center [502, 251] width 385 height 174
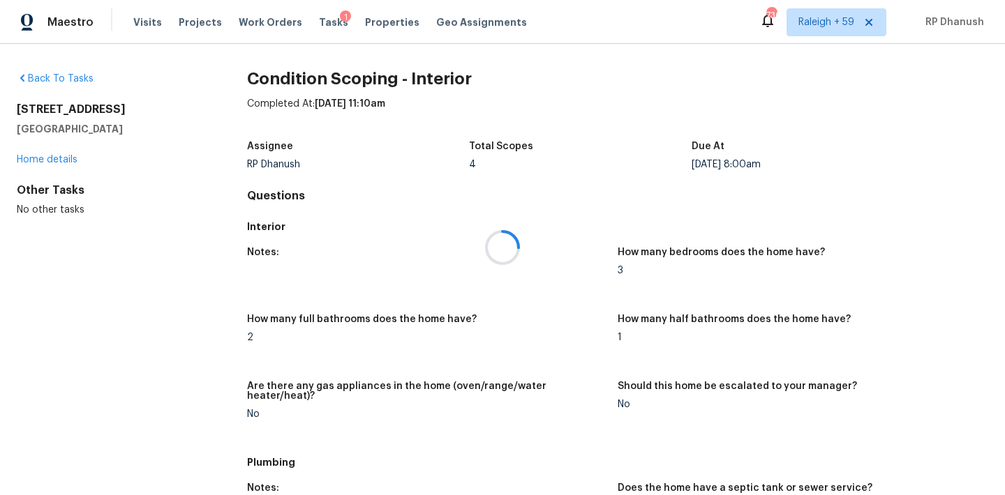
click at [320, 22] on div at bounding box center [502, 247] width 1005 height 495
click at [321, 20] on span "Tasks" at bounding box center [333, 22] width 29 height 10
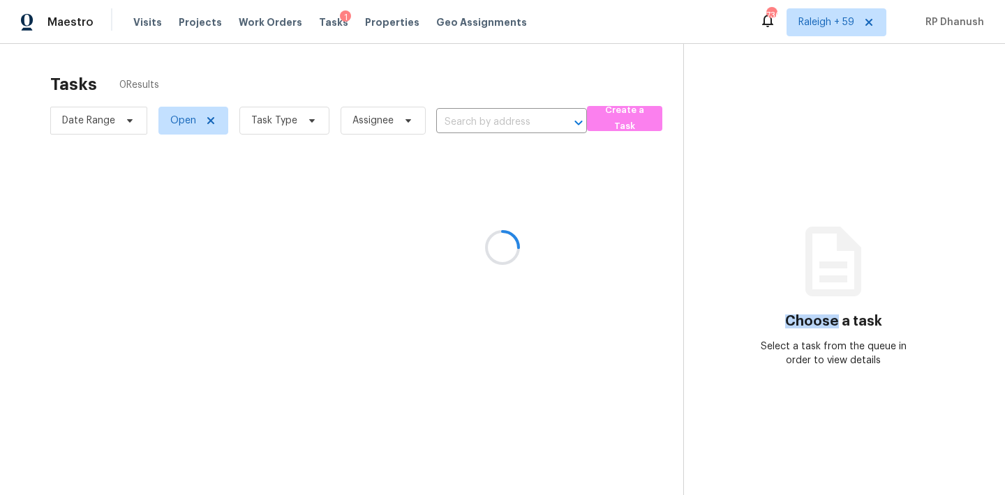
click at [321, 20] on div at bounding box center [502, 247] width 1005 height 495
click at [281, 119] on div at bounding box center [502, 247] width 1005 height 495
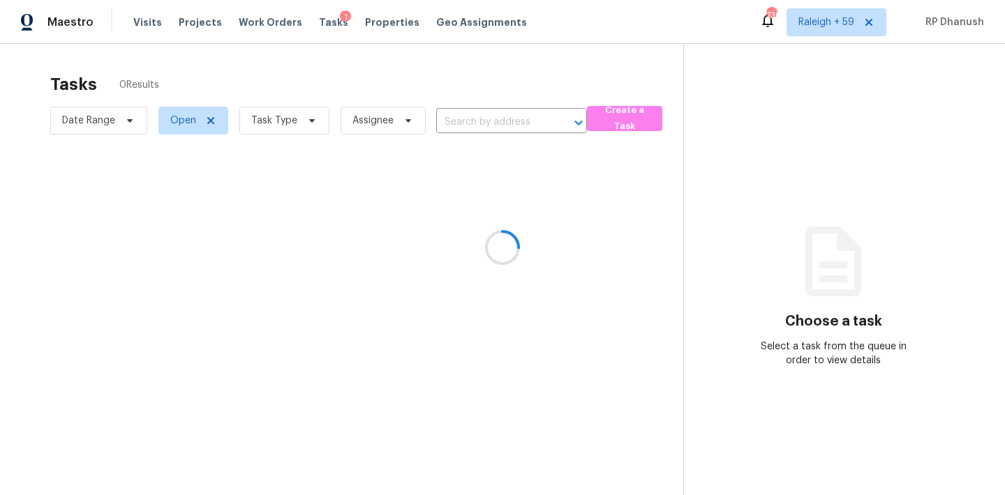
click at [281, 119] on div at bounding box center [502, 247] width 1005 height 495
click at [306, 107] on div at bounding box center [502, 247] width 1005 height 495
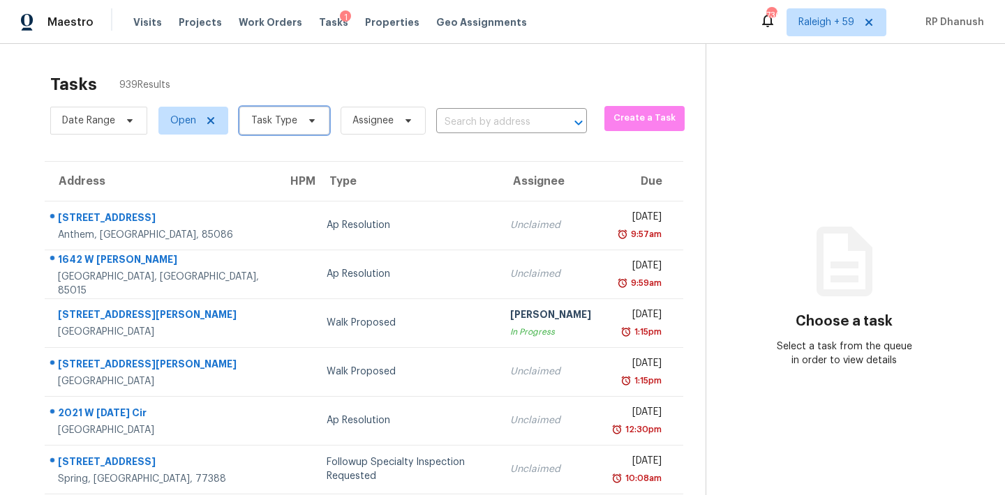
click at [292, 122] on span "Task Type" at bounding box center [274, 121] width 46 height 14
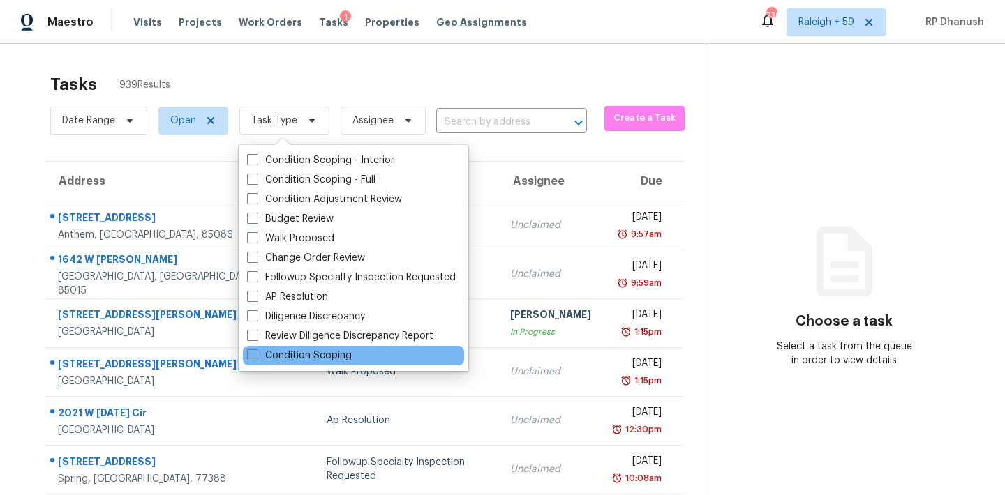
click at [288, 364] on div "Condition Scoping" at bounding box center [353, 356] width 221 height 20
click at [290, 359] on label "Condition Scoping" at bounding box center [299, 356] width 105 height 14
click at [256, 358] on input "Condition Scoping" at bounding box center [251, 353] width 9 height 9
checkbox input "true"
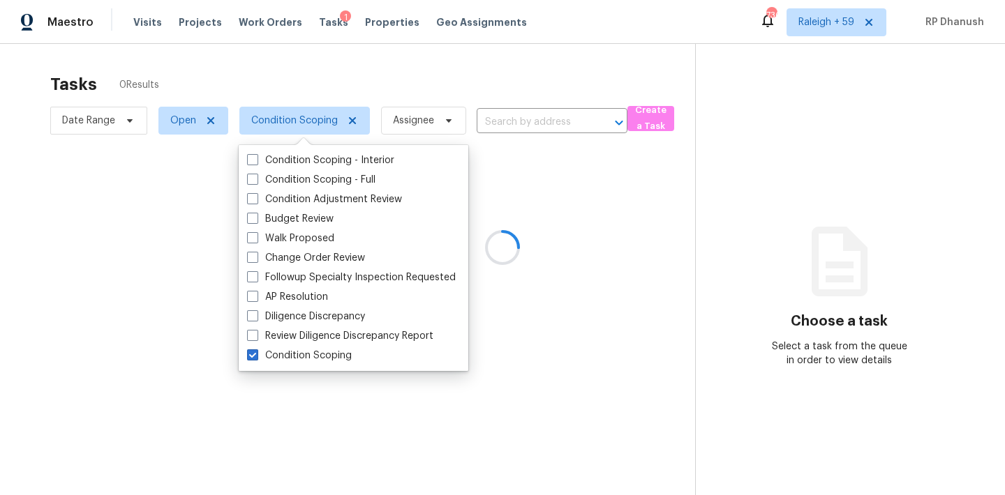
click at [836, 135] on div at bounding box center [502, 247] width 1005 height 495
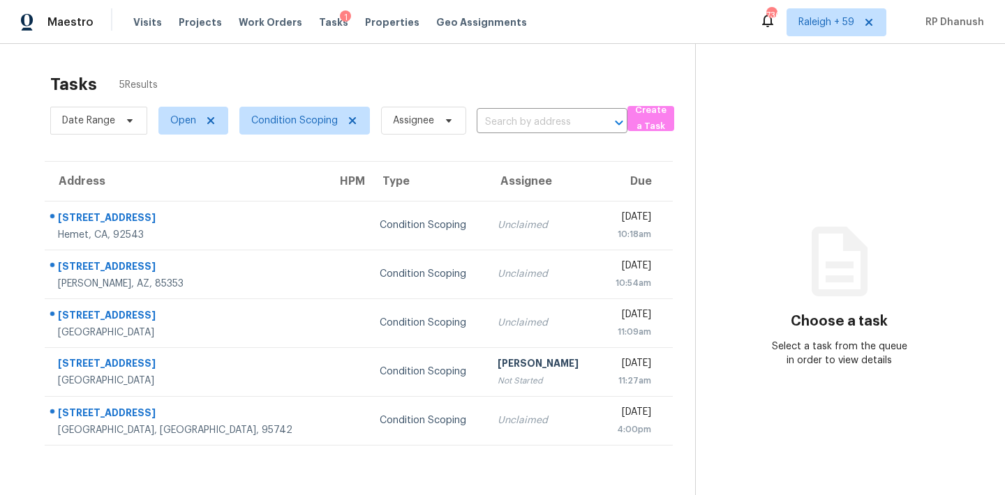
scroll to position [44, 0]
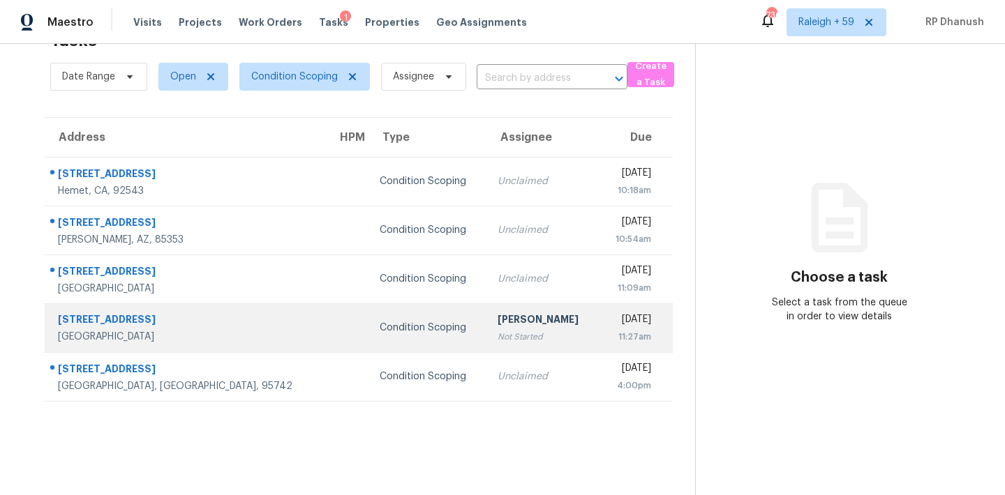
click at [504, 352] on td "Rajesh M Not Started" at bounding box center [542, 327] width 112 height 49
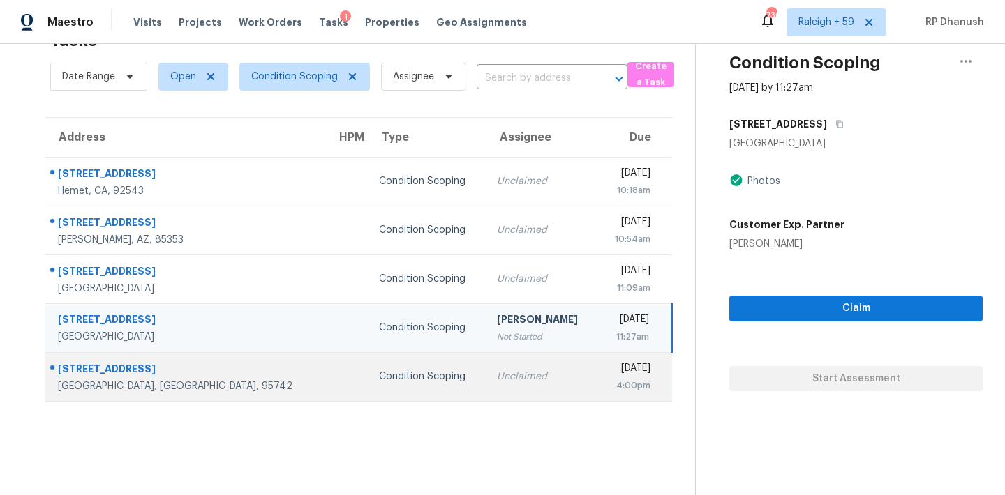
click at [412, 364] on td "Condition Scoping" at bounding box center [427, 376] width 118 height 49
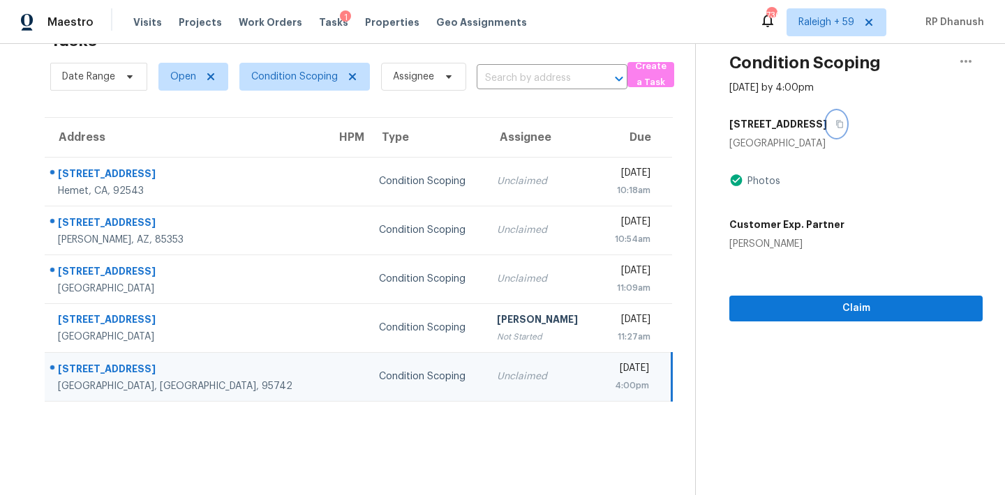
click at [843, 122] on icon "button" at bounding box center [839, 124] width 8 height 8
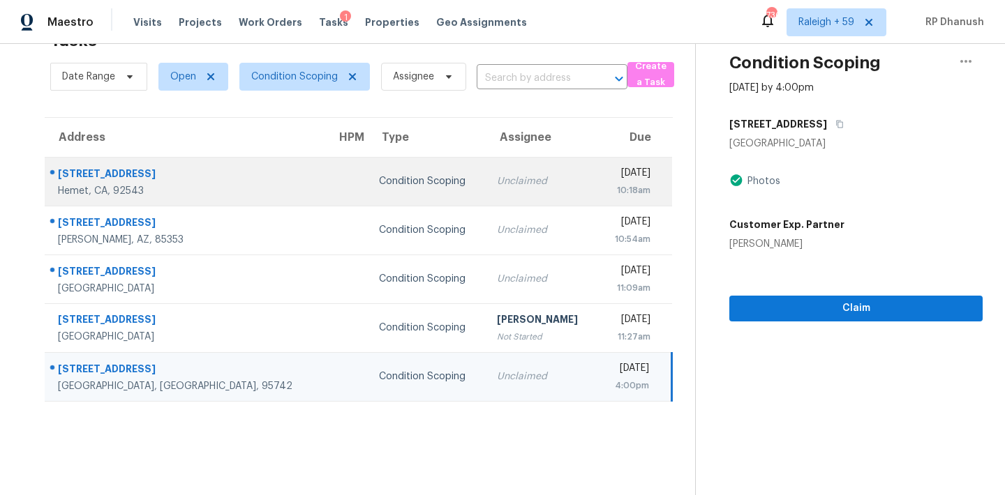
click at [609, 177] on div "Wed, Sep 10th 2025" at bounding box center [629, 174] width 41 height 17
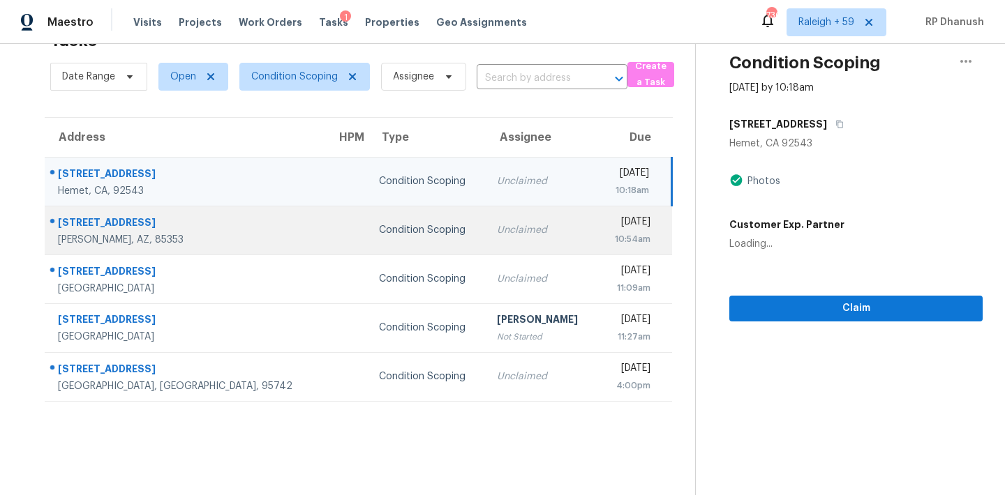
click at [497, 223] on div "Unclaimed" at bounding box center [541, 230] width 89 height 14
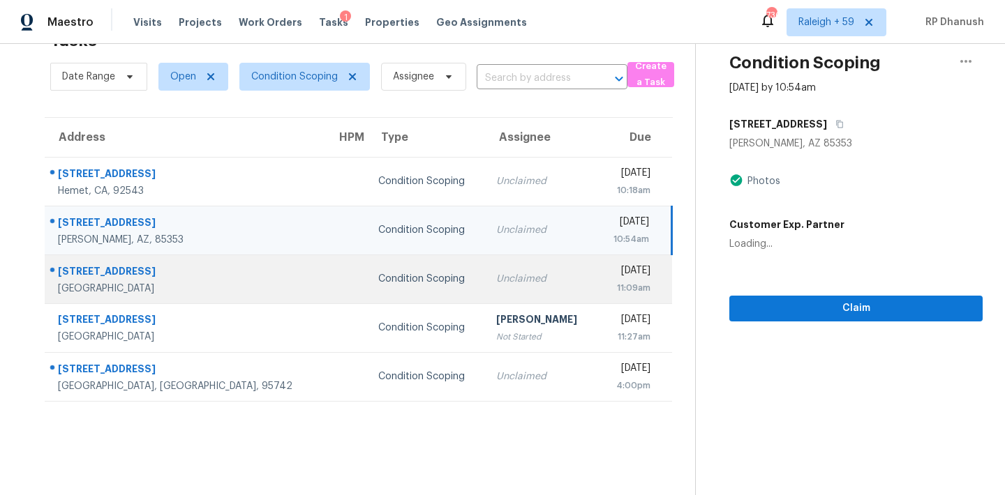
click at [485, 295] on td "Unclaimed" at bounding box center [541, 279] width 112 height 49
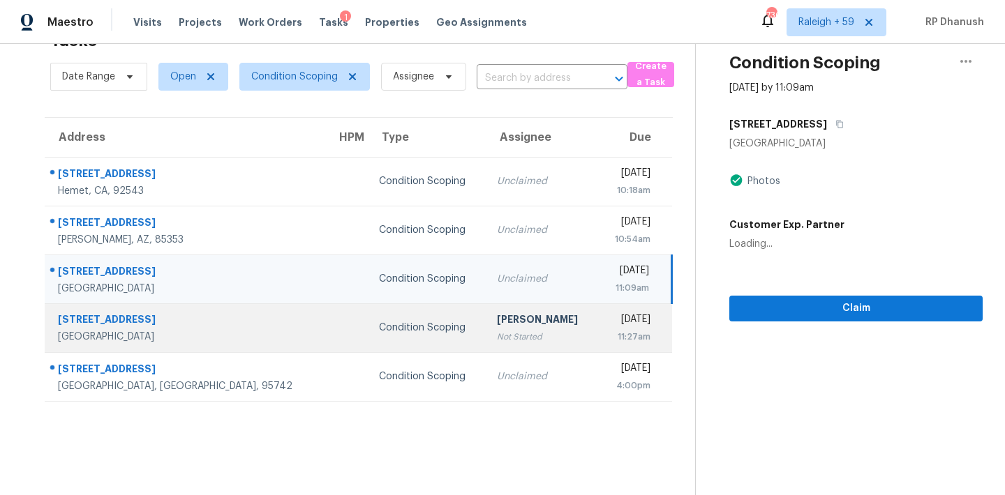
click at [497, 326] on div "Rajesh M" at bounding box center [541, 321] width 89 height 17
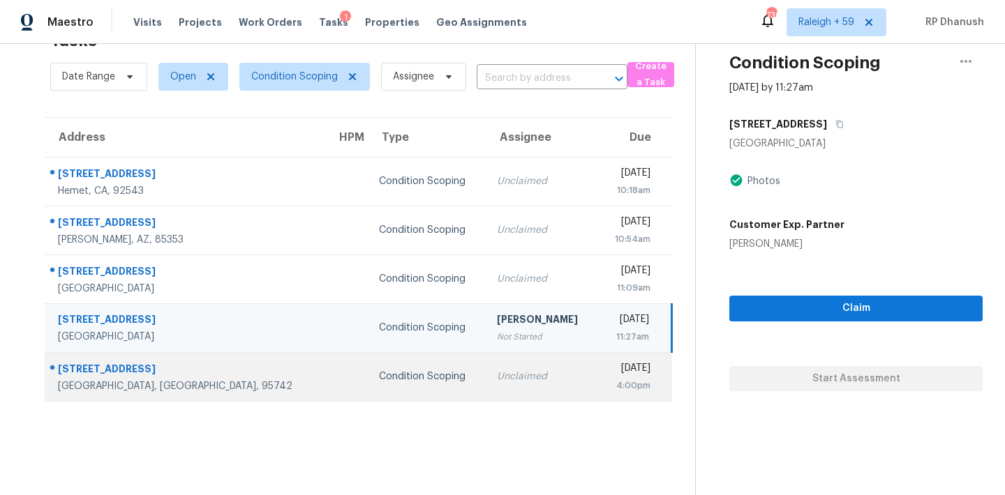
click at [486, 355] on td "Unclaimed" at bounding box center [542, 376] width 112 height 49
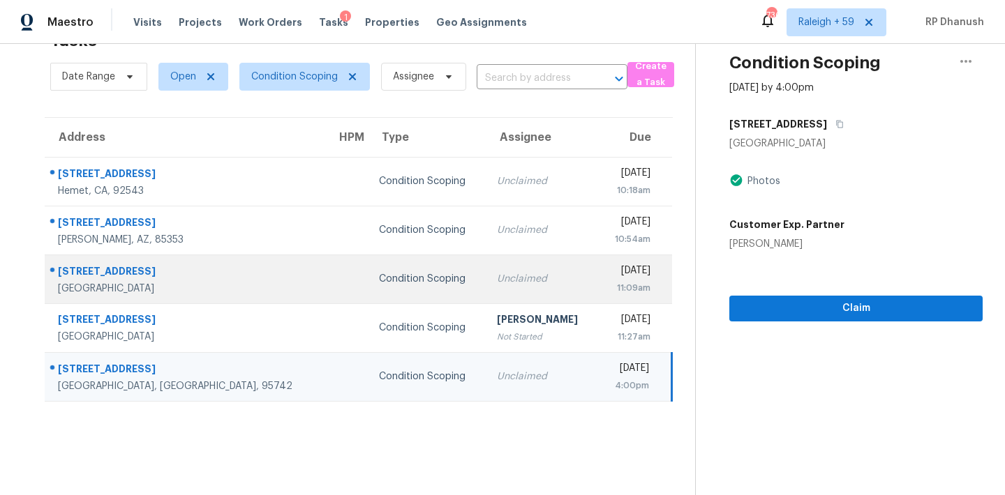
click at [486, 290] on td "Unclaimed" at bounding box center [542, 279] width 112 height 49
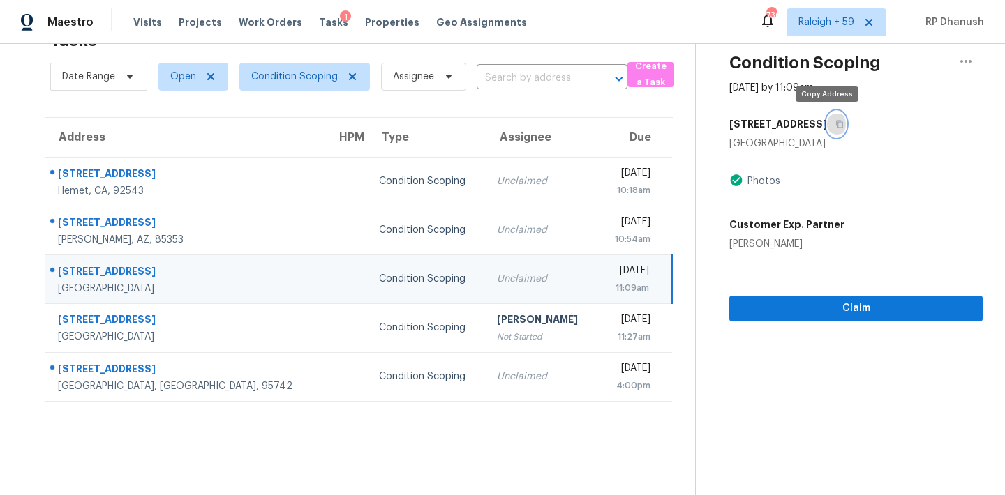
click at [833, 123] on button "button" at bounding box center [836, 124] width 19 height 25
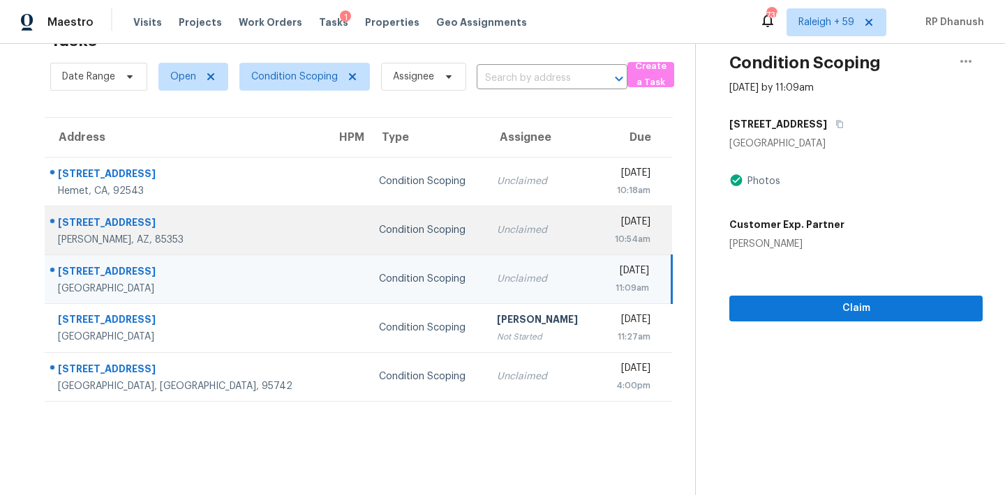
click at [486, 246] on td "Unclaimed" at bounding box center [542, 230] width 112 height 49
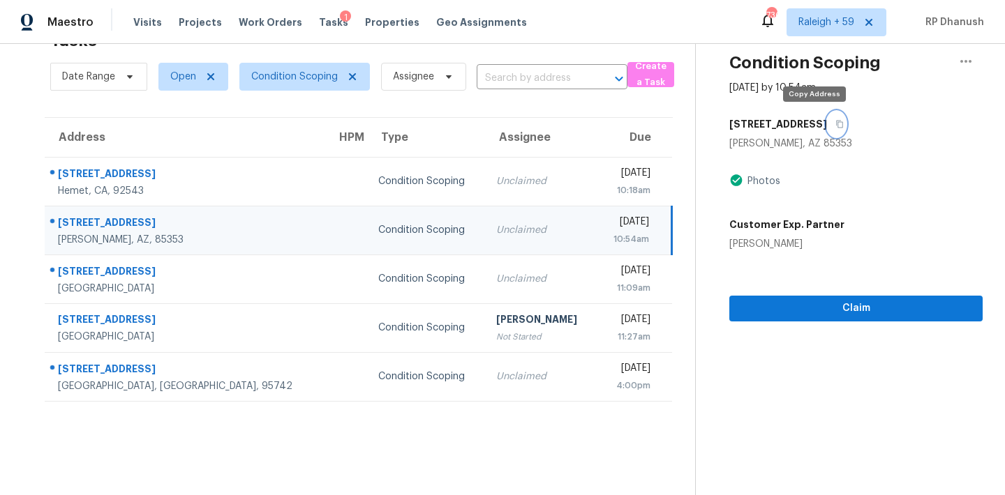
click at [827, 118] on button "button" at bounding box center [836, 124] width 19 height 25
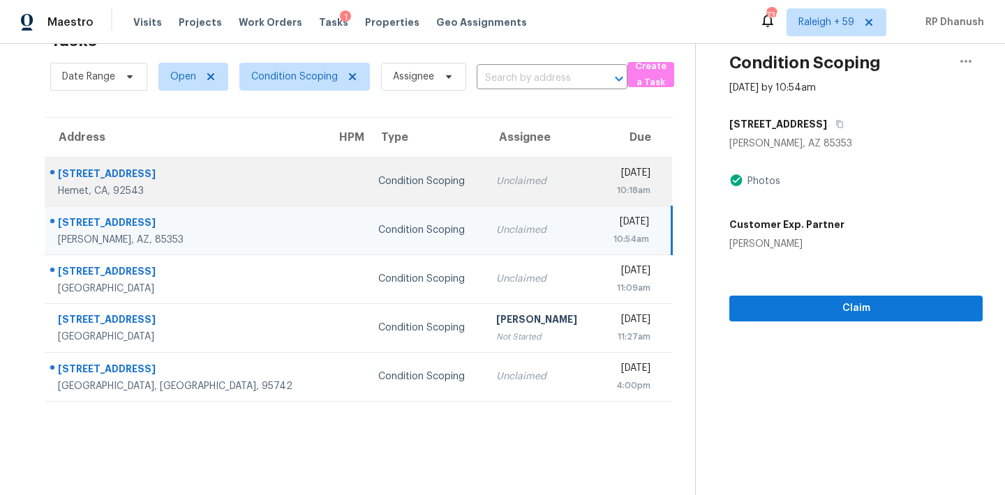
click at [375, 170] on td "Condition Scoping" at bounding box center [426, 181] width 118 height 49
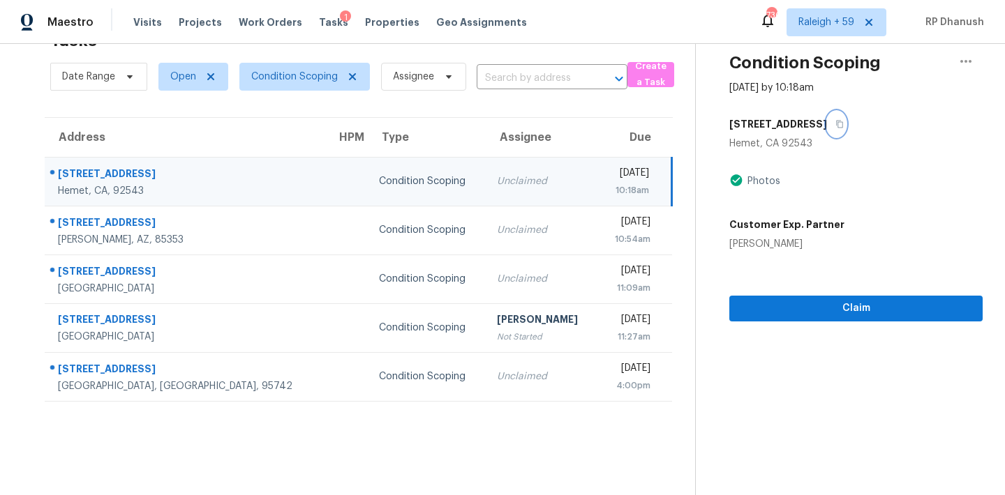
click at [840, 127] on button "button" at bounding box center [836, 124] width 19 height 25
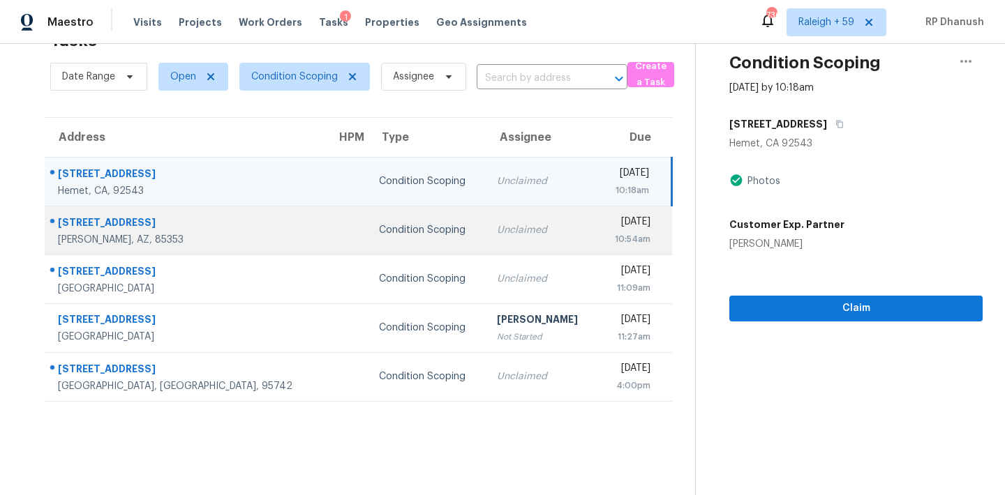
click at [497, 228] on div "Unclaimed" at bounding box center [541, 230] width 89 height 14
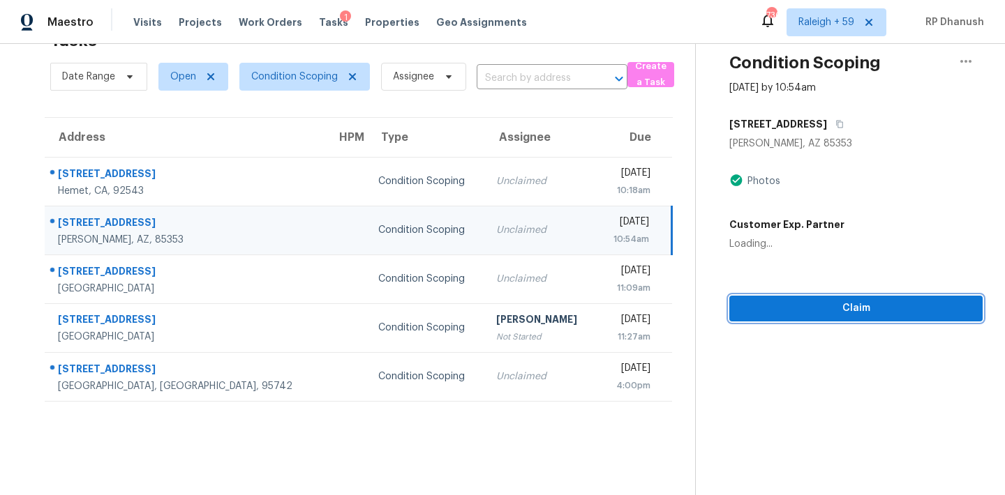
click at [852, 306] on span "Claim" at bounding box center [855, 308] width 231 height 17
click at [608, 218] on div "Wed, Sep 10th 2025" at bounding box center [628, 223] width 41 height 17
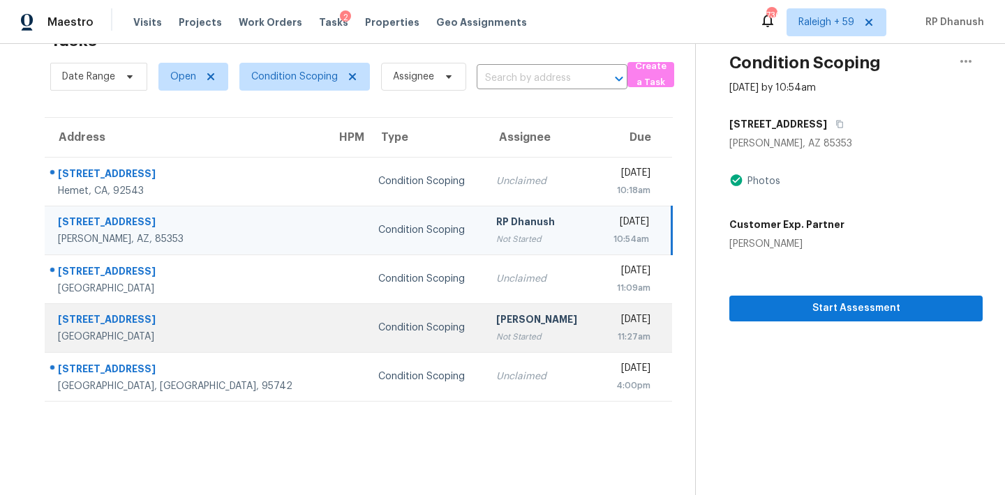
click at [496, 318] on div "Rajesh M" at bounding box center [540, 321] width 89 height 17
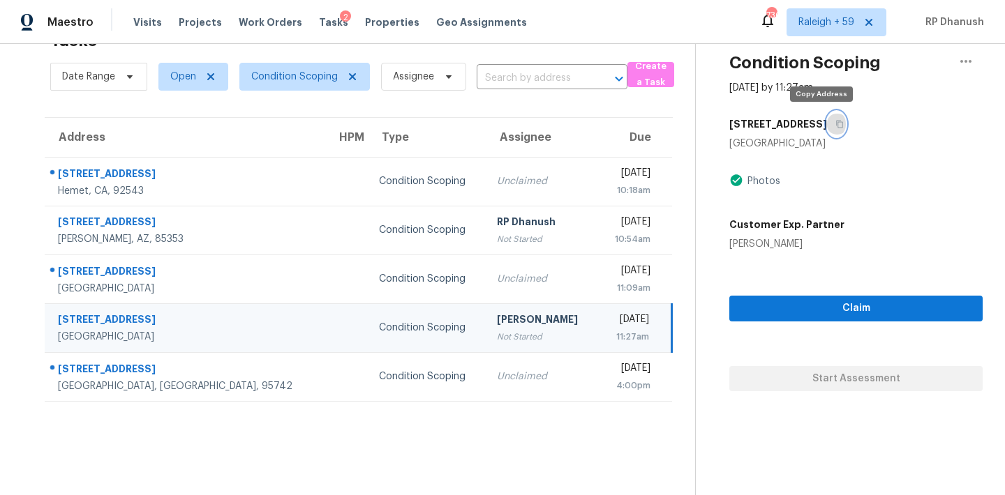
click at [835, 126] on icon "button" at bounding box center [839, 124] width 8 height 8
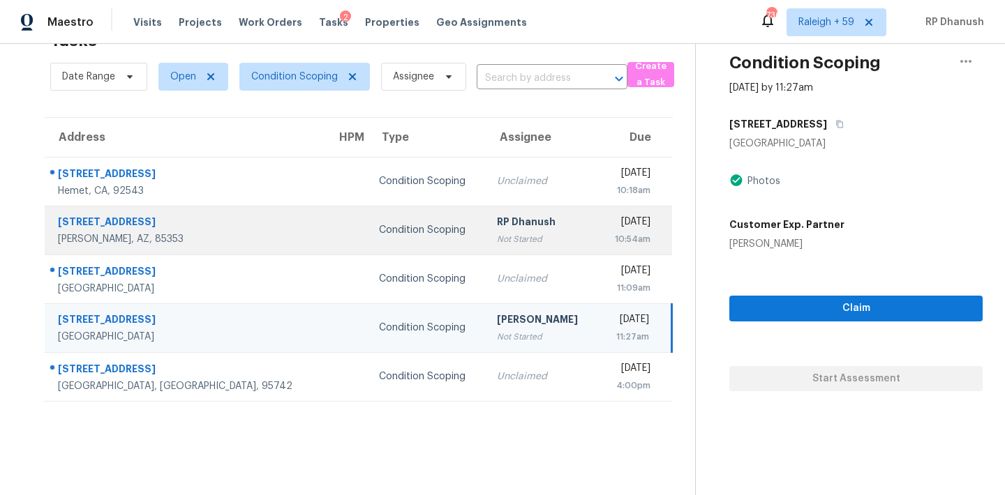
click at [325, 242] on td at bounding box center [346, 230] width 43 height 49
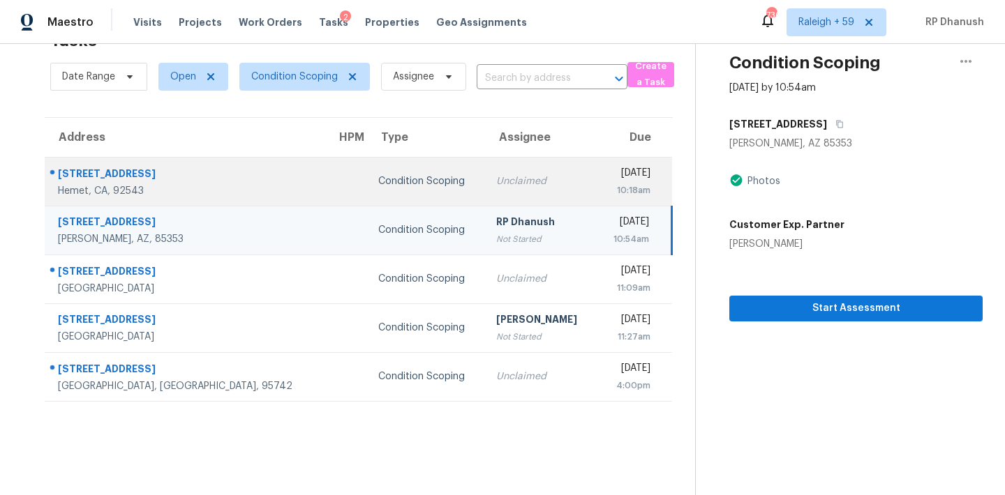
click at [367, 197] on td "Condition Scoping" at bounding box center [426, 181] width 118 height 49
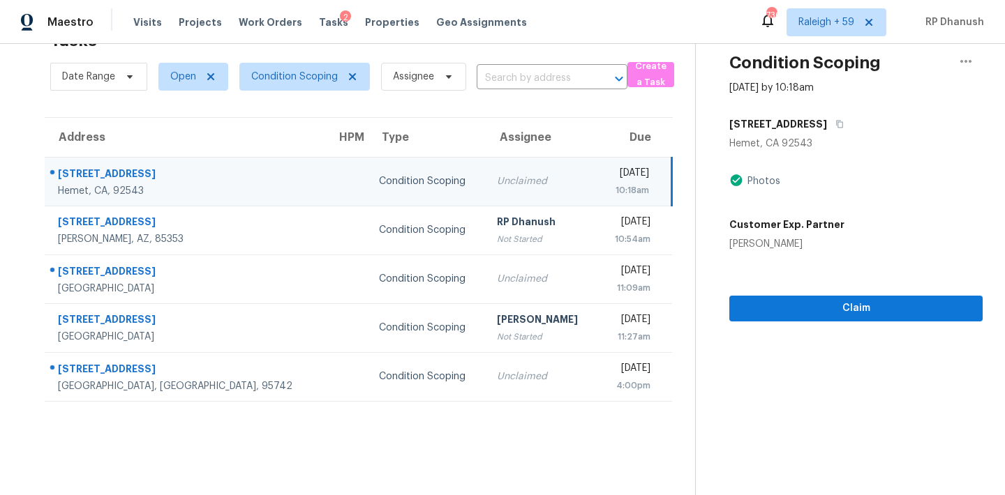
click at [54, 162] on td "1341 Amberwood Dr Hemet, CA, 92543" at bounding box center [185, 181] width 280 height 49
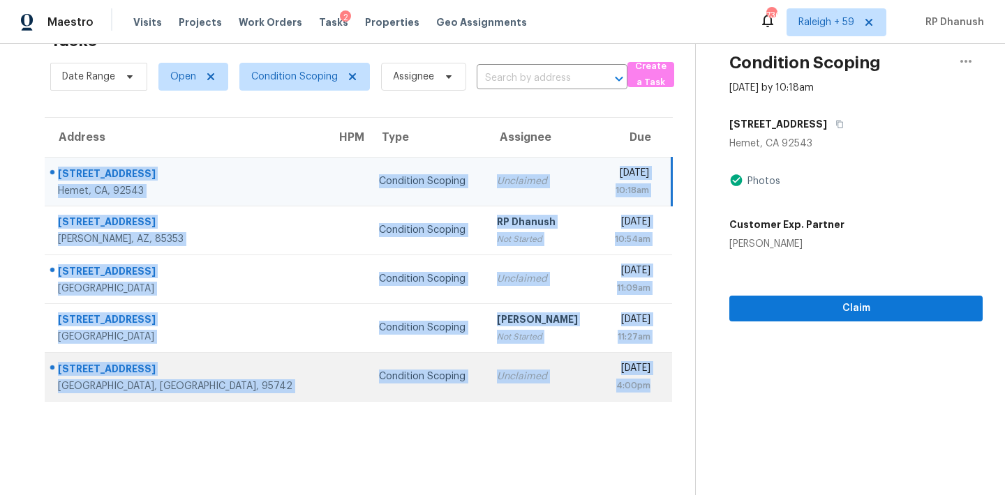
drag, startPoint x: 54, startPoint y: 162, endPoint x: 641, endPoint y: 385, distance: 627.7
click at [641, 385] on tbody "1341 Amberwood Dr Hemet, CA, 92543 Condition Scoping Unclaimed Wed, Sep 10th 20…" at bounding box center [358, 279] width 627 height 244
copy tbody "1341 Amberwood Dr Hemet, CA, 92543 Condition Scoping Unclaimed Wed, Sep 10th 20…"
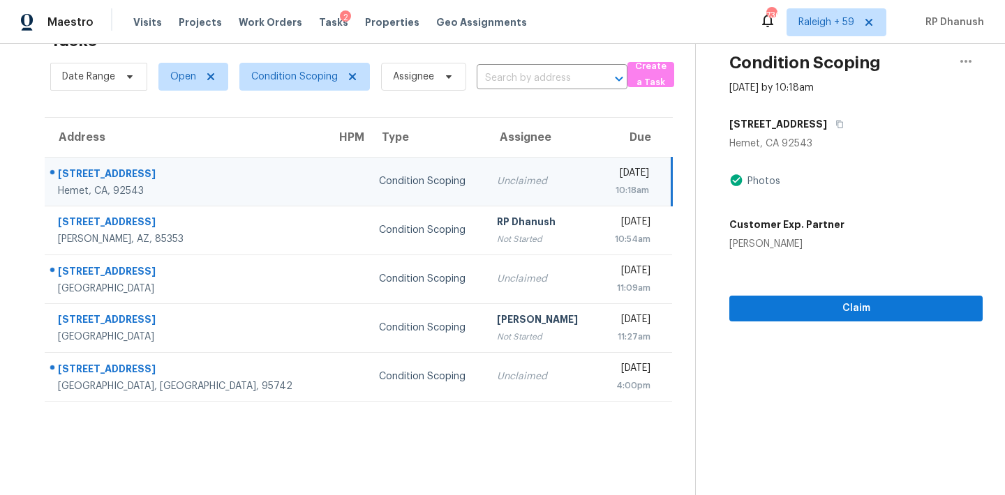
click at [476, 414] on section "Tasks 5 Results Date Range Open Condition Scoping Assignee ​ Create a Task Addr…" at bounding box center [358, 258] width 673 height 473
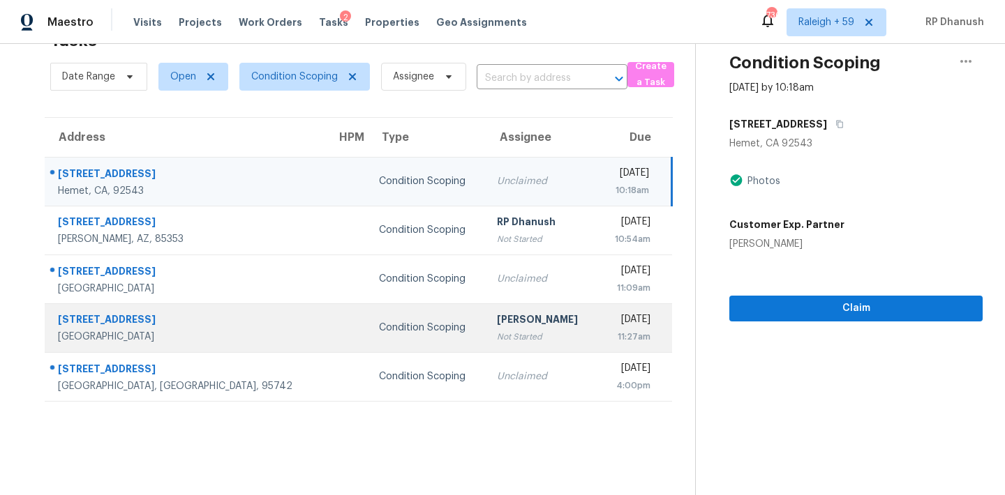
click at [379, 324] on div "Condition Scoping" at bounding box center [427, 328] width 96 height 14
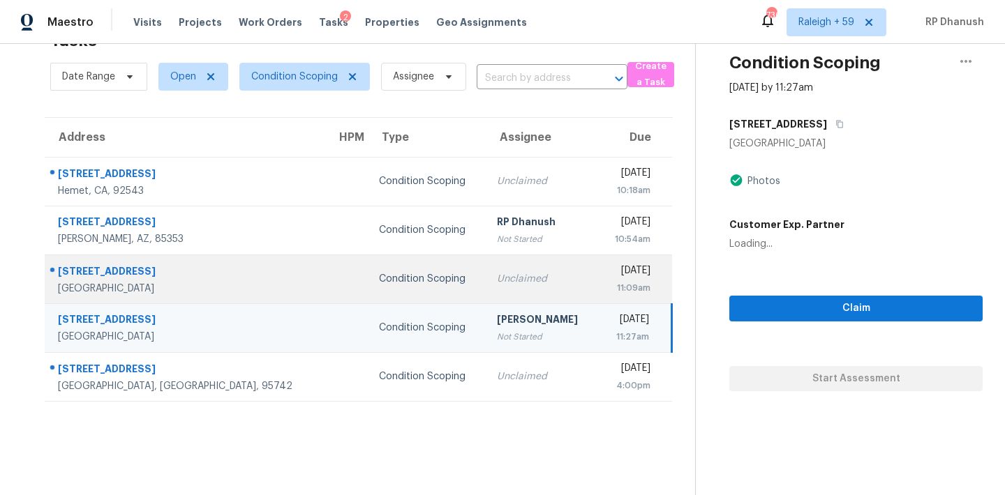
click at [379, 283] on div "Condition Scoping" at bounding box center [427, 279] width 96 height 14
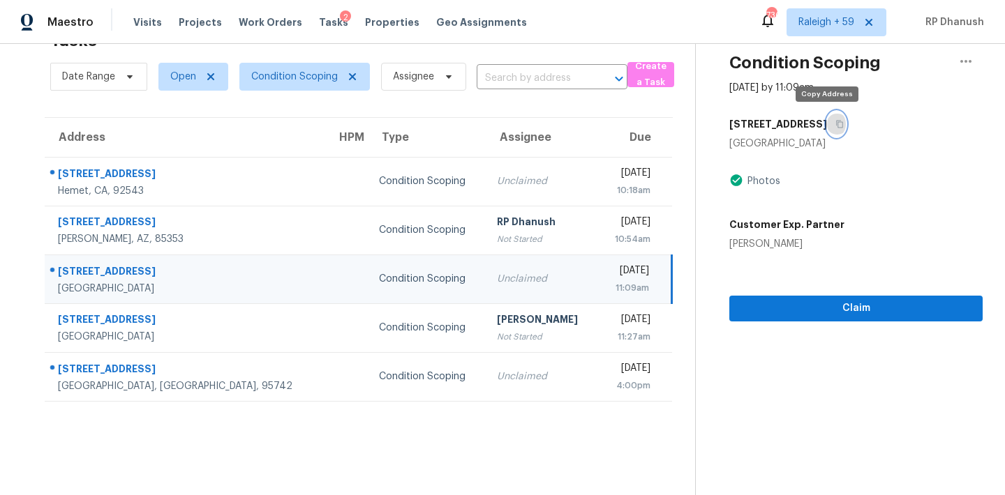
click at [829, 119] on button "button" at bounding box center [836, 124] width 19 height 25
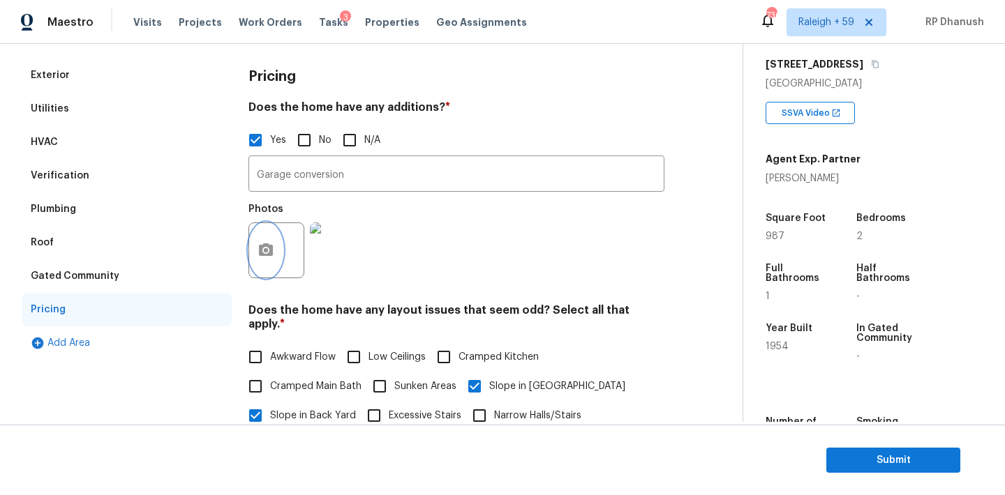
scroll to position [123, 0]
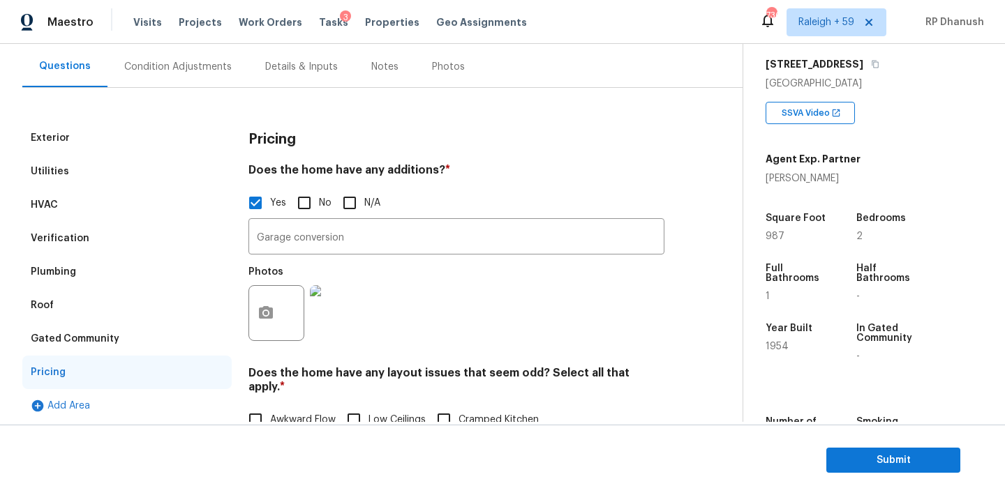
click at [155, 78] on div "Condition Adjustments" at bounding box center [177, 66] width 141 height 41
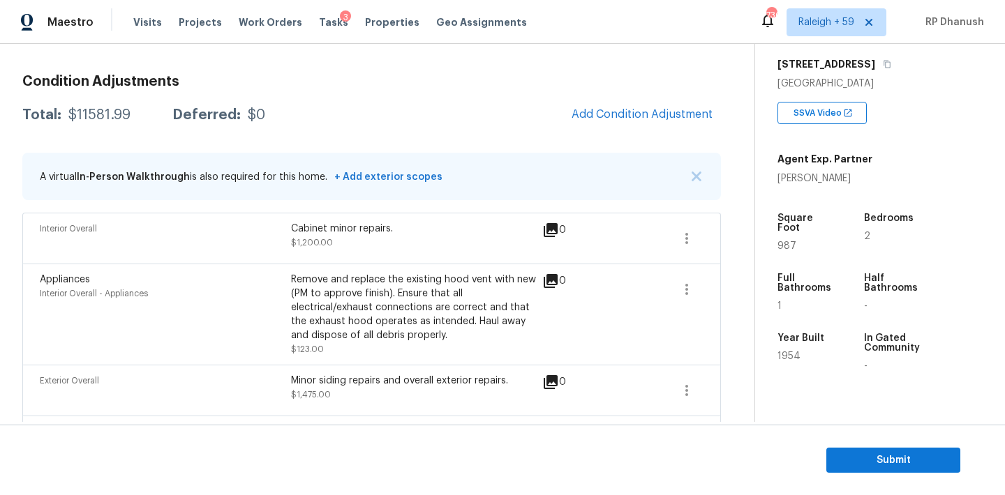
scroll to position [114, 0]
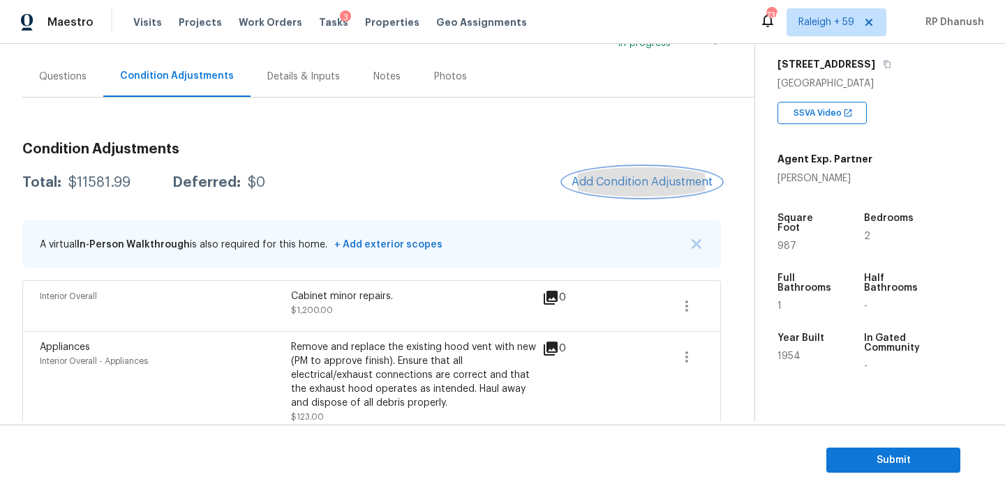
click at [620, 182] on span "Add Condition Adjustment" at bounding box center [641, 182] width 141 height 13
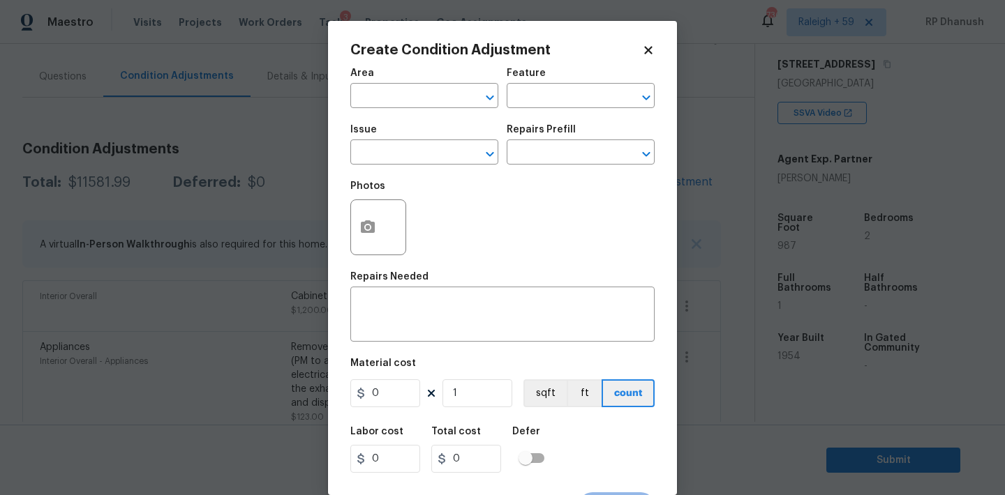
click at [378, 108] on span "Area ​" at bounding box center [424, 88] width 148 height 57
click at [384, 97] on input "text" at bounding box center [404, 98] width 109 height 22
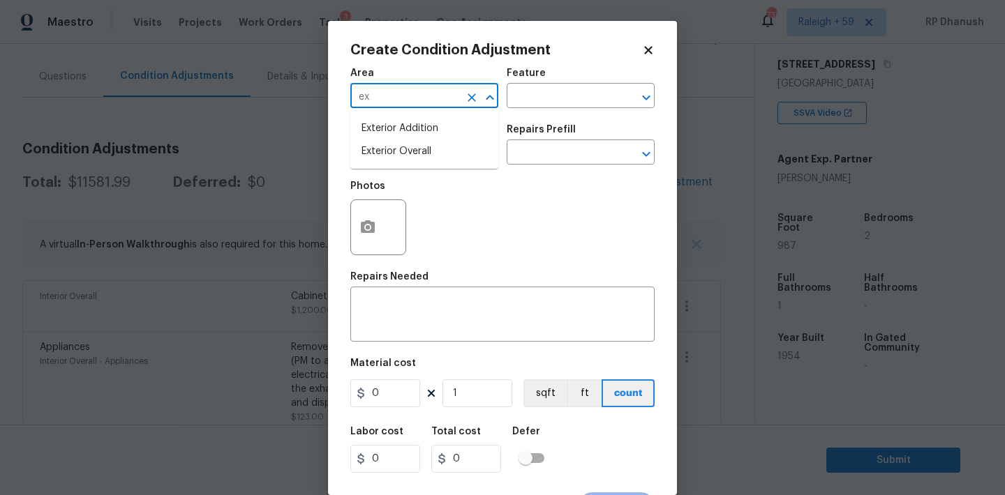
click at [377, 138] on li "Exterior Addition" at bounding box center [424, 128] width 148 height 23
type input "Exterior Addition"
click at [464, 97] on button "Clear" at bounding box center [472, 98] width 20 height 20
click at [433, 94] on input "text" at bounding box center [404, 98] width 109 height 22
click at [387, 156] on li "Exterior Overall" at bounding box center [424, 151] width 148 height 23
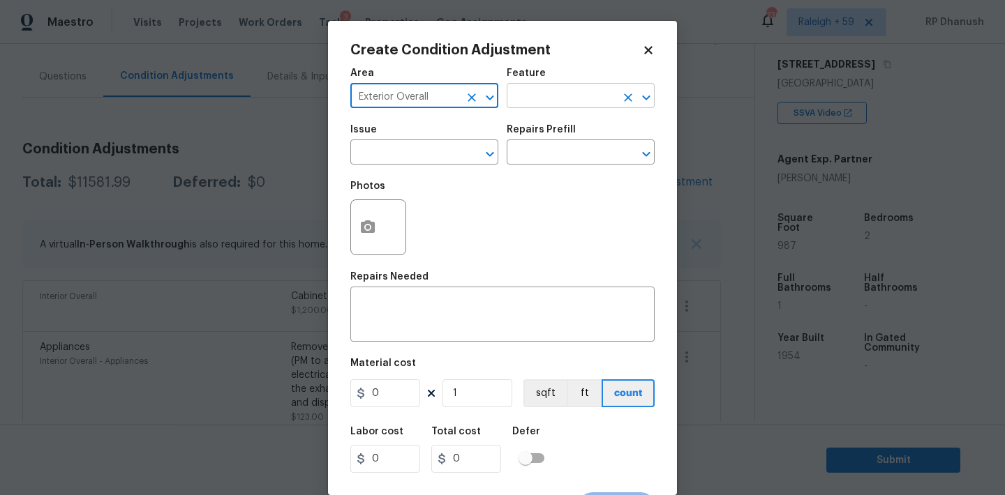
type input "Exterior Overall"
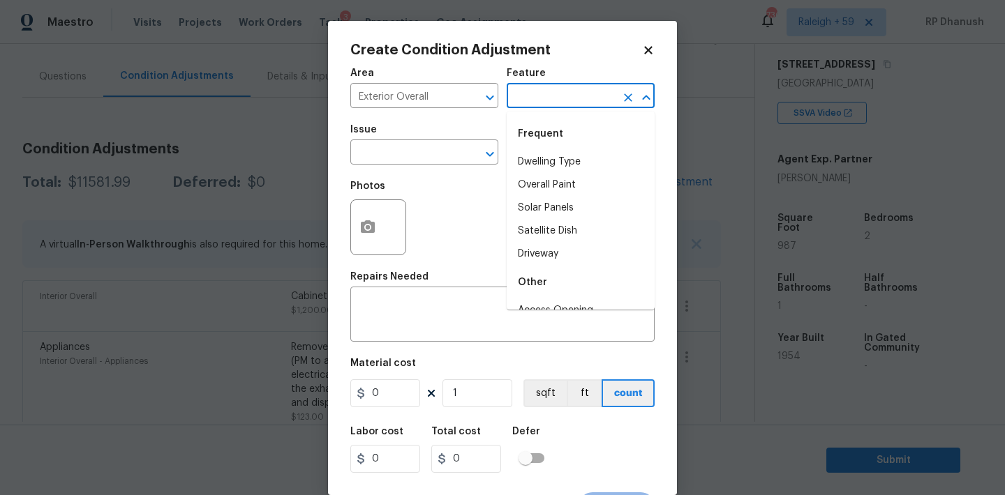
click at [552, 101] on input "text" at bounding box center [560, 98] width 109 height 22
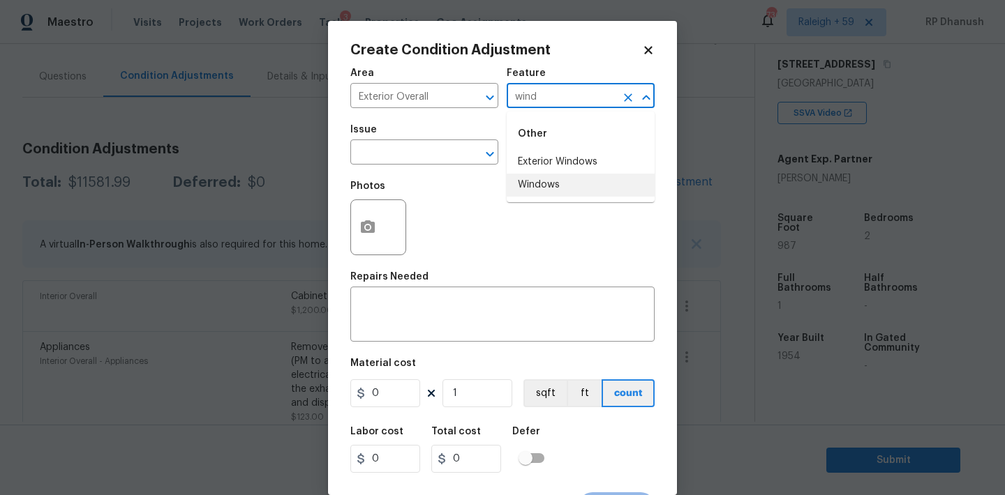
click at [531, 194] on li "Windows" at bounding box center [580, 185] width 148 height 23
type input "Windows"
click at [428, 170] on span "Issue ​" at bounding box center [424, 145] width 148 height 57
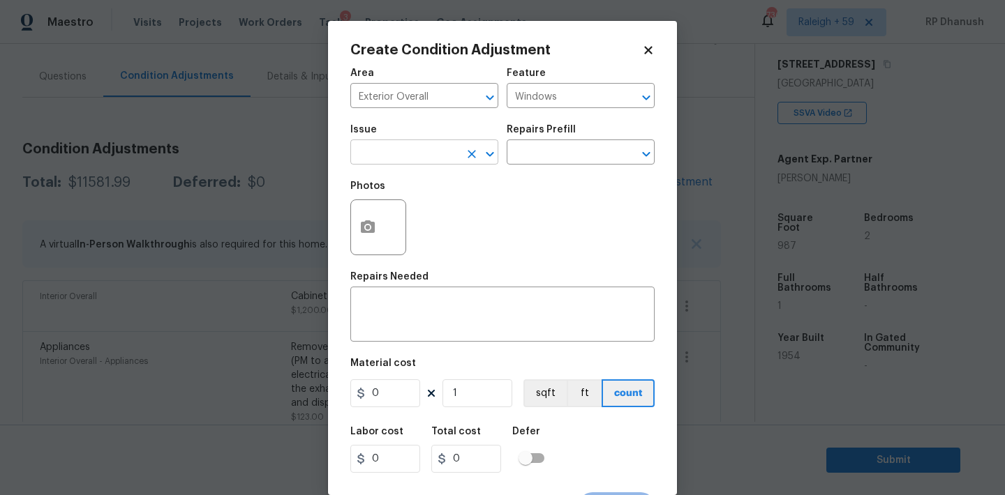
click at [423, 156] on input "text" at bounding box center [404, 154] width 109 height 22
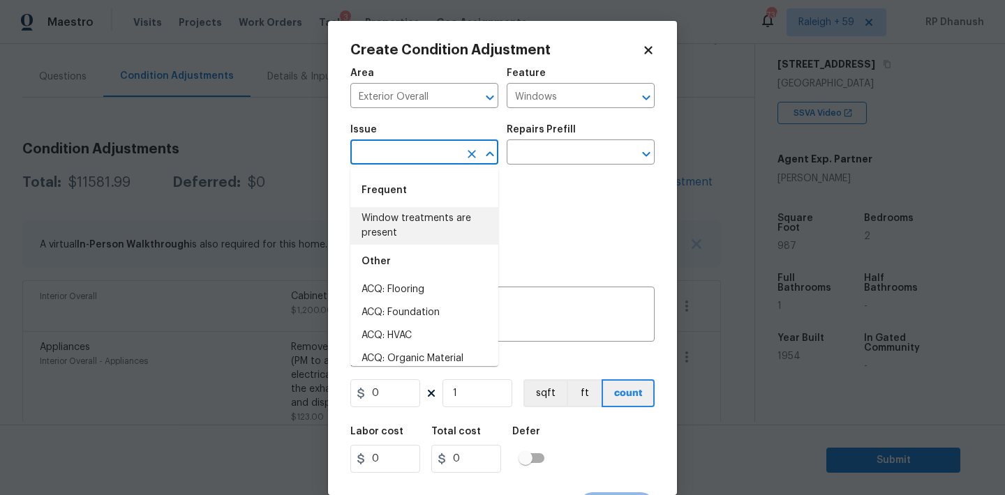
click at [417, 225] on li "Window treatments are present" at bounding box center [424, 226] width 148 height 38
type input "Window treatments are present"
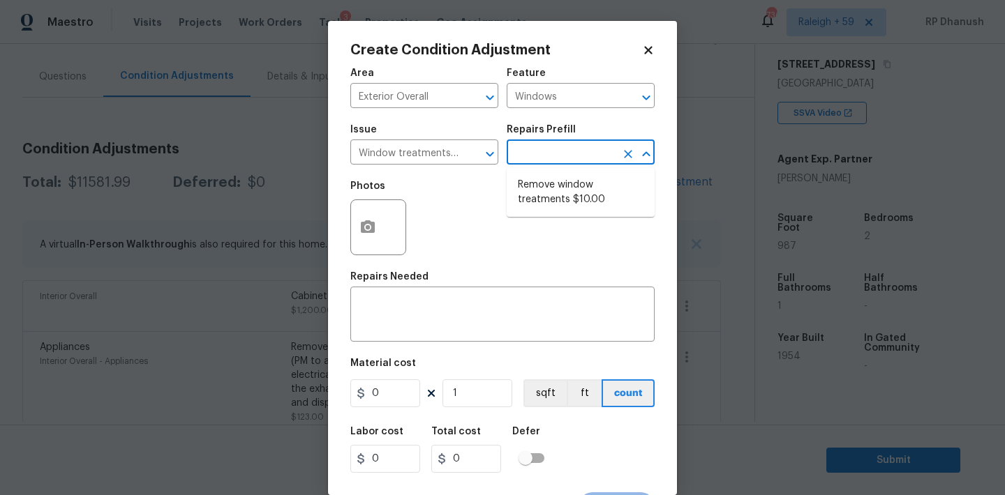
click at [559, 155] on input "text" at bounding box center [560, 154] width 109 height 22
click at [472, 149] on icon "Clear" at bounding box center [472, 154] width 14 height 14
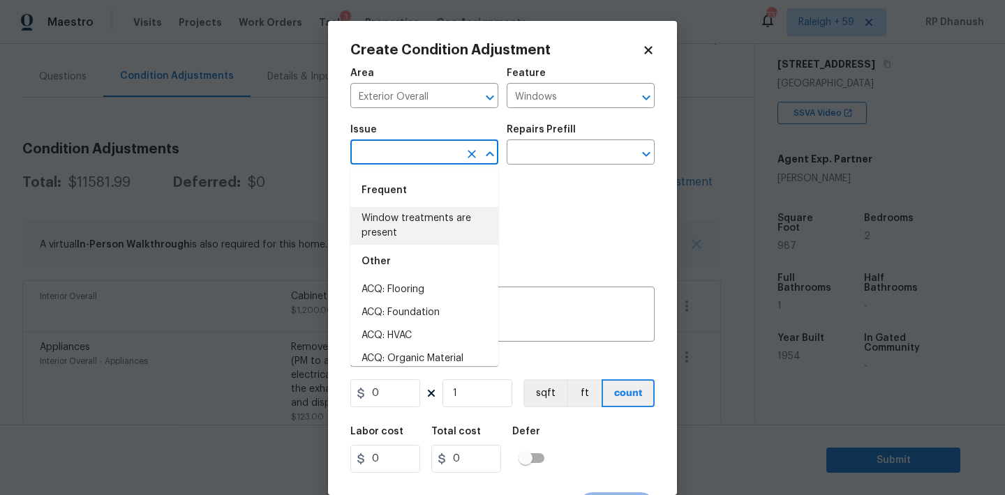
click at [423, 149] on input "text" at bounding box center [404, 154] width 109 height 22
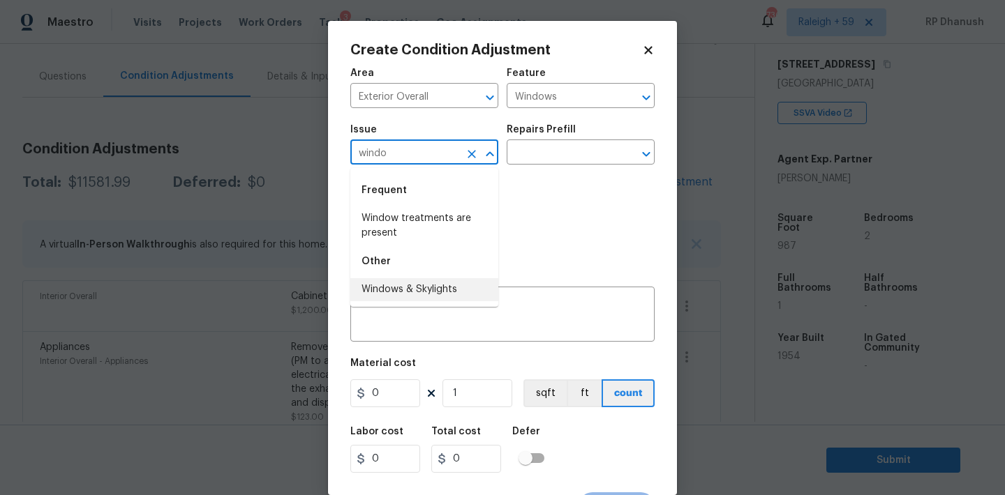
click at [428, 291] on li "Windows & Skylights" at bounding box center [424, 289] width 148 height 23
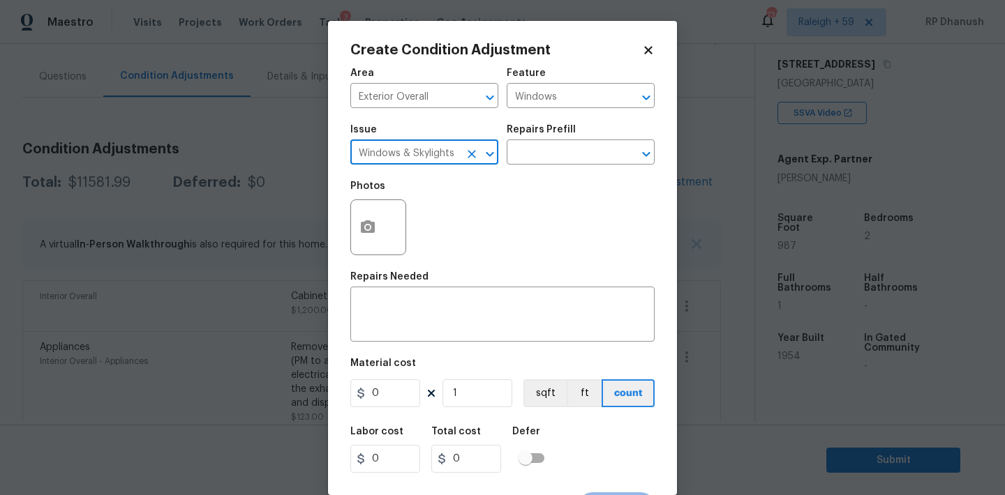
type input "Windows & Skylights"
click at [555, 142] on div "Repairs Prefill" at bounding box center [580, 134] width 148 height 18
click at [550, 172] on div "Issue Windows & Skylights ​ Repairs Prefill ​" at bounding box center [502, 145] width 304 height 57
click at [550, 168] on div "Issue Windows & Skylights ​ Repairs Prefill ​" at bounding box center [502, 145] width 304 height 57
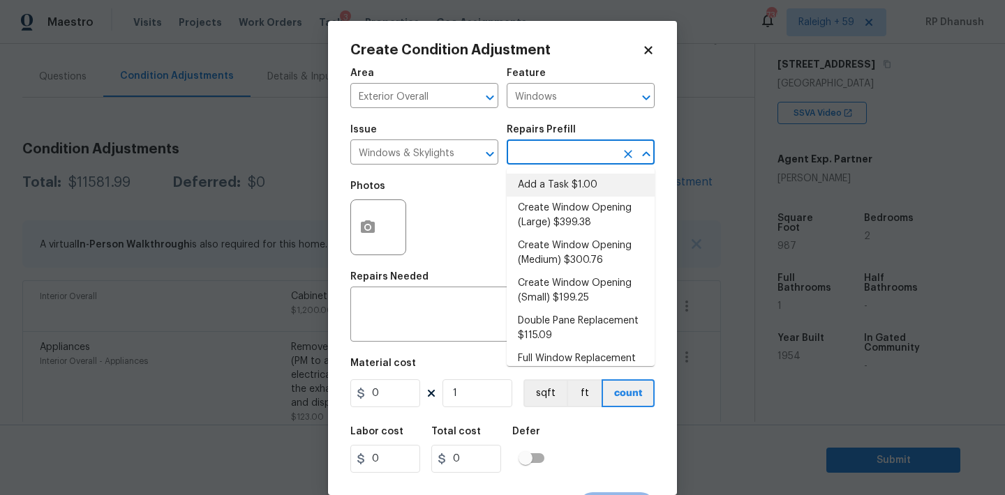
click at [554, 162] on input "text" at bounding box center [560, 154] width 109 height 22
click at [581, 223] on li "Create Window Opening (Large) $399.38" at bounding box center [580, 216] width 148 height 38
type textarea "Remove the existing substrate, insulation, etc to create a window opening over …"
type input "399.38"
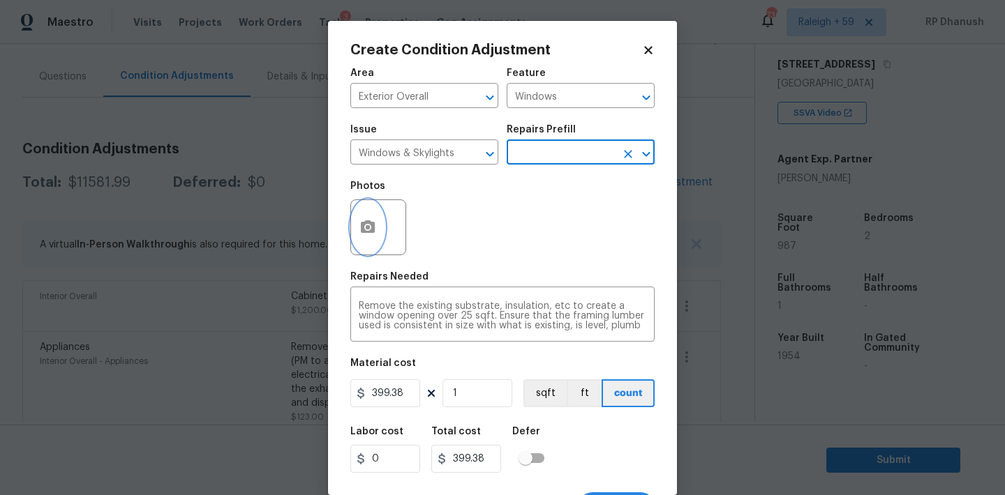
click at [369, 224] on icon "button" at bounding box center [368, 226] width 14 height 13
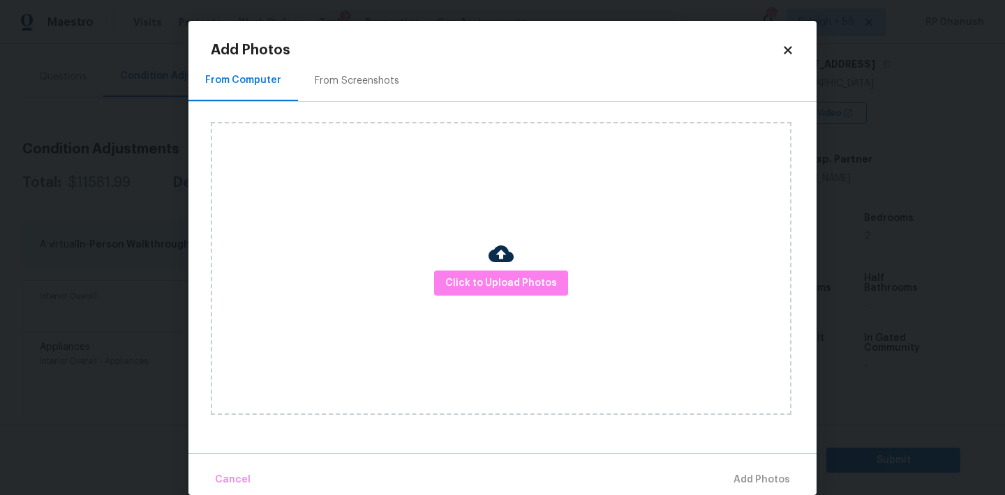
click at [367, 112] on div "Click to Upload Photos" at bounding box center [514, 268] width 606 height 333
click at [367, 79] on div "From Screenshots" at bounding box center [357, 81] width 84 height 14
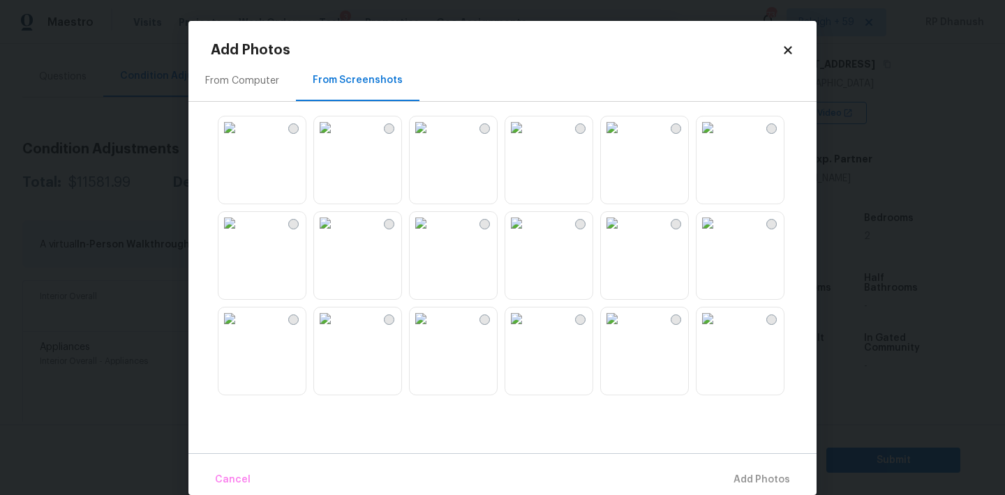
click at [250, 80] on div "From Computer" at bounding box center [242, 81] width 74 height 14
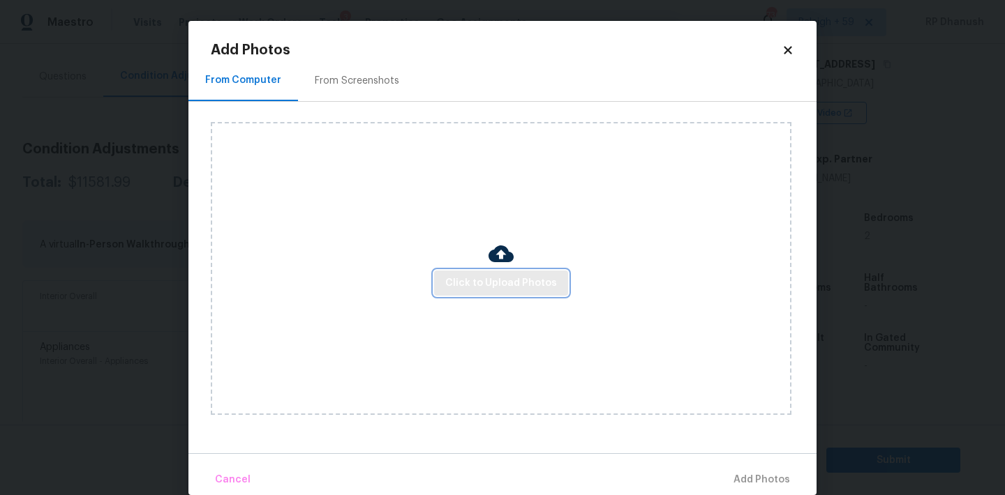
click at [466, 290] on span "Click to Upload Photos" at bounding box center [501, 283] width 112 height 17
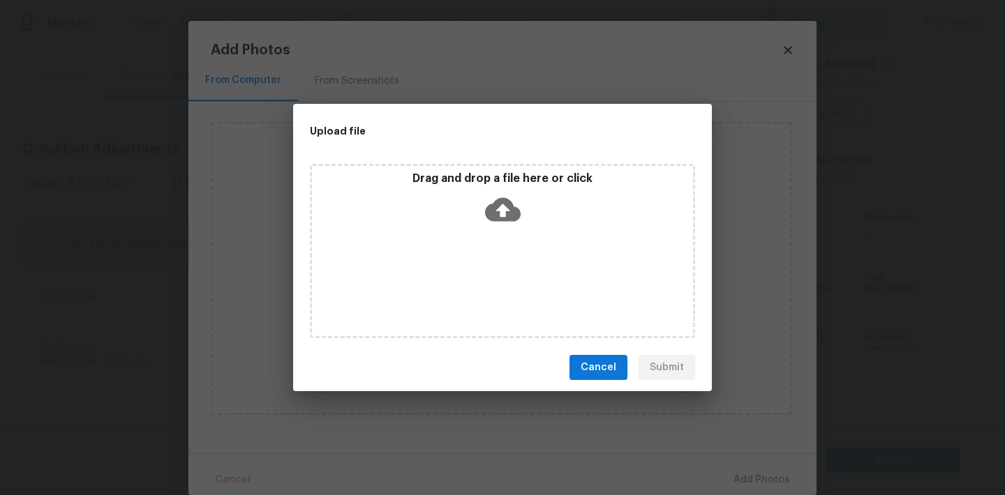
click at [499, 225] on icon at bounding box center [503, 210] width 36 height 36
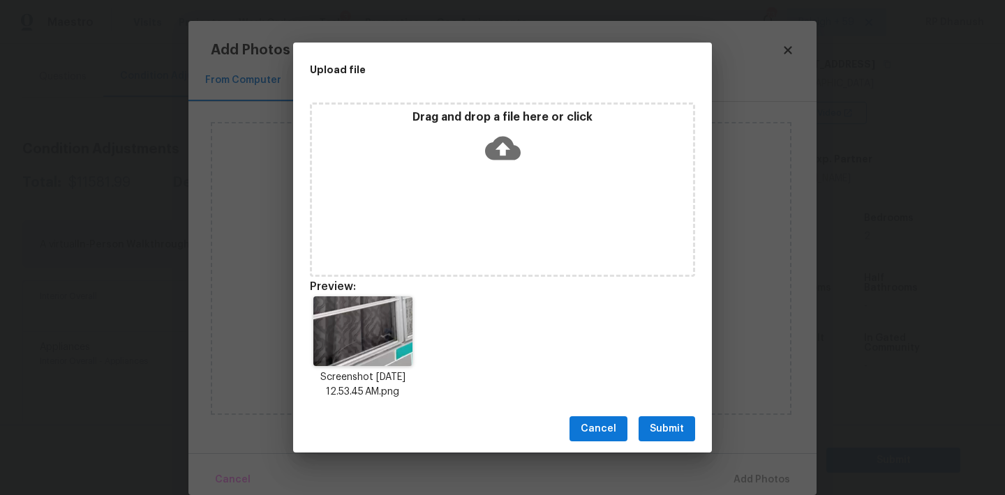
click at [656, 423] on span "Submit" at bounding box center [666, 429] width 34 height 17
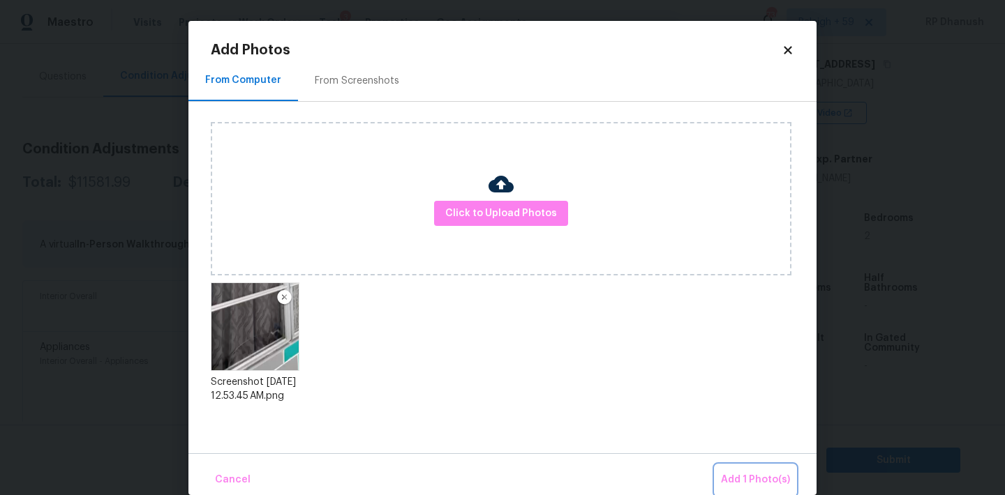
click at [732, 467] on button "Add 1 Photo(s)" at bounding box center [755, 480] width 80 height 30
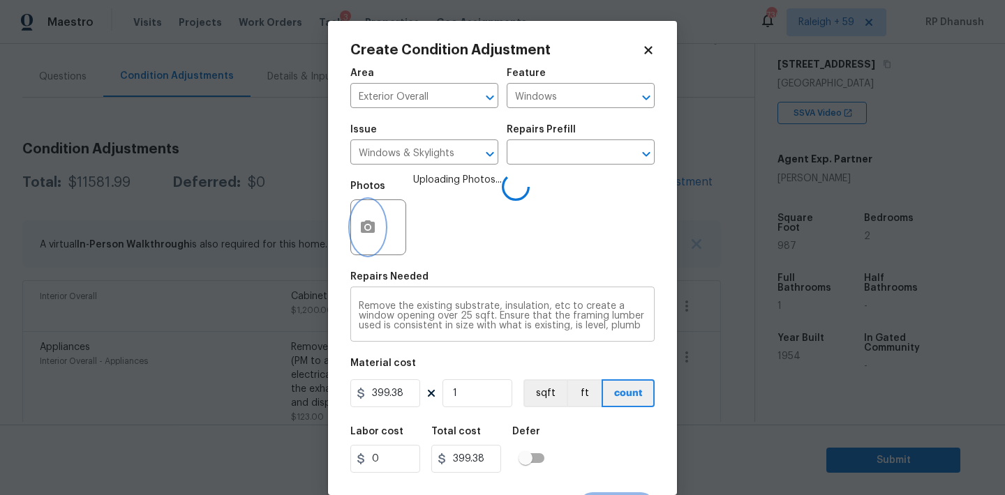
scroll to position [26, 0]
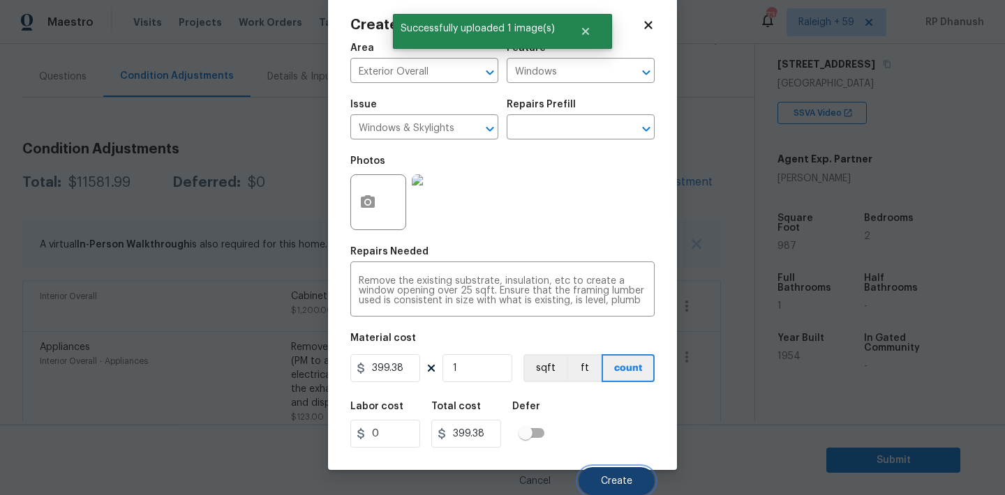
click at [617, 473] on button "Create" at bounding box center [616, 481] width 76 height 28
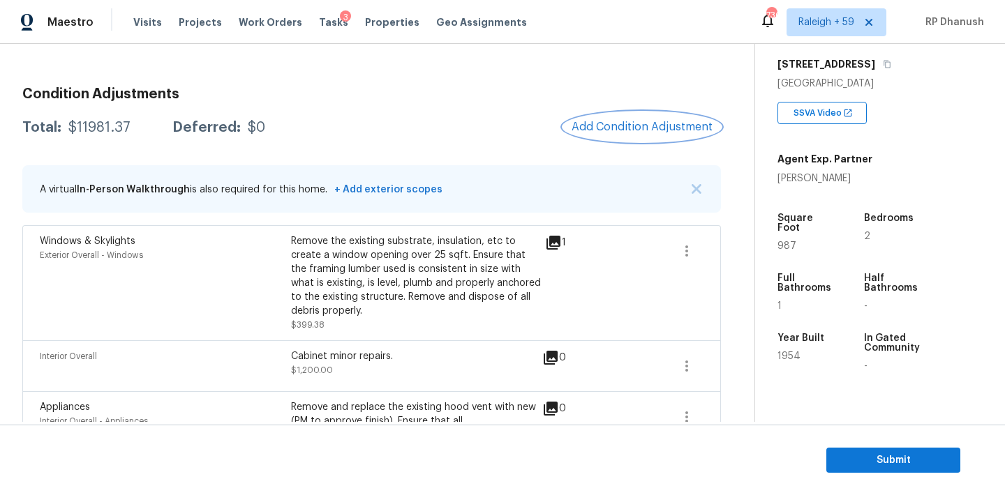
scroll to position [165, 0]
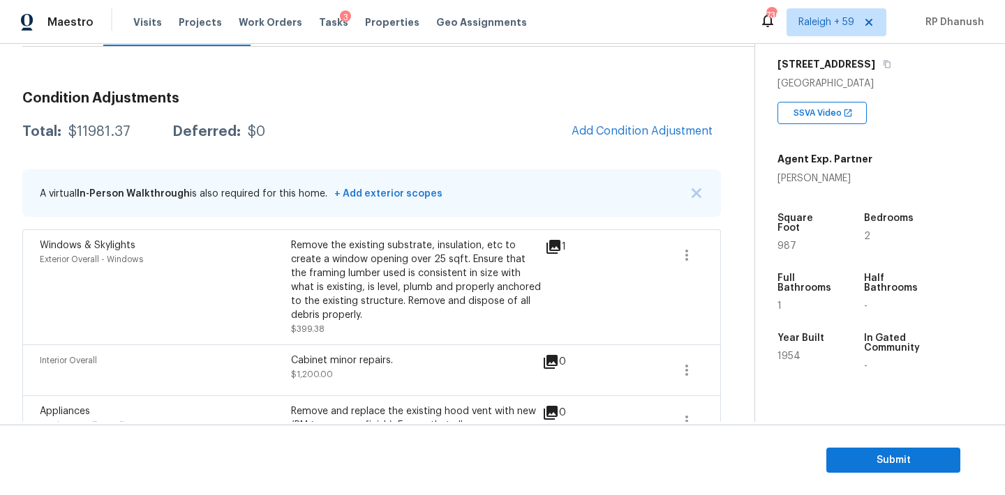
click at [104, 135] on div "$11981.37" at bounding box center [99, 132] width 62 height 14
copy div "$11981.37"
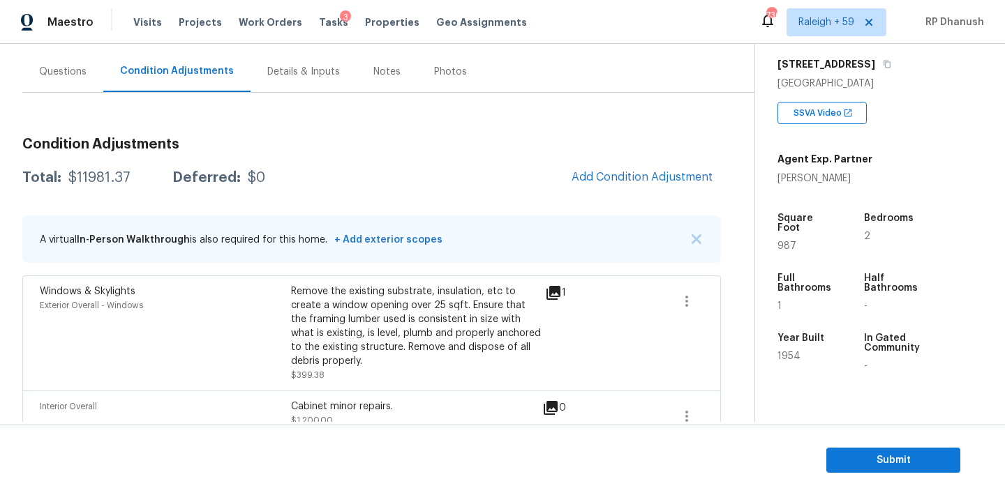
click at [72, 75] on div "Questions" at bounding box center [62, 72] width 47 height 14
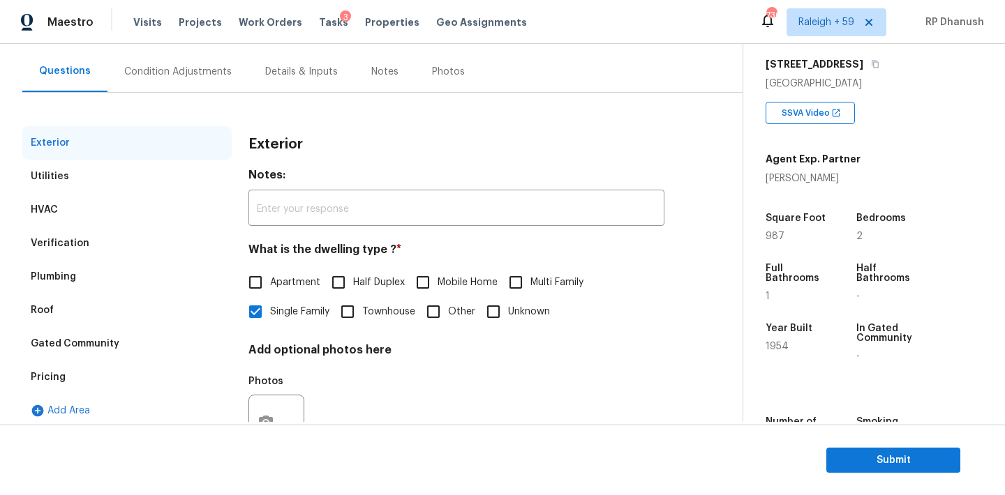
scroll to position [176, 0]
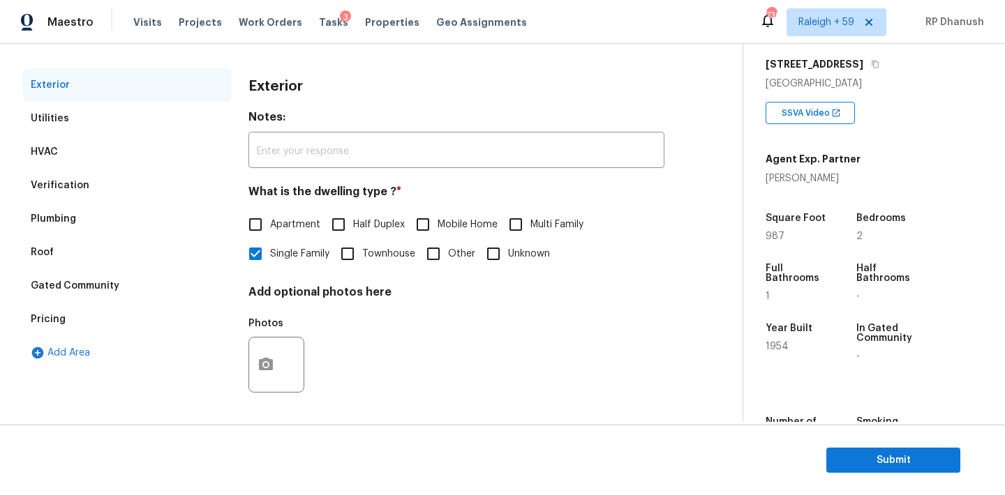
click at [58, 315] on div "Pricing" at bounding box center [48, 320] width 35 height 14
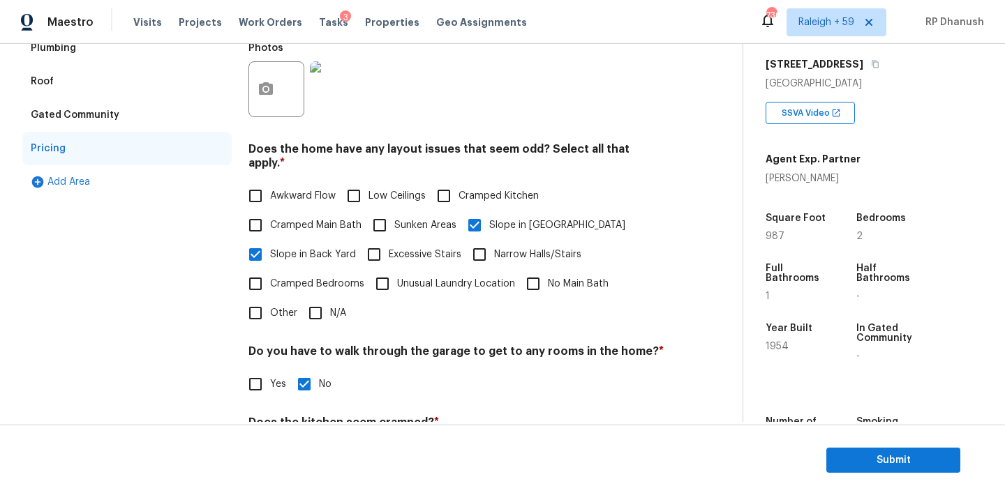
scroll to position [381, 0]
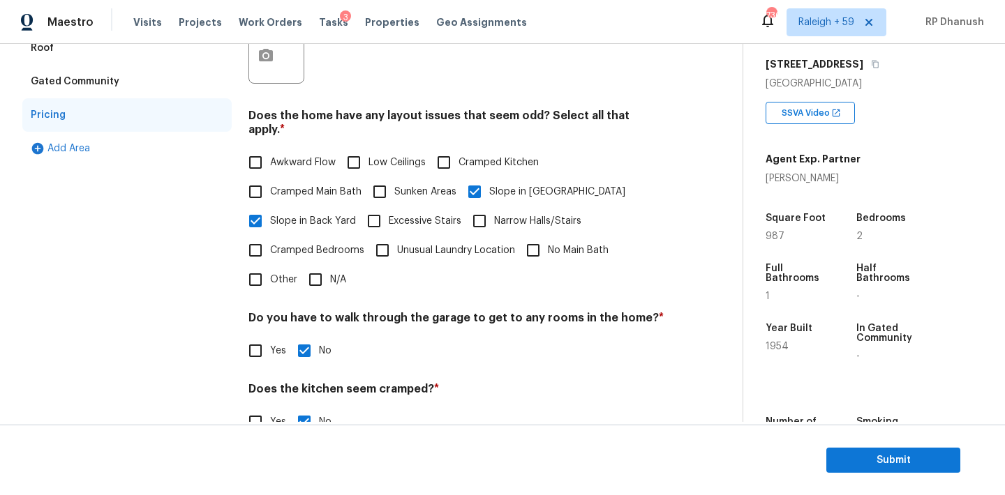
click at [473, 156] on span "Cramped Kitchen" at bounding box center [498, 163] width 80 height 15
click at [458, 148] on input "Cramped Kitchen" at bounding box center [443, 162] width 29 height 29
checkbox input "true"
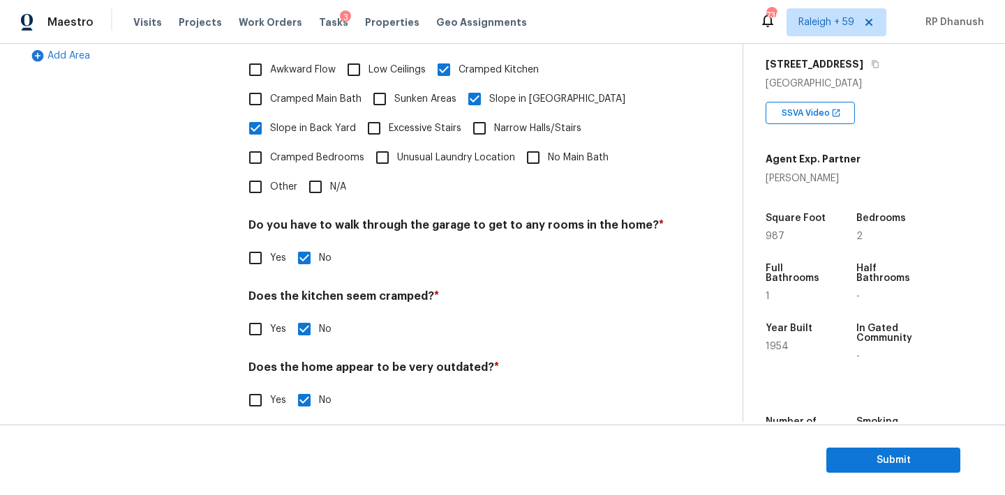
click at [256, 315] on input "Yes" at bounding box center [255, 329] width 29 height 29
checkbox input "true"
checkbox input "false"
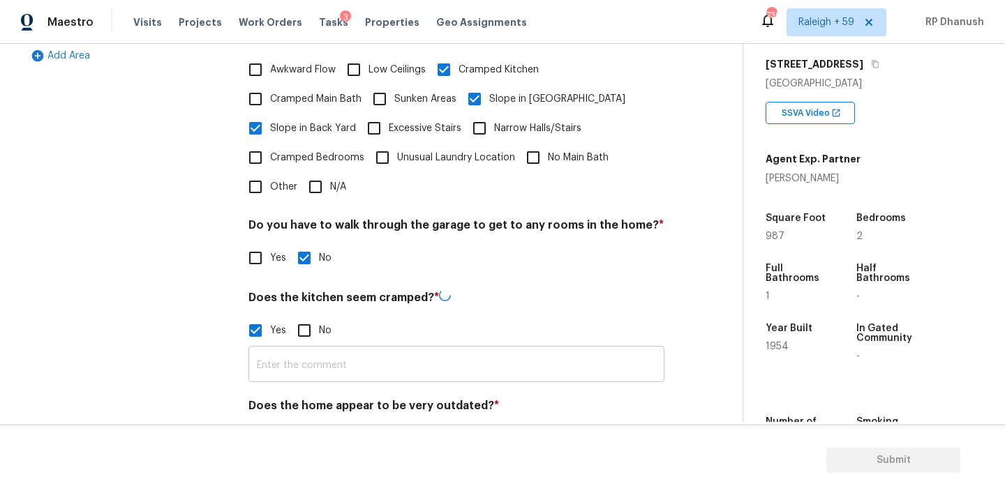
click at [281, 350] on input "text" at bounding box center [456, 366] width 416 height 33
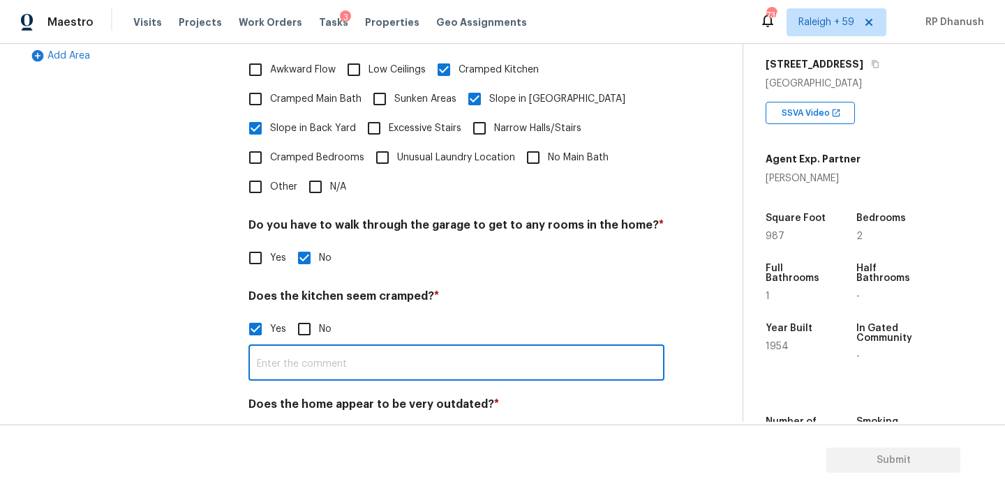
type input "T"
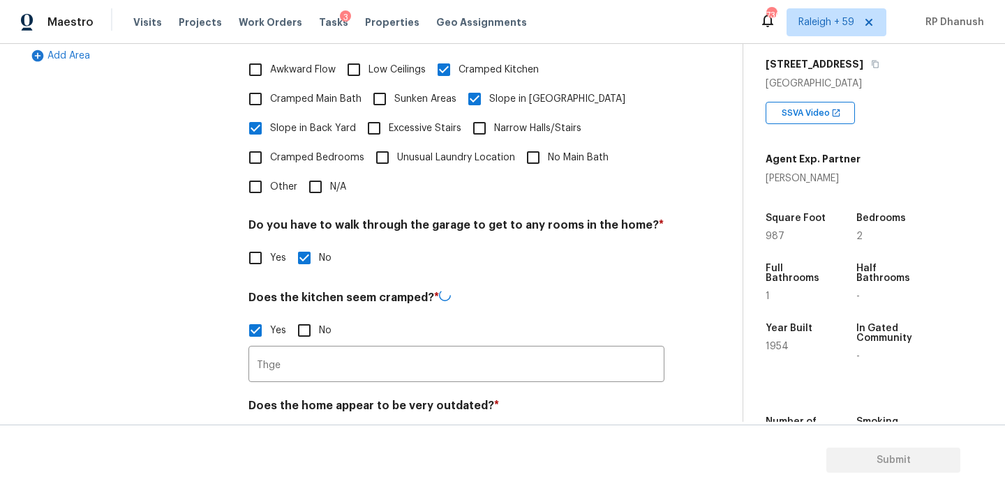
click at [280, 290] on h4 "Does the kitchen seem cramped? *" at bounding box center [456, 300] width 416 height 21
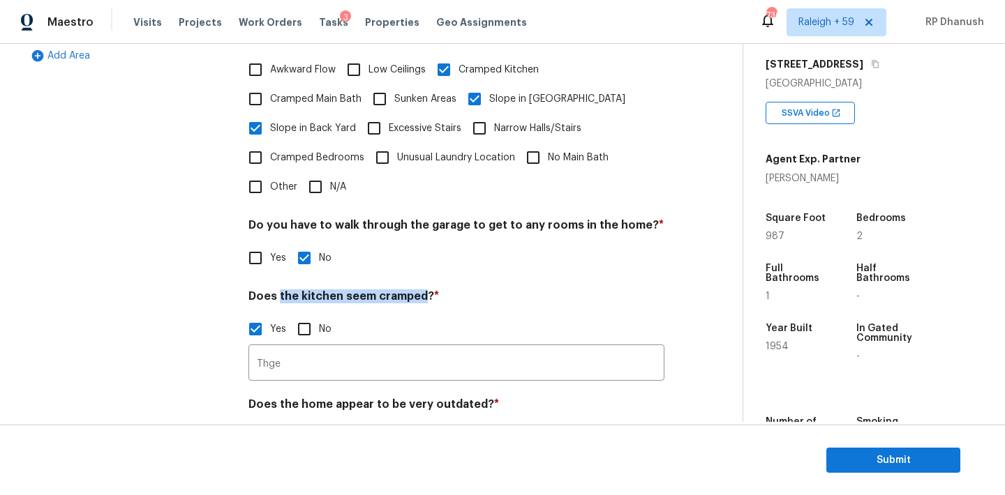
drag, startPoint x: 280, startPoint y: 283, endPoint x: 393, endPoint y: 280, distance: 113.0
click at [393, 290] on h4 "Does the kitchen seem cramped? *" at bounding box center [456, 300] width 416 height 20
copy h4 "the kitchen seem cramped"
click at [313, 368] on div "Pricing Does the home have any additions? * Yes No N/A Garage conversion ​ Phot…" at bounding box center [456, 120] width 416 height 698
click at [313, 349] on input "Thge" at bounding box center [456, 364] width 416 height 33
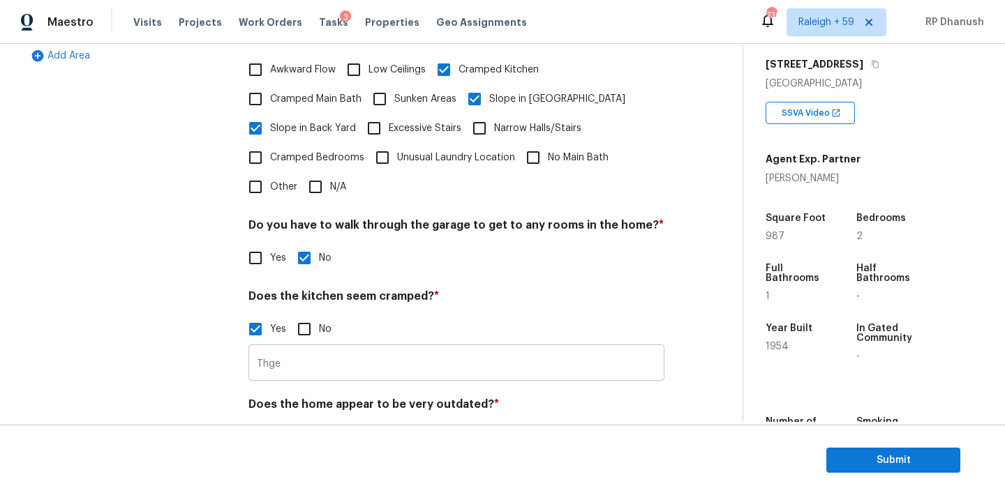
click at [313, 349] on input "Thge" at bounding box center [456, 364] width 416 height 33
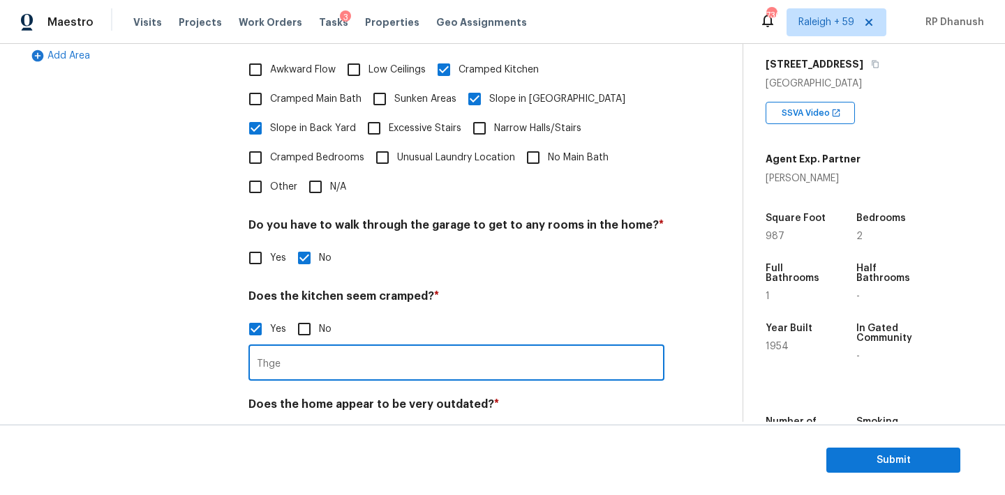
paste input "the kitchen seem cramped"
click at [279, 354] on input "Thge the kitchen seem cramped" at bounding box center [456, 364] width 416 height 33
click at [323, 350] on input "The kitchen seem cramped" at bounding box center [456, 364] width 416 height 33
click at [390, 359] on input "The kitchen is cramped" at bounding box center [456, 364] width 416 height 33
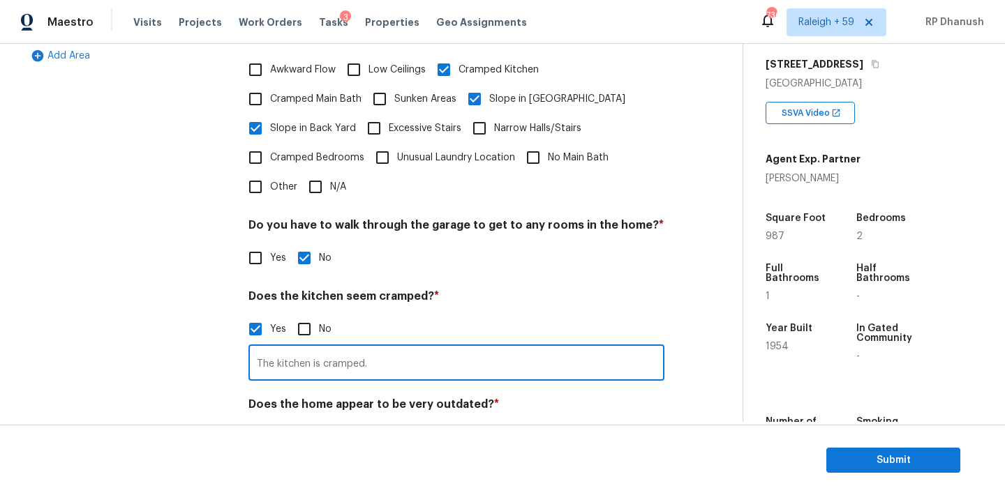
click at [390, 359] on input "The kitchen is cramped." at bounding box center [456, 364] width 416 height 33
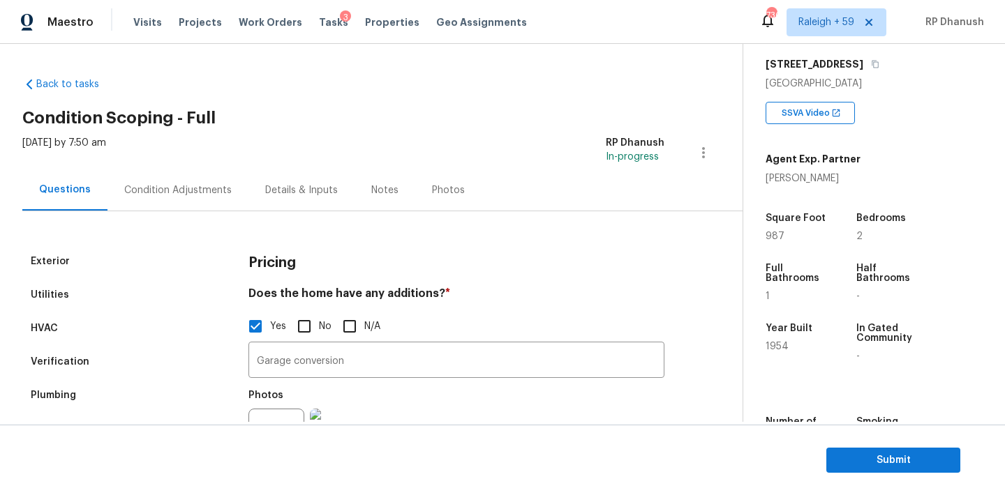
type input "The kitchen is cramped."
click at [178, 190] on div "Condition Adjustments" at bounding box center [177, 190] width 107 height 14
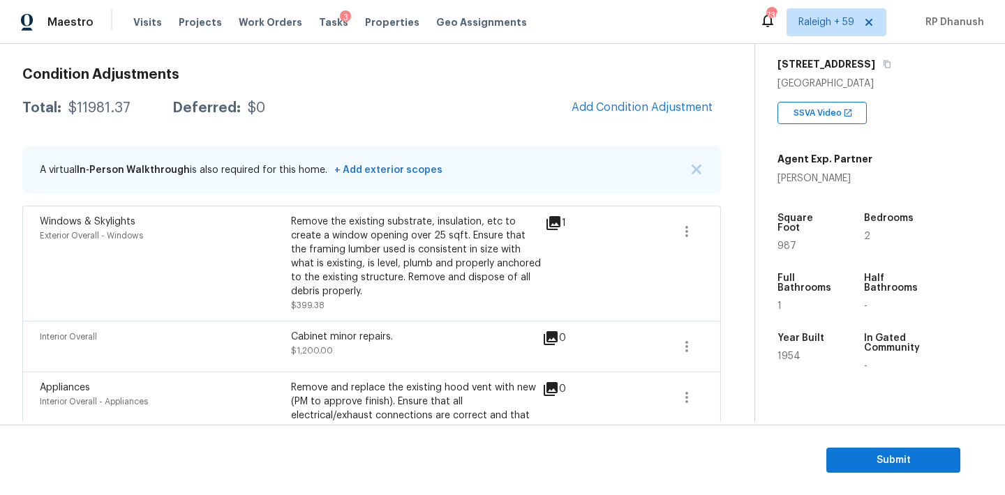
scroll to position [161, 0]
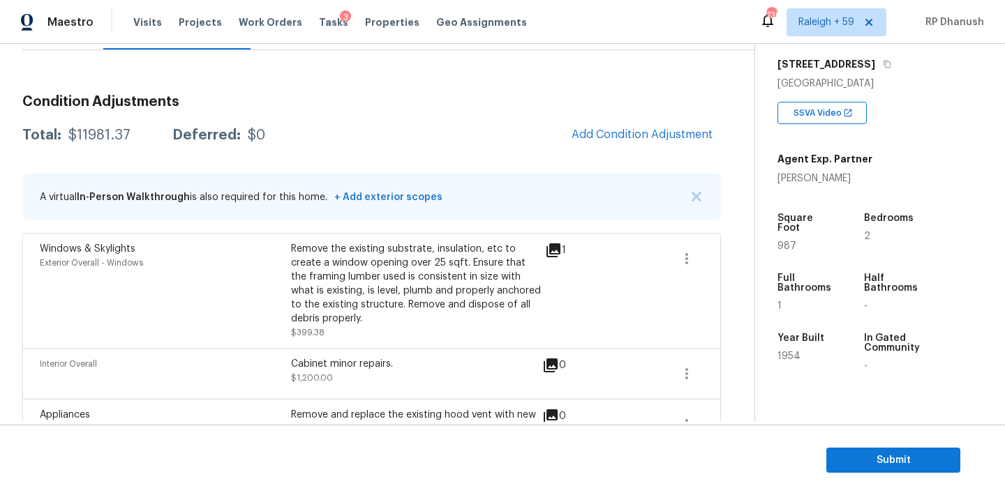
copy div "$11981.37"
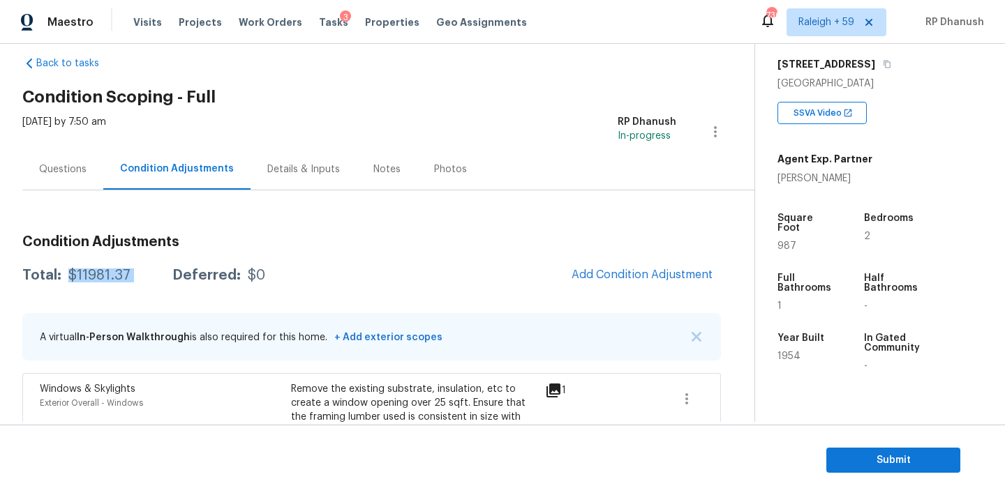
scroll to position [13, 0]
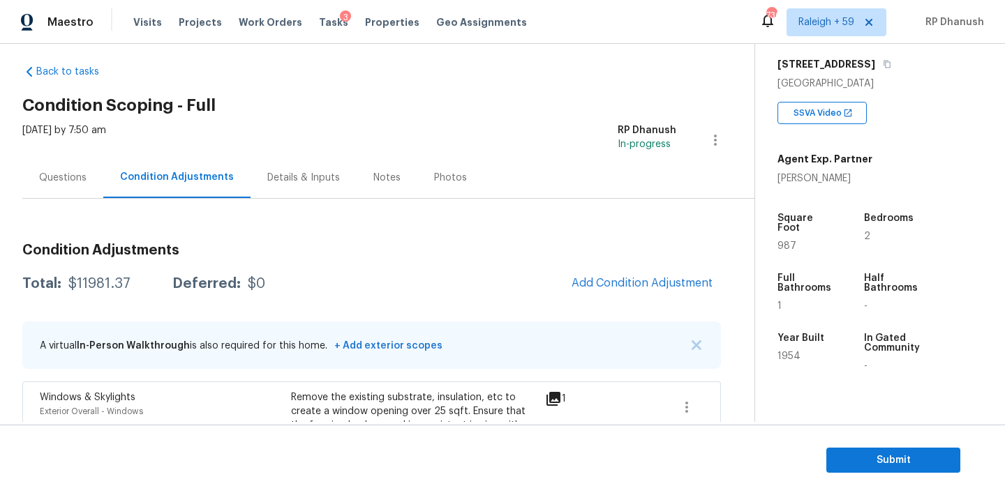
click at [56, 181] on div "Questions" at bounding box center [62, 178] width 47 height 14
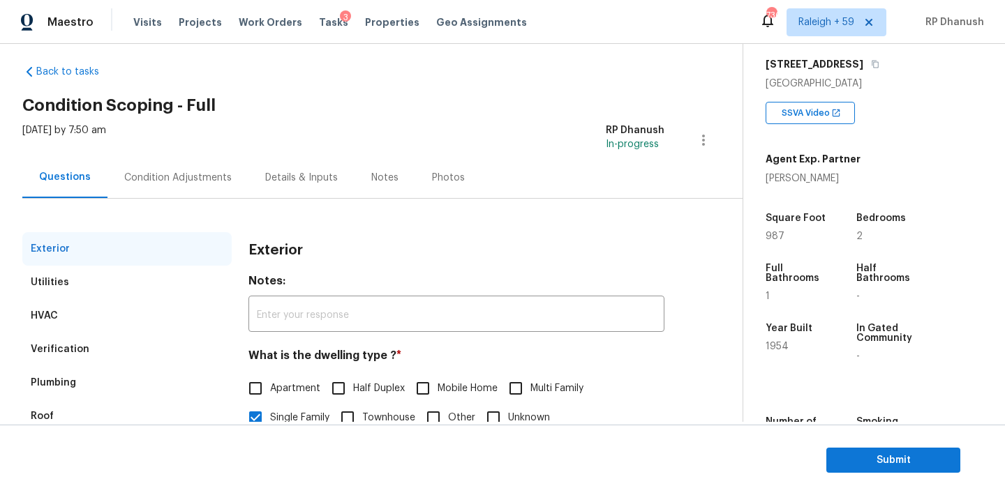
scroll to position [176, 0]
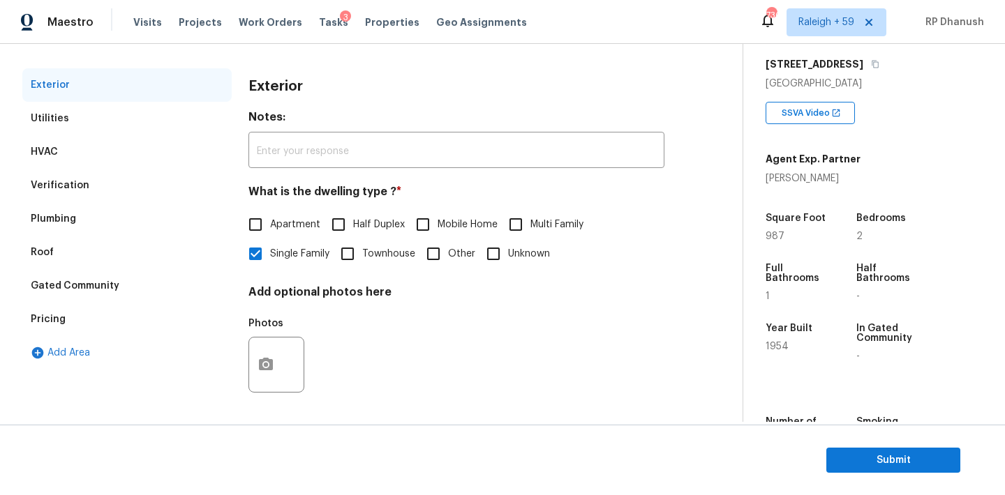
click at [21, 329] on div "Back to tasks Condition Scoping - Full Wed, Sep 10 2025 by 7:50 am RP Dhanush I…" at bounding box center [502, 233] width 1005 height 378
click at [87, 315] on div "Pricing" at bounding box center [126, 319] width 209 height 33
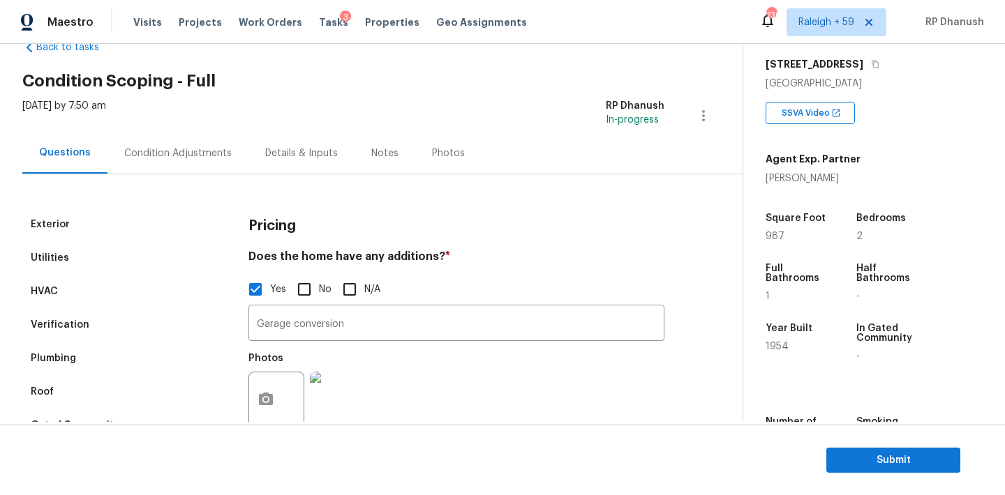
scroll to position [25, 0]
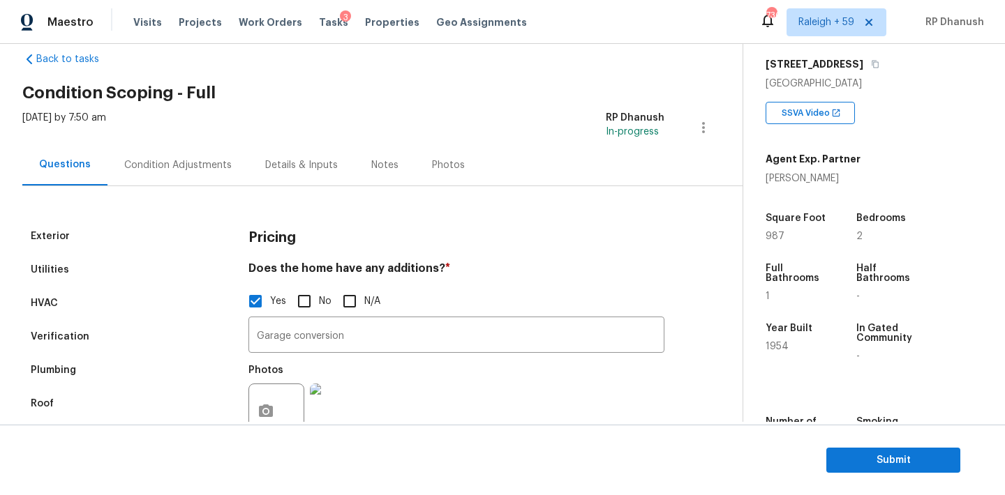
click at [140, 164] on div "Condition Adjustments" at bounding box center [177, 165] width 107 height 14
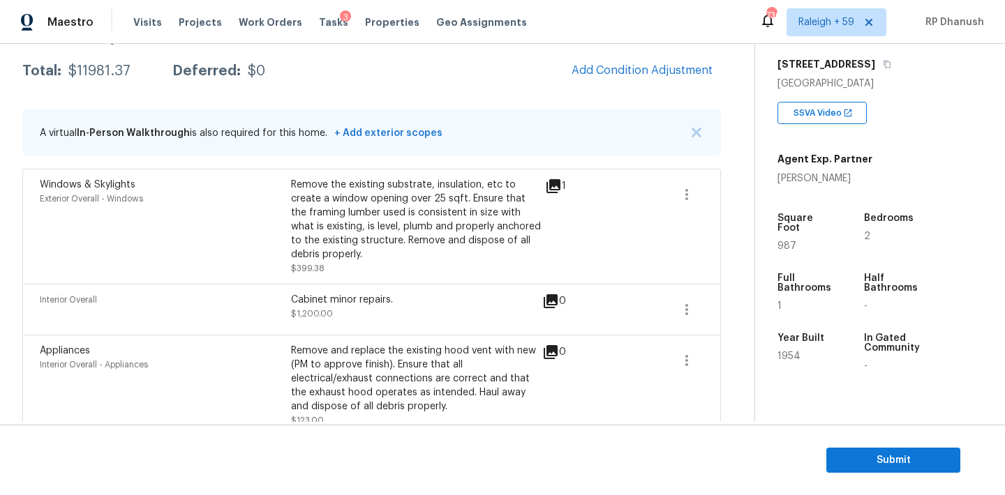
scroll to position [191, 0]
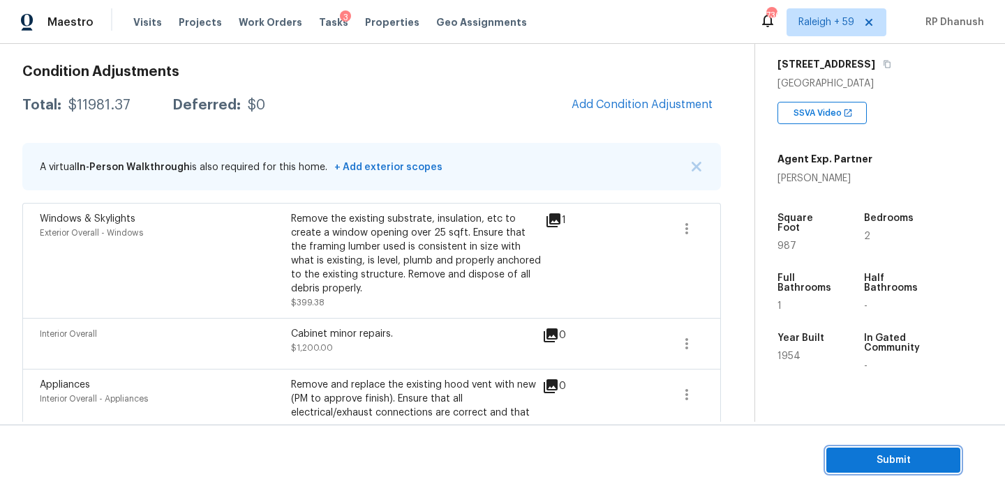
click at [871, 454] on span "Submit" at bounding box center [893, 460] width 112 height 17
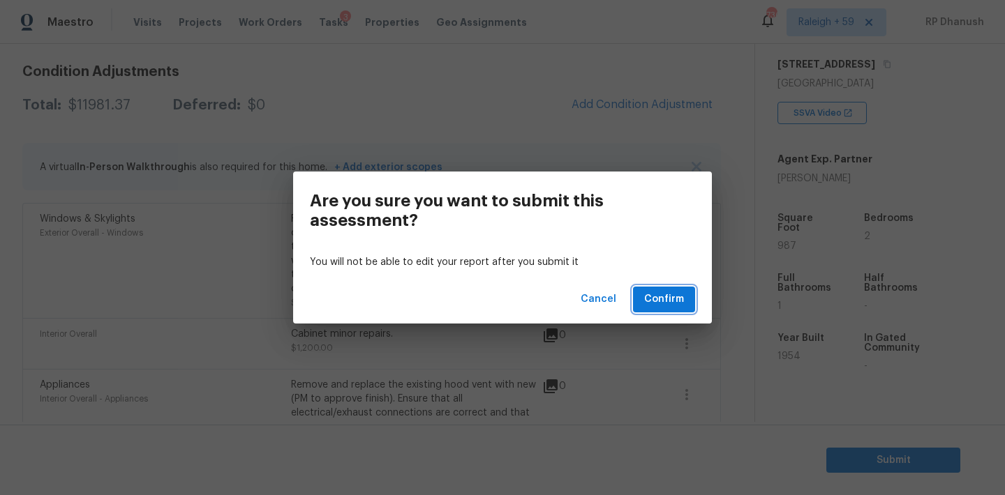
click at [679, 306] on span "Confirm" at bounding box center [664, 299] width 40 height 17
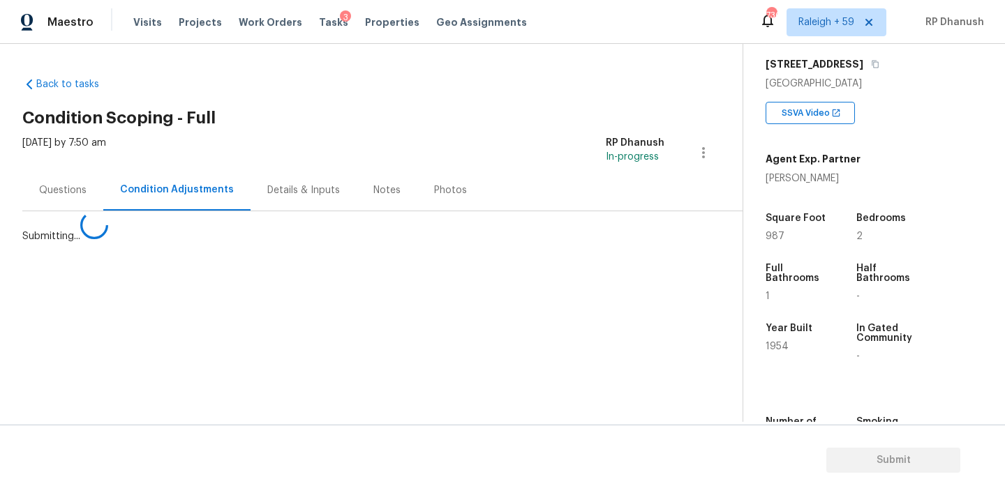
scroll to position [0, 0]
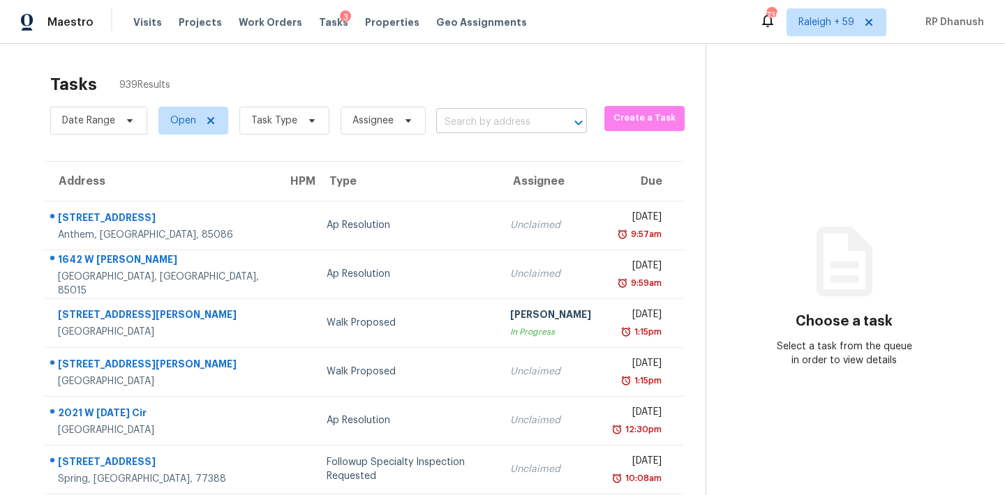
click at [497, 114] on input "text" at bounding box center [492, 123] width 112 height 22
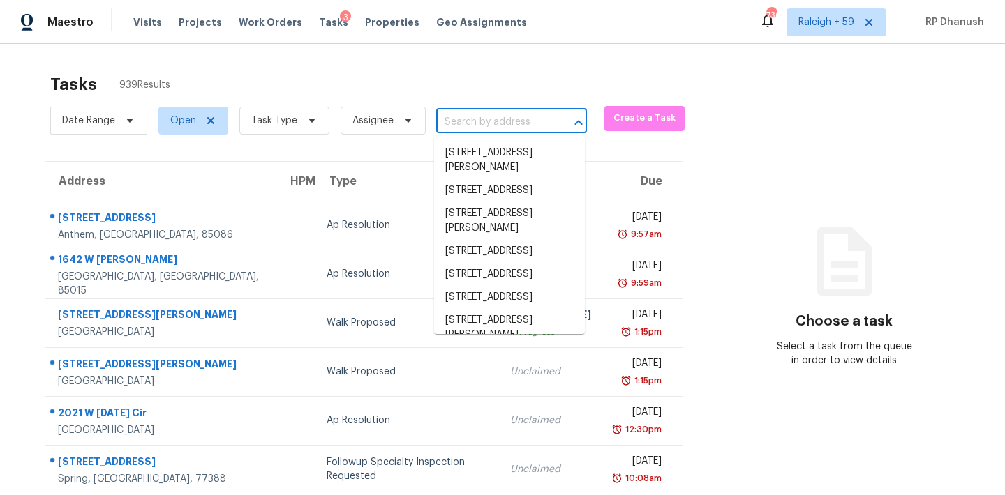
paste input "https://maestro.ops.opendoor.com/assessment-tasks/df3345ed-f609-43c6-a3bc-090d6…"
type input "https://maestro.ops.opendoor.com/assessment-tasks/df3345ed-f609-43c6-a3bc-090d6…"
click at [507, 129] on input "text" at bounding box center [492, 123] width 112 height 22
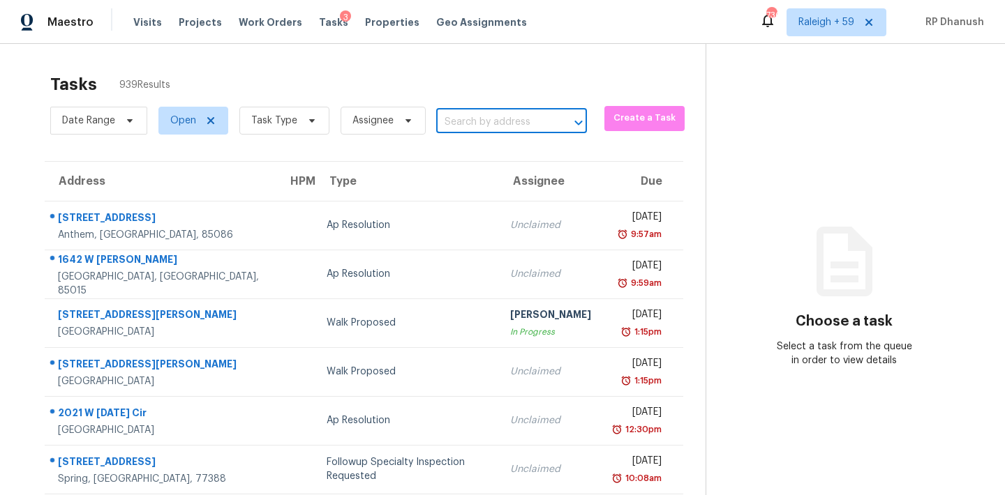
paste input "2310 Woodsfield Ln NE, Marietta, GA 30062"
type input "2310 Woodsfield Ln NE, Marietta, GA 30062"
click at [496, 153] on li "2310 Woodsfield Ln NE, Marietta, GA 30062" at bounding box center [509, 153] width 151 height 23
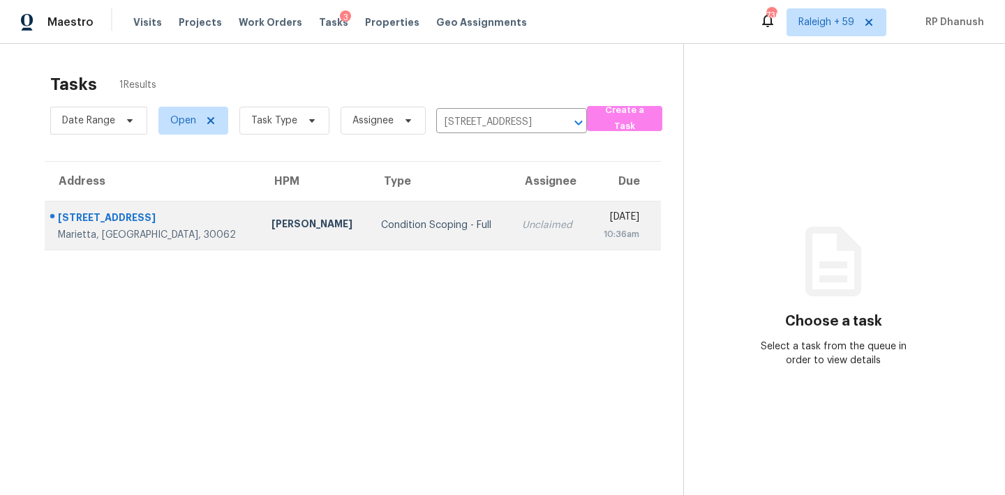
click at [588, 202] on td "Wed, Sep 10th 2025 10:36am" at bounding box center [624, 225] width 73 height 49
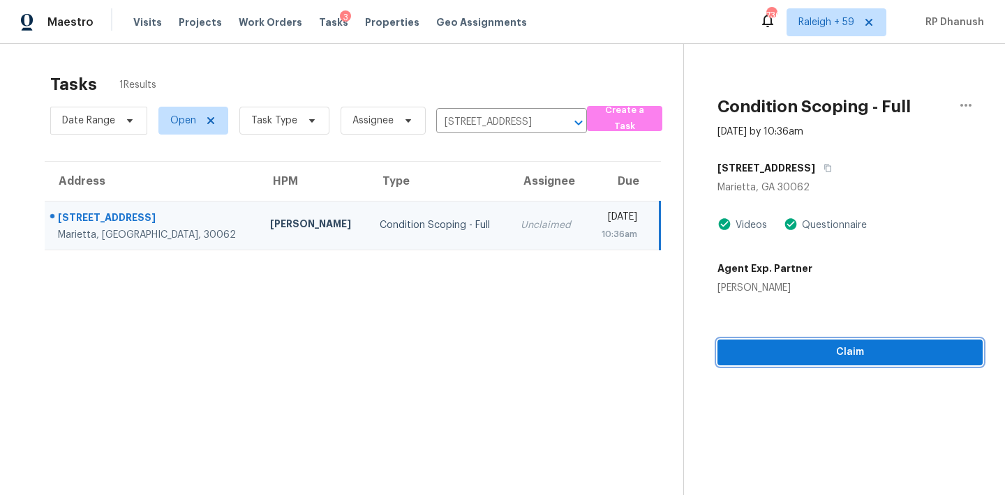
click at [734, 356] on span "Claim" at bounding box center [849, 352] width 243 height 17
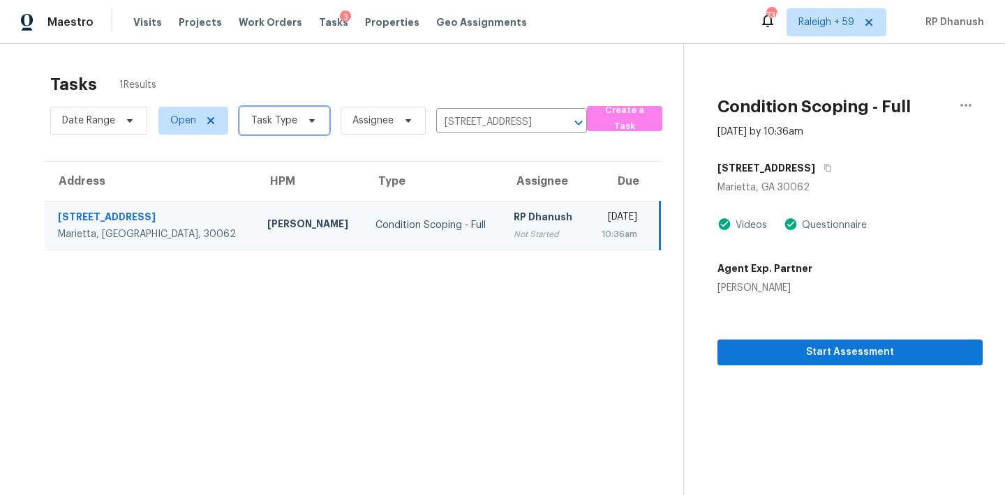
click at [286, 121] on span "Task Type" at bounding box center [274, 121] width 46 height 14
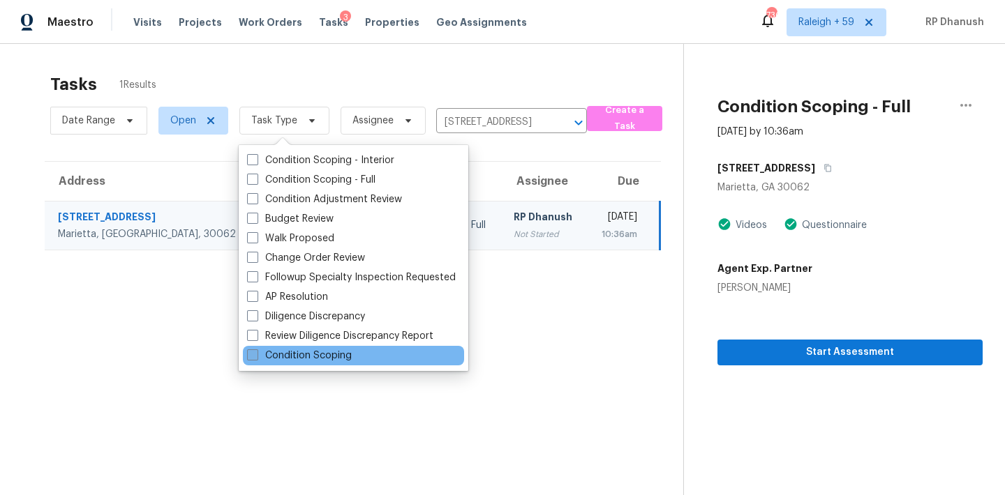
click at [302, 351] on label "Condition Scoping" at bounding box center [299, 356] width 105 height 14
click at [256, 351] on input "Condition Scoping" at bounding box center [251, 353] width 9 height 9
checkbox input "true"
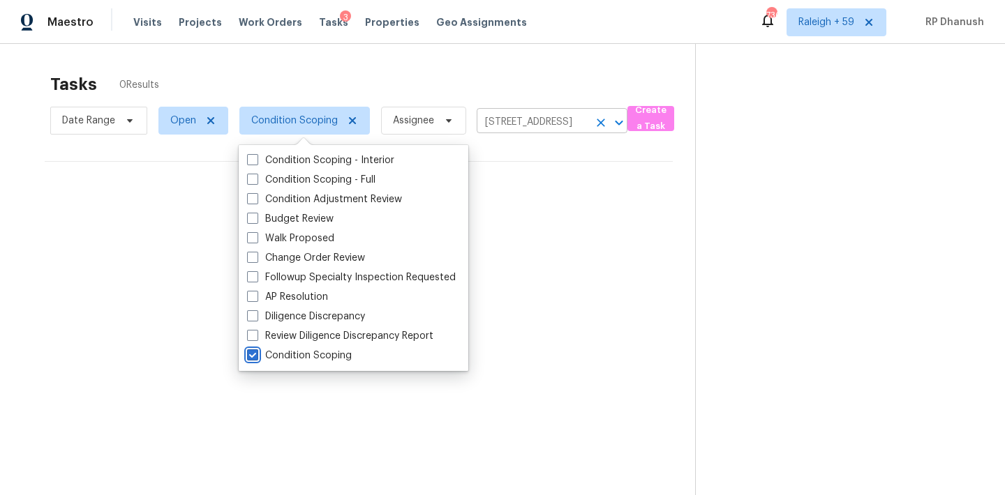
click at [603, 122] on icon "Clear" at bounding box center [601, 123] width 14 height 14
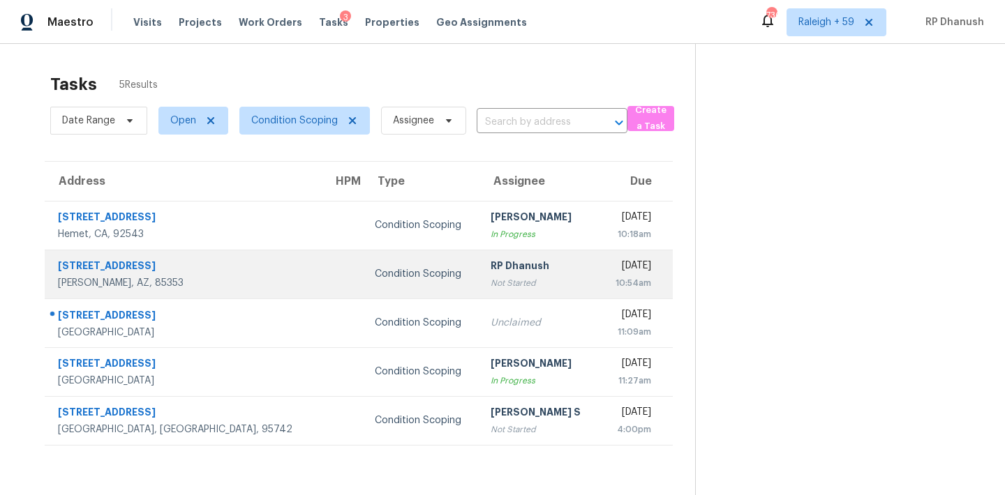
click at [490, 262] on div "RP Dhanush" at bounding box center [539, 267] width 98 height 17
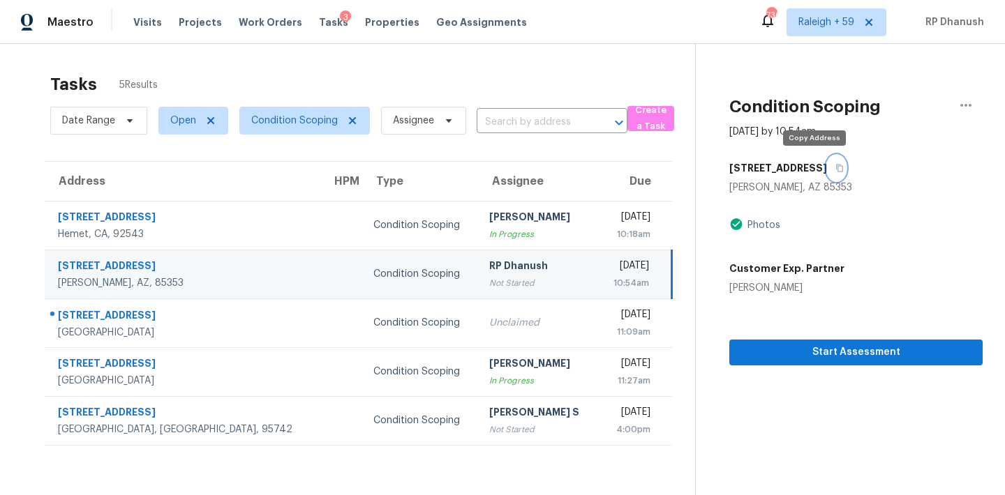
click at [835, 166] on icon "button" at bounding box center [839, 168] width 8 height 8
click at [850, 354] on span "Start Assessment" at bounding box center [855, 352] width 231 height 17
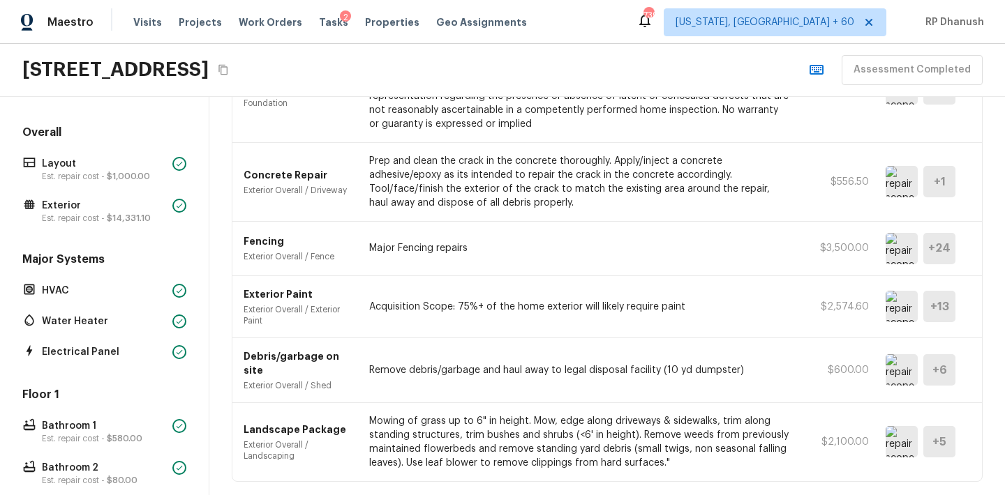
scroll to position [1212, 0]
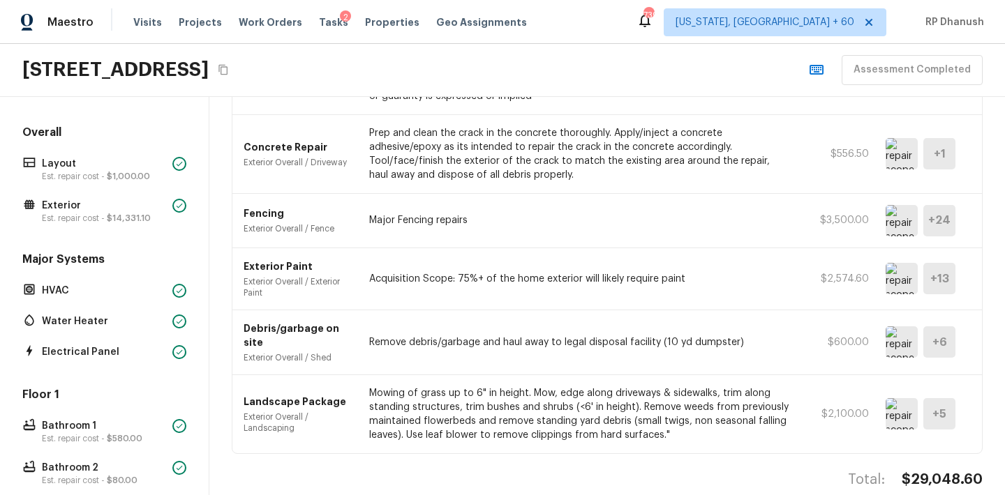
click at [941, 407] on h5 "+ 5" at bounding box center [939, 414] width 14 height 15
click at [931, 398] on div "+ 5" at bounding box center [939, 413] width 32 height 31
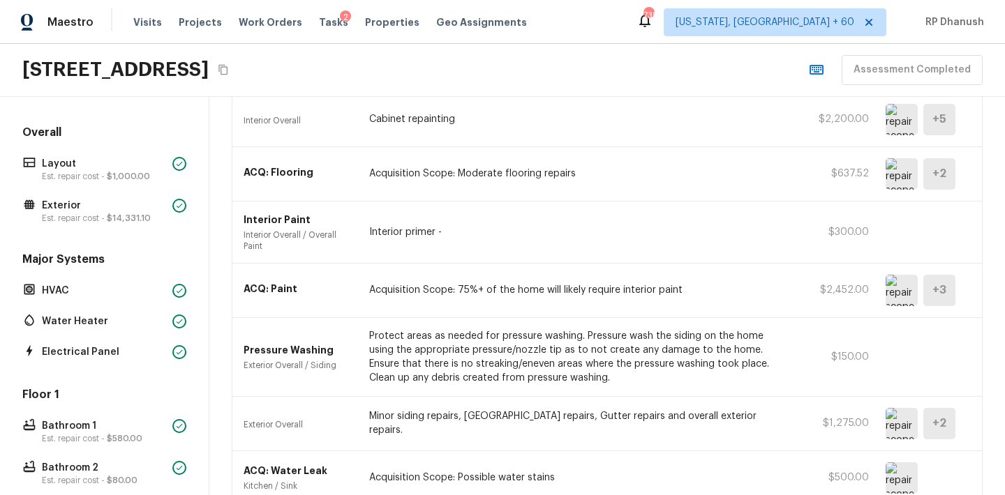
scroll to position [516, 0]
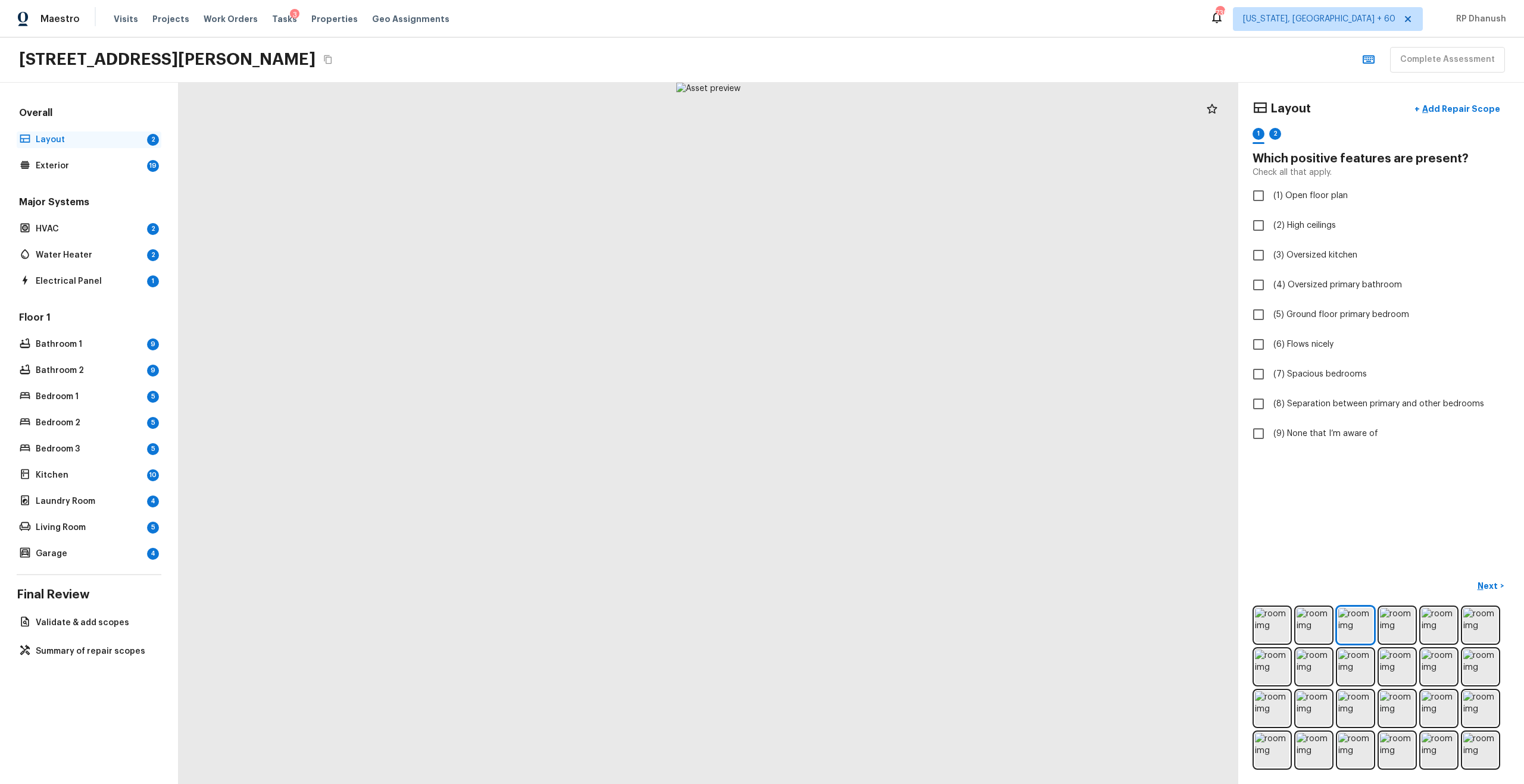
click at [135, 145] on p "Layout" at bounding box center [89, 140] width 107 height 12
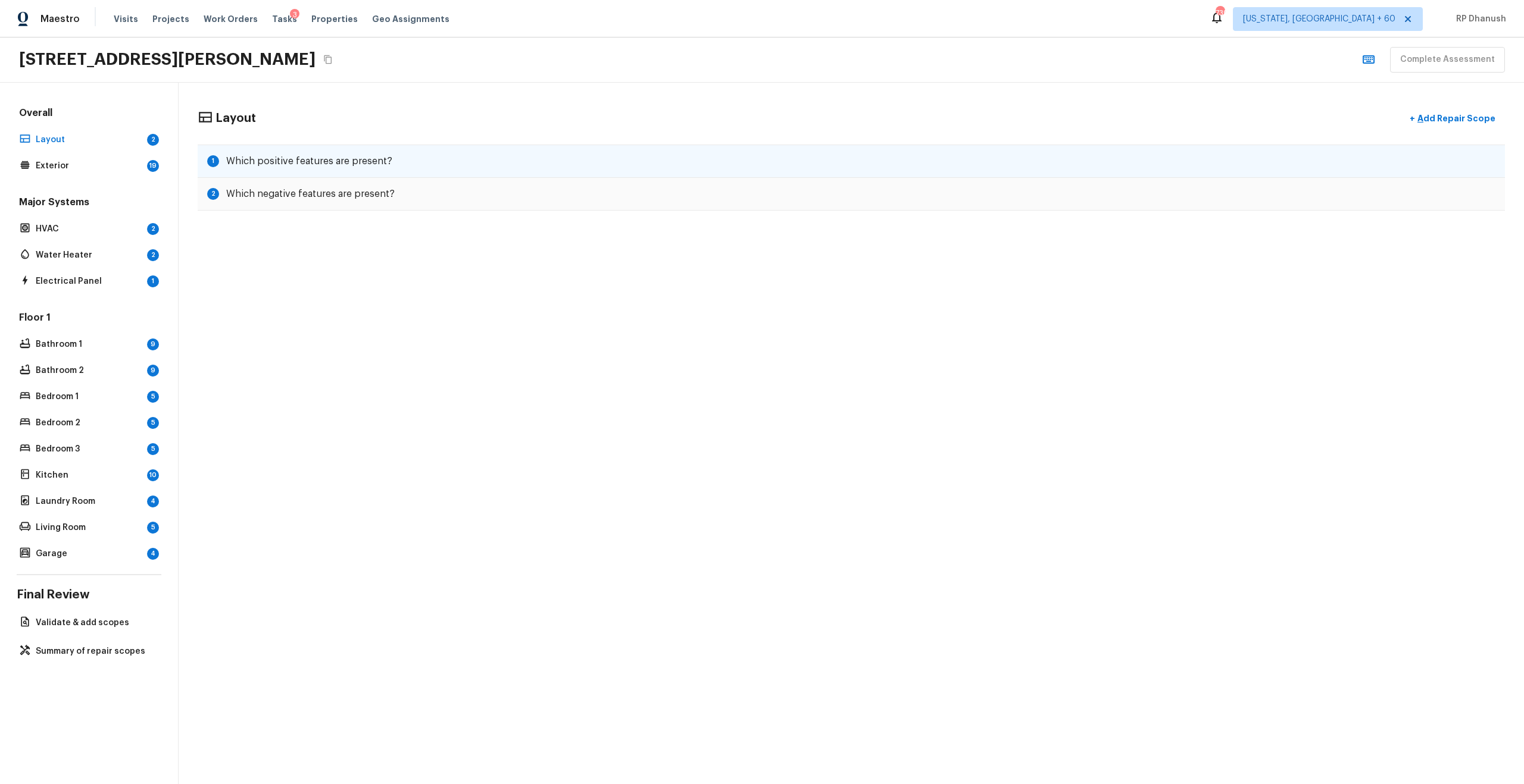
click at [648, 148] on div "1 Which positive features are present?" at bounding box center [852, 161] width 1307 height 33
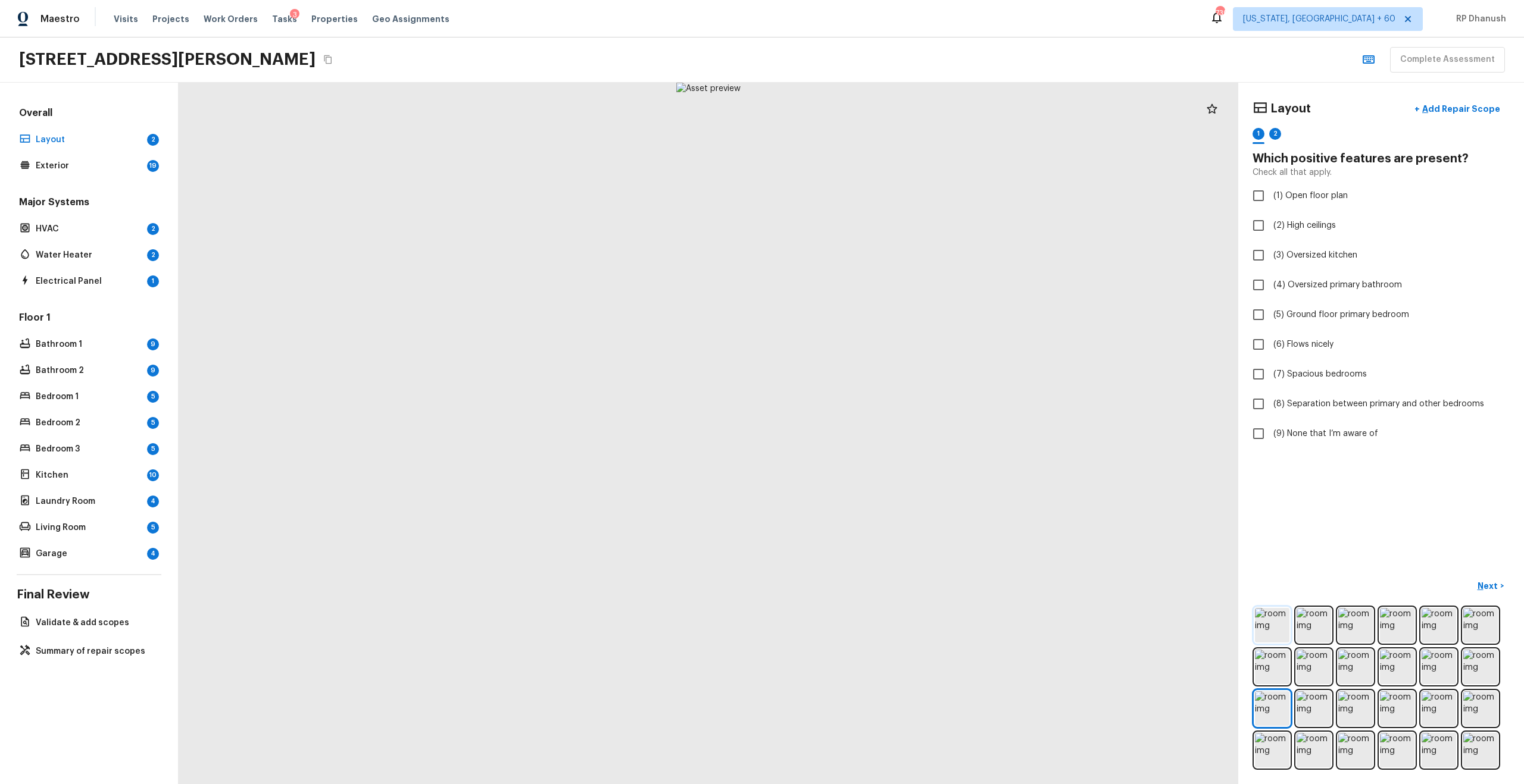
click at [1275, 617] on img at bounding box center [1272, 625] width 34 height 34
click at [1304, 346] on span "(6) Flows nicely" at bounding box center [1303, 345] width 60 height 12
click at [1271, 346] on input "(6) Flows nicely" at bounding box center [1258, 344] width 25 height 25
checkbox input "true"
click at [1492, 586] on p "Next" at bounding box center [1489, 586] width 23 height 12
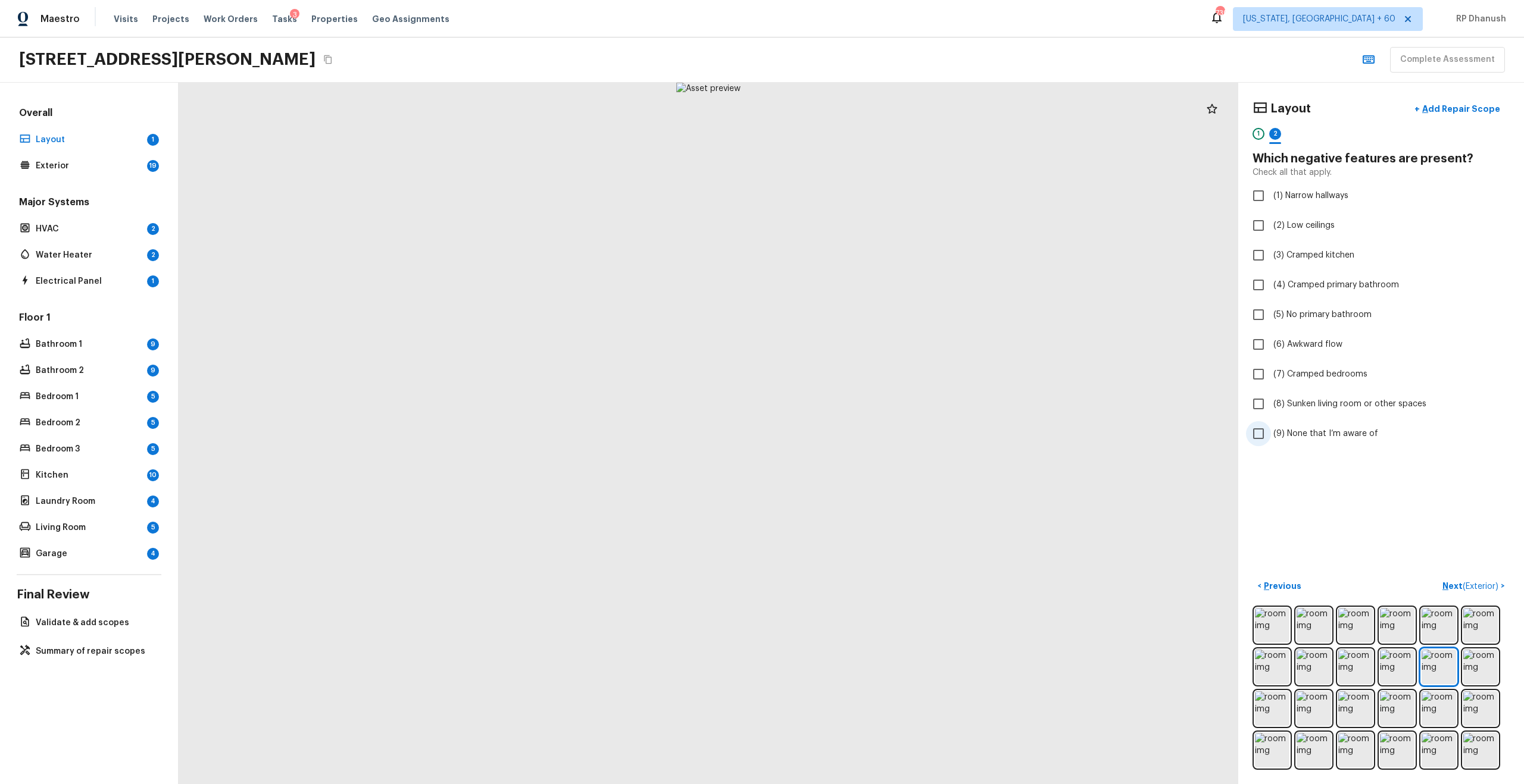
click at [1339, 433] on span "(9) None that I’m aware of" at bounding box center [1325, 434] width 105 height 12
click at [1271, 433] on input "(9) None that I’m aware of" at bounding box center [1258, 433] width 25 height 25
checkbox input "true"
click at [1448, 578] on button "Next ( Exterior ) >" at bounding box center [1474, 586] width 72 height 20
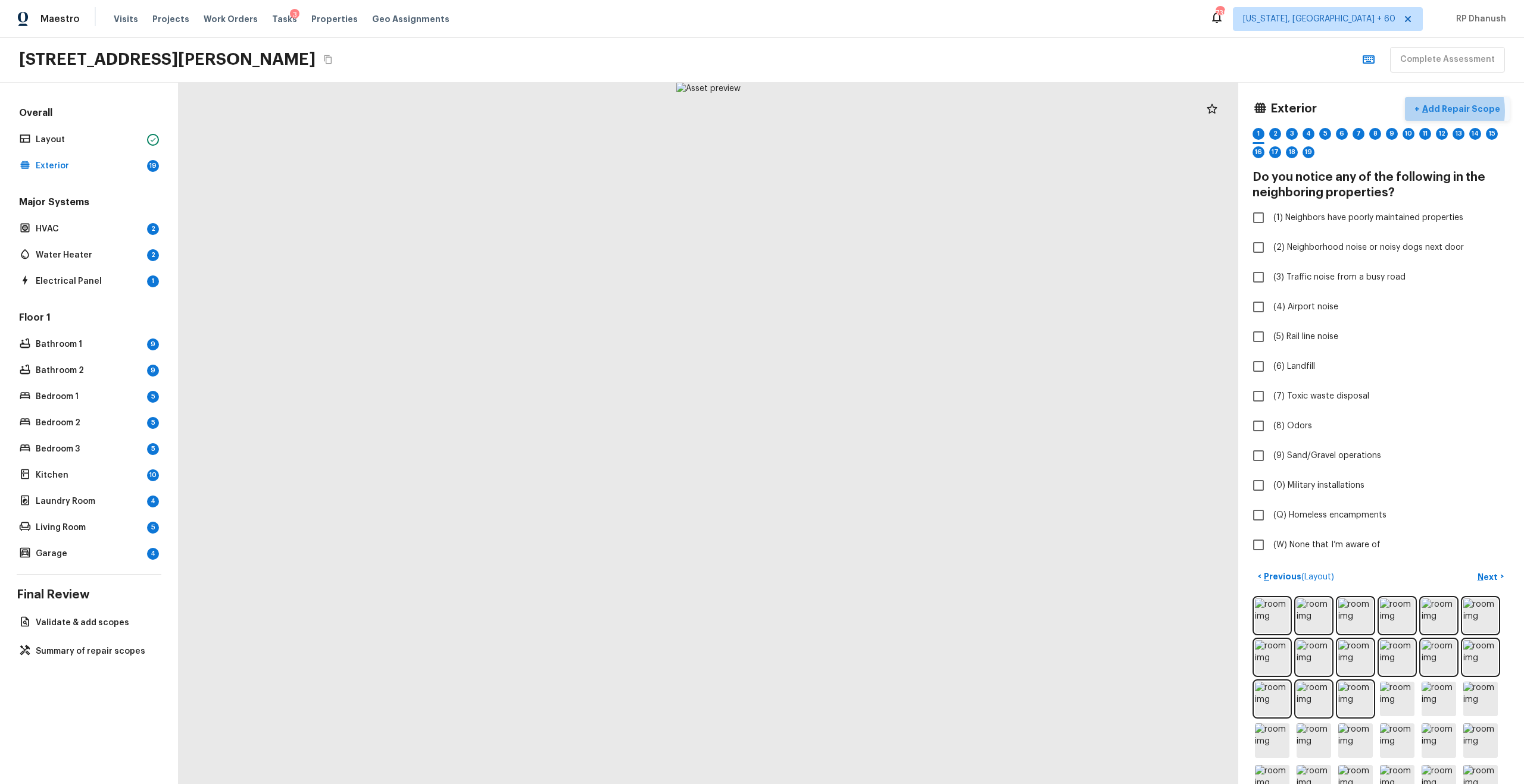
click at [1438, 111] on p "Add Repair Scope" at bounding box center [1460, 109] width 80 height 12
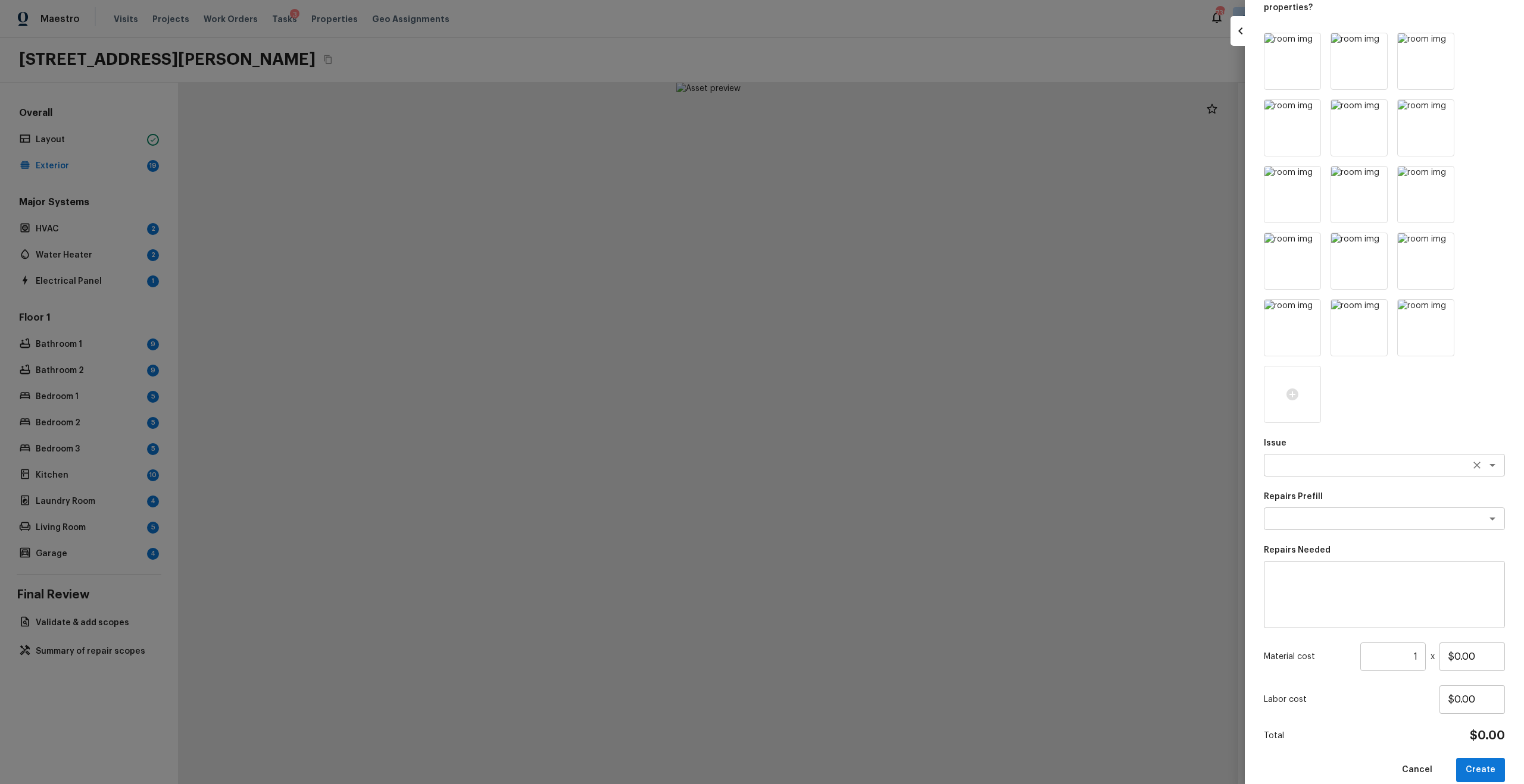
scroll to position [94, 0]
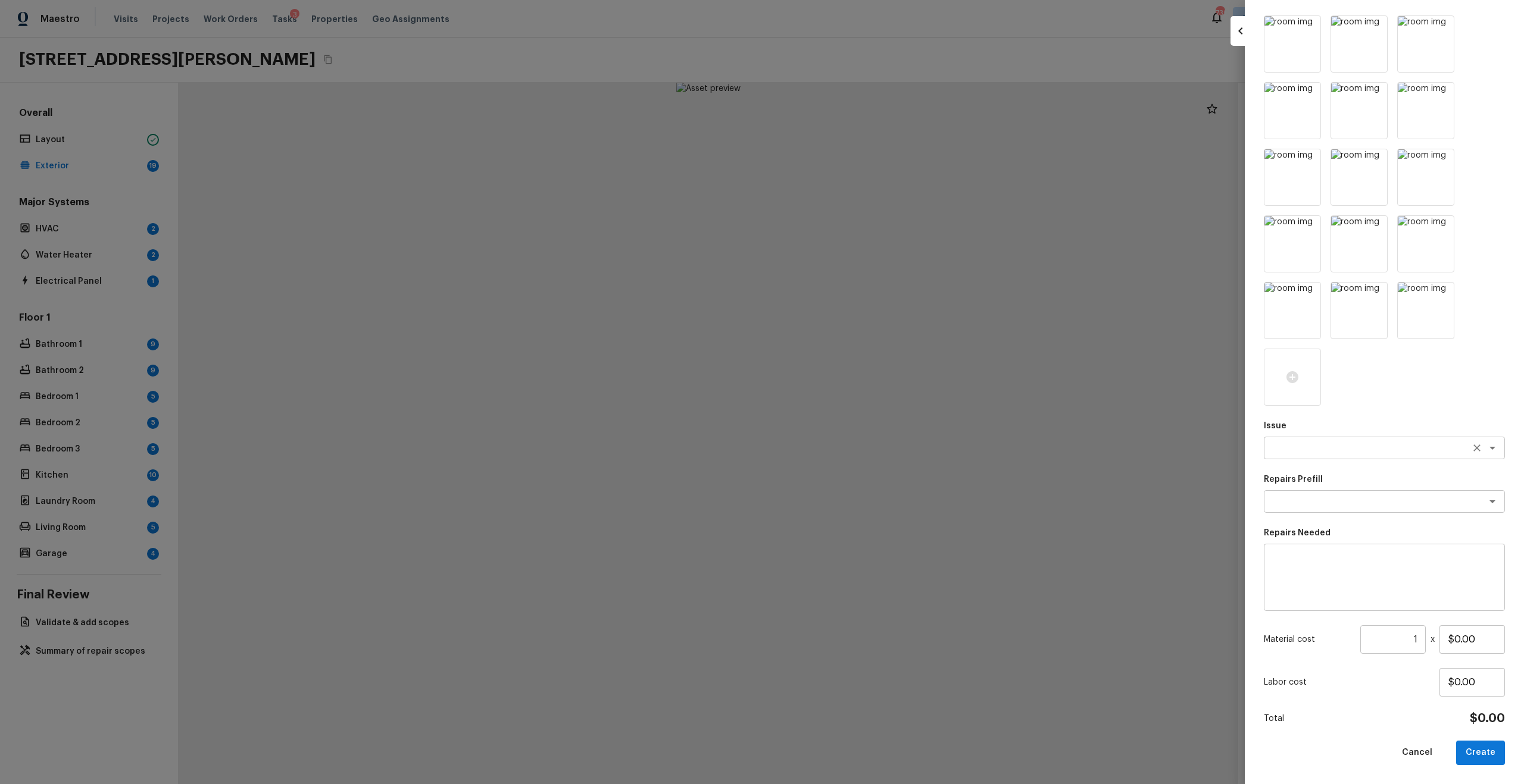
click at [1310, 448] on textarea at bounding box center [1367, 448] width 197 height 12
click at [1305, 489] on li "Pest present" at bounding box center [1384, 492] width 241 height 19
type textarea "Pest present"
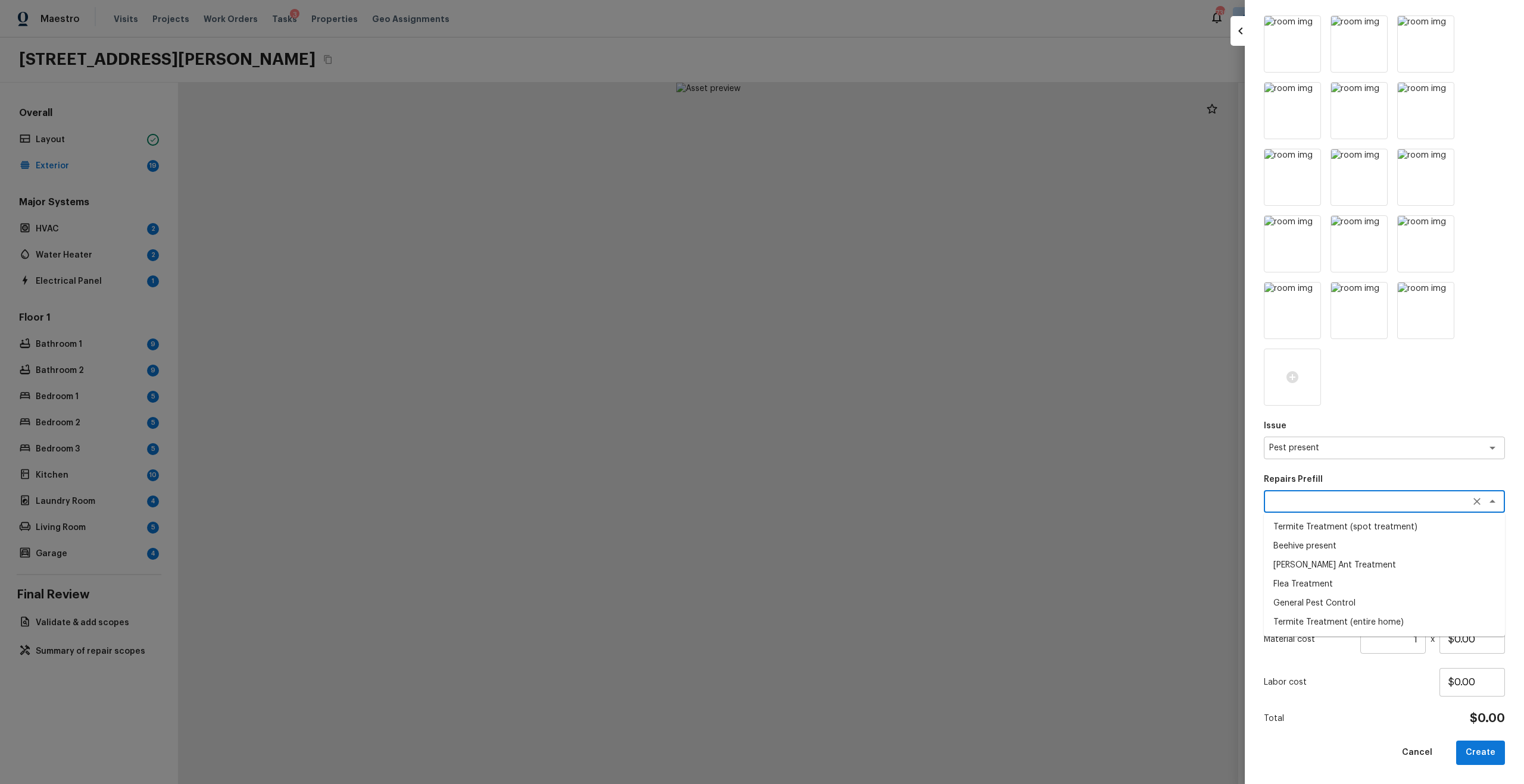
click at [1322, 504] on textarea at bounding box center [1367, 502] width 197 height 12
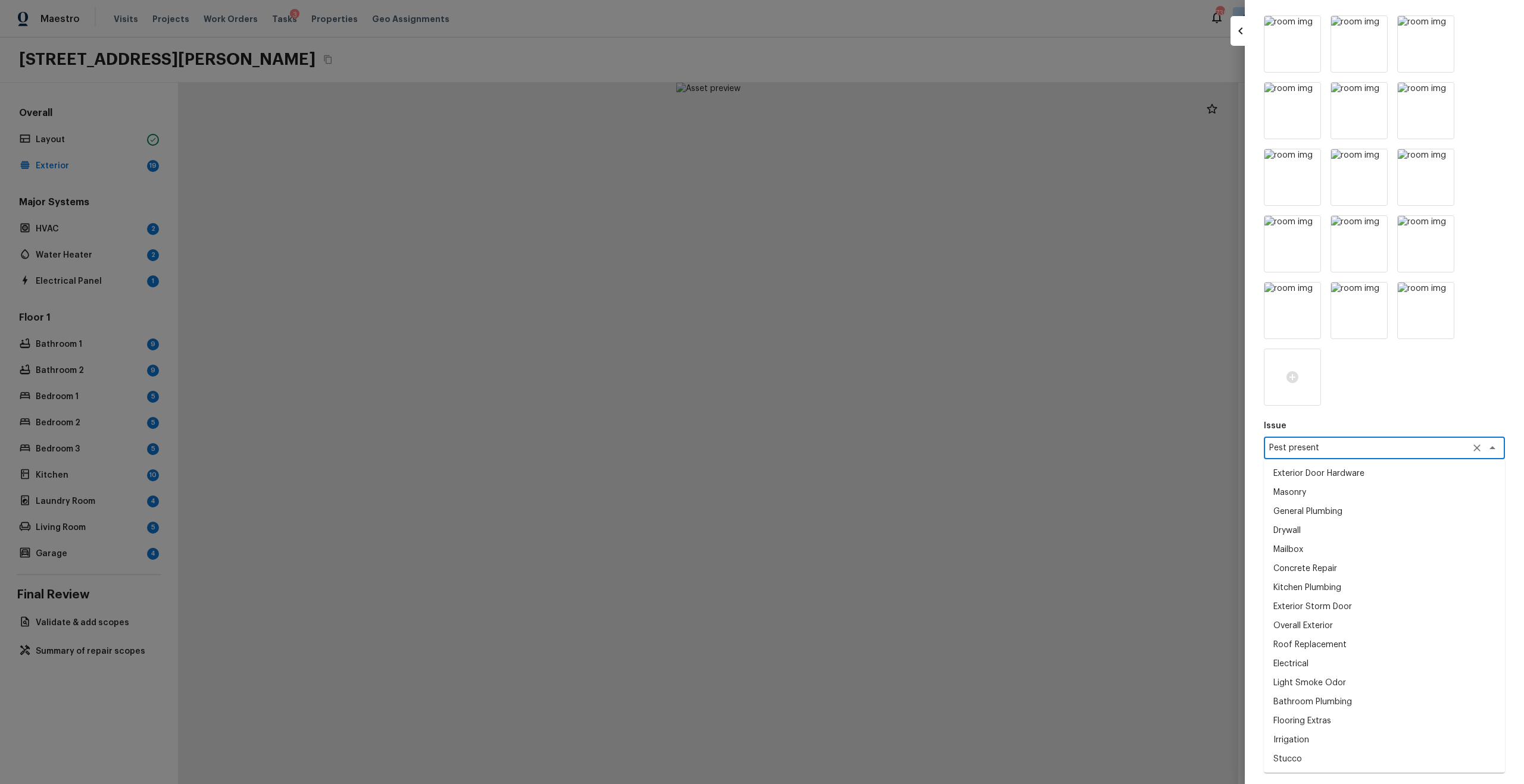
click at [1329, 444] on textarea "Pest present" at bounding box center [1367, 448] width 197 height 12
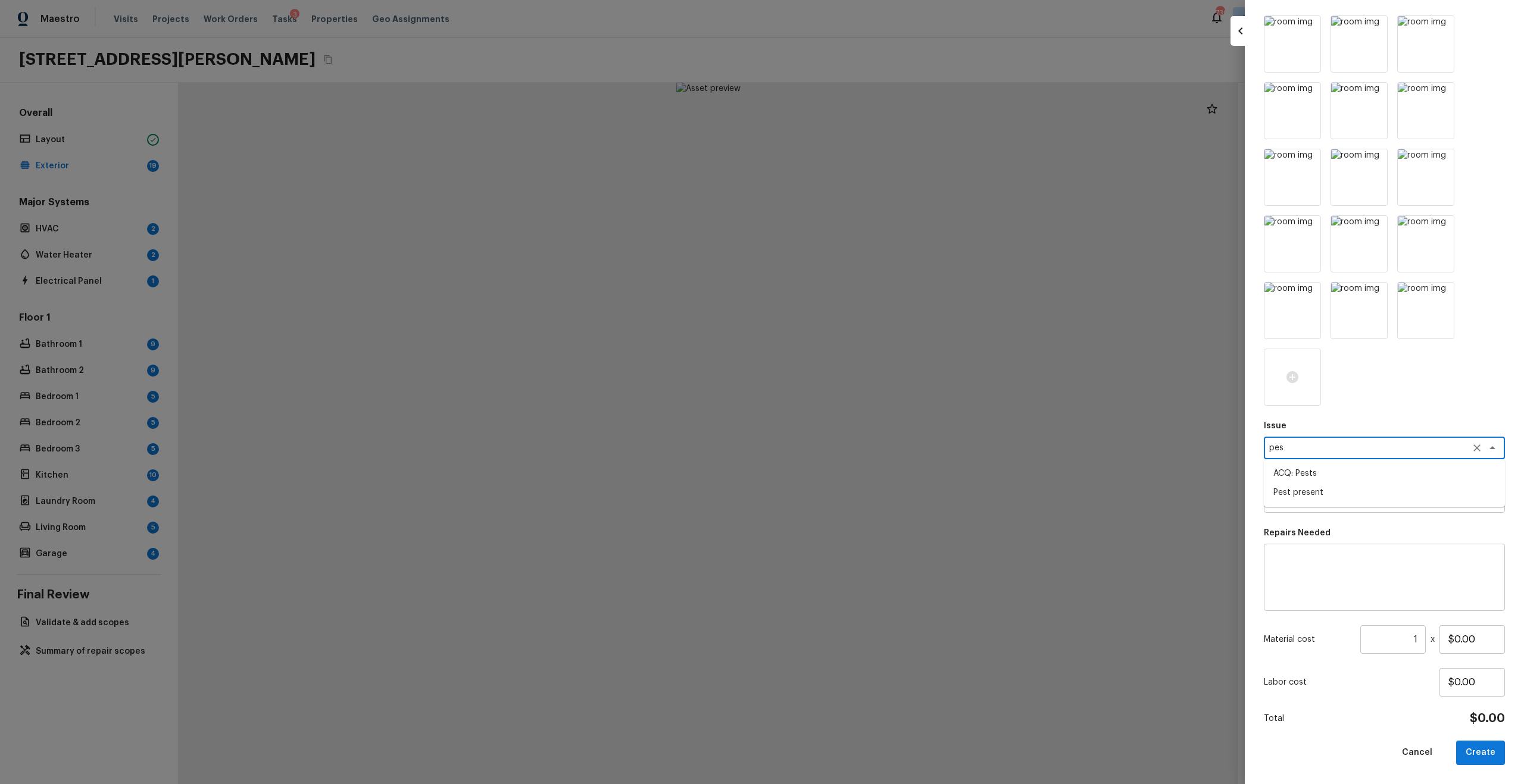
click at [1322, 477] on li "ACQ: Pests" at bounding box center [1384, 473] width 241 height 19
type textarea "ACQ: Pests"
click at [1308, 502] on textarea at bounding box center [1367, 502] width 197 height 12
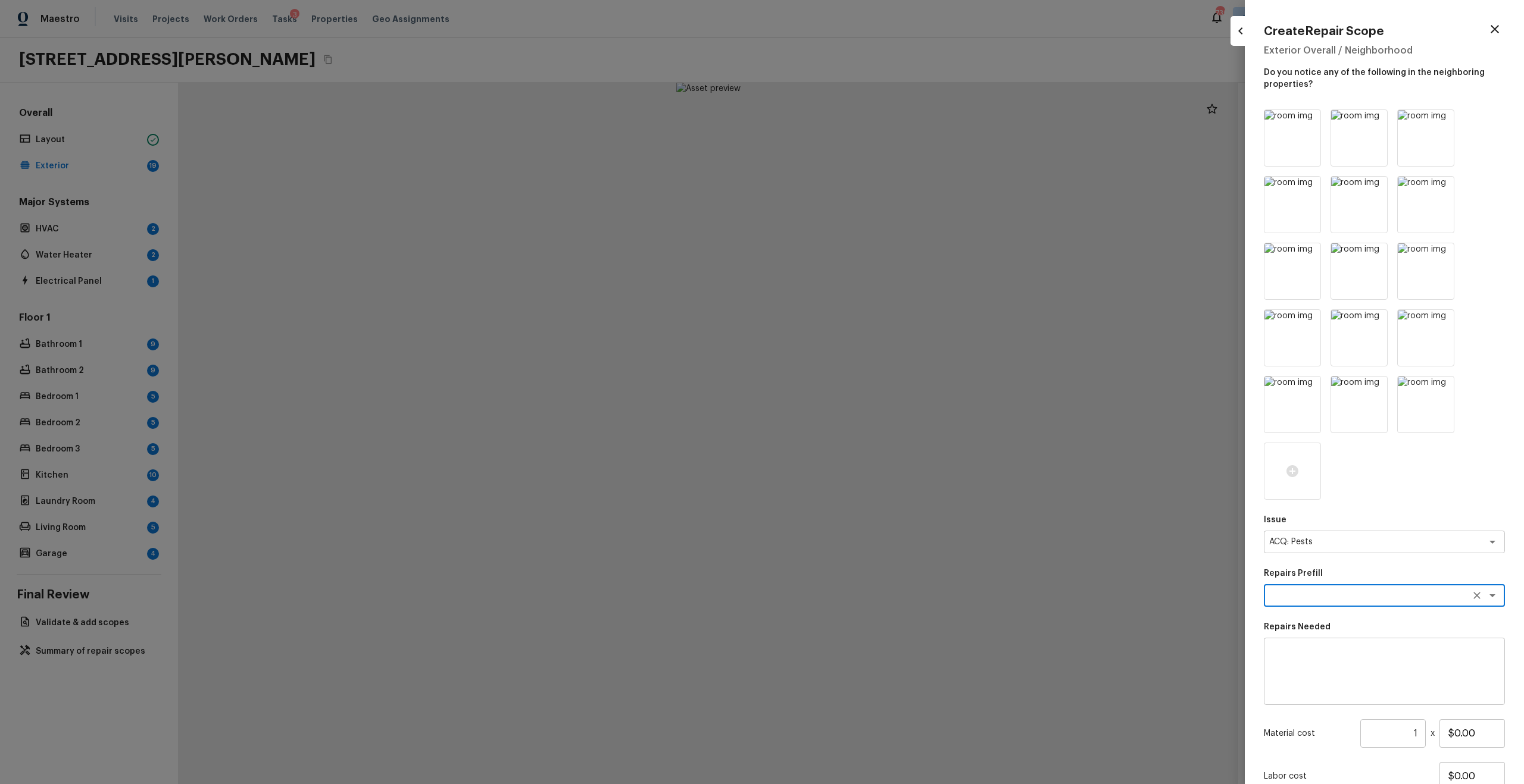
click at [1498, 28] on icon "button" at bounding box center [1494, 29] width 15 height 15
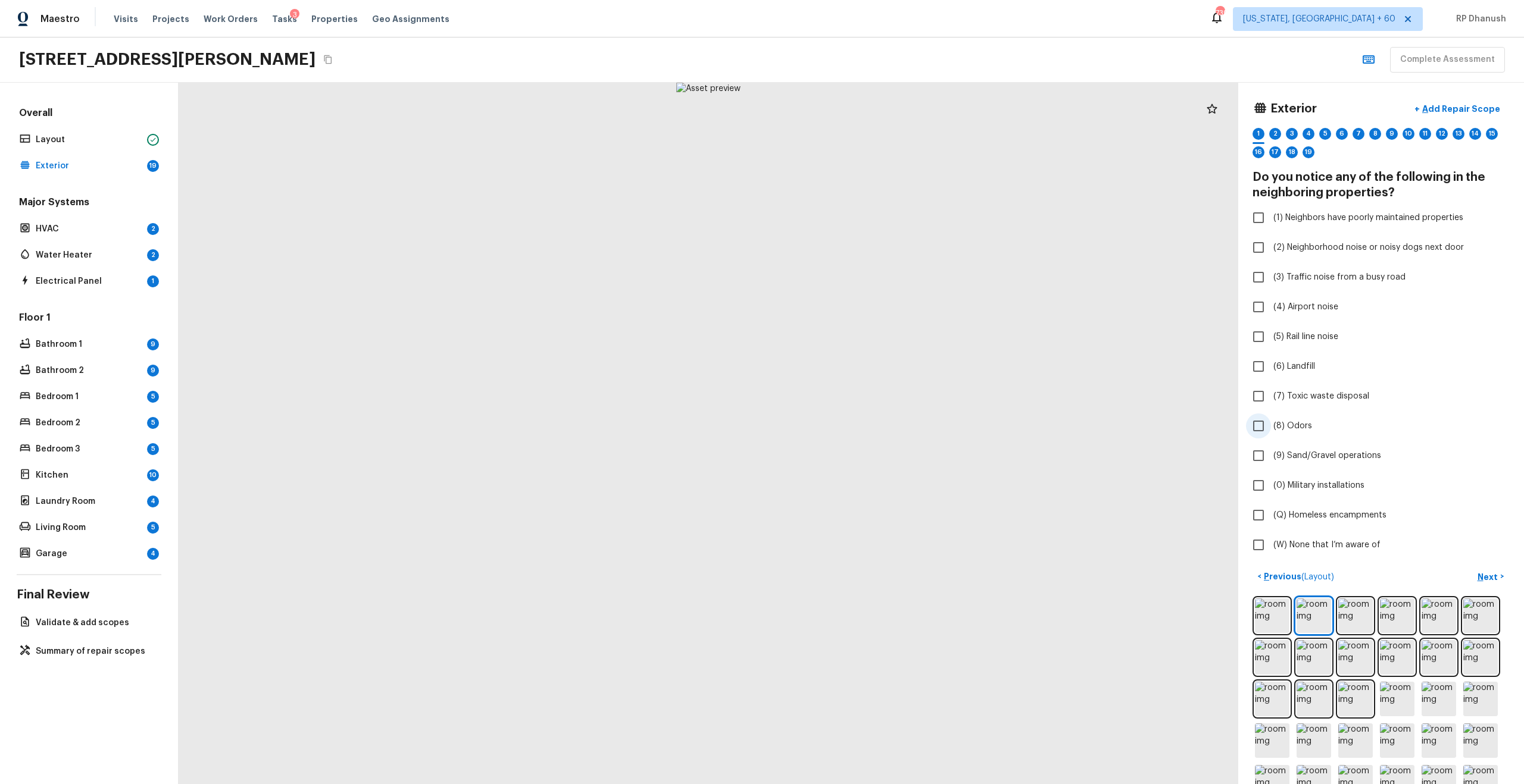
click at [1299, 432] on span "(8) Odors" at bounding box center [1292, 427] width 38 height 12
click at [1271, 432] on input "(8) Odors" at bounding box center [1258, 426] width 25 height 25
checkbox input "true"
click at [1275, 538] on label "(W) None that I’m aware of" at bounding box center [1373, 544] width 254 height 25
click at [1271, 538] on input "(W) None that I’m aware of" at bounding box center [1258, 544] width 25 height 25
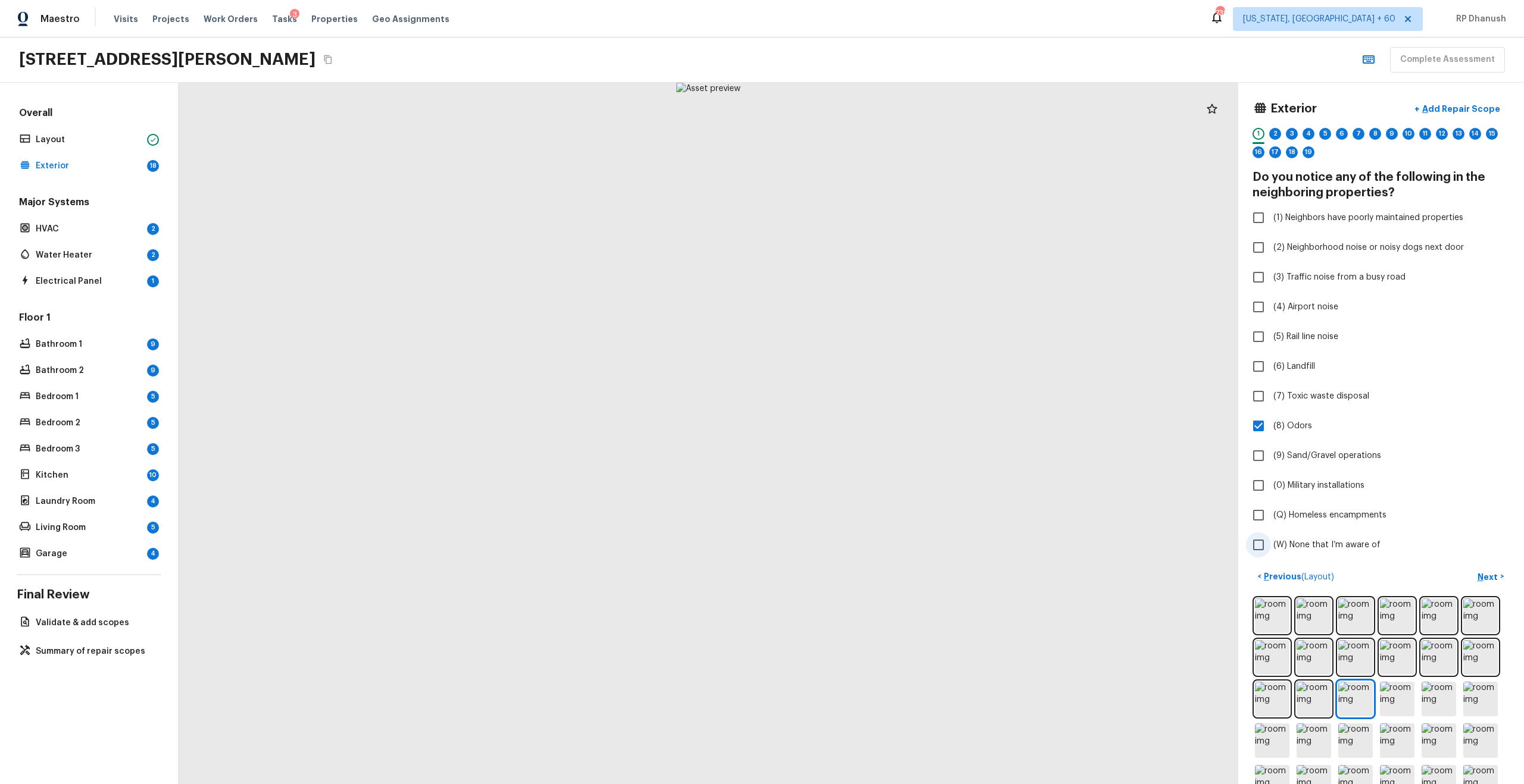
checkbox input "true"
click at [1252, 427] on input "(8) Odors" at bounding box center [1258, 426] width 25 height 25
checkbox input "false"
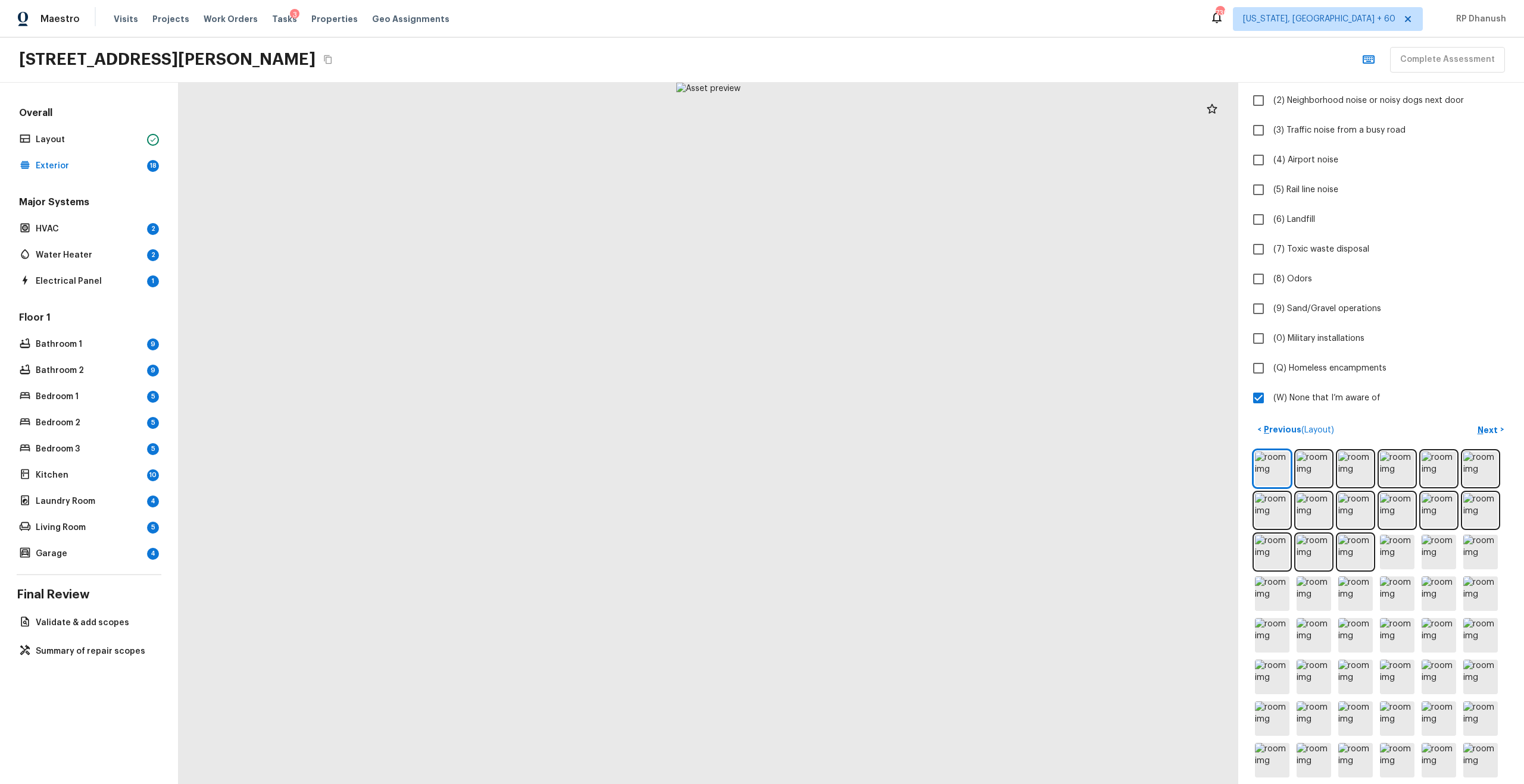
scroll to position [199, 0]
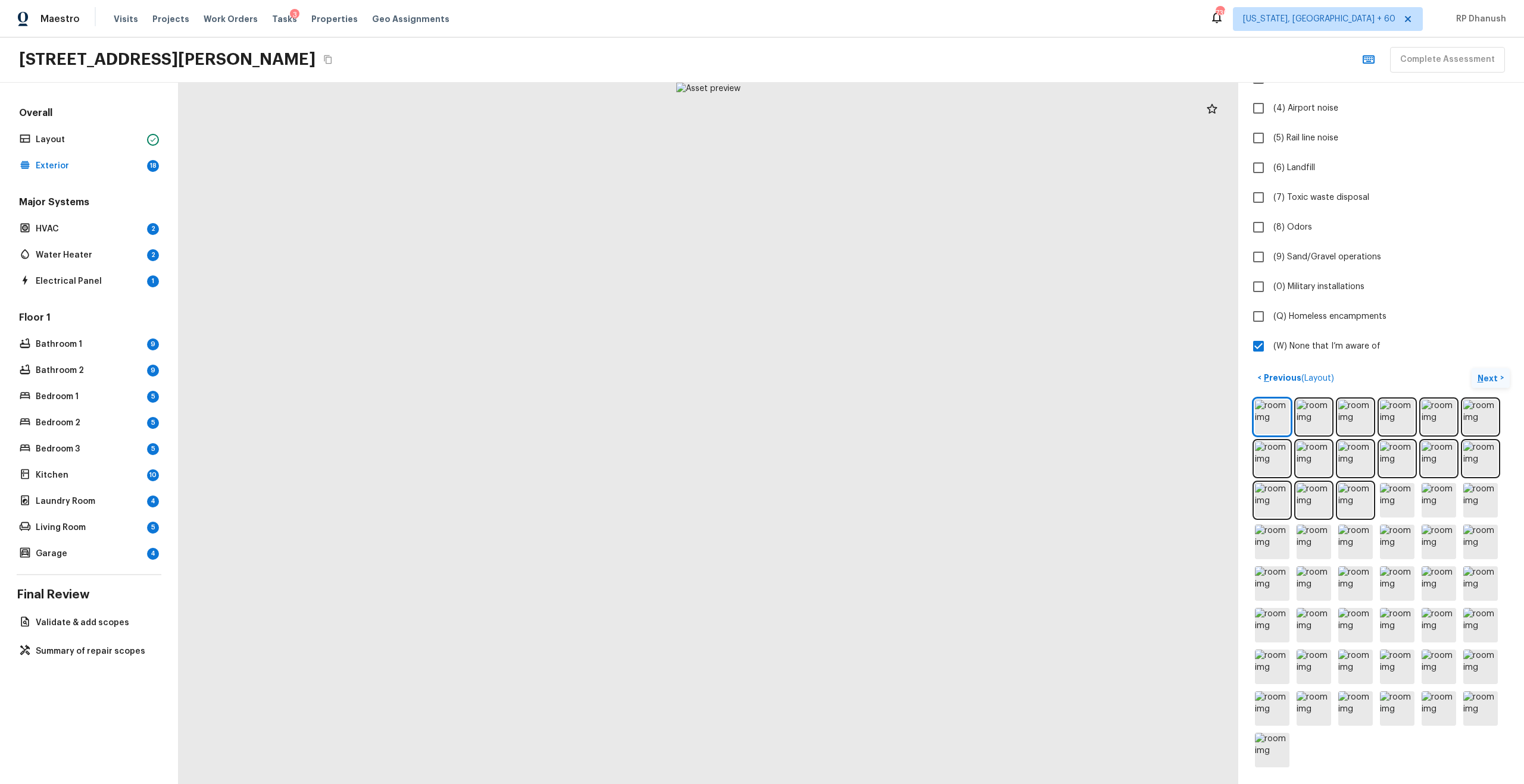
click at [1489, 375] on p "Next" at bounding box center [1489, 379] width 23 height 12
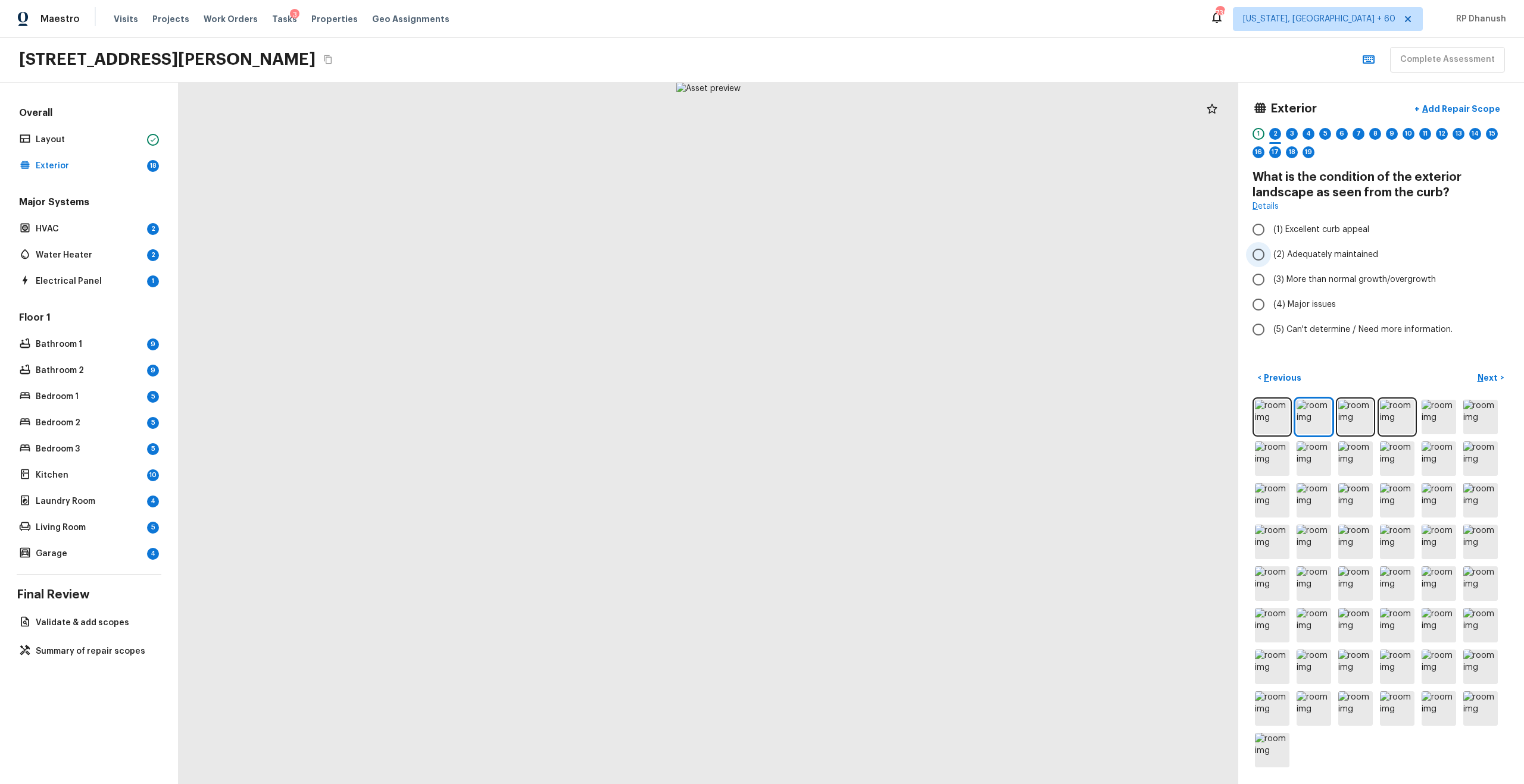
click at [1318, 260] on span "(2) Adequately maintained" at bounding box center [1325, 255] width 105 height 12
click at [1271, 260] on input "(2) Adequately maintained" at bounding box center [1258, 254] width 25 height 25
radio input "true"
click at [1496, 380] on p "Next" at bounding box center [1489, 378] width 23 height 12
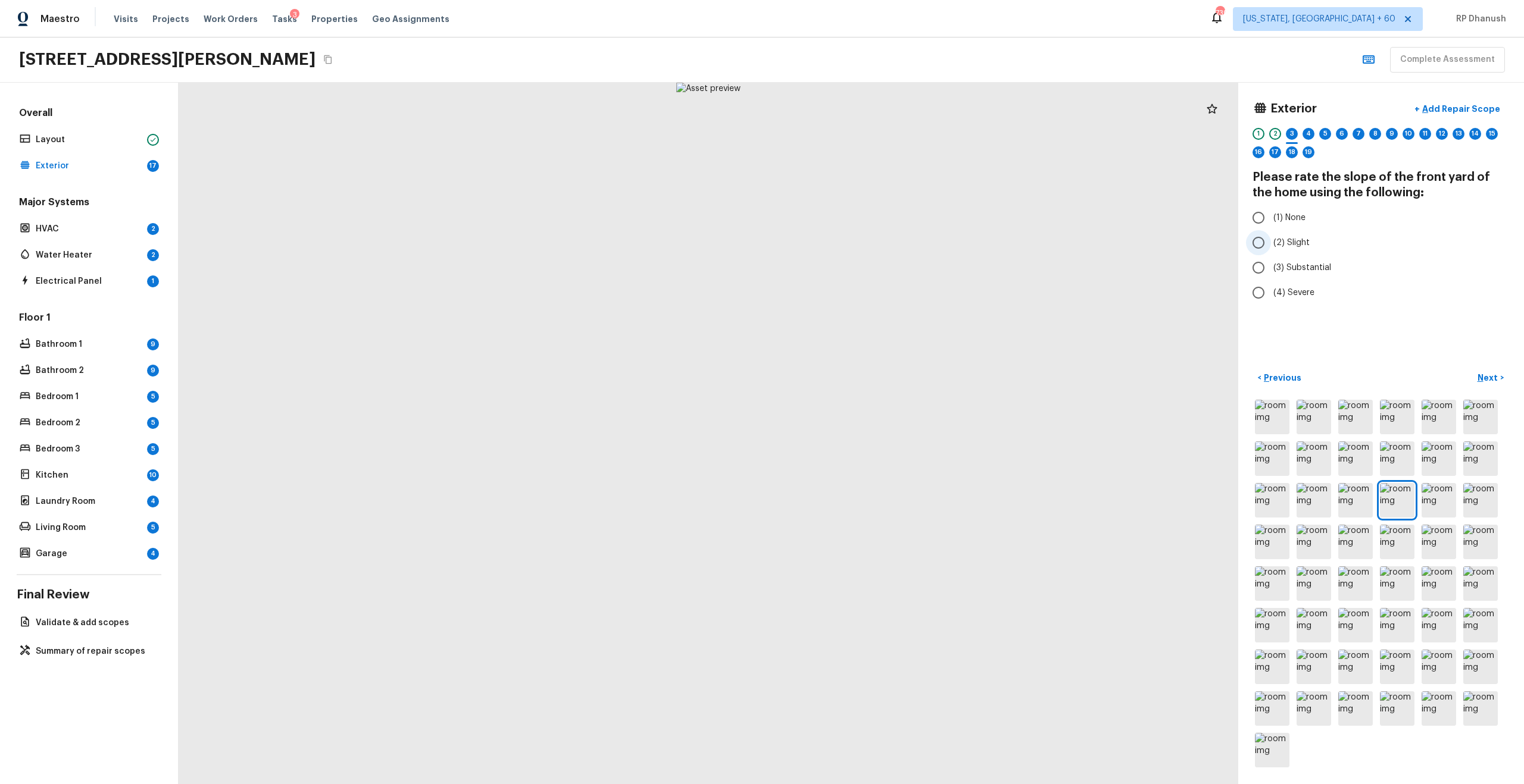
click at [1291, 252] on label "(2) Slight" at bounding box center [1373, 242] width 254 height 25
click at [1271, 252] on input "(2) Slight" at bounding box center [1258, 242] width 25 height 25
radio input "true"
click at [1492, 387] on button "Next >" at bounding box center [1491, 378] width 38 height 20
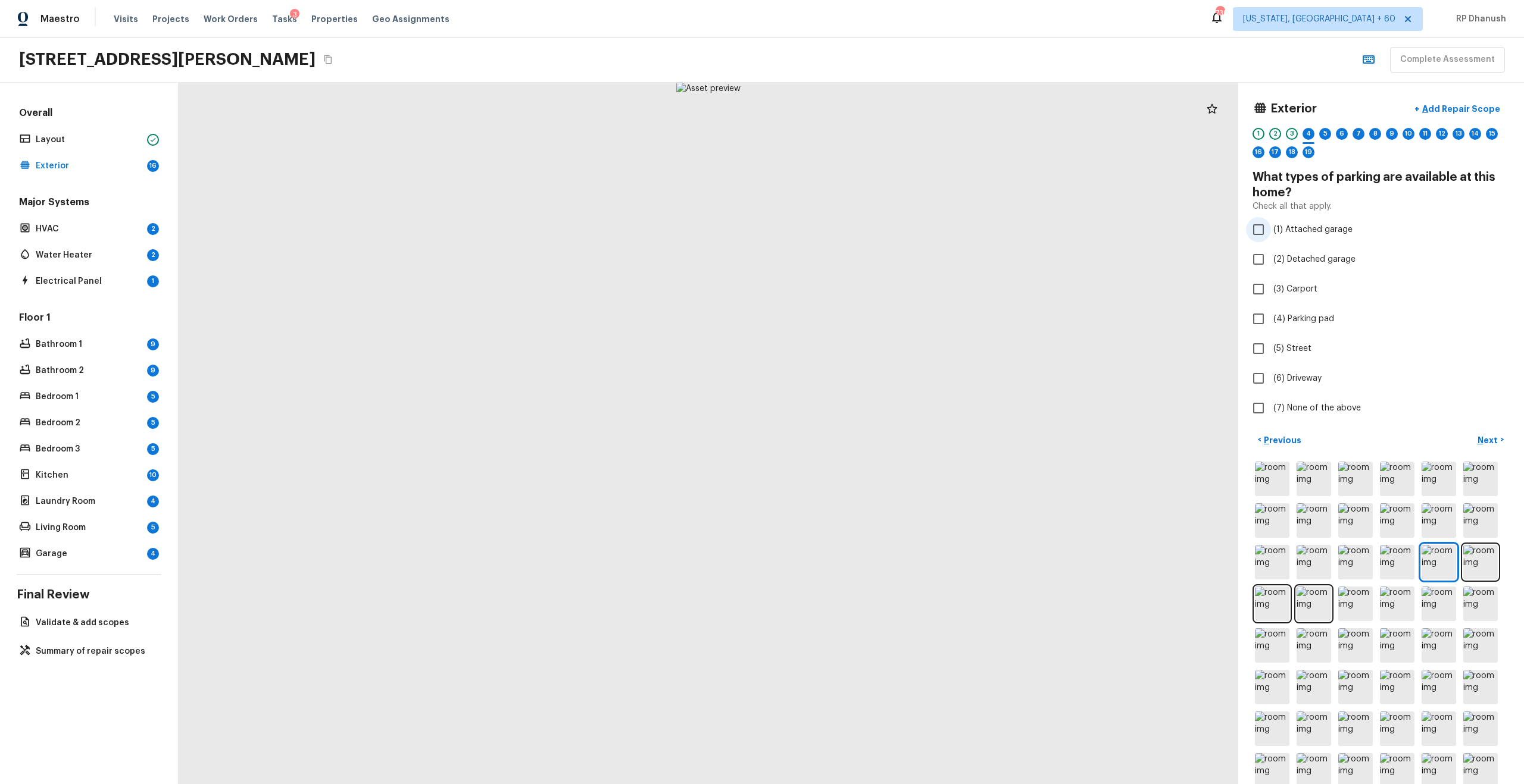
click at [1302, 231] on span "(1) Attached garage" at bounding box center [1312, 229] width 79 height 12
click at [1271, 231] on input "(1) Attached garage" at bounding box center [1258, 229] width 25 height 25
checkbox input "true"
click at [1273, 380] on span "(6) Driveway" at bounding box center [1297, 379] width 49 height 12
click at [1271, 380] on input "(6) Driveway" at bounding box center [1258, 378] width 25 height 25
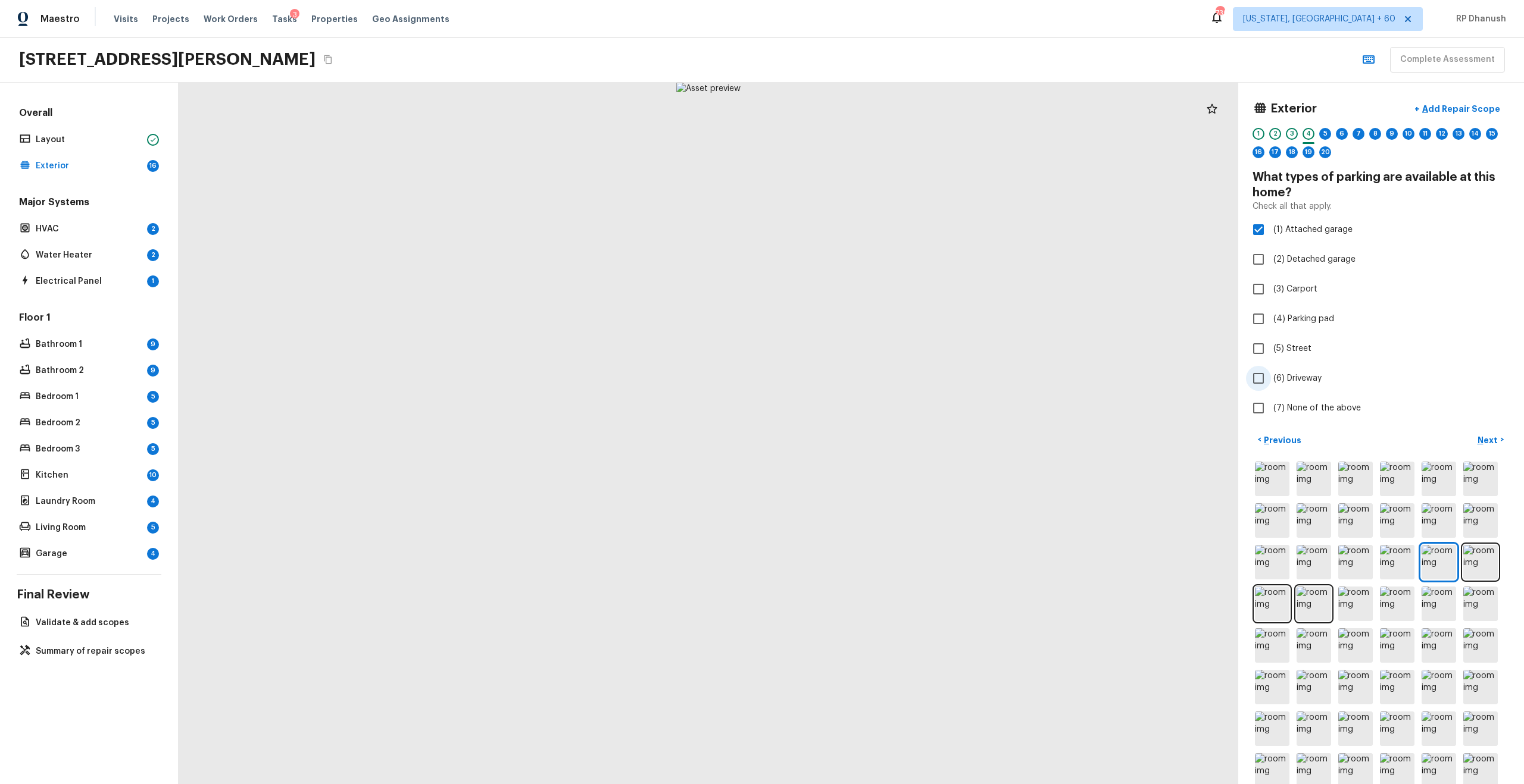
checkbox input "true"
click at [1482, 436] on p "Next" at bounding box center [1489, 440] width 23 height 12
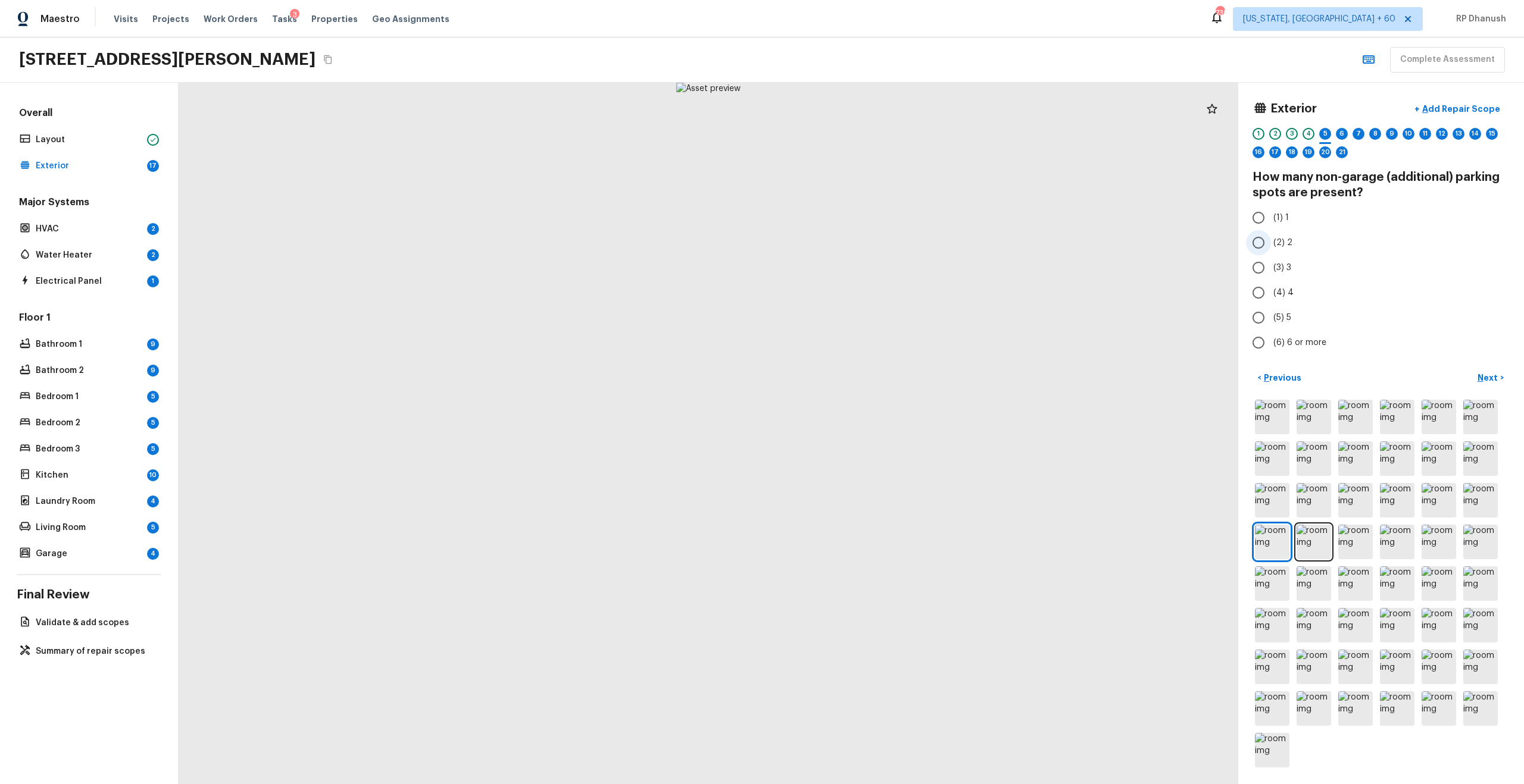
click at [1281, 251] on label "(2) 2" at bounding box center [1373, 242] width 254 height 25
click at [1271, 251] on input "(2) 2" at bounding box center [1258, 242] width 25 height 25
radio input "true"
click at [1486, 374] on p "Next" at bounding box center [1489, 378] width 23 height 12
click at [66, 564] on div "Overall Layout Exterior 16 Major Systems HVAC 2 Water Heater 2 Electrical Panel…" at bounding box center [89, 433] width 178 height 701
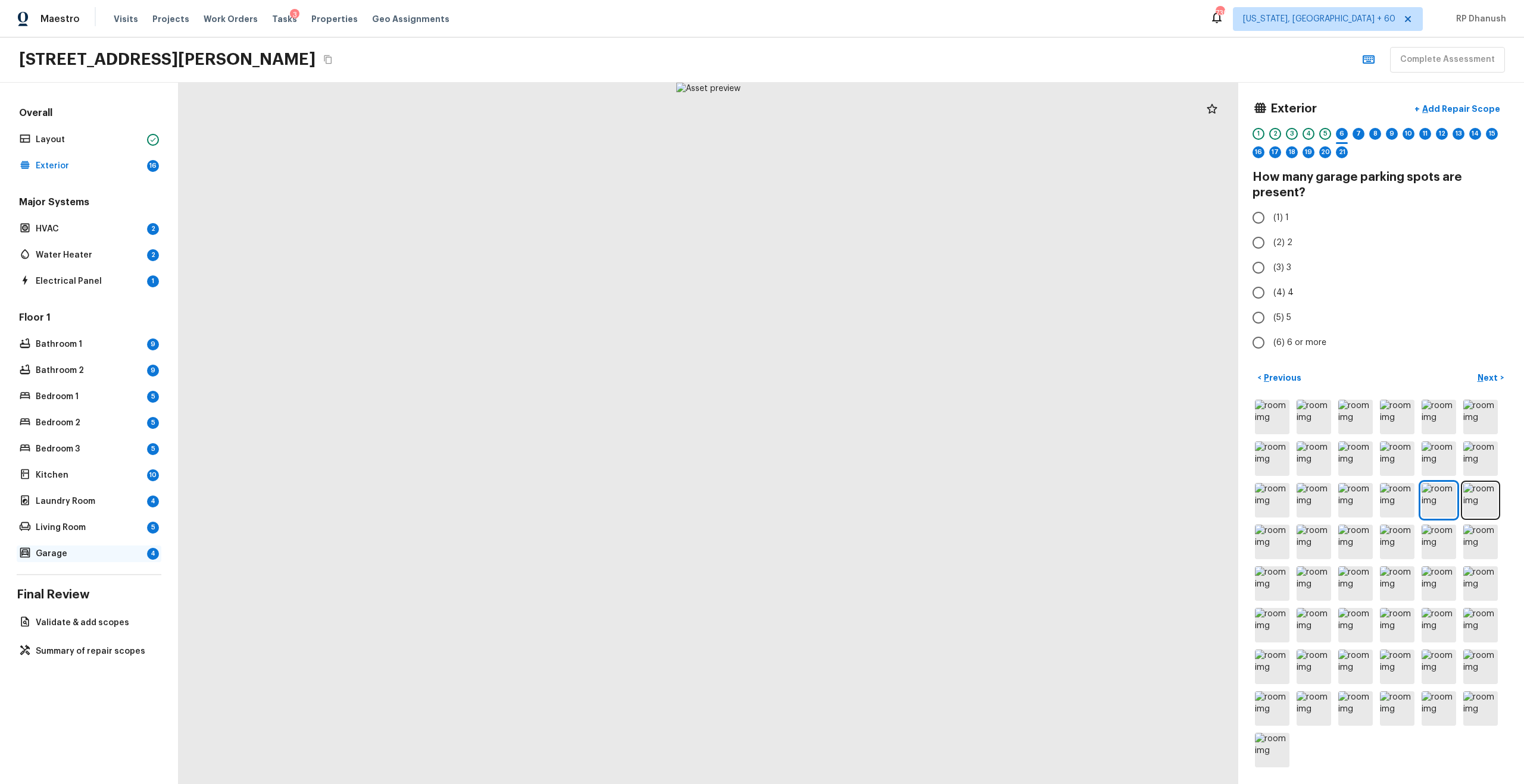
click at [74, 553] on p "Garage" at bounding box center [89, 555] width 107 height 12
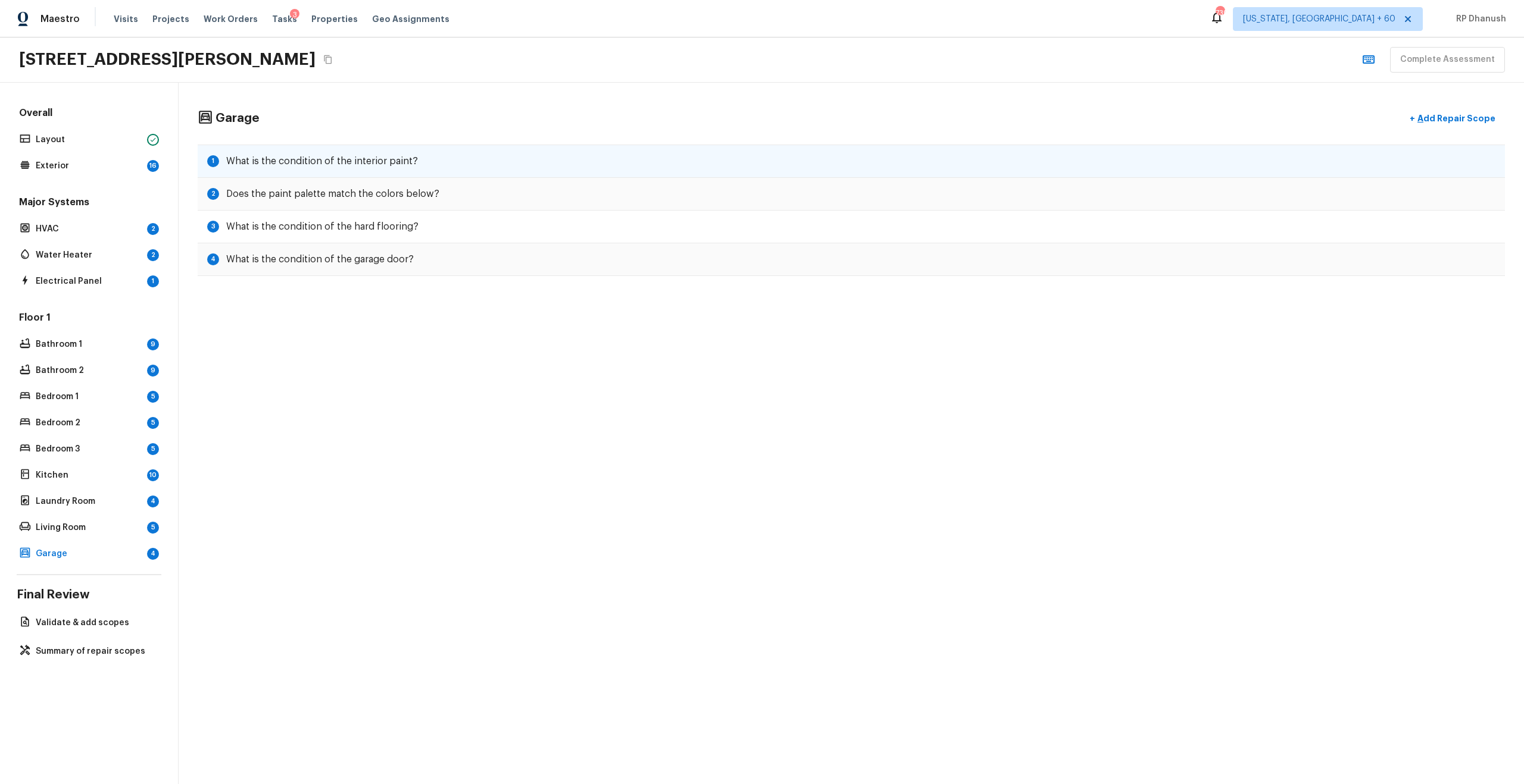
click at [348, 166] on h5 "What is the condition of the interior paint?" at bounding box center [322, 160] width 192 height 13
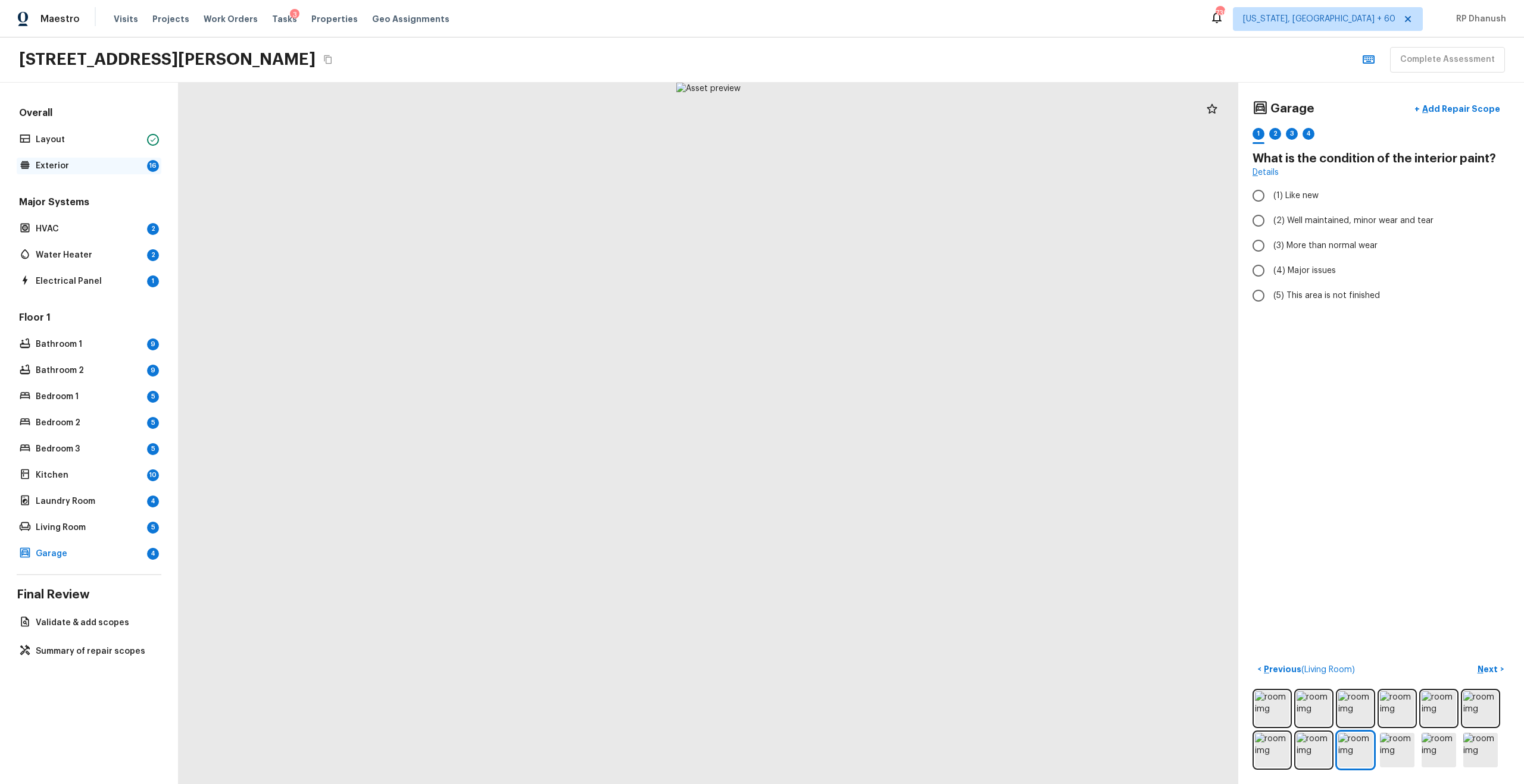
click at [119, 166] on p "Exterior" at bounding box center [89, 166] width 107 height 12
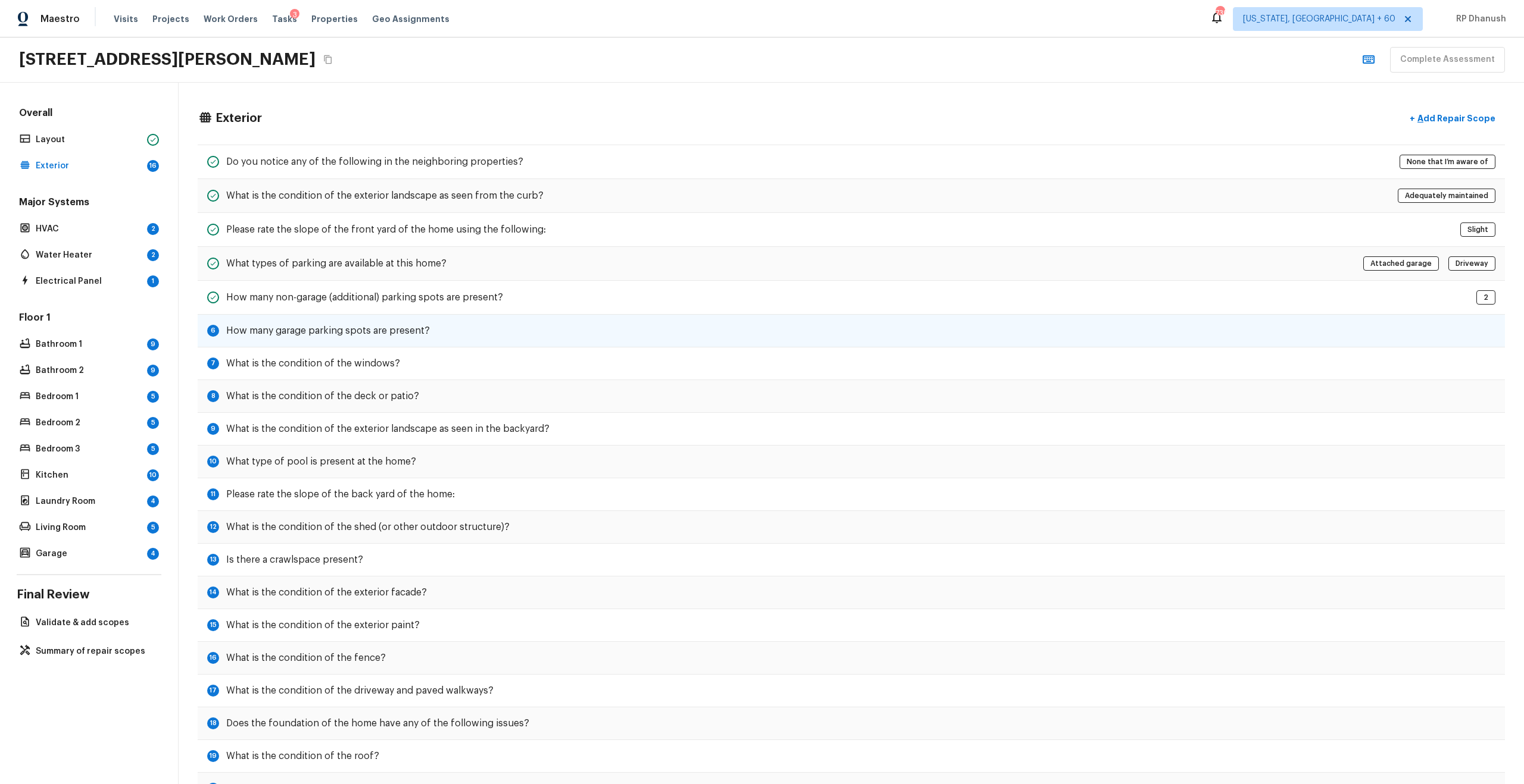
click at [294, 329] on h5 "How many garage parking spots are present?" at bounding box center [328, 330] width 204 height 13
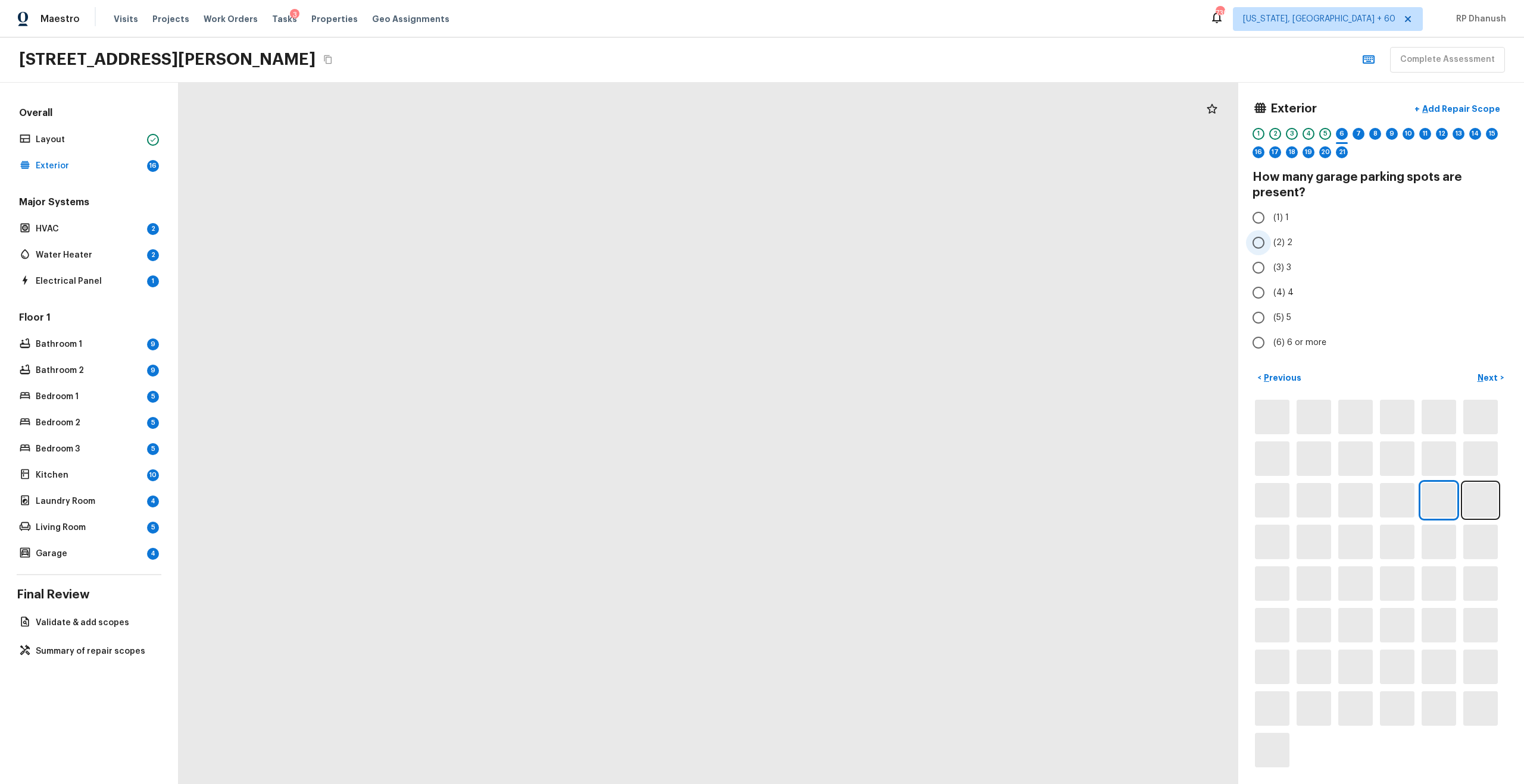
click at [1277, 249] on label "(2) 2" at bounding box center [1373, 242] width 254 height 25
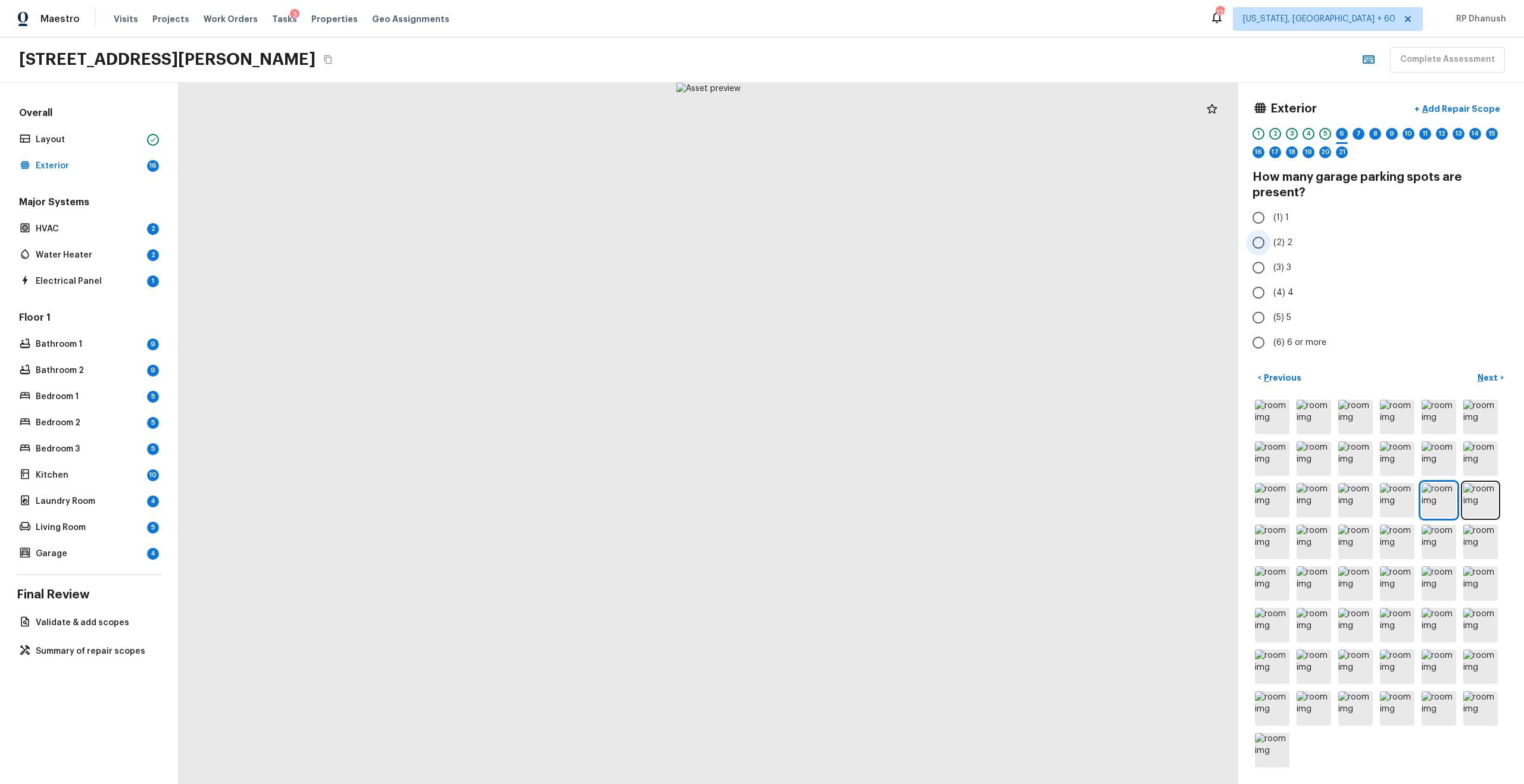
click at [1271, 249] on input "(2) 2" at bounding box center [1258, 242] width 25 height 25
radio input "true"
click at [1485, 371] on button "Next >" at bounding box center [1491, 378] width 38 height 20
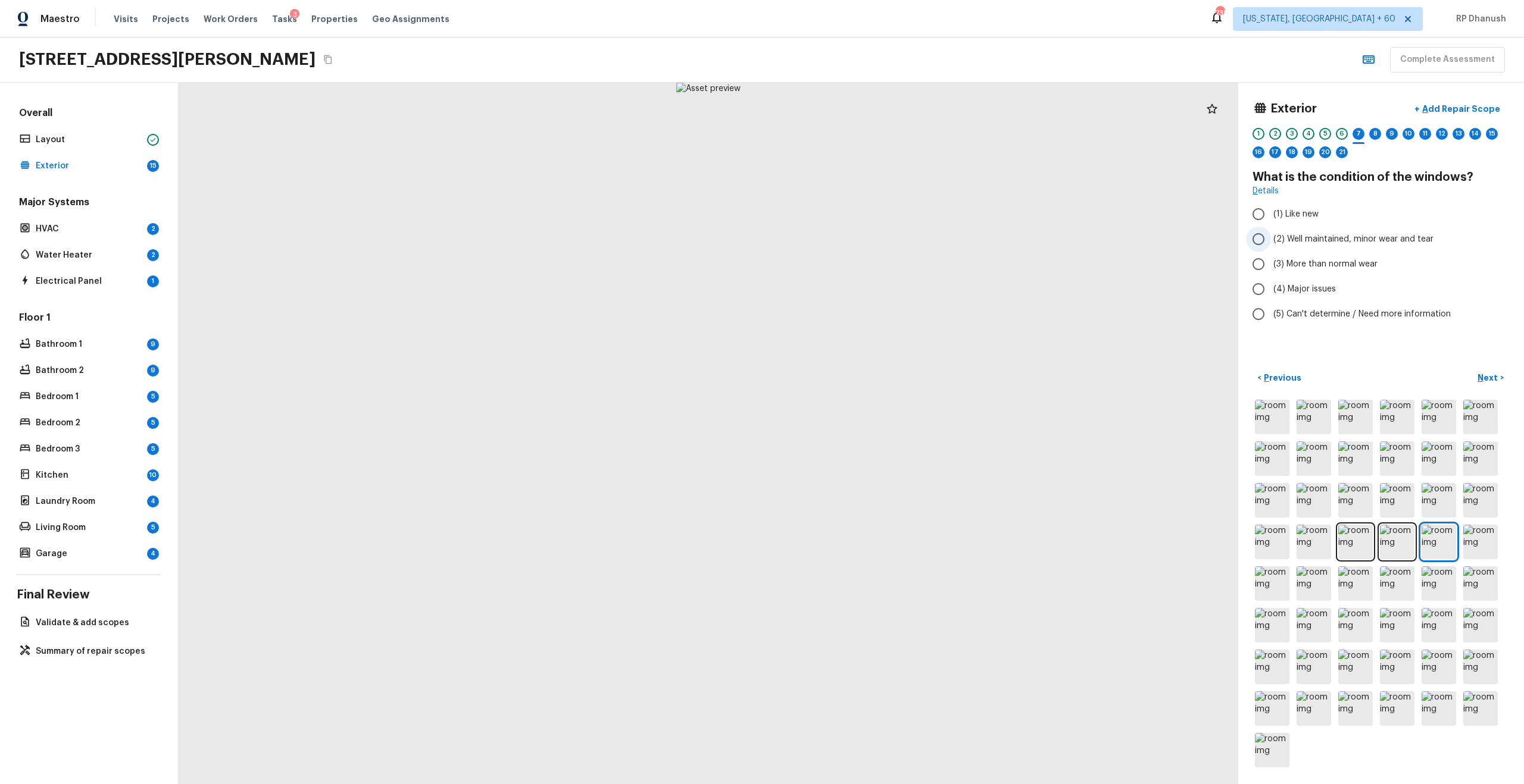
click at [1265, 239] on input "(2) Well maintained, minor wear and tear" at bounding box center [1258, 239] width 25 height 25
radio input "true"
click at [1495, 375] on p "Next" at bounding box center [1489, 378] width 23 height 12
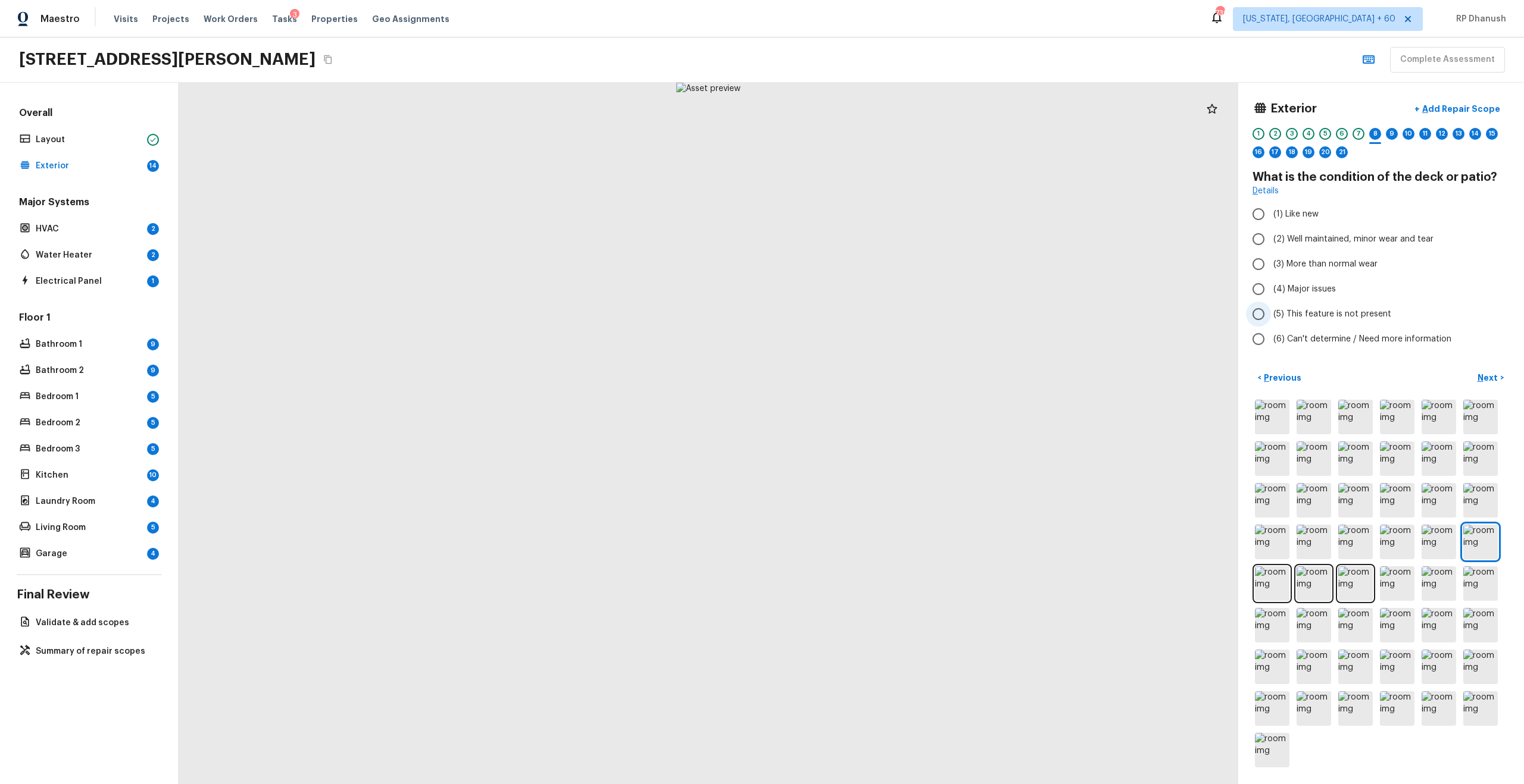
click at [1300, 307] on label "(5) This feature is not present" at bounding box center [1373, 314] width 254 height 25
click at [1271, 307] on input "(5) This feature is not present" at bounding box center [1258, 314] width 25 height 25
radio input "true"
click at [1486, 379] on p "Next" at bounding box center [1489, 378] width 23 height 12
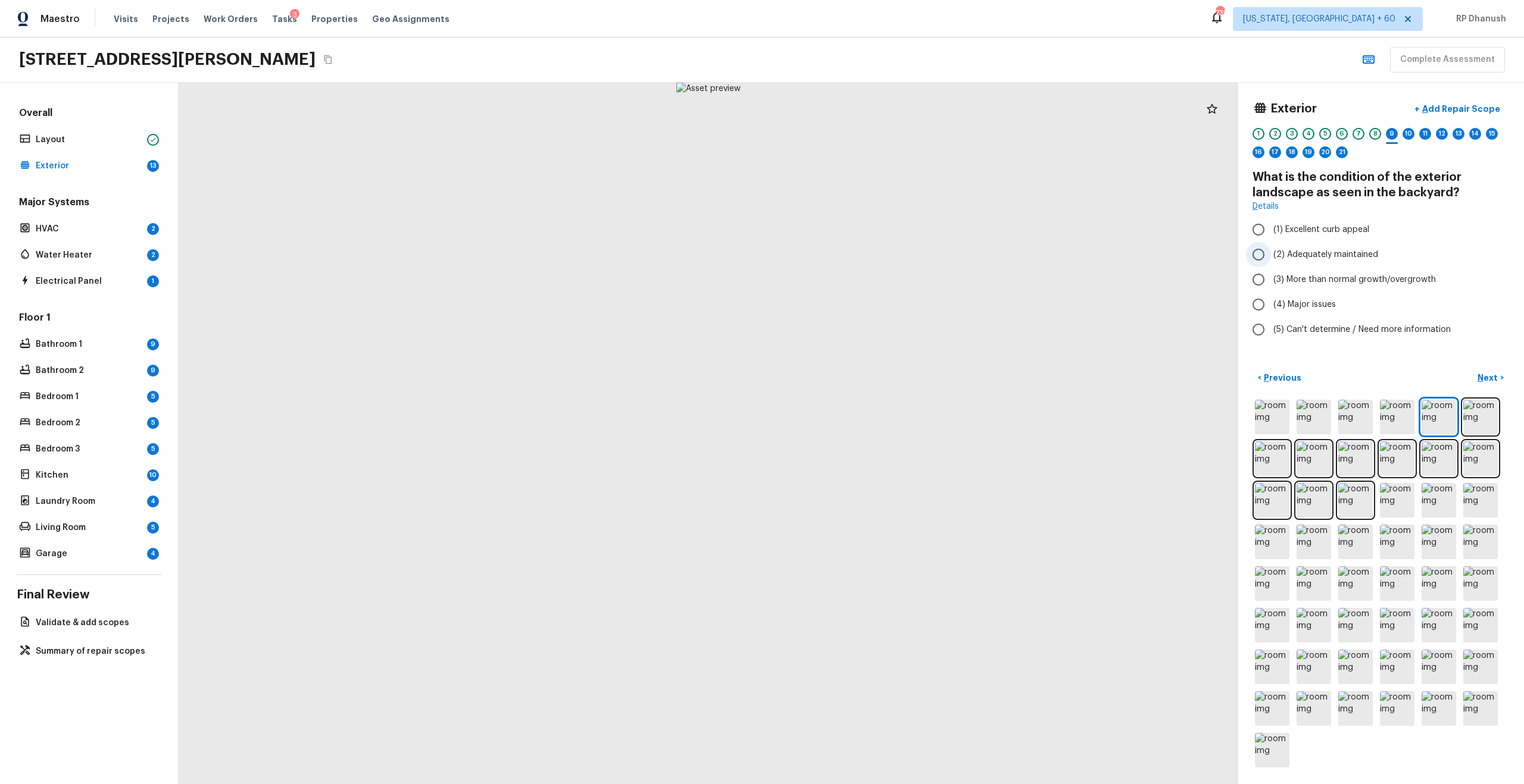
click at [1287, 264] on label "(2) Adequately maintained" at bounding box center [1373, 254] width 254 height 25
click at [1271, 264] on input "(2) Adequately maintained" at bounding box center [1258, 254] width 25 height 25
radio input "true"
click at [1491, 380] on p "Next" at bounding box center [1489, 378] width 23 height 12
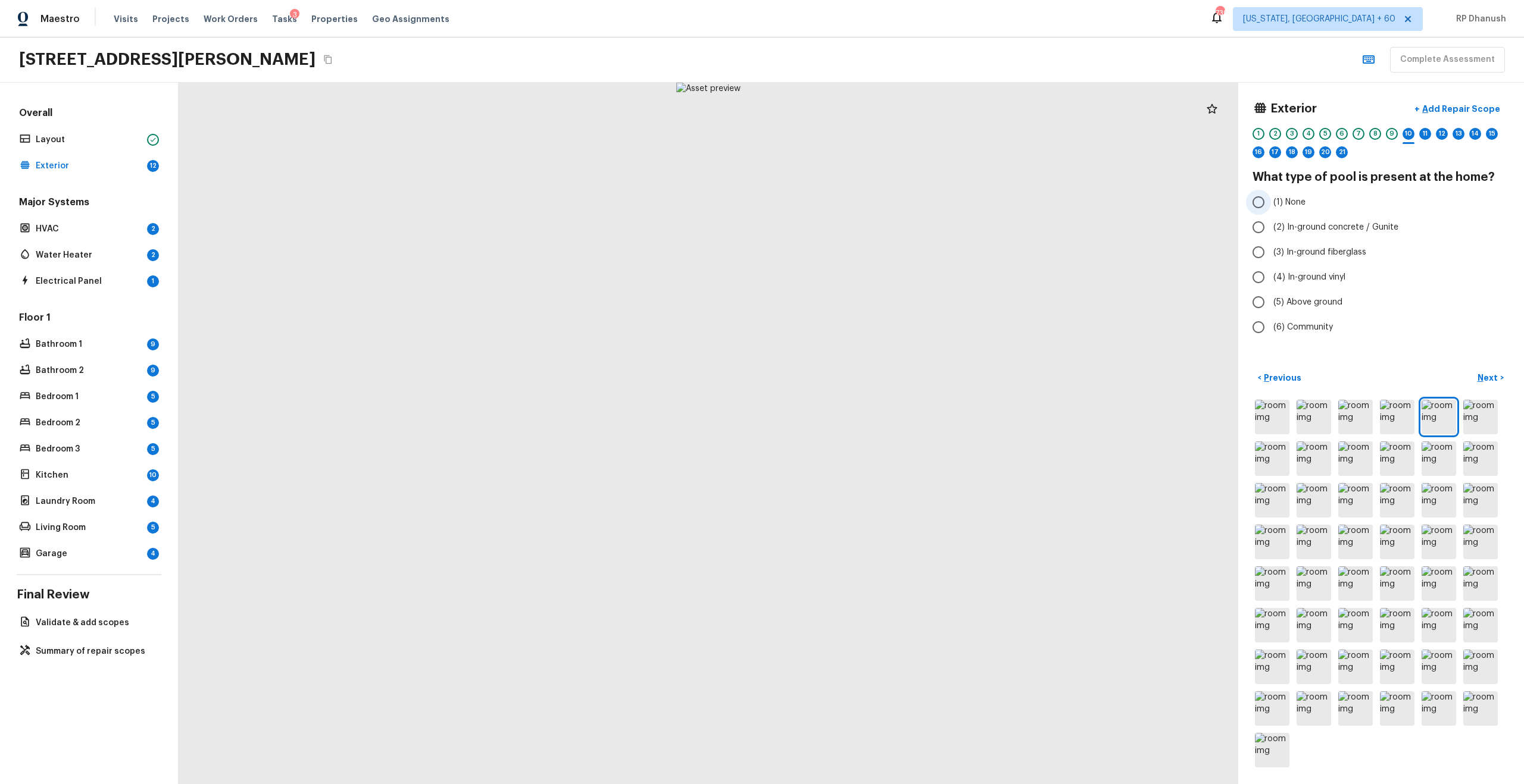
click at [1279, 206] on span "(1) None" at bounding box center [1289, 202] width 32 height 12
click at [1271, 206] on input "(1) None" at bounding box center [1258, 202] width 25 height 25
radio input "true"
click at [1489, 382] on p "Next" at bounding box center [1489, 378] width 23 height 12
click at [1294, 242] on span "(2) Slight" at bounding box center [1291, 243] width 37 height 12
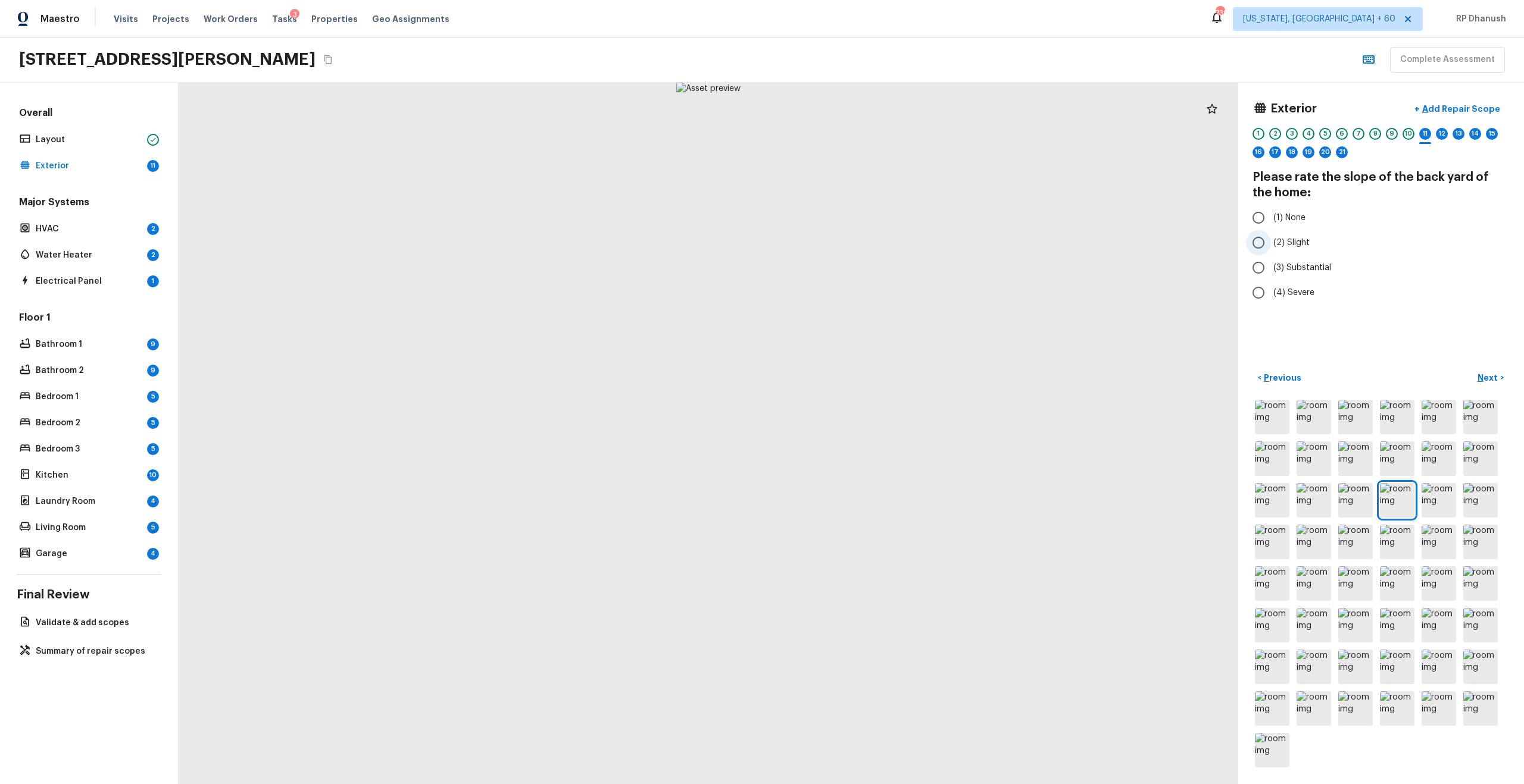
click at [1271, 242] on input "(2) Slight" at bounding box center [1258, 242] width 25 height 25
radio input "true"
click at [1495, 369] on button "Next >" at bounding box center [1491, 378] width 38 height 20
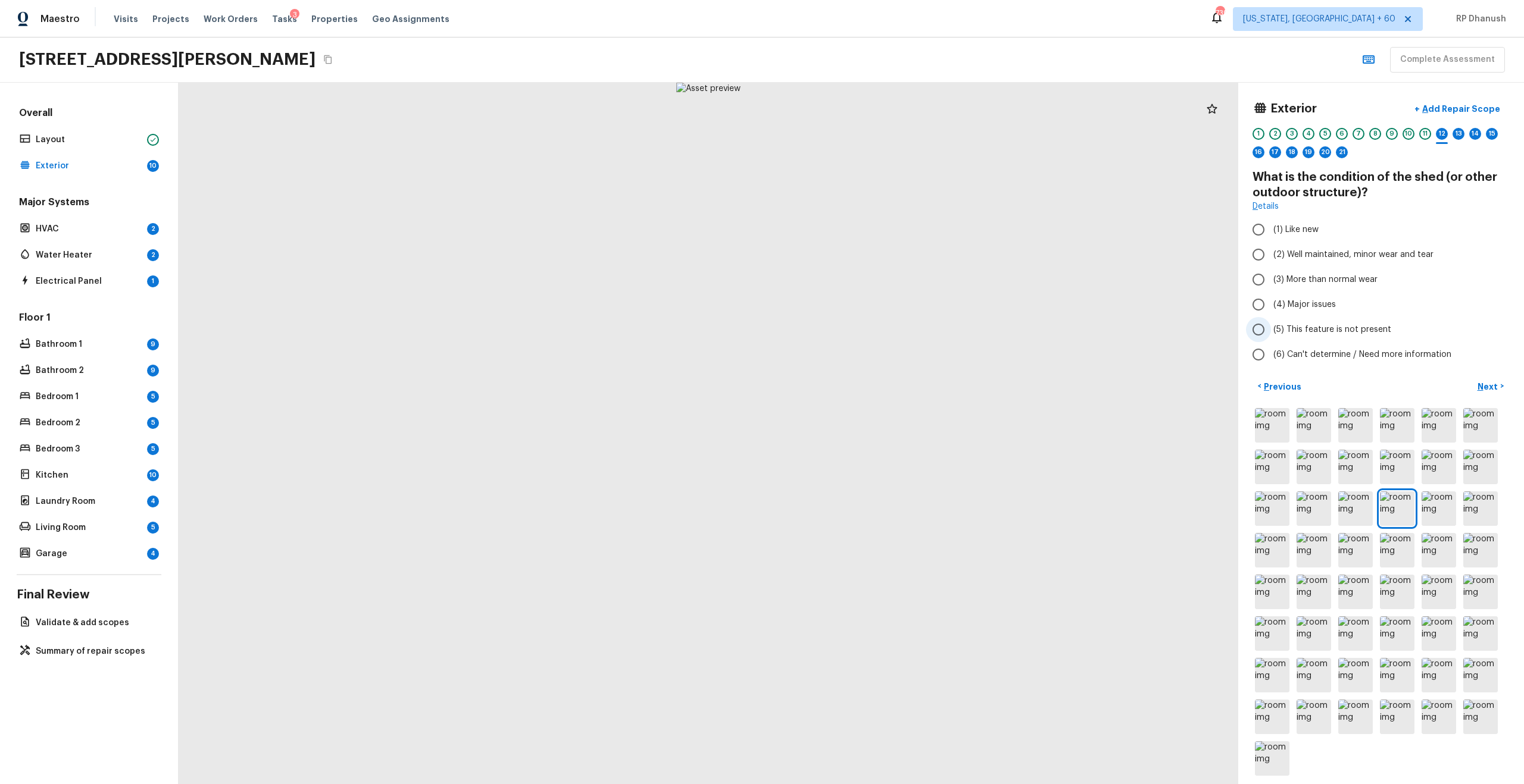
click at [1304, 332] on span "(5) This feature is not present" at bounding box center [1332, 330] width 118 height 12
click at [1271, 332] on input "(5) This feature is not present" at bounding box center [1258, 329] width 25 height 25
radio input "true"
click at [1492, 392] on p "Next" at bounding box center [1489, 386] width 23 height 12
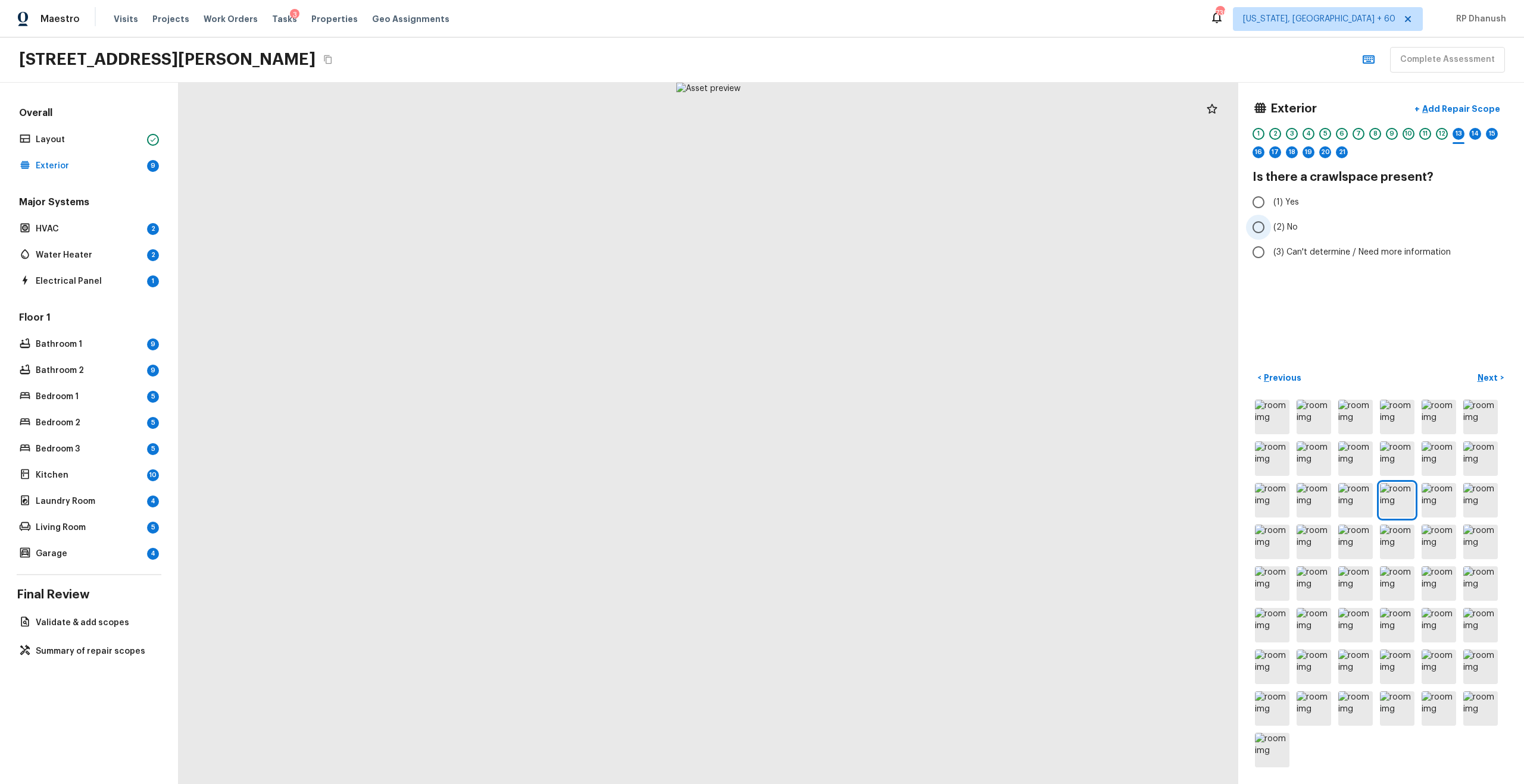
click at [1265, 235] on input "(2) No" at bounding box center [1258, 227] width 25 height 25
radio input "true"
click at [1480, 385] on button "Next >" at bounding box center [1491, 378] width 38 height 20
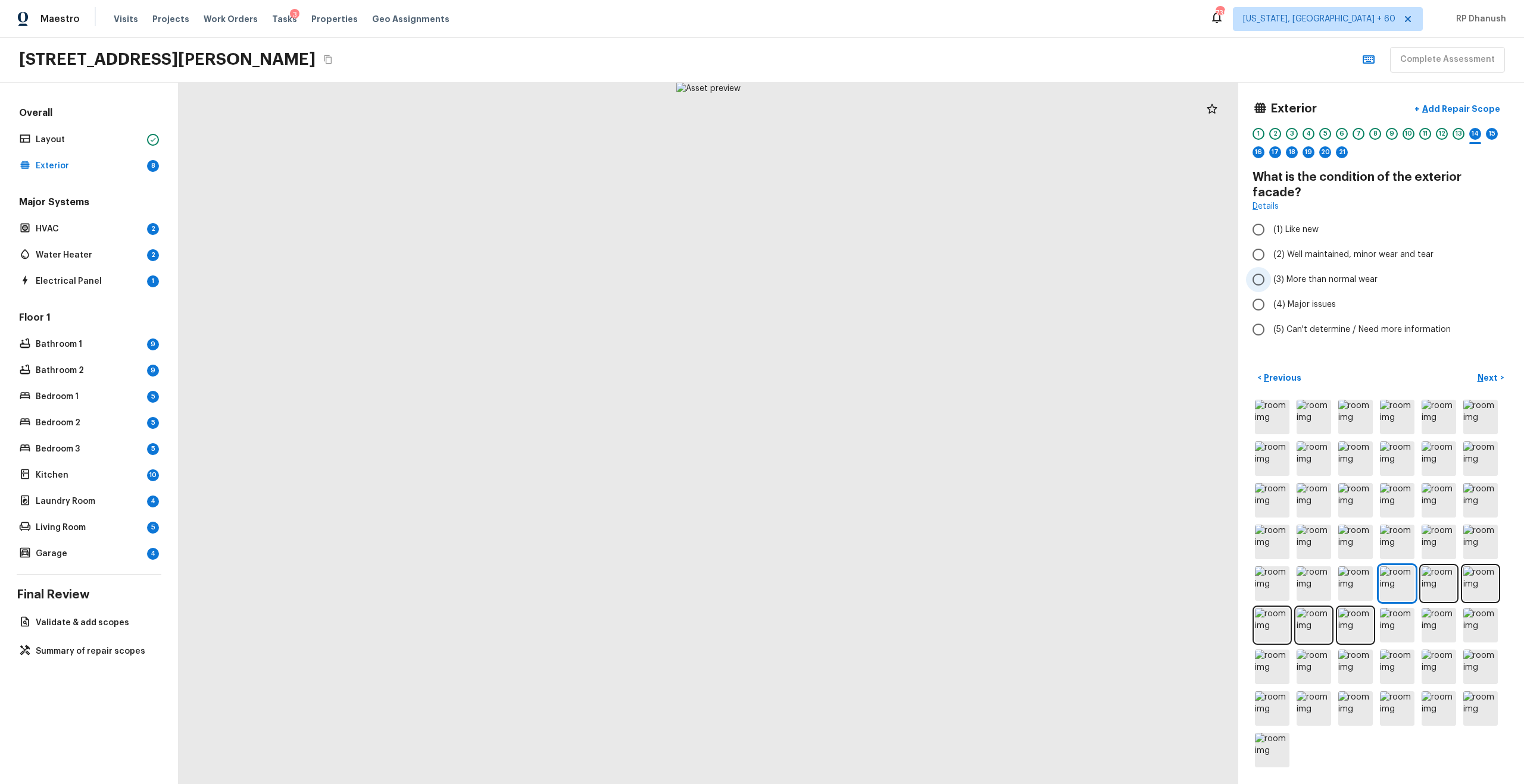
click at [1300, 274] on span "(3) More than normal wear" at bounding box center [1325, 280] width 104 height 12
click at [1271, 267] on input "(3) More than normal wear" at bounding box center [1258, 279] width 25 height 25
radio input "true"
click at [762, 379] on div at bounding box center [708, 433] width 1060 height 701
click at [1322, 249] on span "(2) Well maintained, minor wear and tear" at bounding box center [1353, 255] width 160 height 12
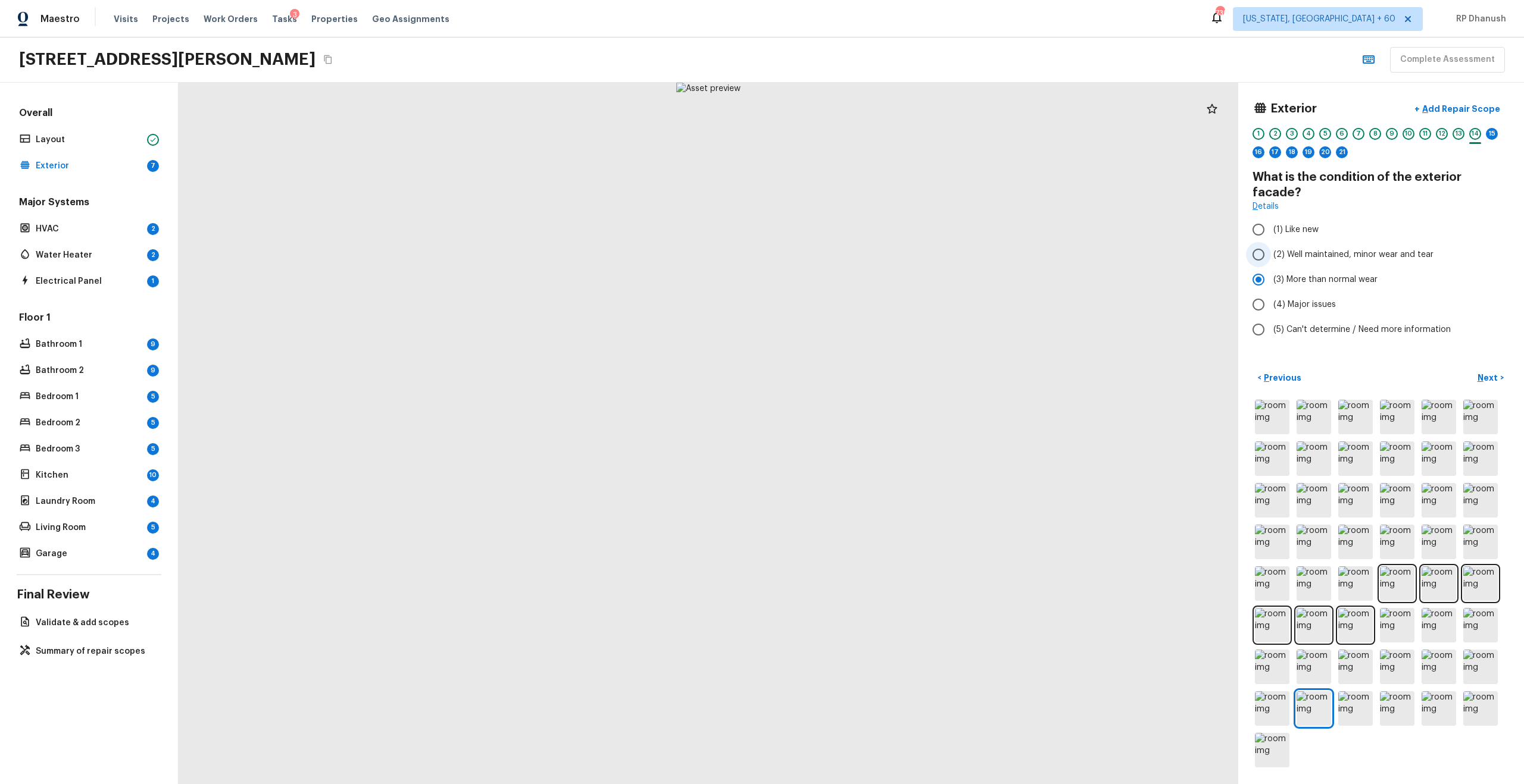
click at [1271, 242] on input "(2) Well maintained, minor wear and tear" at bounding box center [1258, 254] width 25 height 25
radio input "true"
click at [1483, 377] on p "Next" at bounding box center [1489, 378] width 23 height 12
click at [1299, 241] on span "(2) Well maintained, minor wear and tear" at bounding box center [1353, 239] width 160 height 12
click at [1271, 241] on input "(2) Well maintained, minor wear and tear" at bounding box center [1258, 239] width 25 height 25
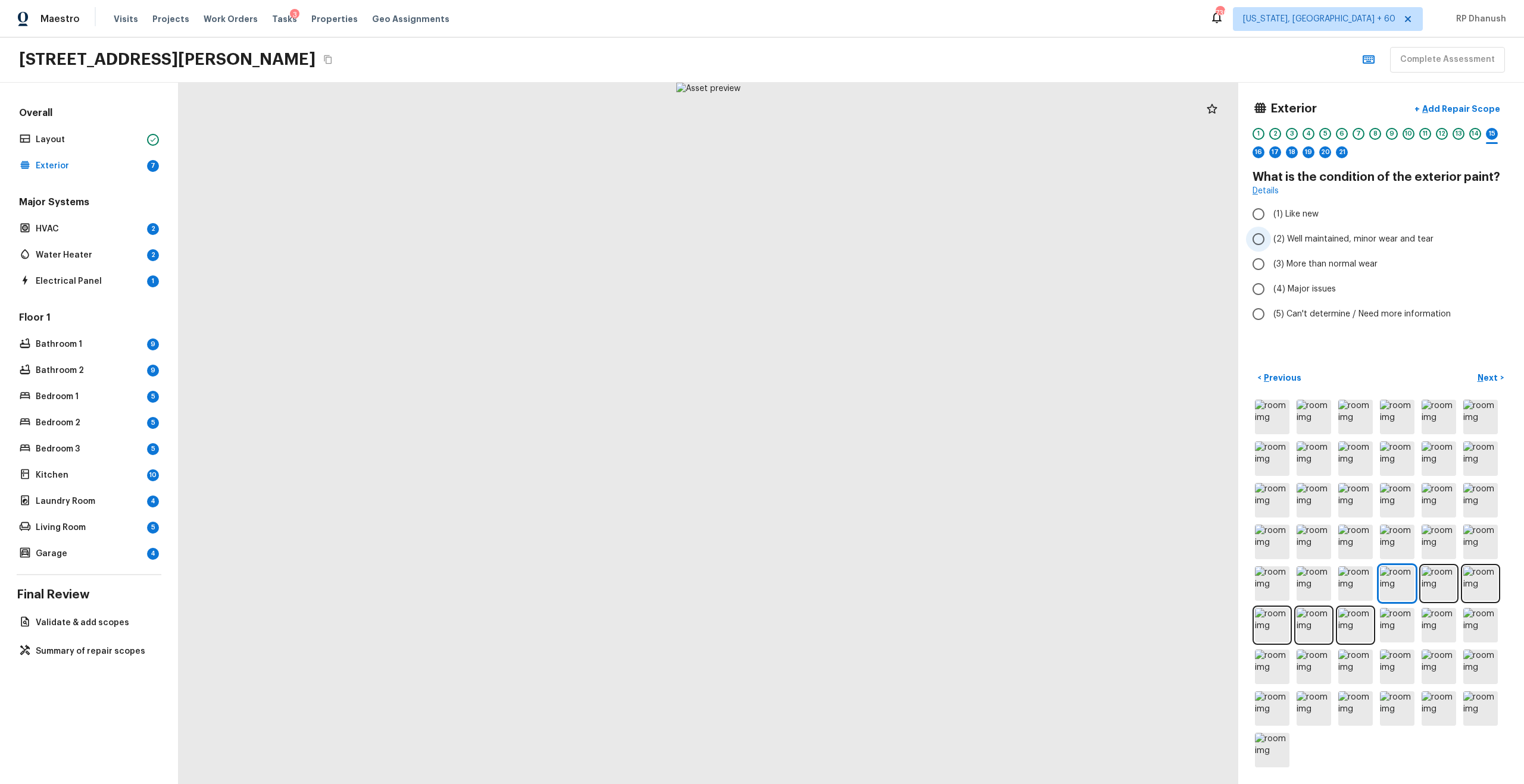
radio input "true"
click at [1488, 375] on p "Next" at bounding box center [1489, 378] width 23 height 12
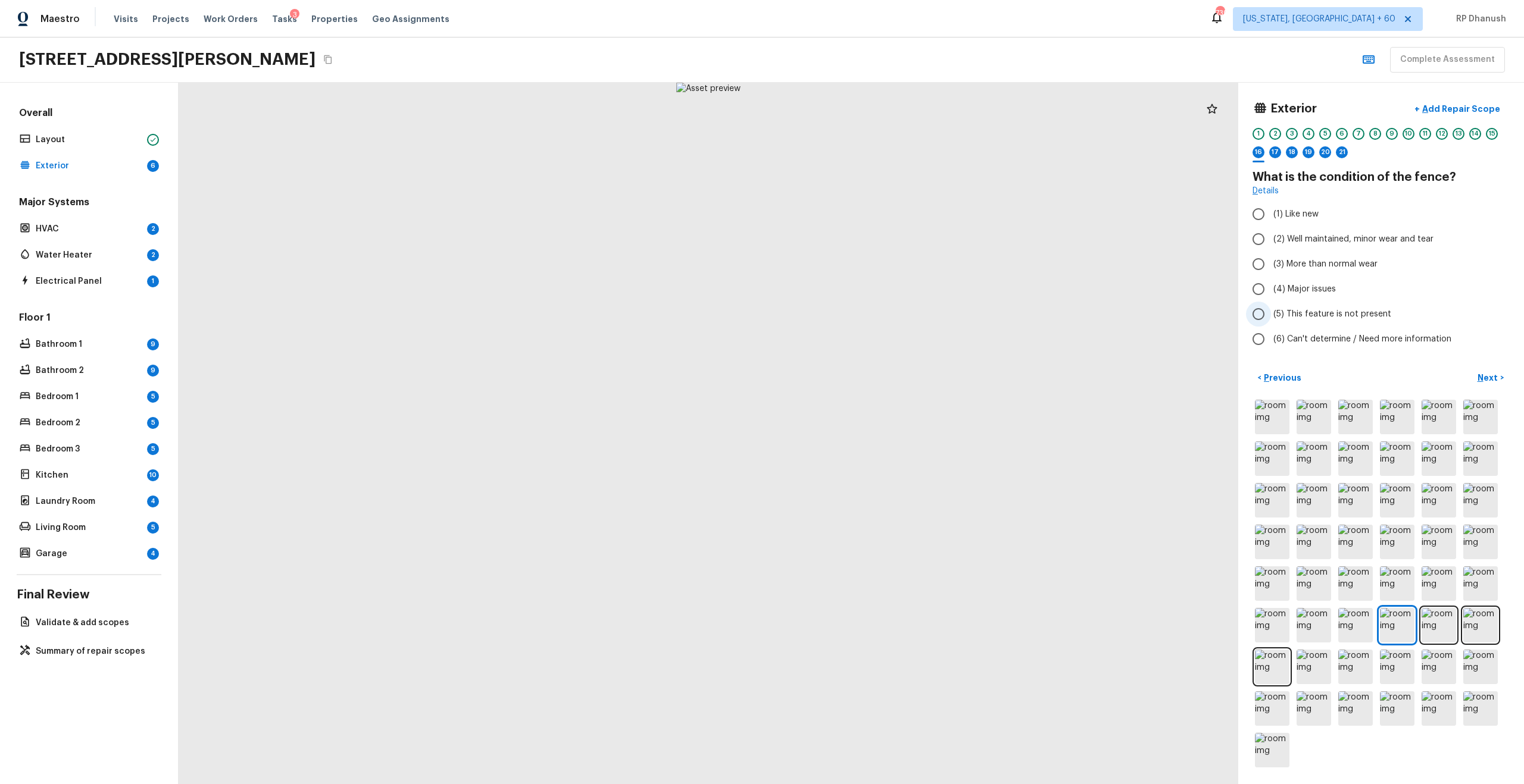
click at [1319, 307] on label "(5) This feature is not present" at bounding box center [1373, 314] width 254 height 25
click at [1271, 307] on input "(5) This feature is not present" at bounding box center [1258, 314] width 25 height 25
radio input "true"
click at [1495, 371] on button "Next >" at bounding box center [1491, 378] width 38 height 20
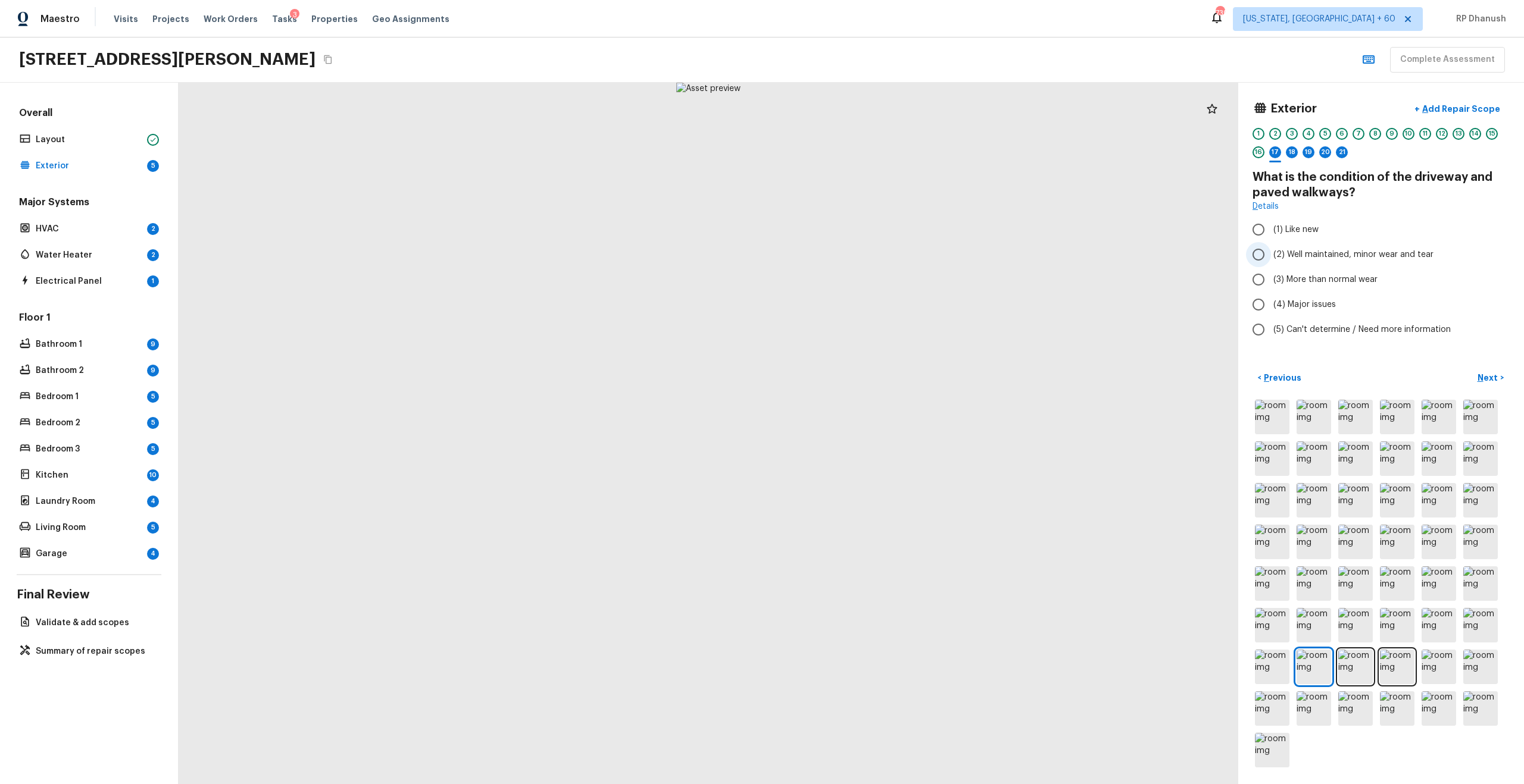
click at [1318, 258] on span "(2) Well maintained, minor wear and tear" at bounding box center [1353, 255] width 160 height 12
click at [1271, 258] on input "(2) Well maintained, minor wear and tear" at bounding box center [1258, 254] width 25 height 25
radio input "true"
click at [1486, 380] on p "Next" at bounding box center [1489, 378] width 23 height 12
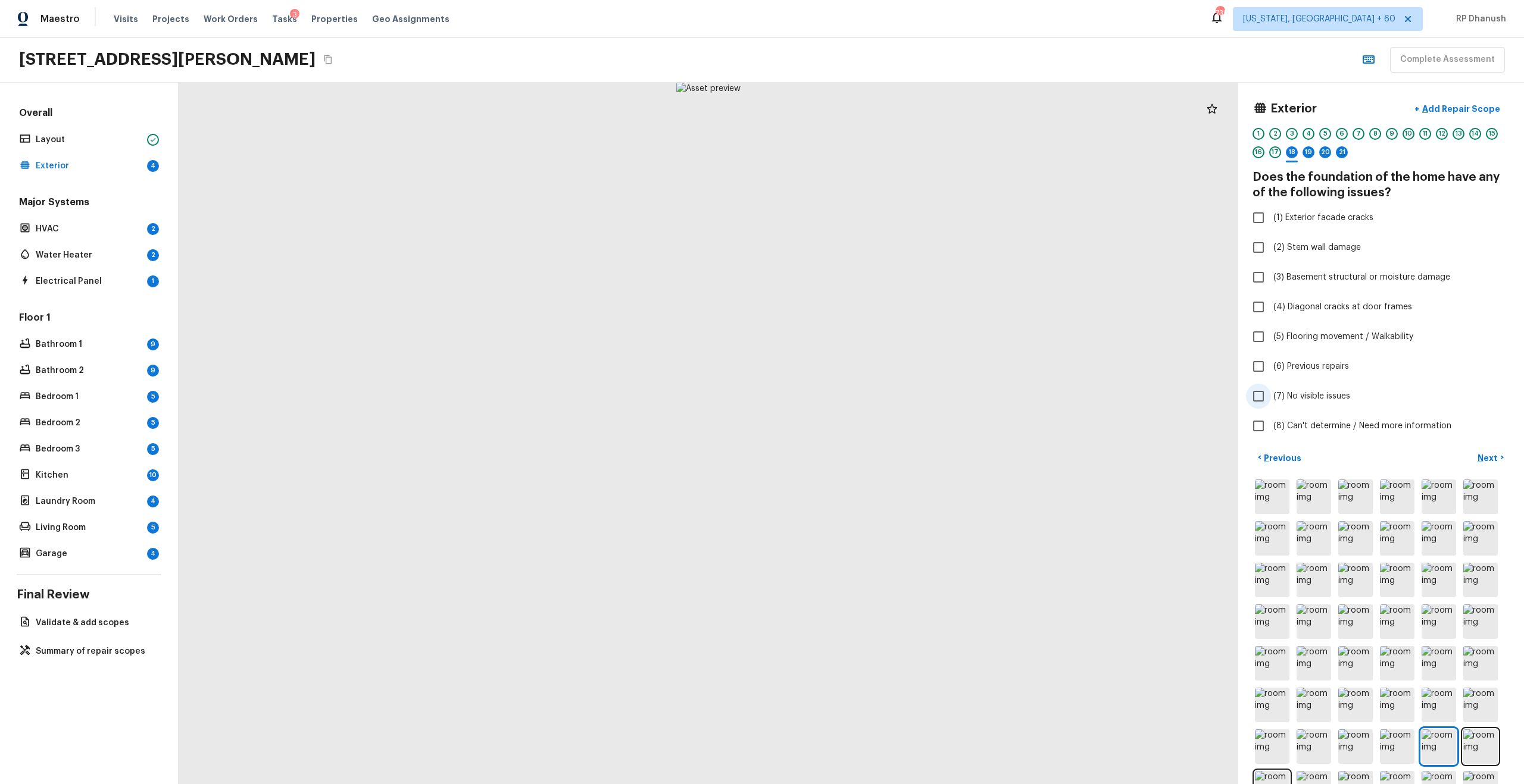
click at [1296, 398] on span "(7) No visible issues" at bounding box center [1312, 397] width 77 height 12
click at [1271, 398] on input "(7) No visible issues" at bounding box center [1258, 396] width 25 height 25
checkbox input "true"
click at [1492, 456] on p "Next" at bounding box center [1489, 458] width 23 height 12
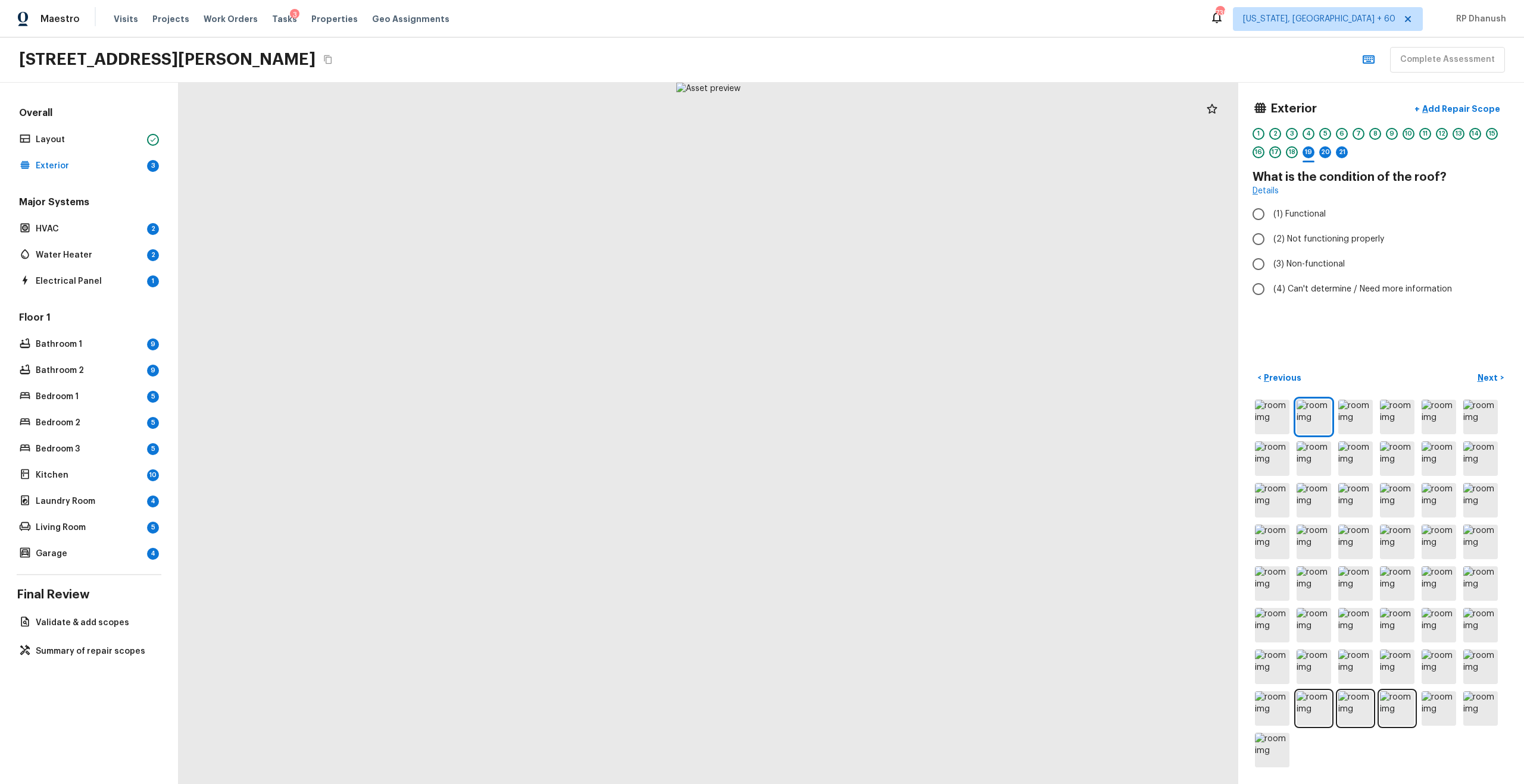
click at [1295, 198] on div "Exterior + Add Repair Scope 1 2 3 4 5 6 7 8 9 10 11 12 13 14 15 16 17 18 19 20 …" at bounding box center [1381, 200] width 257 height 206
click at [1291, 218] on span "(1) Functional" at bounding box center [1299, 214] width 52 height 12
click at [1271, 218] on input "(1) Functional" at bounding box center [1258, 213] width 25 height 25
radio input "true"
click at [1481, 375] on p "Next" at bounding box center [1489, 378] width 23 height 12
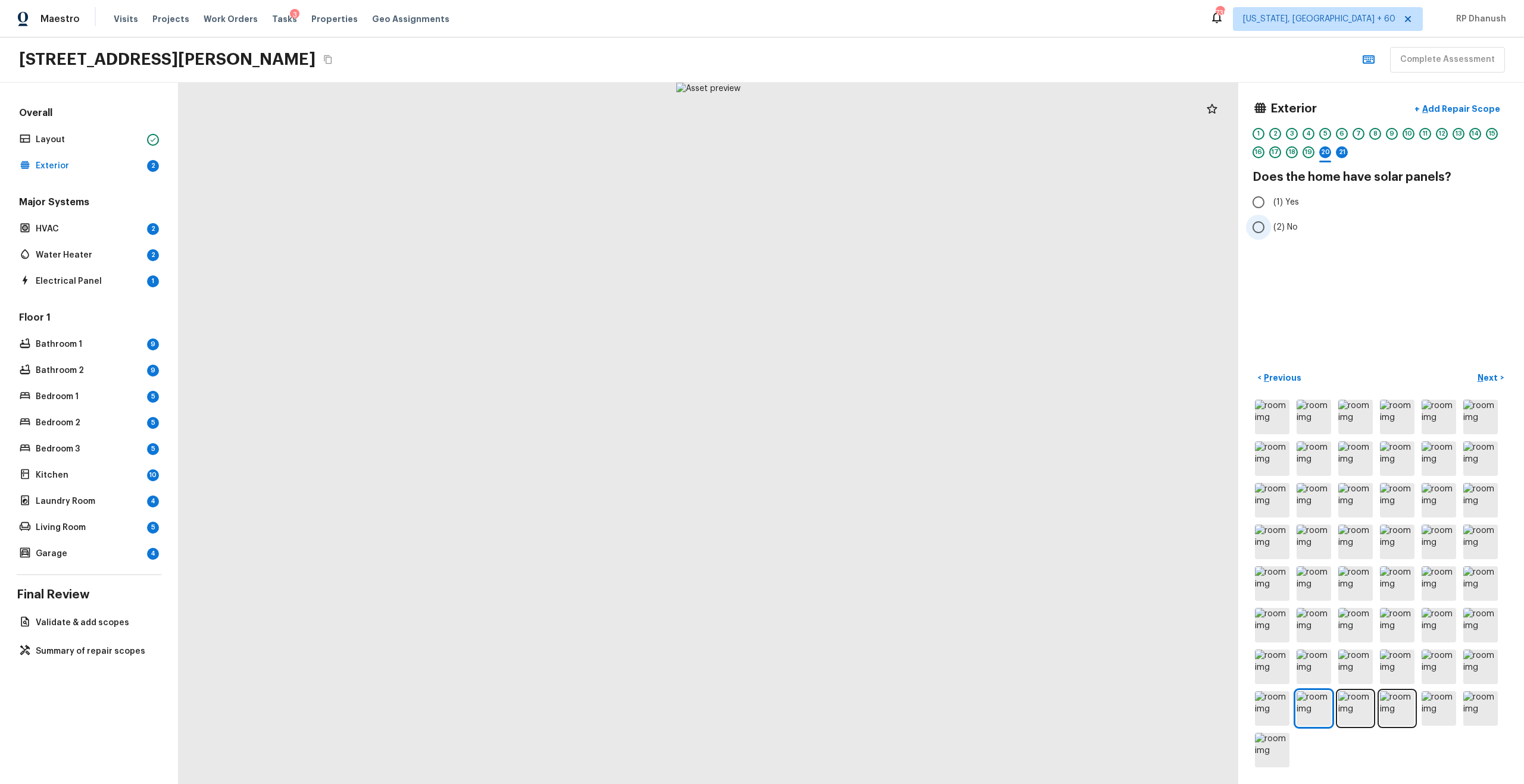
click at [1273, 222] on span "(2) No" at bounding box center [1285, 228] width 25 height 12
click at [1271, 221] on input "(2) No" at bounding box center [1258, 227] width 25 height 25
radio input "true"
click at [1498, 372] on p "Next" at bounding box center [1489, 378] width 23 height 12
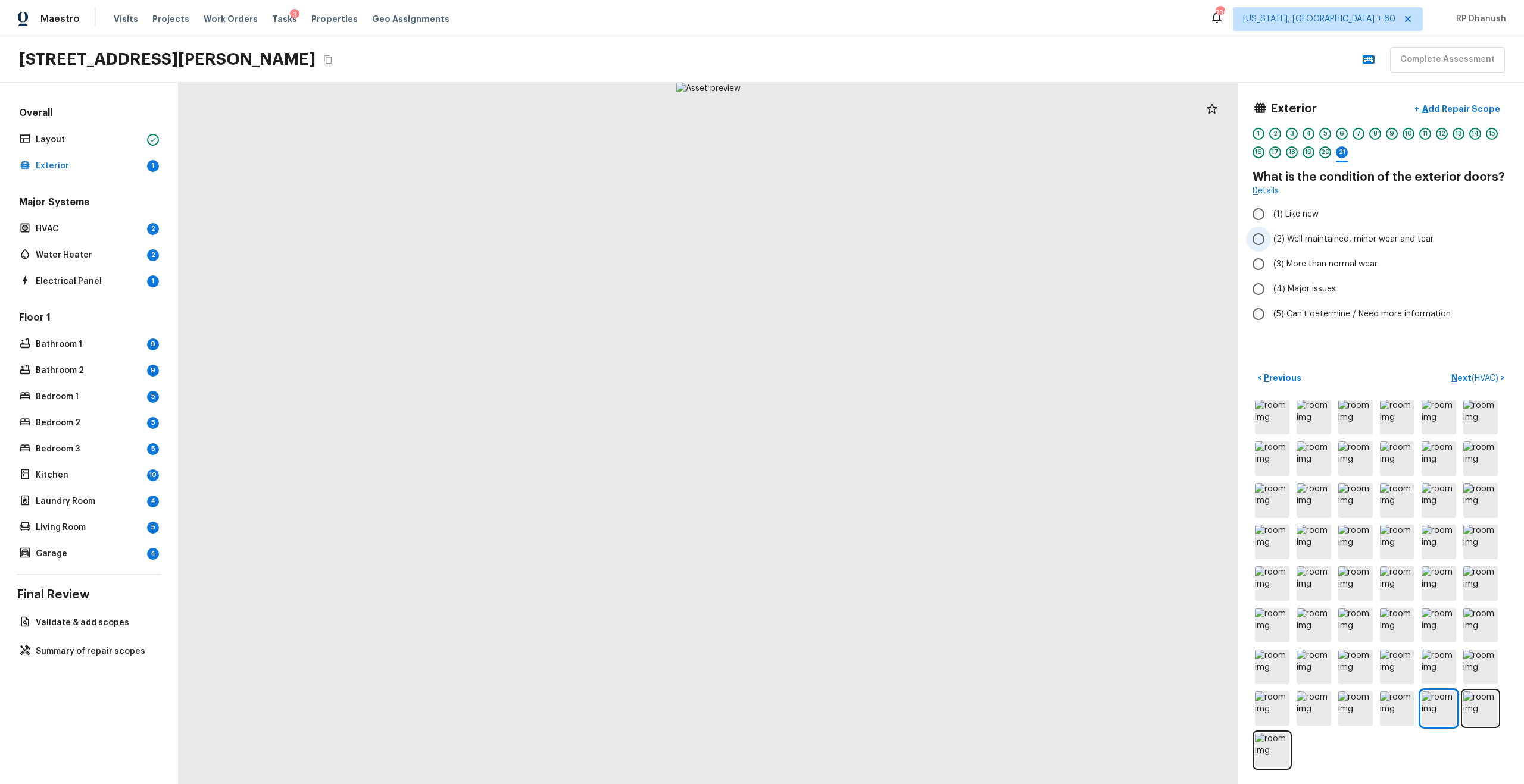
click at [1290, 235] on span "(2) Well maintained, minor wear and tear" at bounding box center [1353, 239] width 160 height 12
click at [1271, 235] on input "(2) Well maintained, minor wear and tear" at bounding box center [1258, 239] width 25 height 25
radio input "true"
click at [1469, 374] on p "Next ( HVAC )" at bounding box center [1476, 378] width 49 height 13
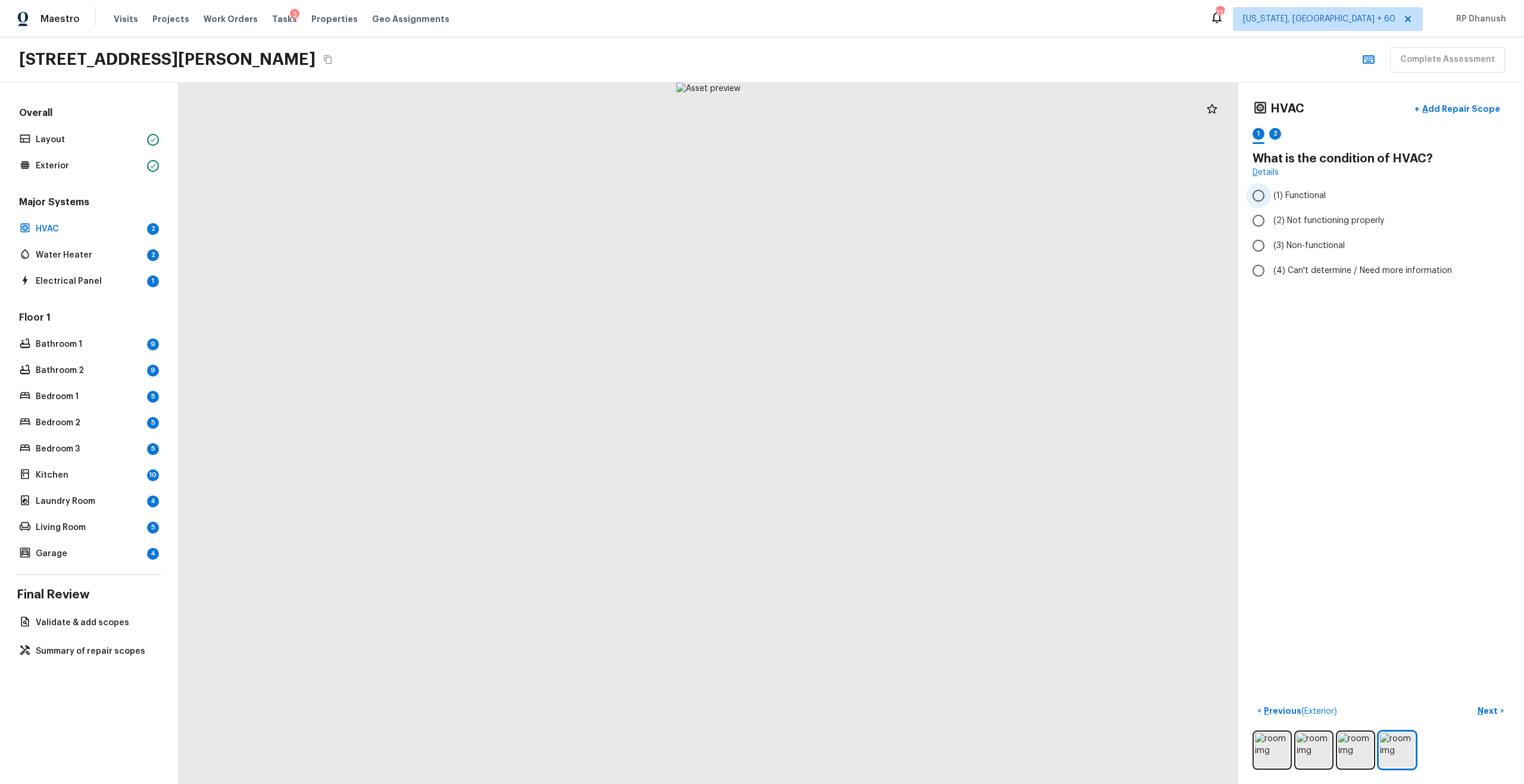
click at [1277, 193] on span "(1) Functional" at bounding box center [1299, 196] width 52 height 12
click at [1271, 193] on input "(1) Functional" at bounding box center [1258, 195] width 25 height 25
radio input "true"
click at [1492, 706] on p "Next" at bounding box center [1489, 711] width 23 height 12
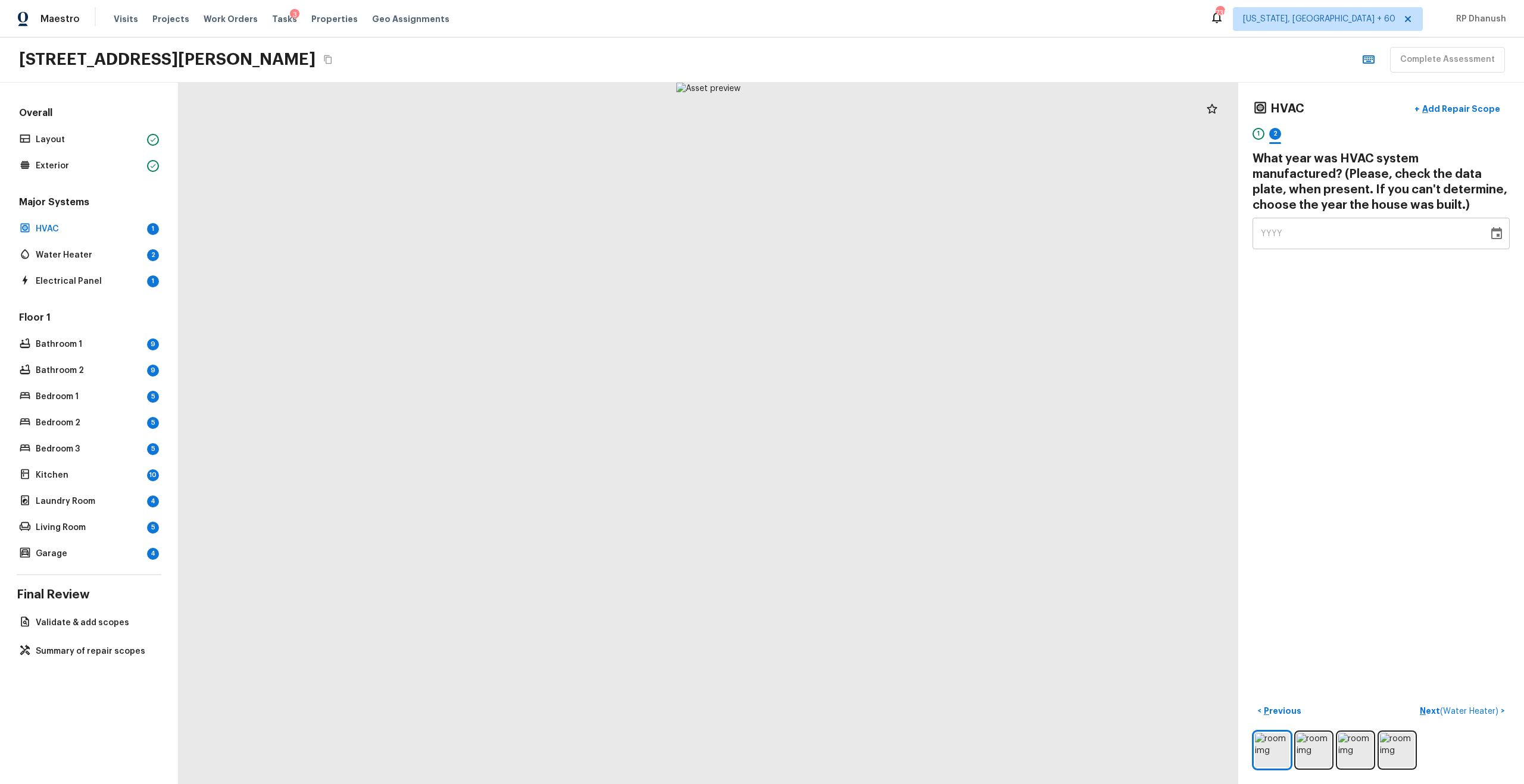
click at [1308, 251] on div "HVAC + Add Repair Scope 1 2 What year was HVAC system manufactured? (Please, ch…" at bounding box center [1381, 433] width 286 height 701
click at [784, 571] on div at bounding box center [708, 433] width 1060 height 701
type input "2024"
click at [782, 571] on div at bounding box center [708, 433] width 1060 height 701
click at [1298, 740] on img at bounding box center [1313, 750] width 34 height 34
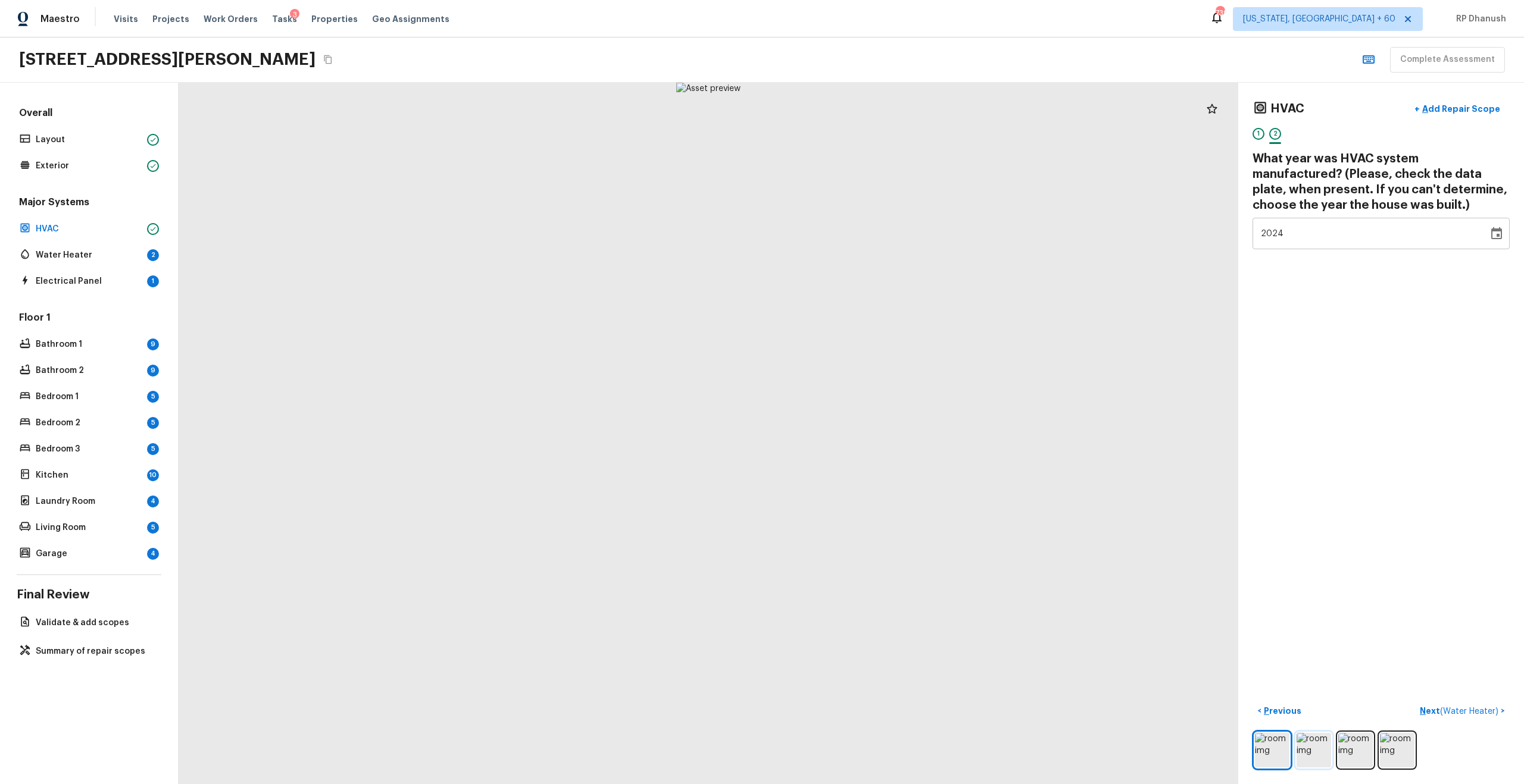
click at [1307, 735] on img at bounding box center [1313, 750] width 34 height 34
click at [1297, 234] on div "2024" at bounding box center [1370, 233] width 219 height 32
type input "2021"
click at [1335, 328] on div "HVAC + Add Repair Scope 1 2 What year was HVAC system manufactured? (Please, ch…" at bounding box center [1381, 433] width 286 height 701
click at [1435, 706] on p "Next ( Water Heater )" at bounding box center [1460, 711] width 81 height 13
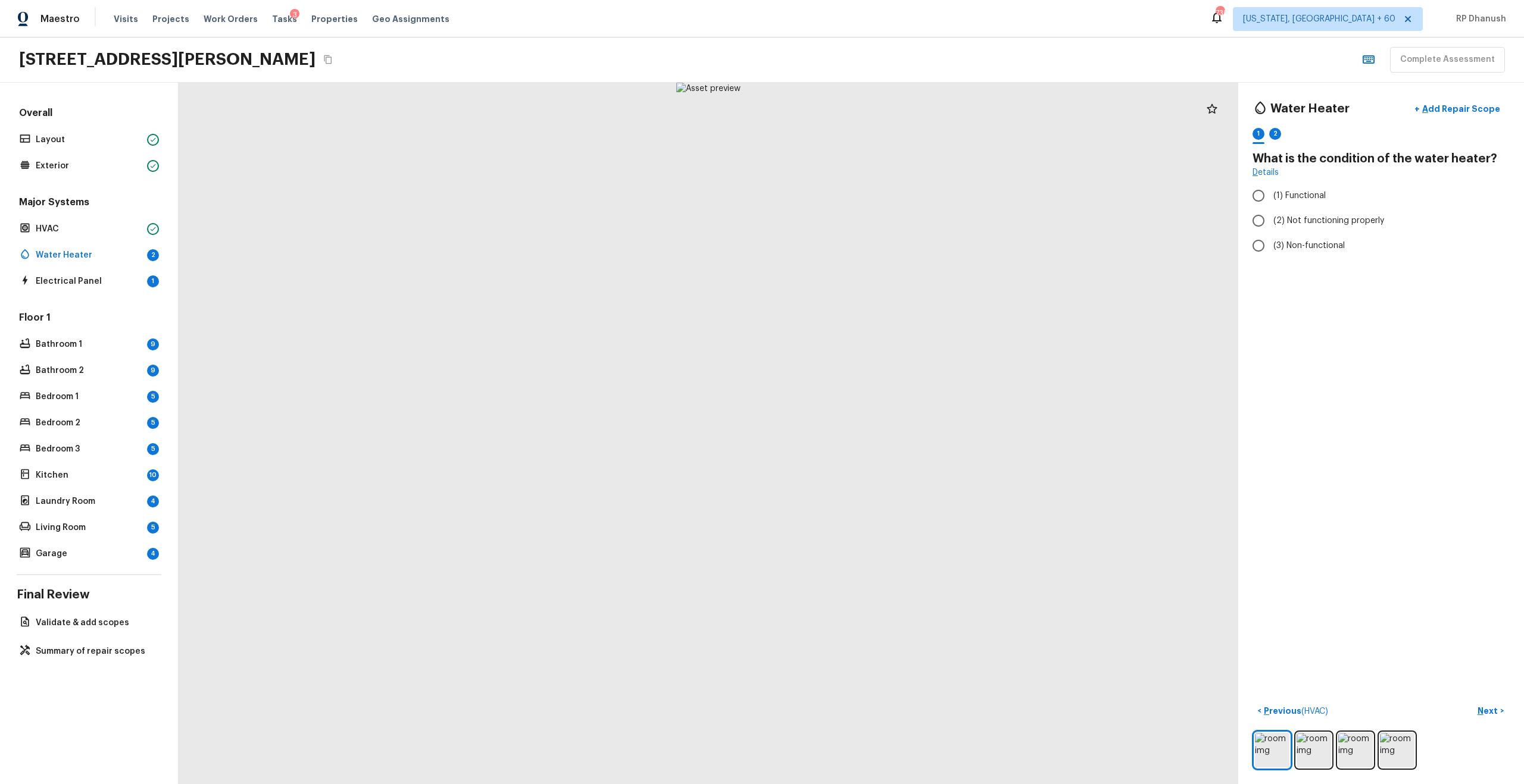
click at [1224, 392] on div at bounding box center [708, 433] width 1060 height 701
click at [1296, 196] on span "(1) Functional" at bounding box center [1299, 196] width 52 height 12
click at [1271, 196] on input "(1) Functional" at bounding box center [1258, 195] width 25 height 25
radio input "true"
click at [1489, 711] on p "Next" at bounding box center [1489, 711] width 23 height 12
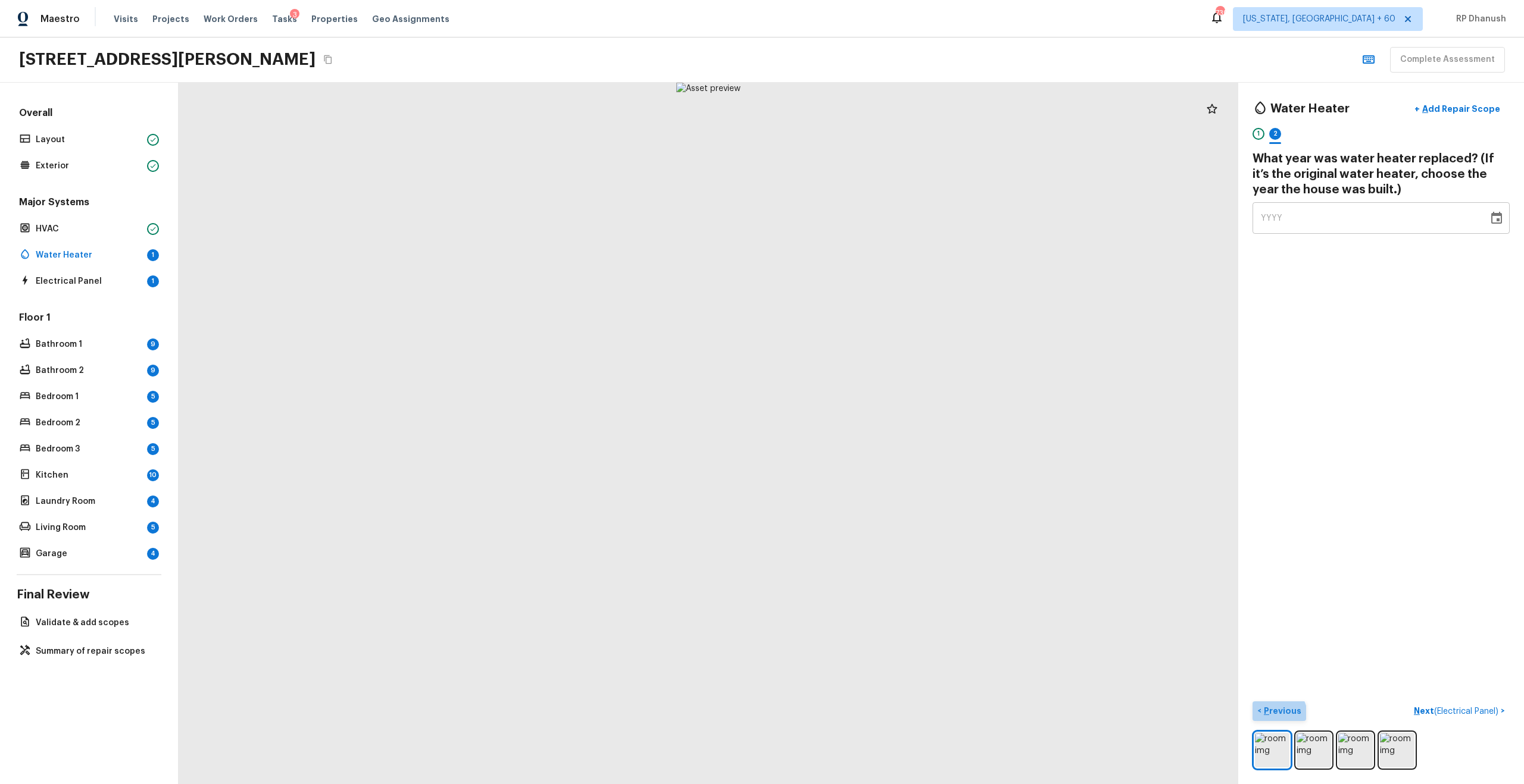
click at [1277, 714] on p "Previous" at bounding box center [1281, 711] width 40 height 12
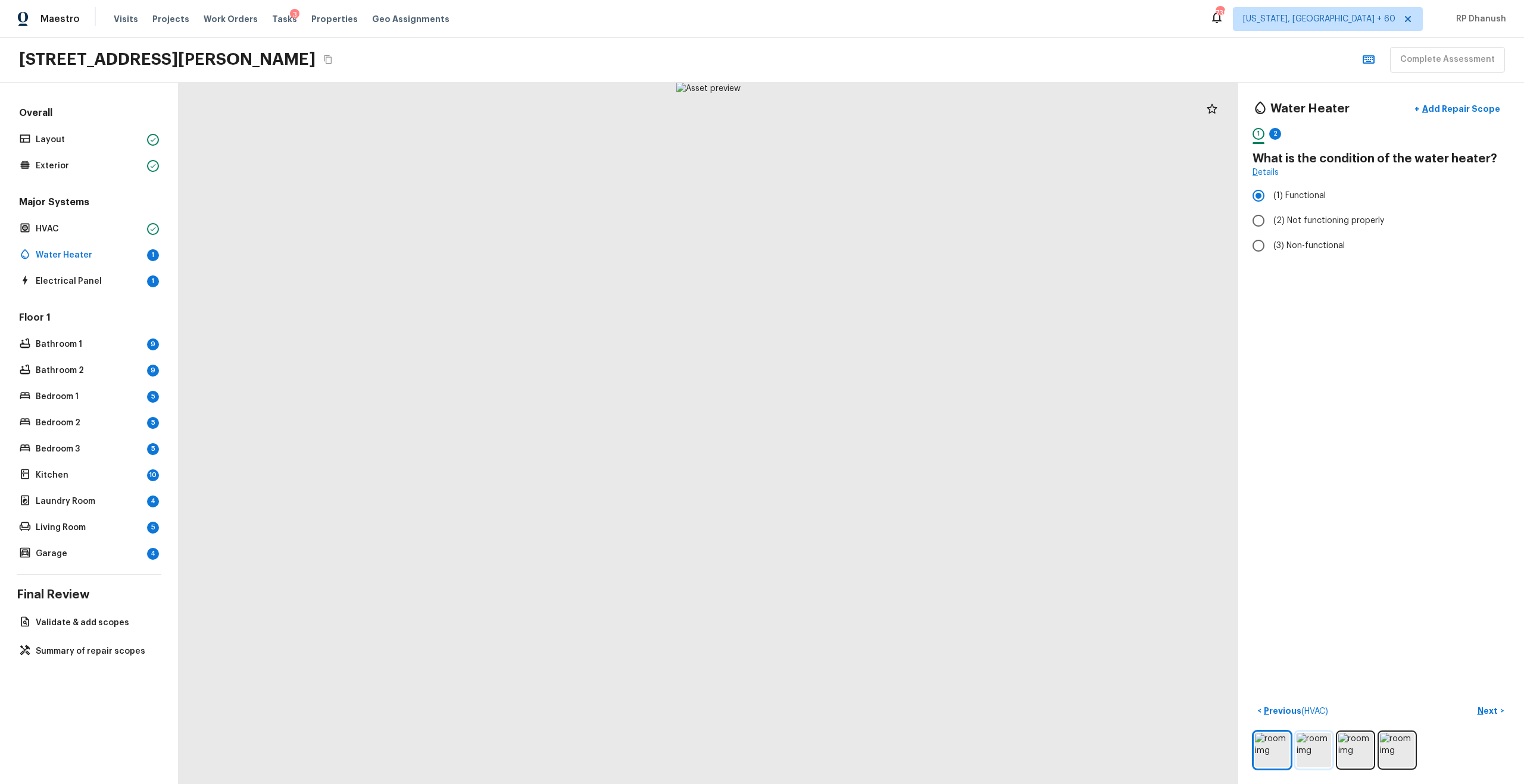
click at [1310, 746] on img at bounding box center [1313, 750] width 34 height 34
click at [1424, 468] on div "Water Heater + Add Repair Scope 1 2 What is the condition of the water heater? …" at bounding box center [1381, 433] width 286 height 701
click at [1348, 756] on img at bounding box center [1355, 750] width 34 height 34
click at [1391, 750] on img at bounding box center [1397, 750] width 34 height 34
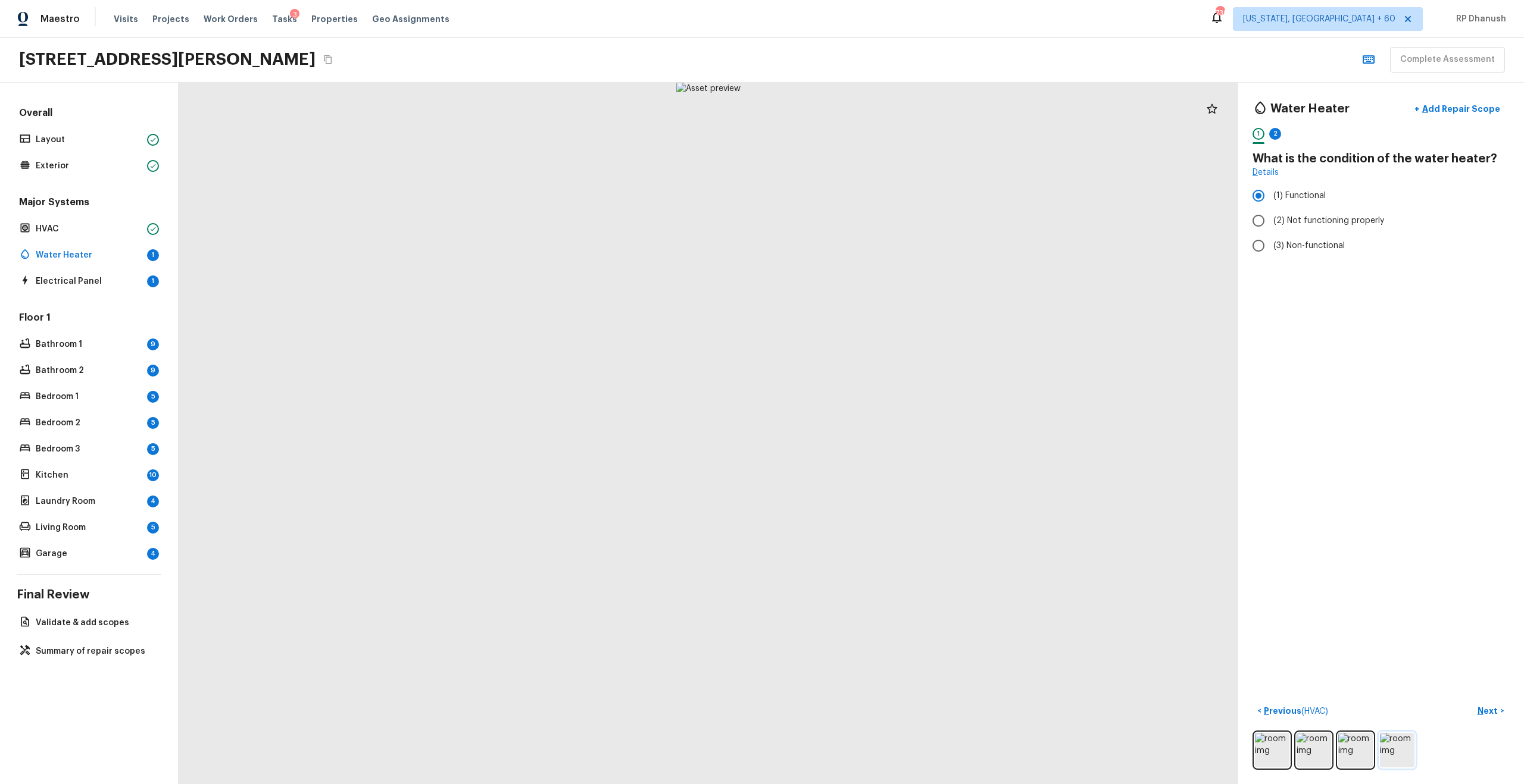
click at [1391, 744] on img at bounding box center [1397, 750] width 34 height 34
click at [1489, 711] on p "Next" at bounding box center [1489, 711] width 23 height 12
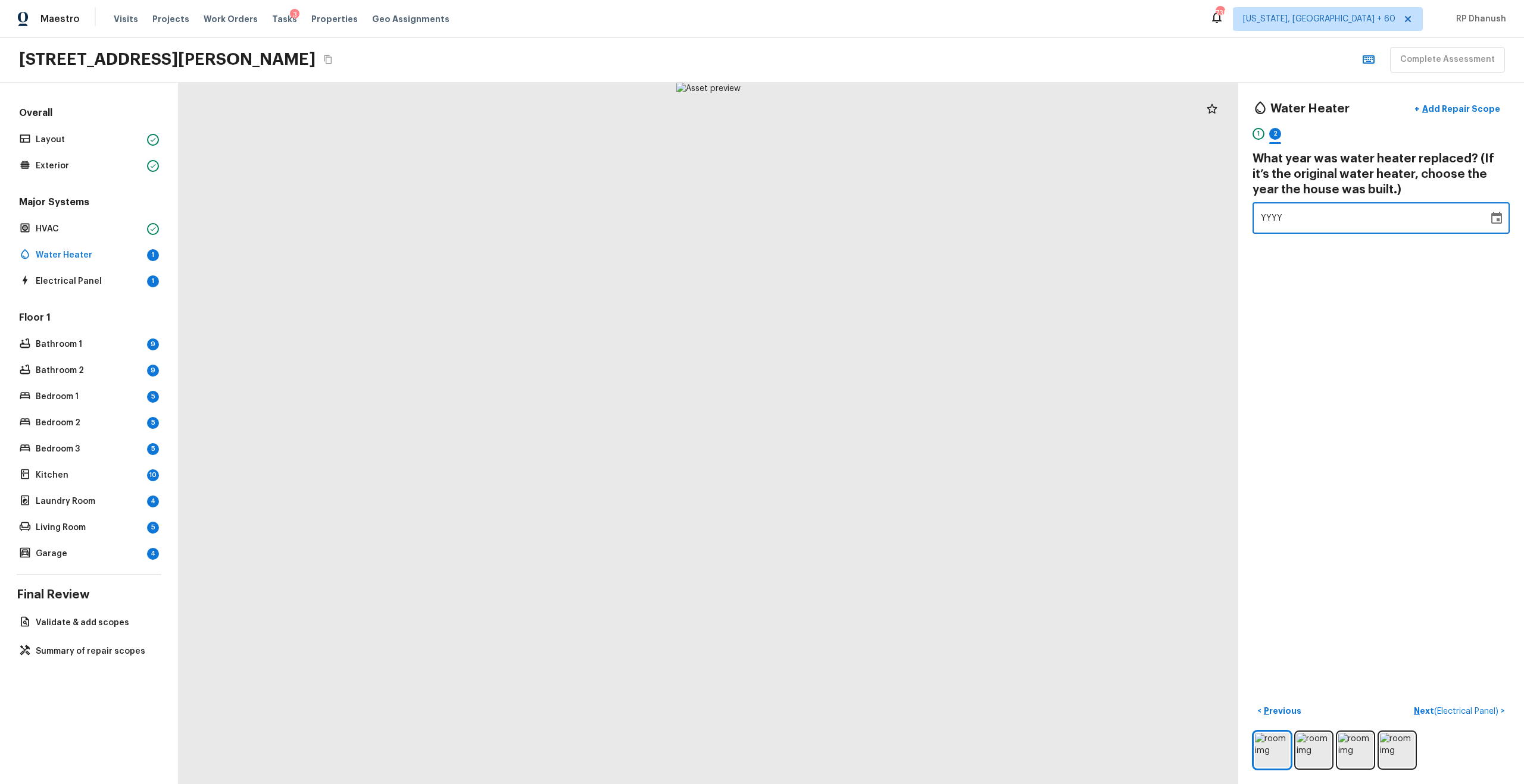
click at [1294, 234] on div "Water Heater + Add Repair Scope 1 2 What year was water heater replaced? (If it…" at bounding box center [1381, 433] width 286 height 701
type input "2019"
click at [1346, 618] on div "Water Heater + Add Repair Scope 1 2 What year was water heater replaced? (If it…" at bounding box center [1381, 433] width 286 height 701
click at [1426, 708] on p "Next ( Electrical Panel )" at bounding box center [1457, 711] width 87 height 13
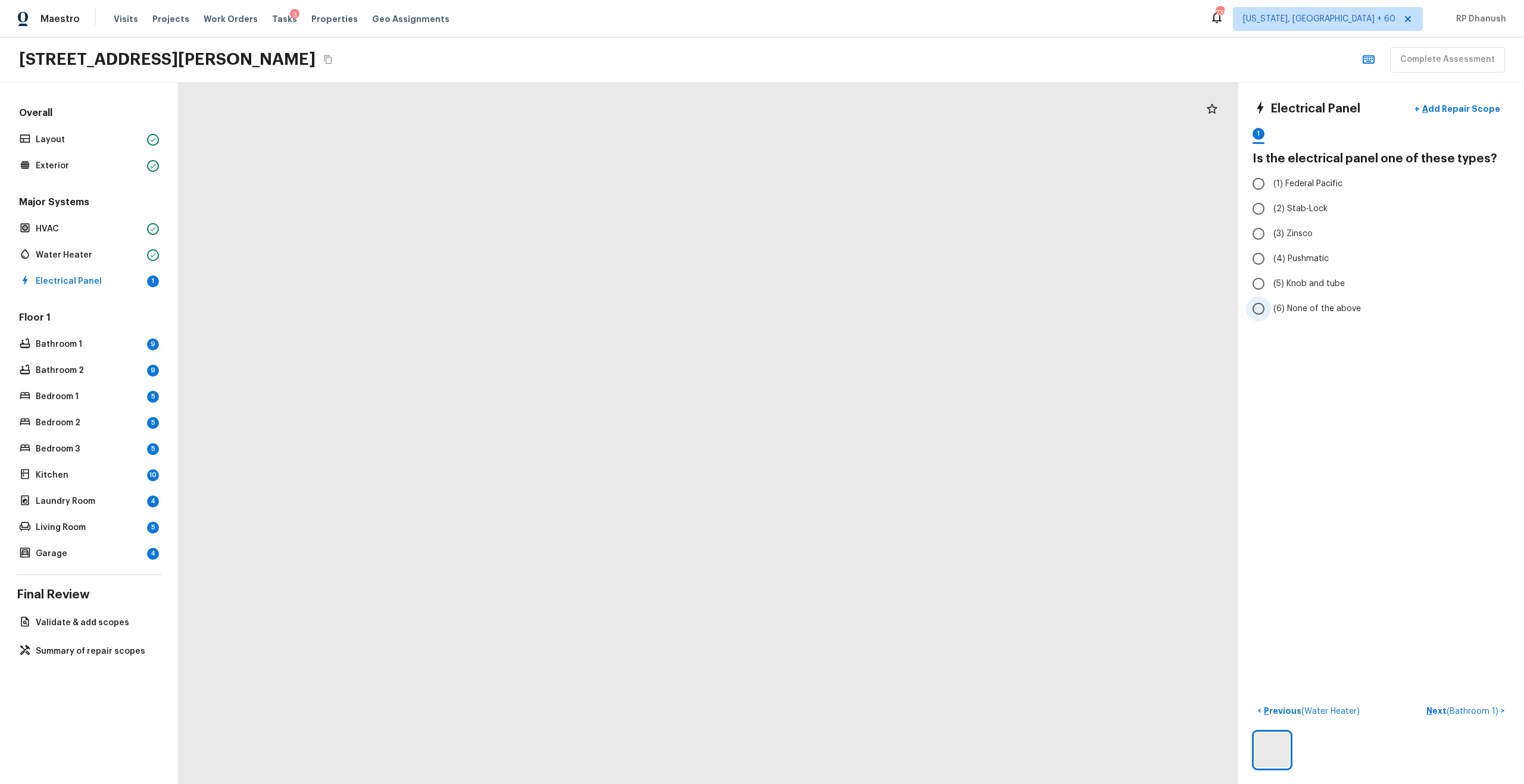
click at [1283, 308] on span "(6) None of the above" at bounding box center [1317, 309] width 88 height 12
click at [1271, 308] on input "(6) None of the above" at bounding box center [1258, 308] width 25 height 25
radio input "true"
click at [1440, 712] on p "Next ( Bathroom 1 )" at bounding box center [1463, 711] width 74 height 13
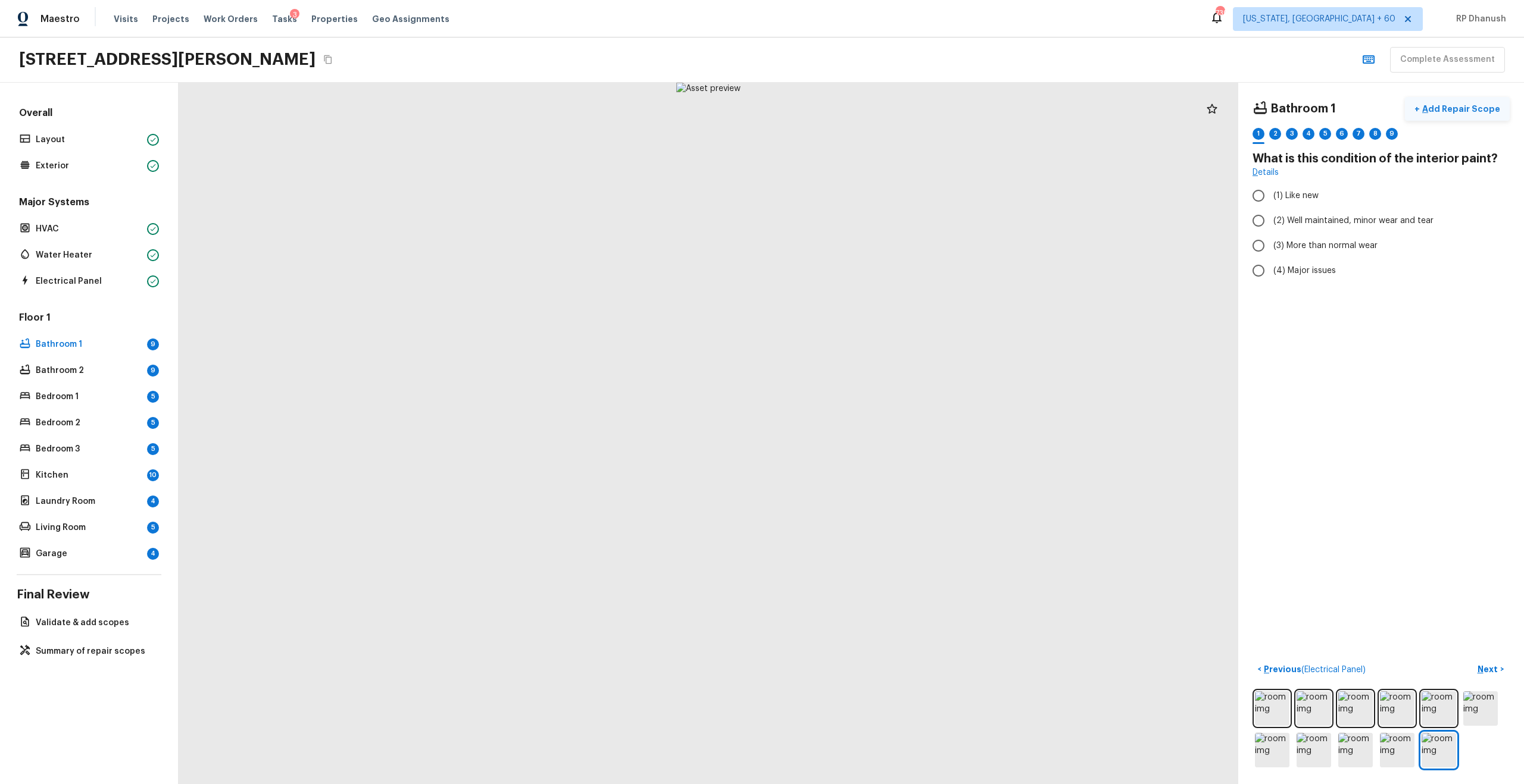
click at [1469, 108] on p "Add Repair Scope" at bounding box center [1460, 109] width 80 height 12
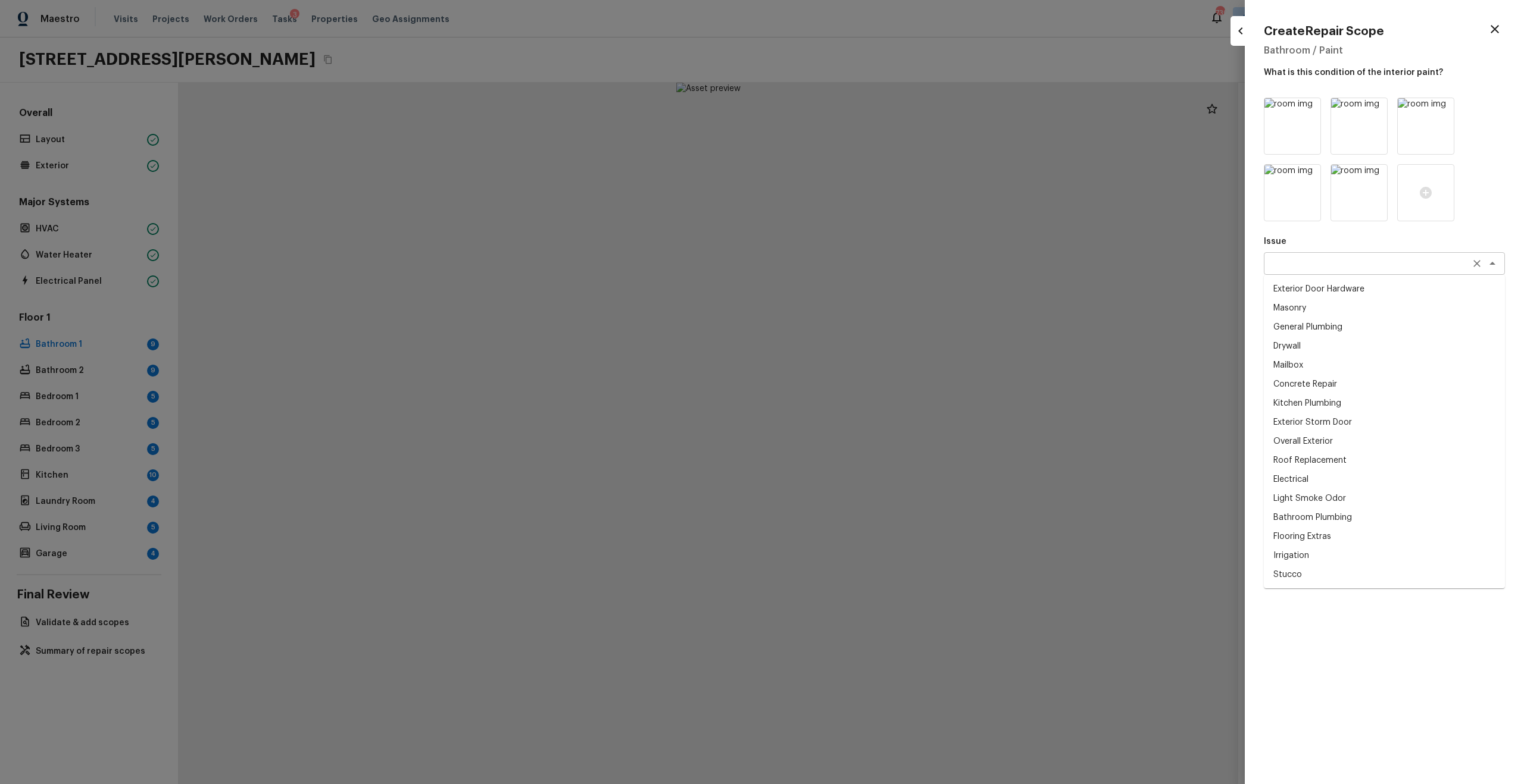
click at [1292, 273] on div "x ​" at bounding box center [1384, 264] width 241 height 23
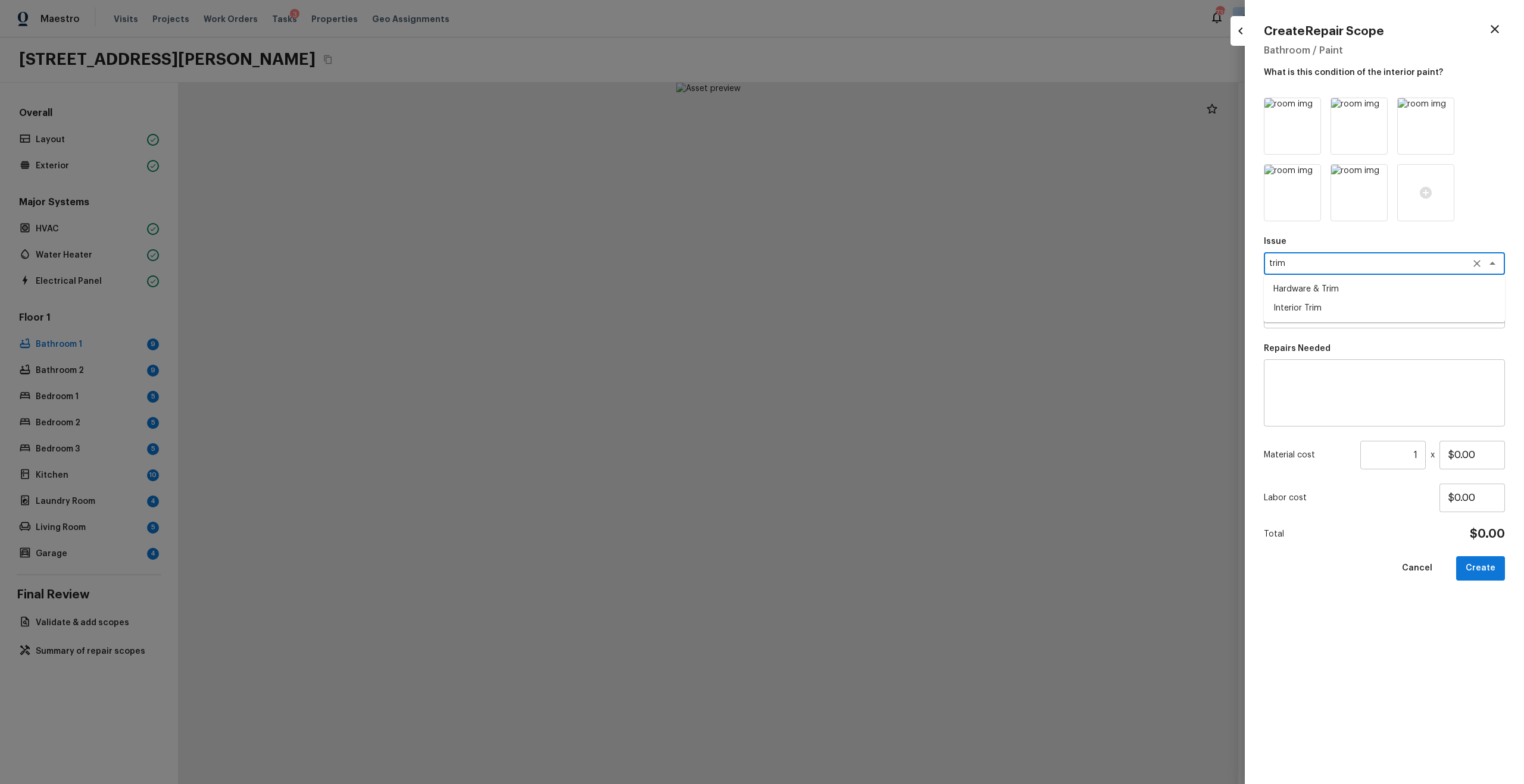
click at [1286, 312] on li "Interior Trim" at bounding box center [1384, 308] width 241 height 19
type textarea "Interior Trim"
click at [1309, 317] on textarea at bounding box center [1367, 317] width 197 height 12
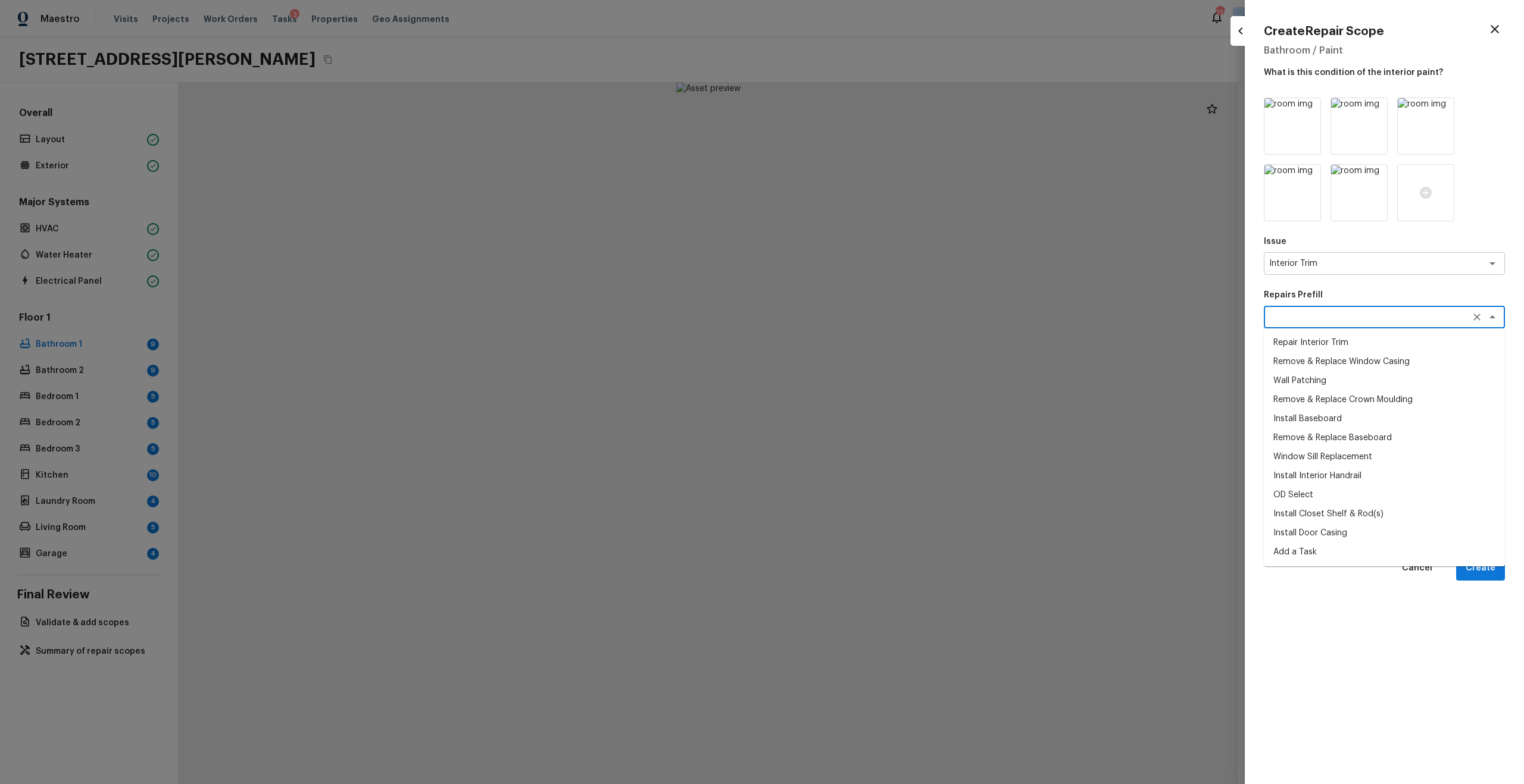
click at [1300, 539] on li "Install Door Casing" at bounding box center [1384, 533] width 241 height 19
type textarea "Install Door Casing"
type textarea "Remove the existing interior door casing (if present) and prep the door jamb fo…"
type input "$31.28"
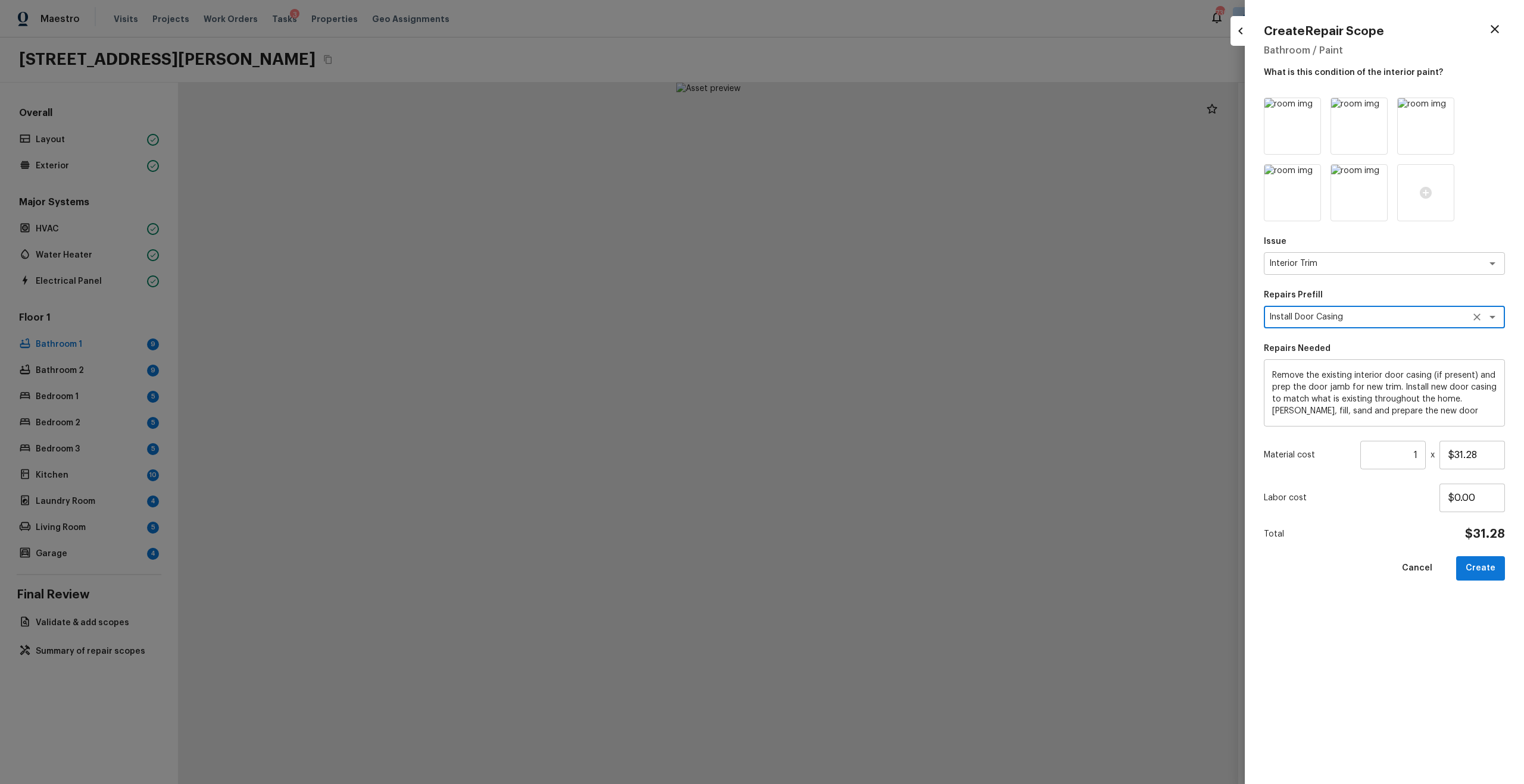
click at [1369, 307] on div "Install Door Casing x ​" at bounding box center [1384, 317] width 241 height 23
type textarea "Install"
click at [1358, 346] on li "Repair Interior Trim" at bounding box center [1384, 343] width 241 height 19
type textarea "Repair Interior Trim"
type textarea "Repair the damaged interior trim. Ensure that the repair matches the finish of …"
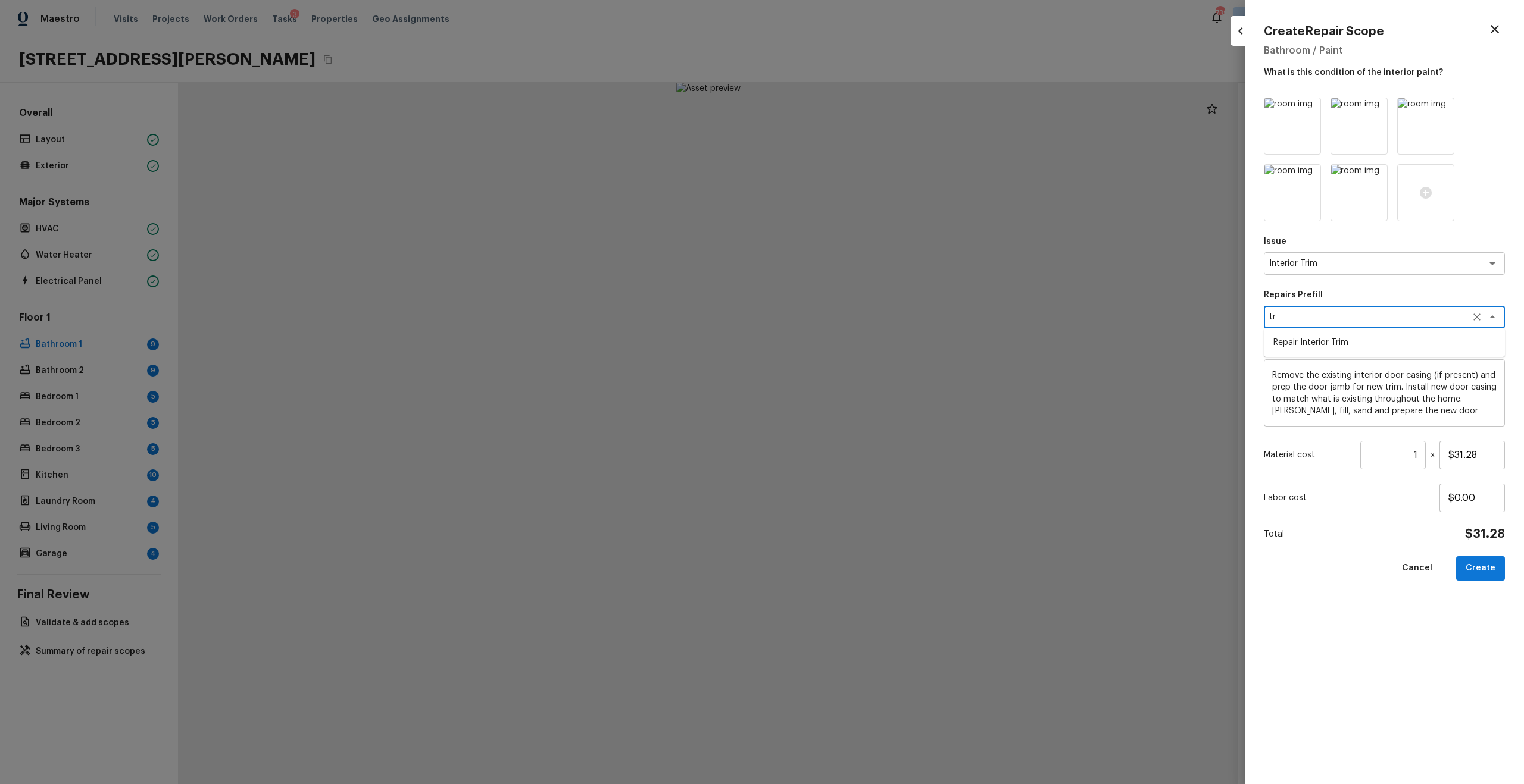
type input "$15.00"
type textarea "Repair Interior Trim"
click at [1420, 455] on input "1" at bounding box center [1393, 455] width 66 height 28
type input "4"
type input "6"
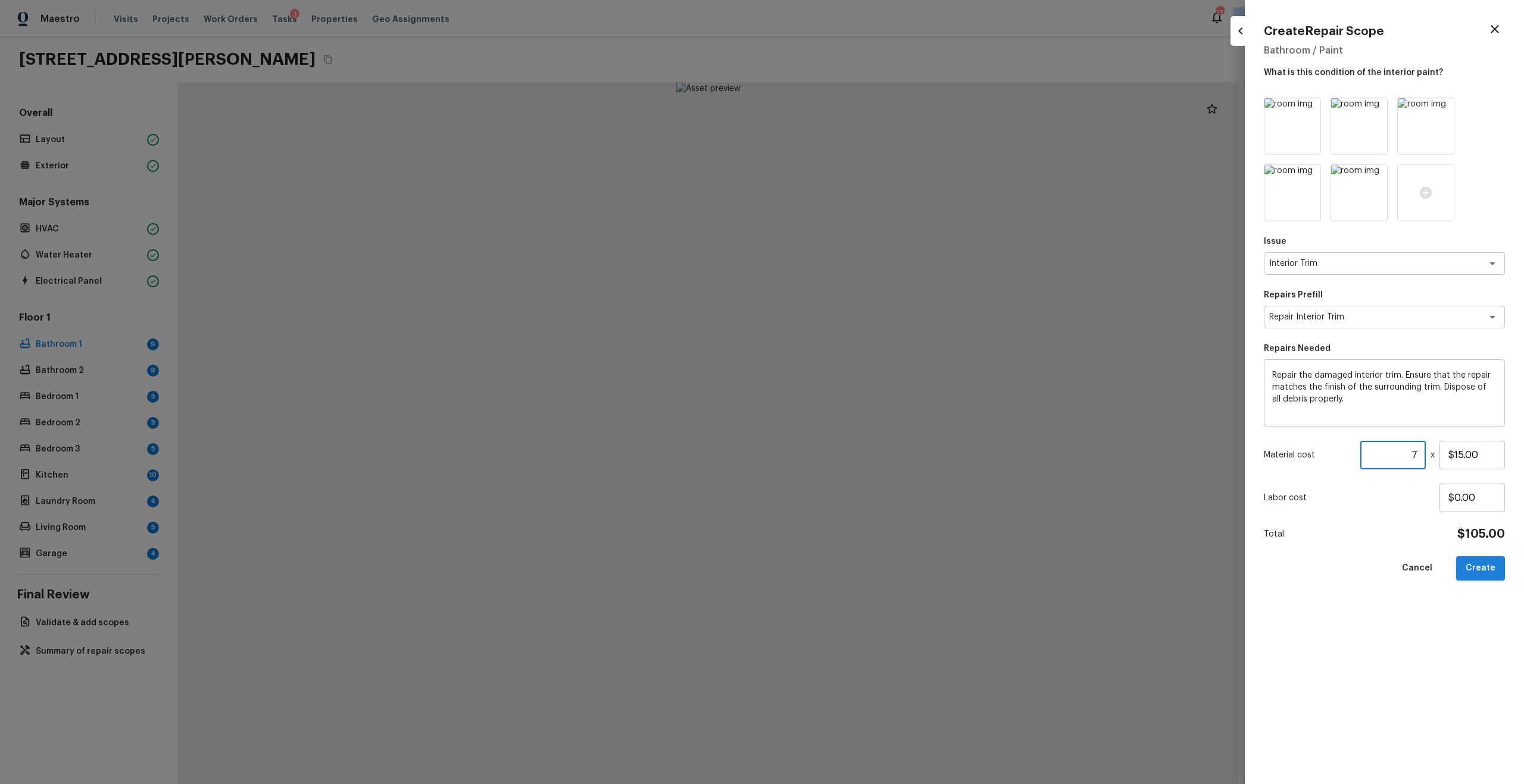
type input "7"
click at [1478, 572] on button "Create" at bounding box center [1480, 568] width 49 height 25
type input "1"
type input "$0.00"
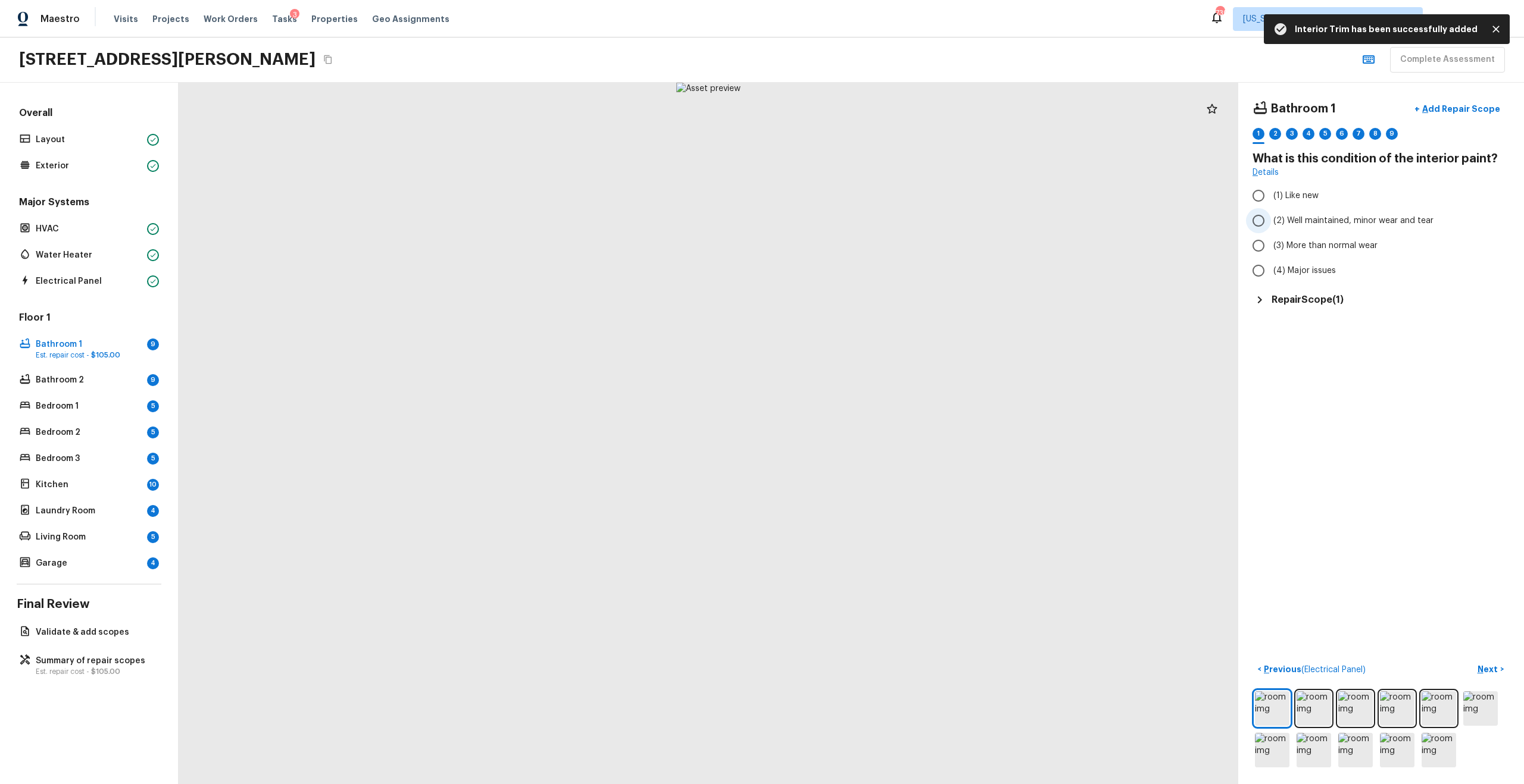
click at [1296, 218] on span "(2) Well maintained, minor wear and tear" at bounding box center [1353, 221] width 160 height 12
click at [1271, 218] on input "(2) Well maintained, minor wear and tear" at bounding box center [1258, 220] width 25 height 25
radio input "true"
click at [1487, 666] on p "Next" at bounding box center [1489, 670] width 23 height 12
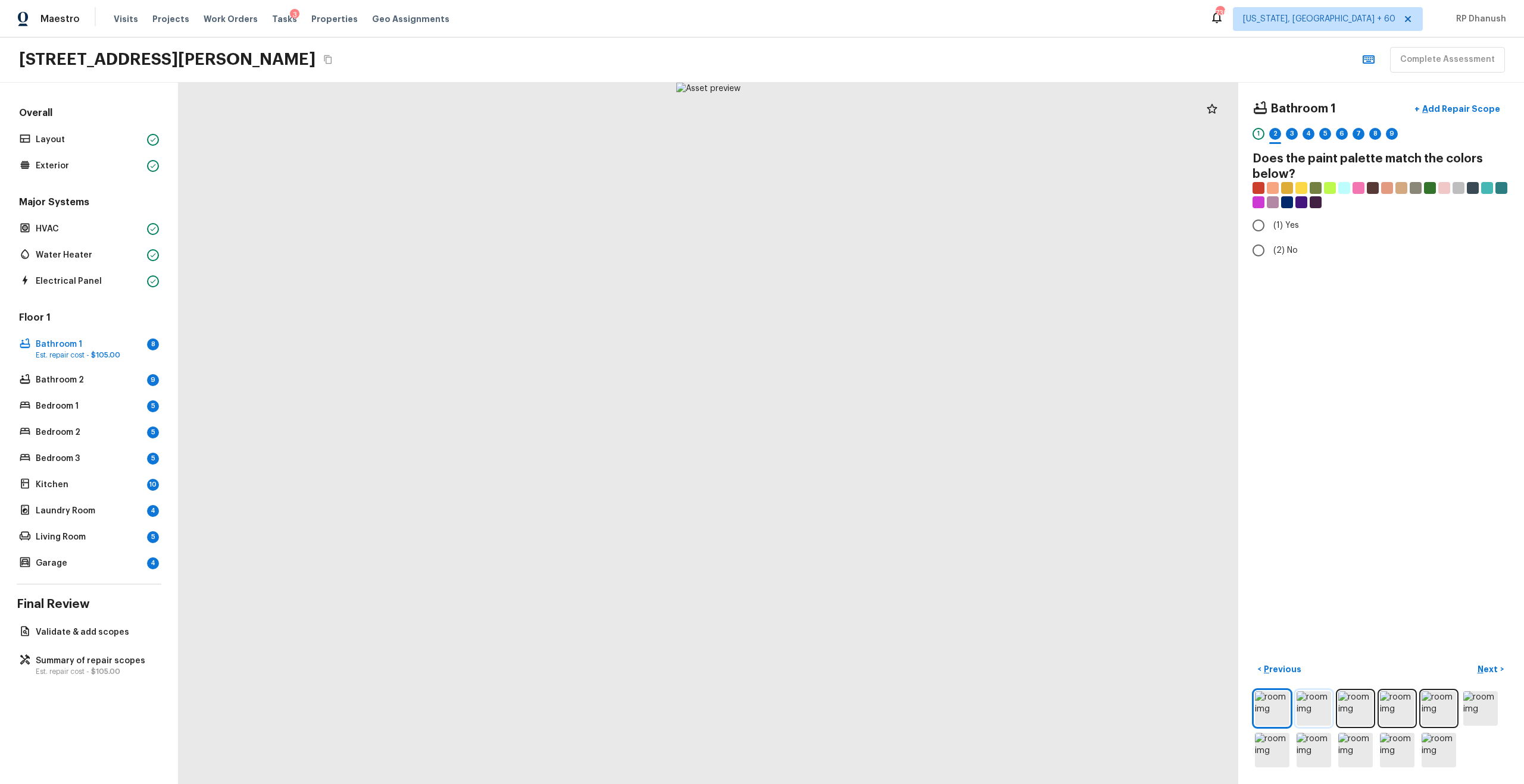
click at [1324, 700] on img at bounding box center [1313, 709] width 34 height 34
radio input "true"
click at [1485, 673] on p "Next" at bounding box center [1489, 670] width 23 height 12
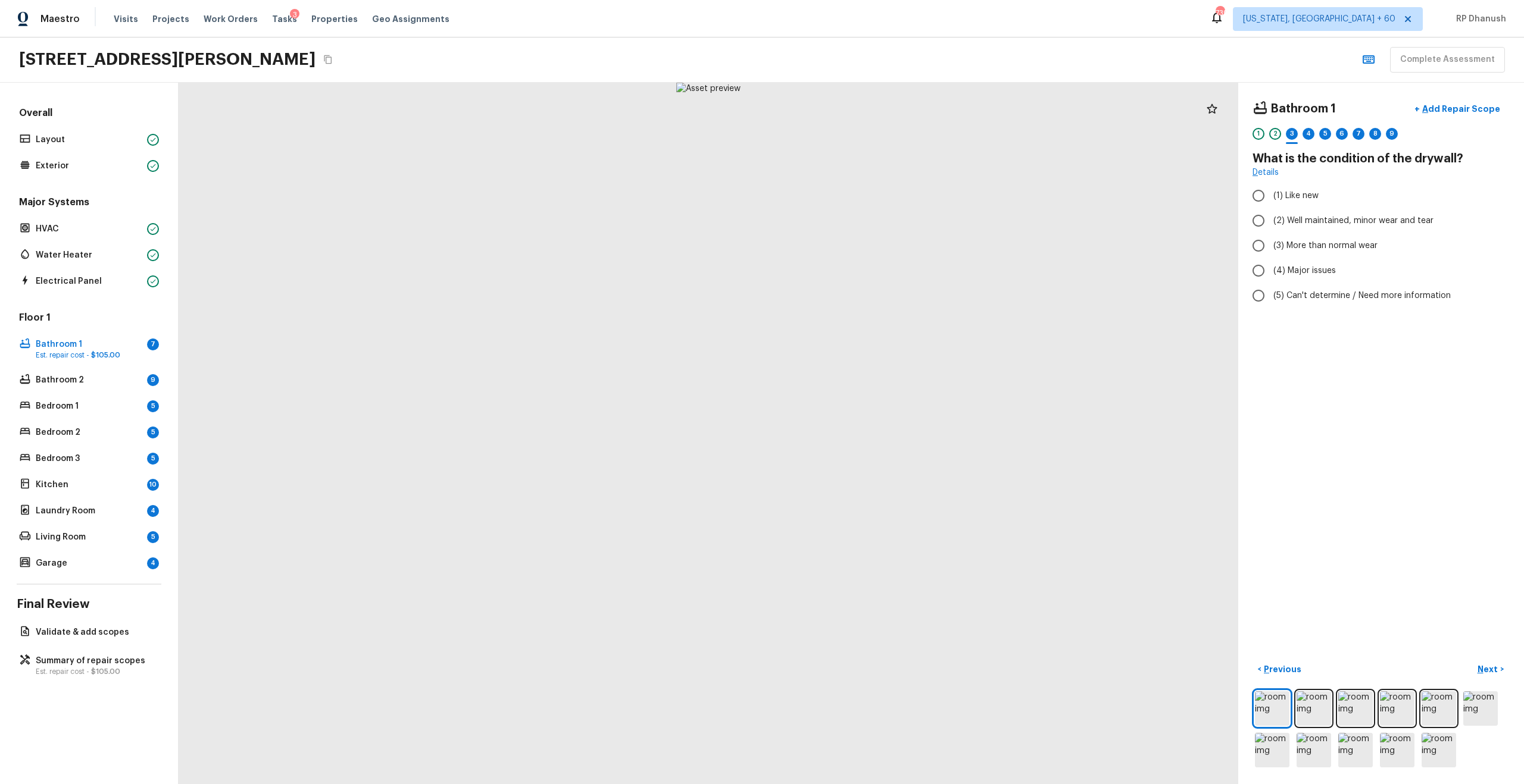
radio input "true"
click at [1479, 668] on p "Next" at bounding box center [1489, 670] width 23 height 12
checkbox input "true"
click at [1487, 673] on p "Next" at bounding box center [1489, 670] width 23 height 12
radio input "true"
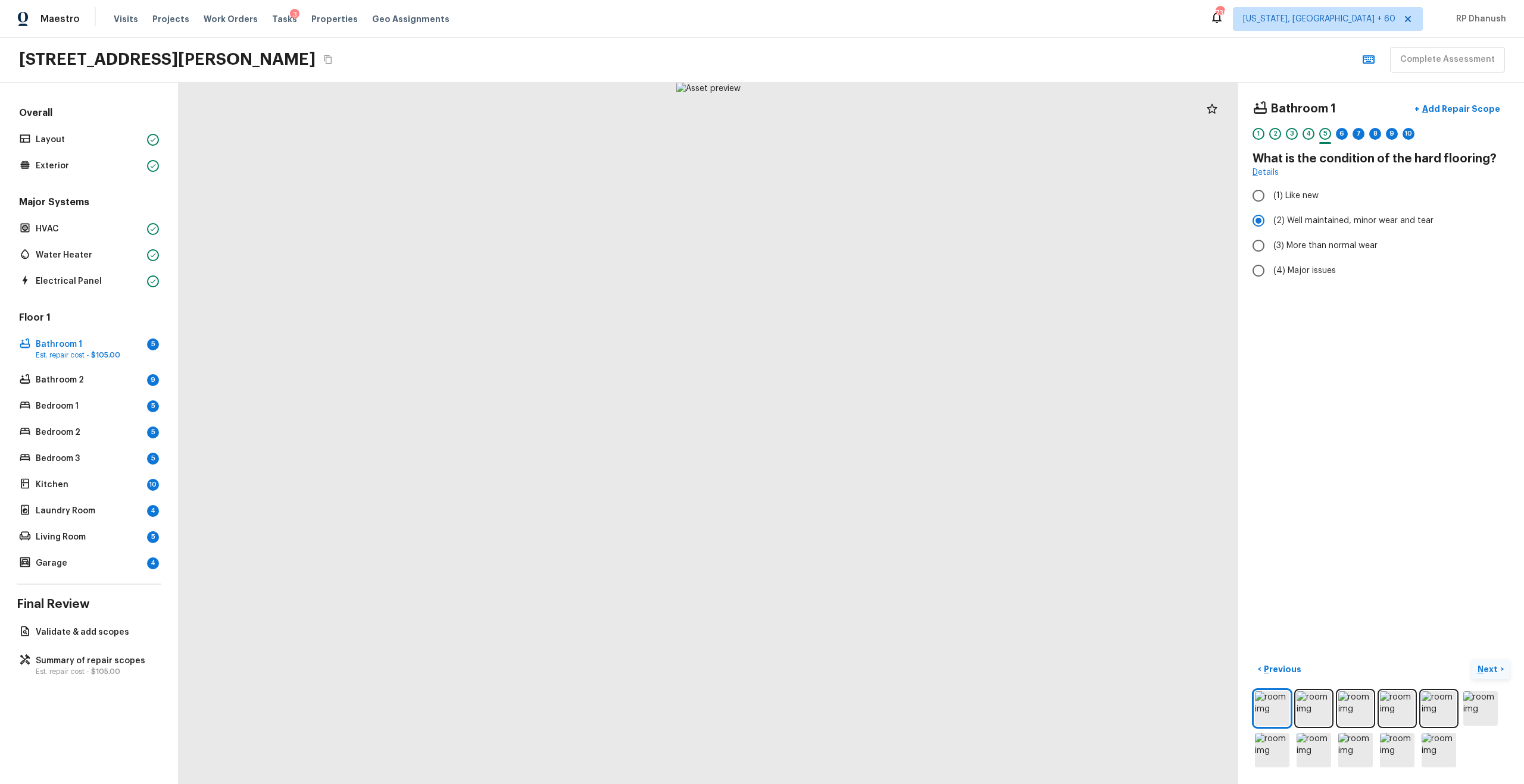
click at [1486, 677] on button "Next >" at bounding box center [1491, 670] width 38 height 20
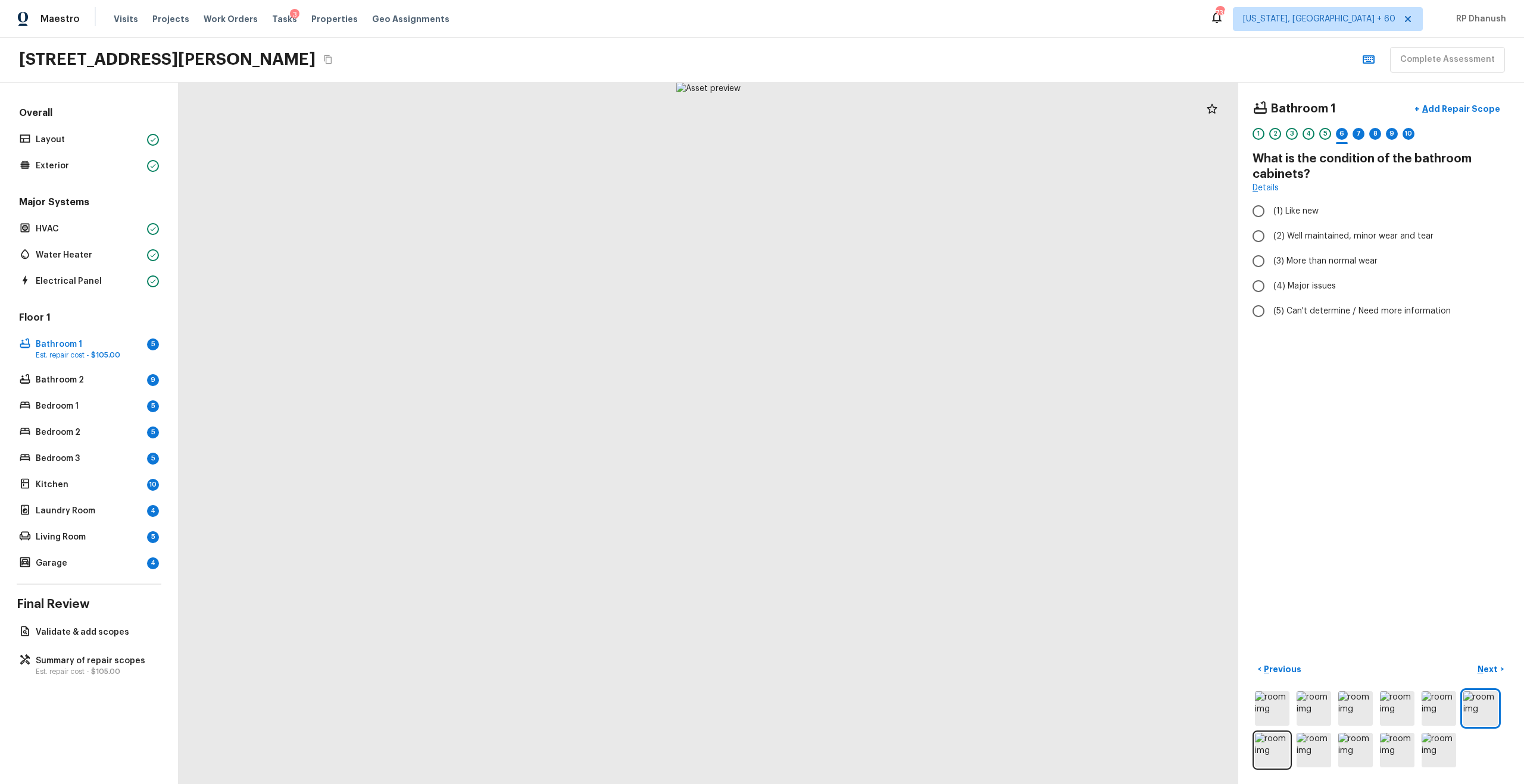
radio input "true"
click at [1493, 666] on p "Next" at bounding box center [1489, 670] width 23 height 12
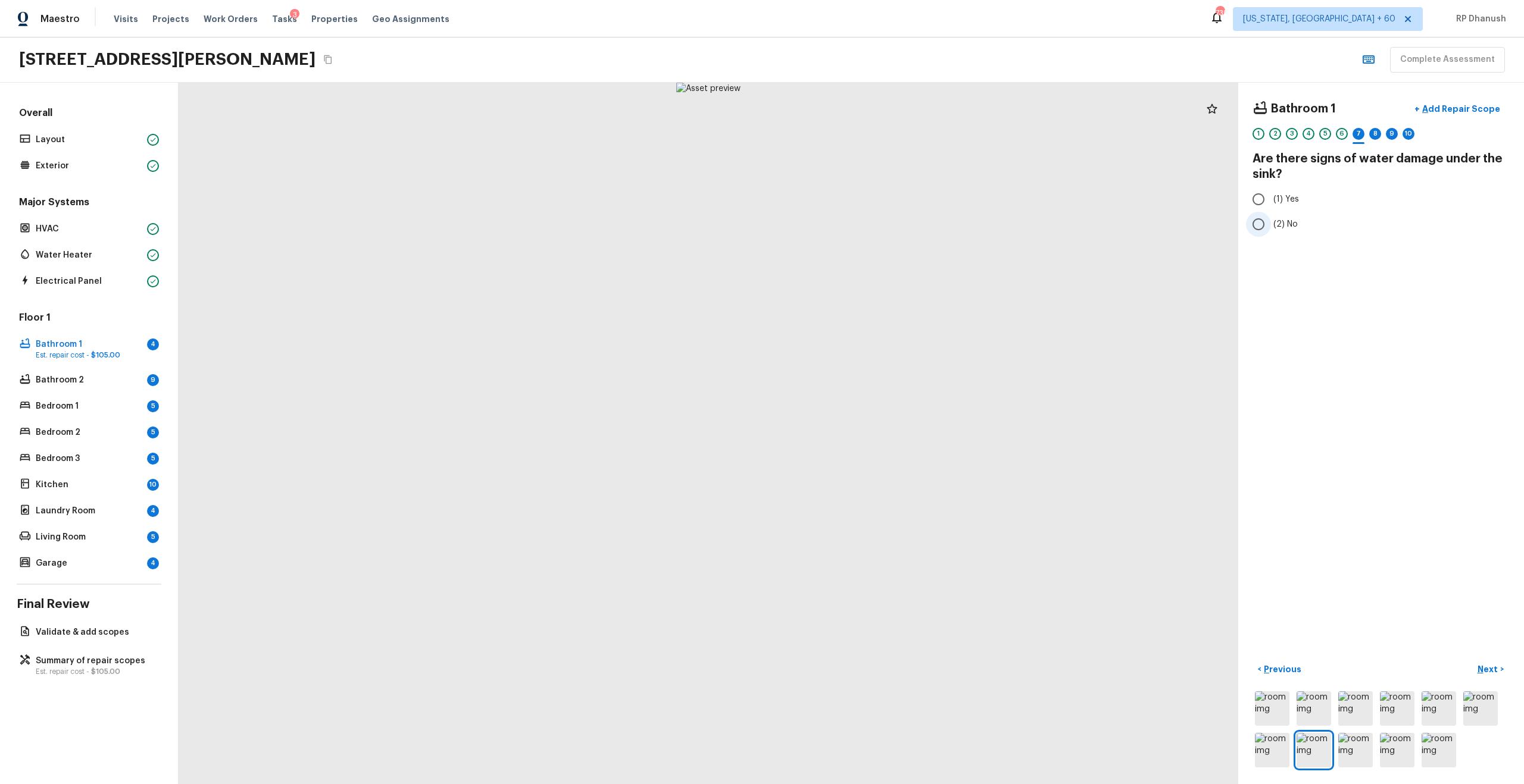
click at [1276, 220] on span "(2) No" at bounding box center [1285, 224] width 25 height 12
click at [1271, 220] on input "(2) No" at bounding box center [1258, 224] width 25 height 25
radio input "true"
click at [1492, 674] on p "Next" at bounding box center [1489, 670] width 23 height 12
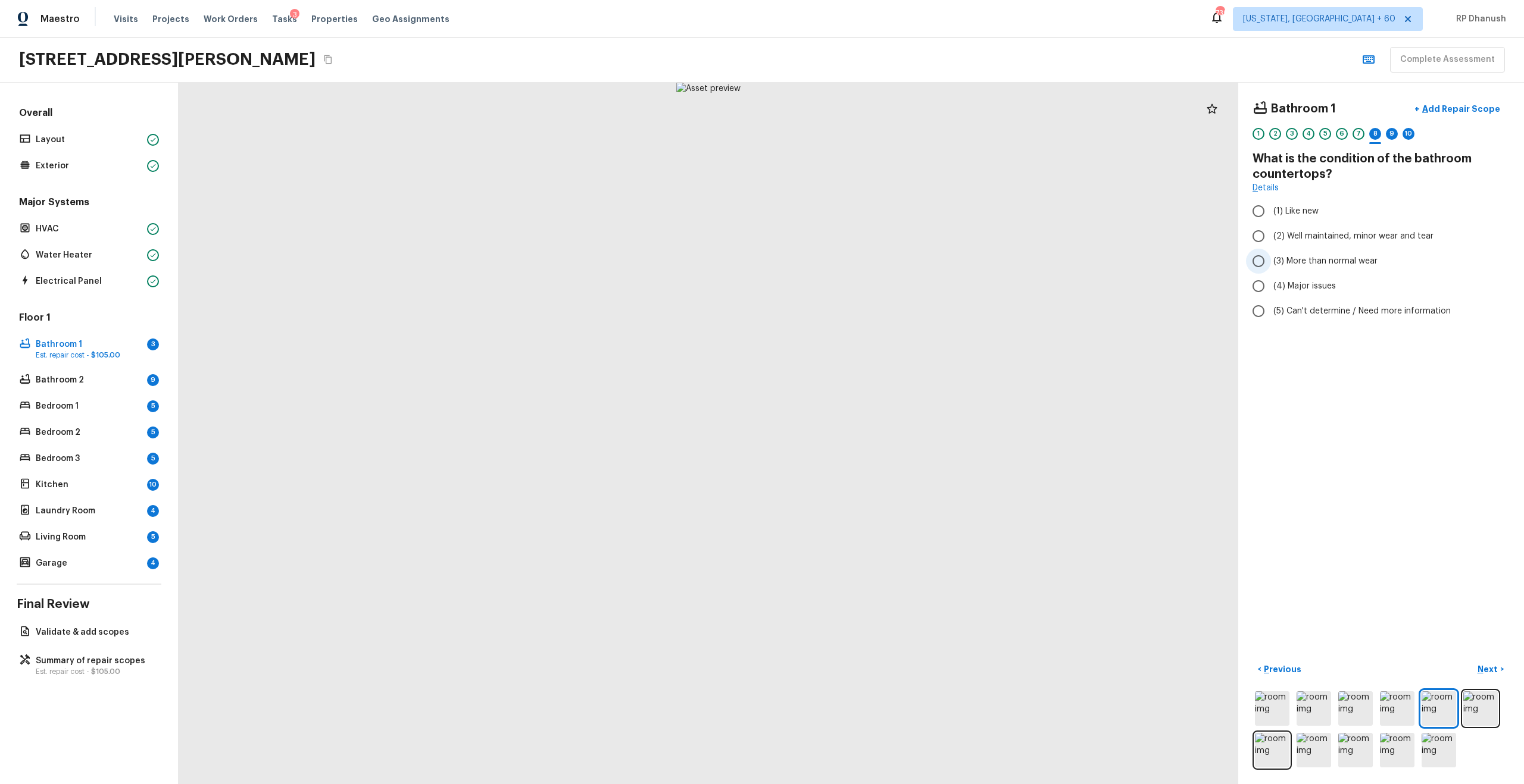
radio input "true"
click at [1275, 670] on p "Previous" at bounding box center [1281, 670] width 40 height 12
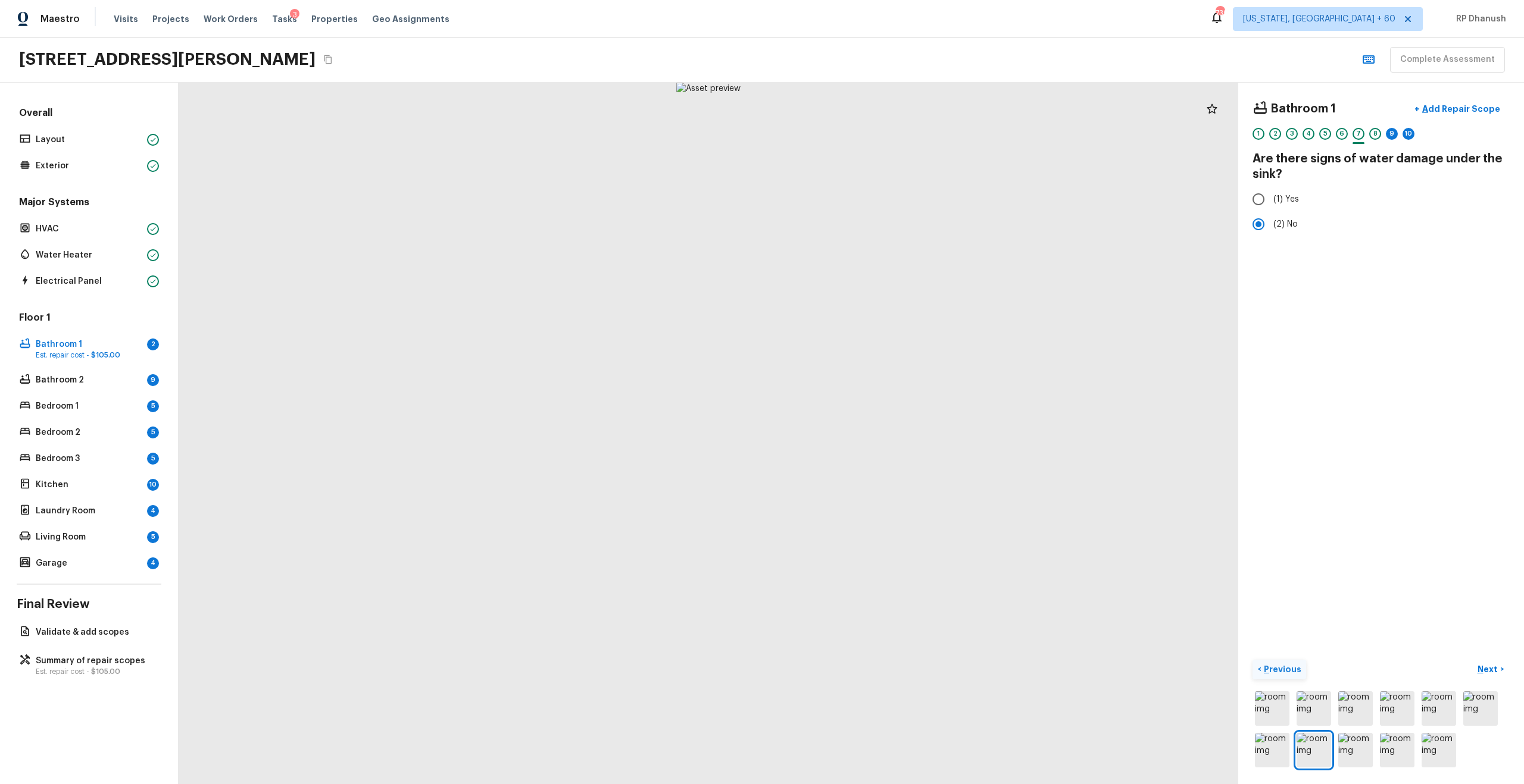
click at [1275, 665] on p "Previous" at bounding box center [1281, 670] width 40 height 12
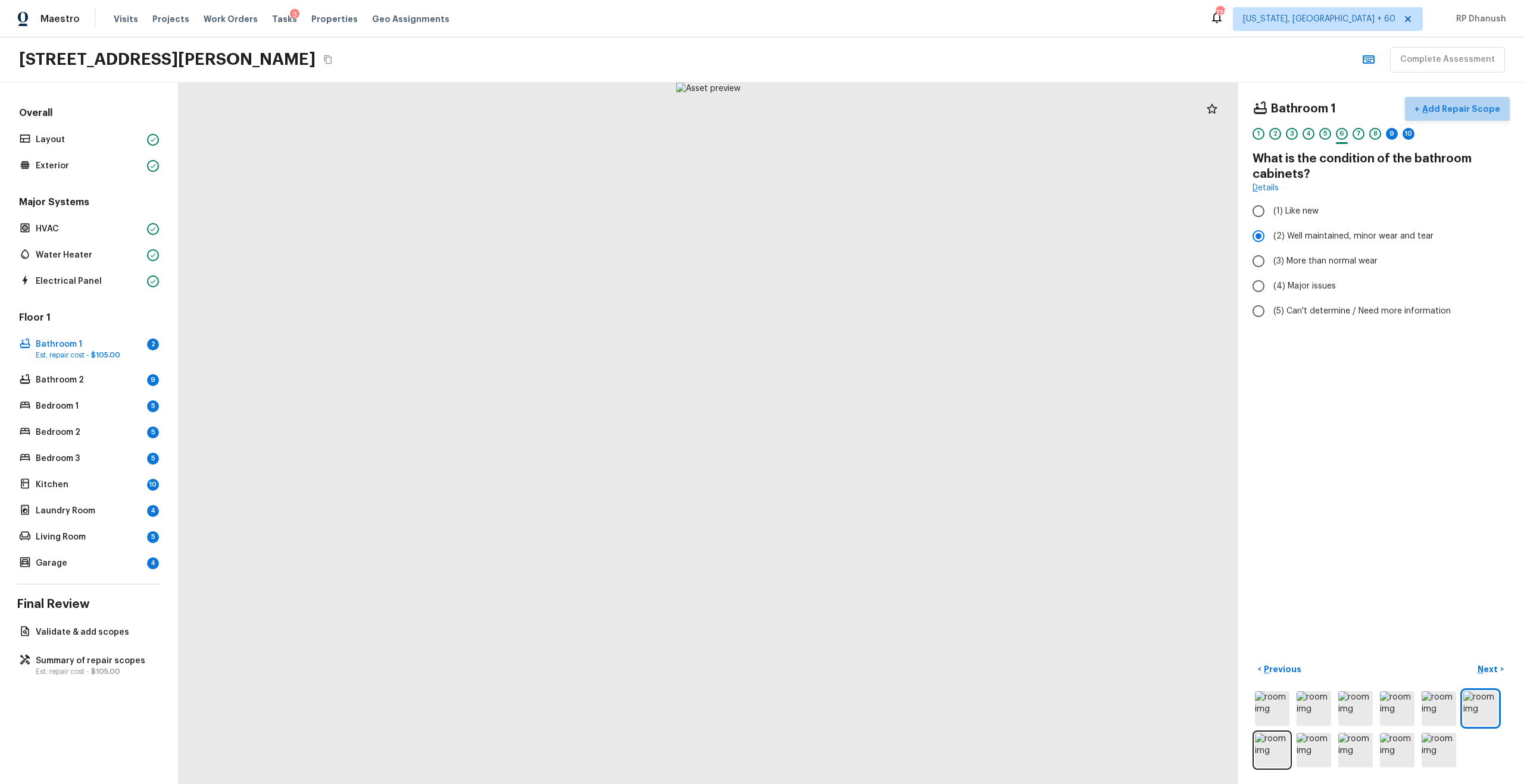
click at [1480, 107] on p "Add Repair Scope" at bounding box center [1460, 109] width 80 height 12
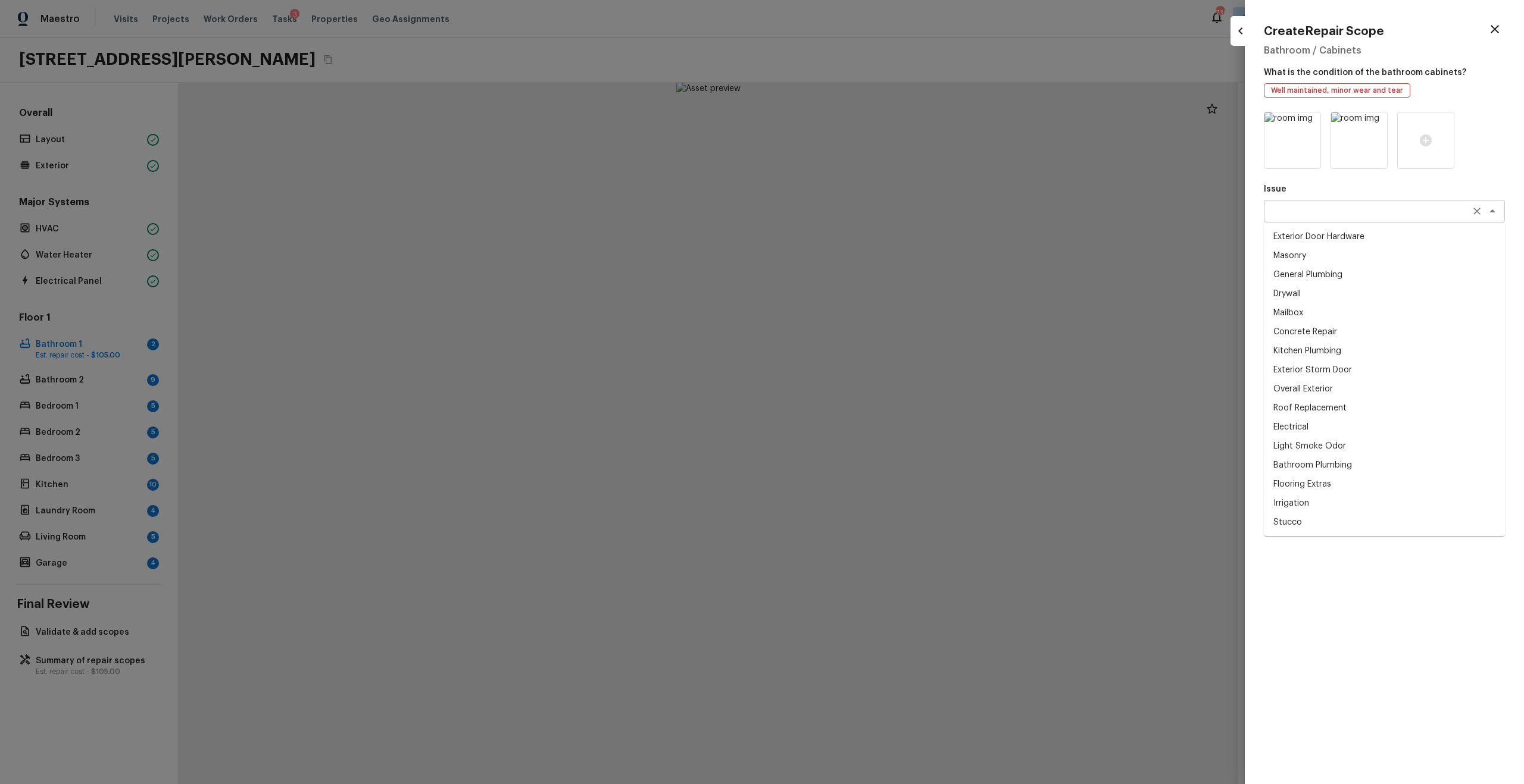
click at [1300, 218] on div "x ​" at bounding box center [1384, 211] width 241 height 23
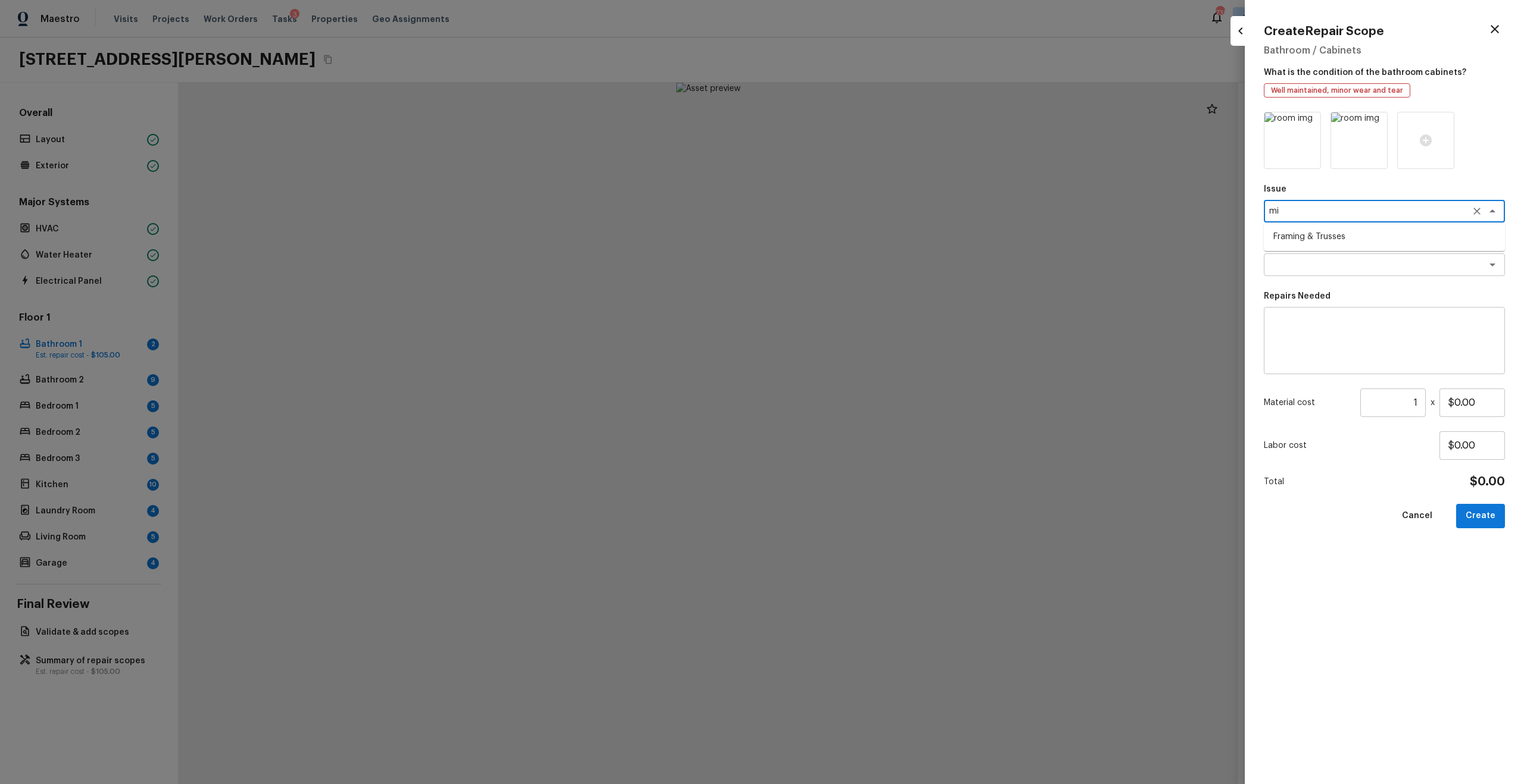
type textarea "m"
click at [1305, 257] on li "Kitchen Cabinets" at bounding box center [1384, 256] width 241 height 19
type textarea "Kitchen Cabinets"
click at [1471, 208] on icon "Clear" at bounding box center [1477, 212] width 12 height 12
click at [1383, 218] on div "x ​" at bounding box center [1384, 211] width 241 height 23
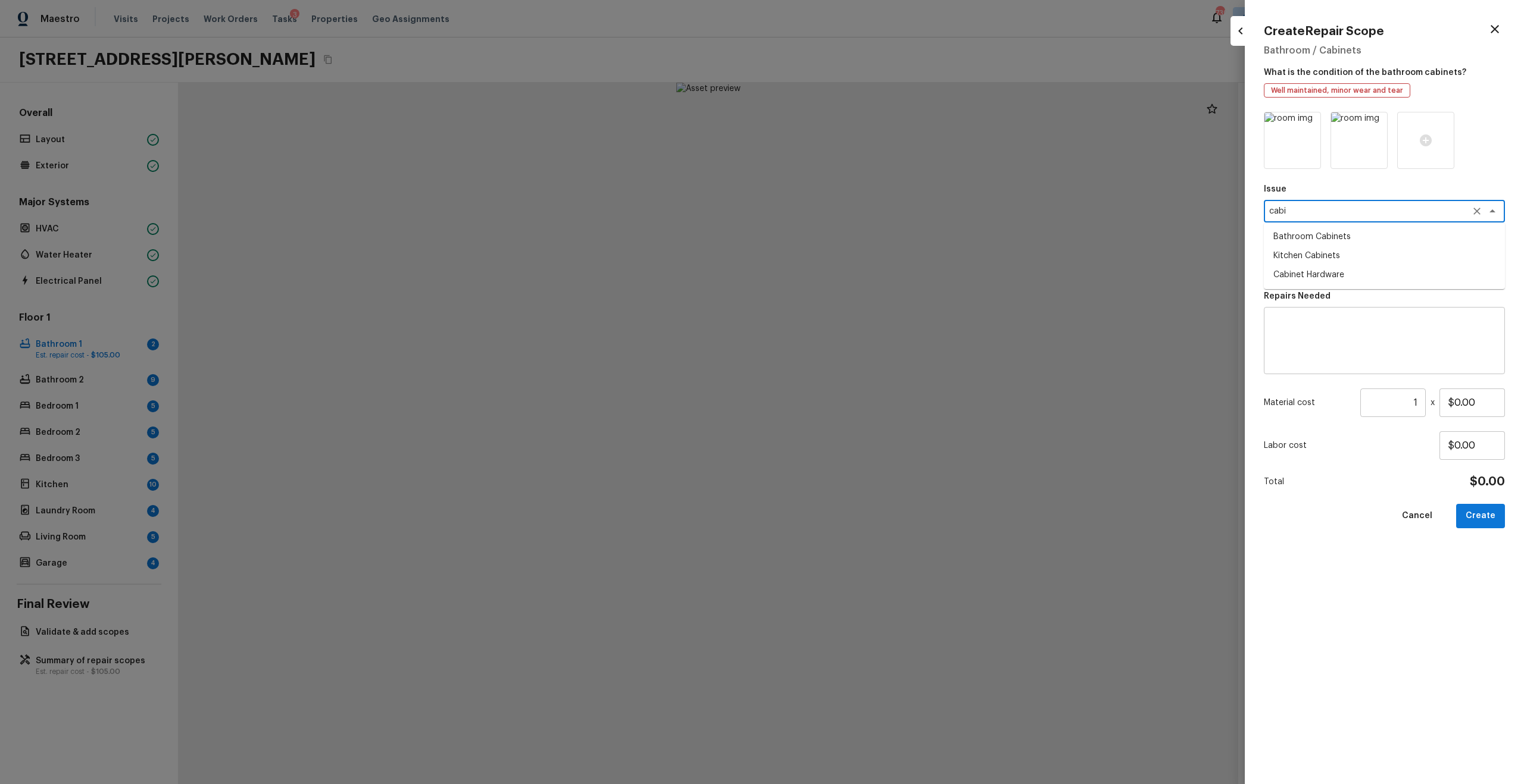
click at [1303, 229] on li "Bathroom Cabinets" at bounding box center [1384, 236] width 241 height 19
type textarea "Bathroom Cabinets"
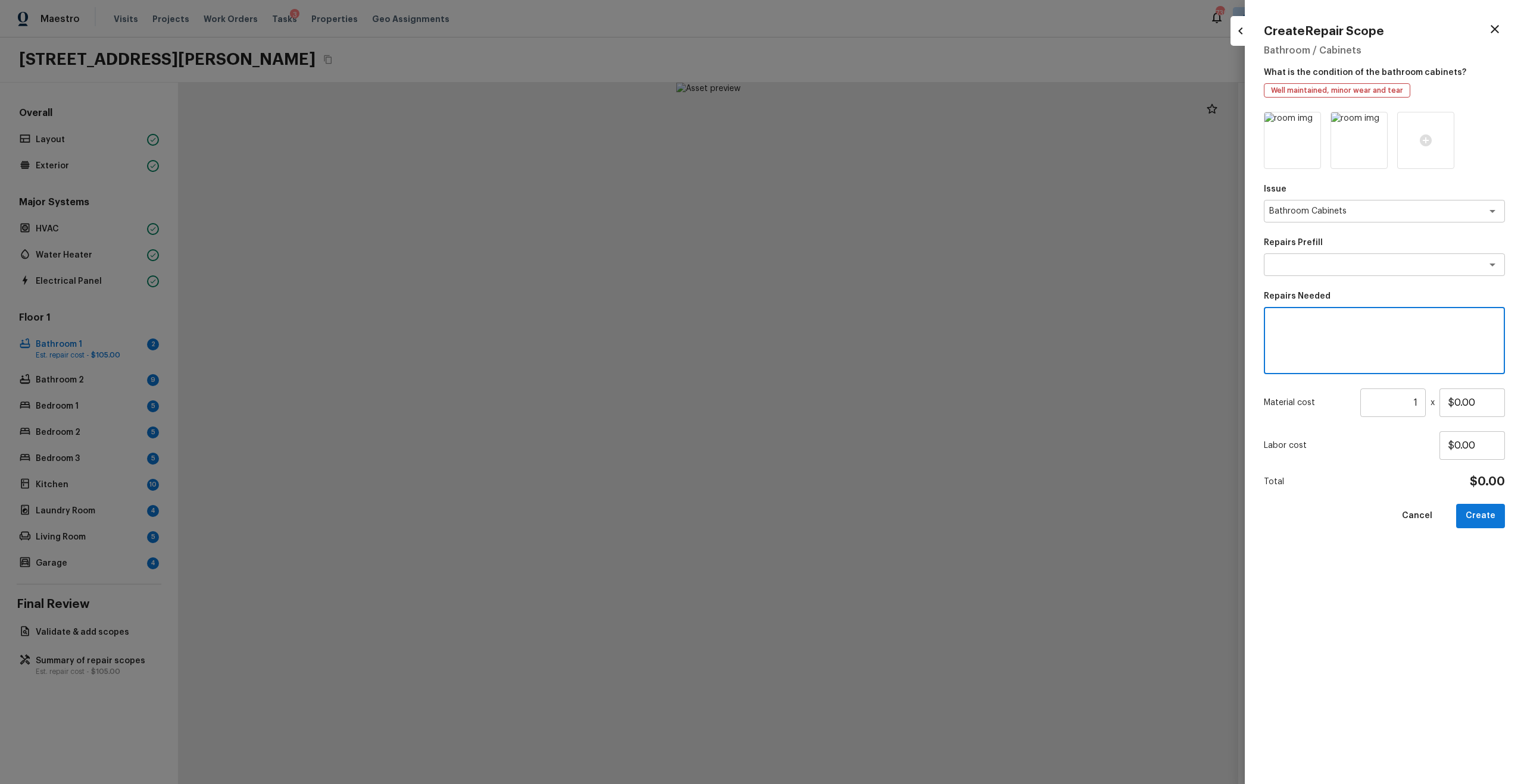
click at [1300, 357] on textarea at bounding box center [1384, 341] width 224 height 48
type textarea "Minor cabinet repairs"
click at [1472, 399] on input "$0.00" at bounding box center [1472, 403] width 66 height 28
click at [1419, 406] on input "1" at bounding box center [1393, 403] width 66 height 28
type input "100"
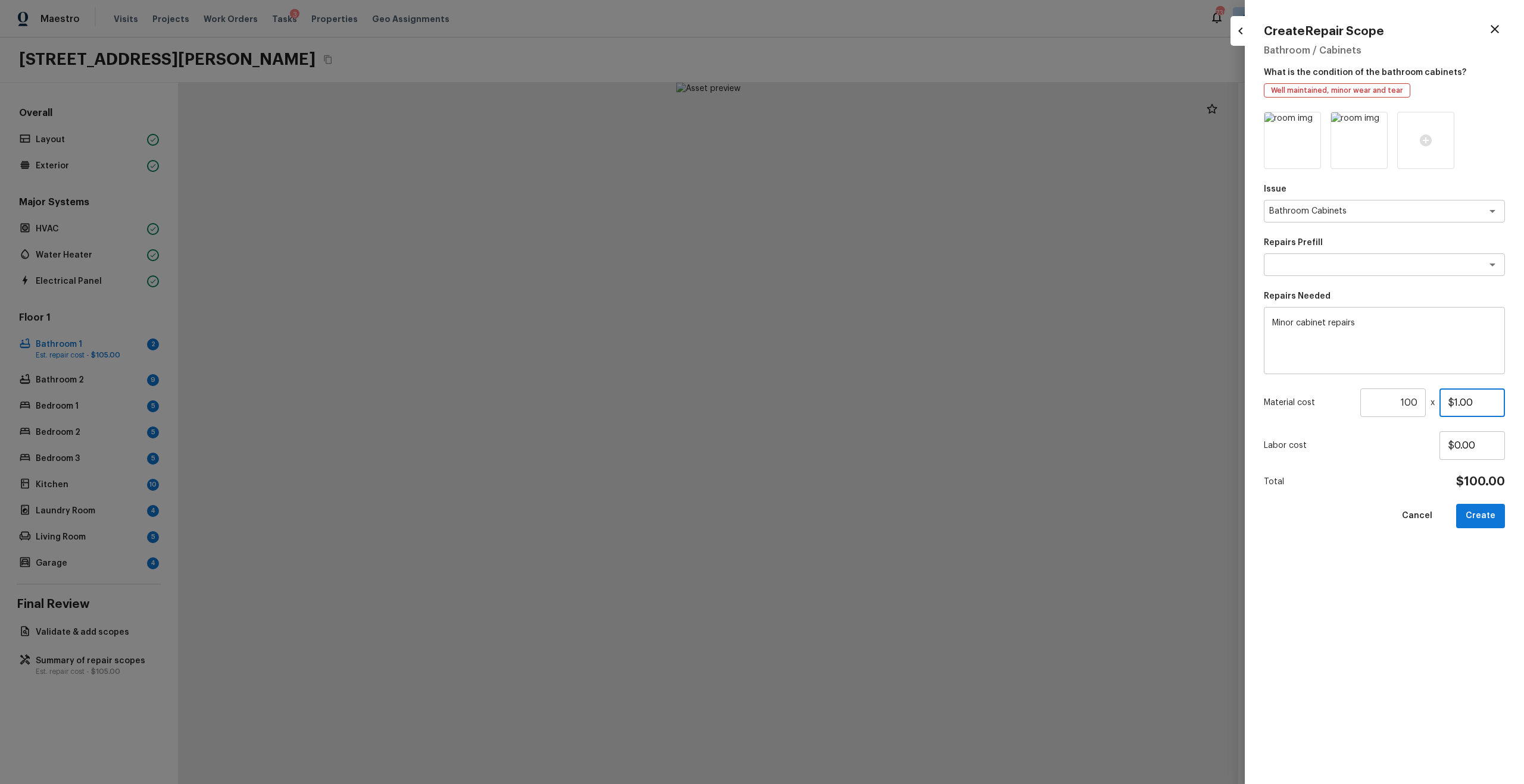
type input "$1.00"
click at [1376, 125] on icon at bounding box center [1376, 123] width 12 height 12
click at [1311, 123] on icon at bounding box center [1310, 124] width 10 height 10
click at [1296, 136] on icon at bounding box center [1292, 140] width 15 height 15
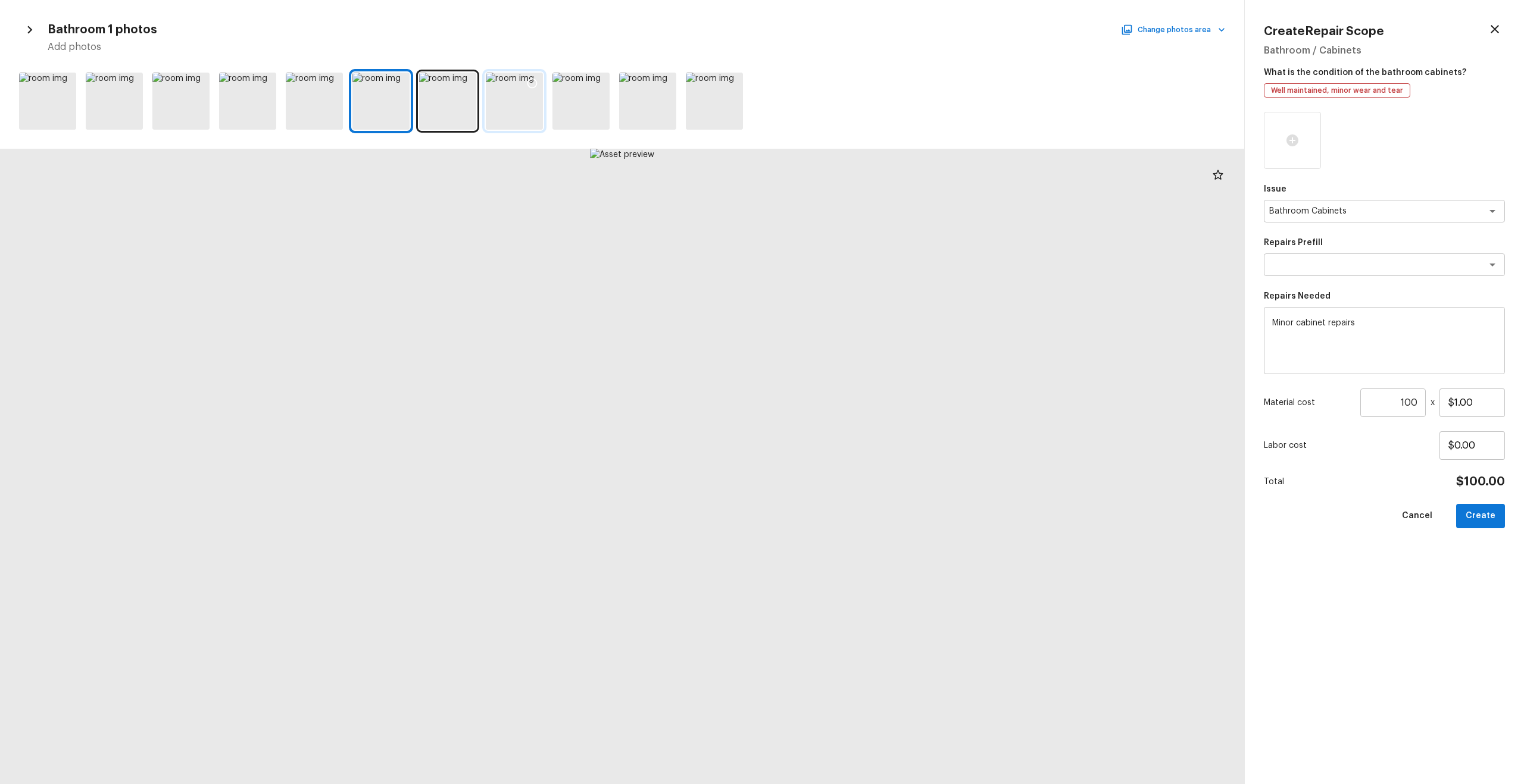
click at [531, 84] on icon at bounding box center [532, 84] width 12 height 12
click at [1473, 517] on button "Create" at bounding box center [1480, 516] width 49 height 25
type input "1"
type input "$0.00"
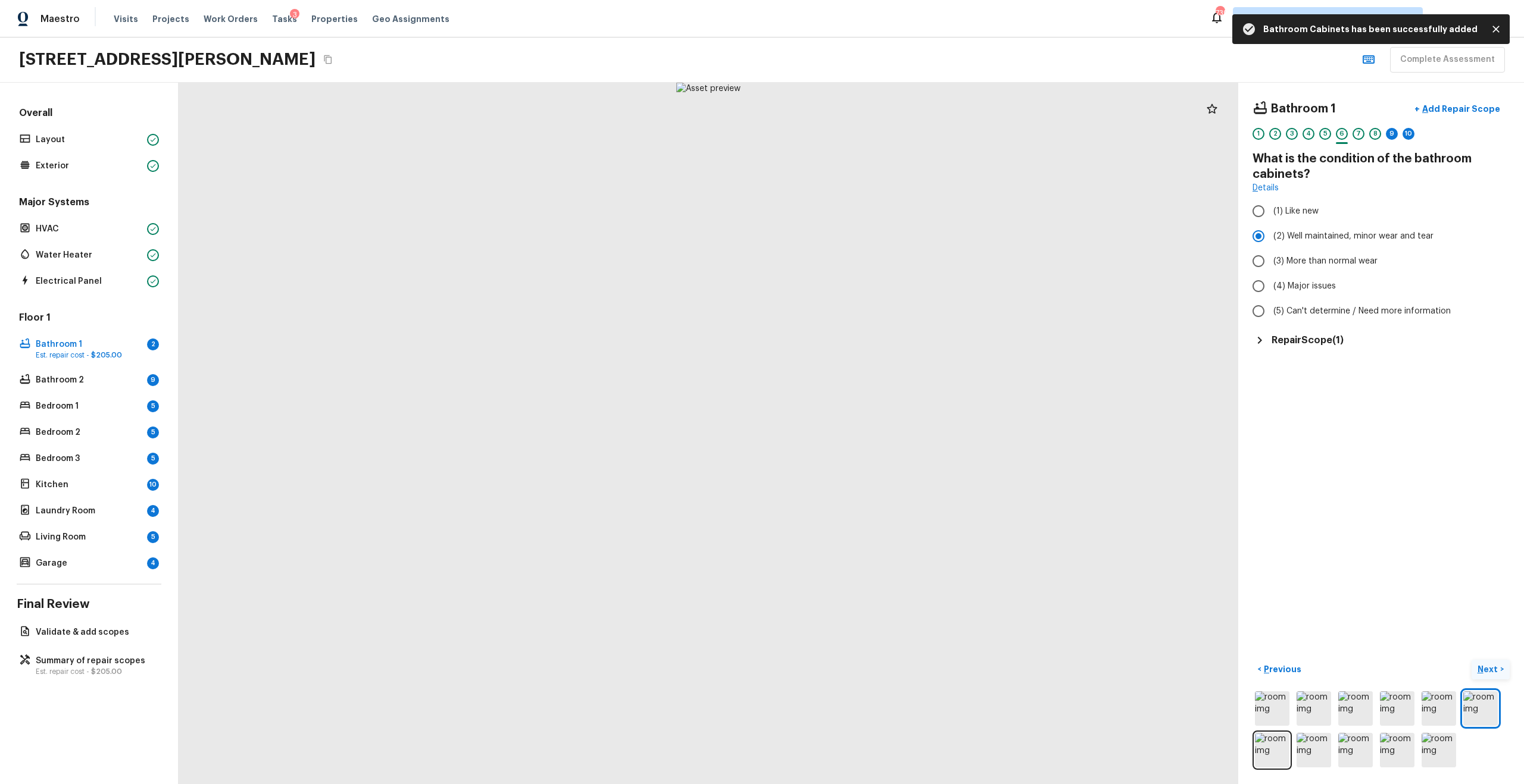
click at [1486, 666] on p "Next" at bounding box center [1489, 670] width 23 height 12
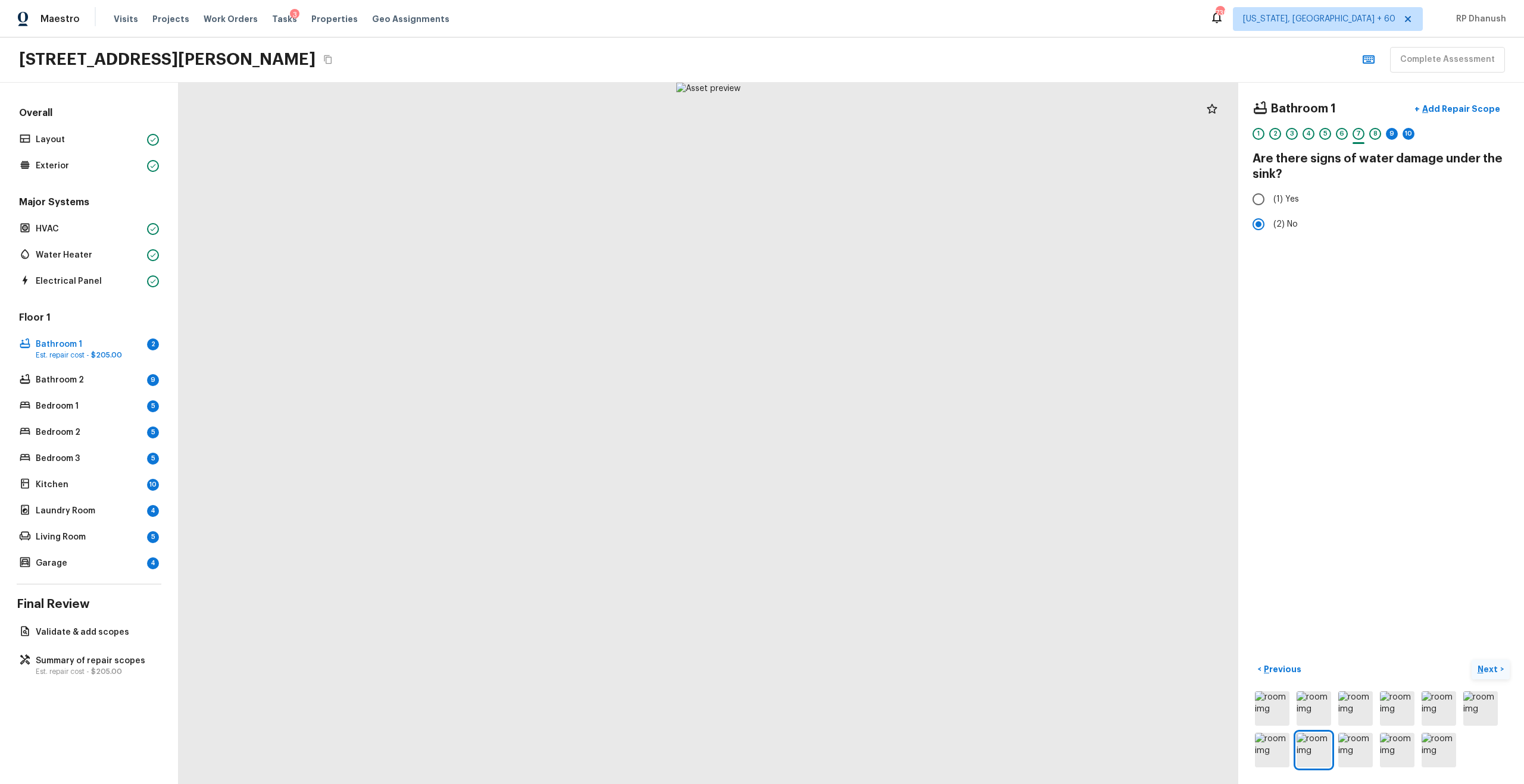
click at [1486, 666] on p "Next" at bounding box center [1489, 670] width 23 height 12
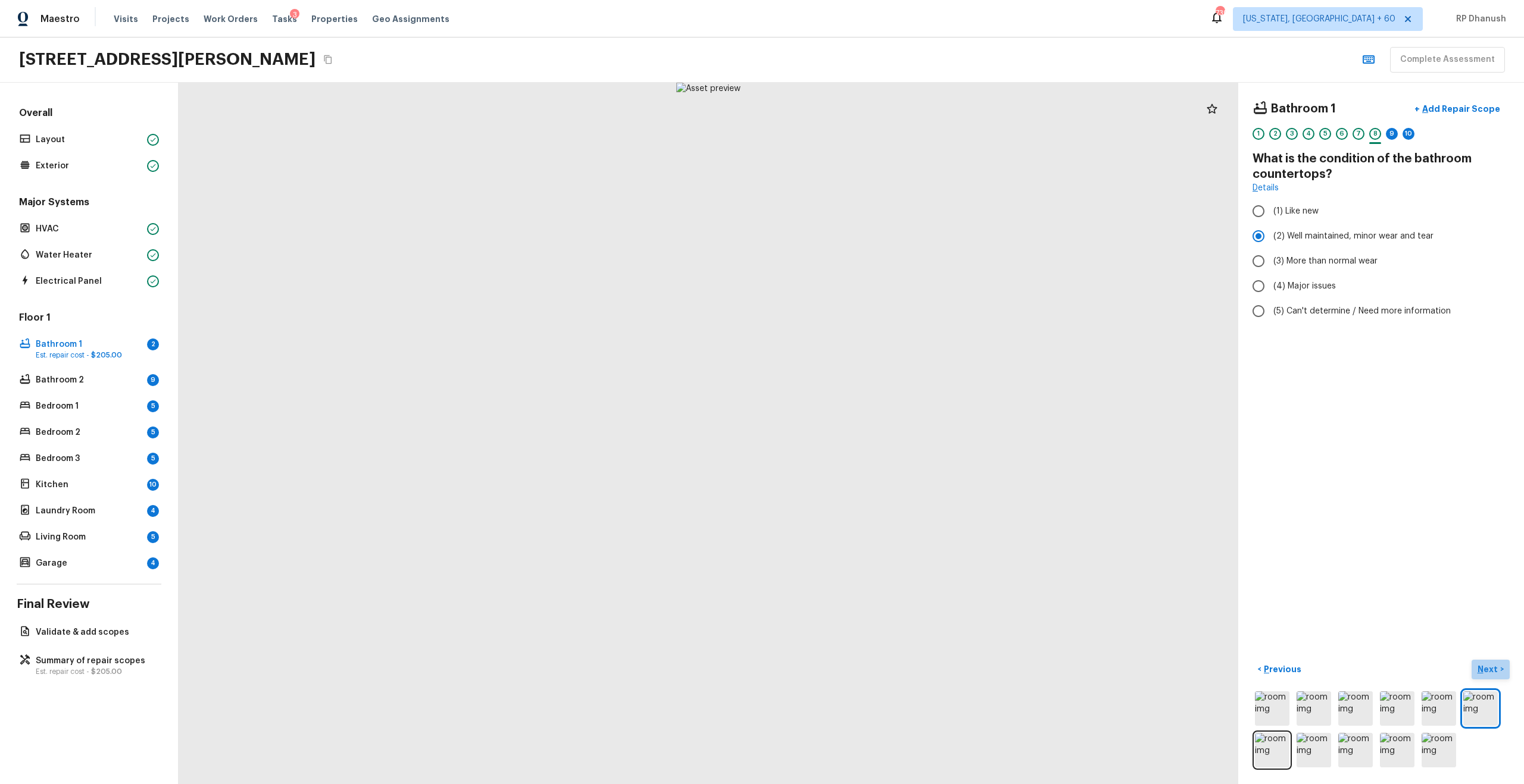
click at [1486, 666] on p "Next" at bounding box center [1489, 670] width 23 height 12
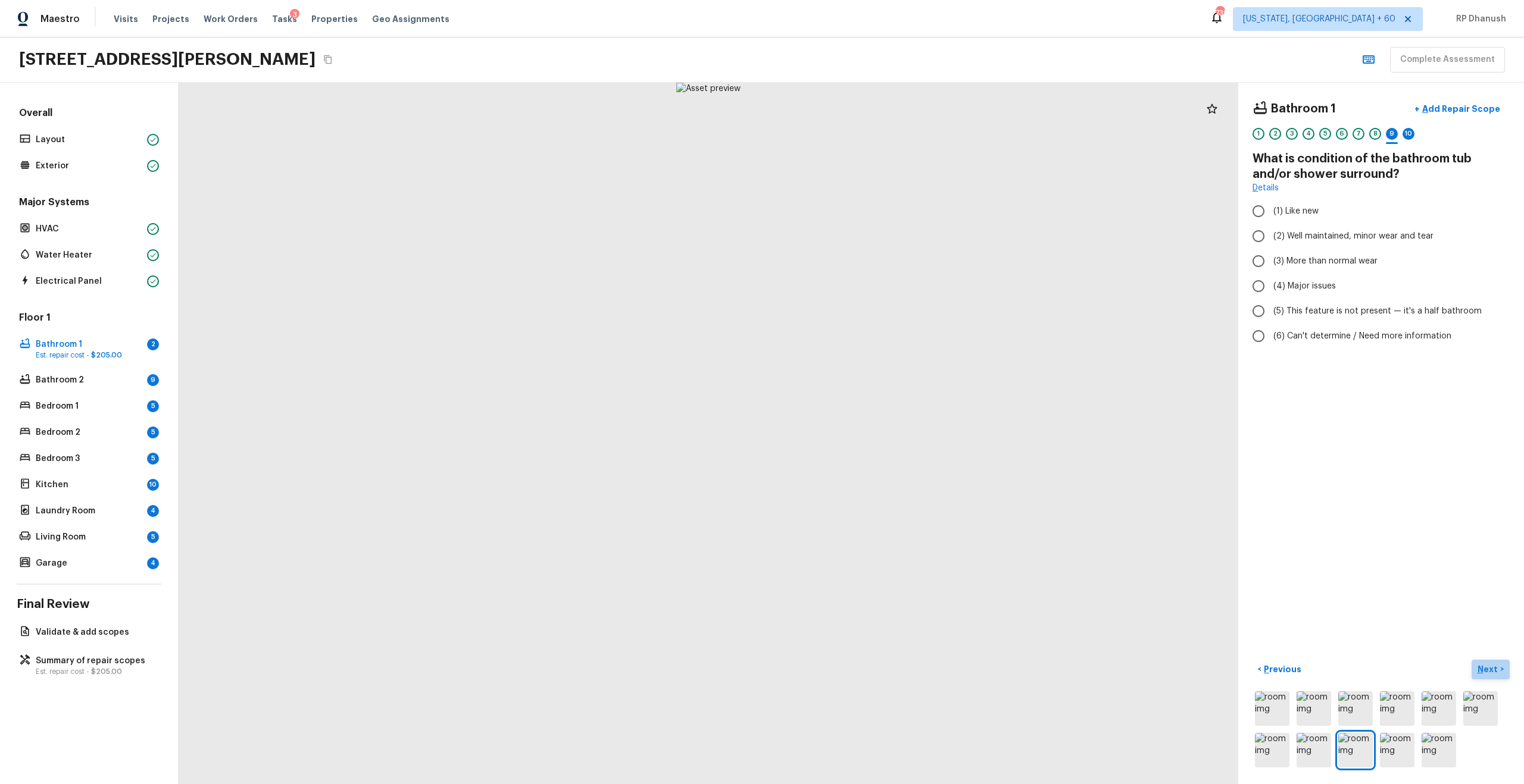
click at [1486, 666] on p "Next" at bounding box center [1489, 670] width 23 height 12
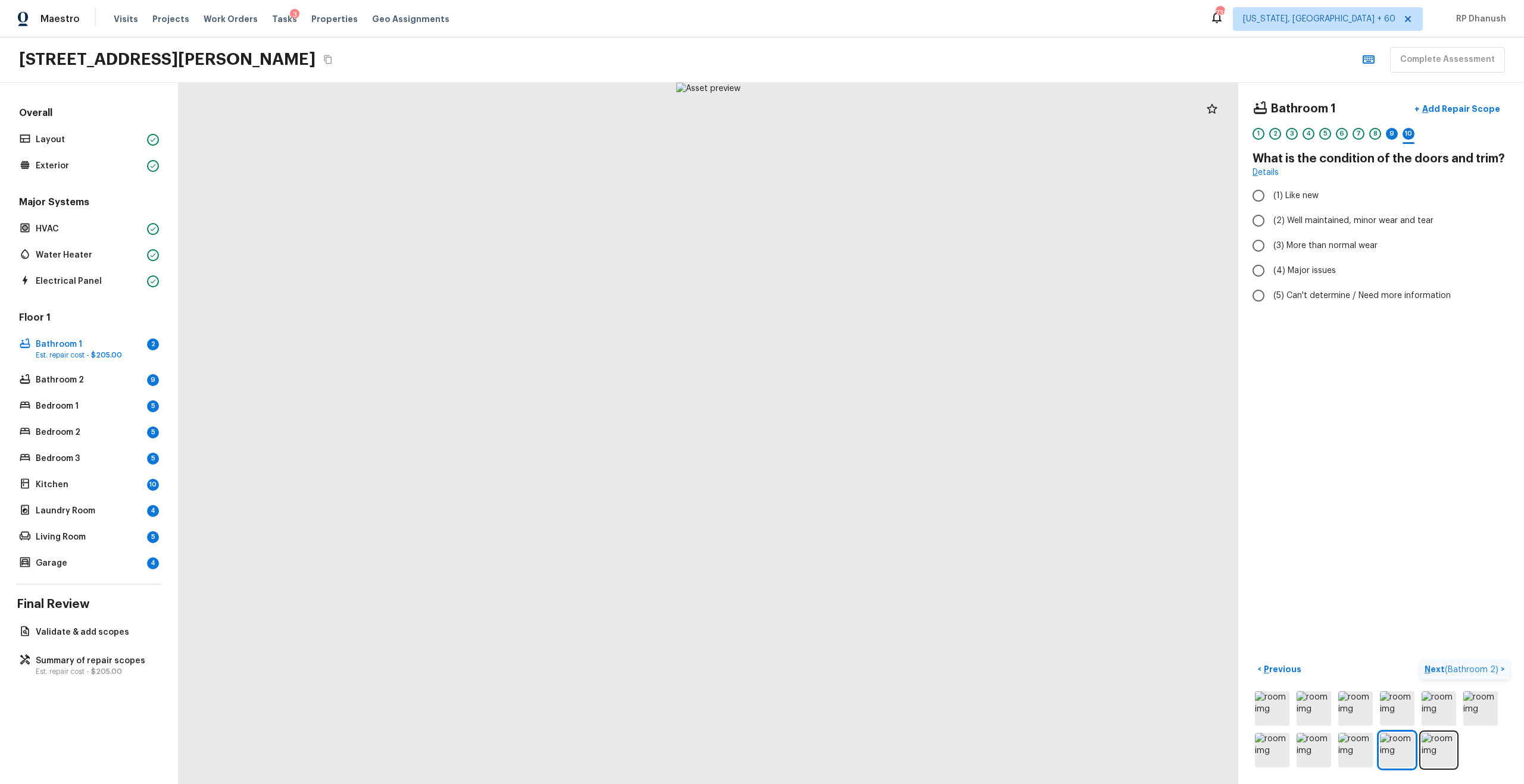
click at [1486, 666] on span "( Bathroom 2 )" at bounding box center [1471, 671] width 54 height 9
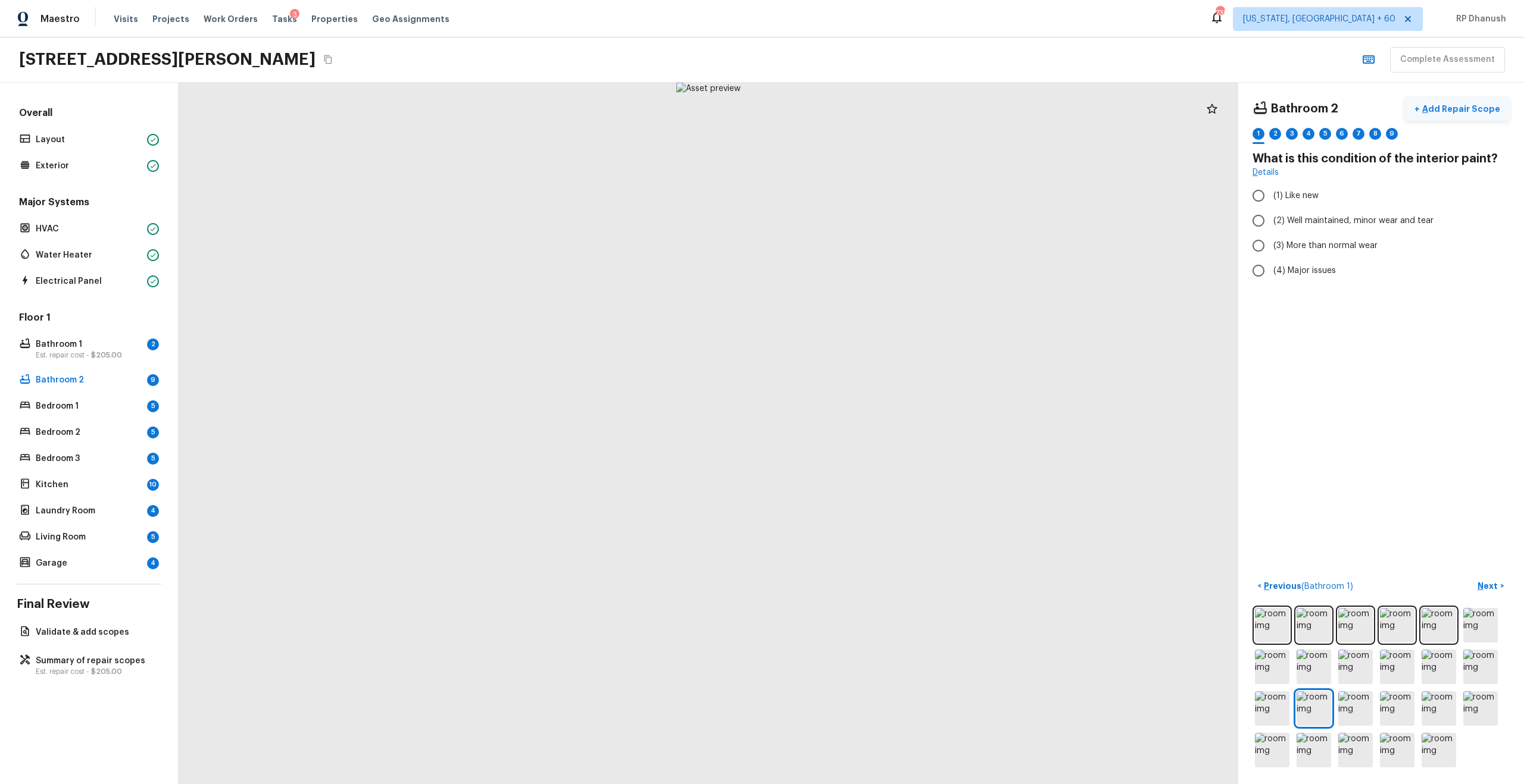
click at [1466, 105] on p "Add Repair Scope" at bounding box center [1460, 109] width 80 height 12
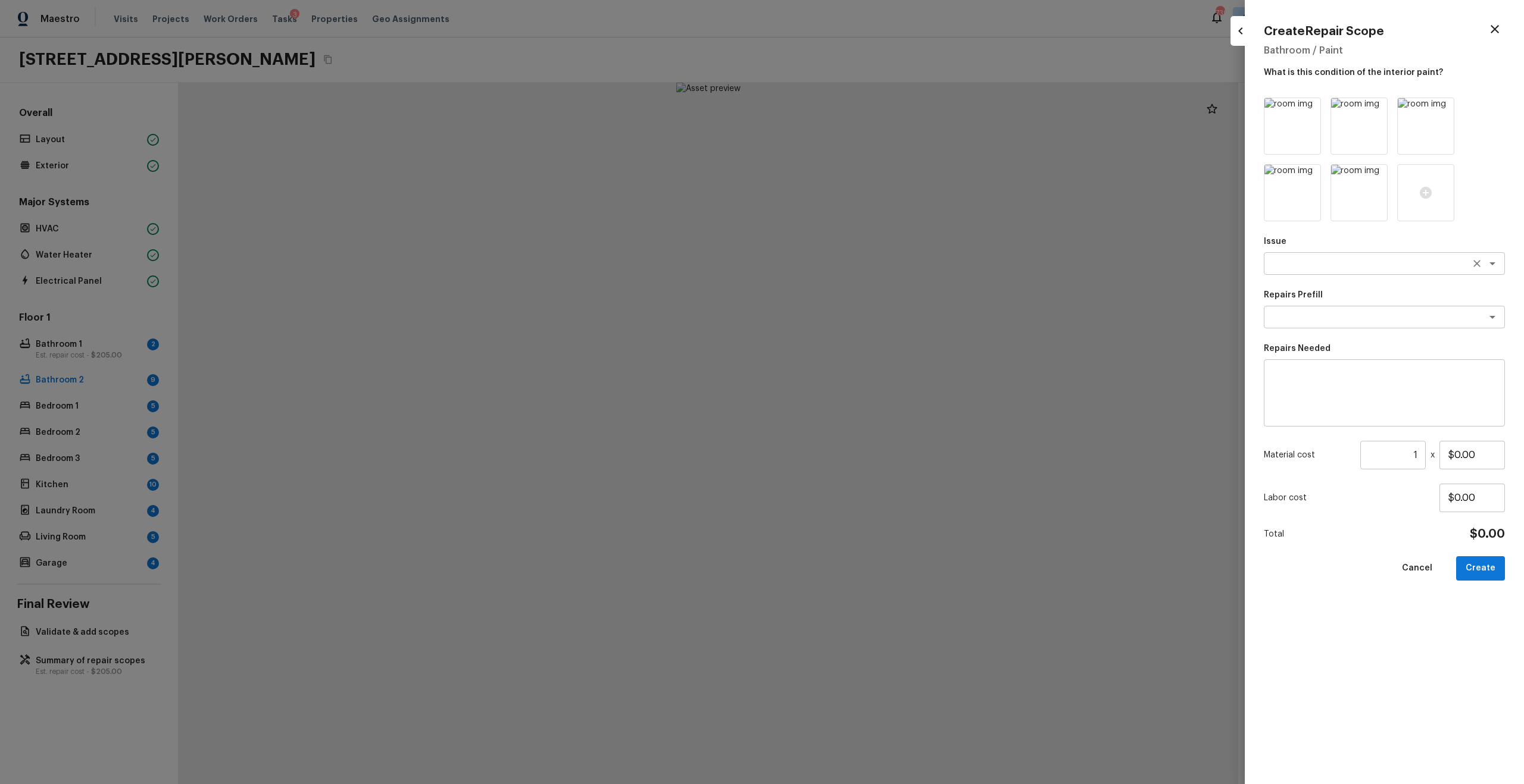
click at [1318, 261] on textarea at bounding box center [1367, 264] width 197 height 12
type textarea "bath"
click at [1303, 408] on textarea at bounding box center [1384, 393] width 224 height 48
click at [1304, 267] on textarea at bounding box center [1367, 264] width 197 height 12
type textarea "v"
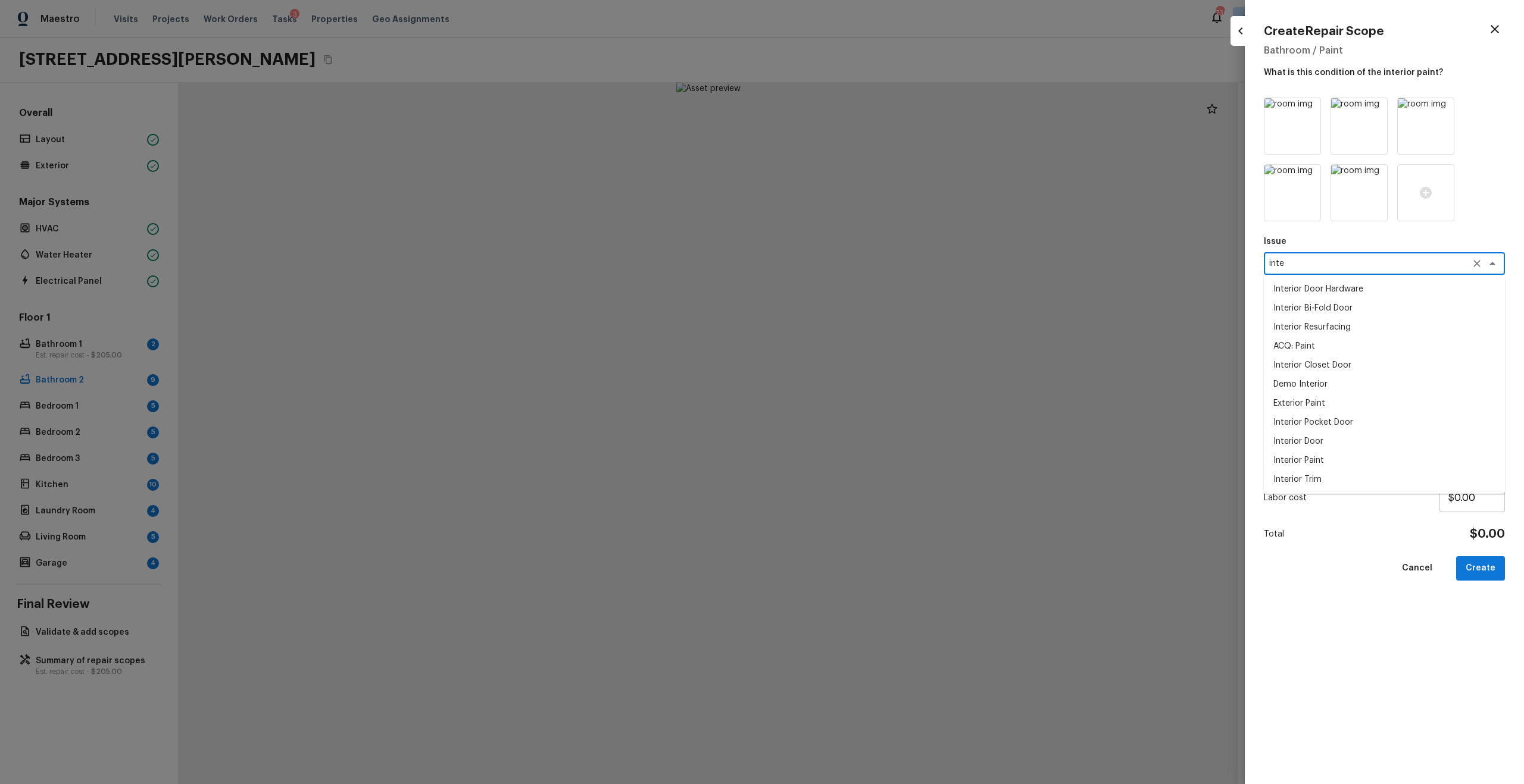
type textarea "inter"
click at [1338, 283] on li "Bathroom Plumbing" at bounding box center [1384, 289] width 241 height 19
type textarea "Bathroom Plumbing"
click at [1332, 412] on textarea at bounding box center [1384, 393] width 224 height 48
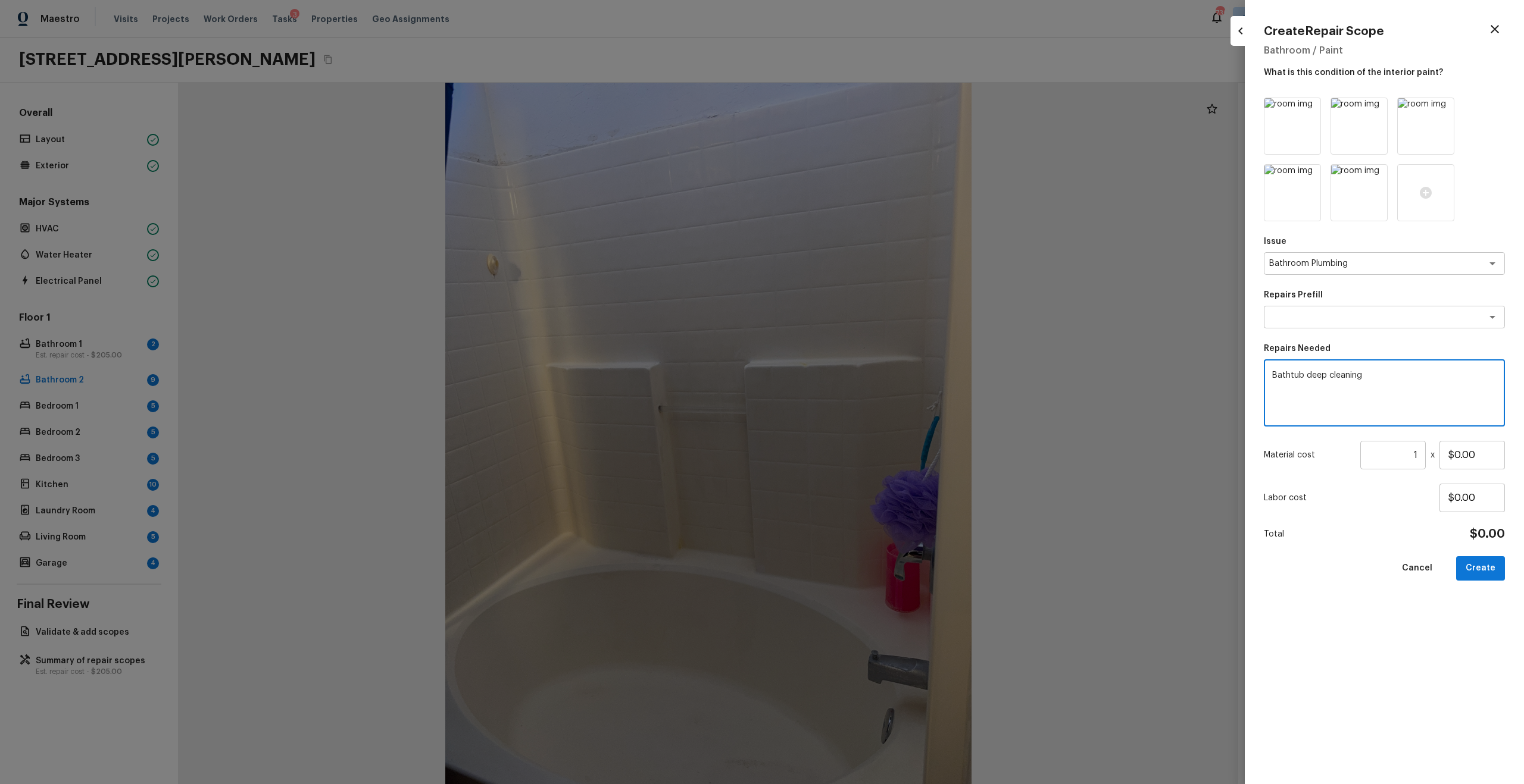
type textarea "Bathtub deep cleaning"
click at [1420, 454] on input "1" at bounding box center [1393, 455] width 66 height 28
type input "80"
type input "$1.00"
click at [1442, 112] on icon at bounding box center [1443, 109] width 10 height 10
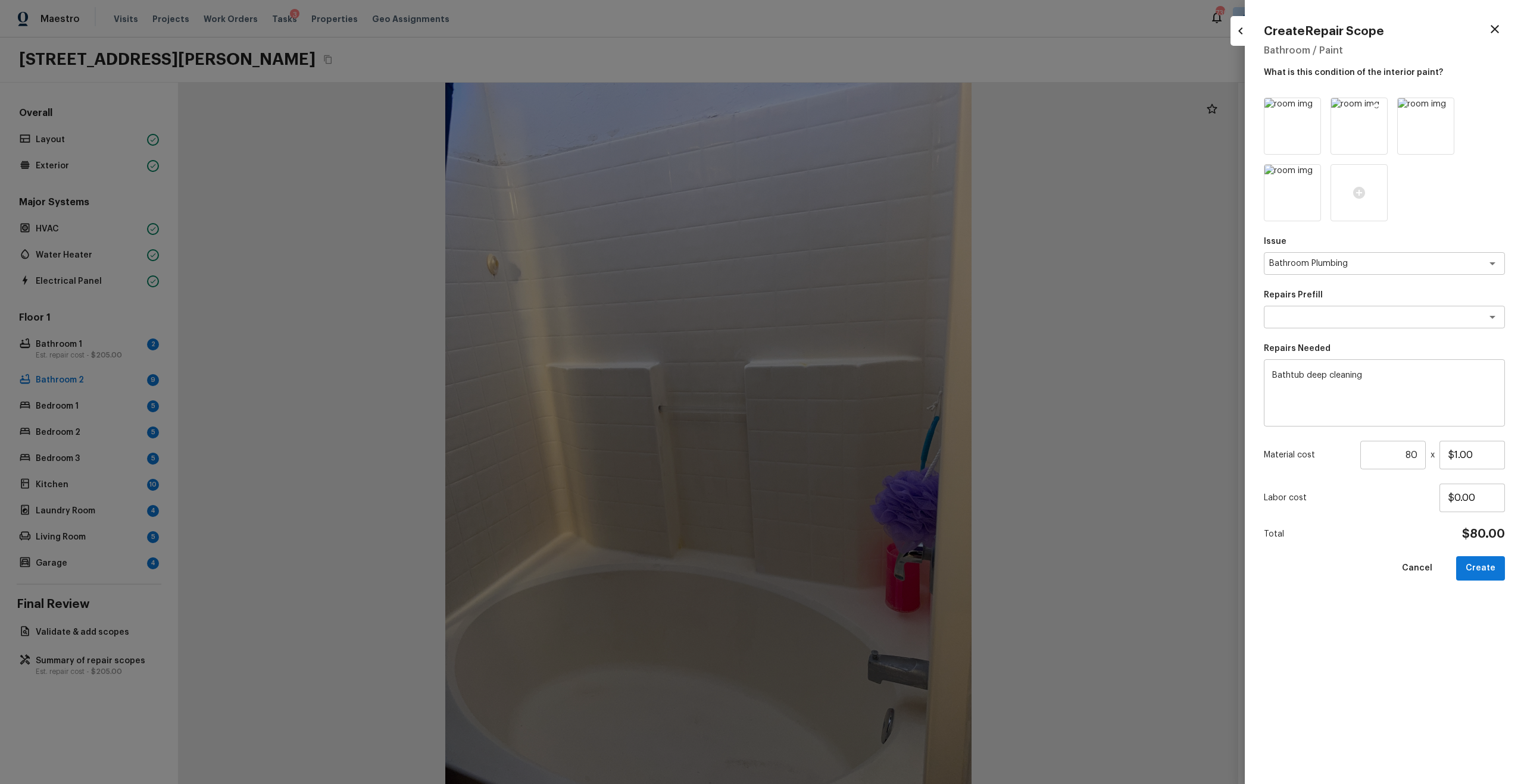
click at [1375, 108] on icon at bounding box center [1376, 109] width 10 height 10
click at [1308, 109] on icon at bounding box center [1310, 109] width 12 height 12
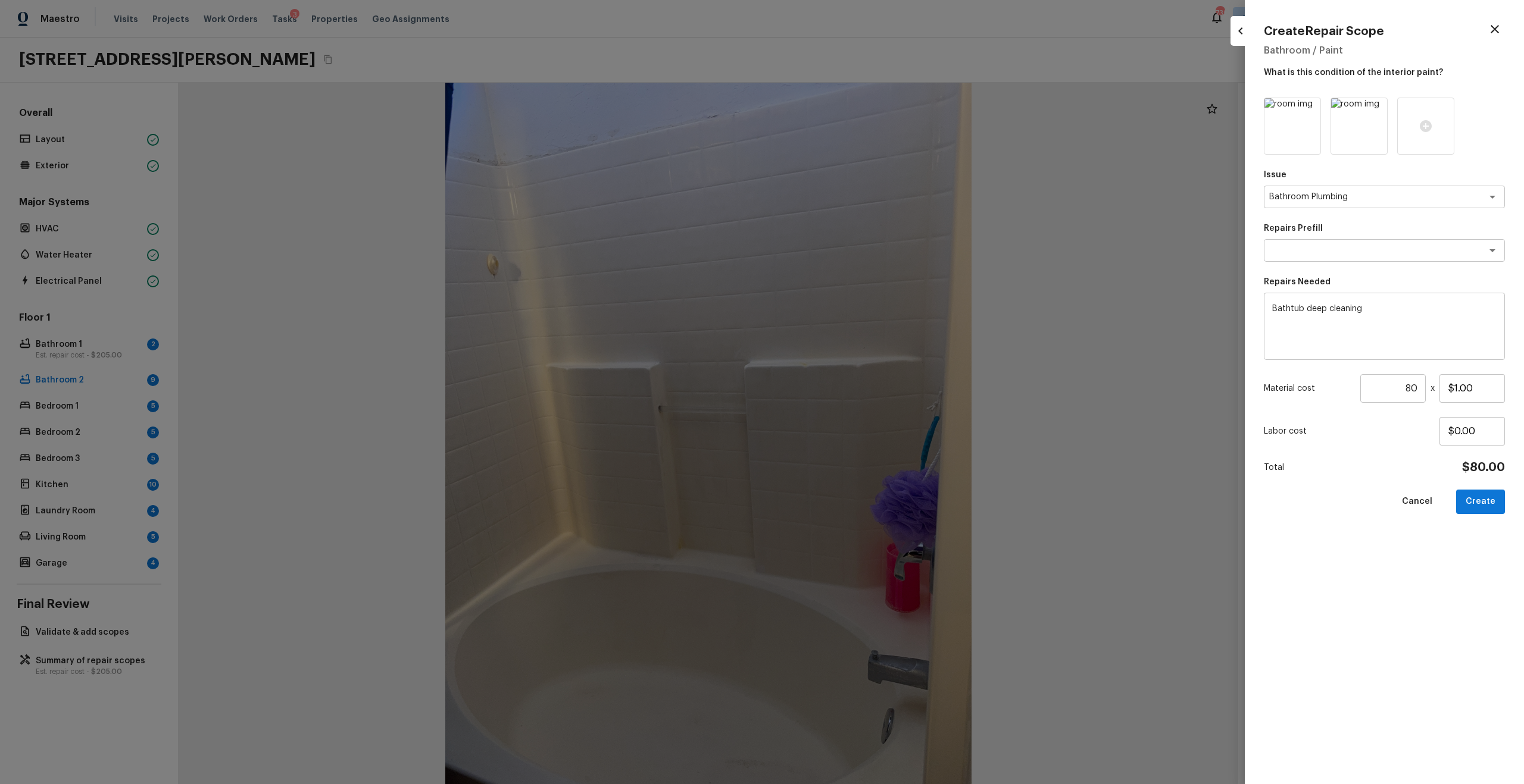
click at [1308, 109] on icon at bounding box center [1310, 109] width 12 height 12
click at [1293, 132] on icon at bounding box center [1292, 126] width 15 height 15
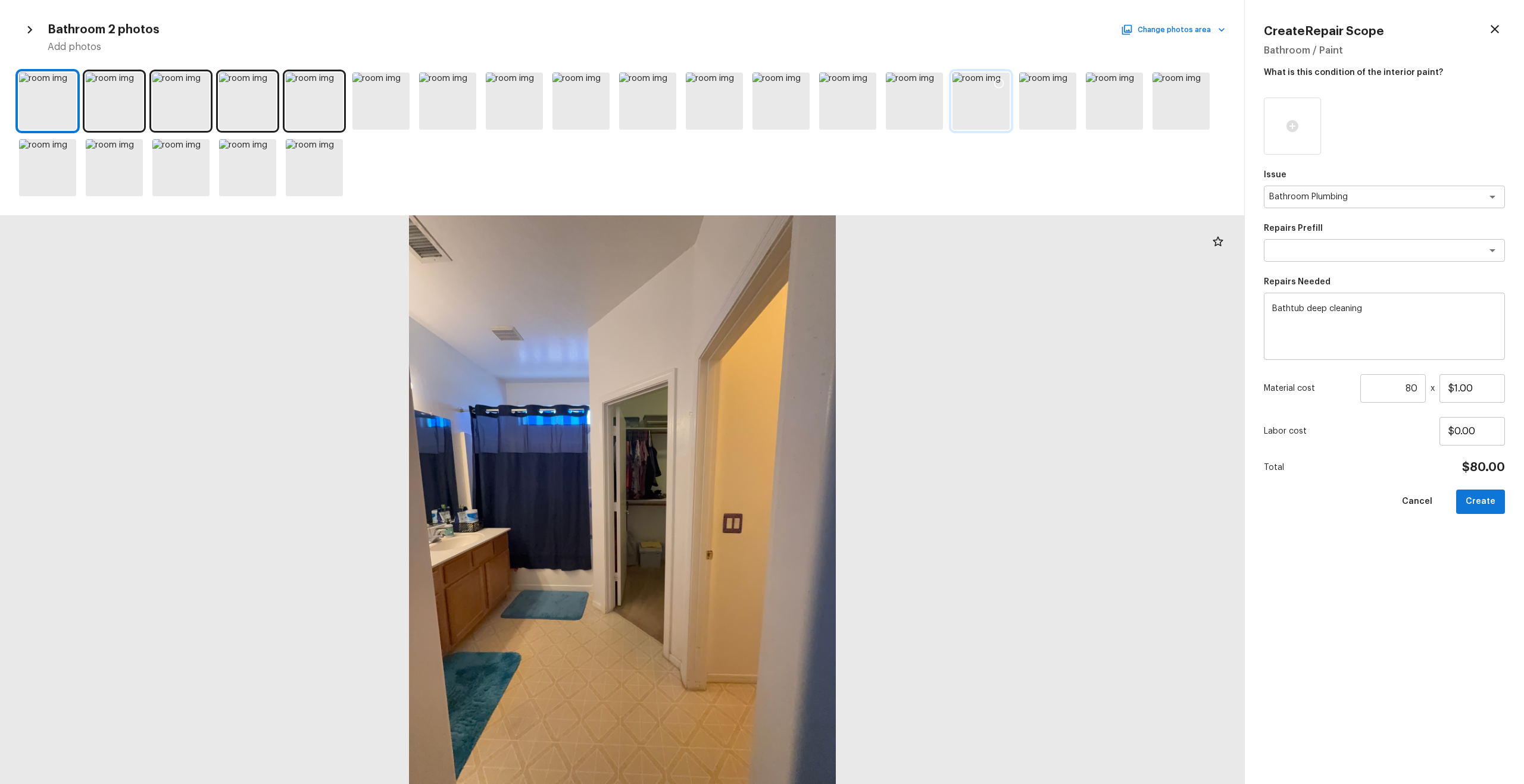
click at [997, 80] on icon at bounding box center [999, 84] width 12 height 12
click at [1483, 504] on button "Create" at bounding box center [1480, 502] width 49 height 25
type input "1"
type input "$0.00"
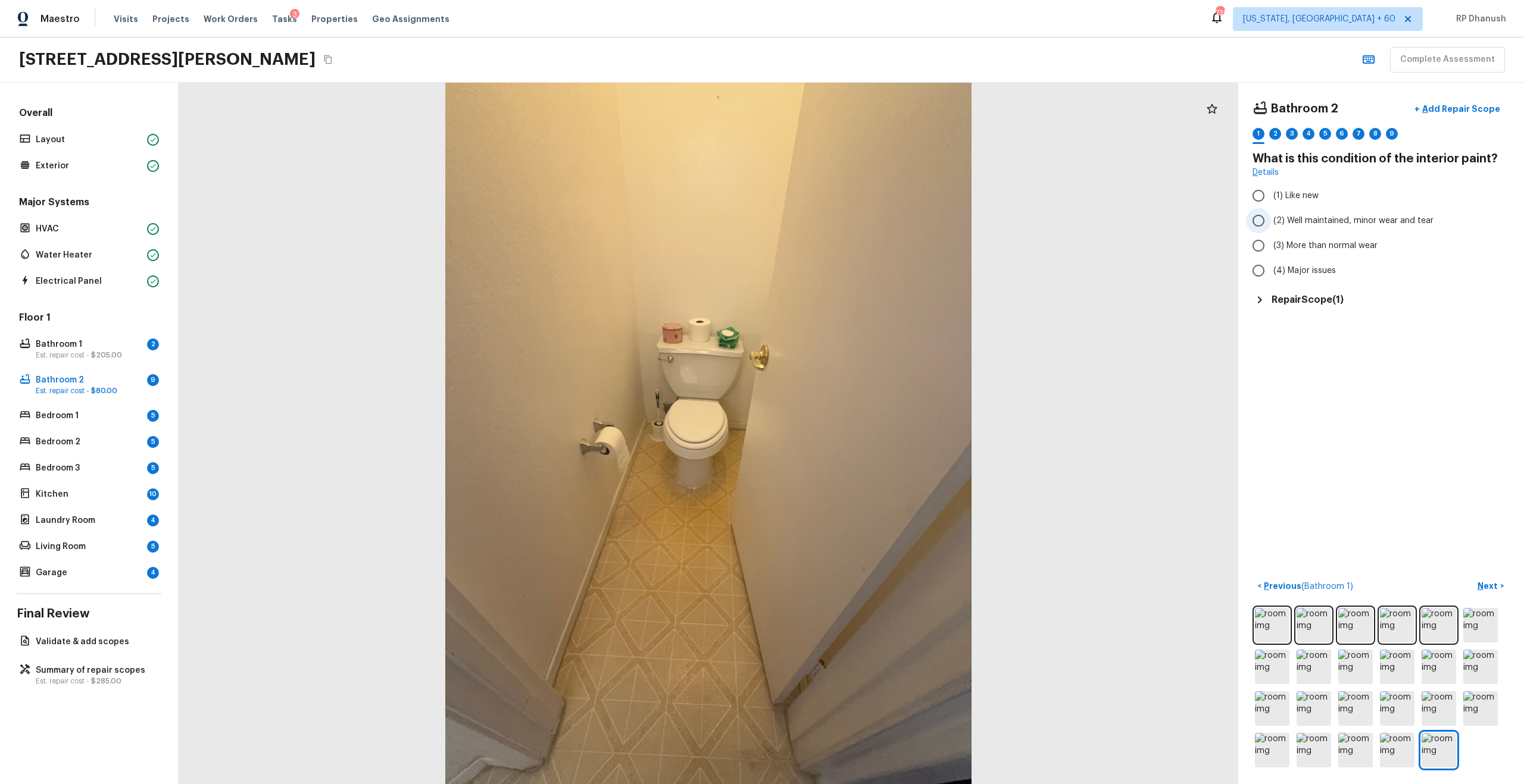
click at [1293, 219] on span "(2) Well maintained, minor wear and tear" at bounding box center [1353, 221] width 160 height 12
click at [1271, 219] on input "(2) Well maintained, minor wear and tear" at bounding box center [1258, 220] width 25 height 25
radio input "true"
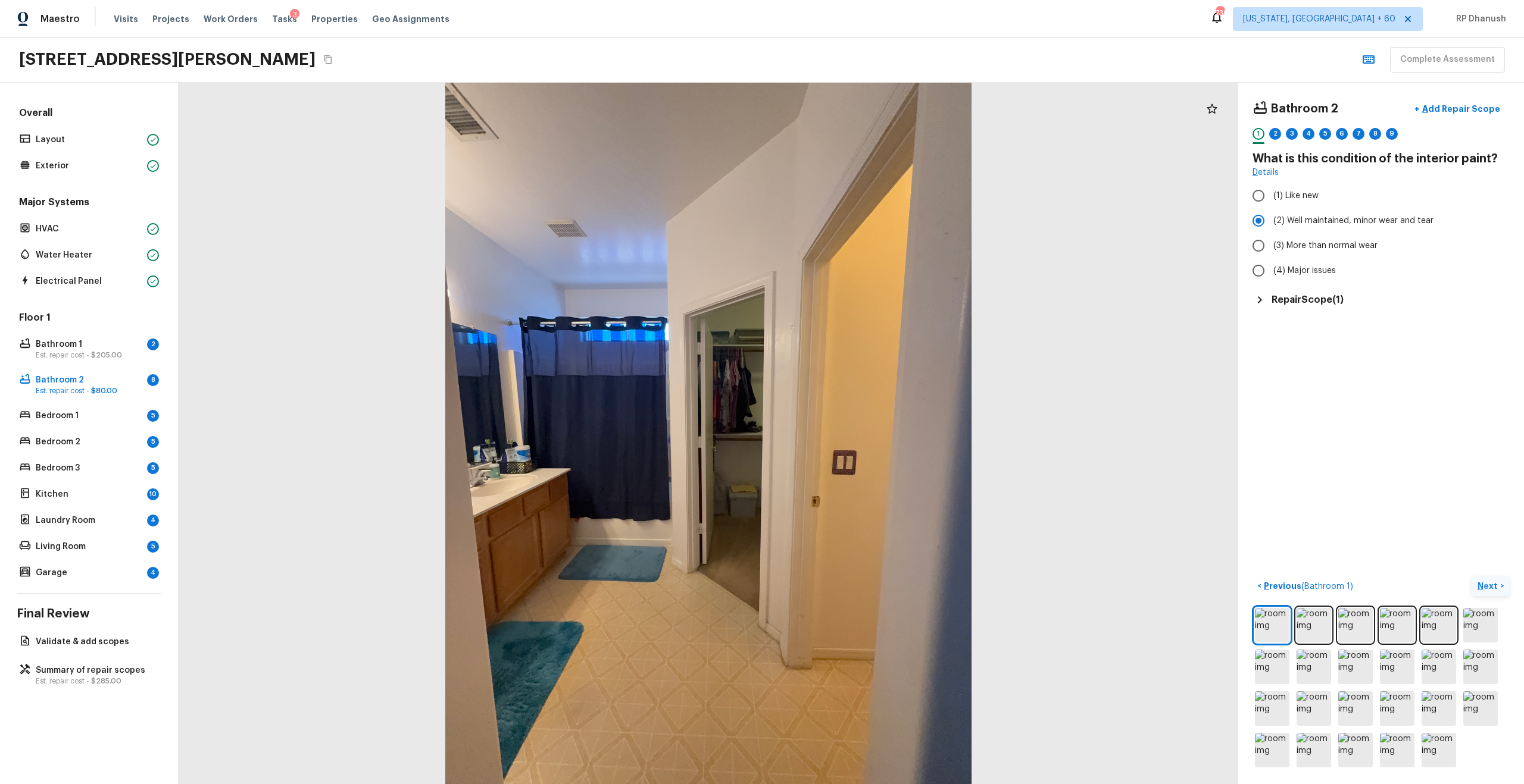
click at [1488, 585] on p "Next" at bounding box center [1489, 586] width 23 height 12
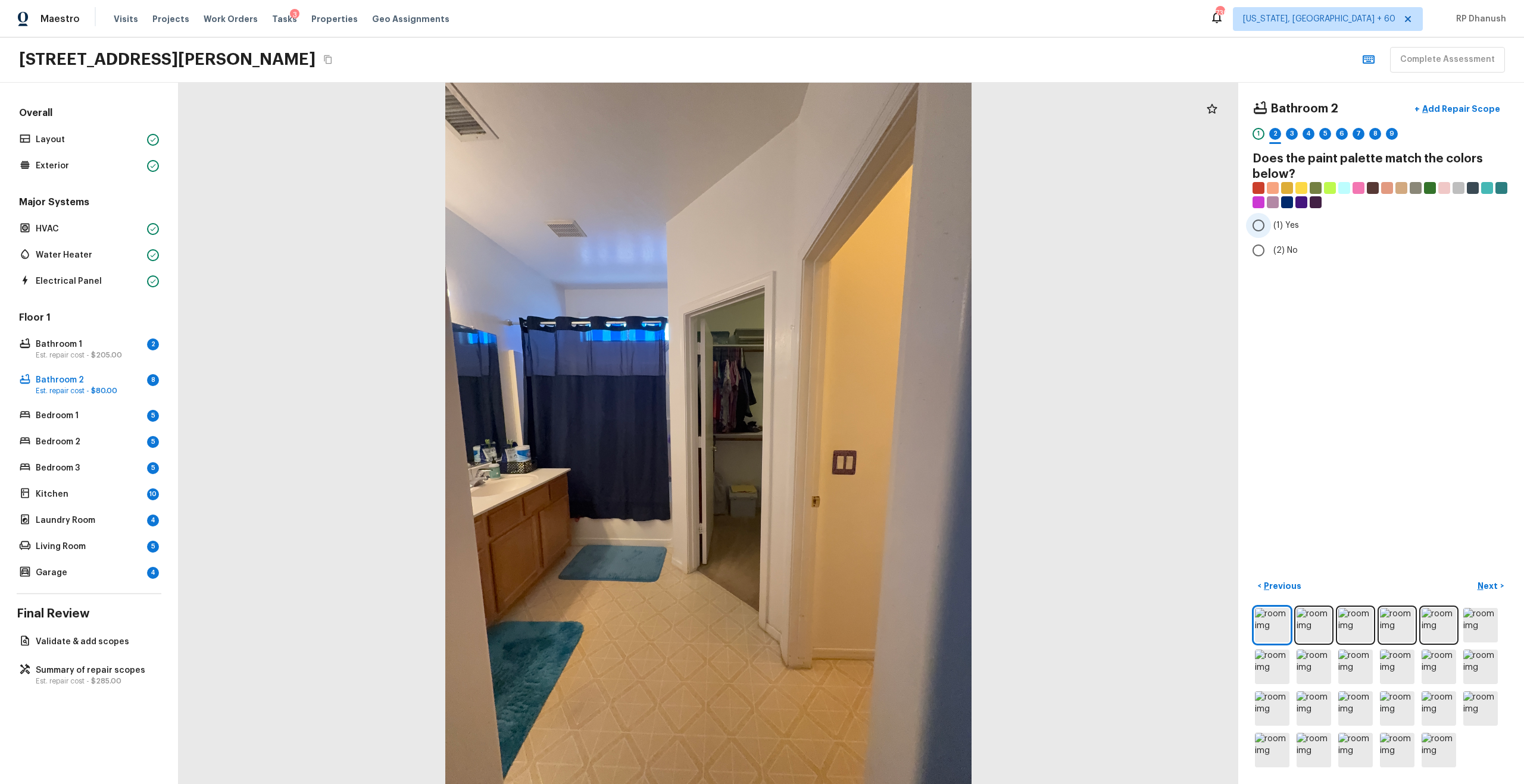
click at [1266, 231] on input "(1) Yes" at bounding box center [1258, 225] width 25 height 25
radio input "true"
click at [1266, 253] on input "(2) No" at bounding box center [1258, 250] width 25 height 25
radio input "true"
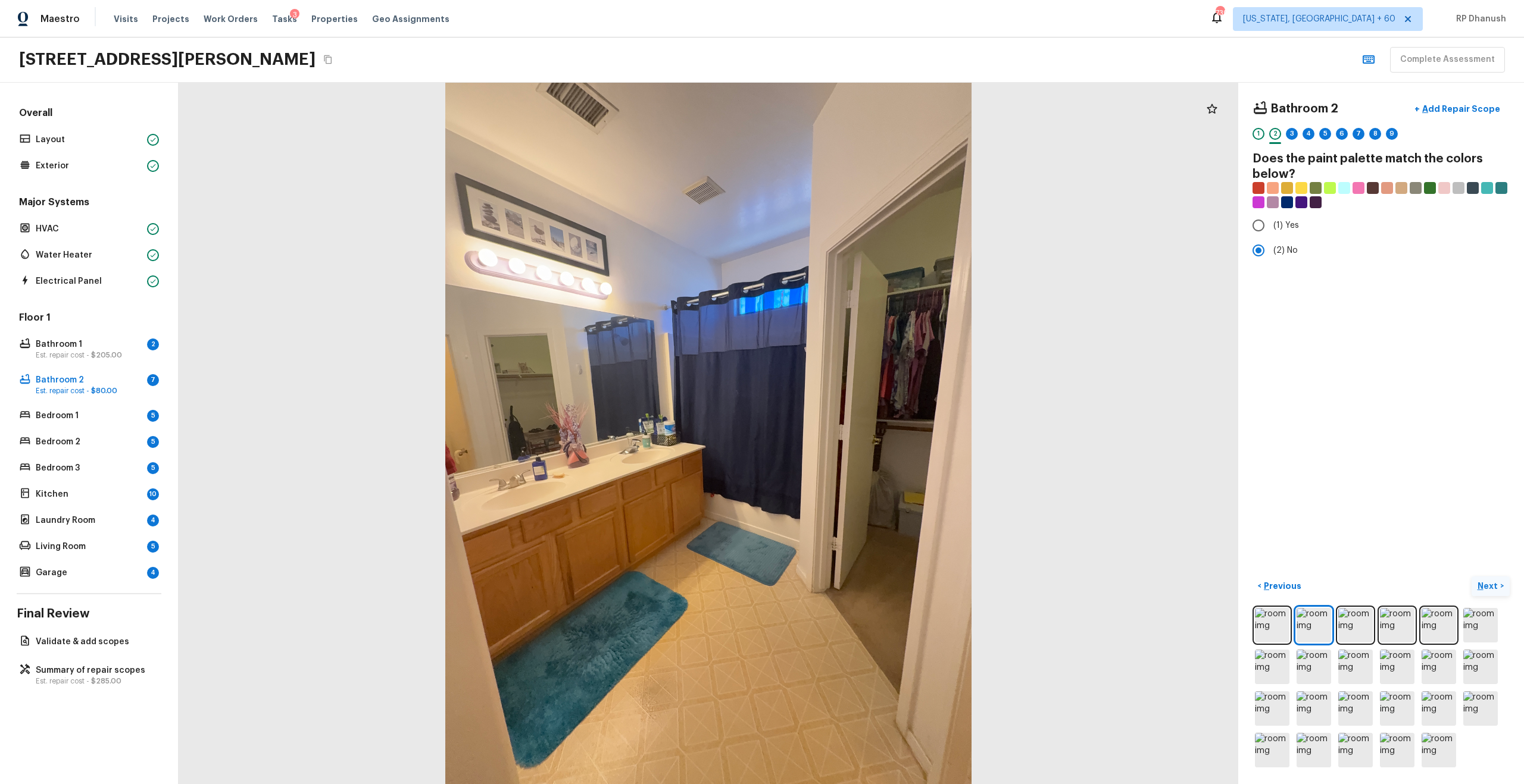
click at [1490, 582] on p "Next" at bounding box center [1489, 586] width 23 height 12
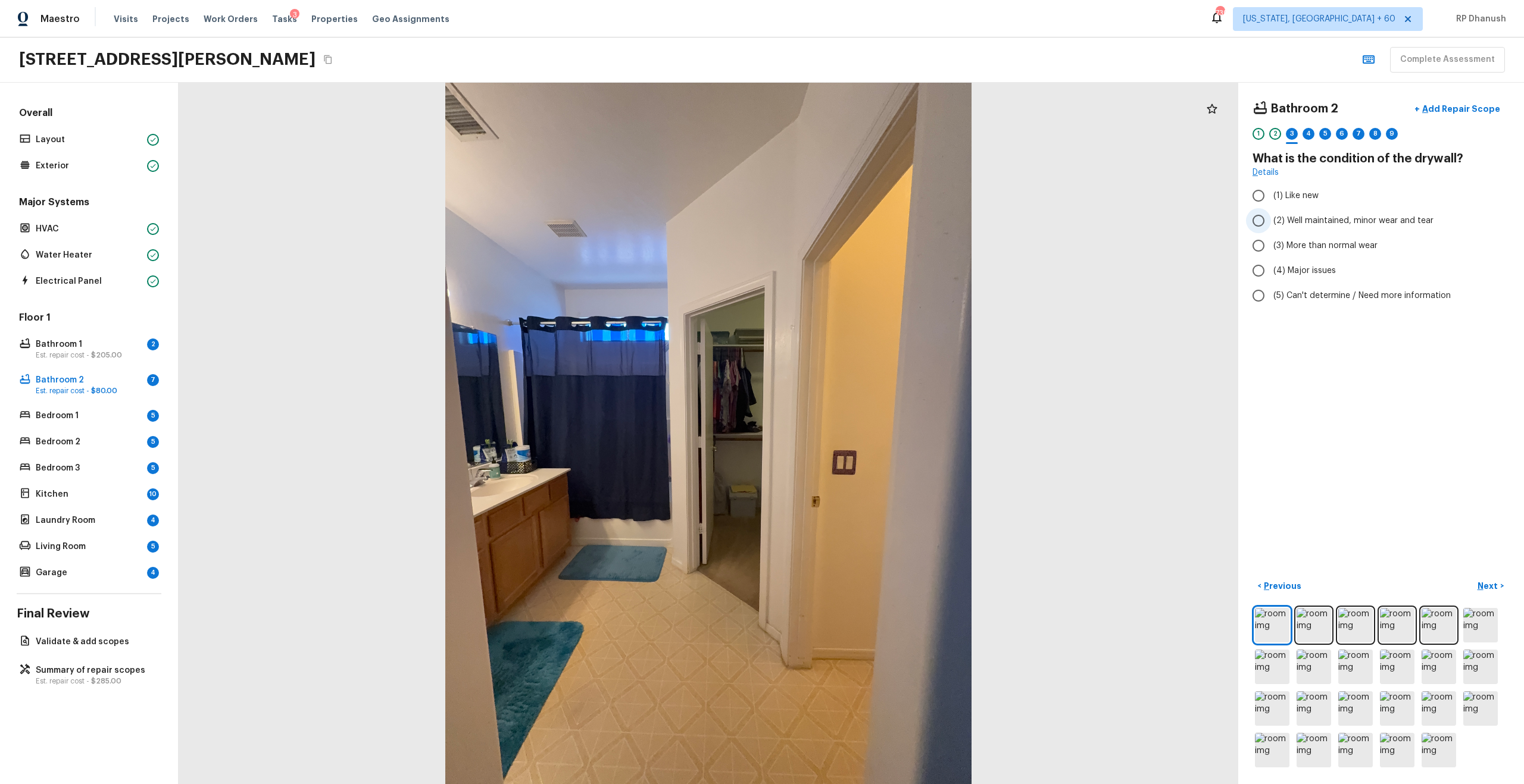
click at [1296, 222] on span "(2) Well maintained, minor wear and tear" at bounding box center [1353, 221] width 160 height 12
click at [1271, 222] on input "(2) Well maintained, minor wear and tear" at bounding box center [1258, 220] width 25 height 25
radio input "true"
click at [1495, 588] on p "Next" at bounding box center [1489, 586] width 23 height 12
click at [1277, 261] on label "(3) Tile" at bounding box center [1373, 255] width 254 height 25
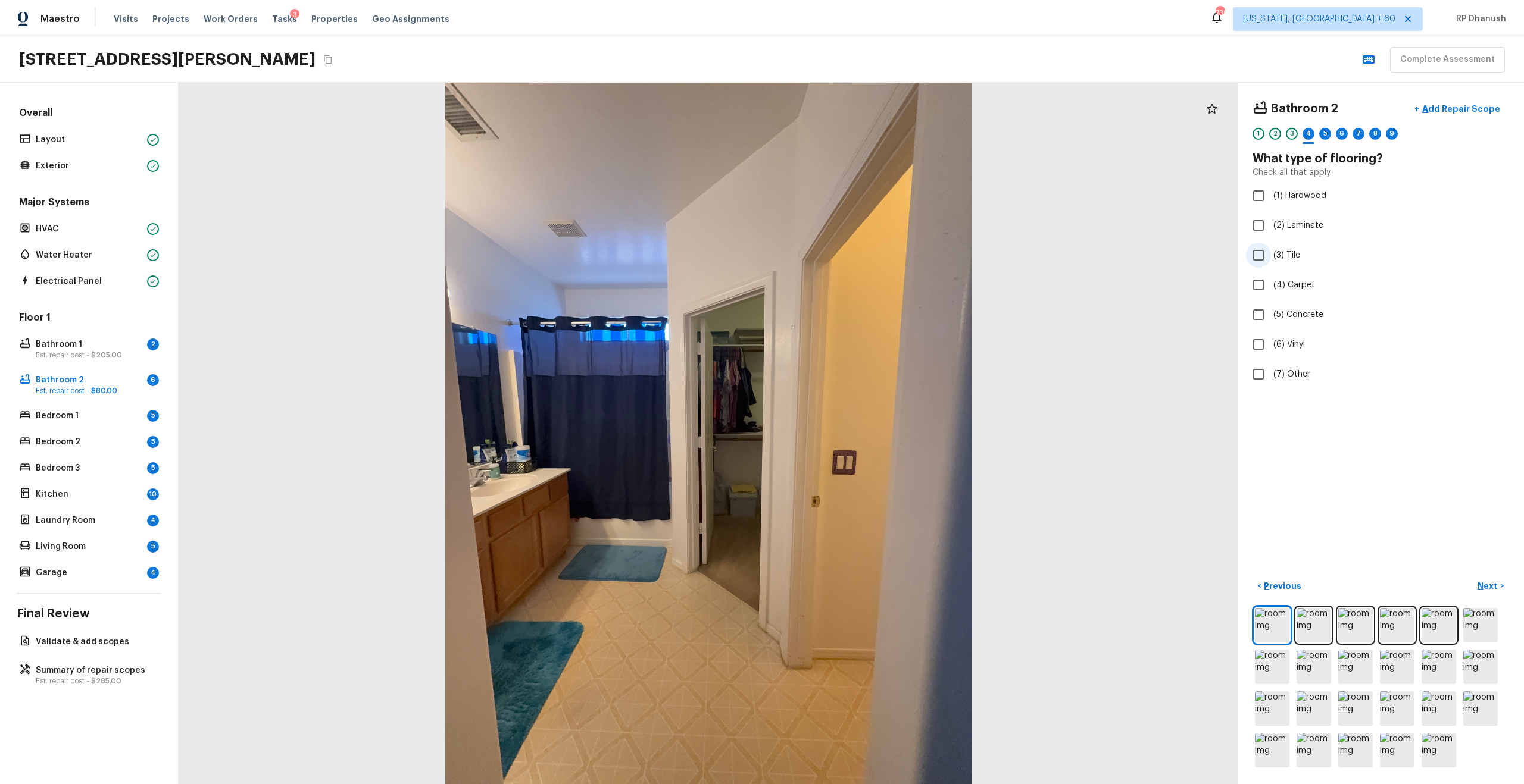
click at [1271, 261] on input "(3) Tile" at bounding box center [1258, 255] width 25 height 25
checkbox input "true"
click at [1278, 294] on label "(4) Carpet" at bounding box center [1373, 285] width 254 height 25
click at [1271, 294] on input "(4) Carpet" at bounding box center [1258, 285] width 25 height 25
checkbox input "true"
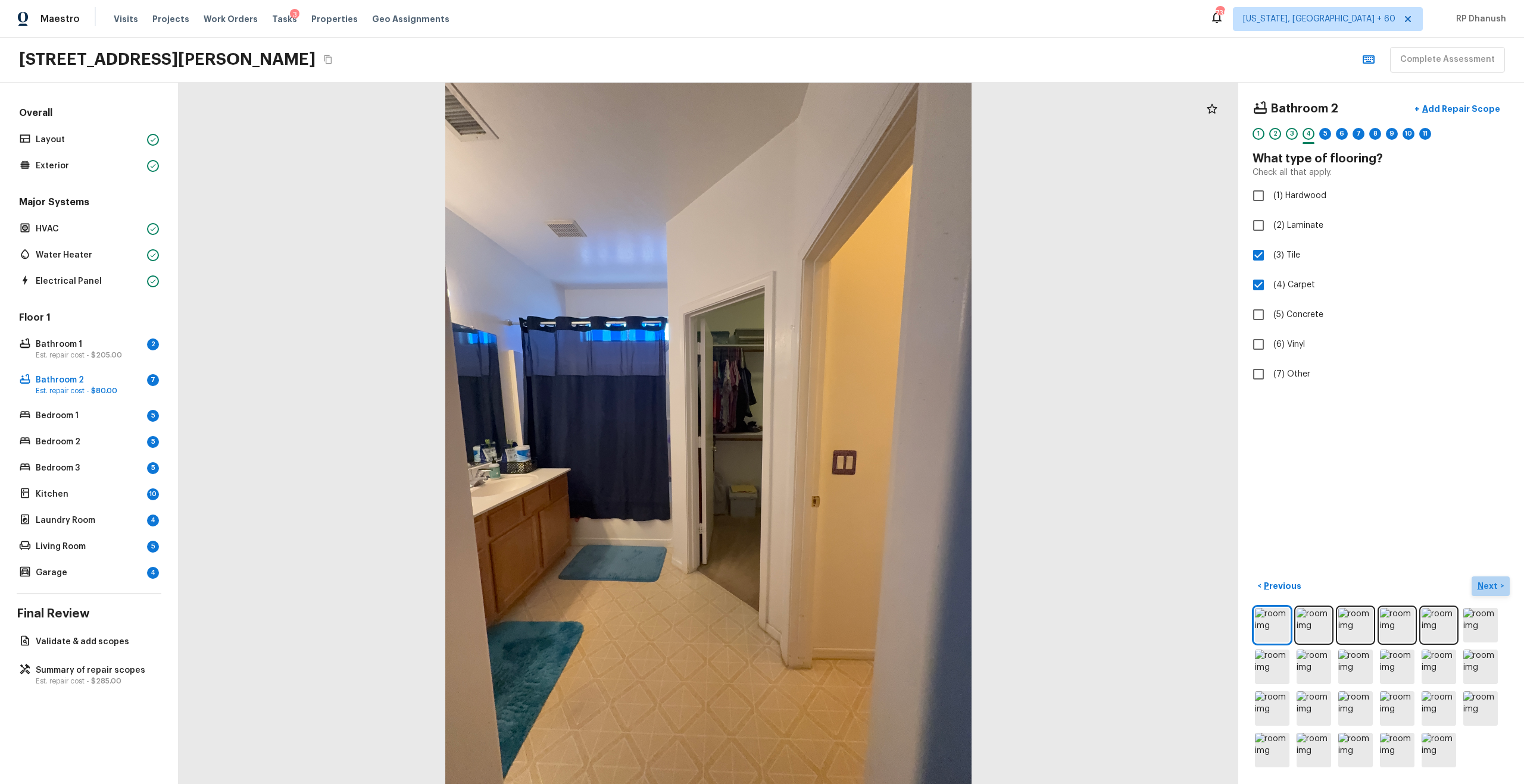
click at [1483, 580] on p "Next" at bounding box center [1489, 586] width 23 height 12
click at [1301, 212] on label "(2) Well maintained, minor wear and tear" at bounding box center [1373, 220] width 254 height 25
click at [1271, 212] on input "(2) Well maintained, minor wear and tear" at bounding box center [1258, 220] width 25 height 25
radio input "true"
click at [1493, 585] on p "Next" at bounding box center [1489, 586] width 23 height 12
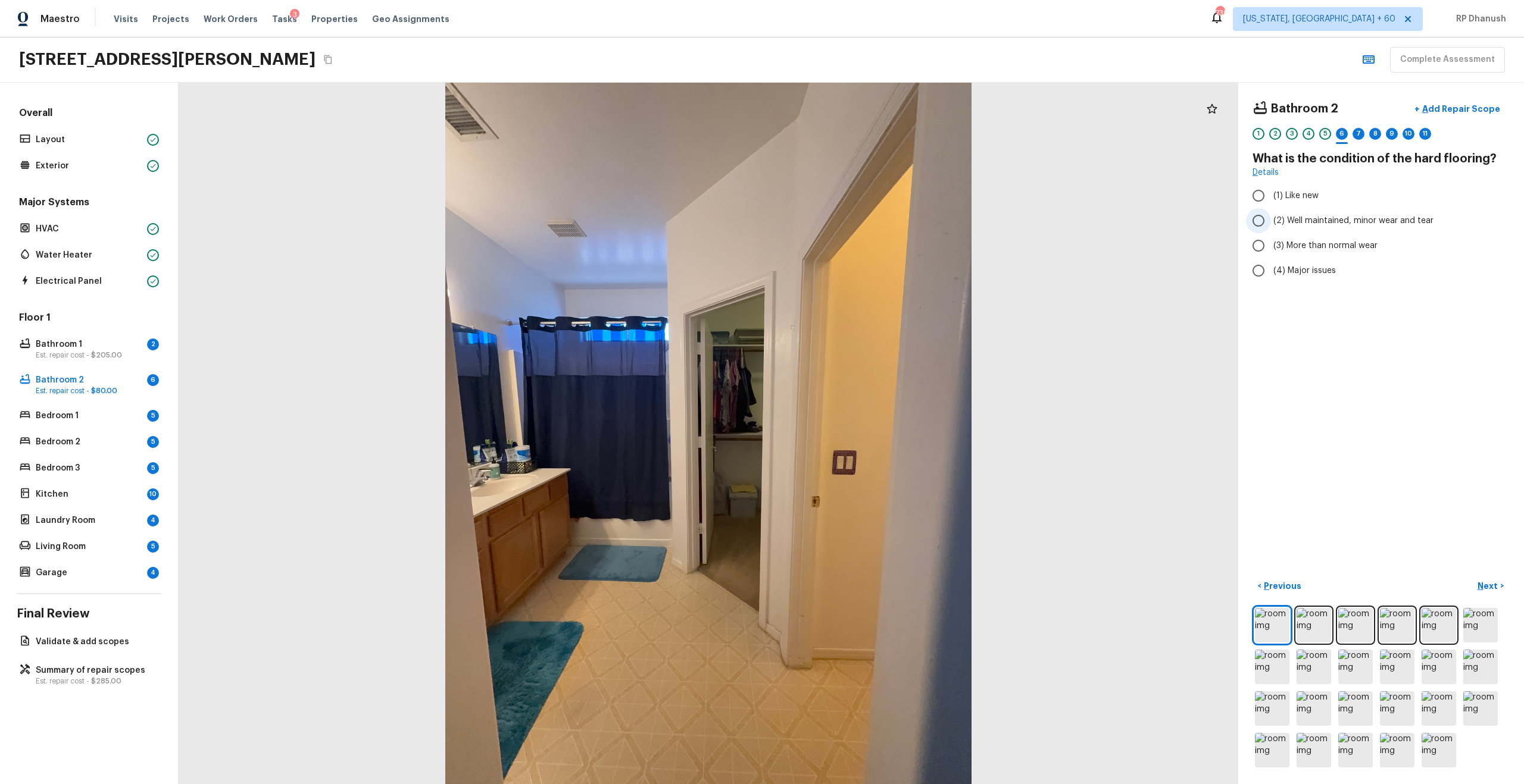
click at [1284, 224] on span "(2) Well maintained, minor wear and tear" at bounding box center [1353, 221] width 160 height 12
click at [1271, 224] on input "(2) Well maintained, minor wear and tear" at bounding box center [1258, 220] width 25 height 25
radio input "true"
click at [1493, 584] on p "Next" at bounding box center [1489, 586] width 23 height 12
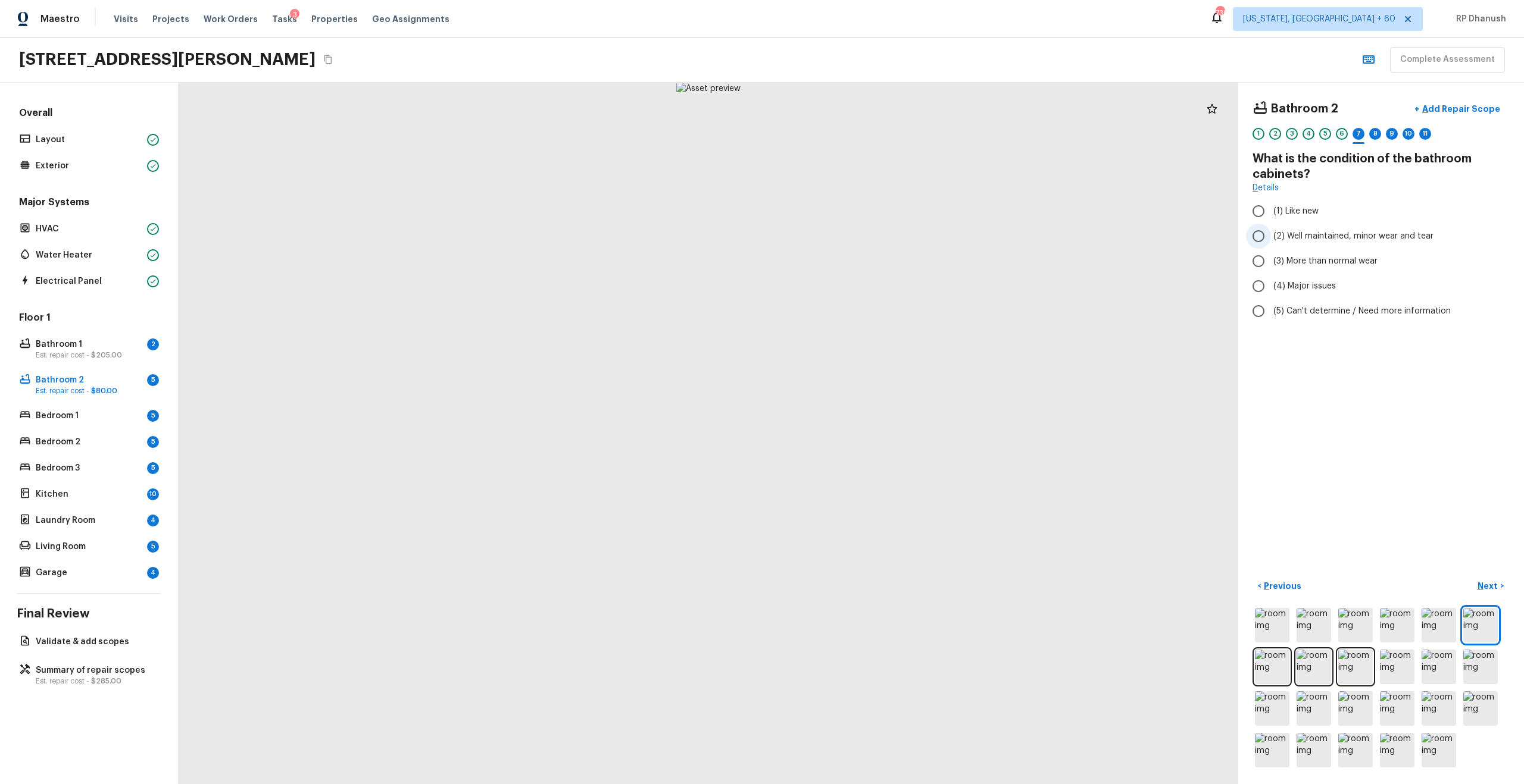
click at [1283, 239] on span "(2) Well maintained, minor wear and tear" at bounding box center [1353, 236] width 160 height 12
click at [1271, 239] on input "(2) Well maintained, minor wear and tear" at bounding box center [1258, 235] width 25 height 25
radio input "true"
click at [1492, 587] on p "Next" at bounding box center [1489, 586] width 23 height 12
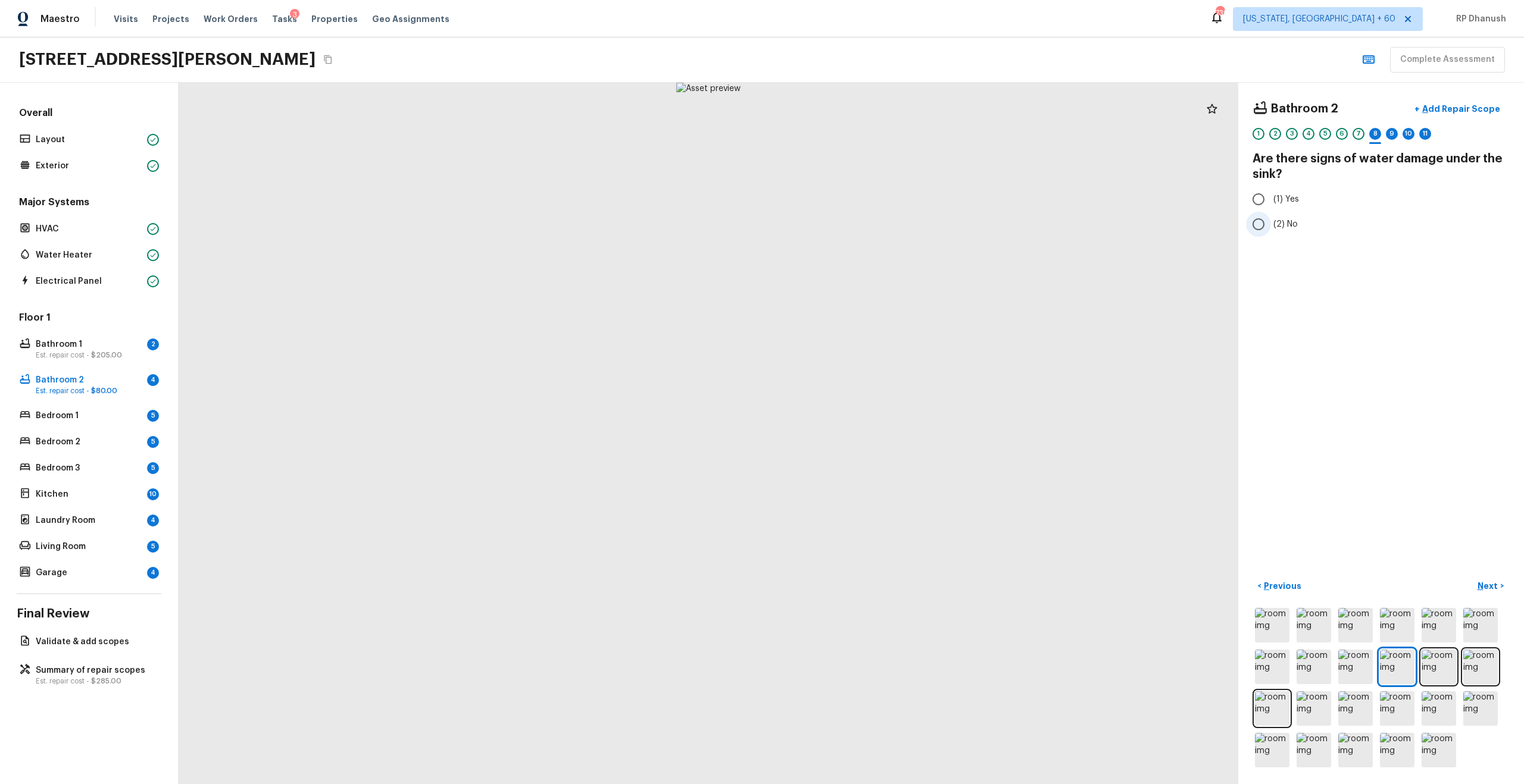
click at [1272, 229] on label "(2) No" at bounding box center [1373, 224] width 254 height 25
click at [1271, 229] on input "(2) No" at bounding box center [1258, 224] width 25 height 25
radio input "true"
click at [1485, 589] on p "Next" at bounding box center [1489, 586] width 23 height 12
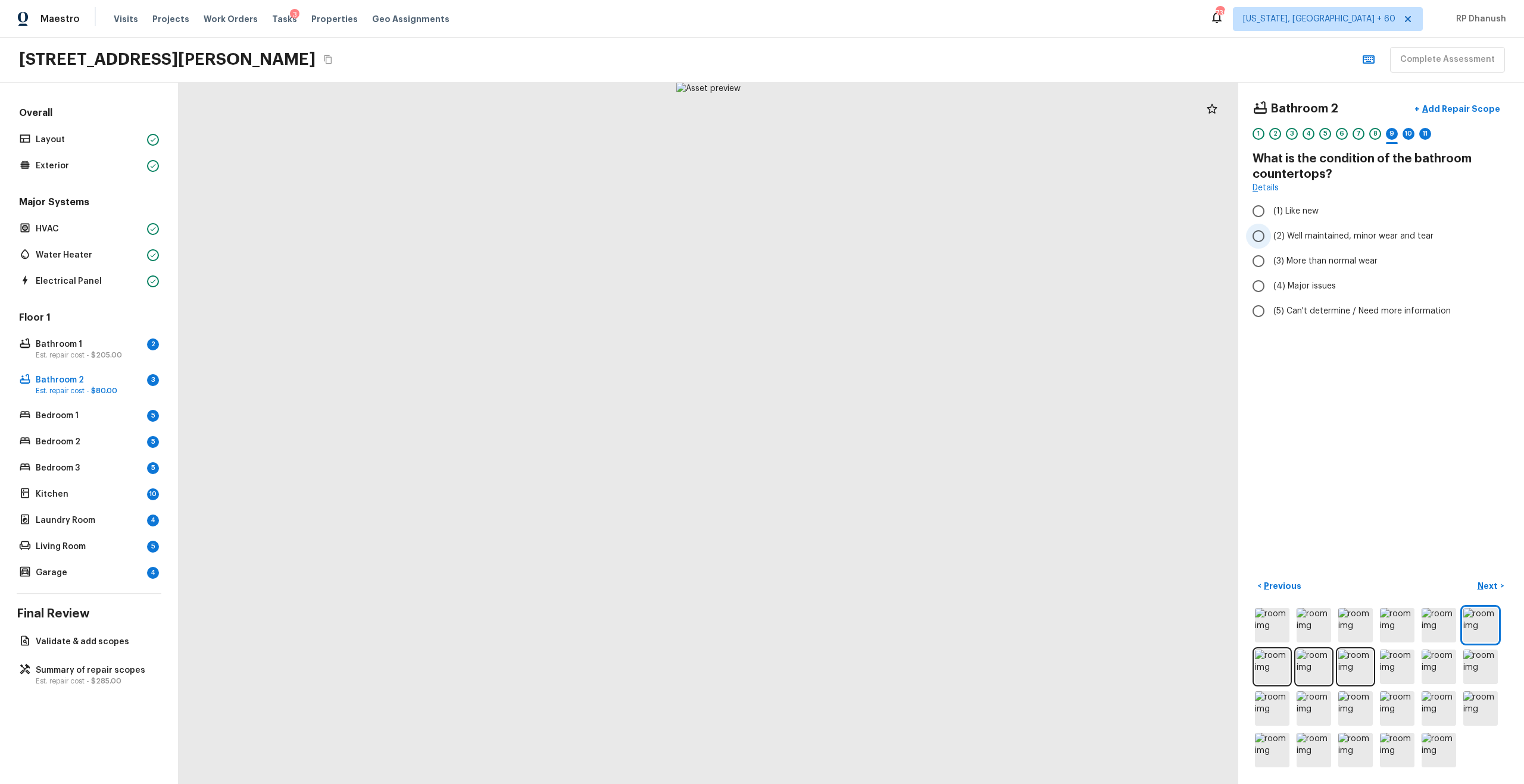
click at [1299, 235] on span "(2) Well maintained, minor wear and tear" at bounding box center [1353, 236] width 160 height 12
click at [1271, 235] on input "(2) Well maintained, minor wear and tear" at bounding box center [1258, 235] width 25 height 25
radio input "true"
click at [1487, 587] on p "Next" at bounding box center [1489, 586] width 23 height 12
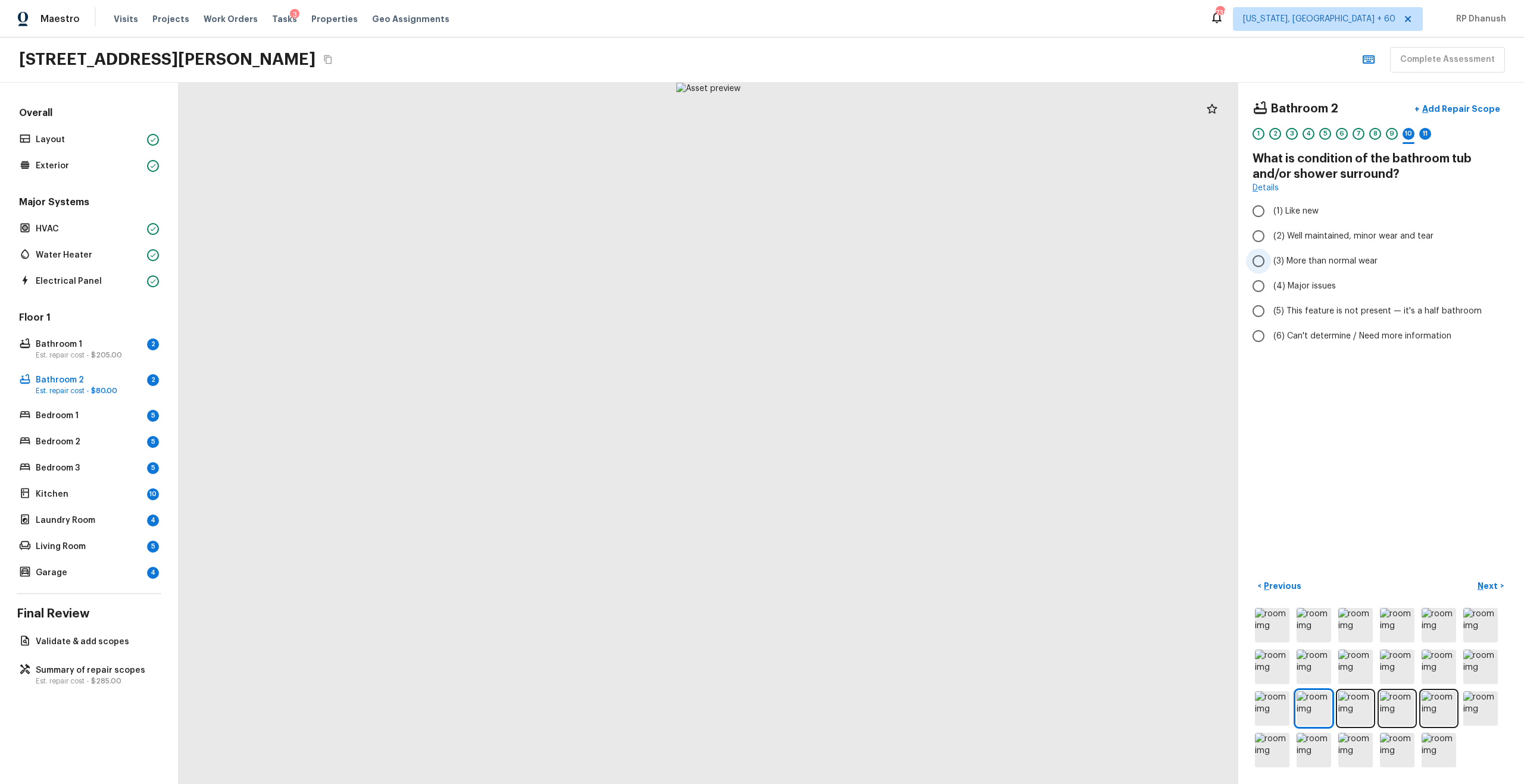
click at [1308, 257] on span "(3) More than normal wear" at bounding box center [1325, 261] width 104 height 12
click at [1271, 257] on input "(3) More than normal wear" at bounding box center [1258, 261] width 25 height 25
radio input "true"
click at [1483, 588] on p "Next" at bounding box center [1489, 586] width 23 height 12
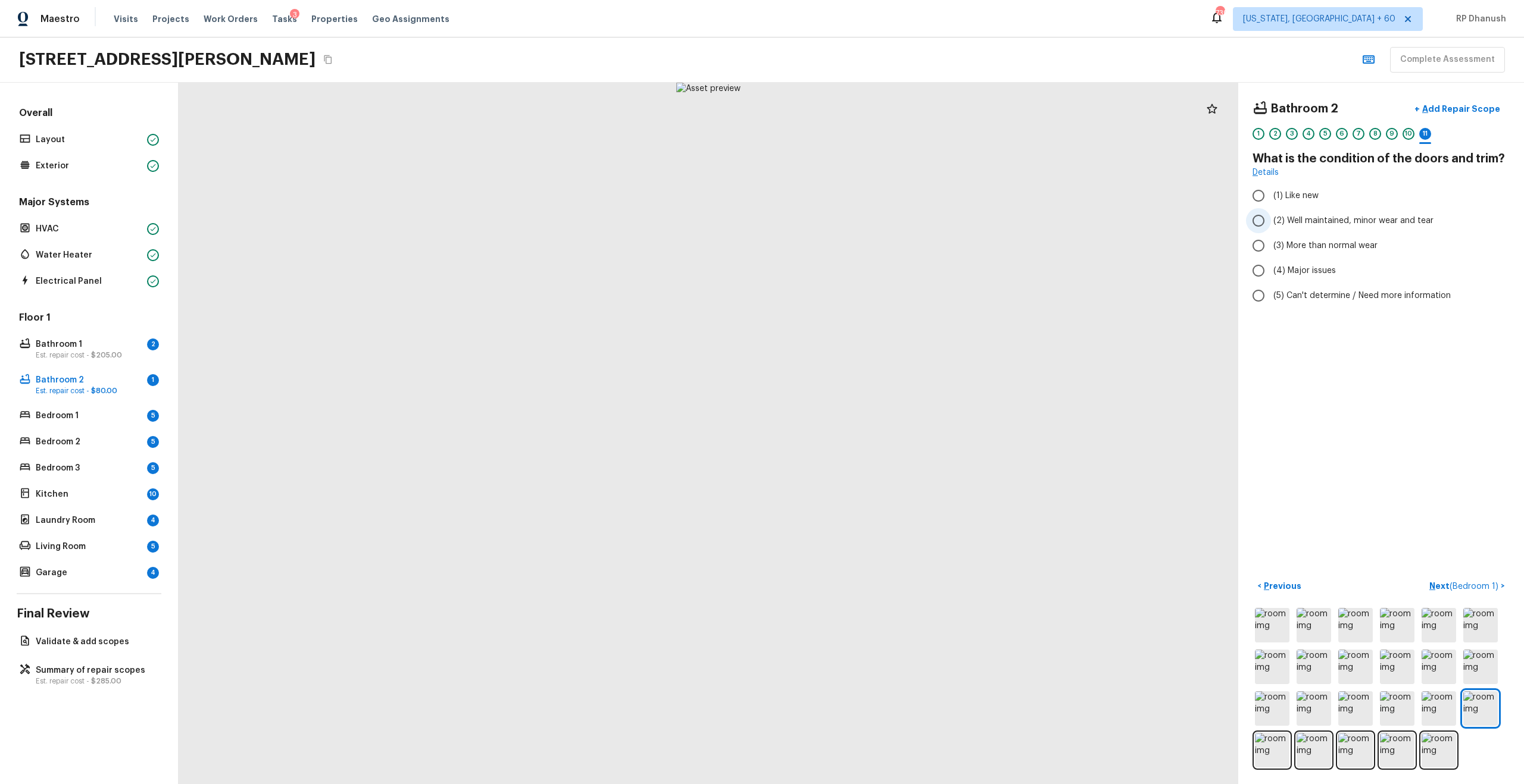
click at [1278, 218] on span "(2) Well maintained, minor wear and tear" at bounding box center [1353, 221] width 160 height 12
click at [1271, 218] on input "(2) Well maintained, minor wear and tear" at bounding box center [1258, 220] width 25 height 25
radio input "true"
click at [1466, 584] on span "( Bedroom 1 )" at bounding box center [1474, 587] width 49 height 9
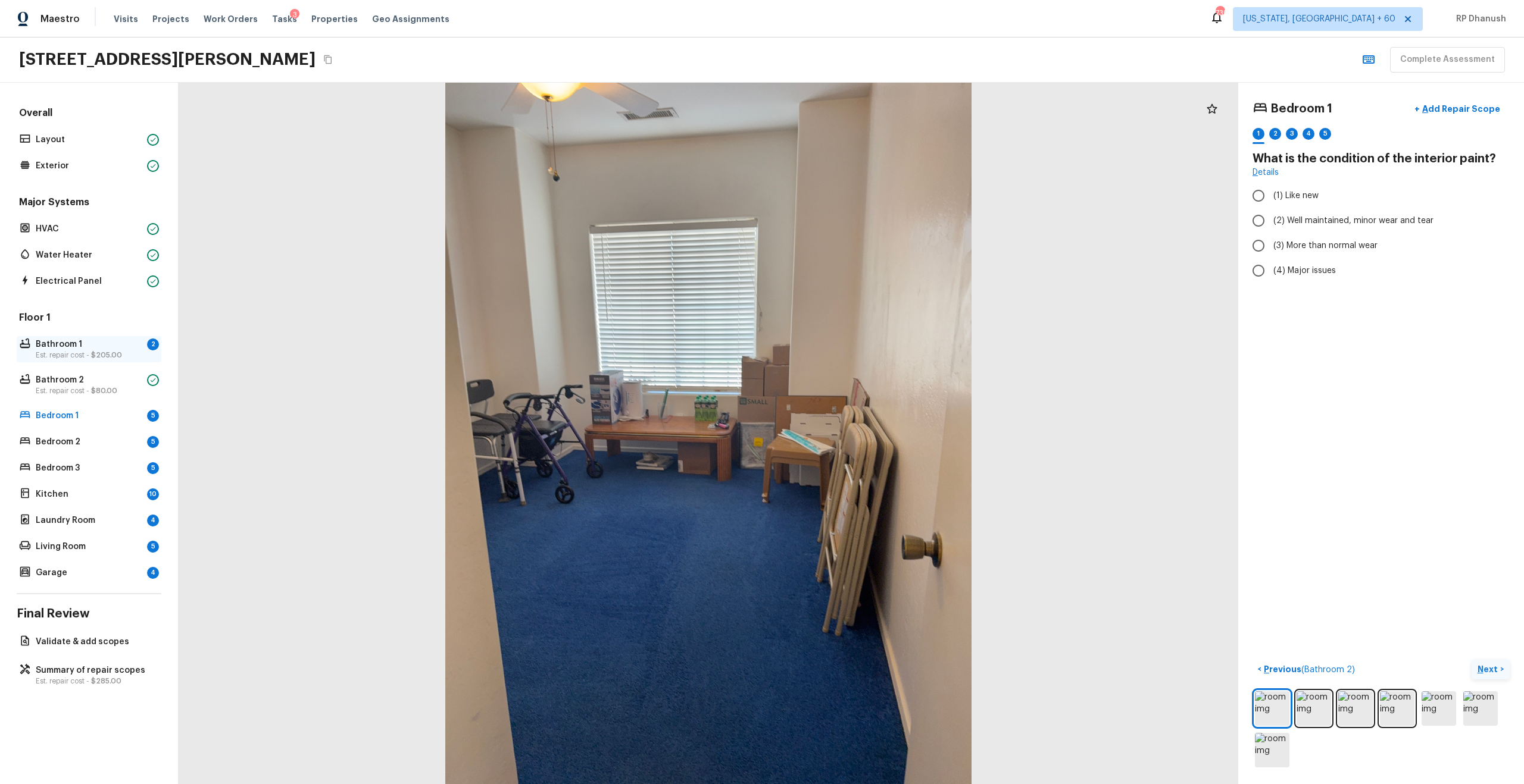
click at [137, 344] on p "Bathroom 1" at bounding box center [89, 345] width 107 height 12
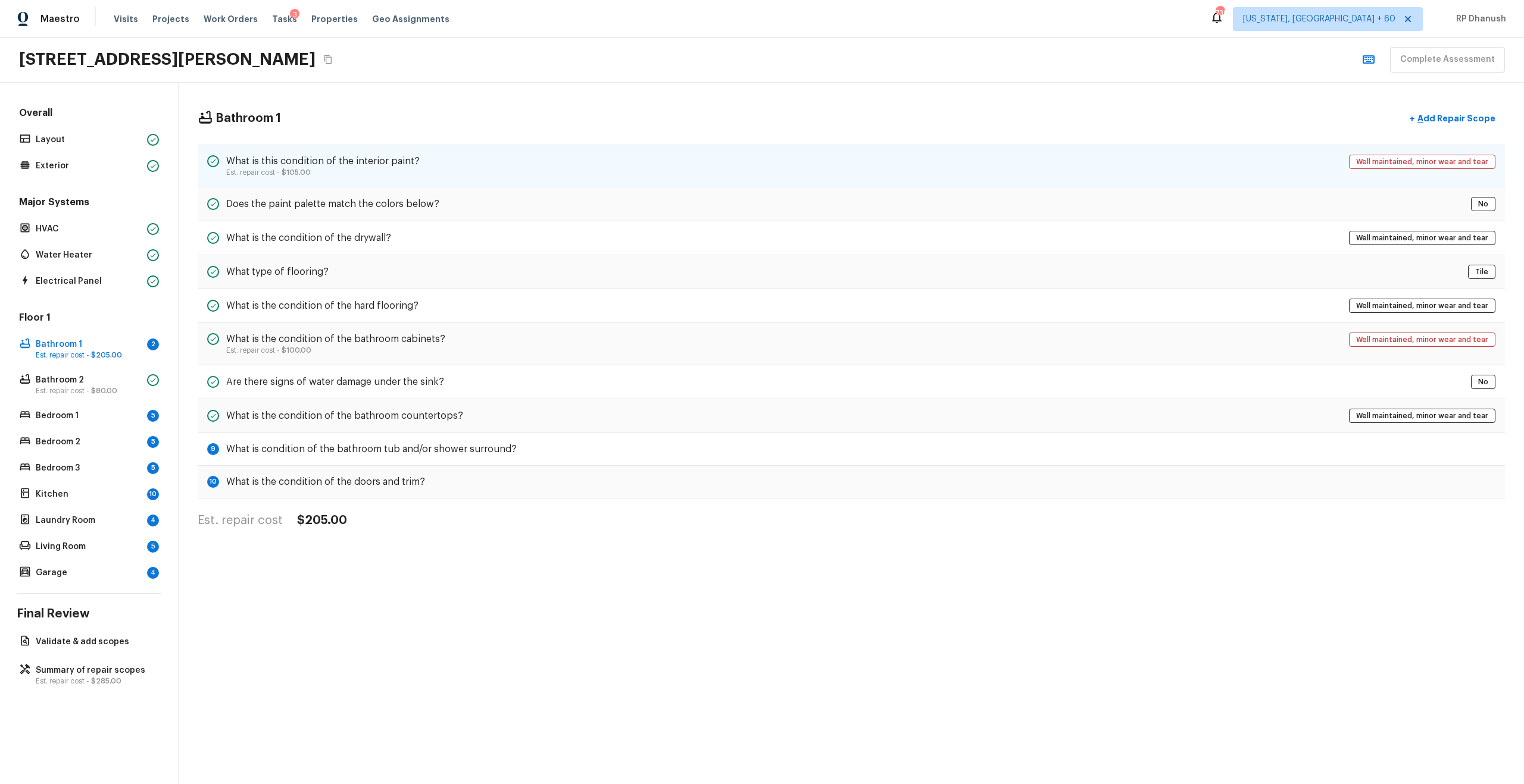
click at [1265, 167] on div "What is this condition of the interior paint? Est. repair cost - $105.00 Well m…" at bounding box center [852, 166] width 1307 height 43
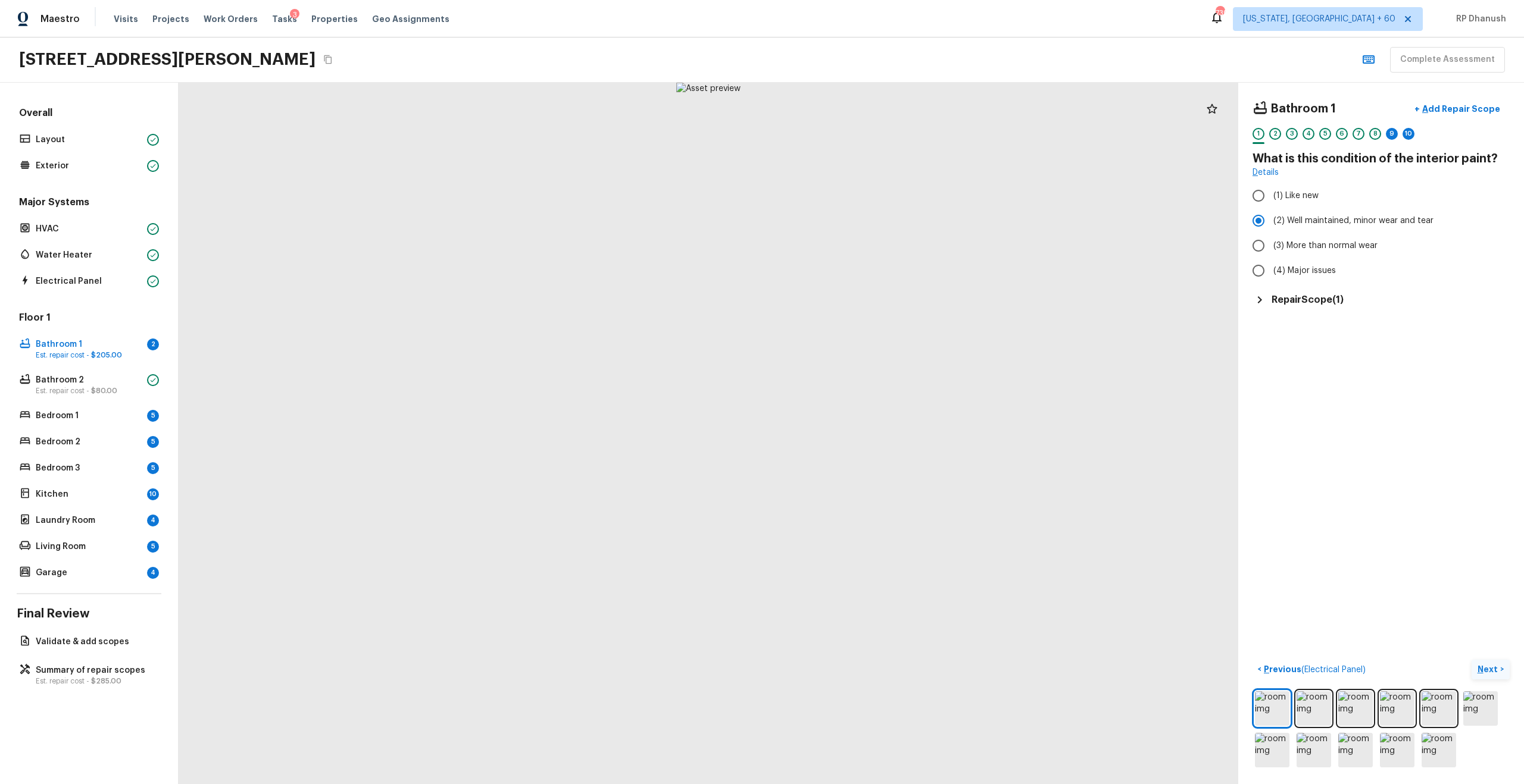
click at [1484, 668] on p "Next" at bounding box center [1489, 670] width 23 height 12
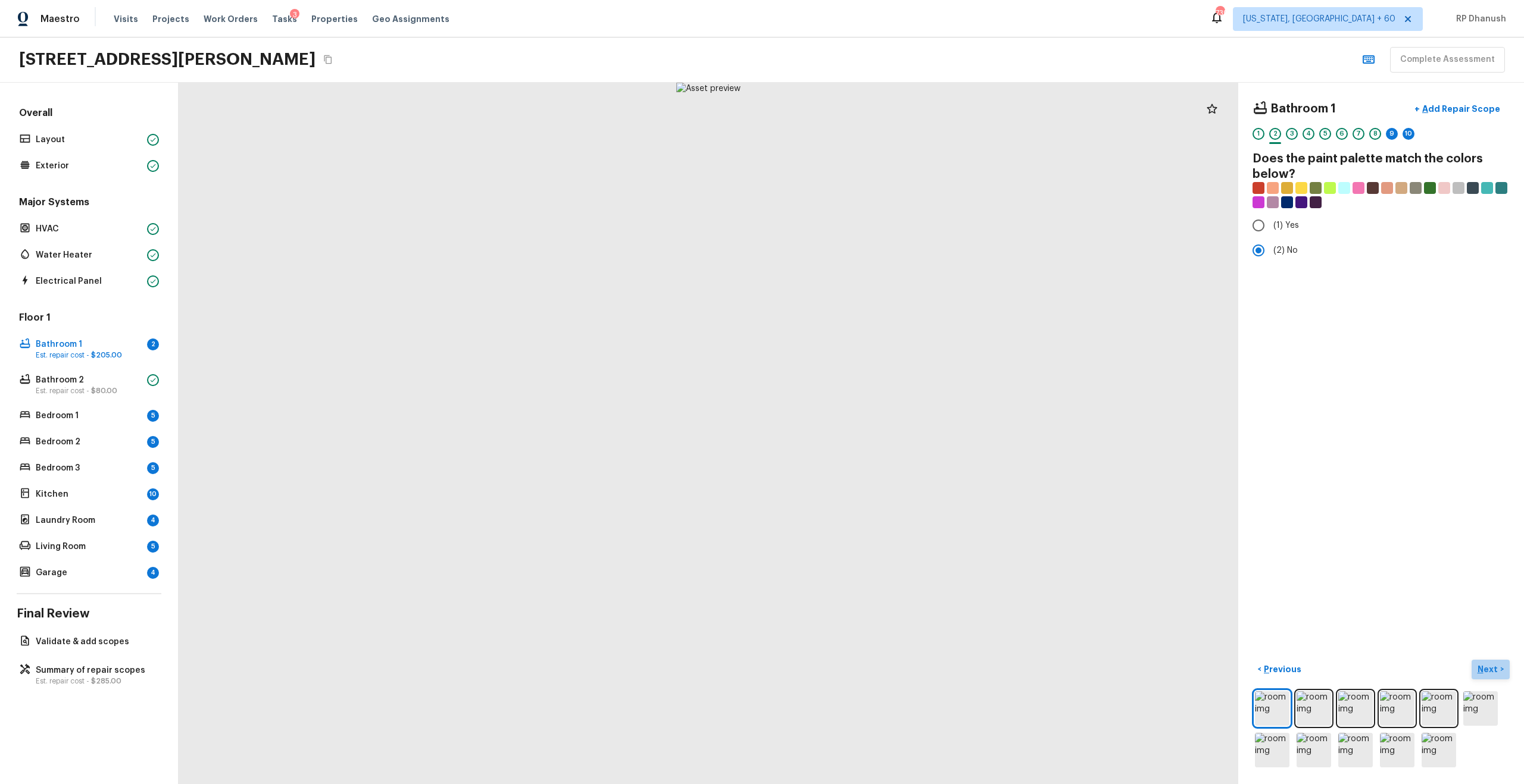
click at [1484, 668] on p "Next" at bounding box center [1489, 670] width 23 height 12
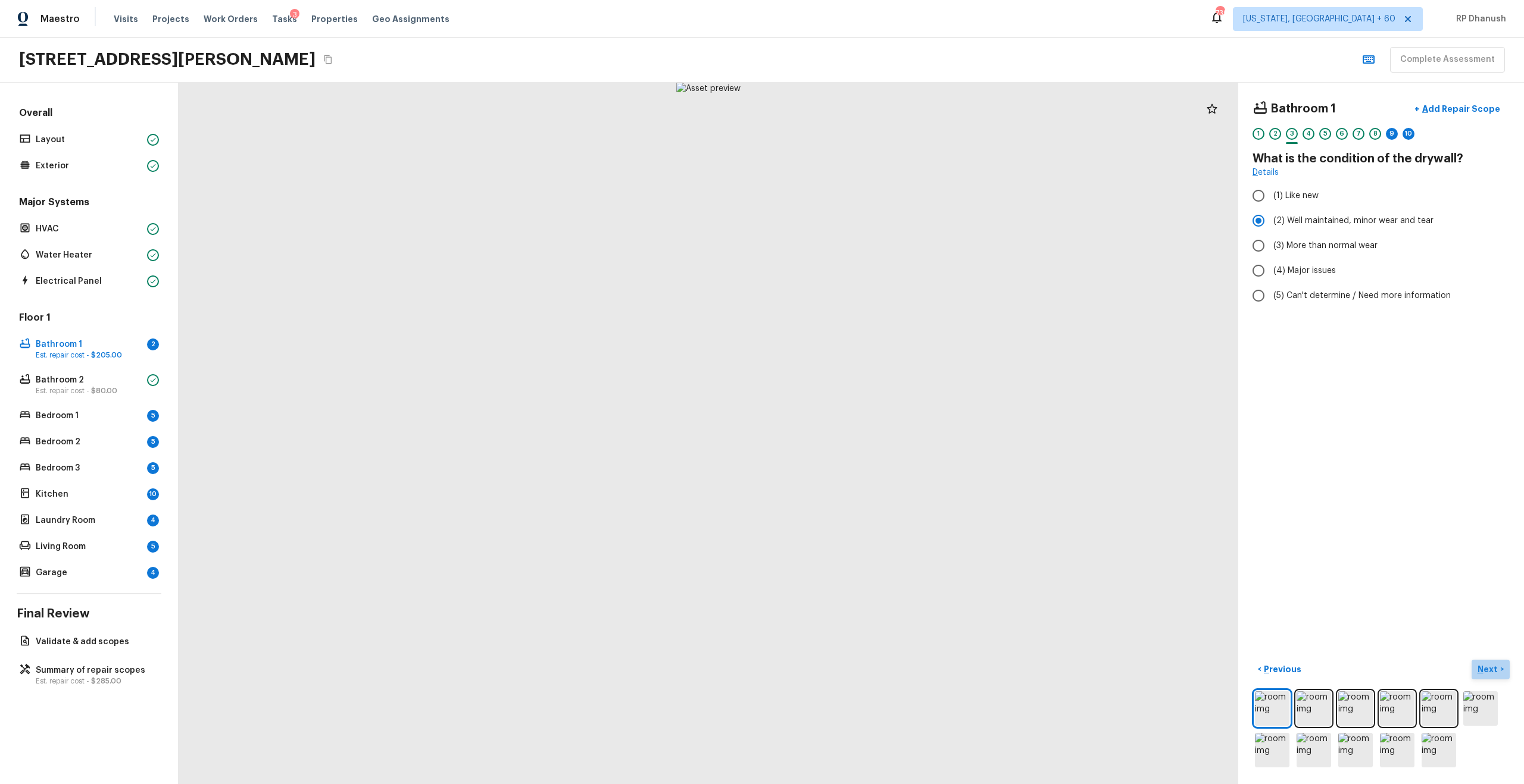
click at [1484, 668] on p "Next" at bounding box center [1489, 670] width 23 height 12
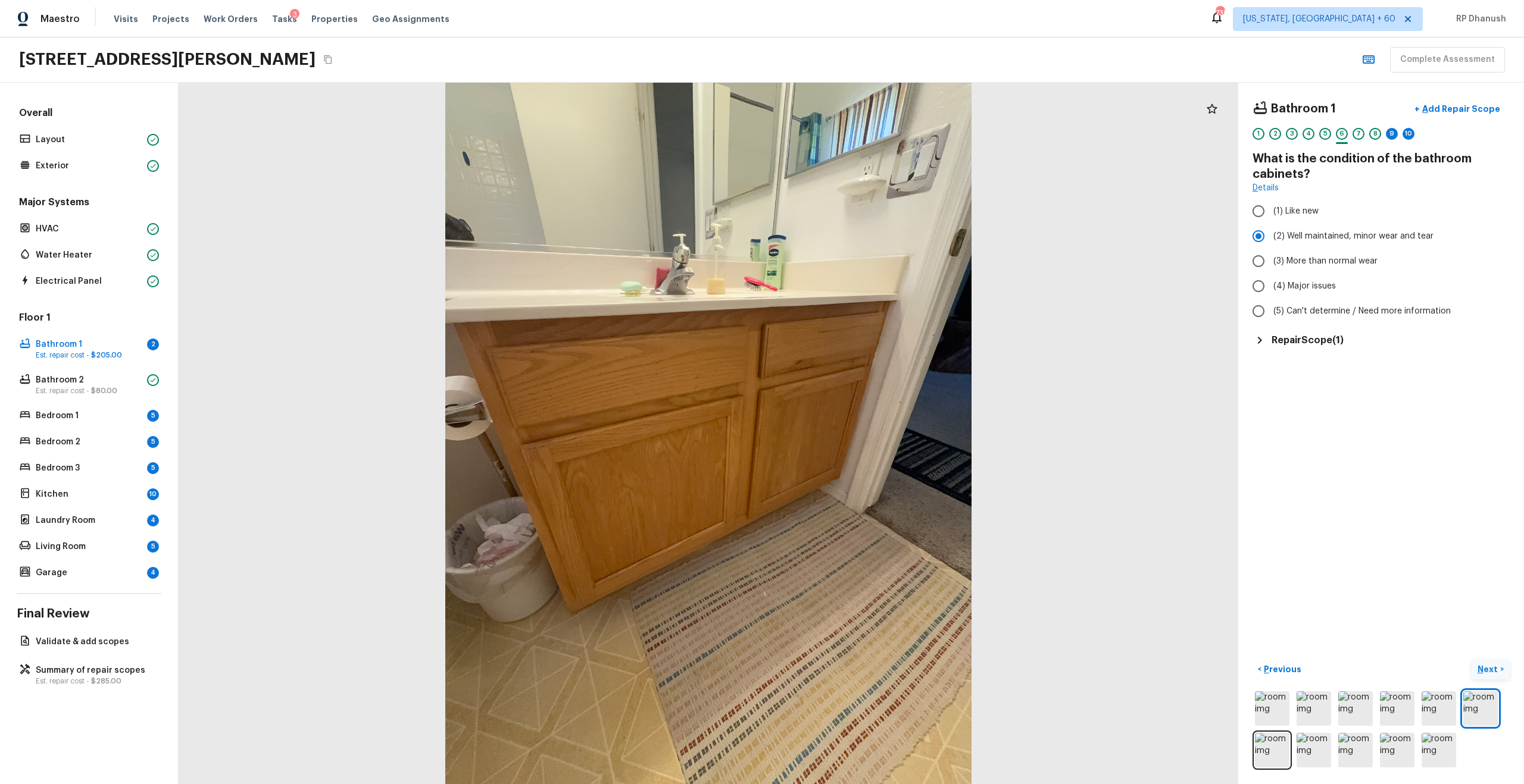
click at [1484, 668] on p "Next" at bounding box center [1489, 670] width 23 height 12
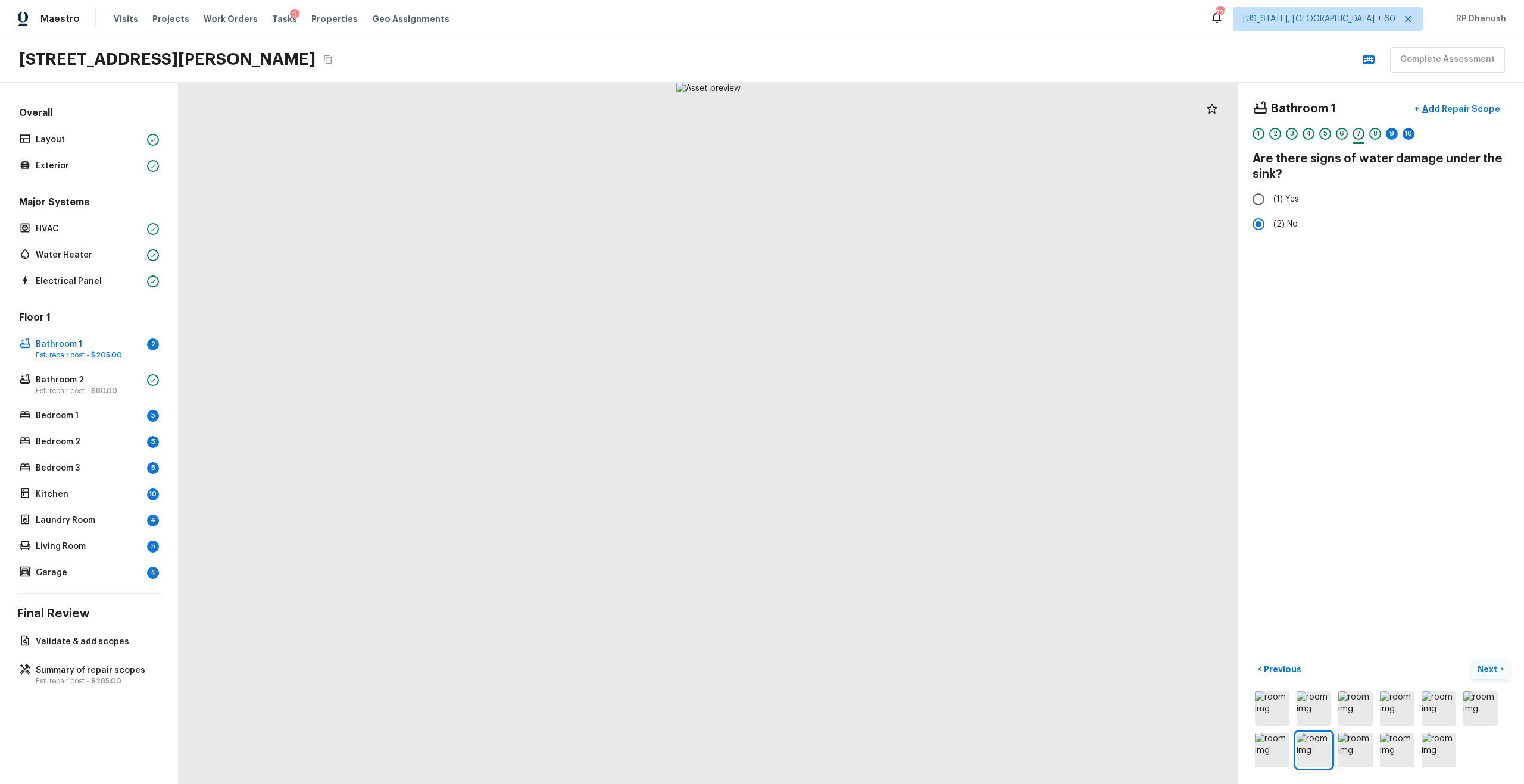
click at [1484, 668] on p "Next" at bounding box center [1489, 670] width 23 height 12
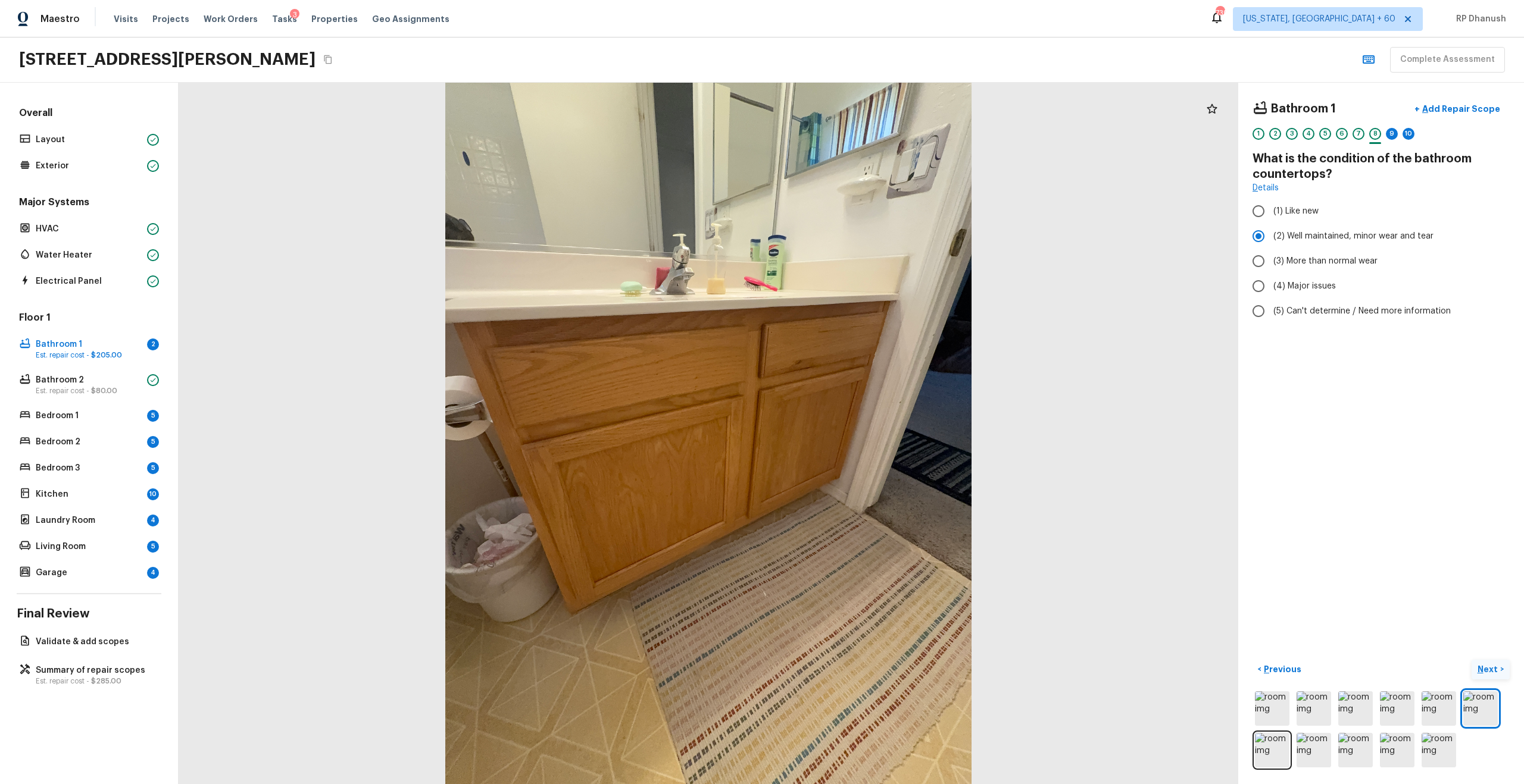
click at [1484, 668] on p "Next" at bounding box center [1489, 670] width 23 height 12
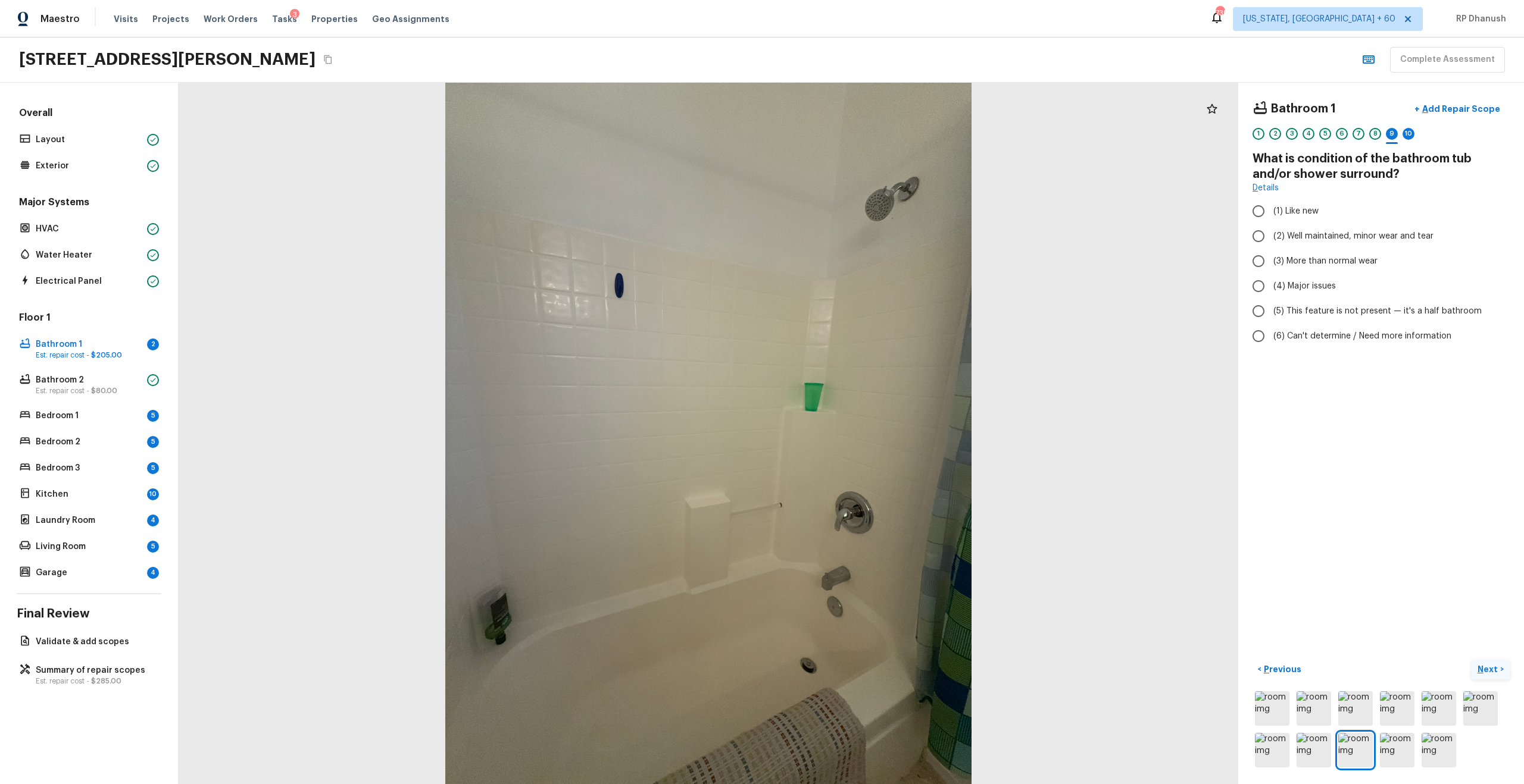
click at [1484, 668] on p "Next" at bounding box center [1489, 670] width 23 height 12
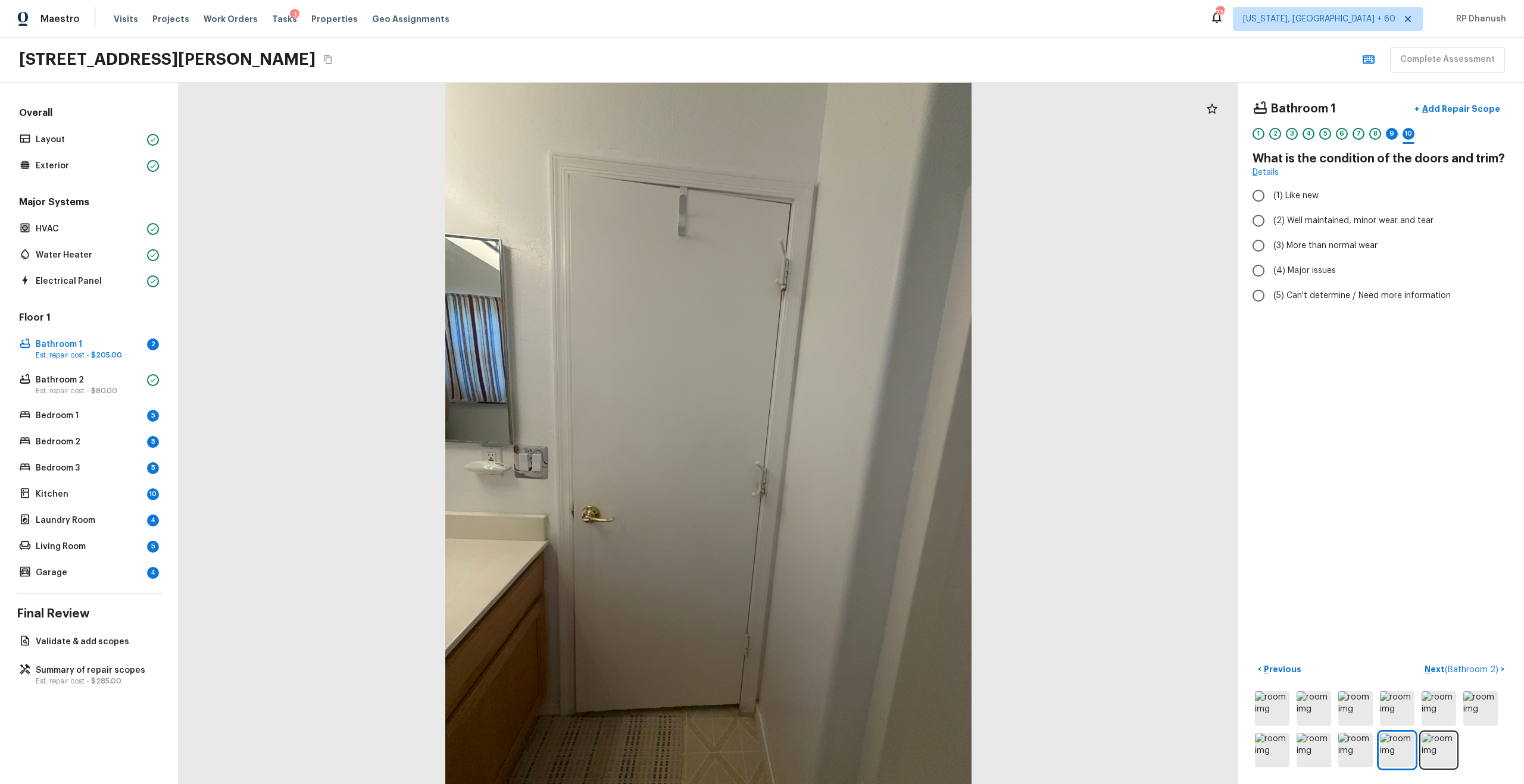
click at [1395, 769] on div at bounding box center [1381, 729] width 257 height 81
click at [1395, 757] on img at bounding box center [1397, 750] width 34 height 34
click at [1370, 737] on img at bounding box center [1355, 750] width 34 height 34
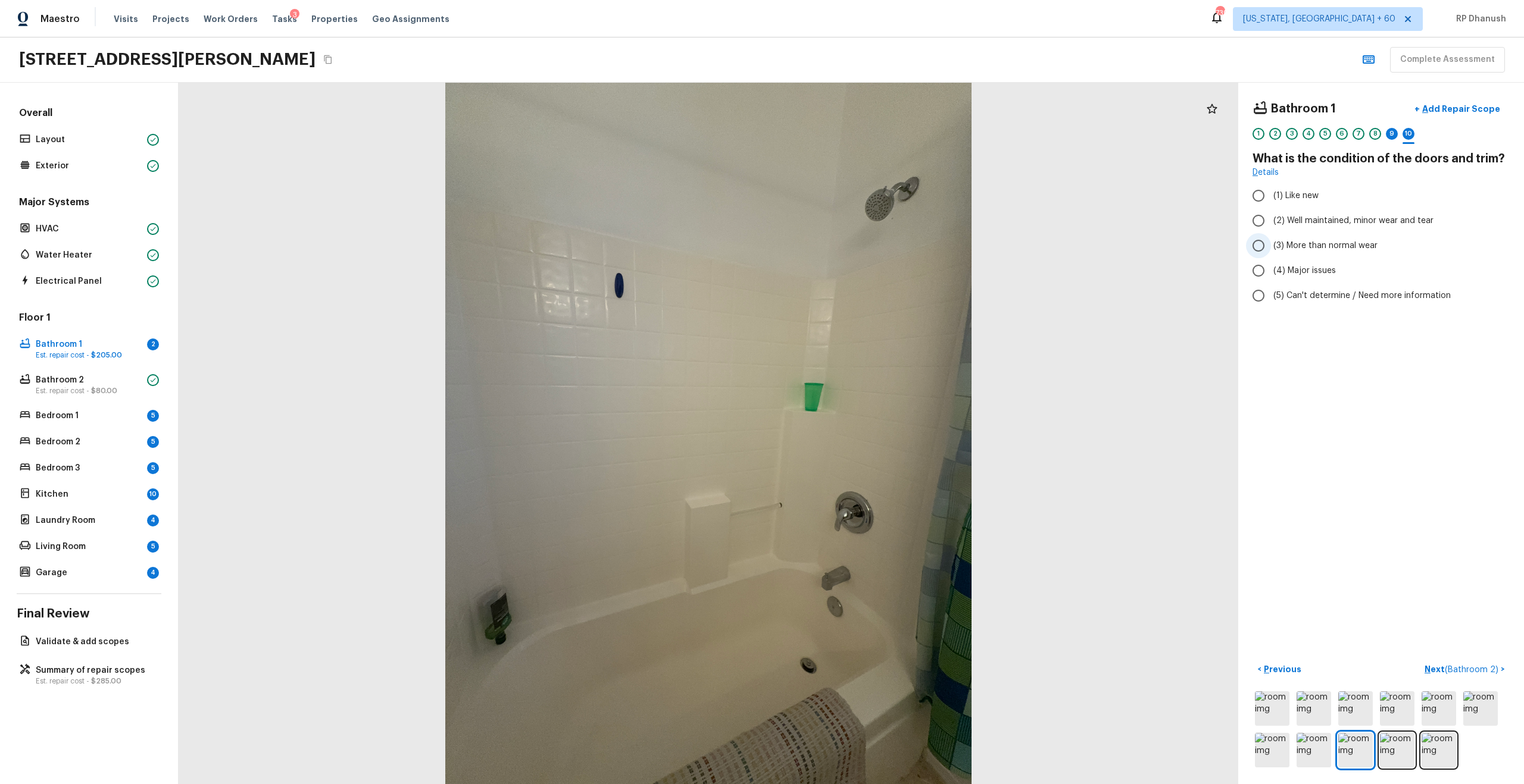
click at [1294, 241] on span "(3) More than normal wear" at bounding box center [1325, 246] width 104 height 12
click at [1271, 241] on input "(3) More than normal wear" at bounding box center [1258, 245] width 25 height 25
radio input "true"
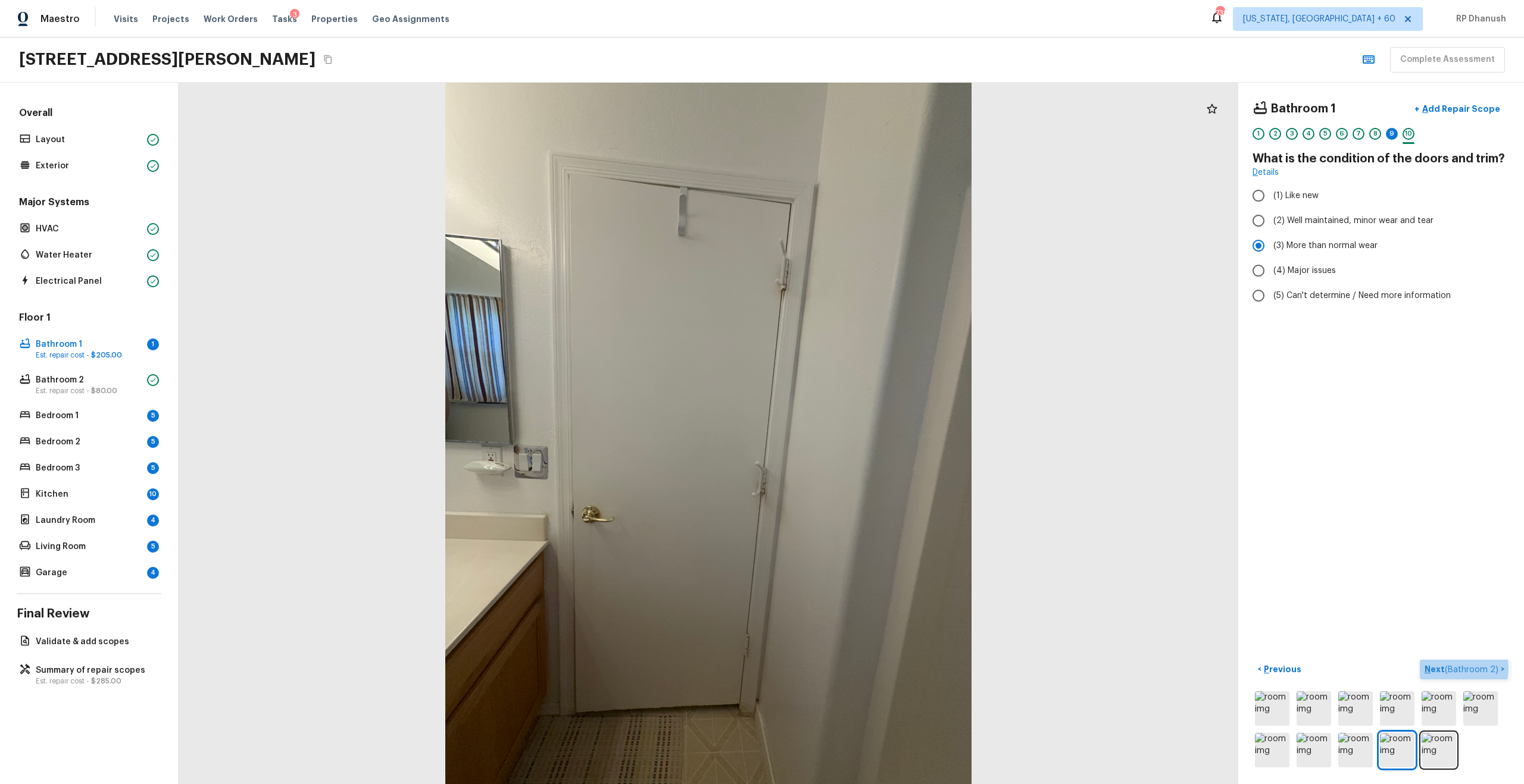
click at [1441, 668] on p "Next ( Bathroom 2 )" at bounding box center [1462, 670] width 76 height 13
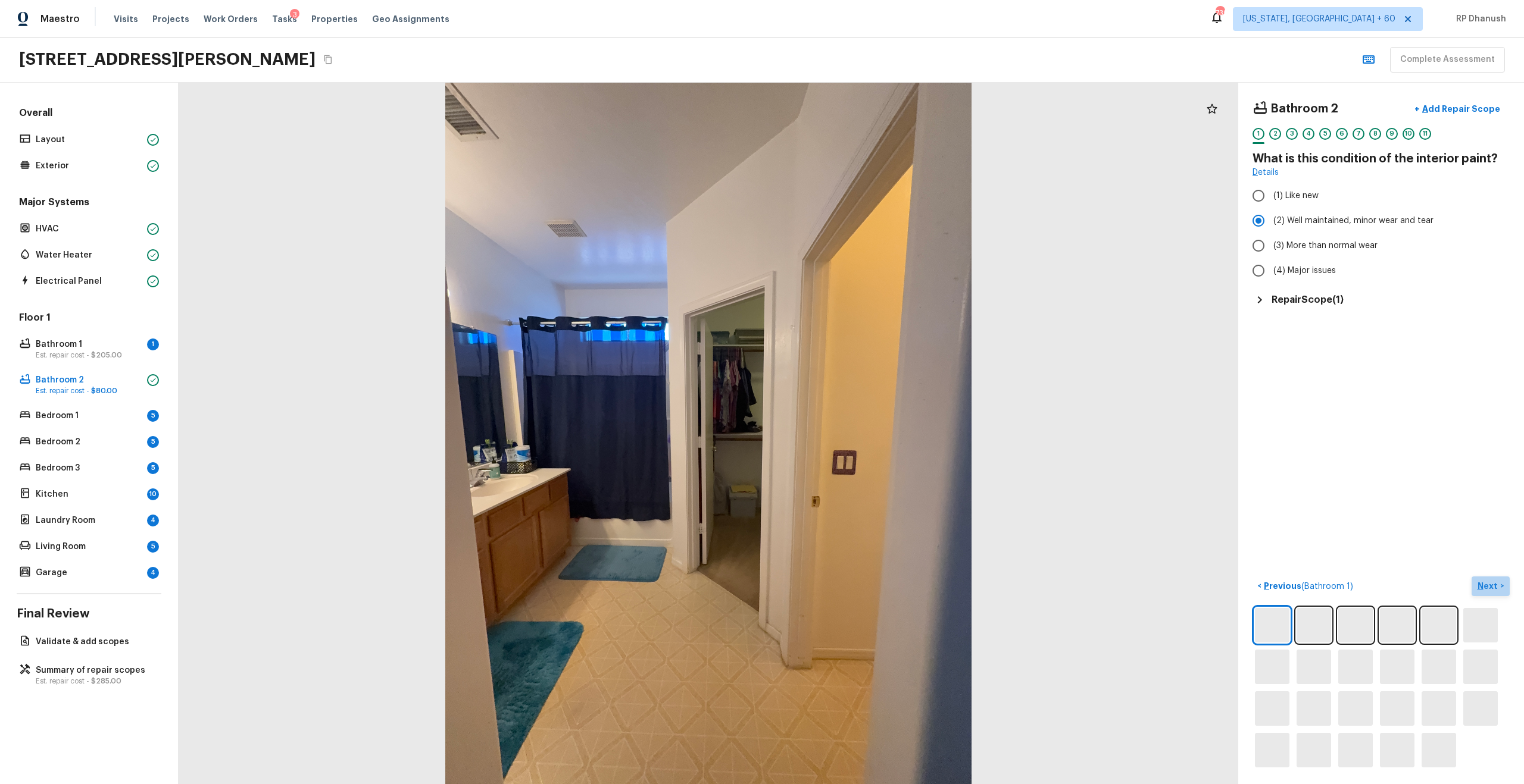
click at [1489, 583] on p "Next" at bounding box center [1489, 586] width 23 height 12
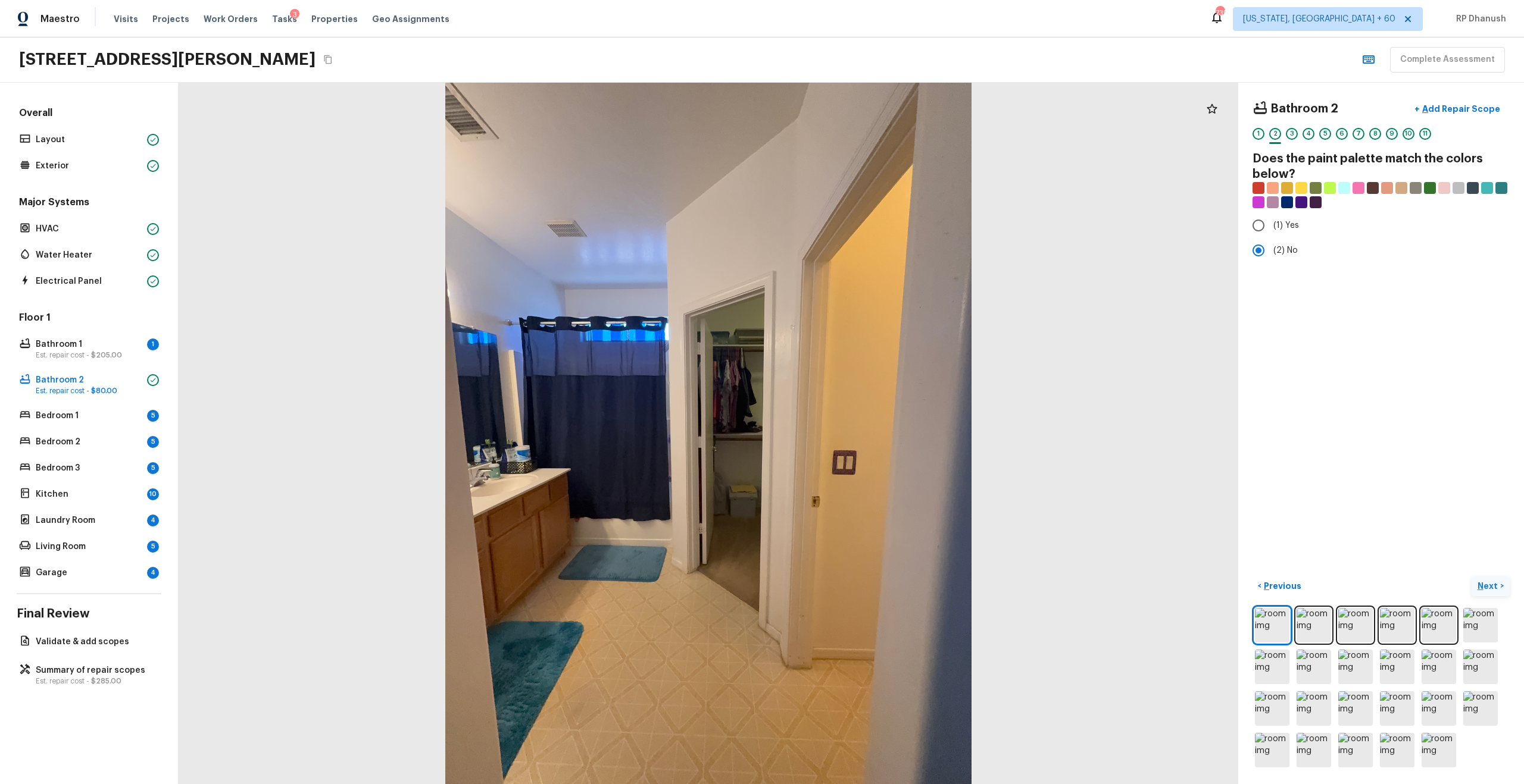
click at [1489, 583] on p "Next" at bounding box center [1489, 586] width 23 height 12
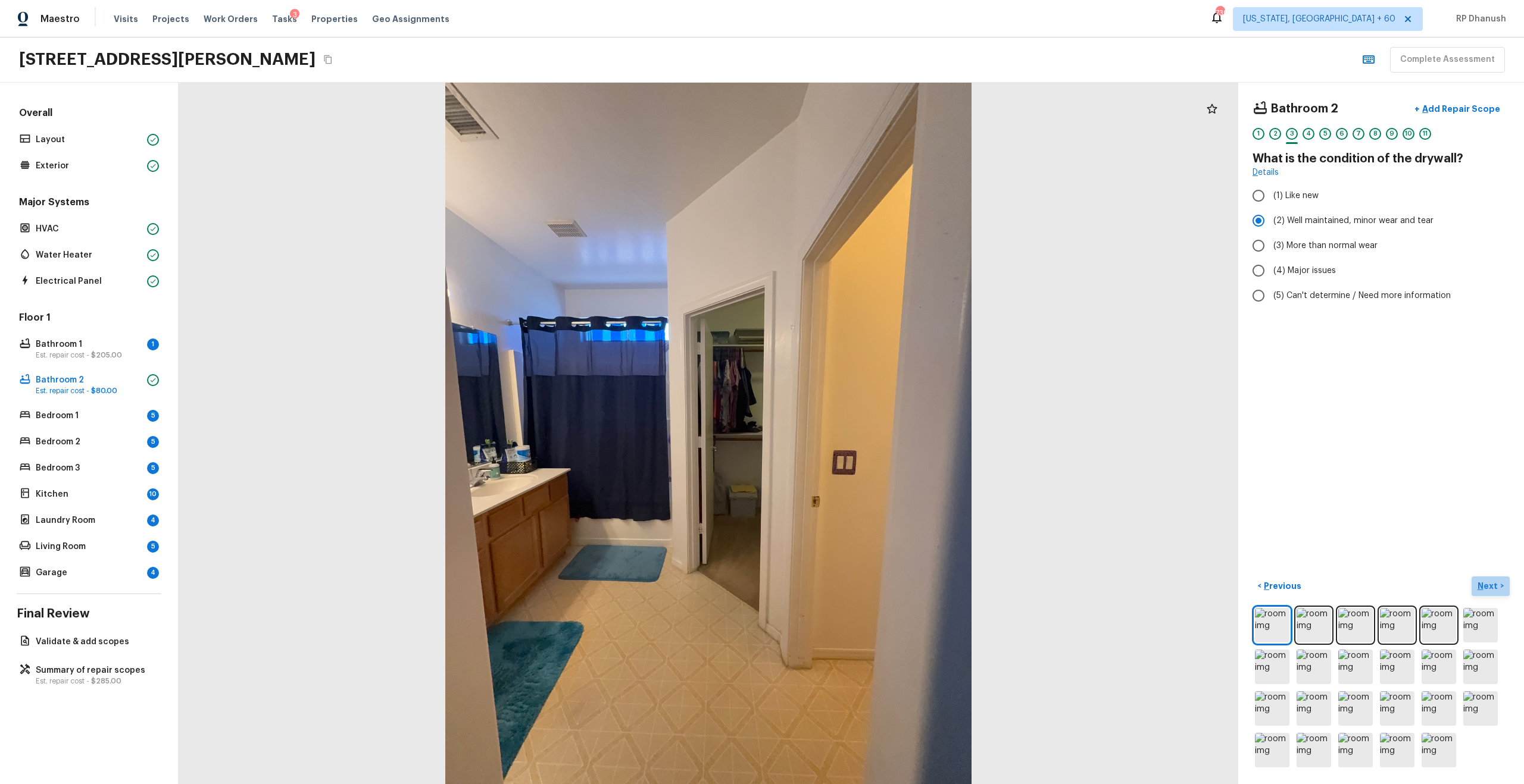
click at [1489, 584] on p "Next" at bounding box center [1489, 586] width 23 height 12
click at [1489, 584] on p "Next" at bounding box center [1489, 586] width 23 height 12
click at [119, 381] on p "Bathroom 2" at bounding box center [89, 380] width 107 height 12
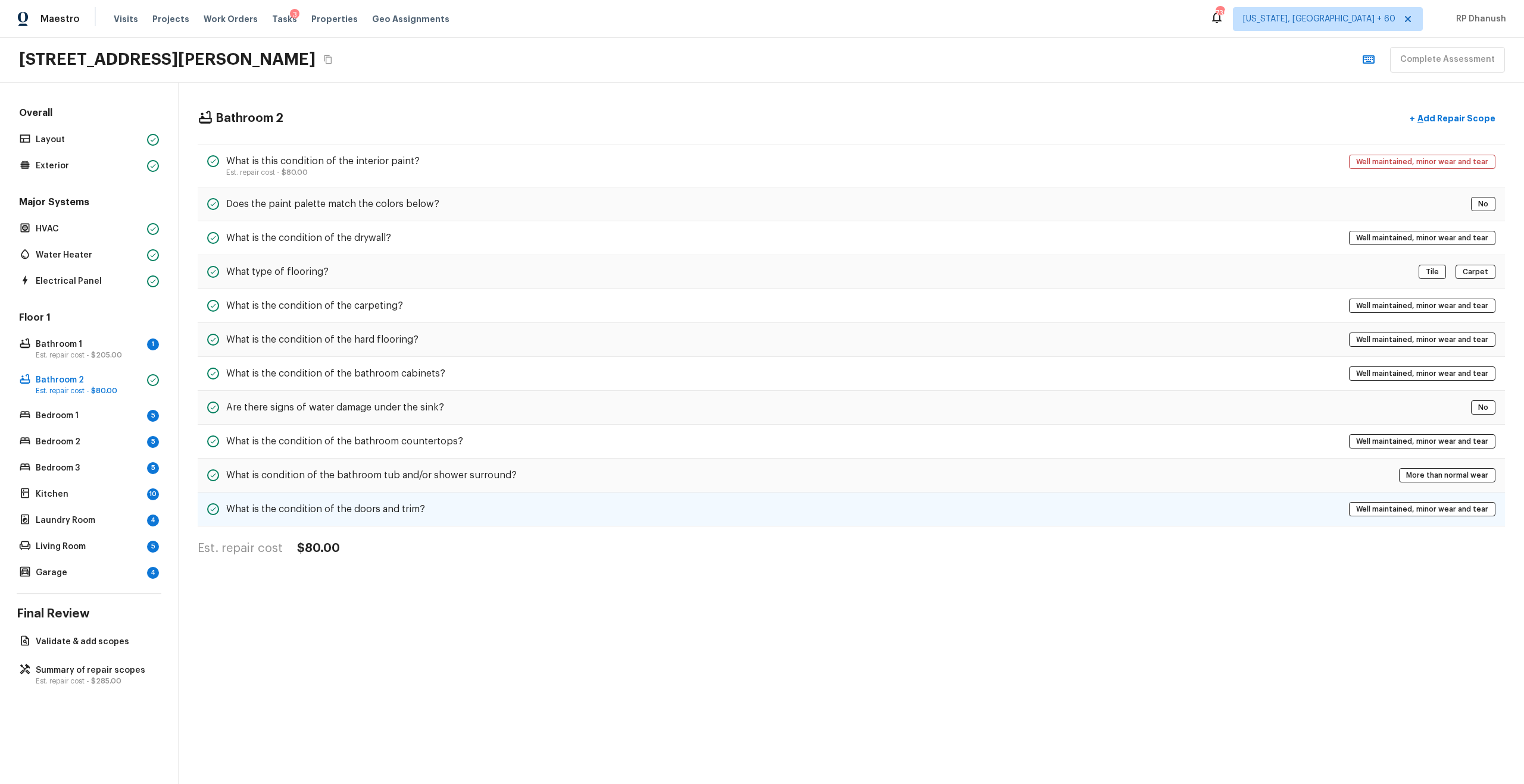
click at [373, 505] on h5 "What is the condition of the doors and trim?" at bounding box center [325, 508] width 199 height 13
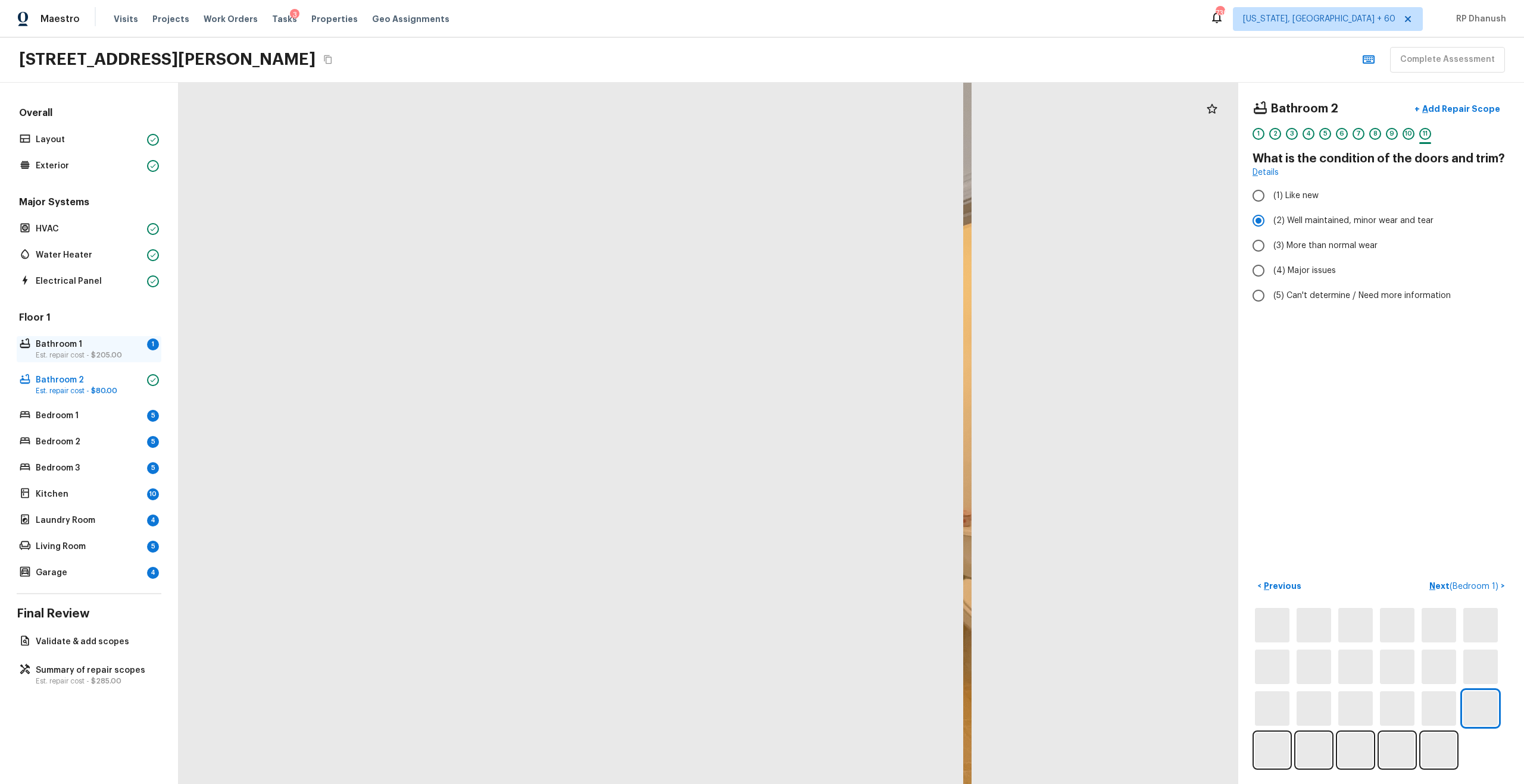
click at [94, 348] on p "Bathroom 1" at bounding box center [89, 345] width 107 height 12
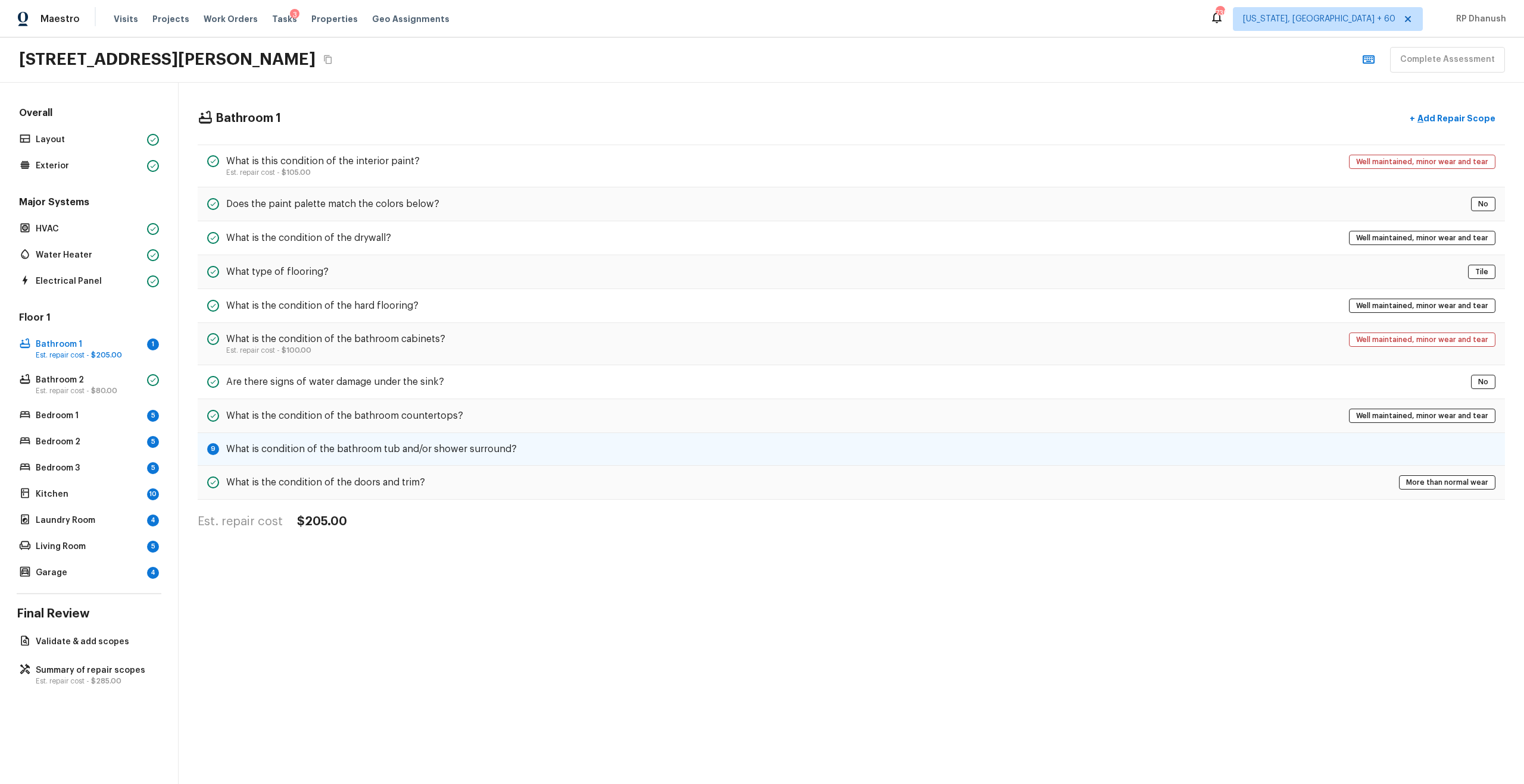
click at [419, 458] on div "9 What is condition of the bathroom tub and/or shower surround?" at bounding box center [852, 450] width 1307 height 32
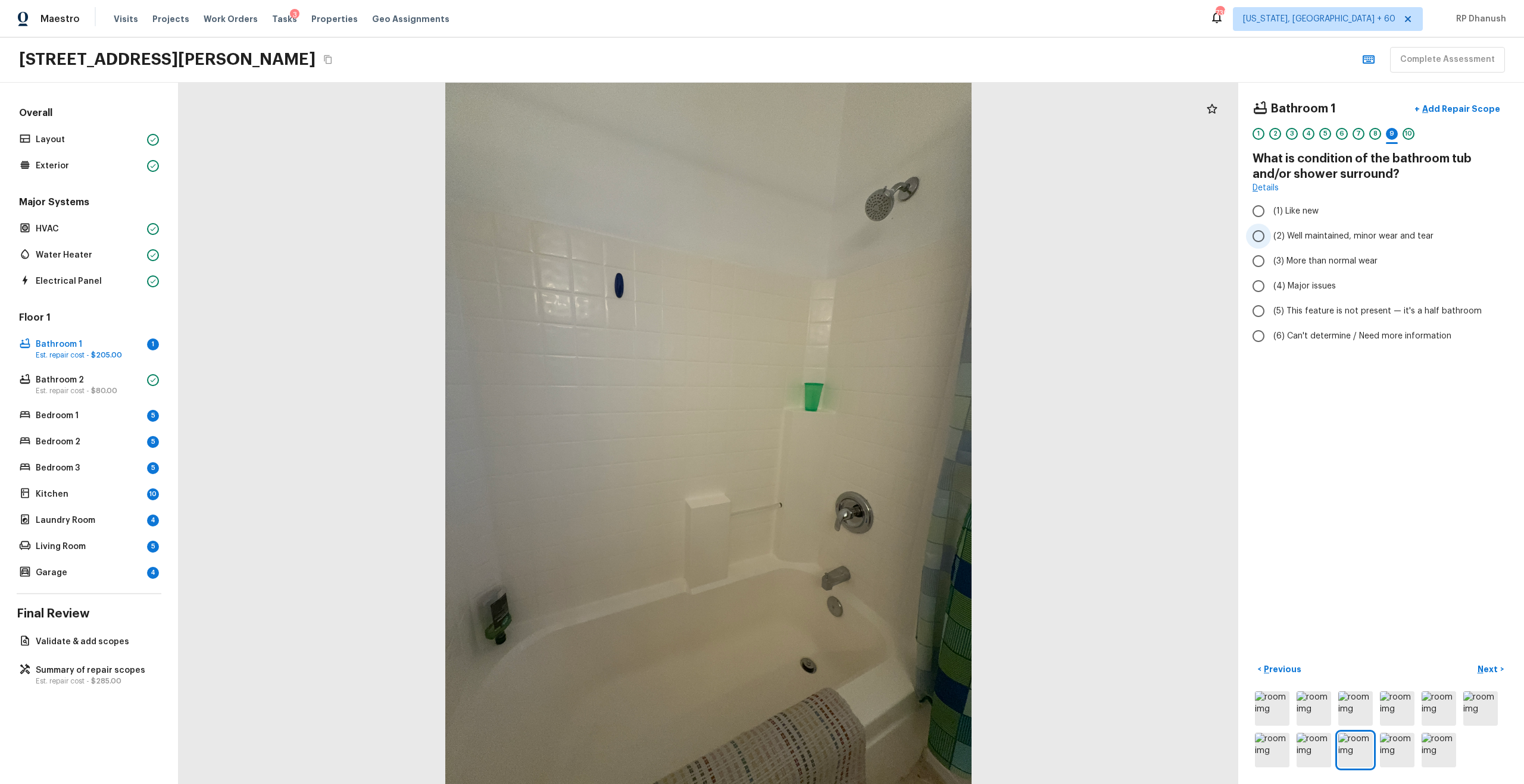
click at [1301, 233] on span "(2) Well maintained, minor wear and tear" at bounding box center [1353, 236] width 160 height 12
click at [1271, 233] on input "(2) Well maintained, minor wear and tear" at bounding box center [1258, 235] width 25 height 25
radio input "true"
click at [1283, 662] on button "< Previous" at bounding box center [1279, 670] width 54 height 20
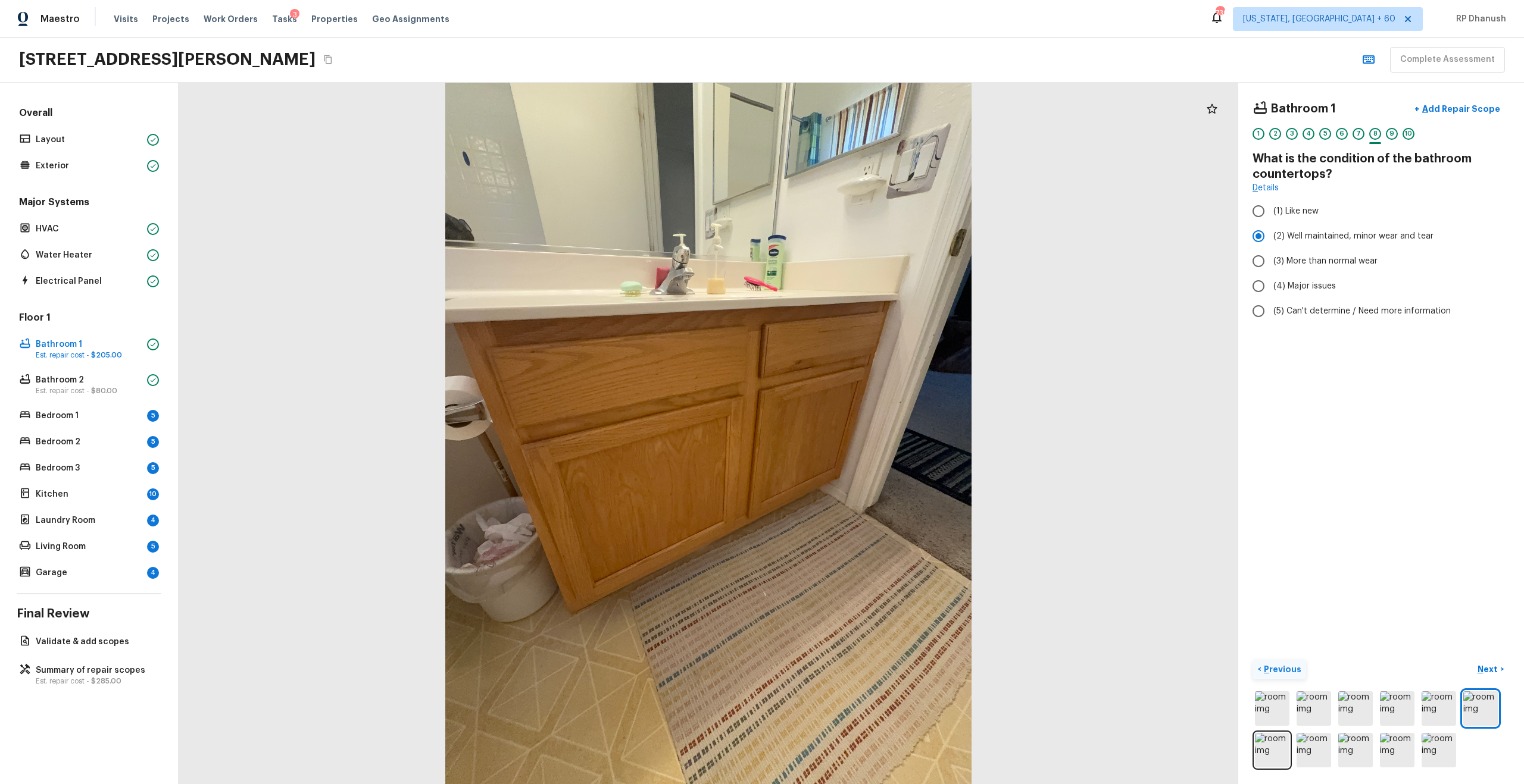
click at [1283, 662] on button "< Previous" at bounding box center [1279, 670] width 54 height 20
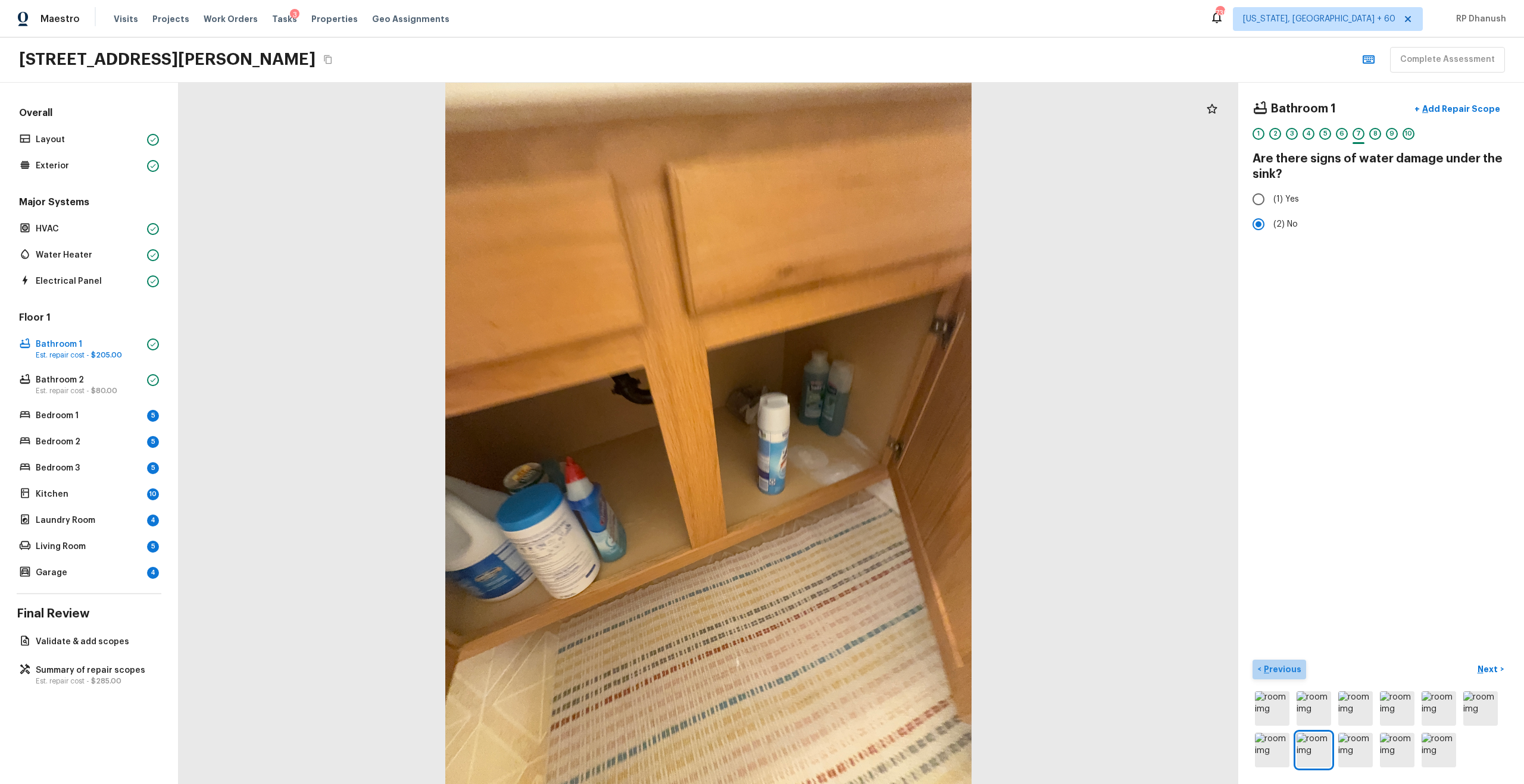
click at [1283, 662] on button "< Previous" at bounding box center [1279, 670] width 54 height 20
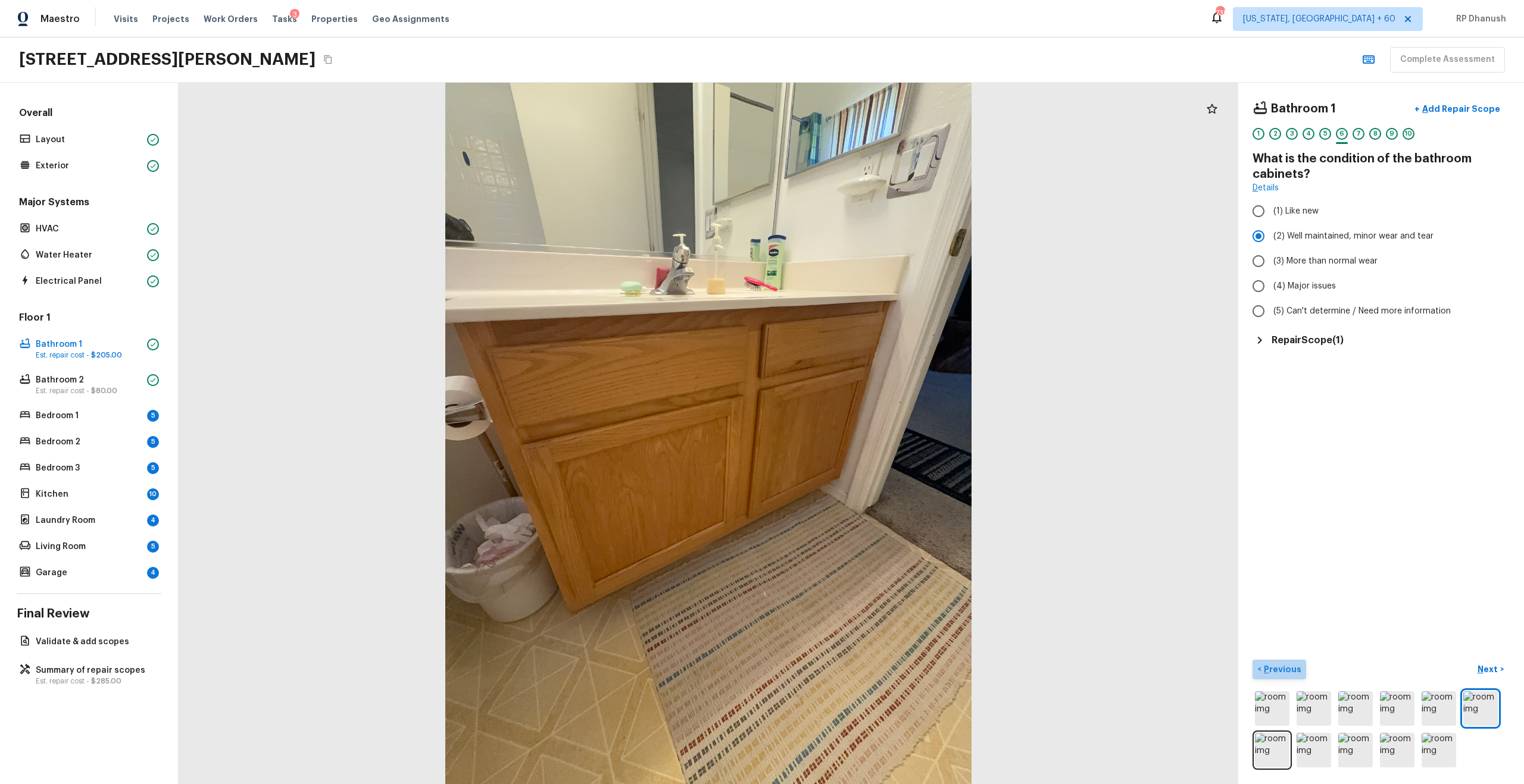
click at [1283, 662] on button "< Previous" at bounding box center [1279, 670] width 54 height 20
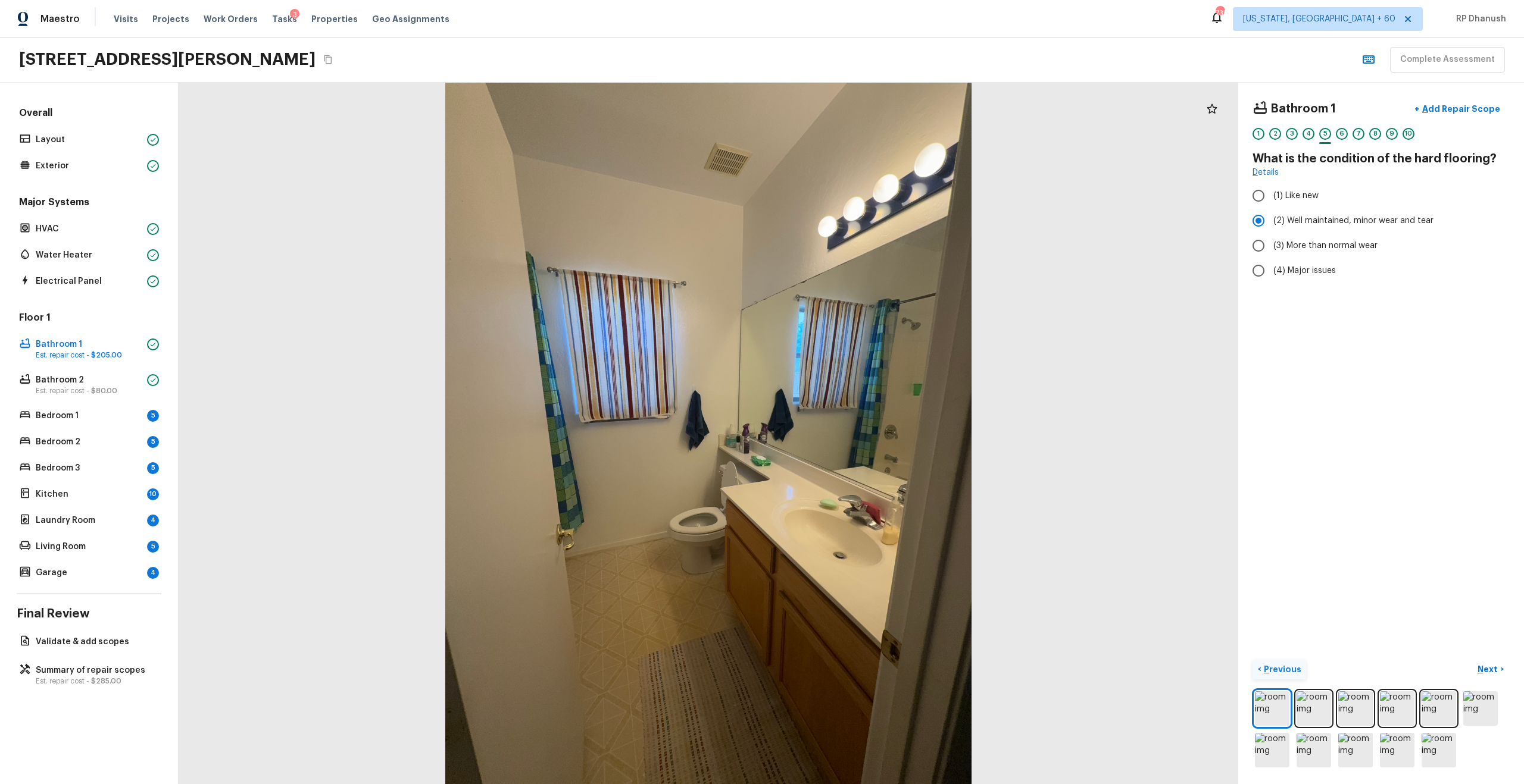
click at [1283, 662] on button "< Previous" at bounding box center [1279, 670] width 54 height 20
click at [102, 342] on p "Bathroom 1" at bounding box center [89, 345] width 107 height 12
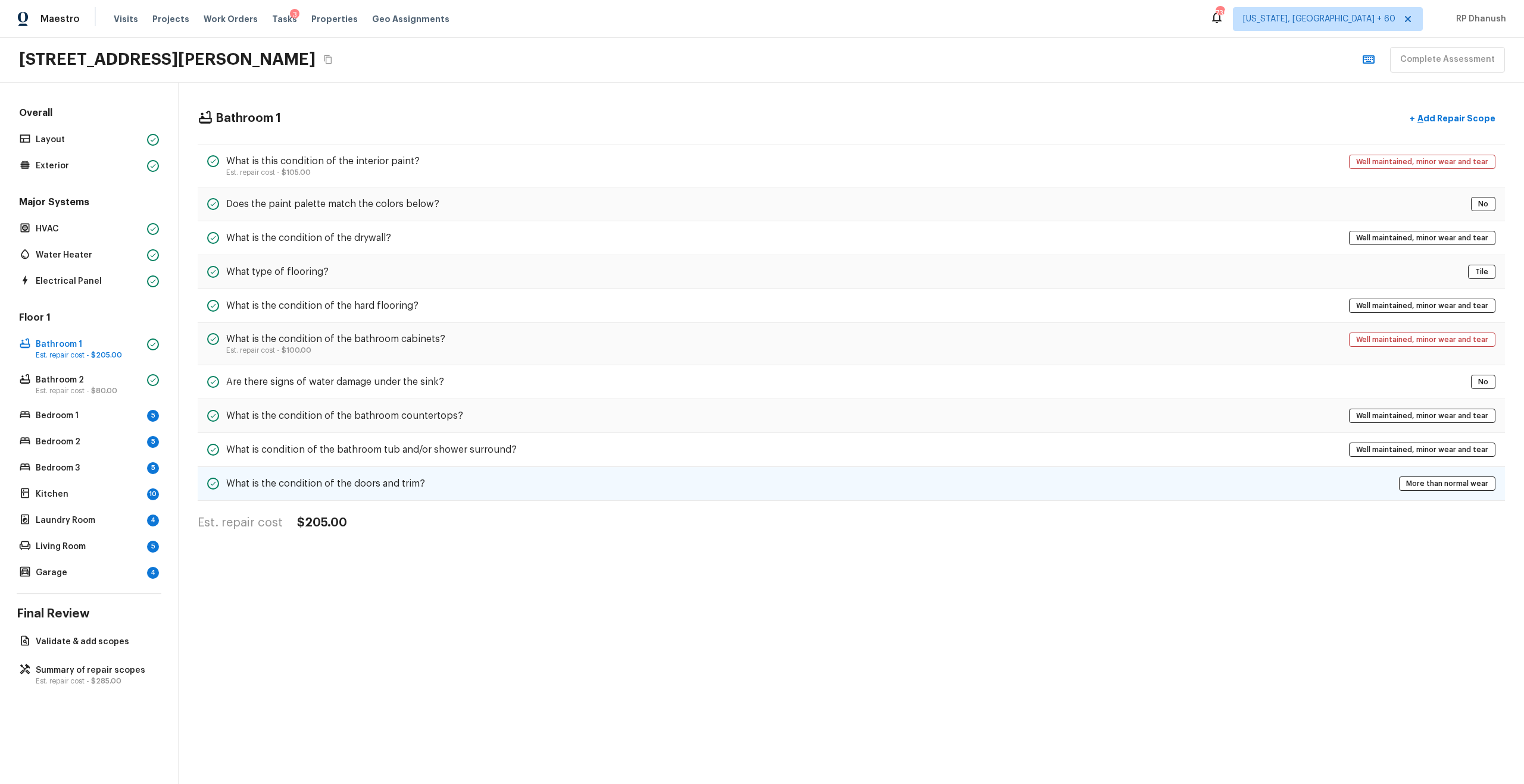
click at [359, 485] on h5 "What is the condition of the doors and trim?" at bounding box center [325, 483] width 199 height 13
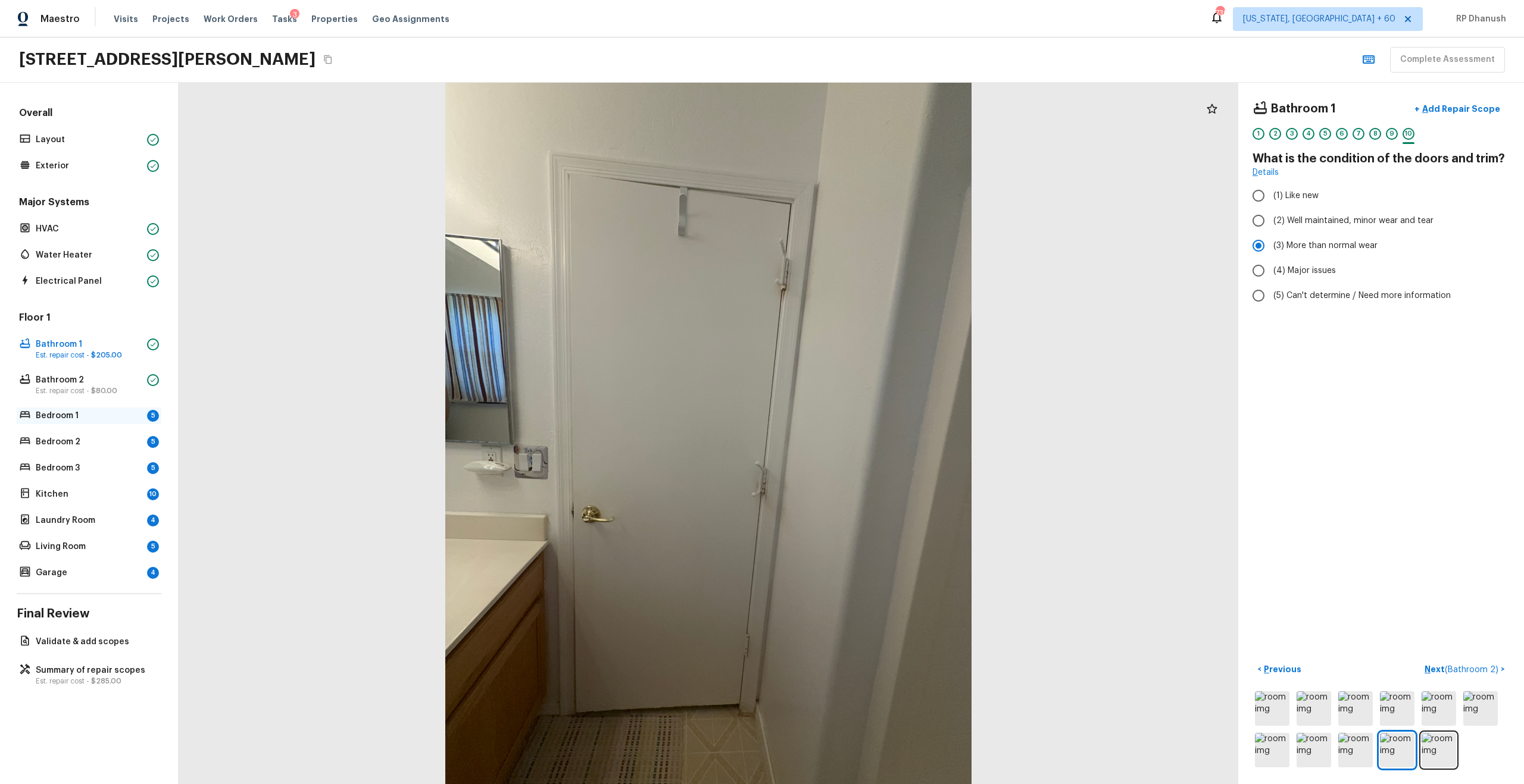
click at [90, 412] on p "Bedroom 1" at bounding box center [89, 416] width 107 height 12
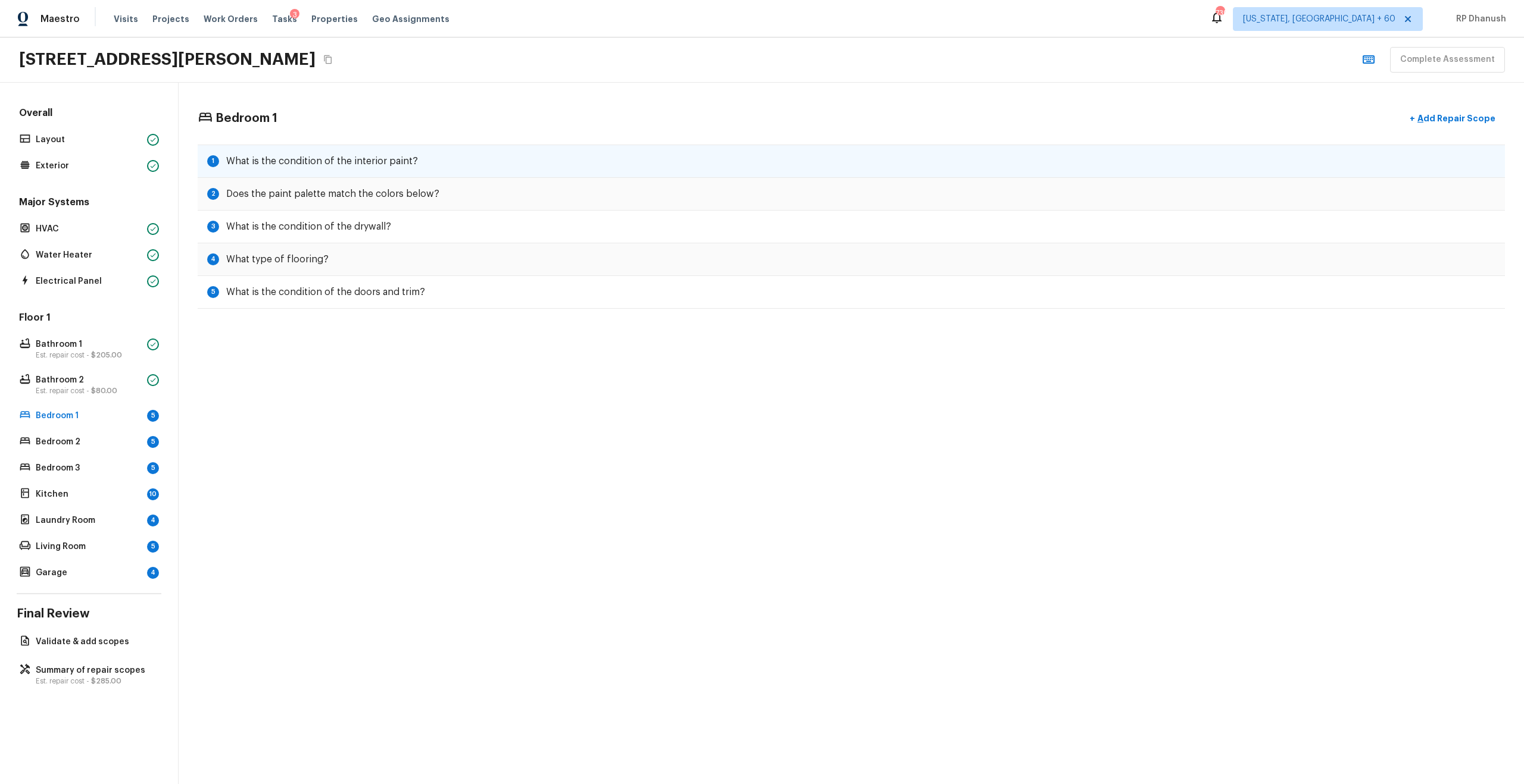
click at [248, 158] on h5 "What is the condition of the interior paint?" at bounding box center [322, 160] width 192 height 13
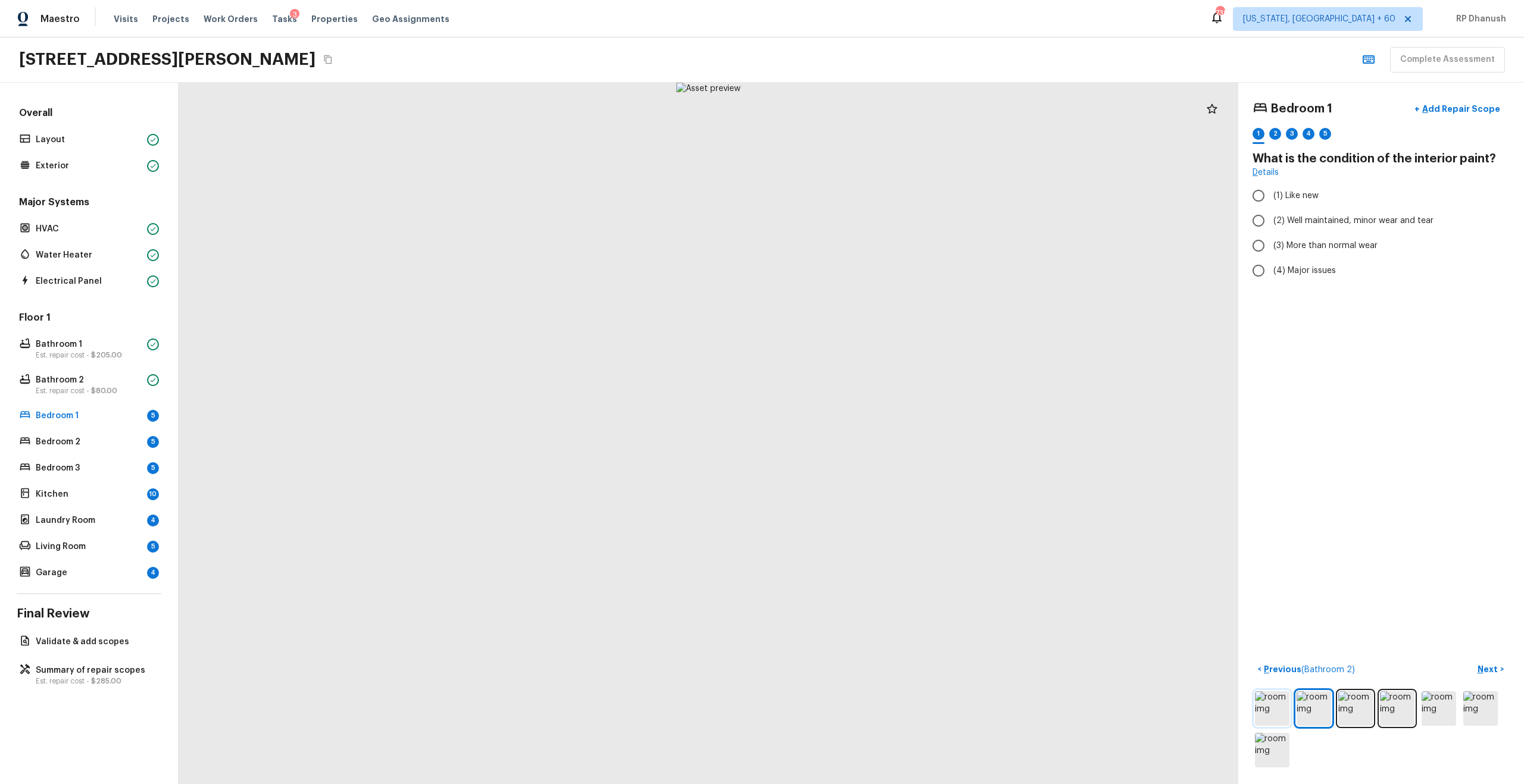
click at [1275, 715] on img at bounding box center [1272, 709] width 34 height 34
click at [1329, 224] on span "(2) Well maintained, minor wear and tear" at bounding box center [1353, 221] width 160 height 12
click at [1271, 224] on input "(2) Well maintained, minor wear and tear" at bounding box center [1258, 220] width 25 height 25
radio input "true"
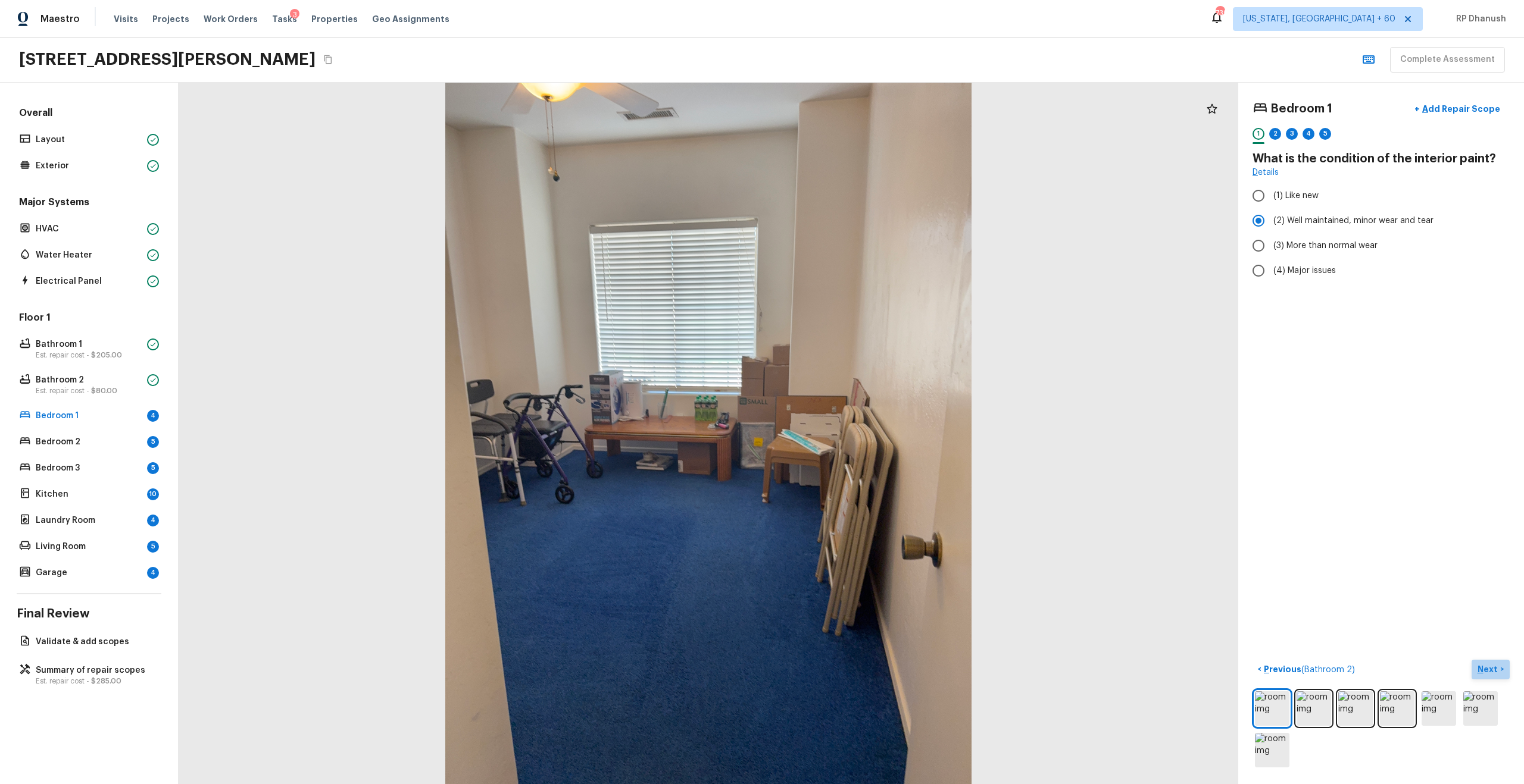
click at [1489, 671] on p "Next" at bounding box center [1489, 670] width 23 height 12
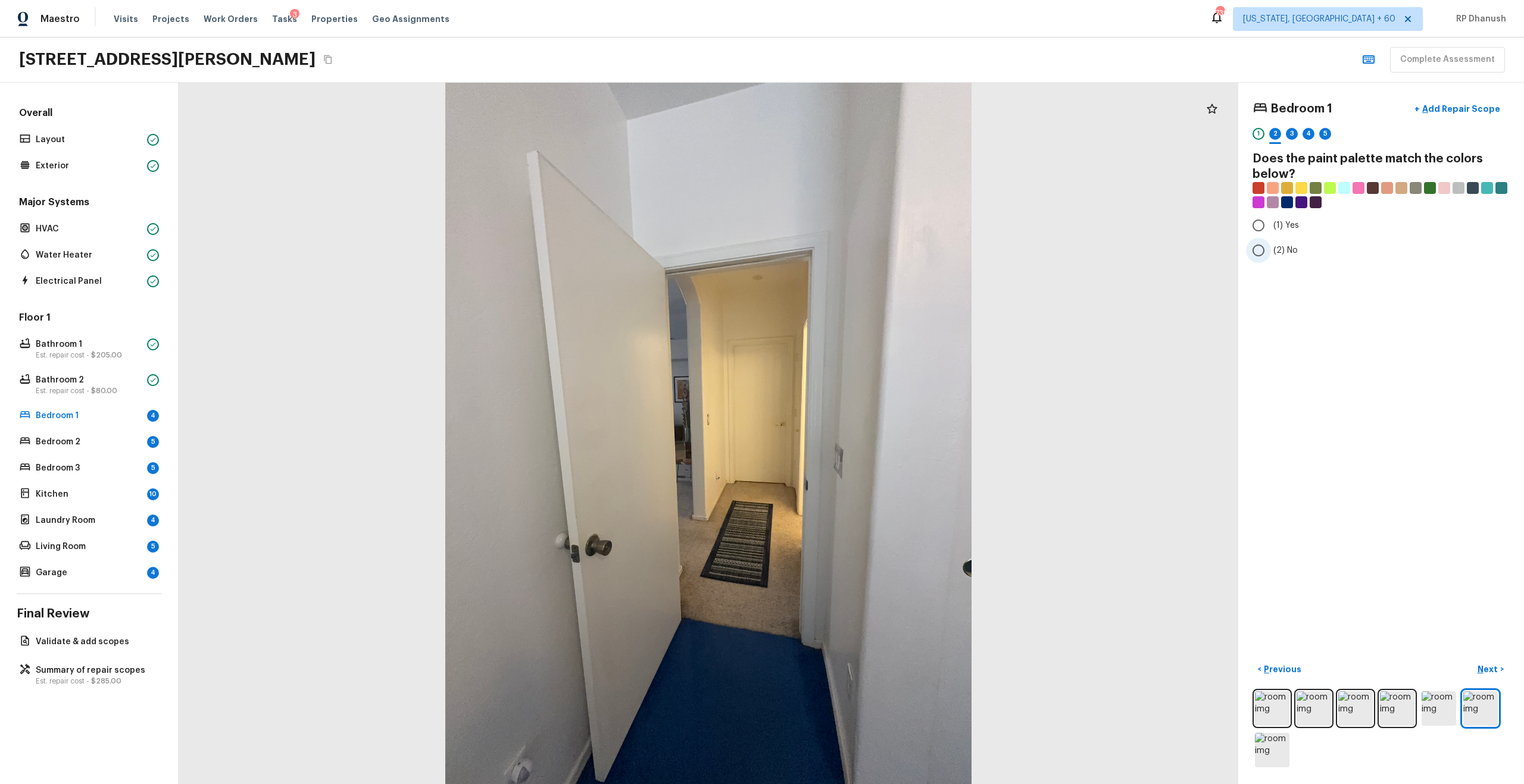
click at [1280, 241] on label "(2) No" at bounding box center [1373, 250] width 254 height 25
click at [1271, 241] on input "(2) No" at bounding box center [1258, 250] width 25 height 25
radio input "true"
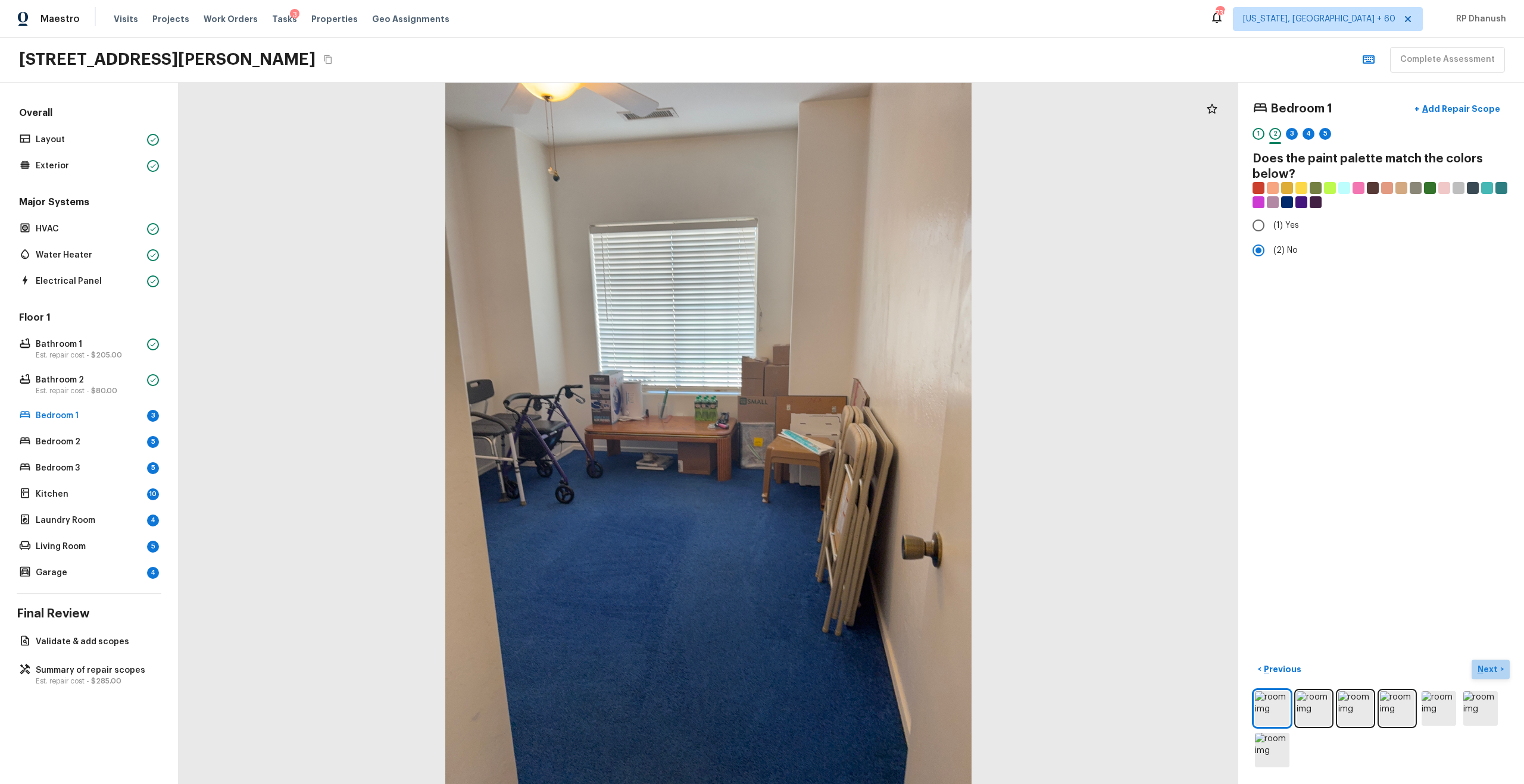
click at [1489, 662] on button "Next >" at bounding box center [1491, 670] width 38 height 20
